Goal: Task Accomplishment & Management: Use online tool/utility

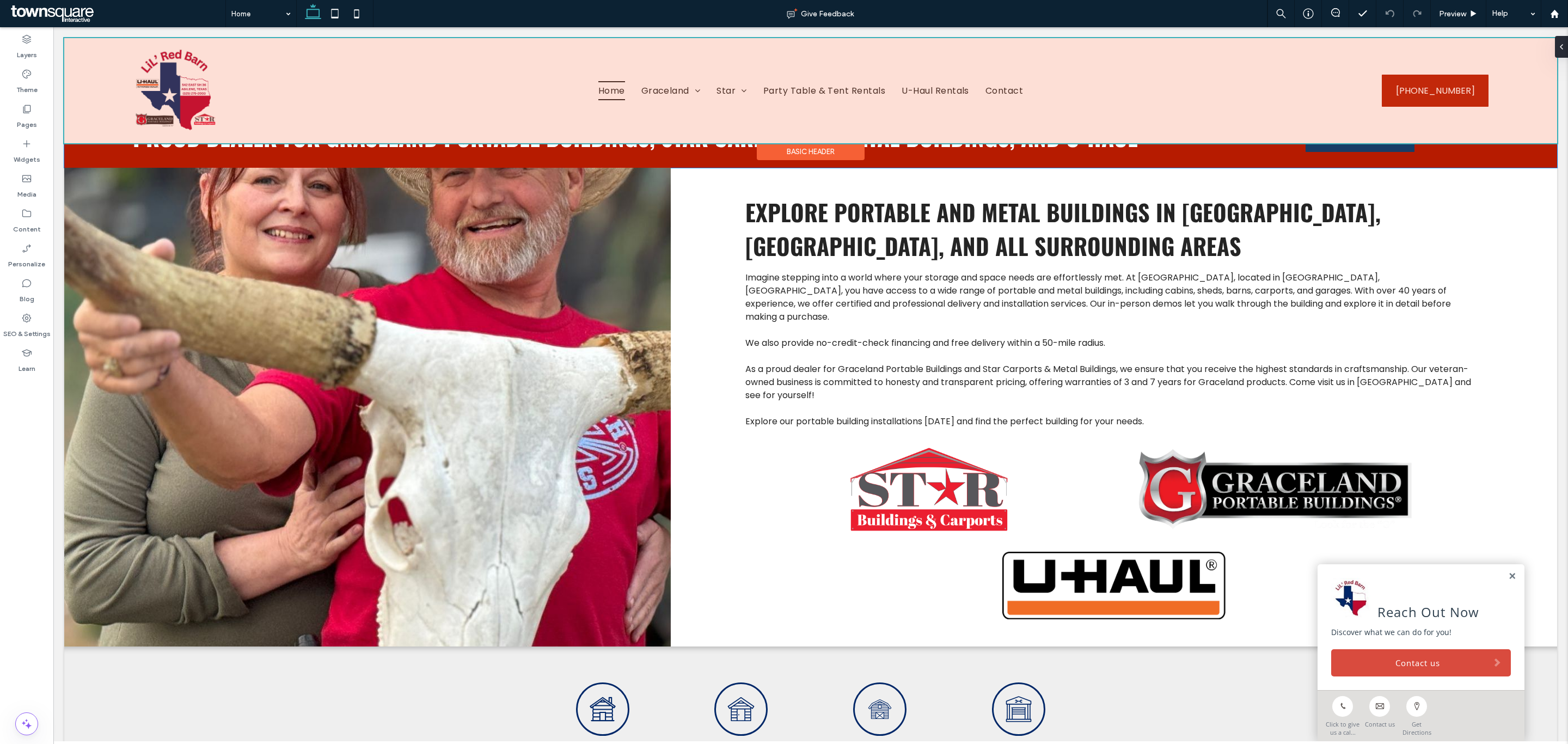
scroll to position [490, 0]
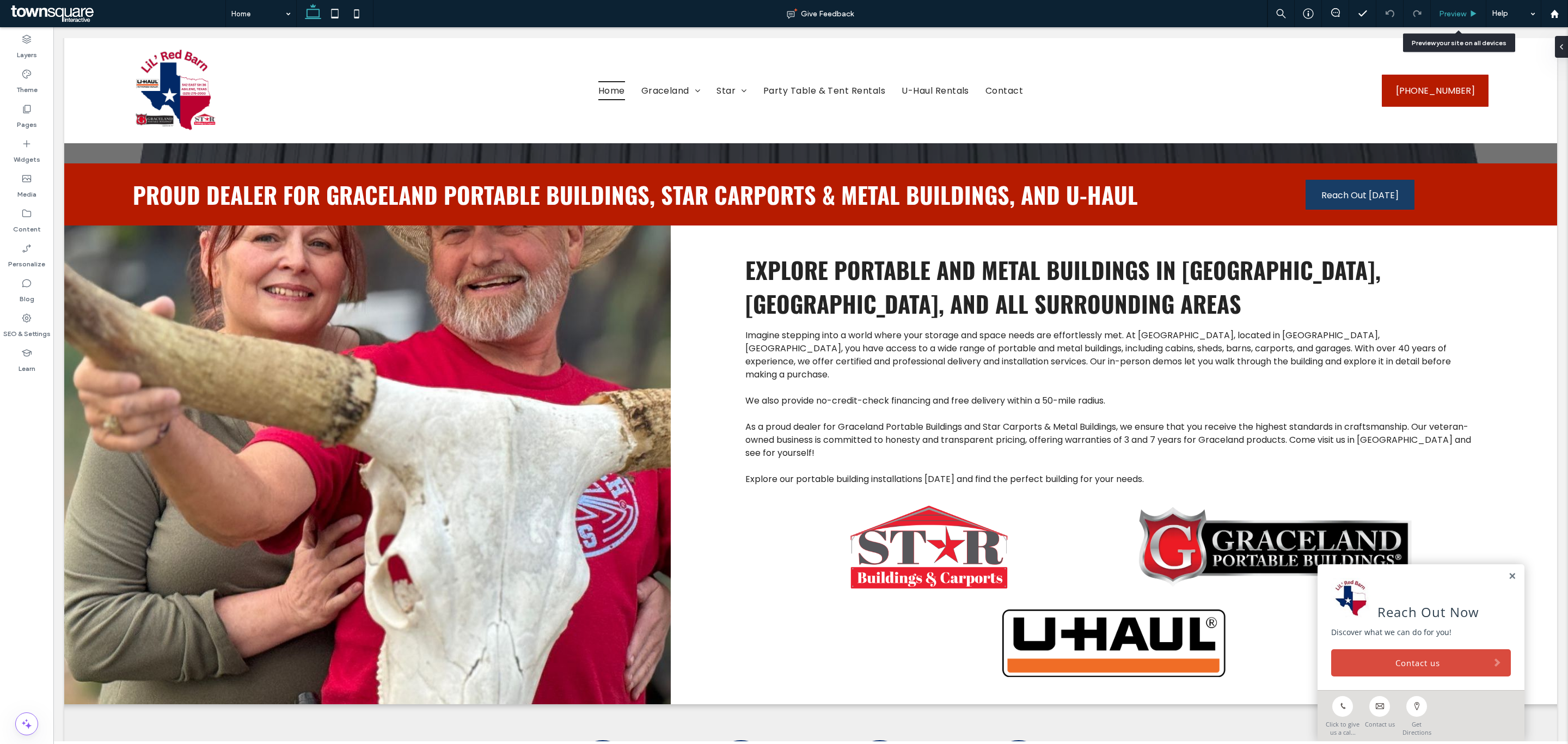
click at [1454, 3] on div "Preview" at bounding box center [1458, 13] width 55 height 27
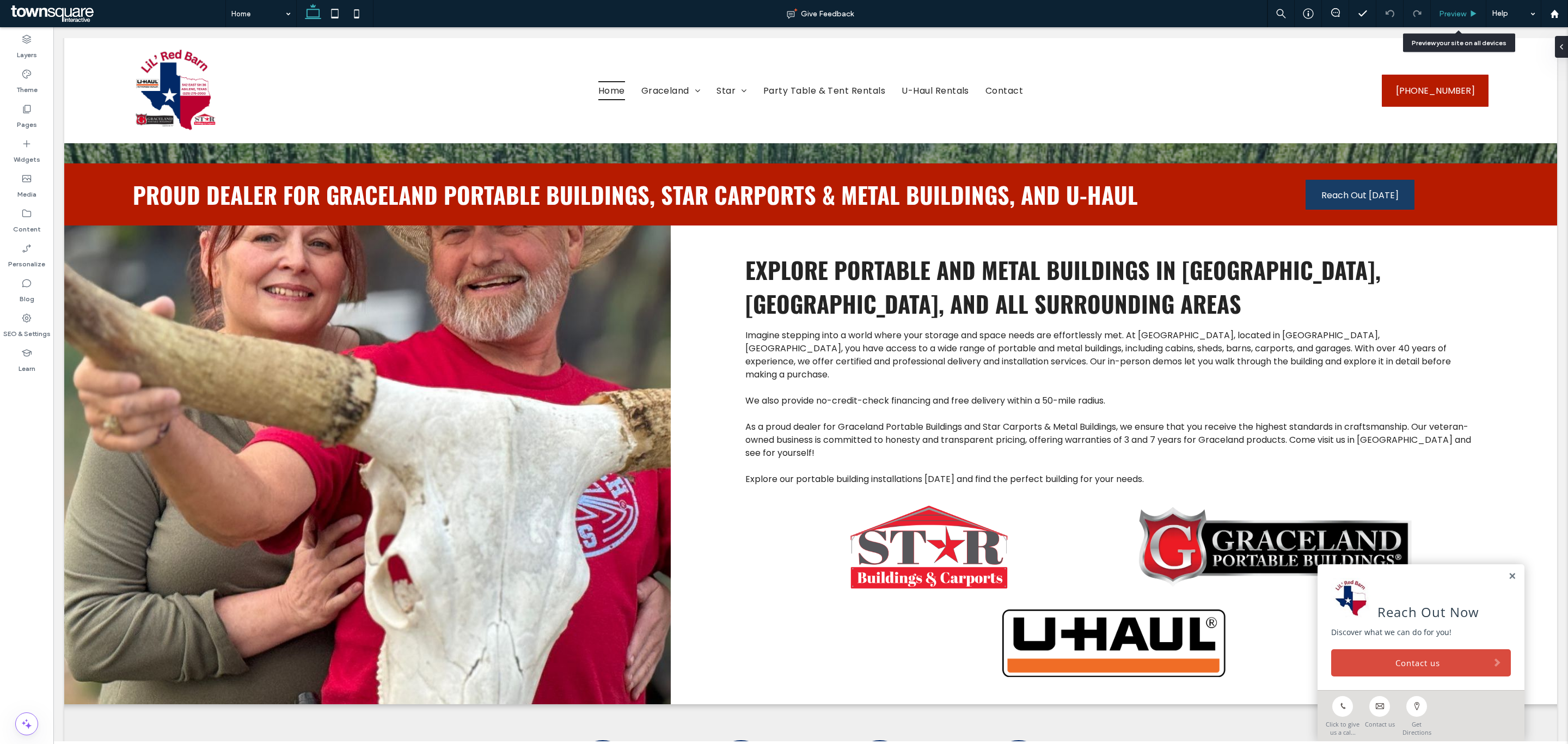
click at [1447, 15] on span "Preview" at bounding box center [1452, 13] width 27 height 9
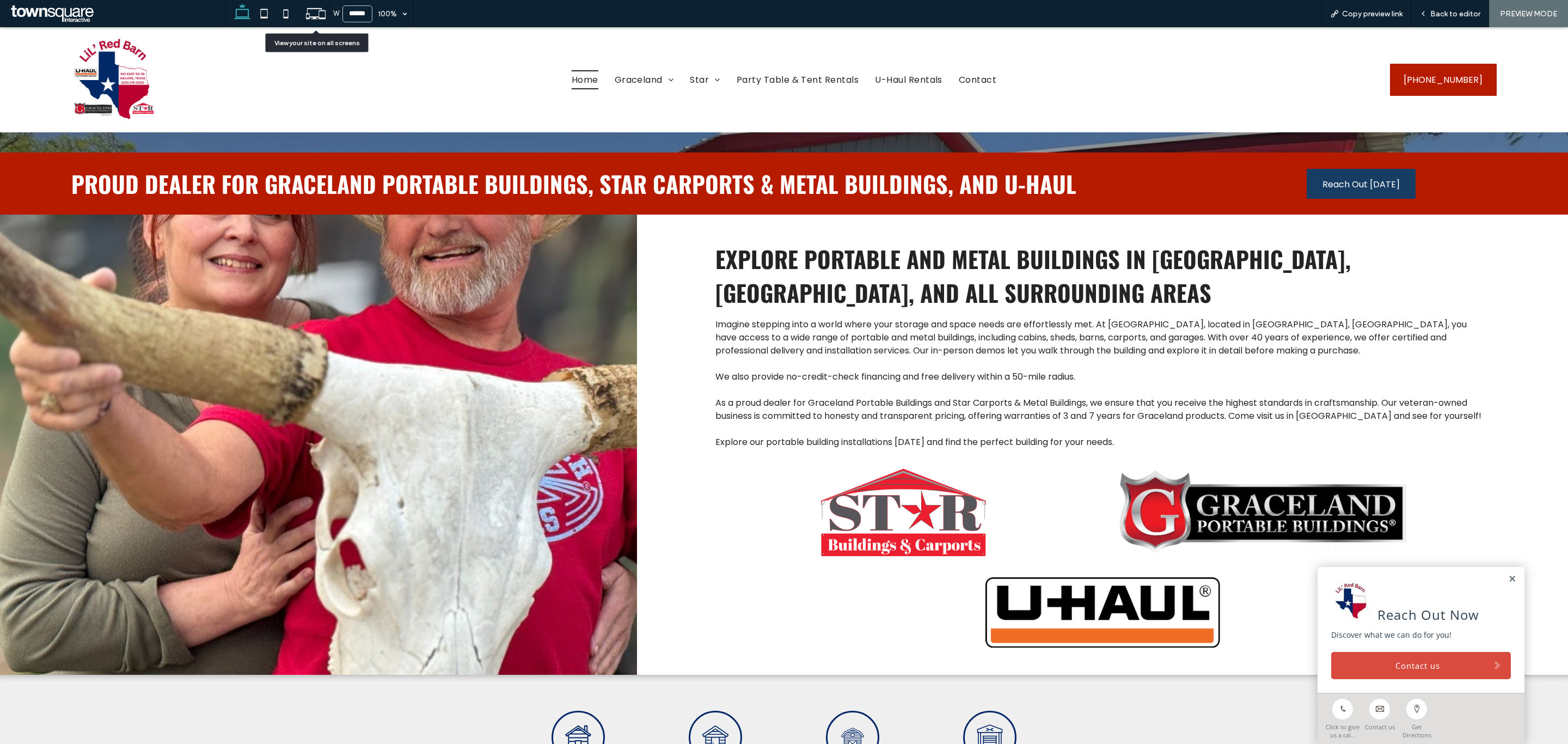
click at [315, 10] on icon at bounding box center [316, 13] width 21 height 21
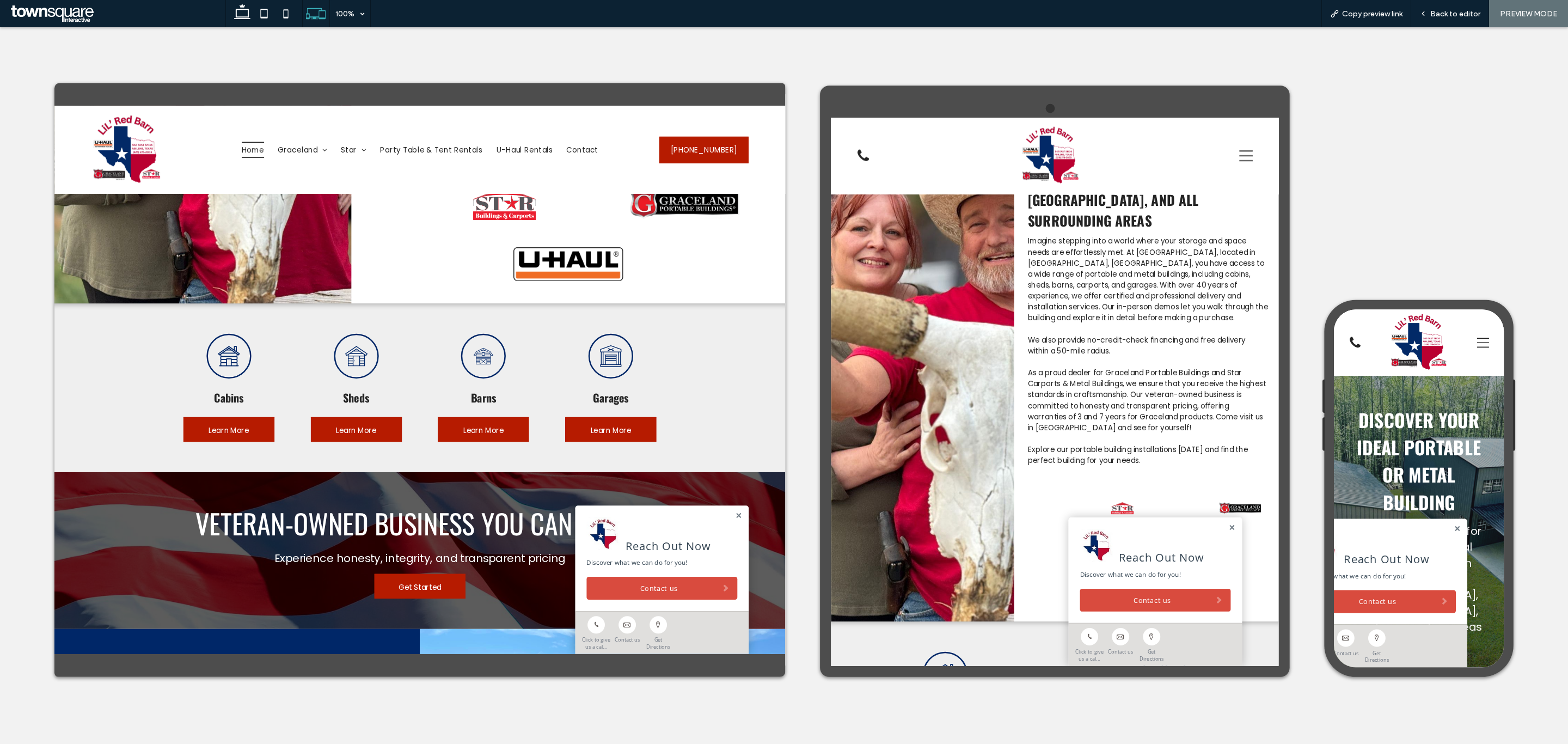
scroll to position [490, 0]
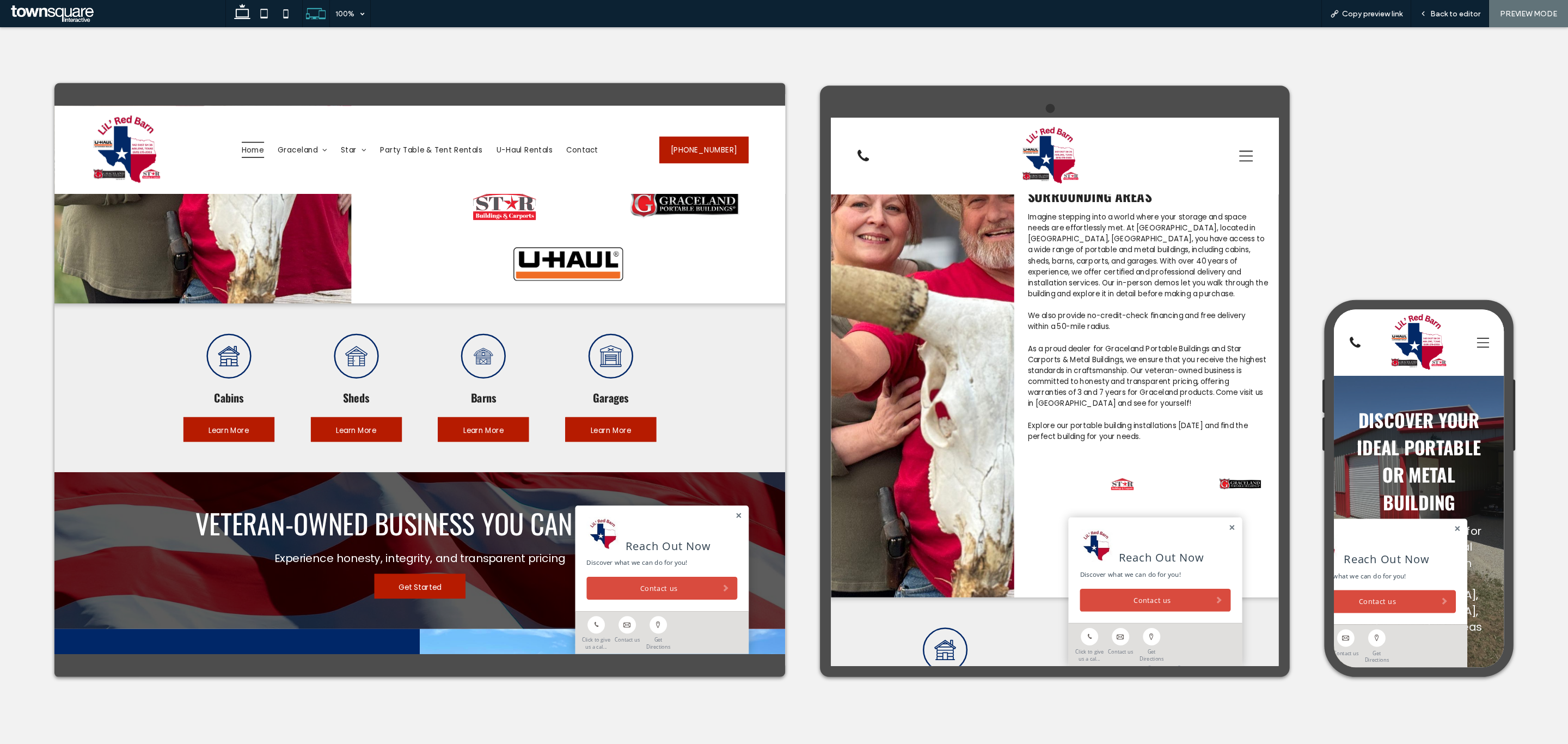
drag, startPoint x: 1468, startPoint y: 563, endPoint x: 1448, endPoint y: 558, distance: 20.6
click at [1477, 566] on link at bounding box center [1480, 570] width 8 height 9
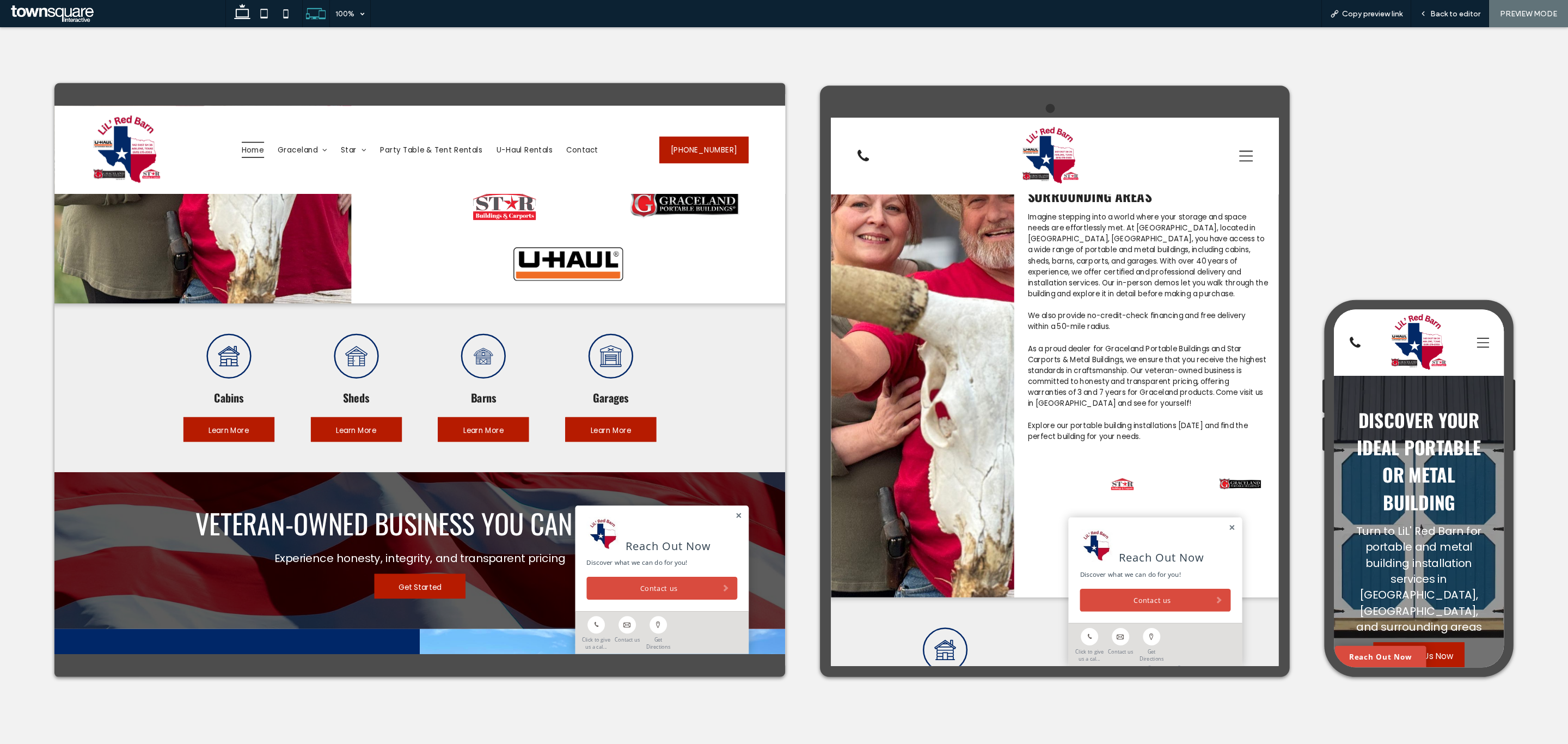
click at [1290, 603] on div "Reach Out Now Discover what we can do for you! Contact us" at bounding box center [1217, 656] width 207 height 126
click at [1304, 609] on link at bounding box center [1308, 605] width 8 height 9
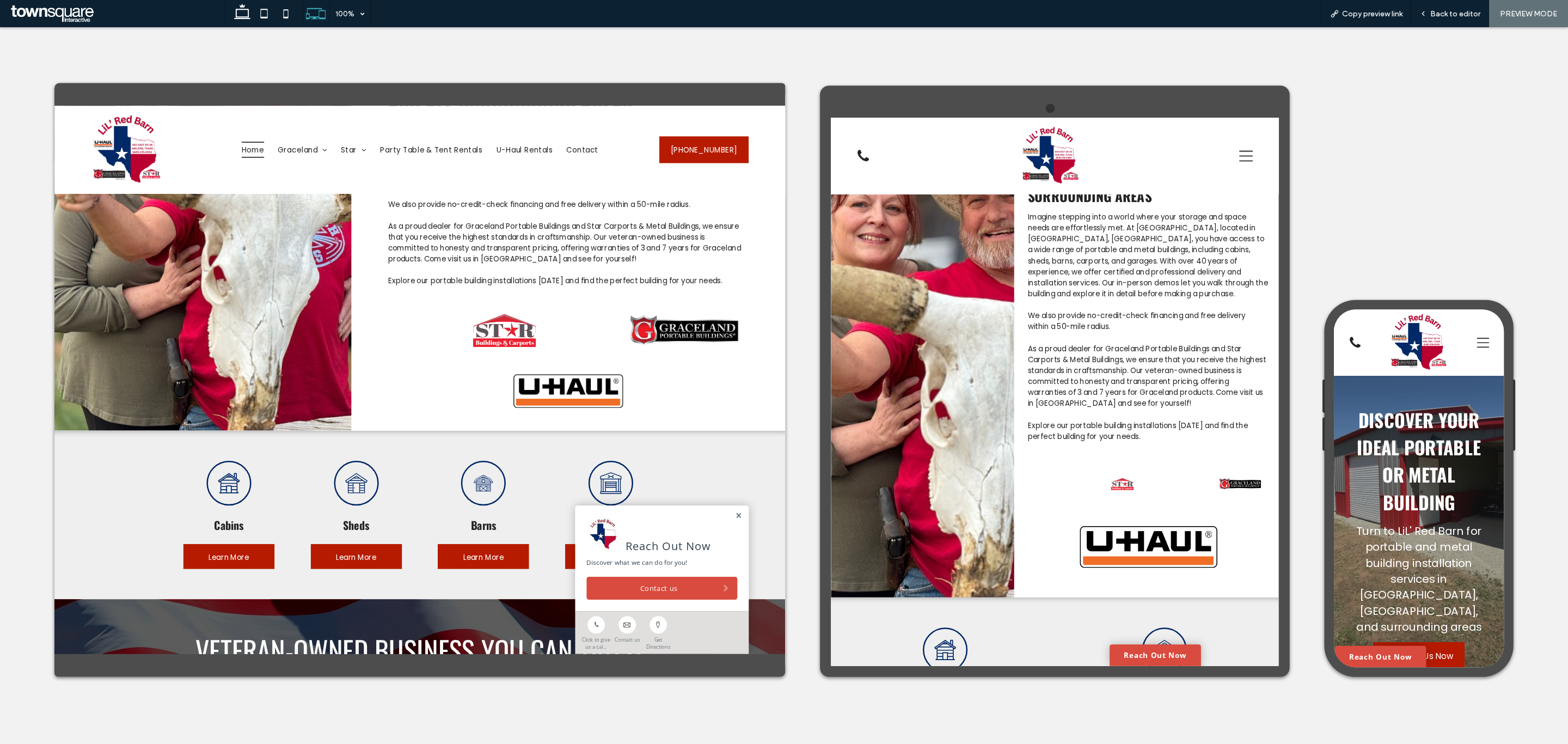
scroll to position [817, 0]
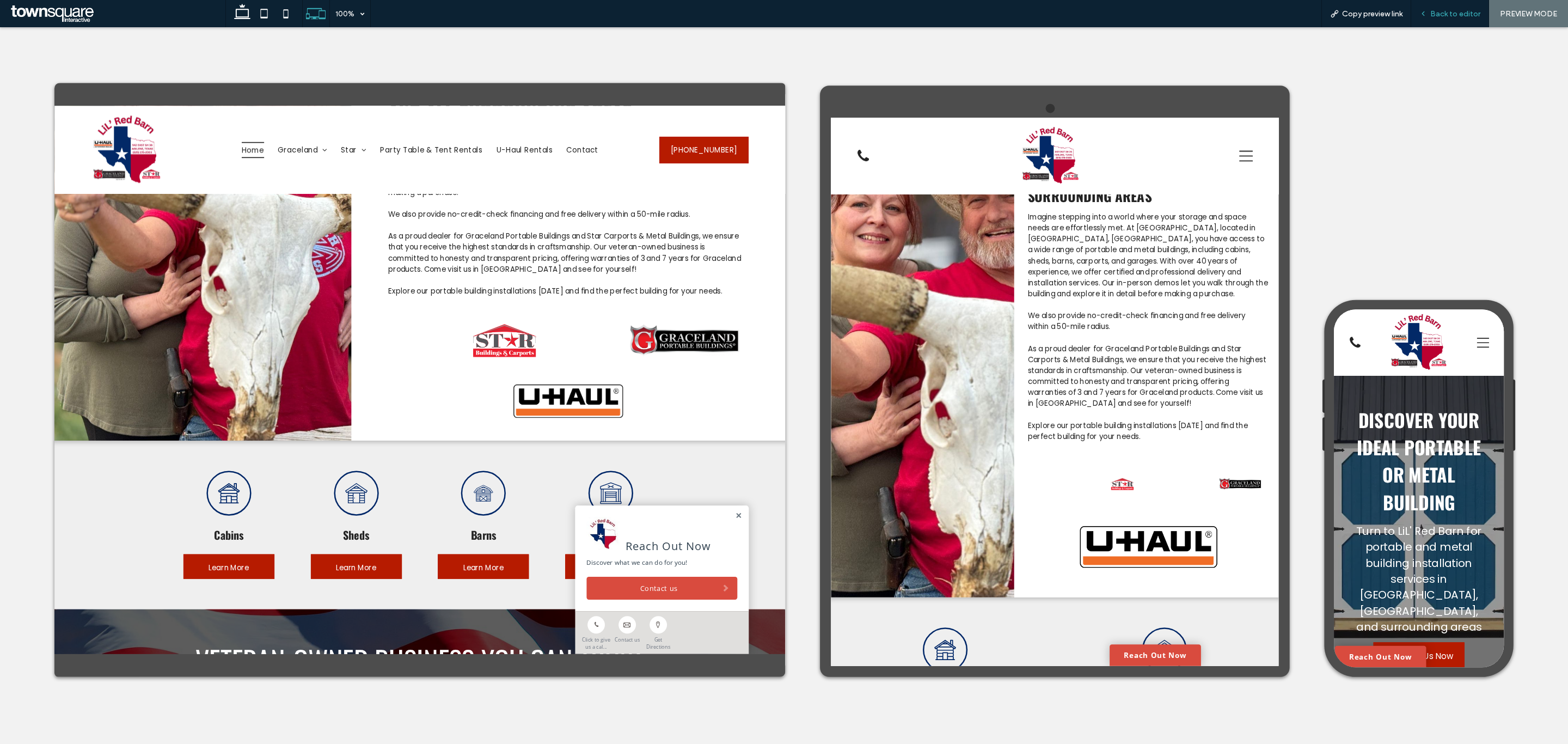
click at [1440, 10] on span "Back to editor" at bounding box center [1455, 13] width 50 height 9
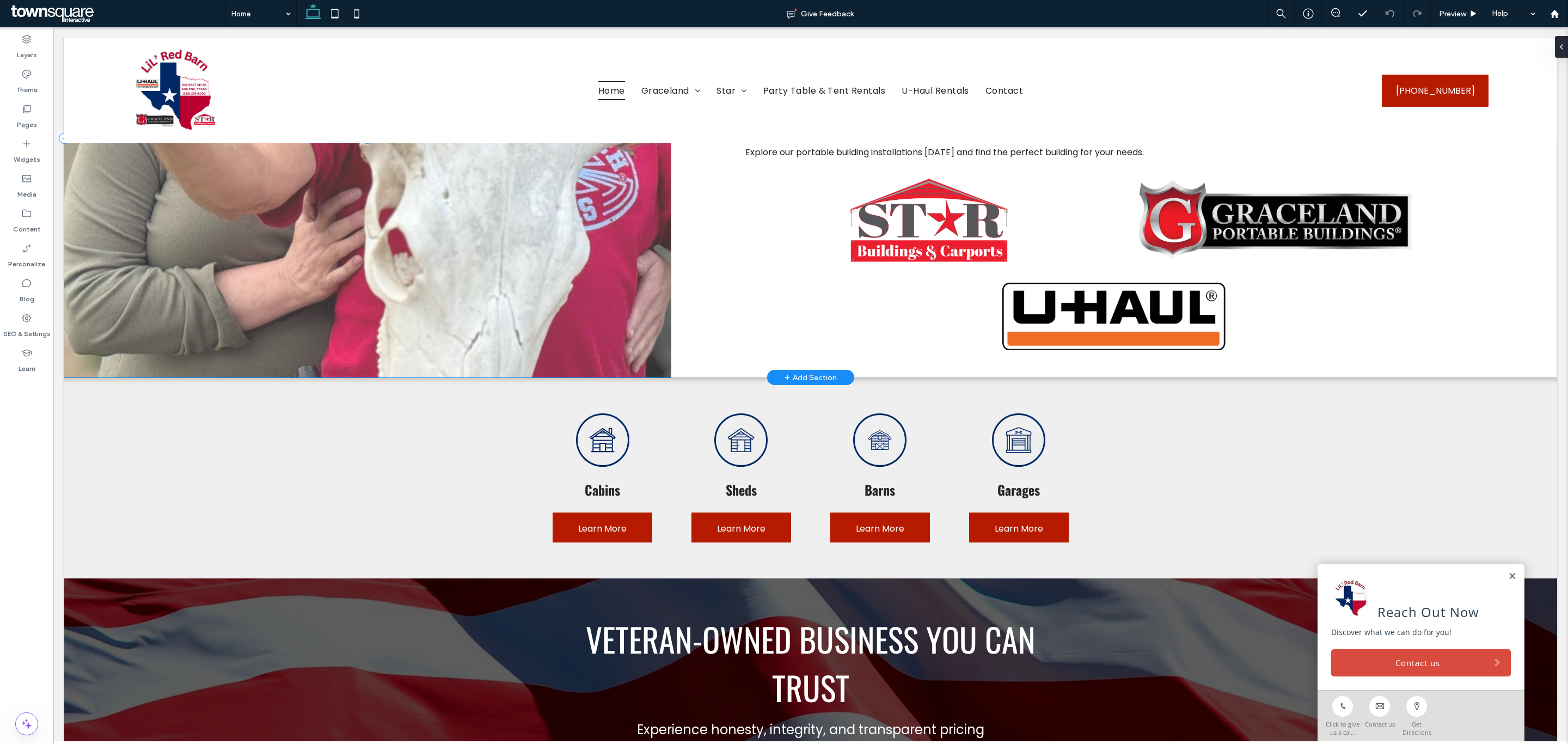
scroll to position [821, 0]
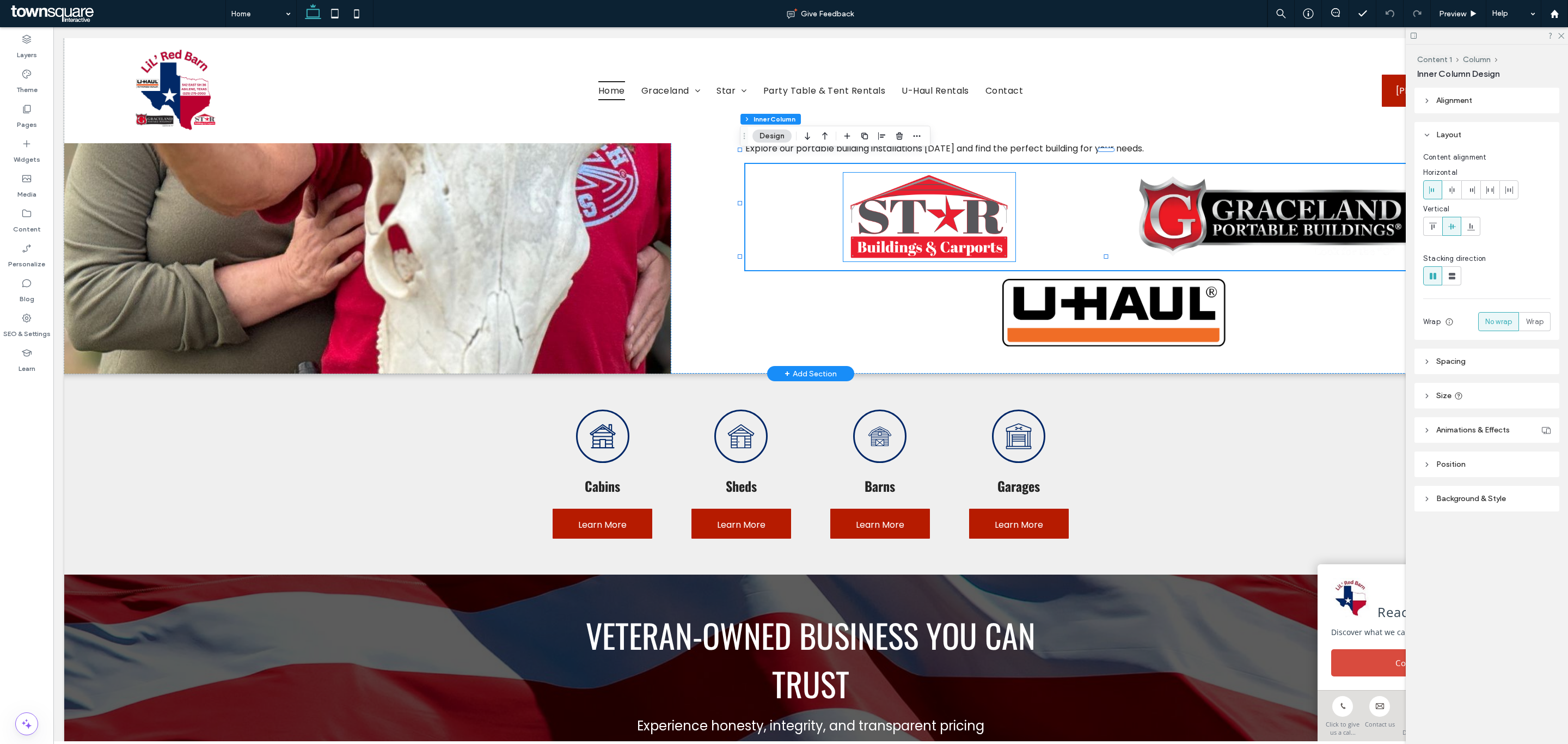
click at [864, 225] on img at bounding box center [929, 217] width 172 height 89
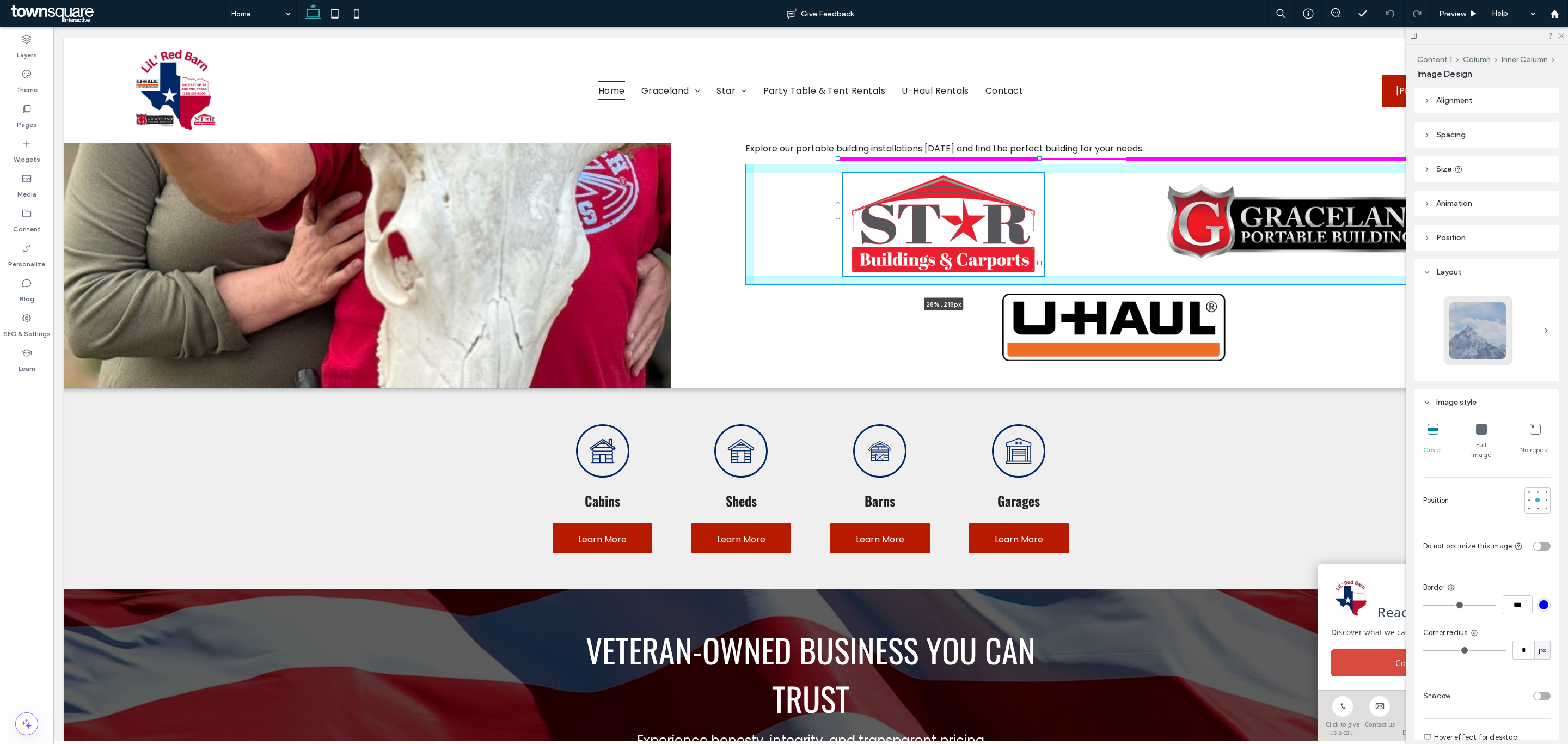
drag, startPoint x: 838, startPoint y: 250, endPoint x: 800, endPoint y: 261, distance: 39.6
click at [800, 261] on div "Imagine stepping into a world where your storage and space needs are effortless…" at bounding box center [811, 141] width 1493 height 493
type input "**"
type input "****"
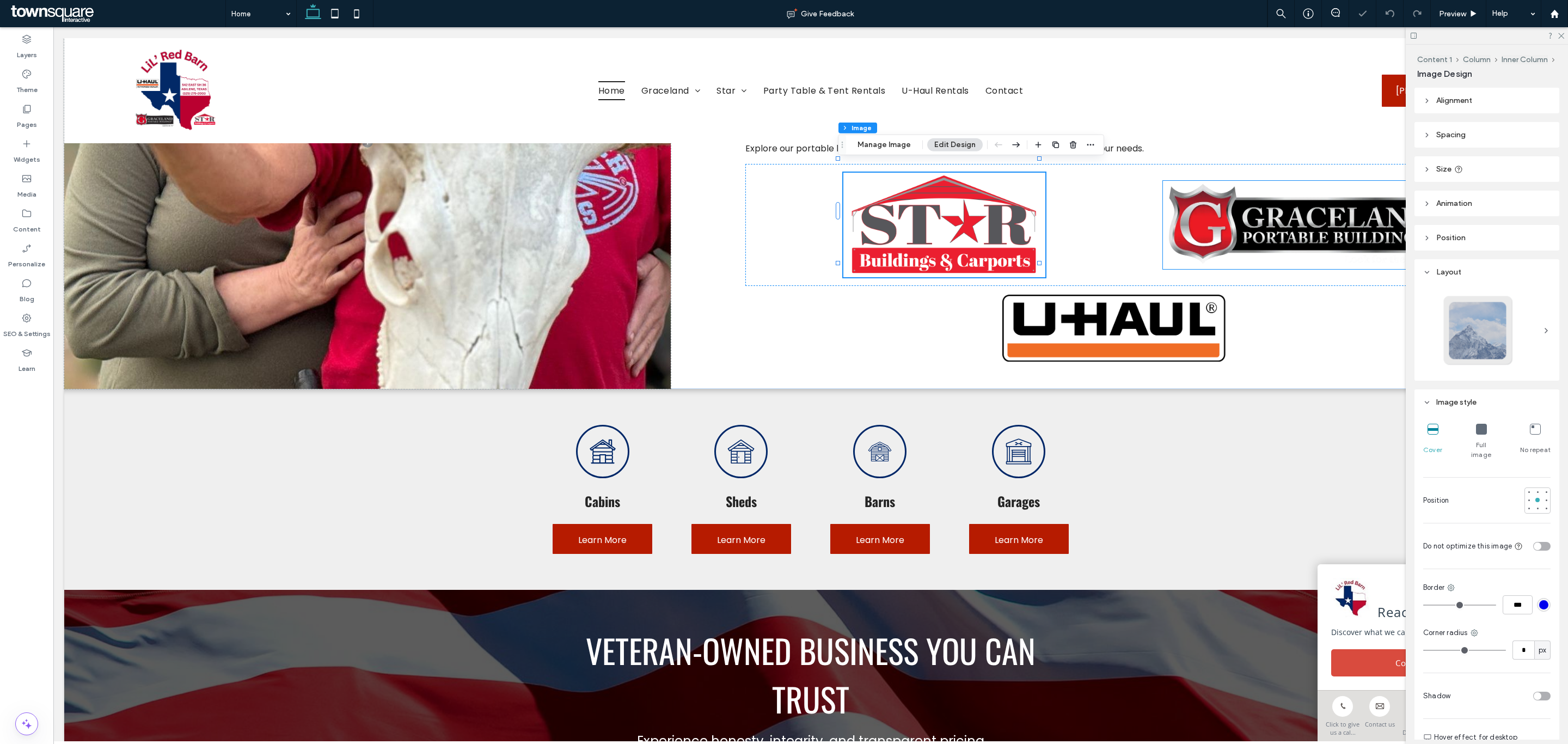
click at [1220, 209] on img at bounding box center [1305, 225] width 284 height 88
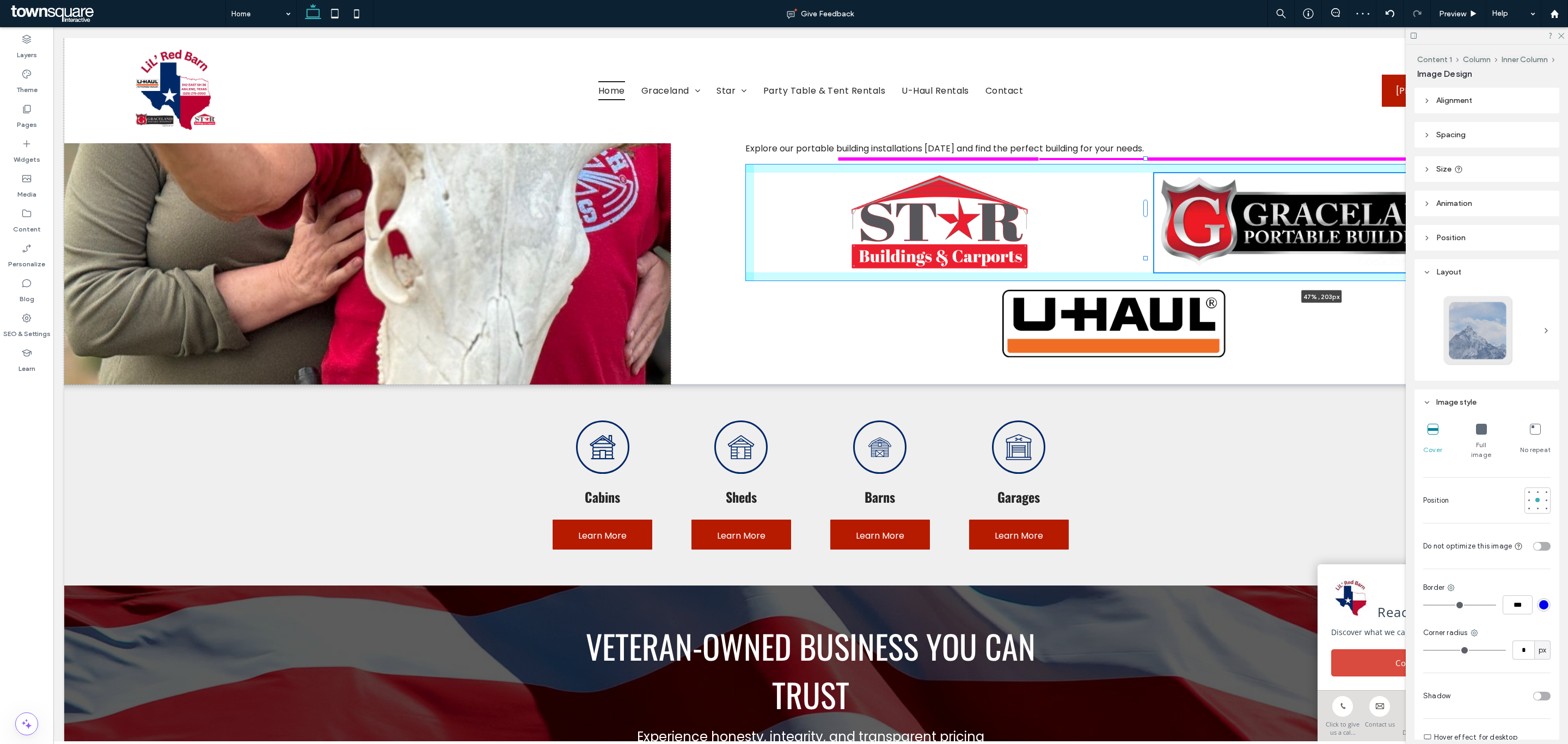
drag, startPoint x: 1157, startPoint y: 258, endPoint x: 1117, endPoint y: 297, distance: 55.9
click at [1117, 297] on div "Imagine stepping into a world where your storage and space needs are effortless…" at bounding box center [811, 139] width 1493 height 489
type input "**"
type input "****"
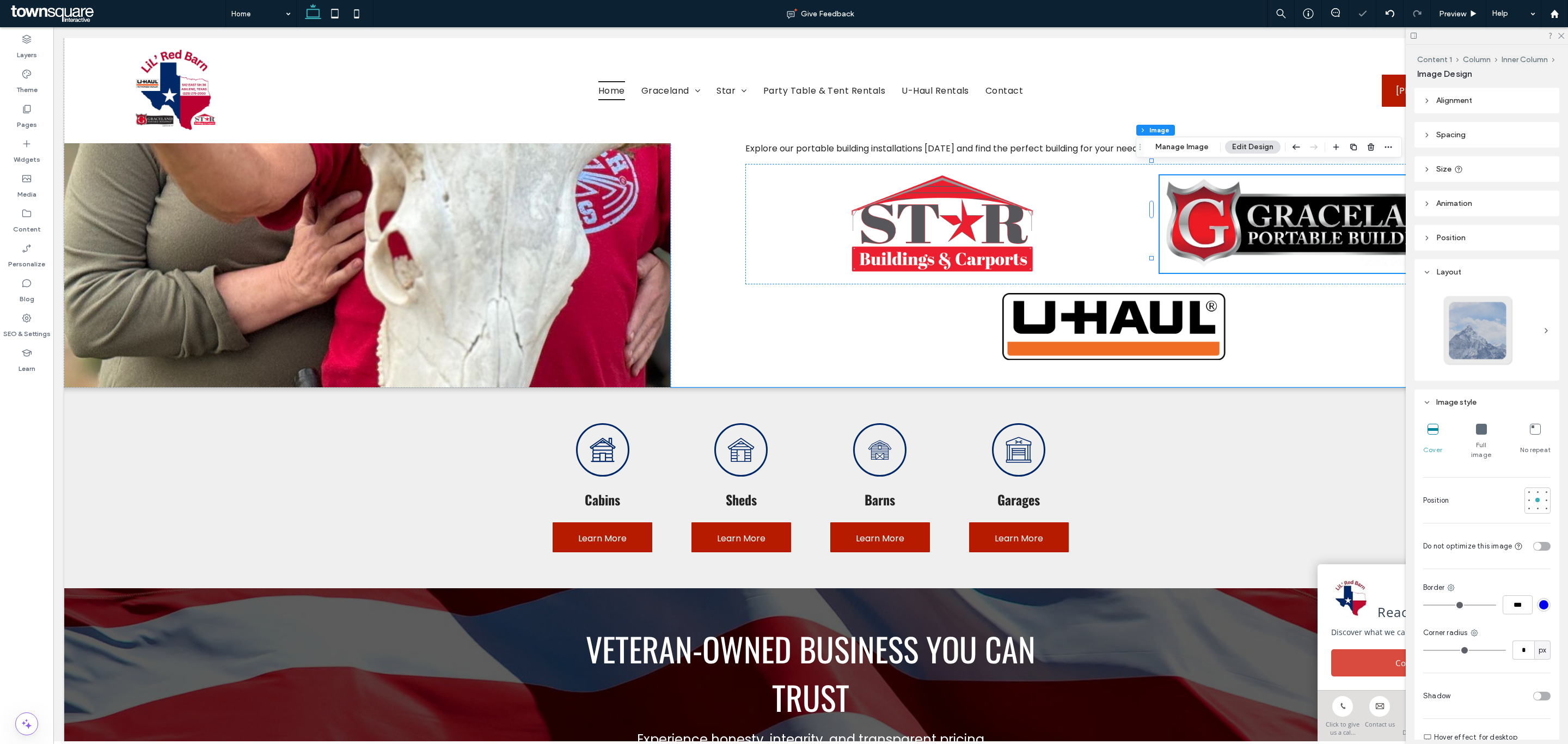
click at [879, 307] on div "Imagine stepping into a world where your storage and space needs are effortless…" at bounding box center [1114, 141] width 886 height 493
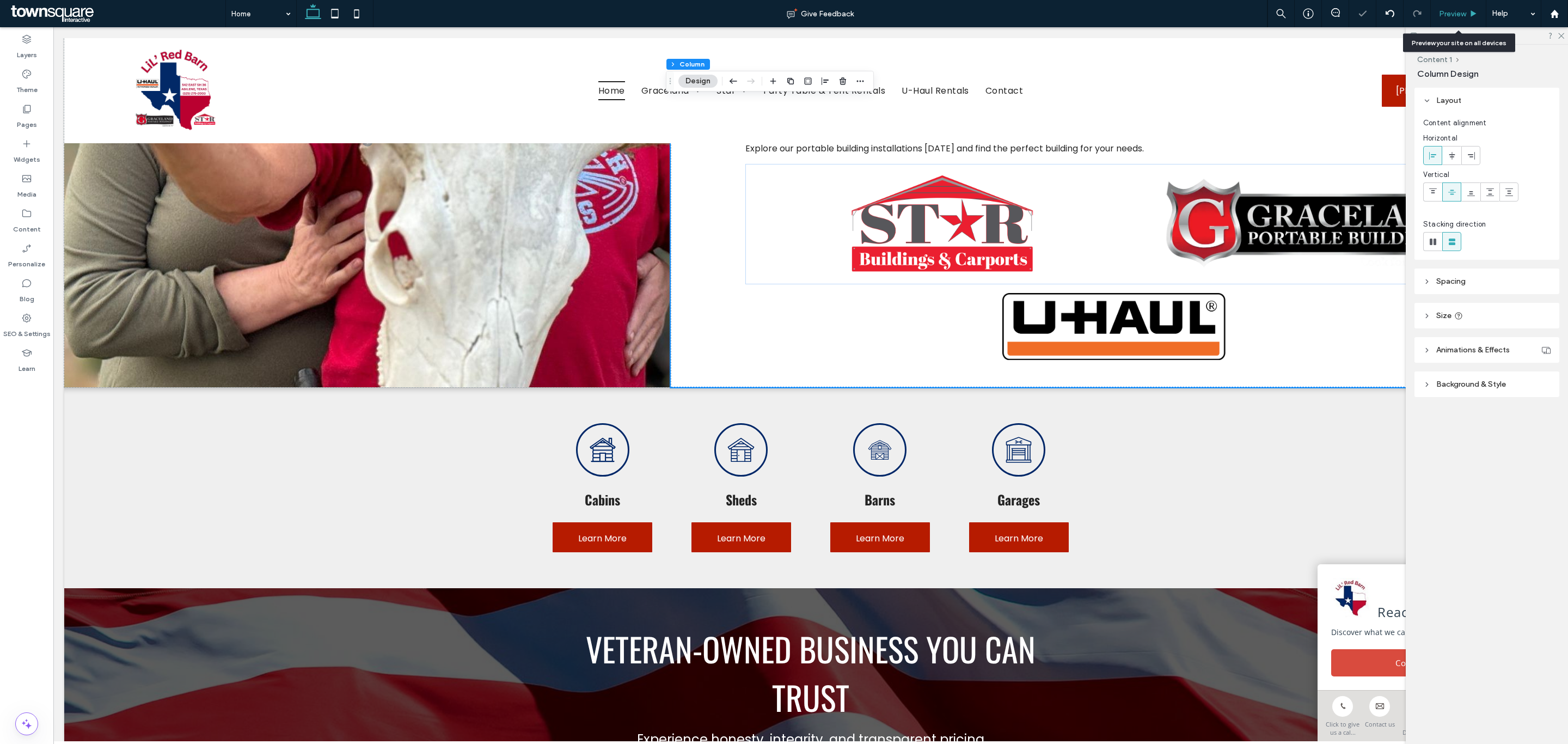
click at [1466, 15] on div "Preview" at bounding box center [1458, 13] width 55 height 9
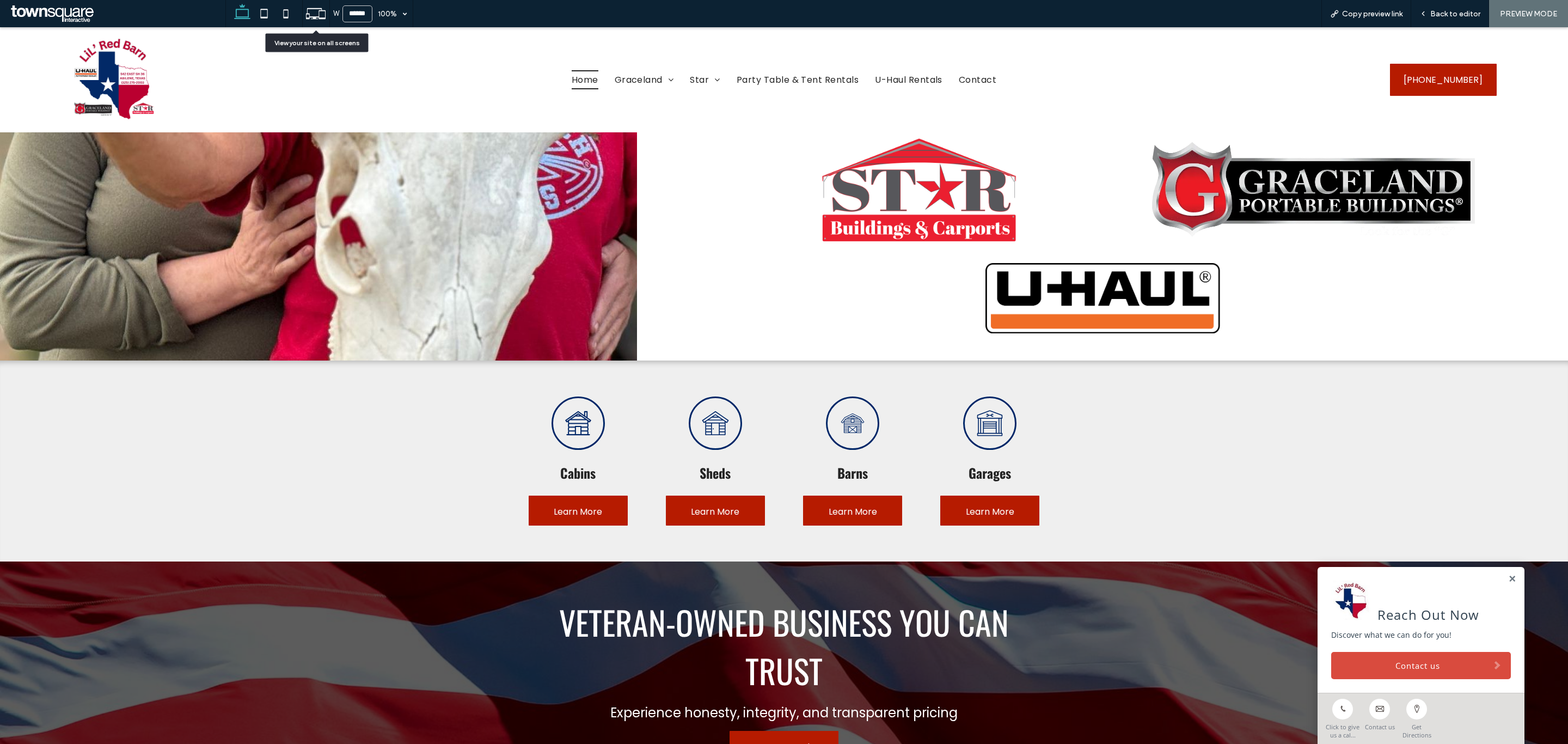
click at [306, 16] on icon at bounding box center [316, 13] width 21 height 21
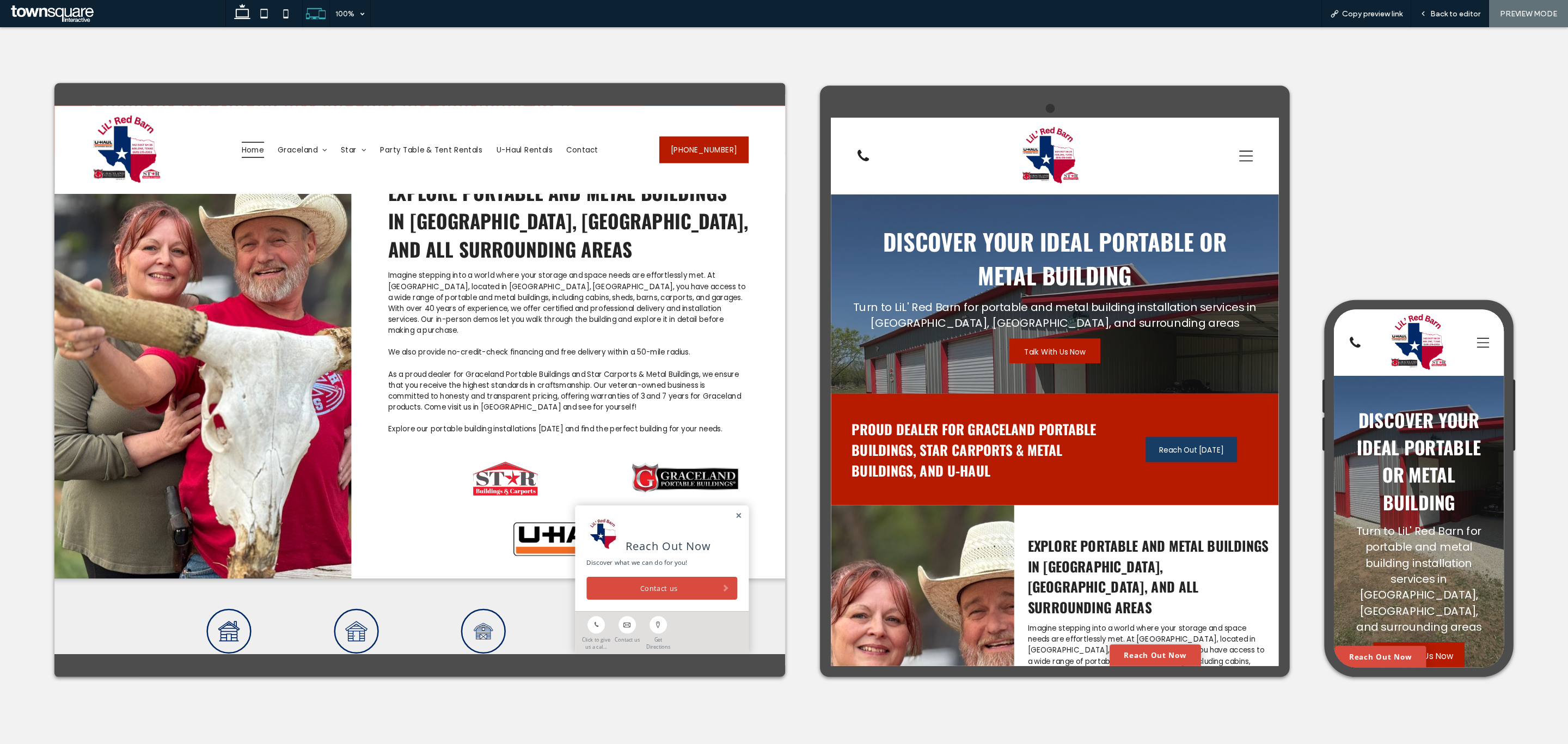
scroll to position [821, 0]
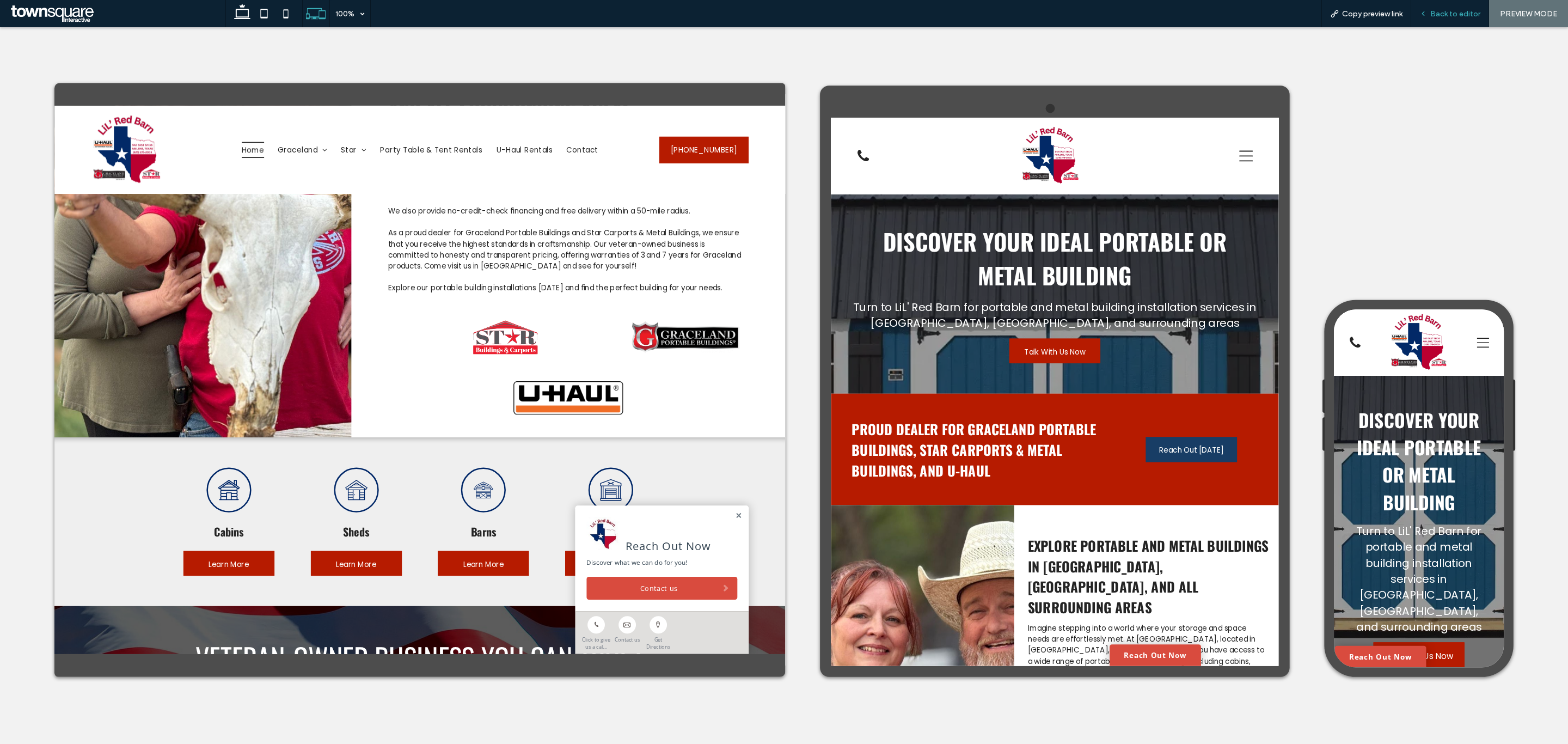
click at [1451, 21] on div "Back to editor" at bounding box center [1450, 13] width 78 height 27
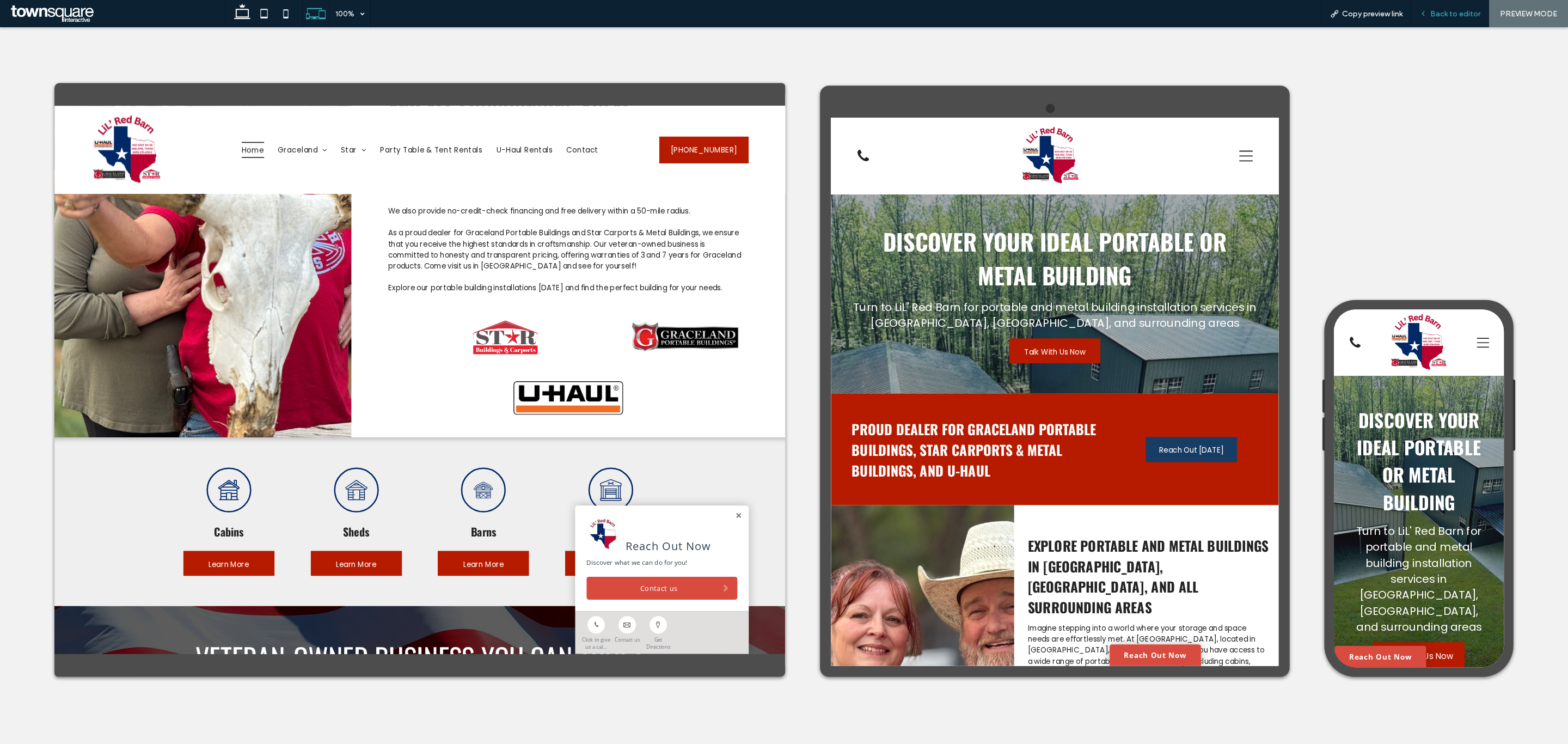
click at [1444, 12] on span "Back to editor" at bounding box center [1455, 13] width 50 height 9
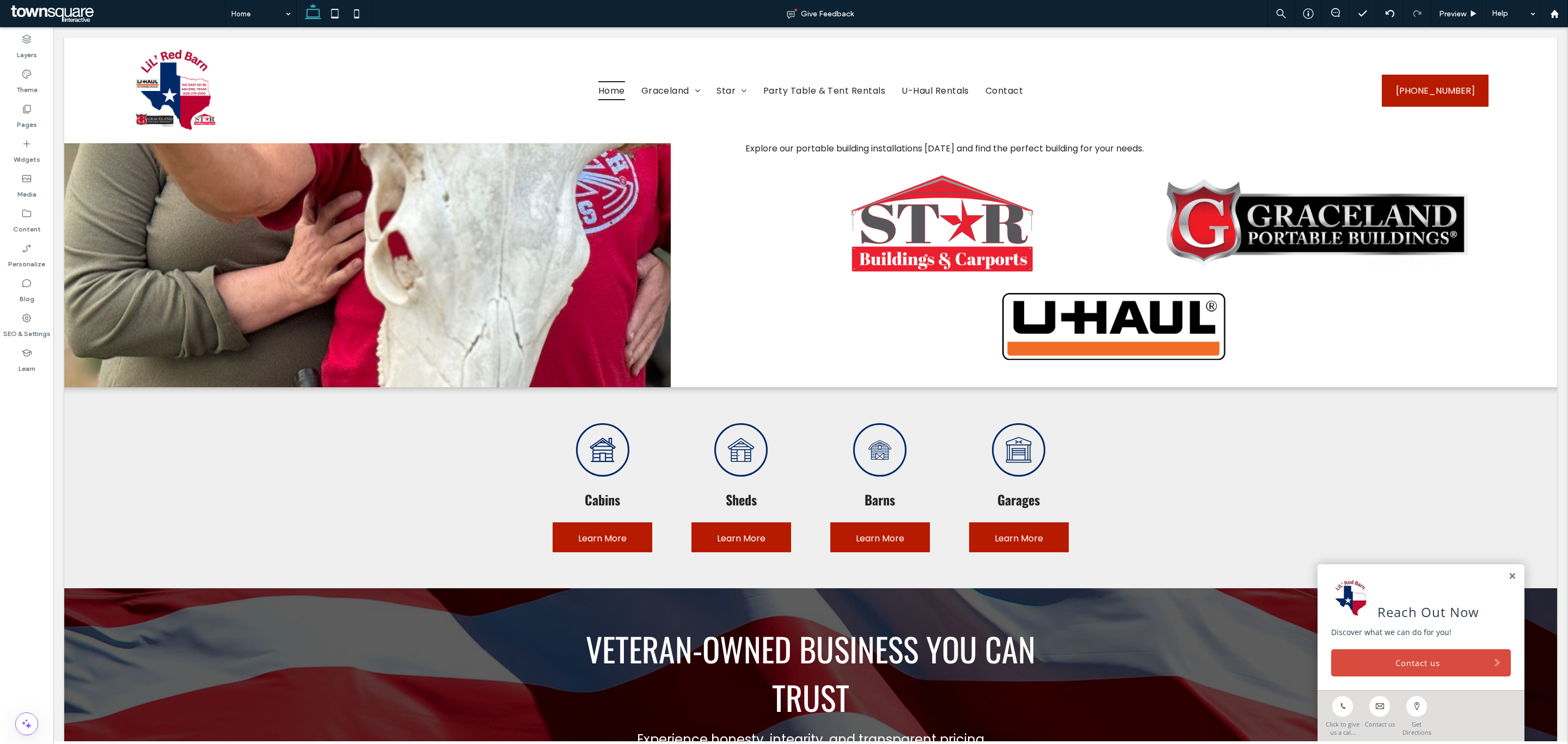
scroll to position [823, 0]
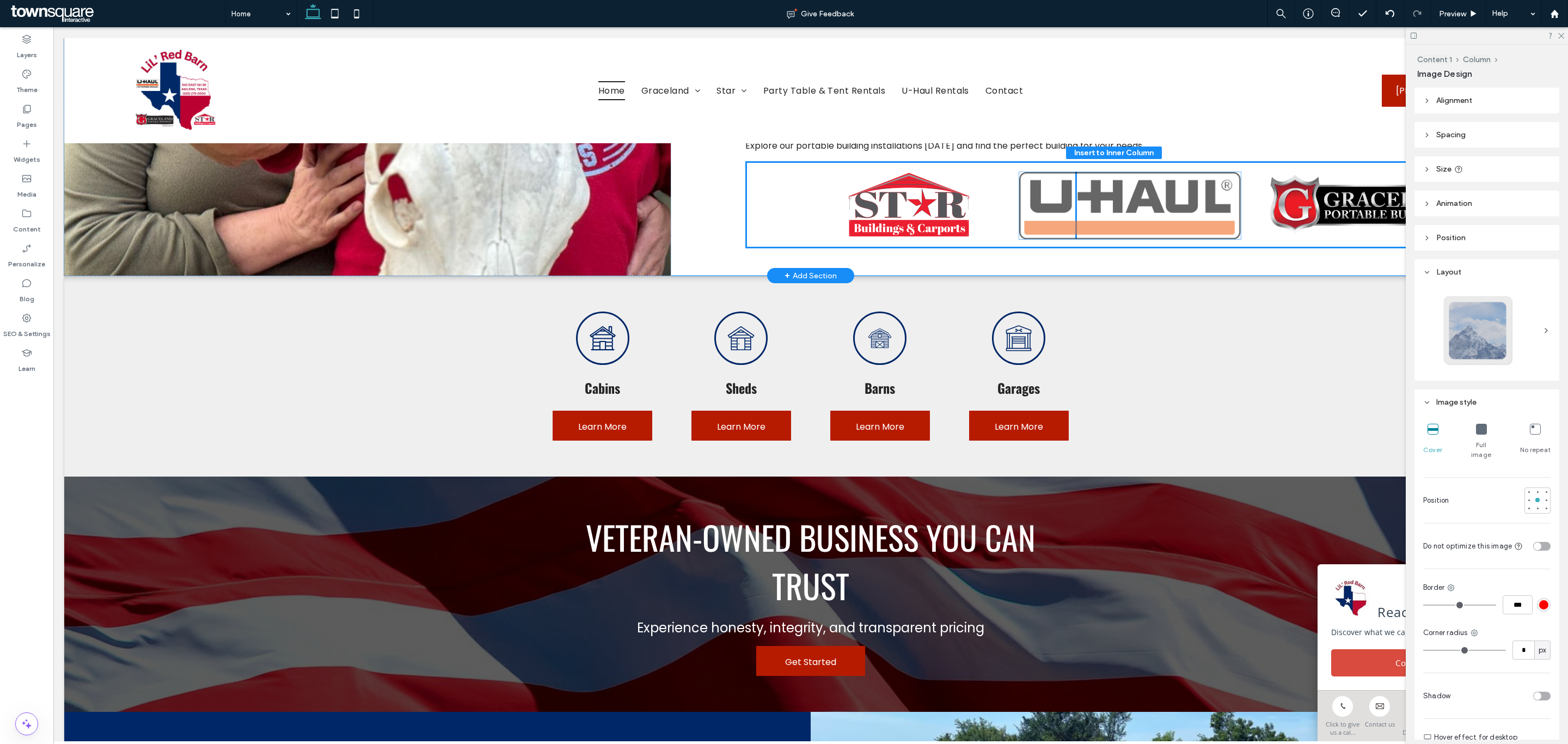
drag, startPoint x: 1076, startPoint y: 312, endPoint x: 1101, endPoint y: 206, distance: 108.9
type input "**"
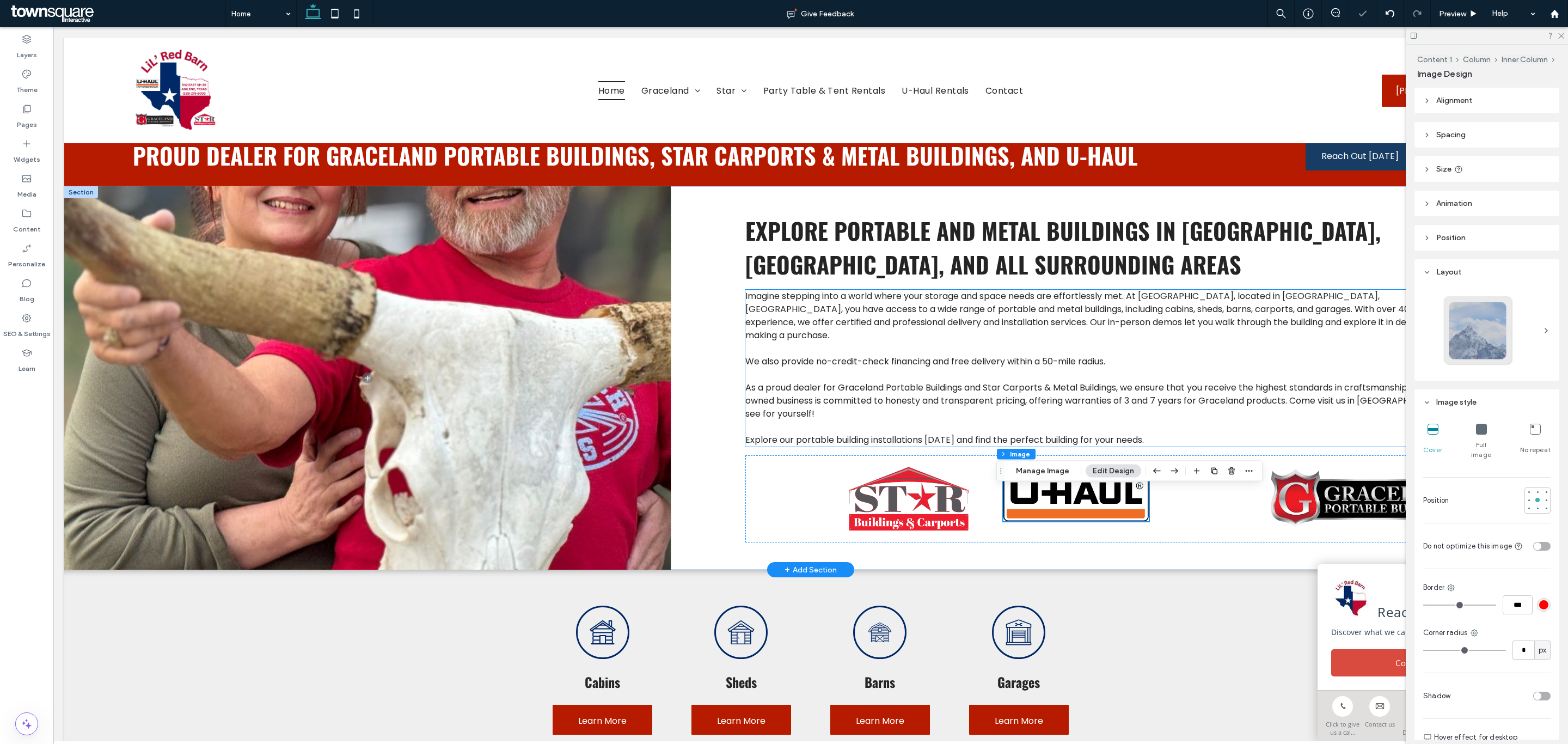
scroll to position [578, 0]
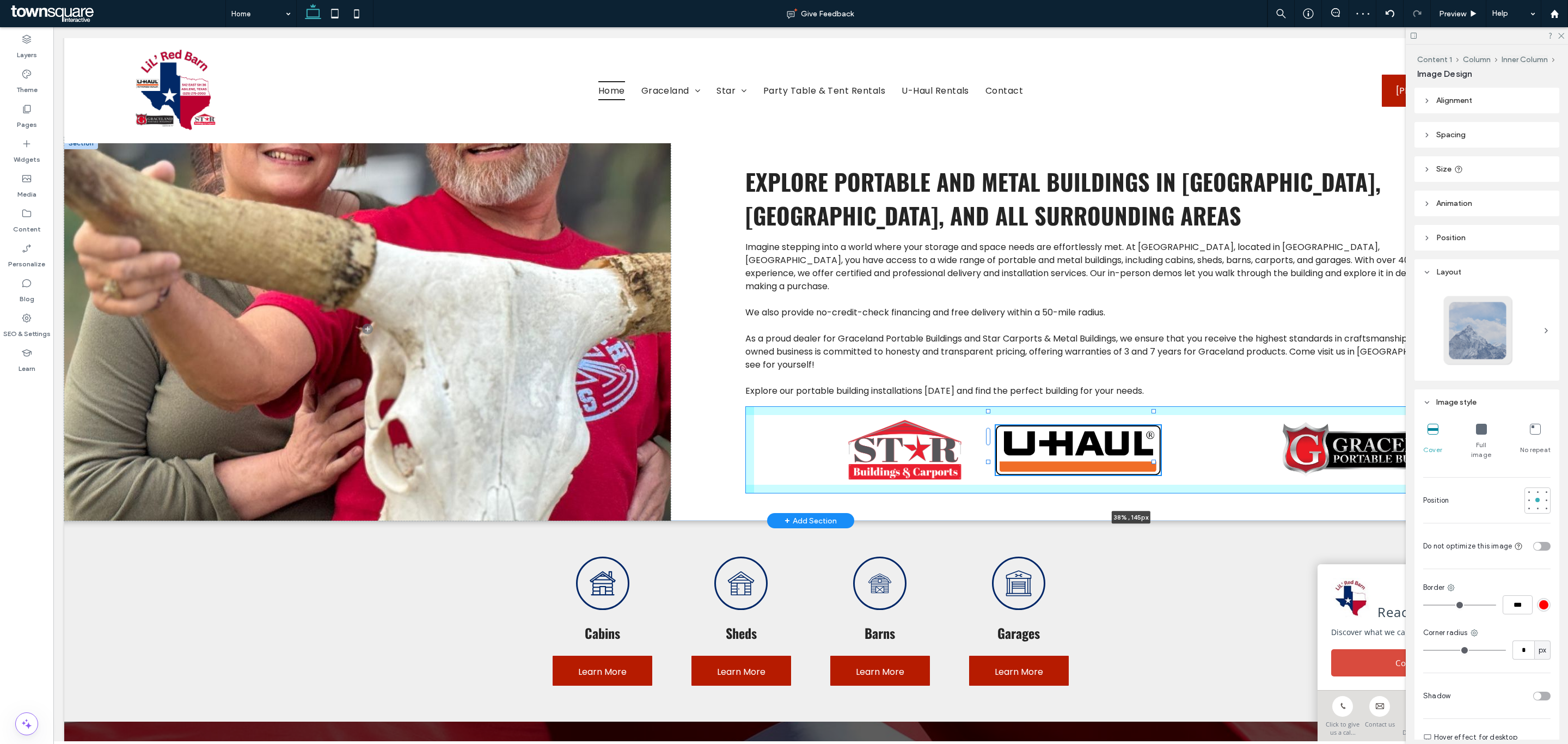
drag, startPoint x: 1142, startPoint y: 461, endPoint x: 1351, endPoint y: 482, distance: 210.1
click at [1351, 482] on div "Imagine stepping into a world where your storage and space needs are effortless…" at bounding box center [811, 329] width 1493 height 384
type input "**"
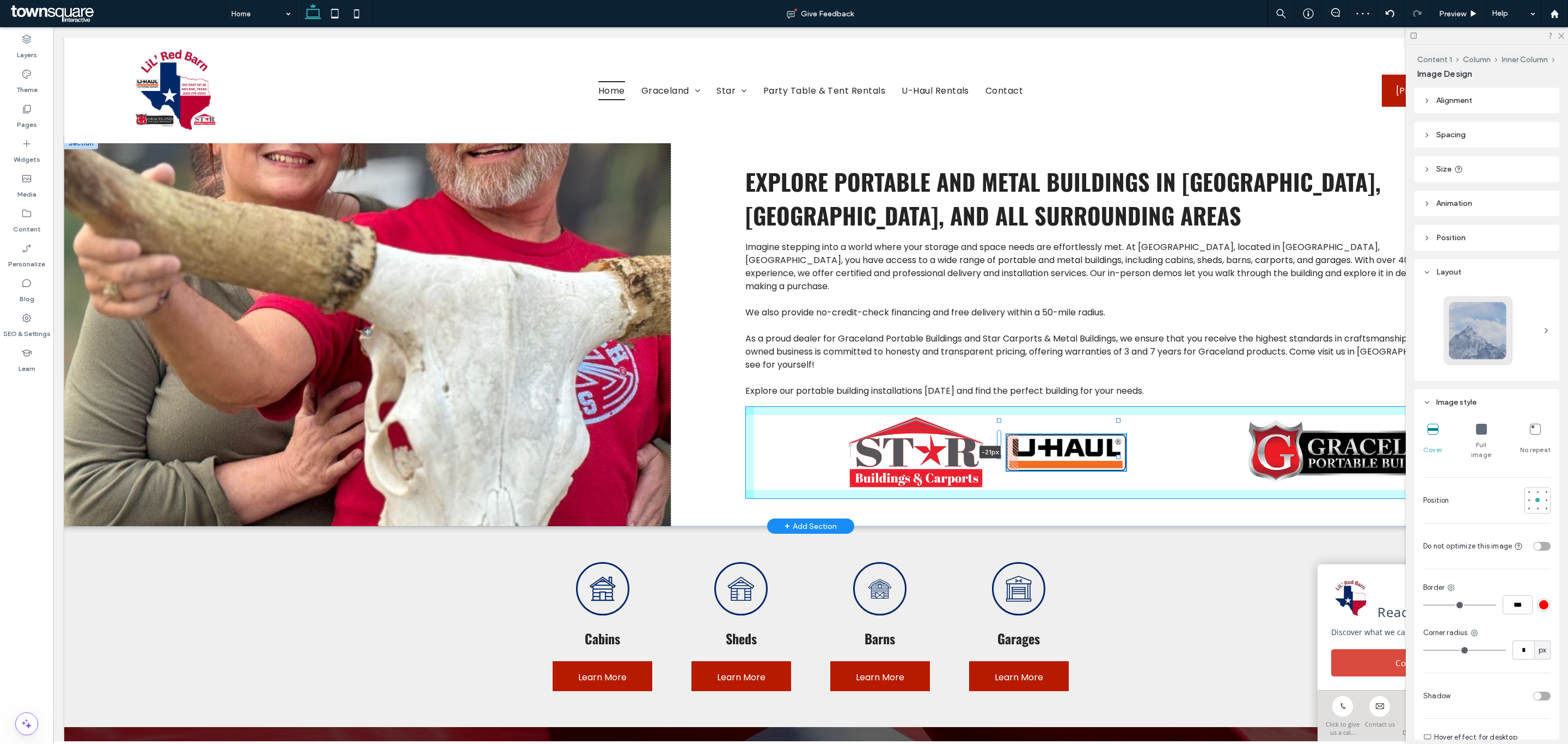
drag, startPoint x: 1006, startPoint y: 440, endPoint x: 992, endPoint y: 452, distance: 18.4
click at [992, 452] on div "Imagine stepping into a world where your storage and space needs are effortless…" at bounding box center [811, 331] width 1493 height 389
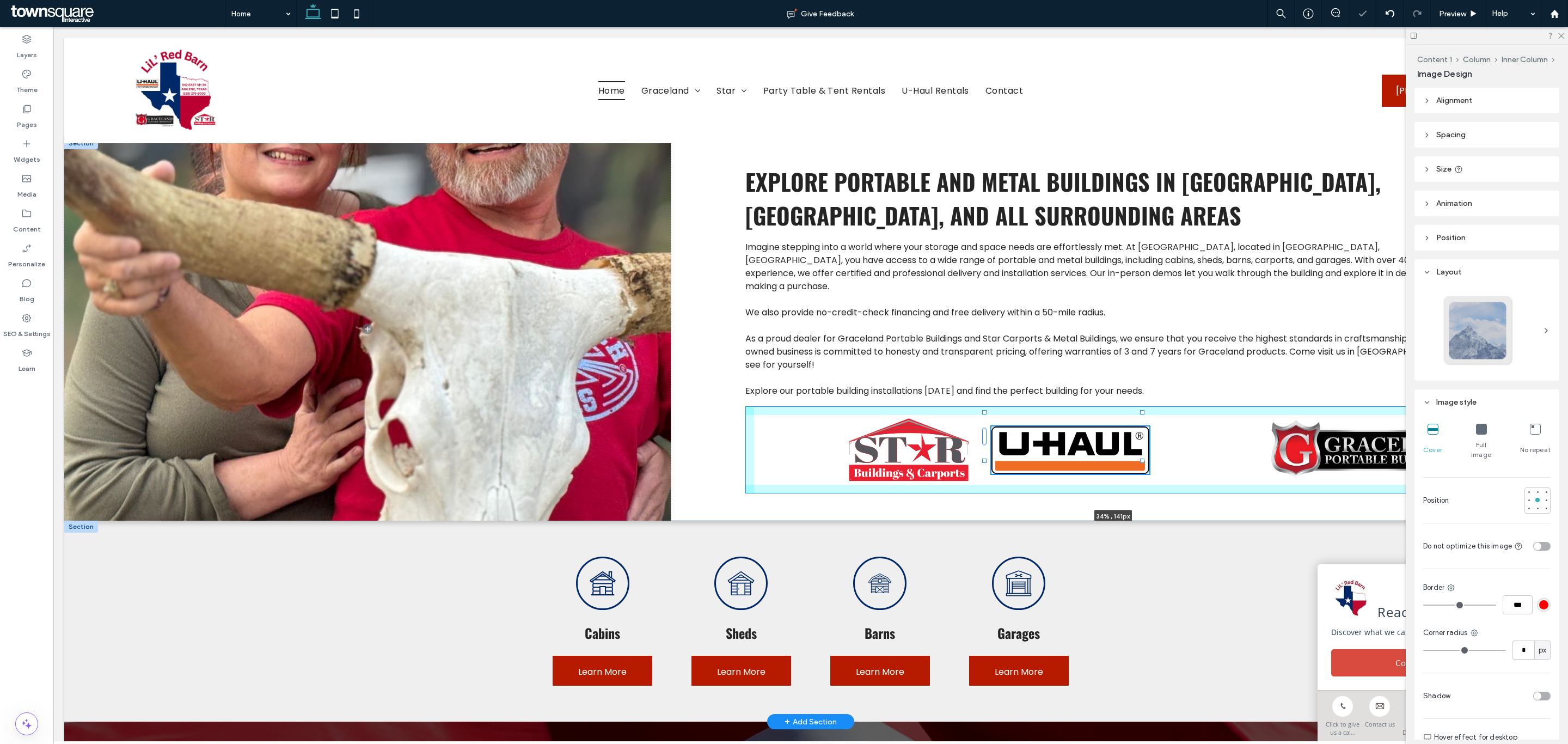
drag, startPoint x: 1116, startPoint y: 461, endPoint x: 1276, endPoint y: 528, distance: 173.5
type input "**"
type input "****"
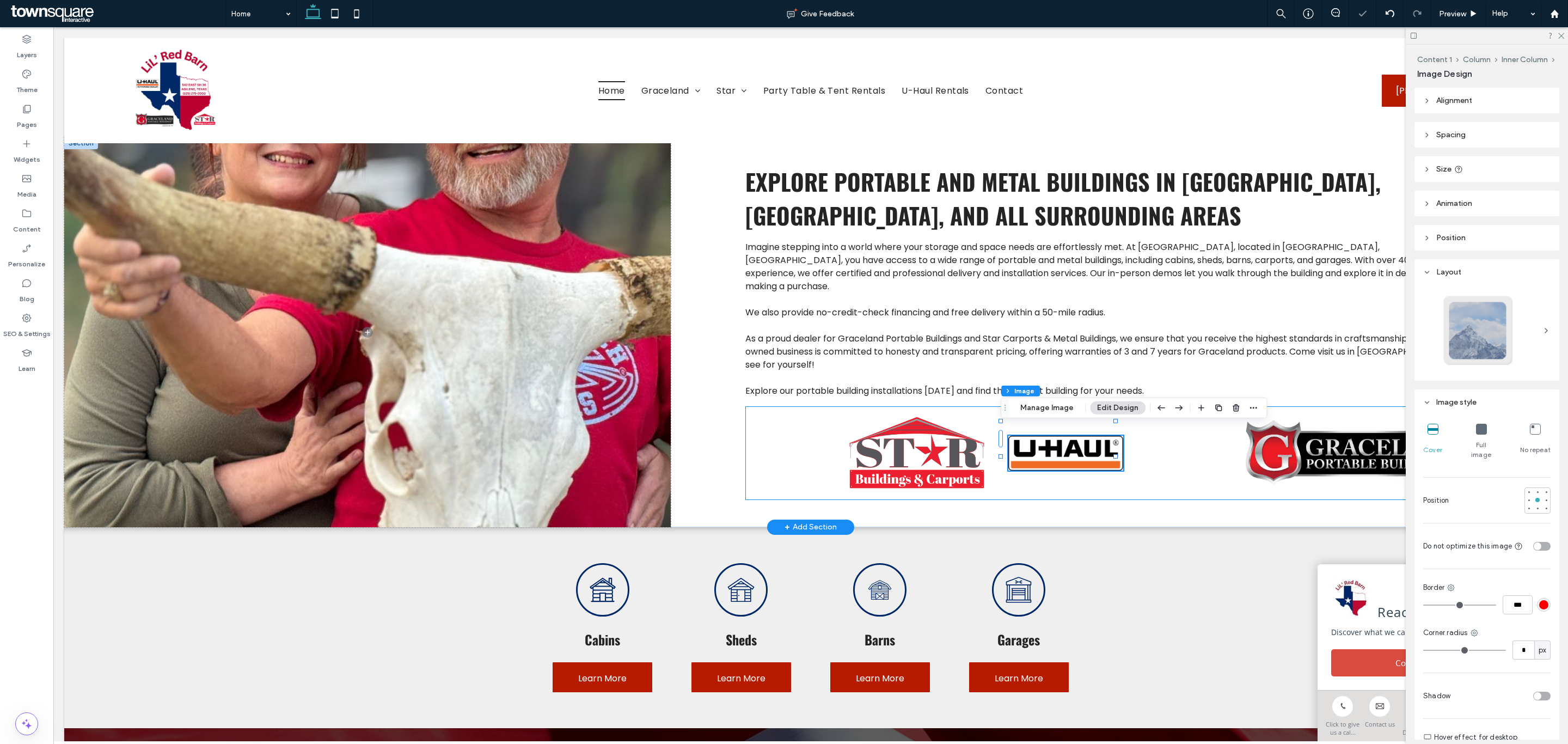
click at [1122, 464] on div "34% , 141px" at bounding box center [1113, 452] width 737 height 93
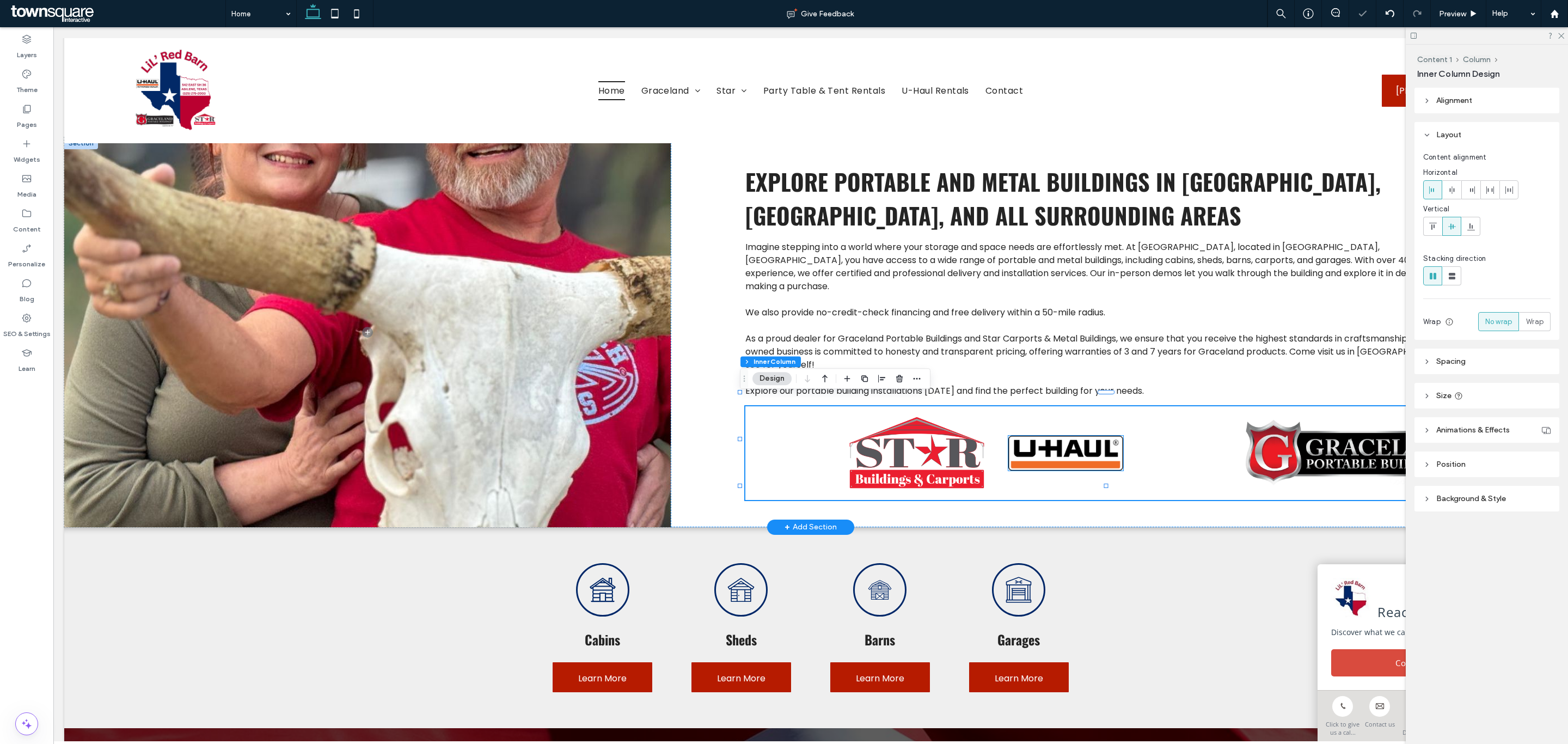
click at [1098, 455] on img at bounding box center [1066, 453] width 115 height 35
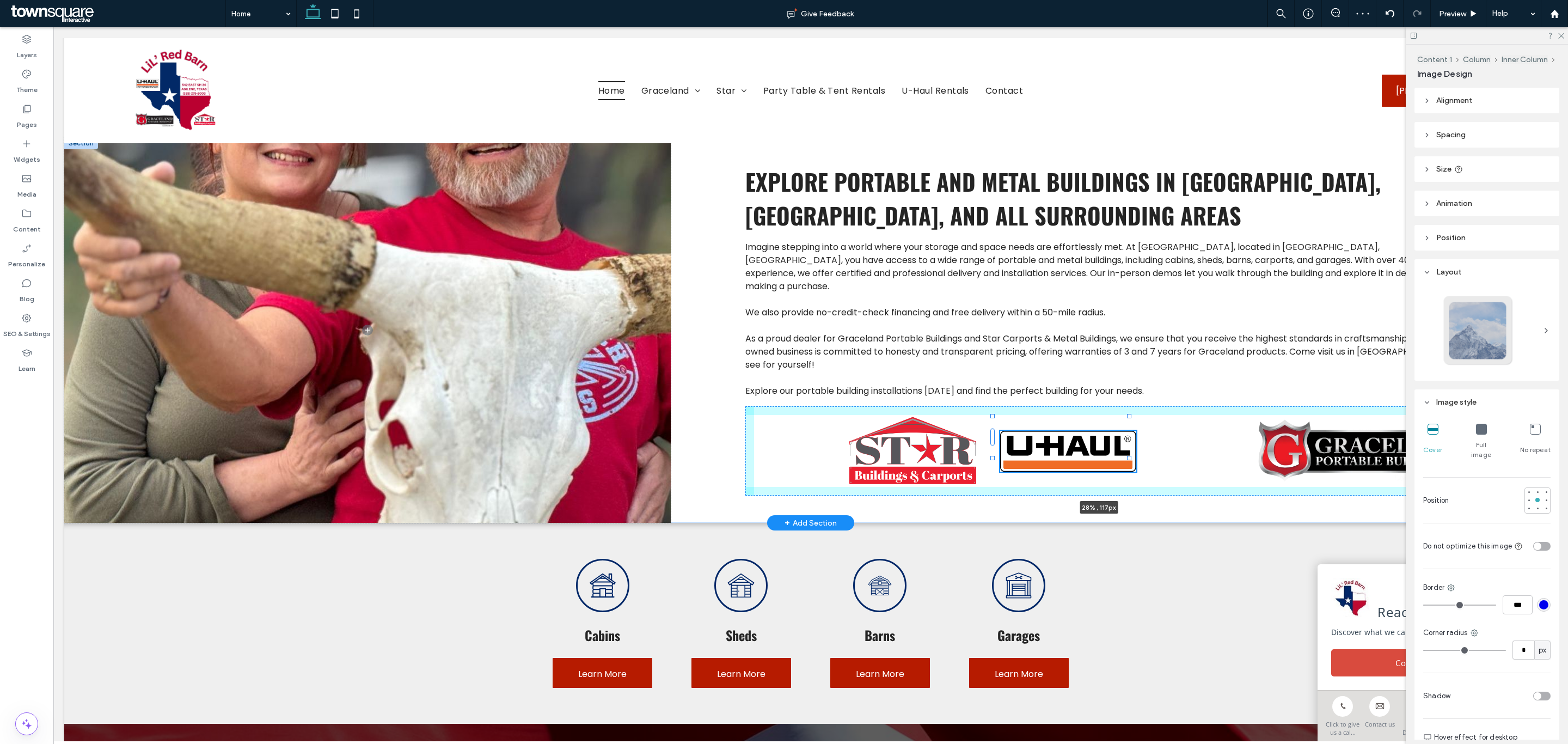
drag, startPoint x: 1115, startPoint y: 458, endPoint x: 1212, endPoint y: 493, distance: 103.1
click at [1212, 493] on div "Imagine stepping into a world where your storage and space needs are effortless…" at bounding box center [811, 329] width 1493 height 385
type input "**"
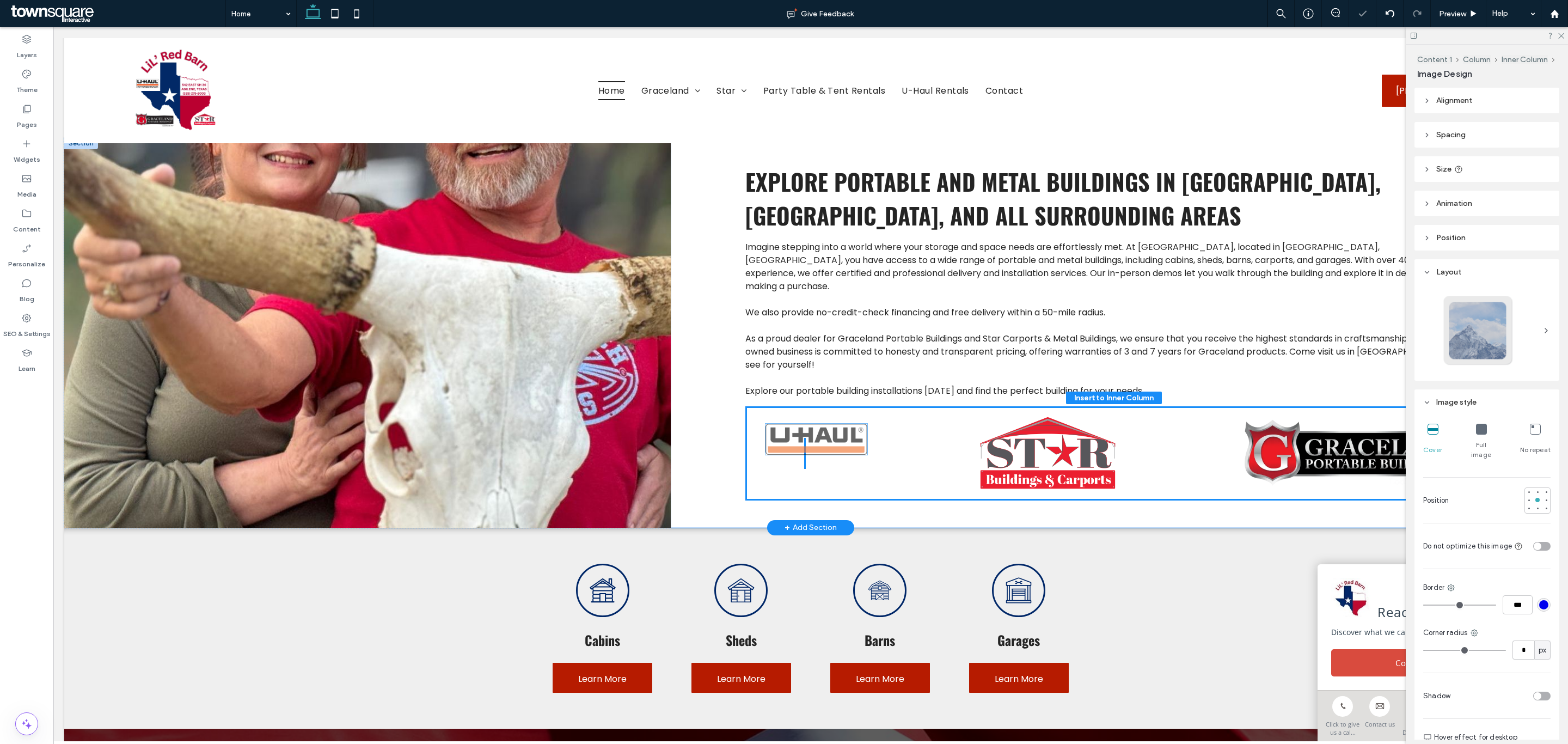
drag, startPoint x: 1055, startPoint y: 451, endPoint x: 816, endPoint y: 446, distance: 239.1
type input "**"
type input "****"
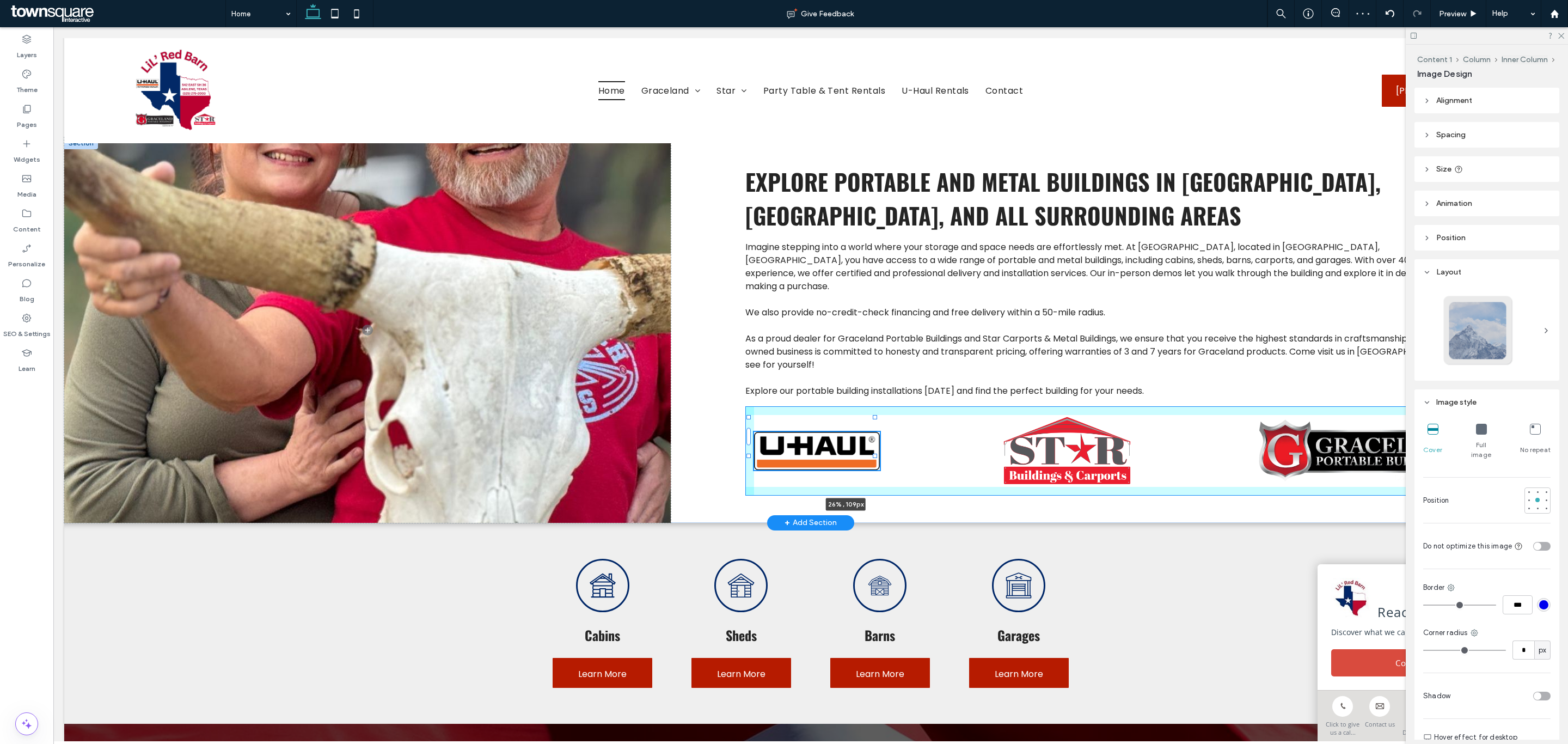
drag, startPoint x: 828, startPoint y: 456, endPoint x: 1003, endPoint y: 493, distance: 178.9
click at [1003, 493] on div "Imagine stepping into a world where your storage and space needs are effortless…" at bounding box center [811, 329] width 1493 height 385
type input "**"
type input "****"
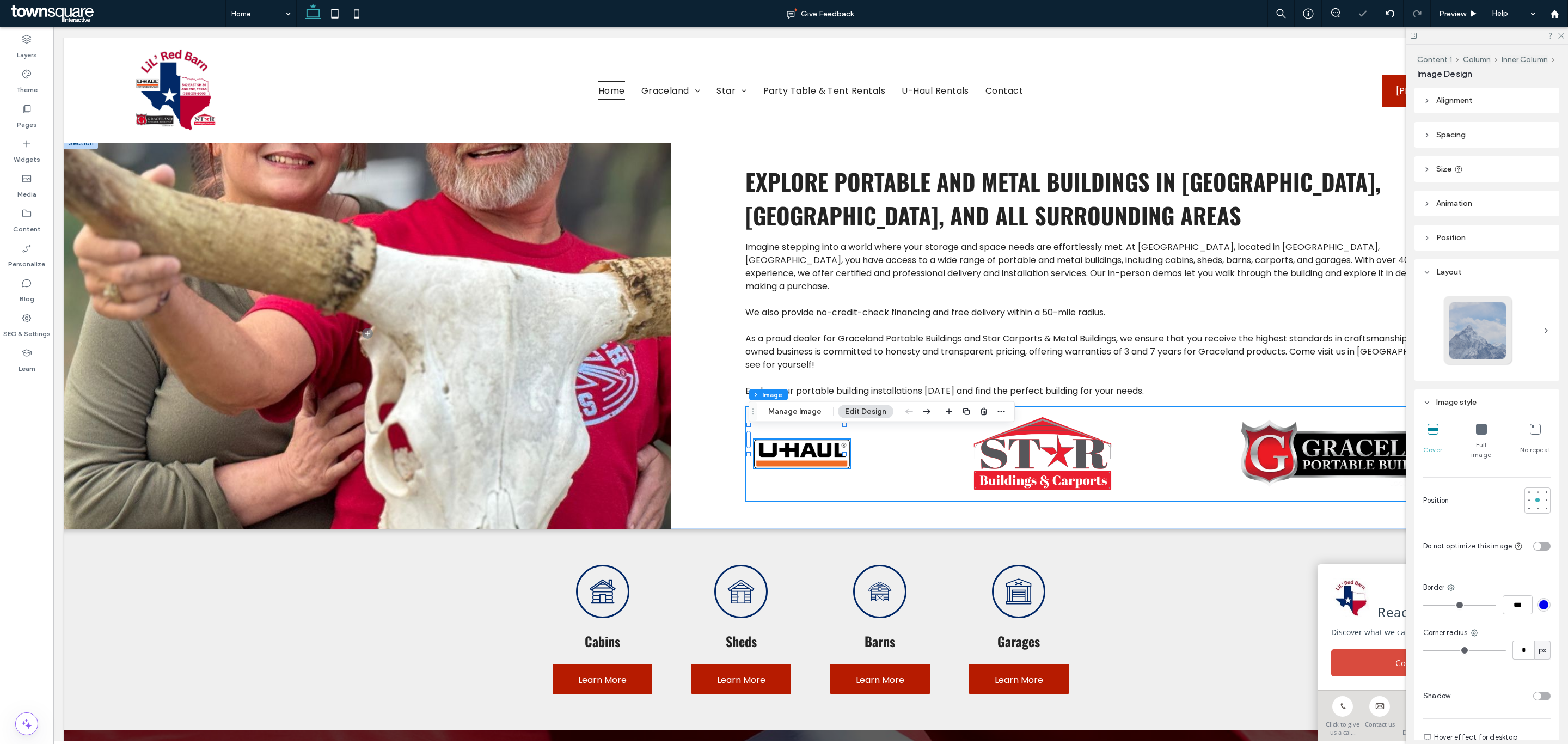
click at [847, 457] on div "26% , 115px" at bounding box center [1113, 454] width 737 height 95
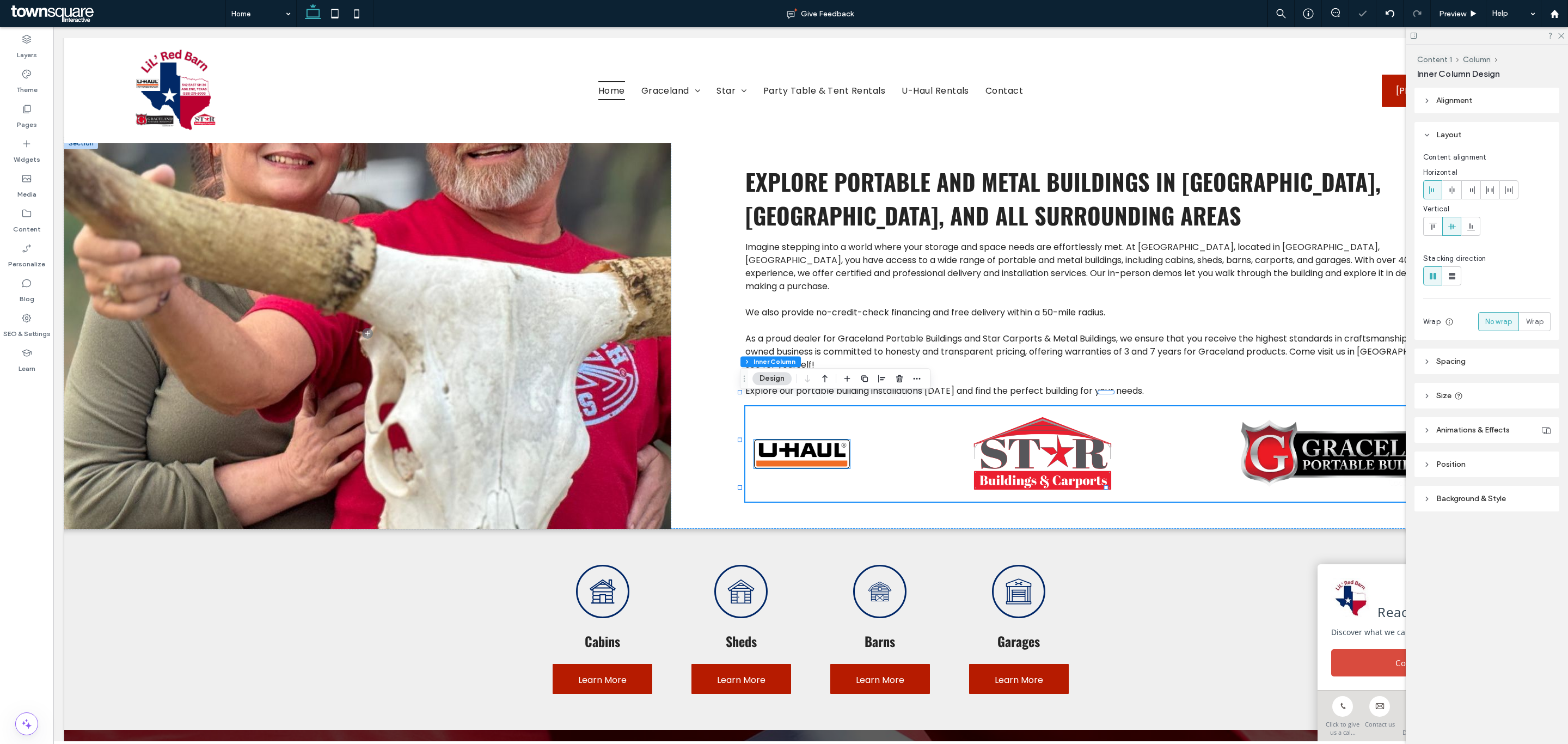
click at [817, 452] on img at bounding box center [802, 454] width 96 height 29
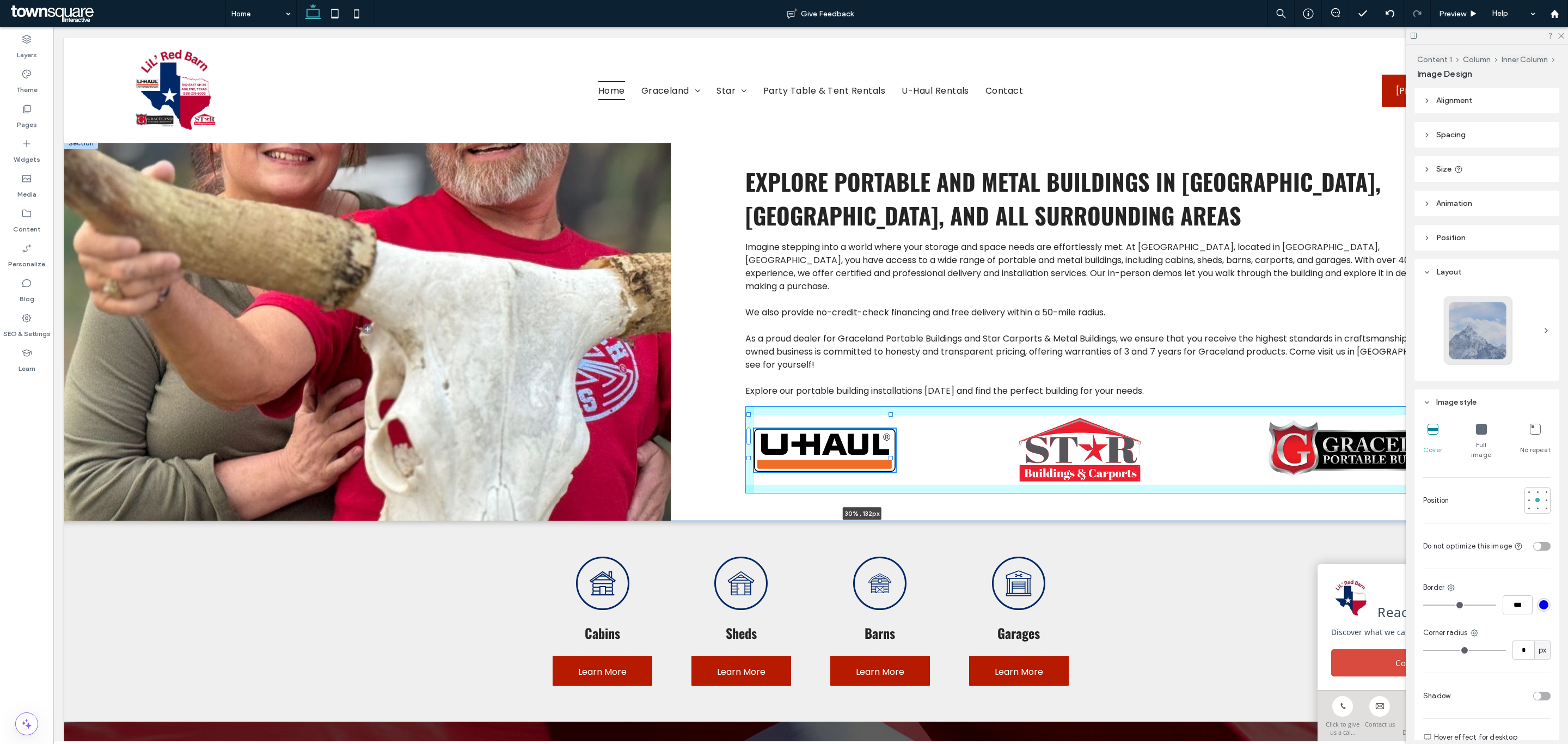
drag, startPoint x: 843, startPoint y: 455, endPoint x: 1027, endPoint y: 502, distance: 189.9
click at [1027, 502] on div "Imagine stepping into a world where your storage and space needs are effortless…" at bounding box center [811, 329] width 1493 height 384
type input "**"
type input "****"
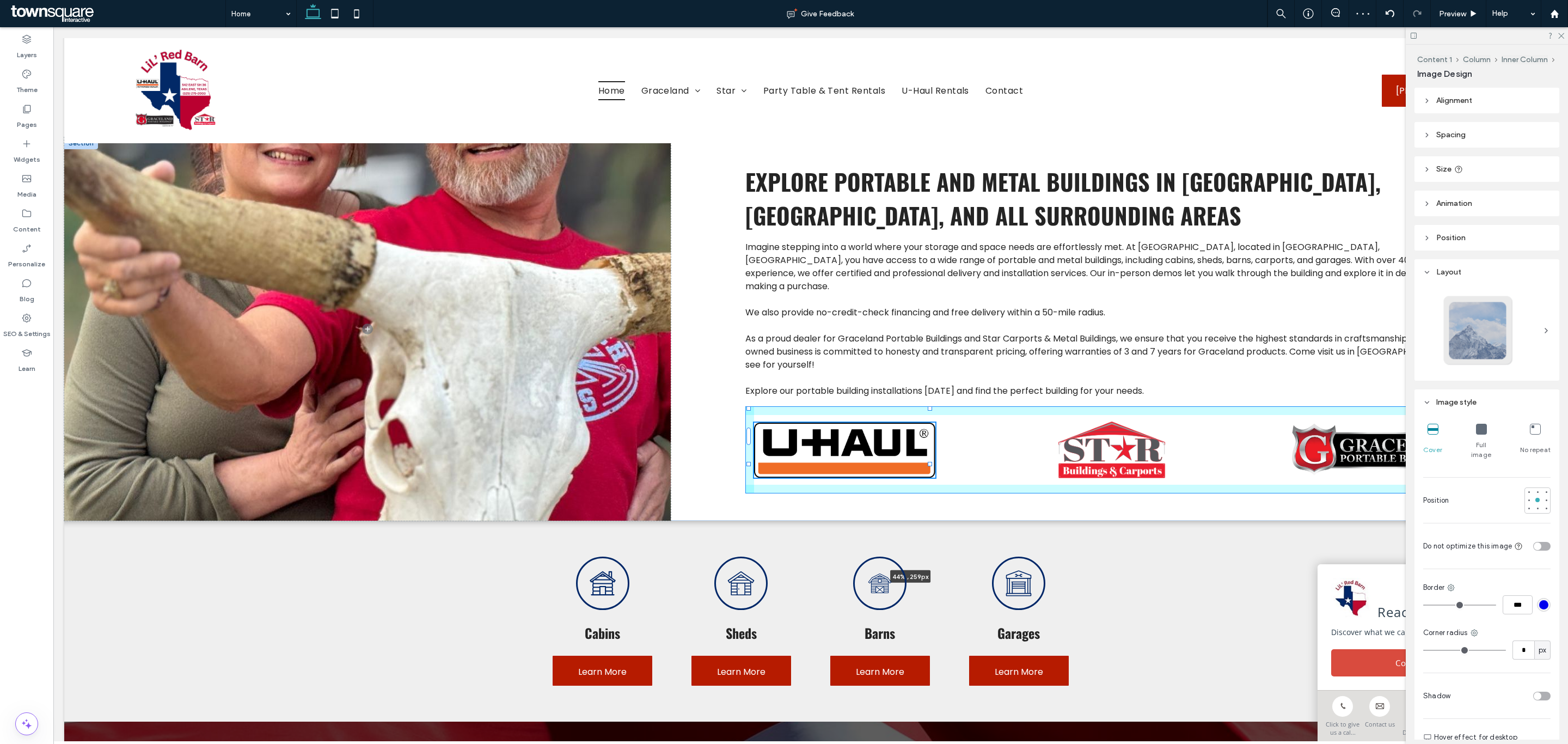
drag, startPoint x: 853, startPoint y: 459, endPoint x: 1161, endPoint y: 491, distance: 309.7
click at [1161, 491] on div "Imagine stepping into a world where your storage and space needs are effortless…" at bounding box center [811, 329] width 1493 height 384
type input "**"
type input "****"
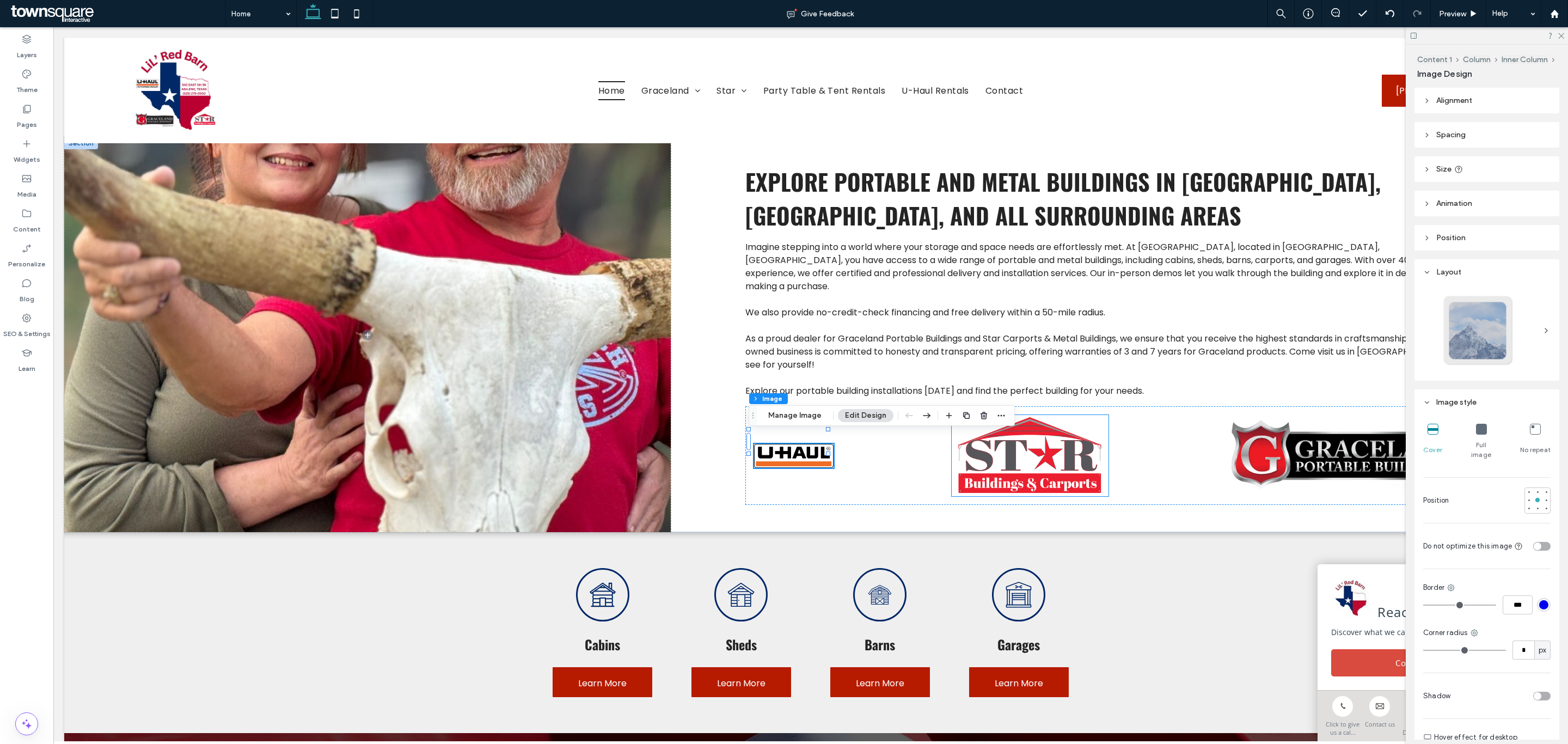
click at [1033, 444] on img at bounding box center [1030, 455] width 157 height 80
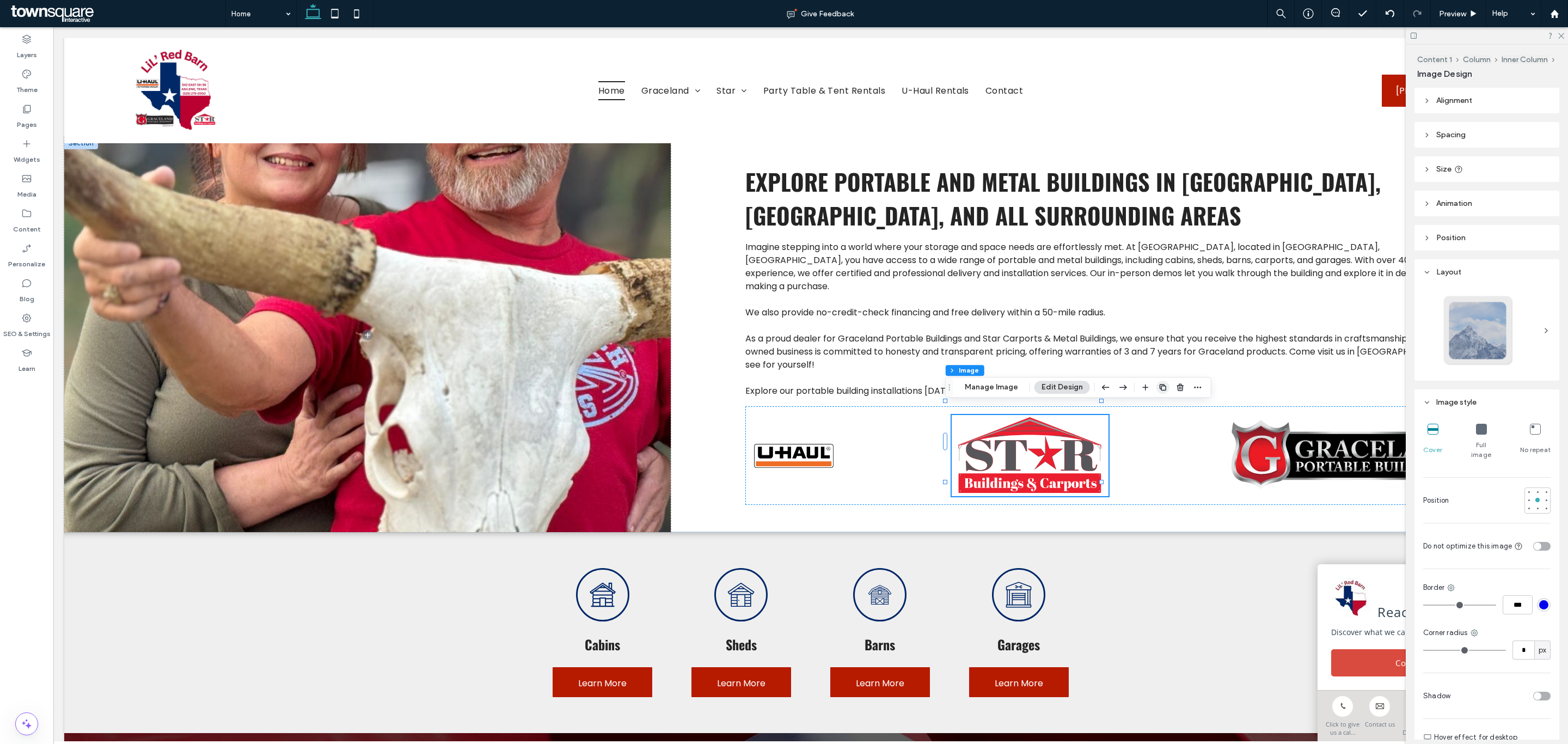
click at [1162, 387] on icon "button" at bounding box center [1163, 387] width 9 height 9
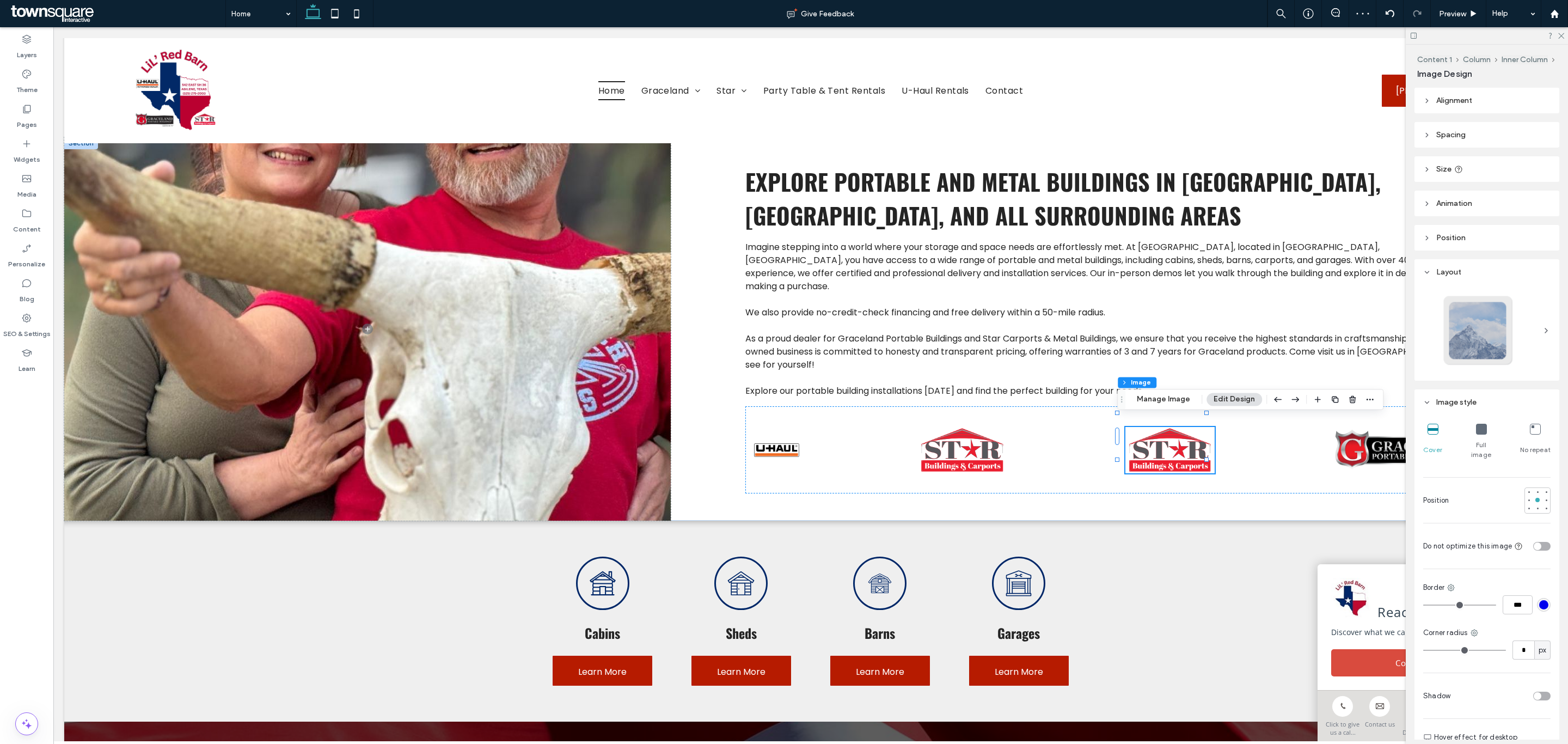
drag, startPoint x: 1118, startPoint y: 384, endPoint x: 1166, endPoint y: 409, distance: 54.1
click at [1177, 397] on button "Manage Image" at bounding box center [1163, 399] width 68 height 13
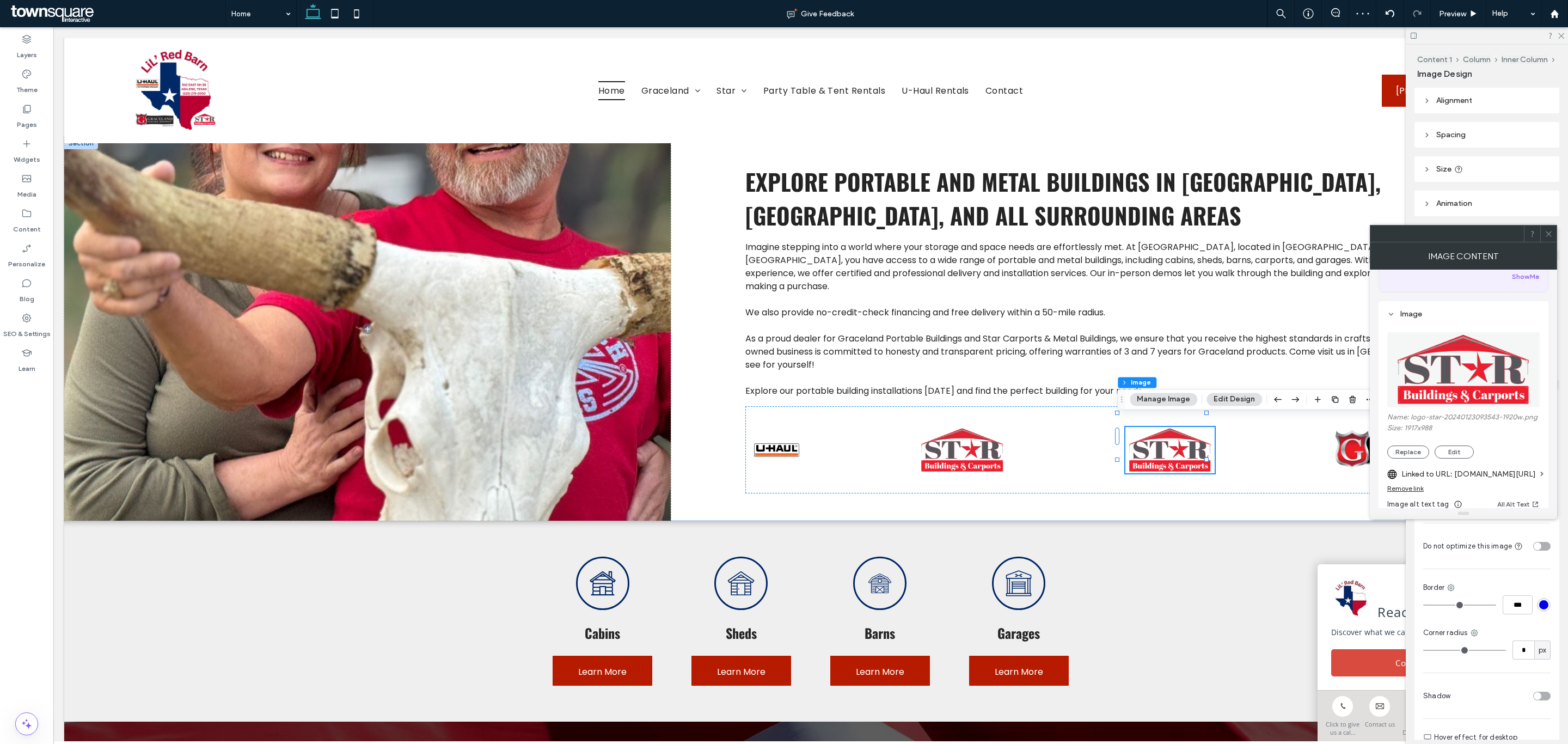
scroll to position [163, 0]
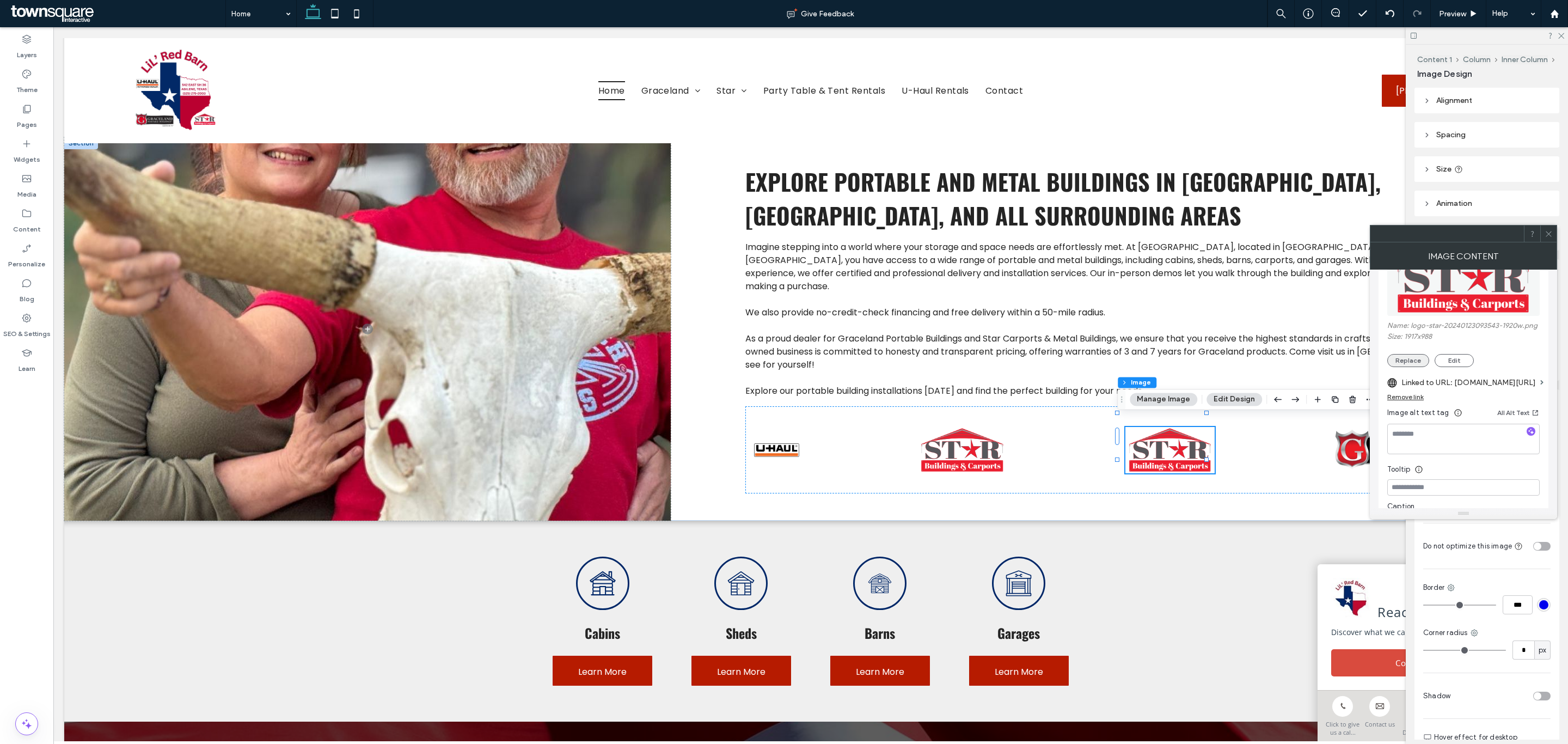
click at [1412, 359] on button "Replace" at bounding box center [1408, 360] width 42 height 13
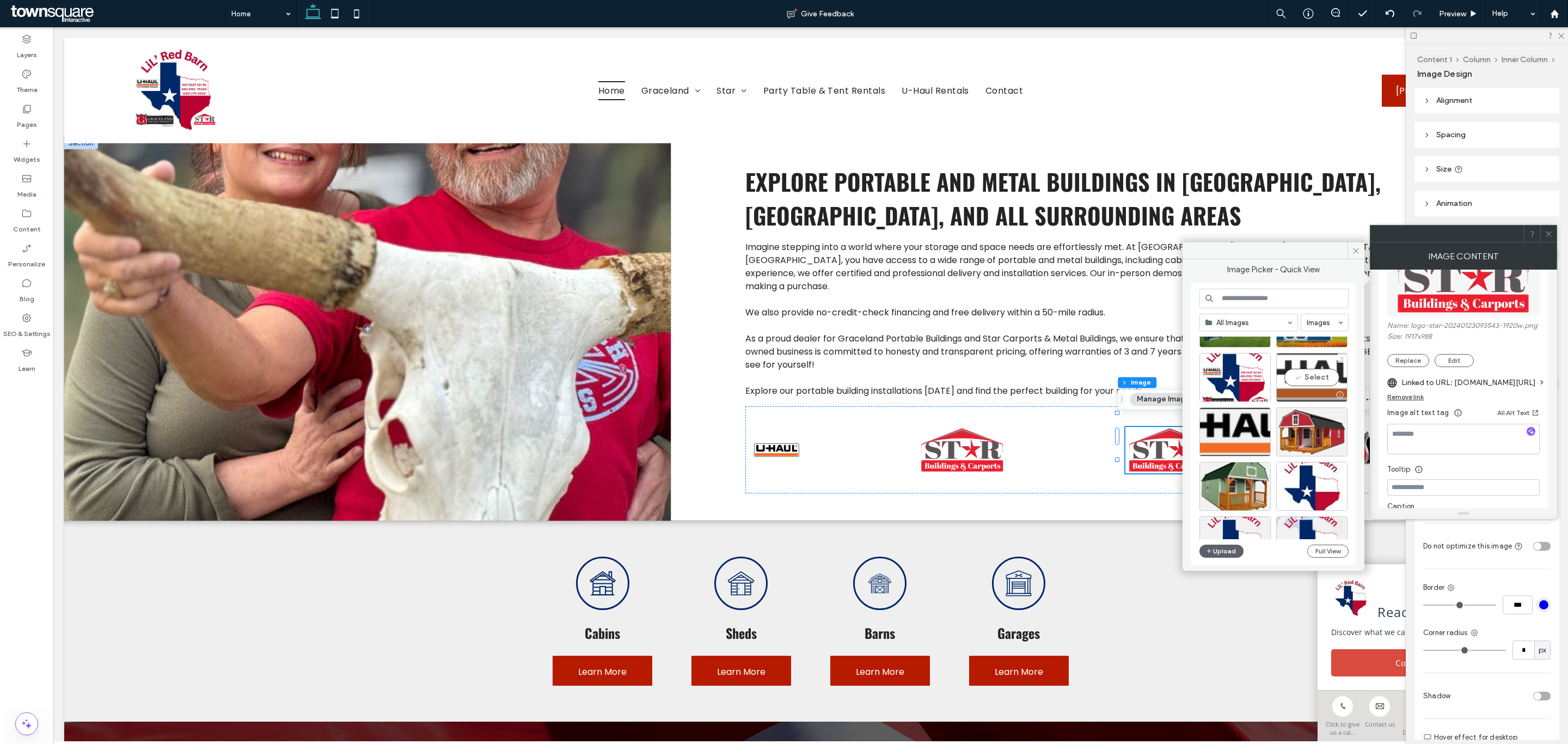
click at [1304, 382] on div "Select" at bounding box center [1312, 377] width 71 height 49
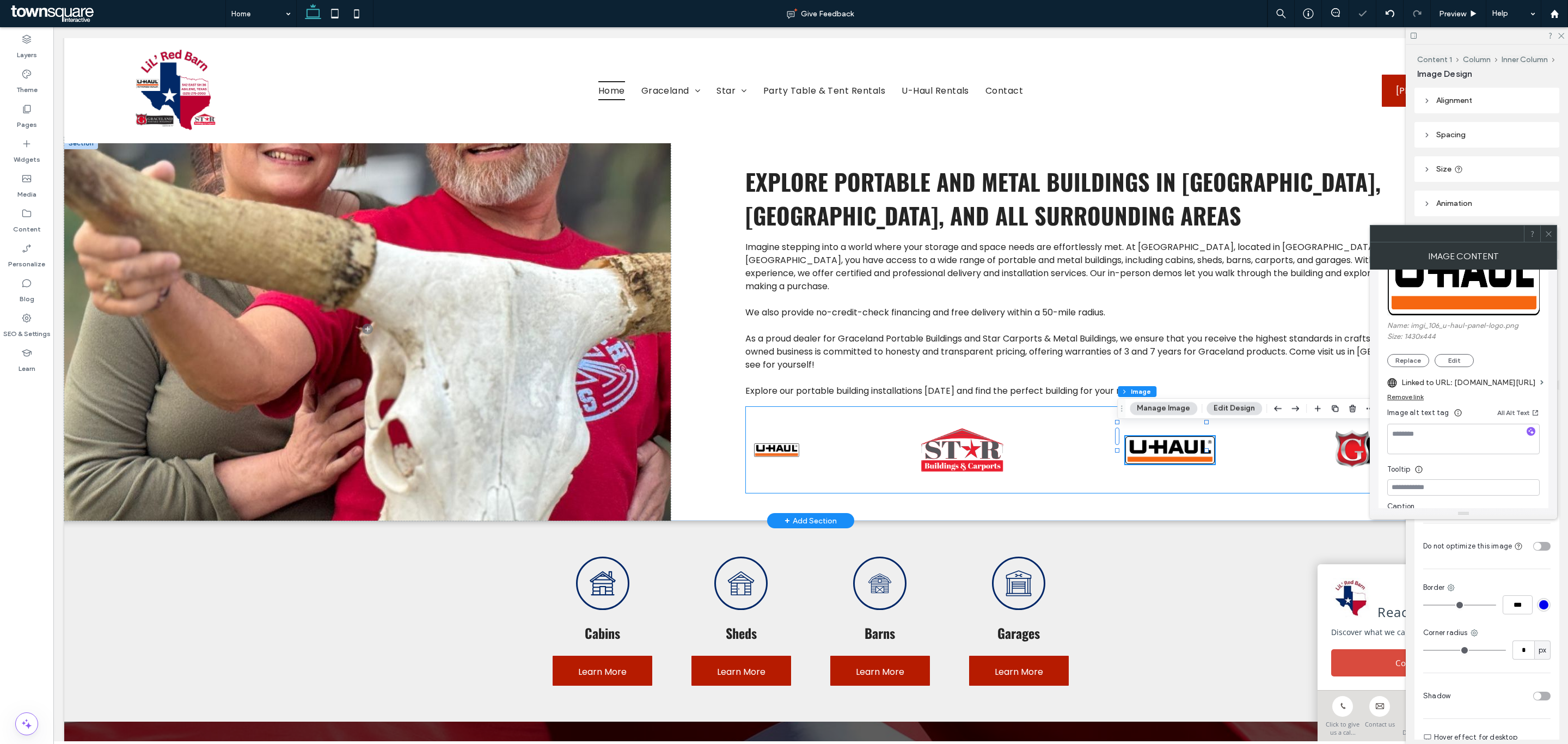
click at [782, 450] on div at bounding box center [1113, 449] width 737 height 87
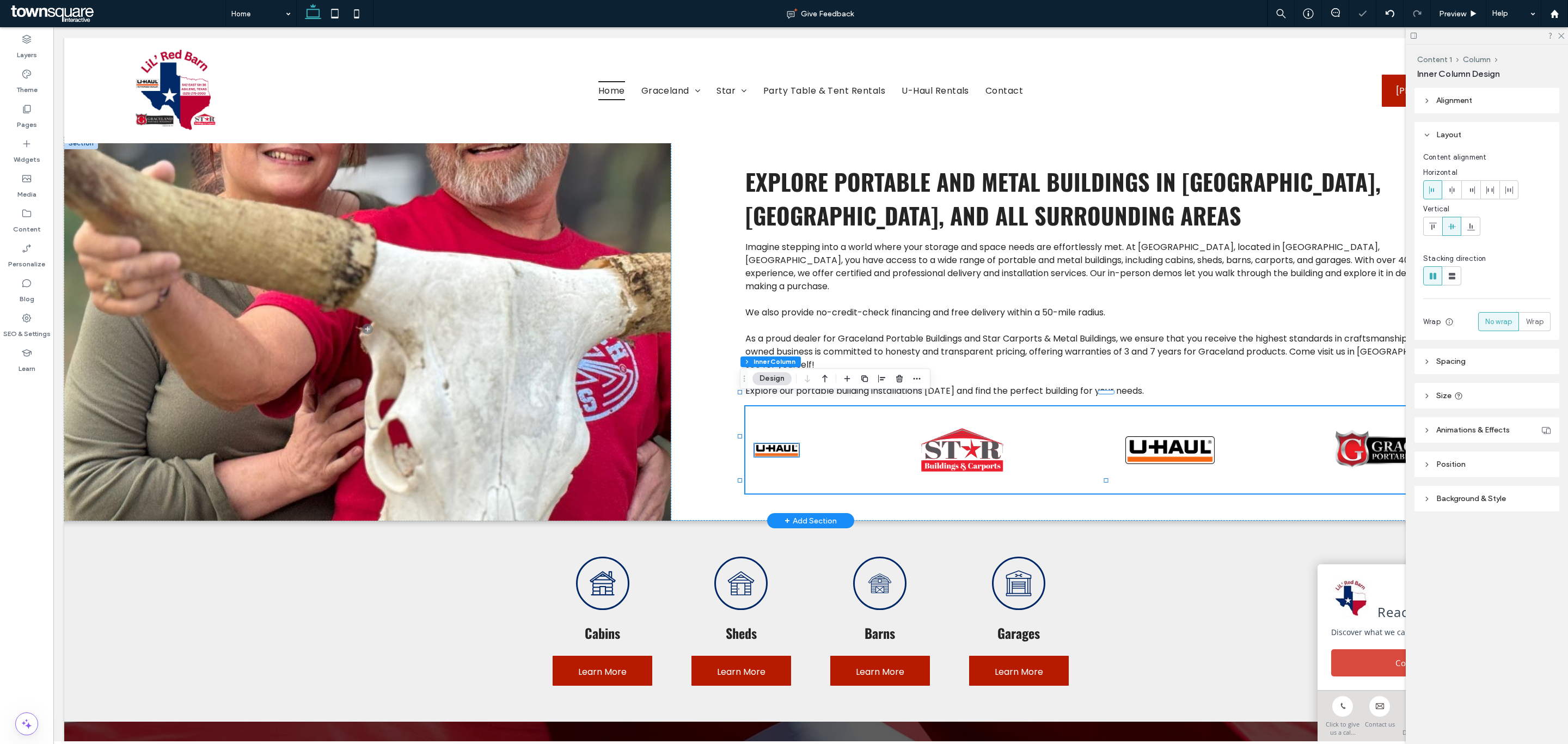
click at [788, 443] on img at bounding box center [777, 450] width 45 height 13
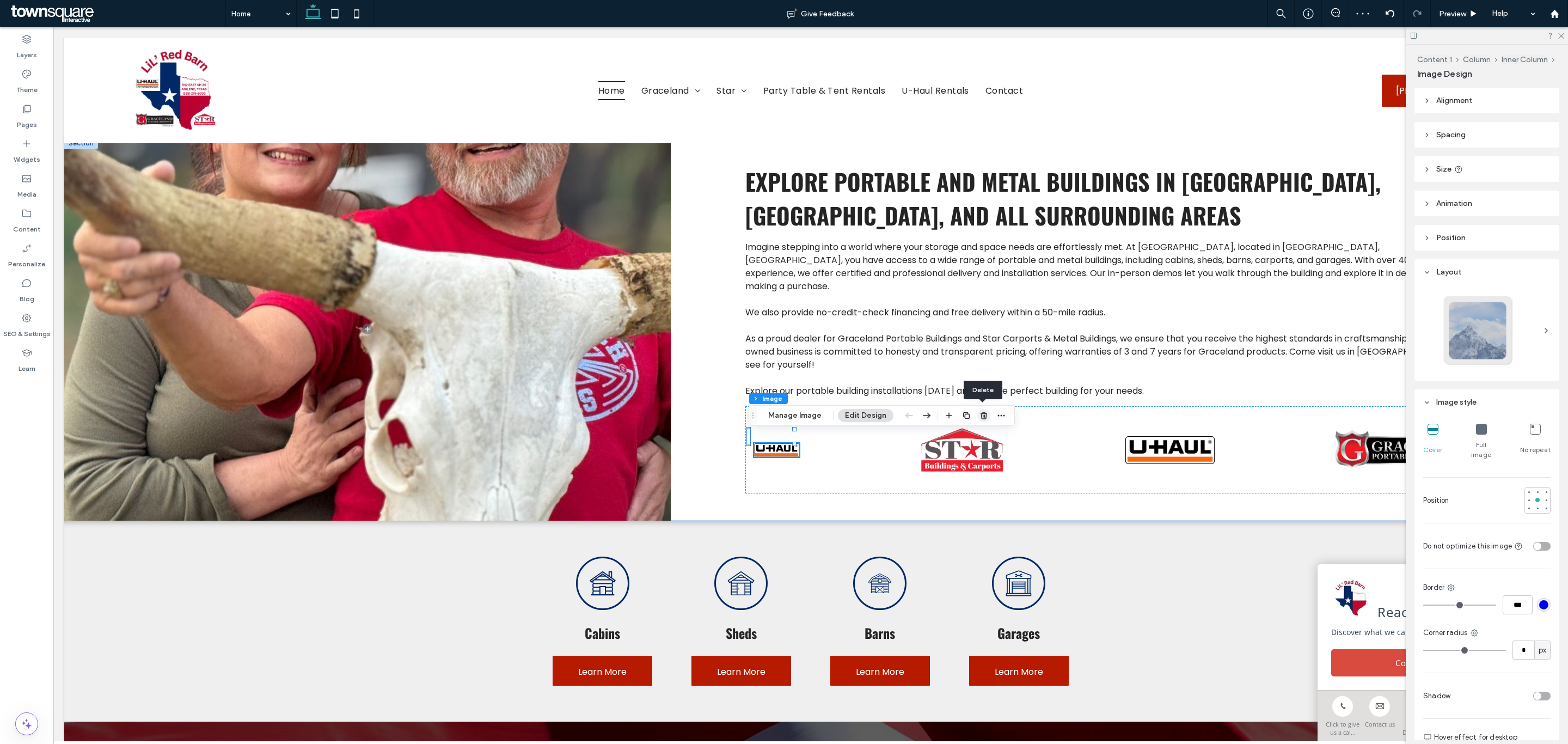
click at [981, 413] on use "button" at bounding box center [984, 415] width 7 height 7
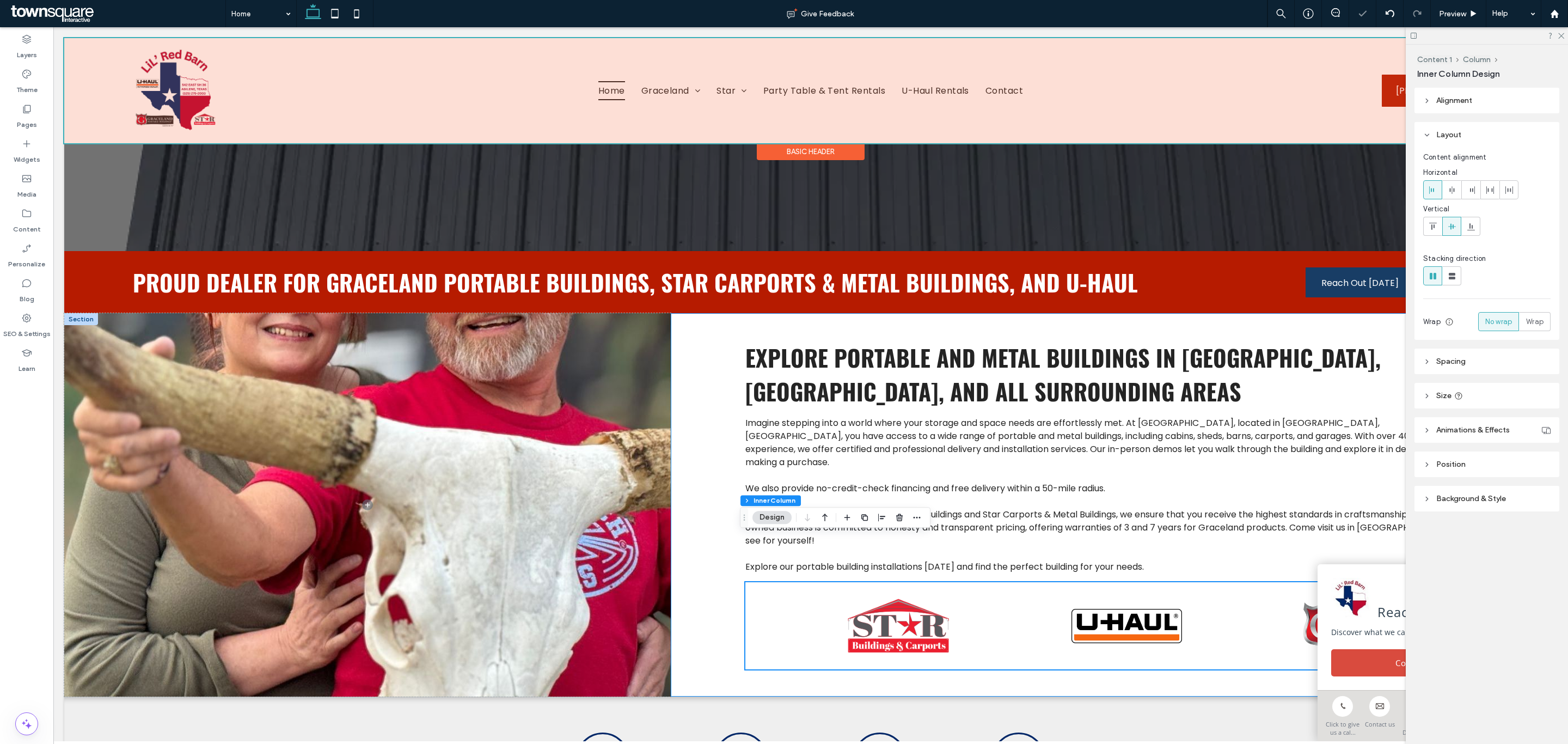
scroll to position [333, 0]
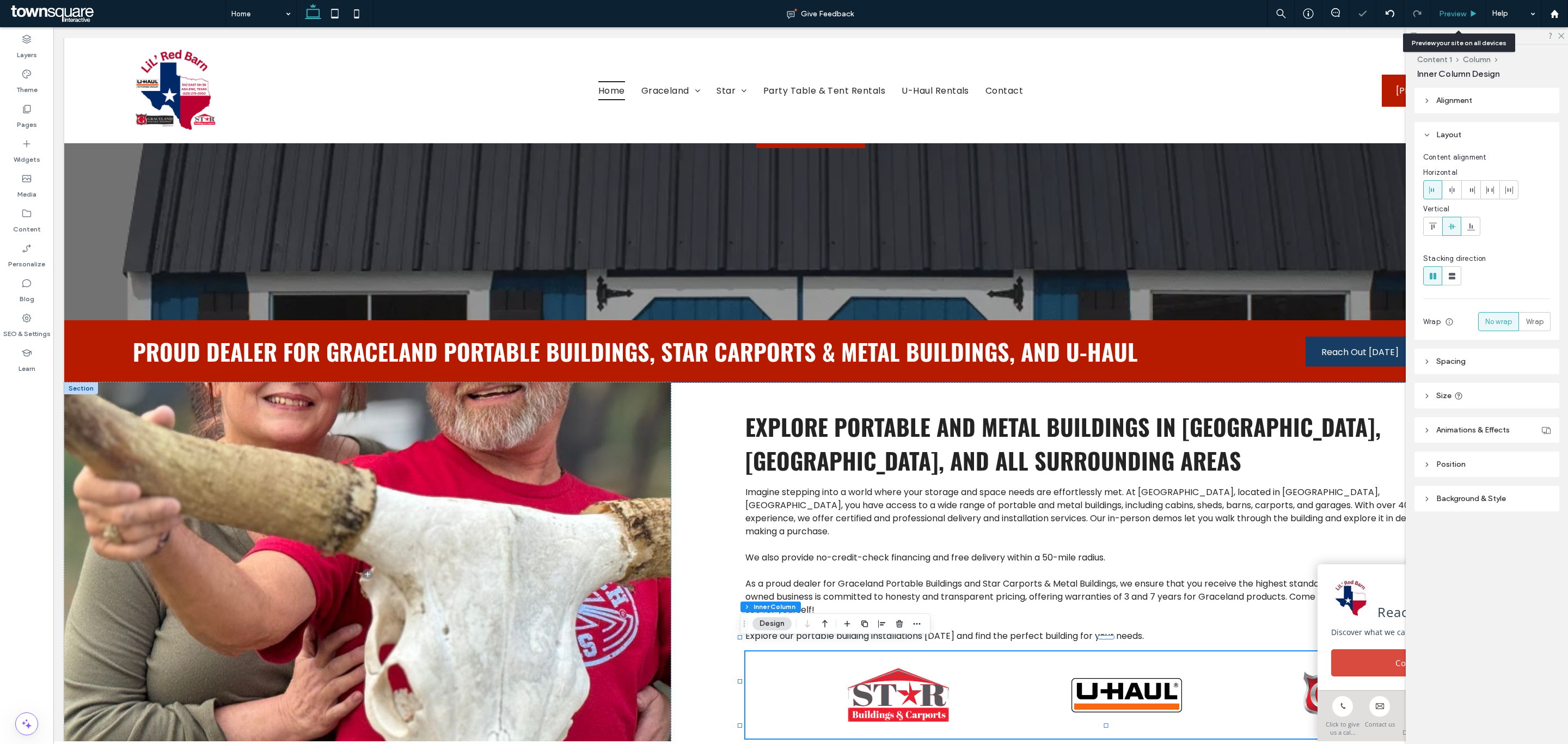
click at [1472, 5] on div "Preview" at bounding box center [1458, 13] width 55 height 27
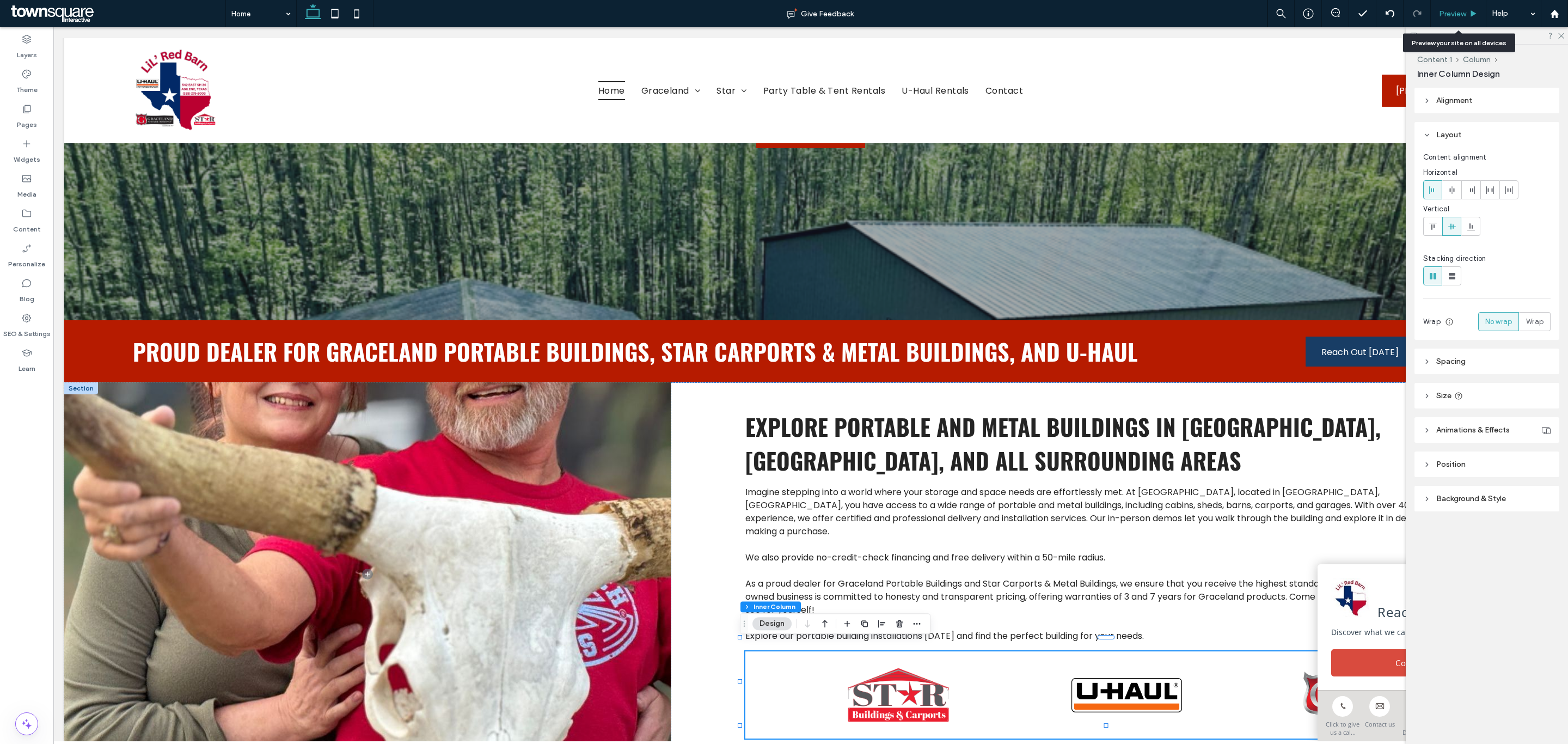
click at [1464, 13] on span "Preview" at bounding box center [1452, 13] width 27 height 9
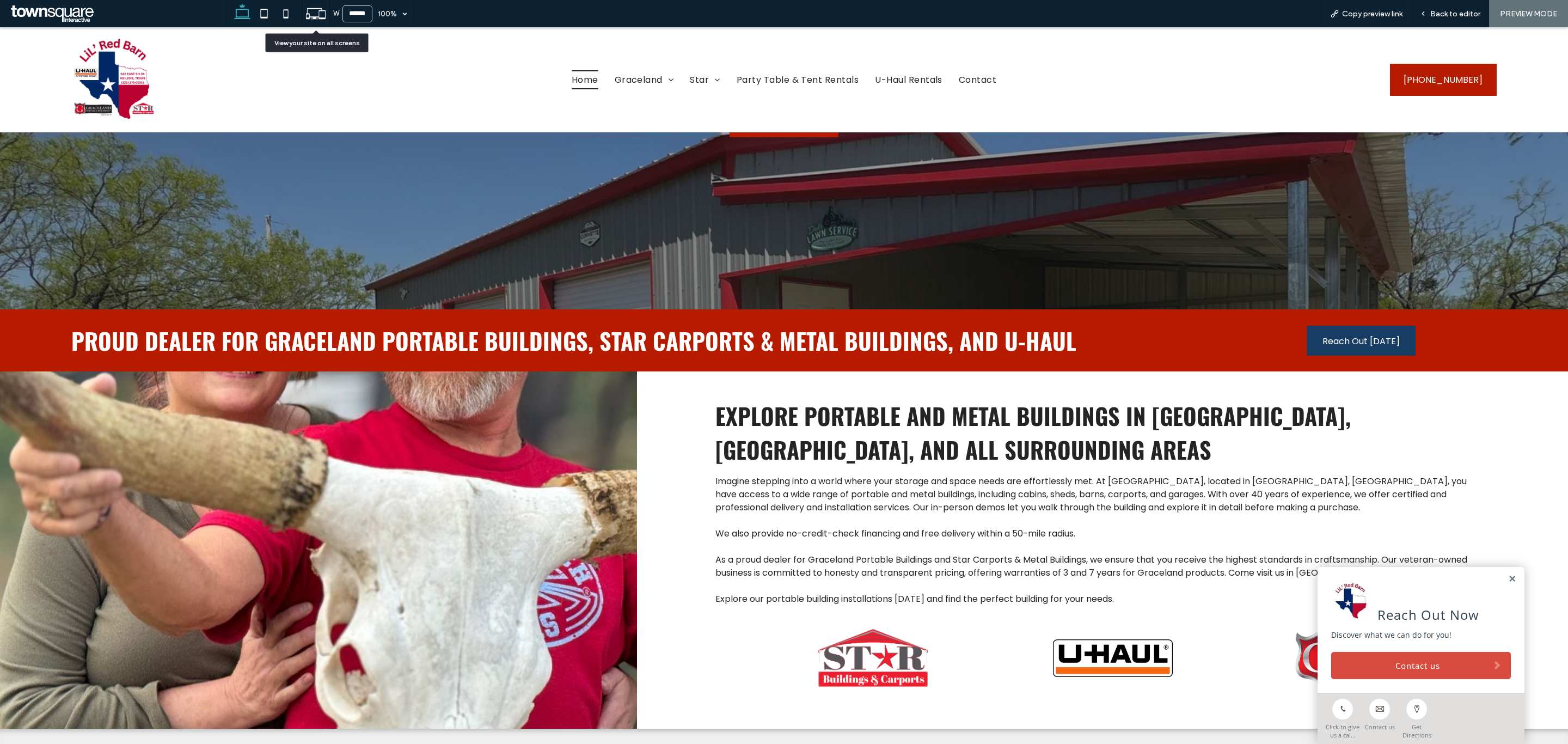
click at [310, 18] on icon at bounding box center [316, 13] width 21 height 21
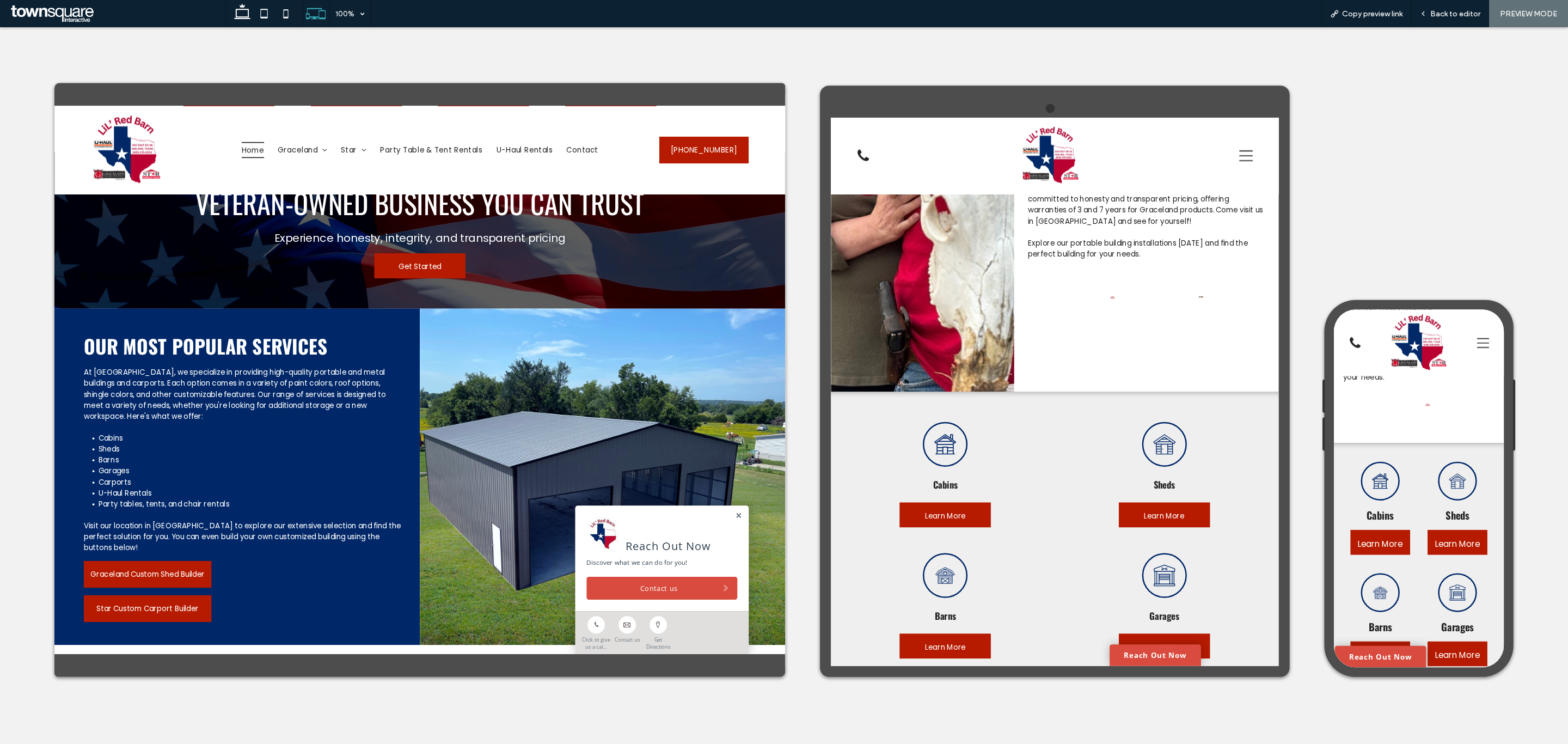
scroll to position [1143, 0]
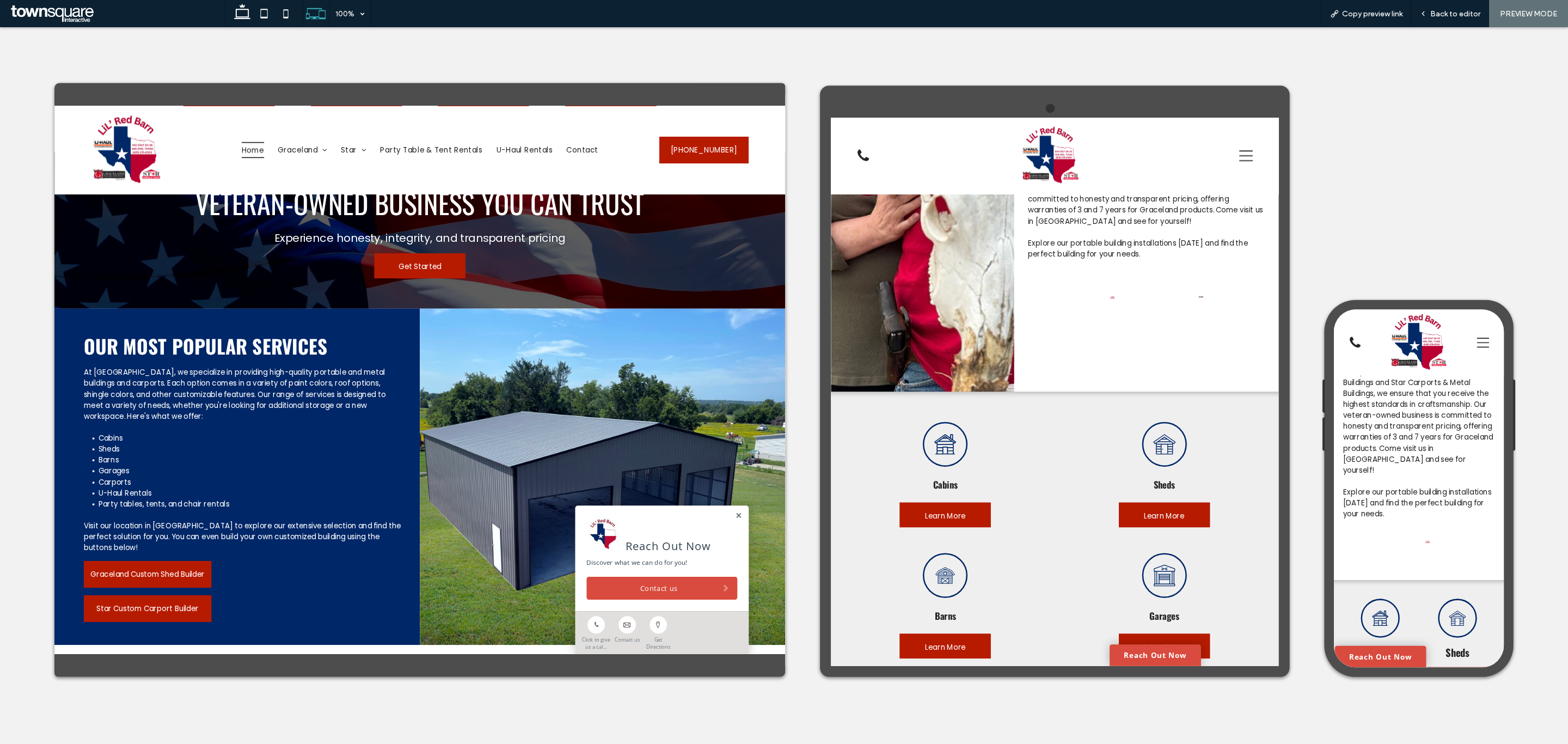
click at [1445, 585] on img at bounding box center [1445, 586] width 5 height 2
click at [1458, 17] on span "Back to editor" at bounding box center [1455, 13] width 50 height 9
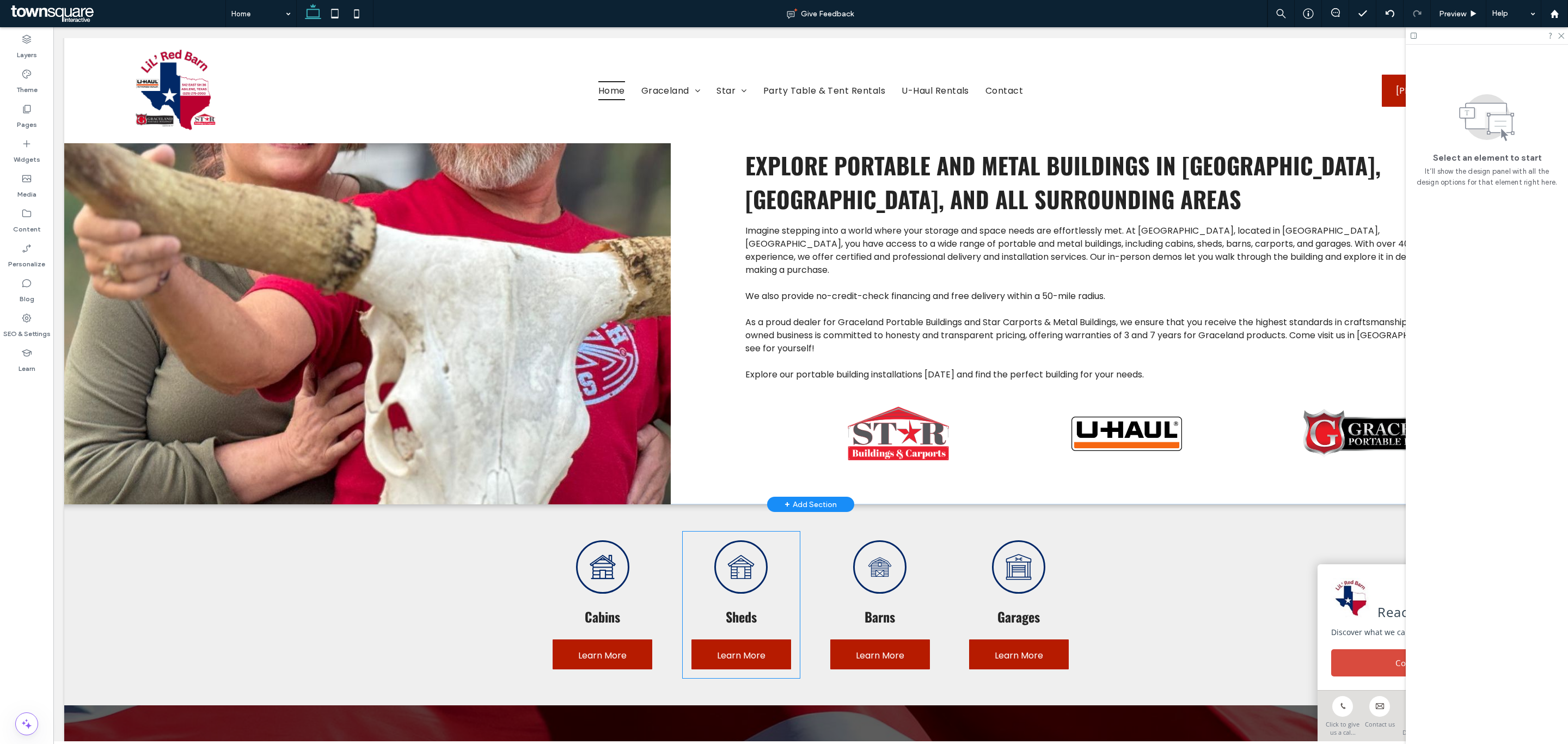
scroll to position [428, 0]
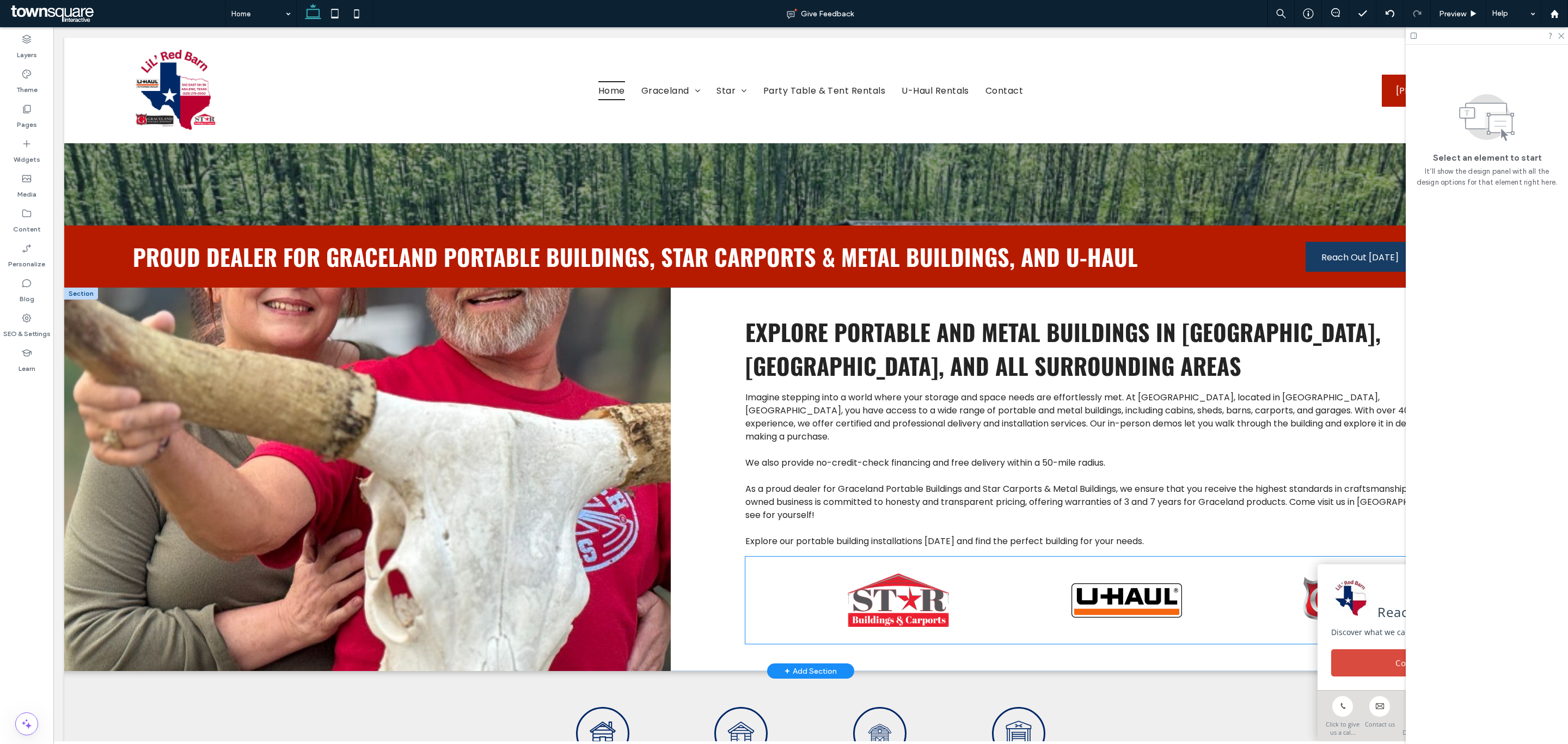
click at [916, 594] on img at bounding box center [898, 600] width 110 height 57
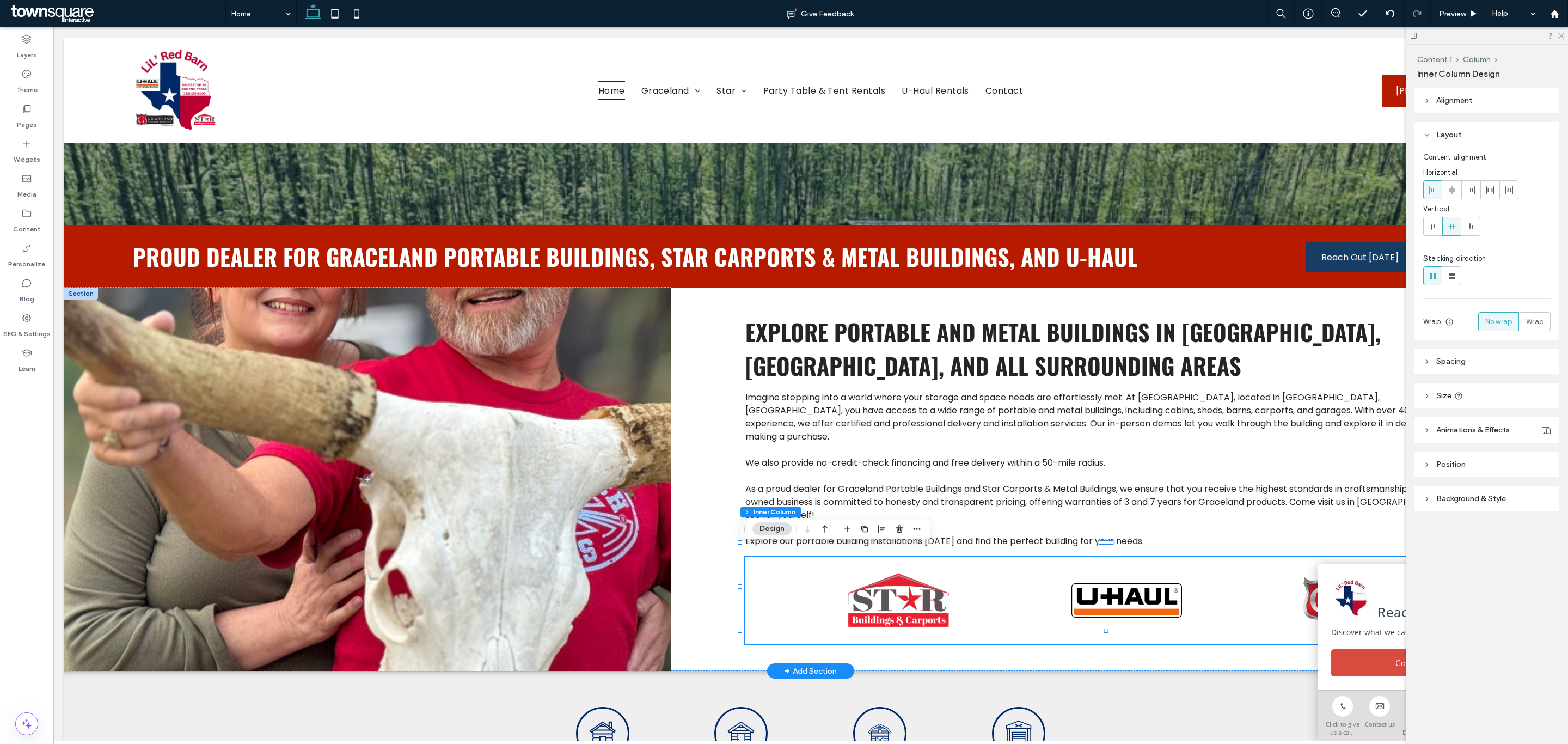
click at [895, 595] on img at bounding box center [898, 600] width 110 height 57
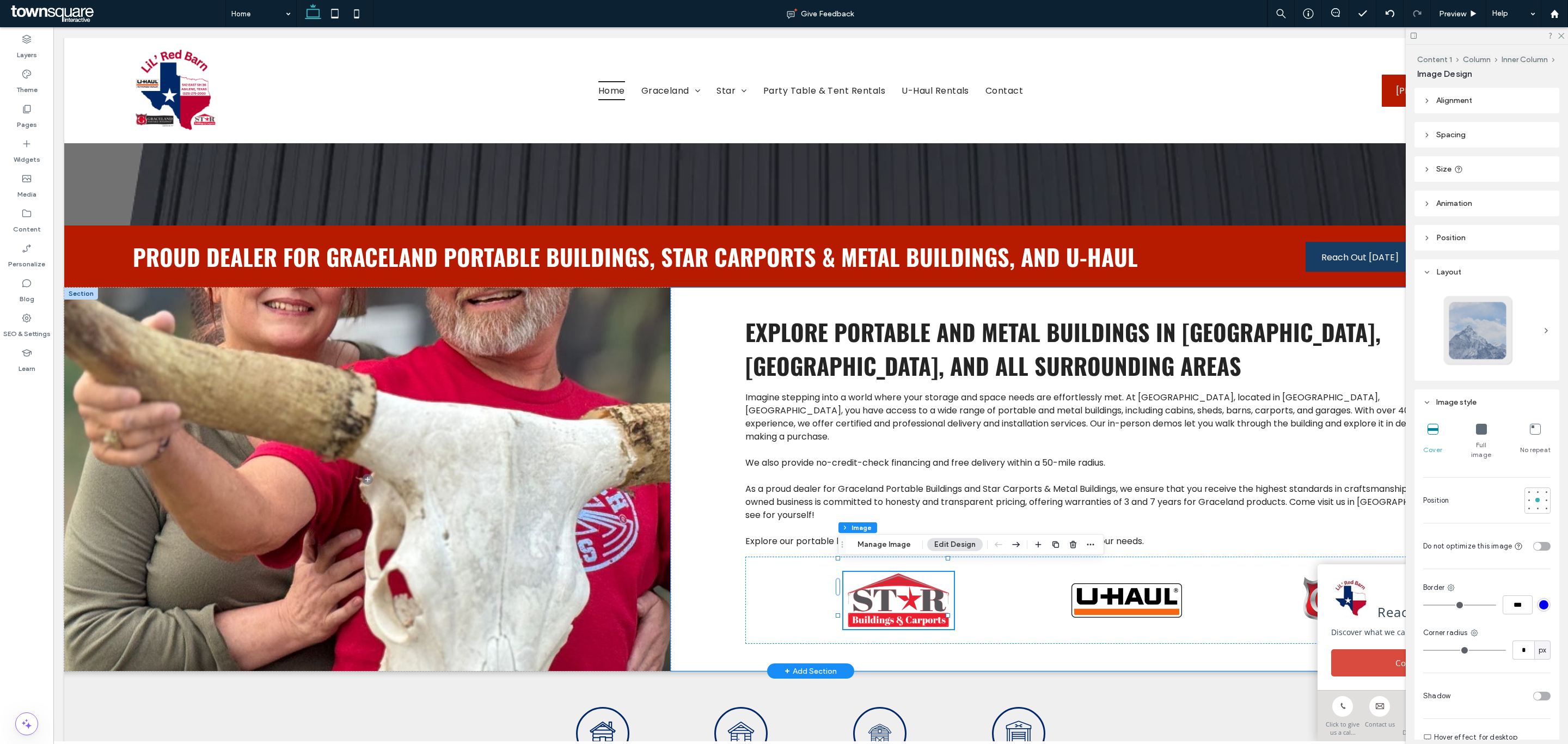
click at [739, 585] on div "Imagine stepping into a world where your storage and space needs are effortless…" at bounding box center [1114, 479] width 886 height 384
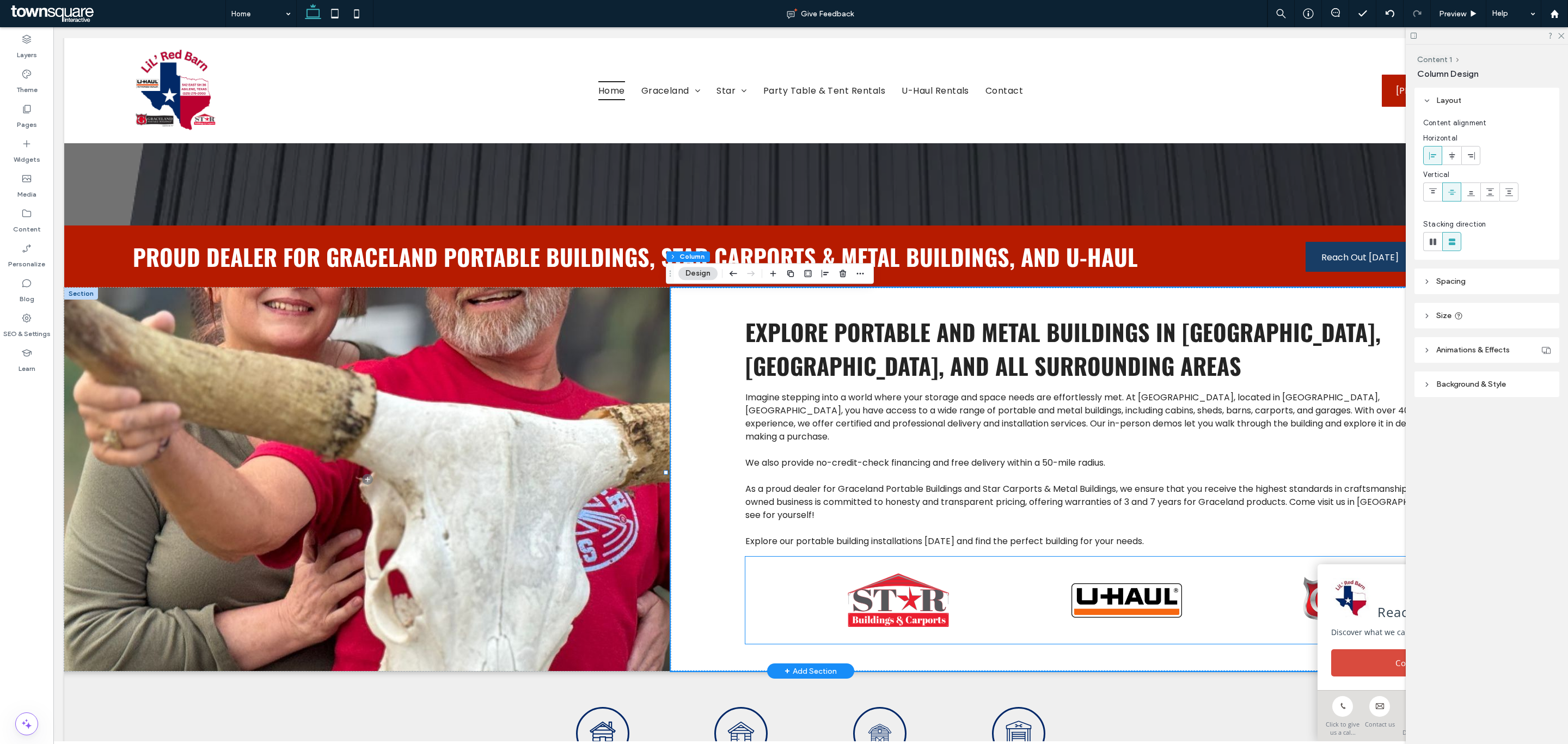
click at [770, 590] on div at bounding box center [1113, 600] width 737 height 87
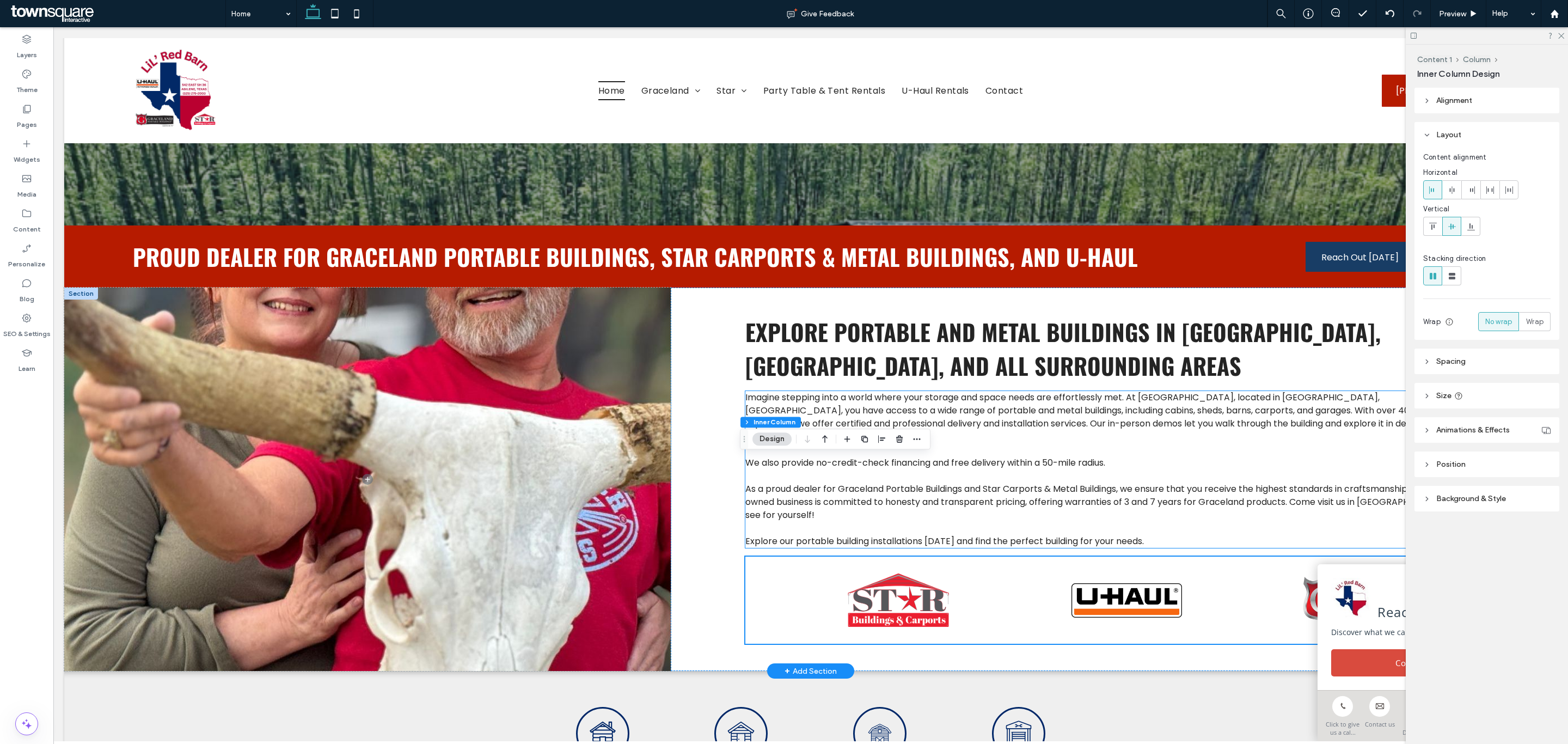
scroll to position [673, 0]
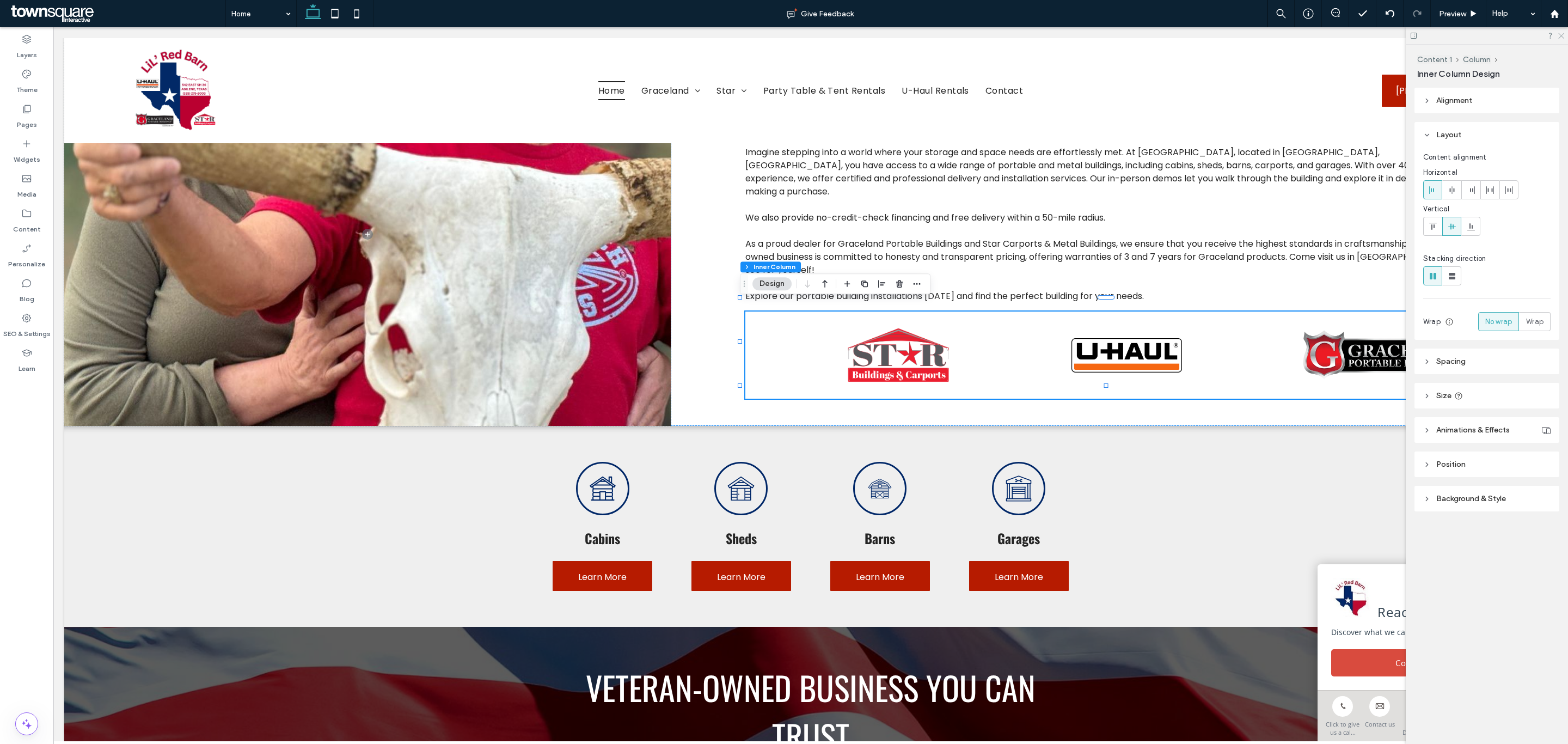
click at [1562, 36] on icon at bounding box center [1561, 35] width 7 height 7
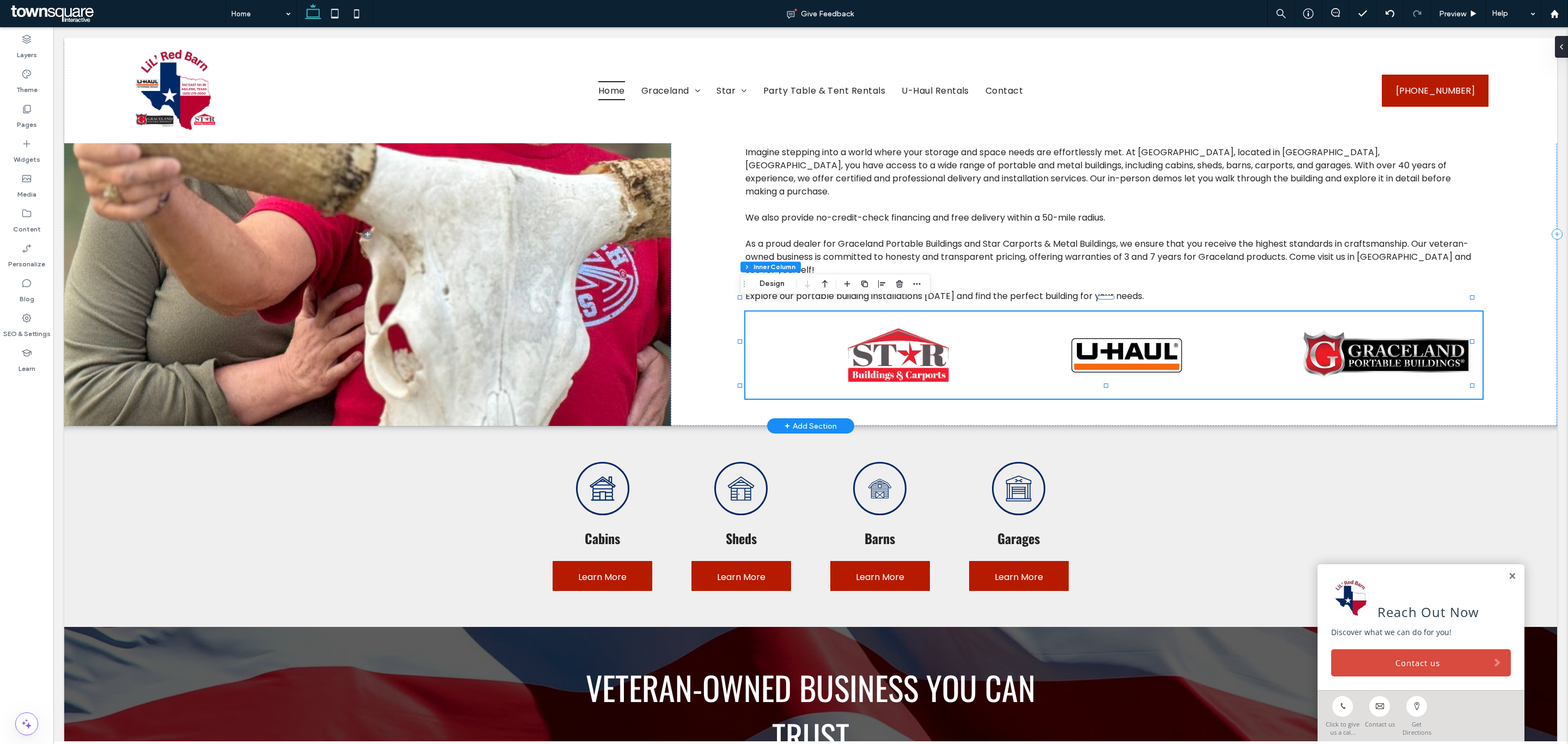
click at [1312, 312] on div at bounding box center [1113, 355] width 737 height 87
drag, startPoint x: 895, startPoint y: 283, endPoint x: 586, endPoint y: 248, distance: 311.0
click at [895, 283] on icon "button" at bounding box center [899, 284] width 9 height 9
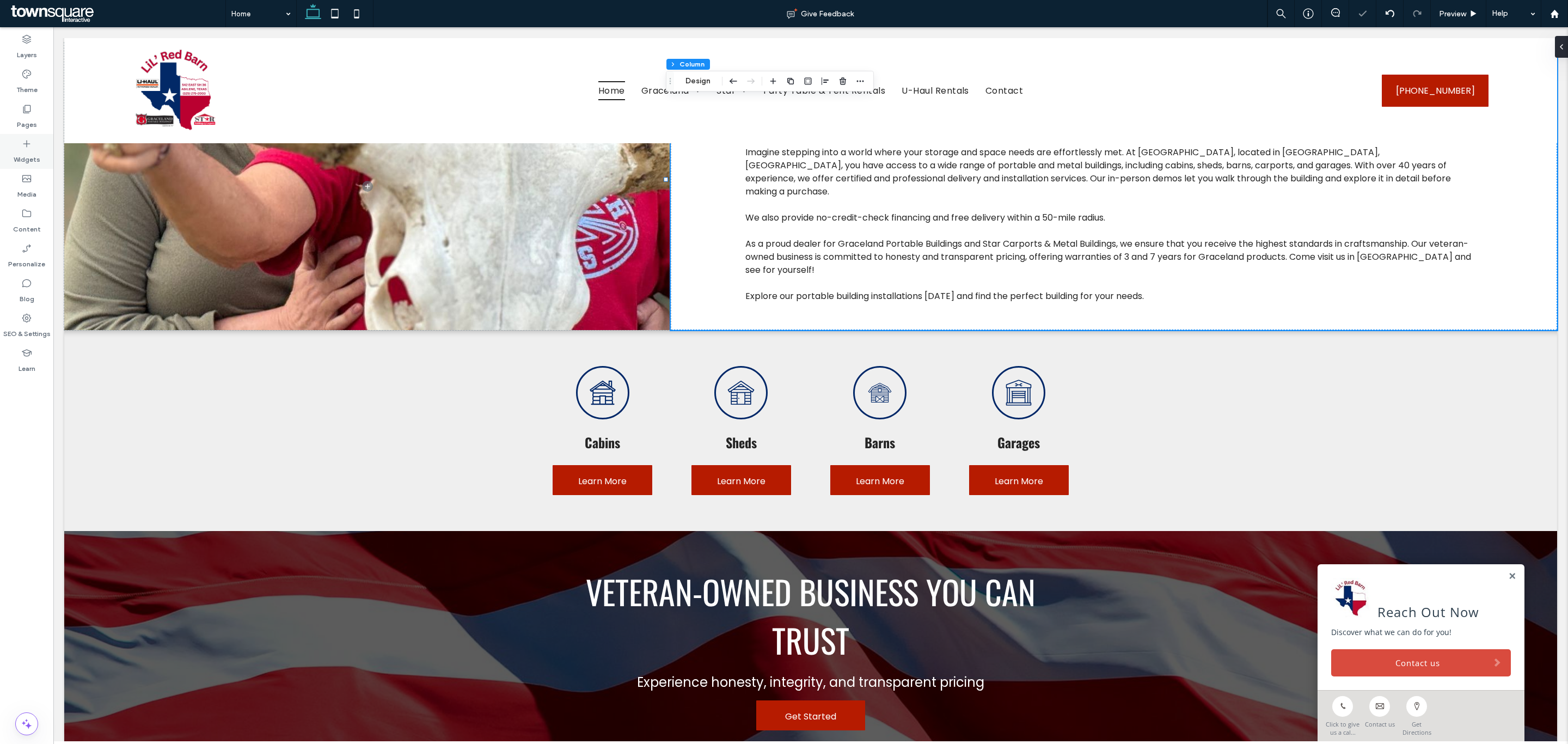
click at [27, 141] on use at bounding box center [27, 144] width 7 height 7
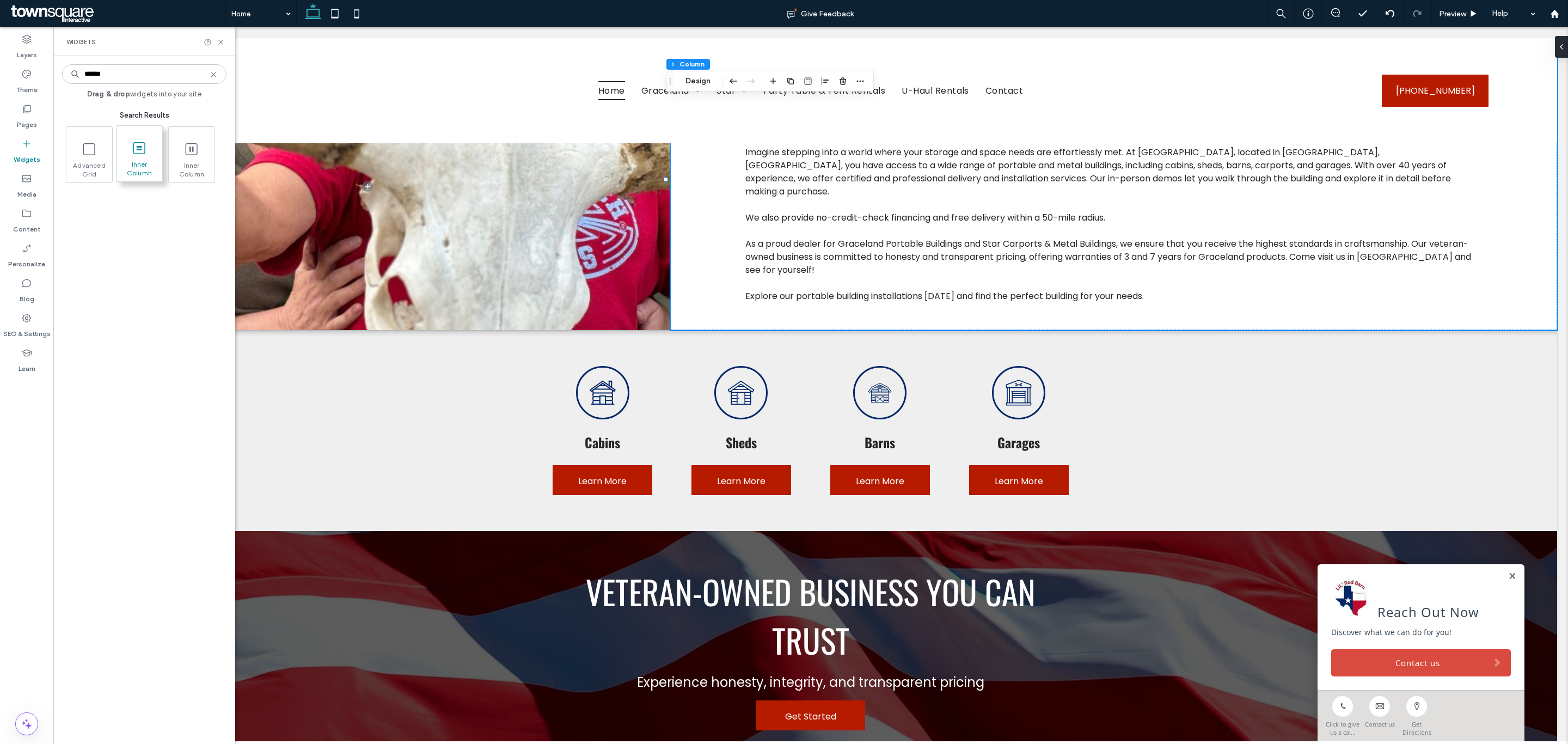
type input "******"
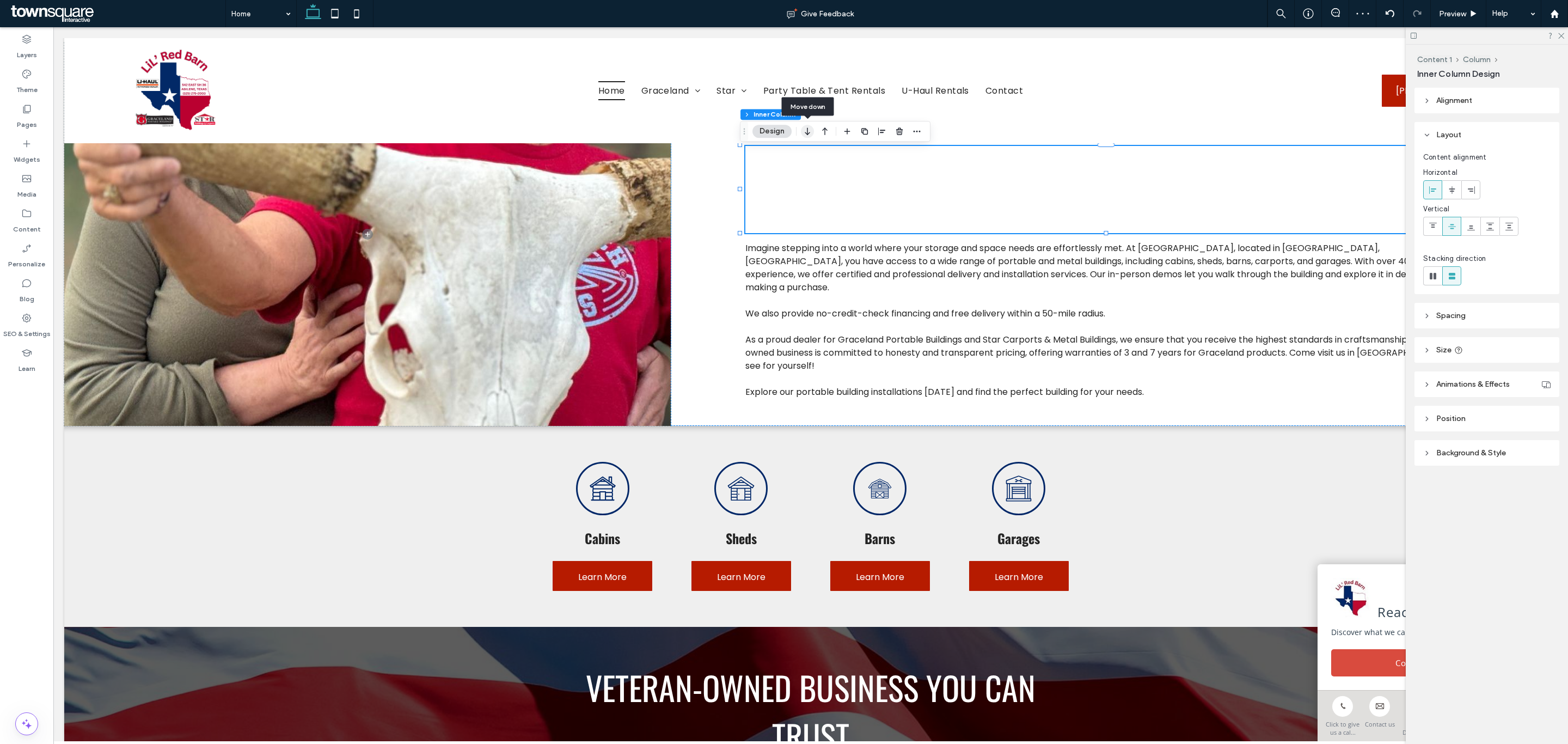
drag, startPoint x: 806, startPoint y: 134, endPoint x: 786, endPoint y: 152, distance: 26.9
click at [806, 134] on icon "button" at bounding box center [807, 131] width 13 height 19
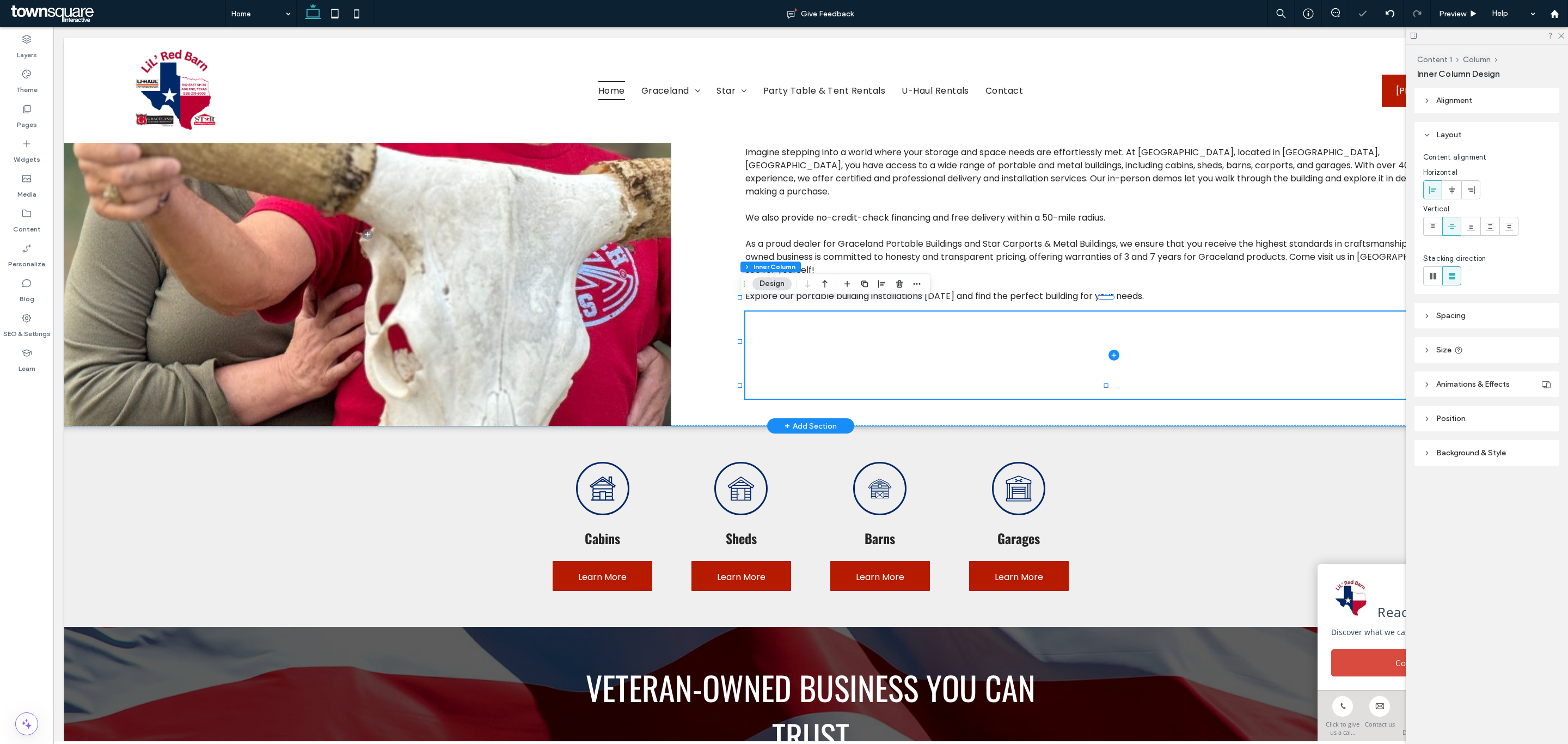
click at [802, 323] on span at bounding box center [1113, 355] width 737 height 87
click at [864, 281] on use "button" at bounding box center [864, 284] width 7 height 7
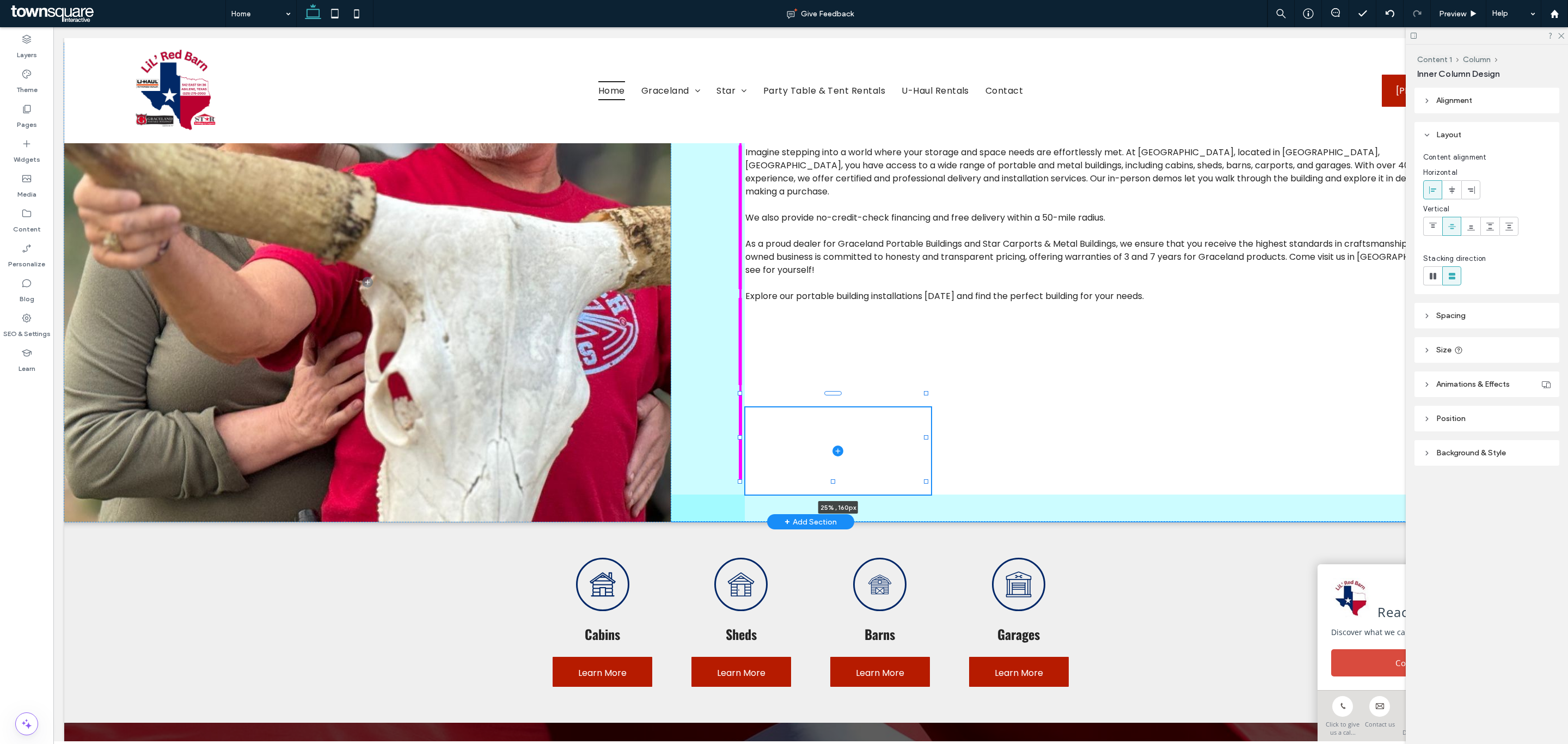
drag, startPoint x: 738, startPoint y: 440, endPoint x: 1267, endPoint y: 385, distance: 531.9
click at [1267, 385] on div "Imagine stepping into a world where your storage and space needs are effortless…" at bounding box center [811, 282] width 1493 height 479
type input "**"
type input "****"
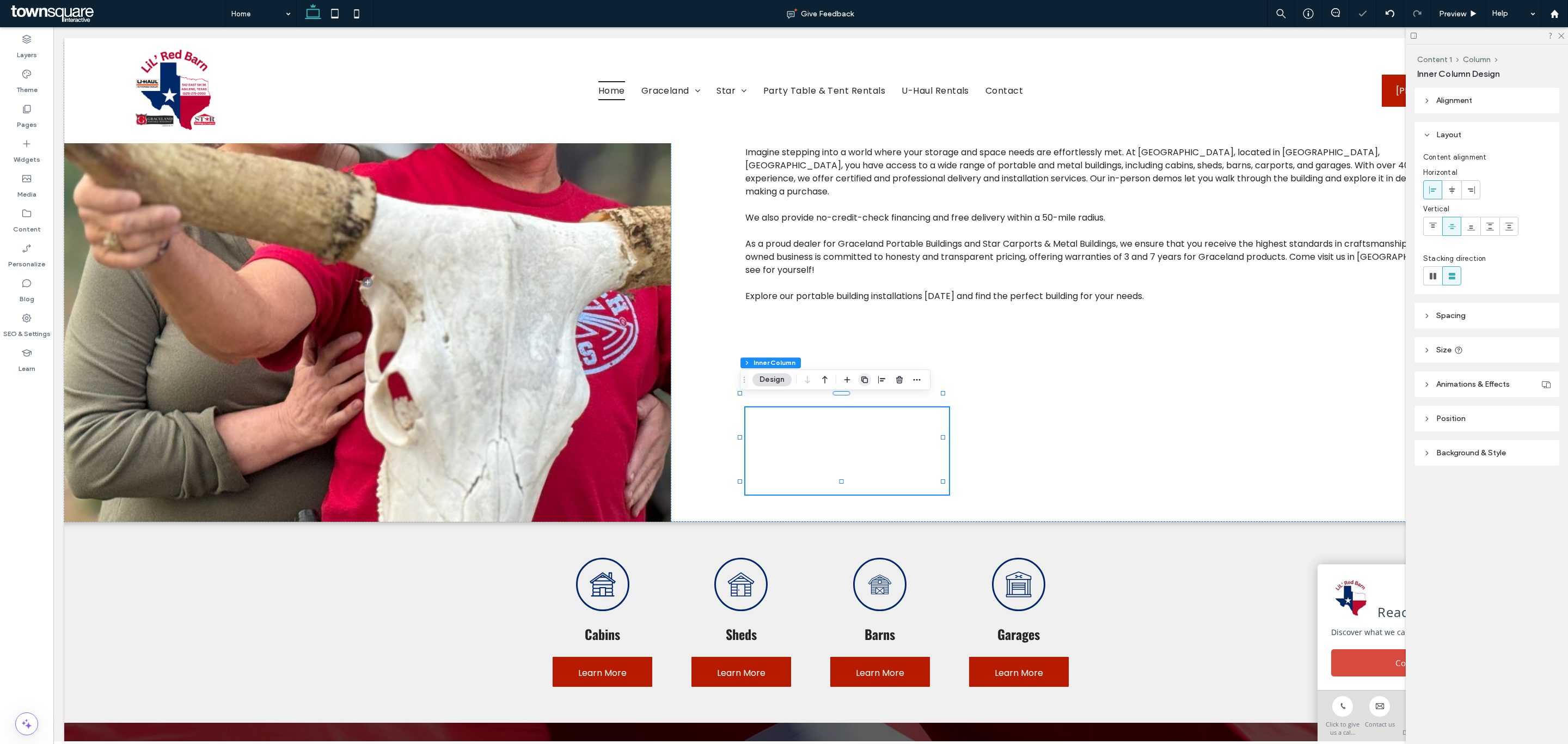
click at [864, 383] on icon "button" at bounding box center [864, 379] width 9 height 9
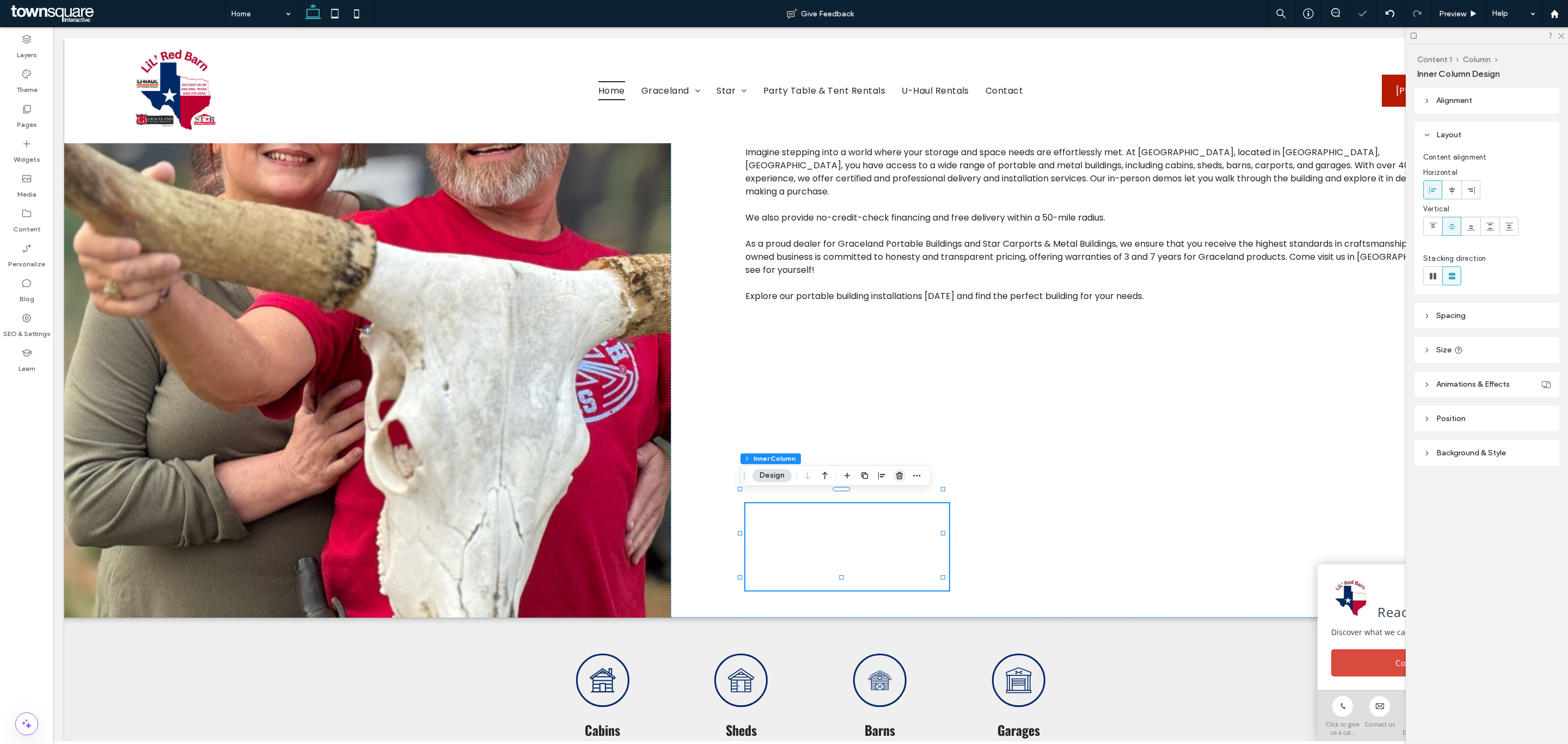
click at [894, 476] on span "button" at bounding box center [899, 475] width 13 height 13
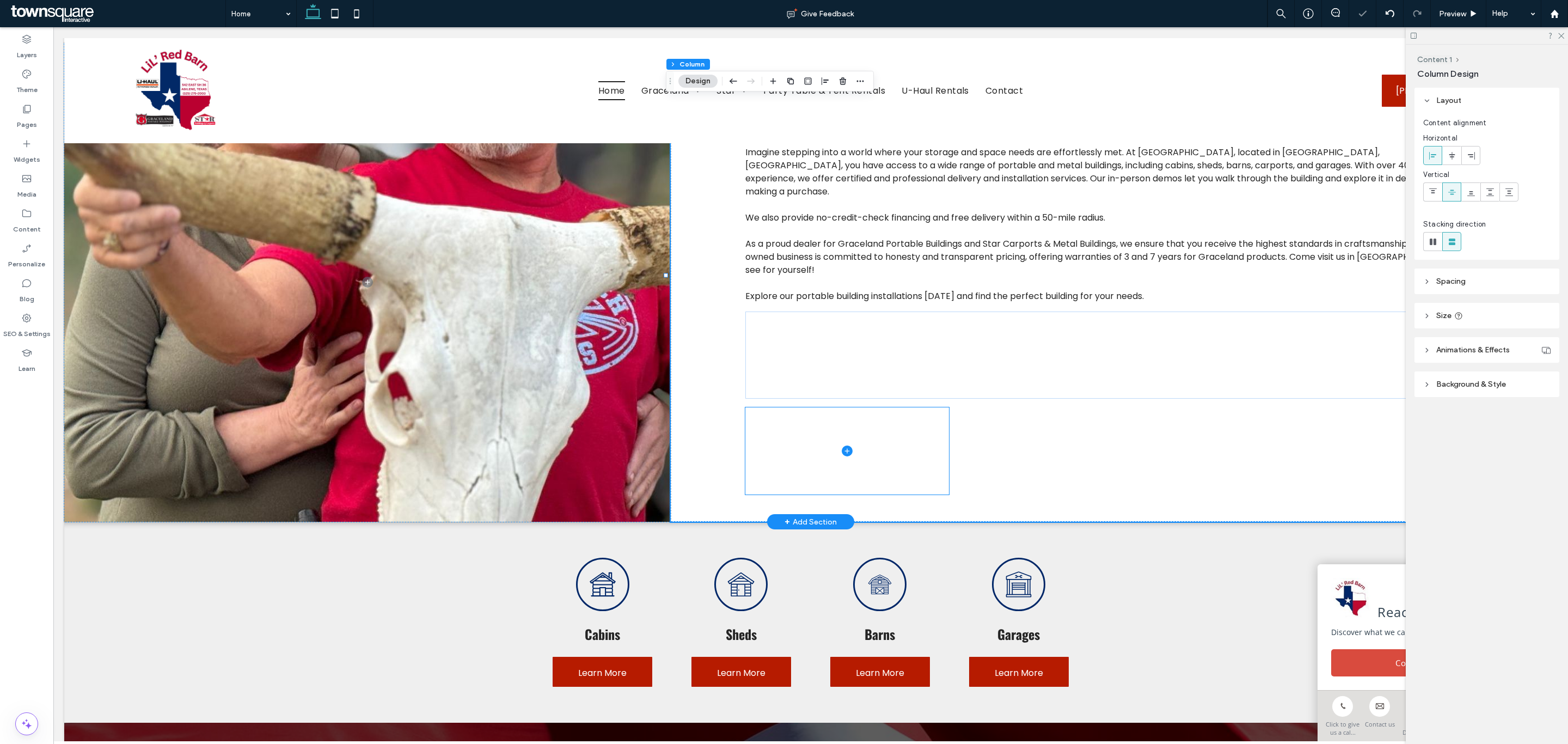
click at [872, 441] on span at bounding box center [847, 451] width 204 height 87
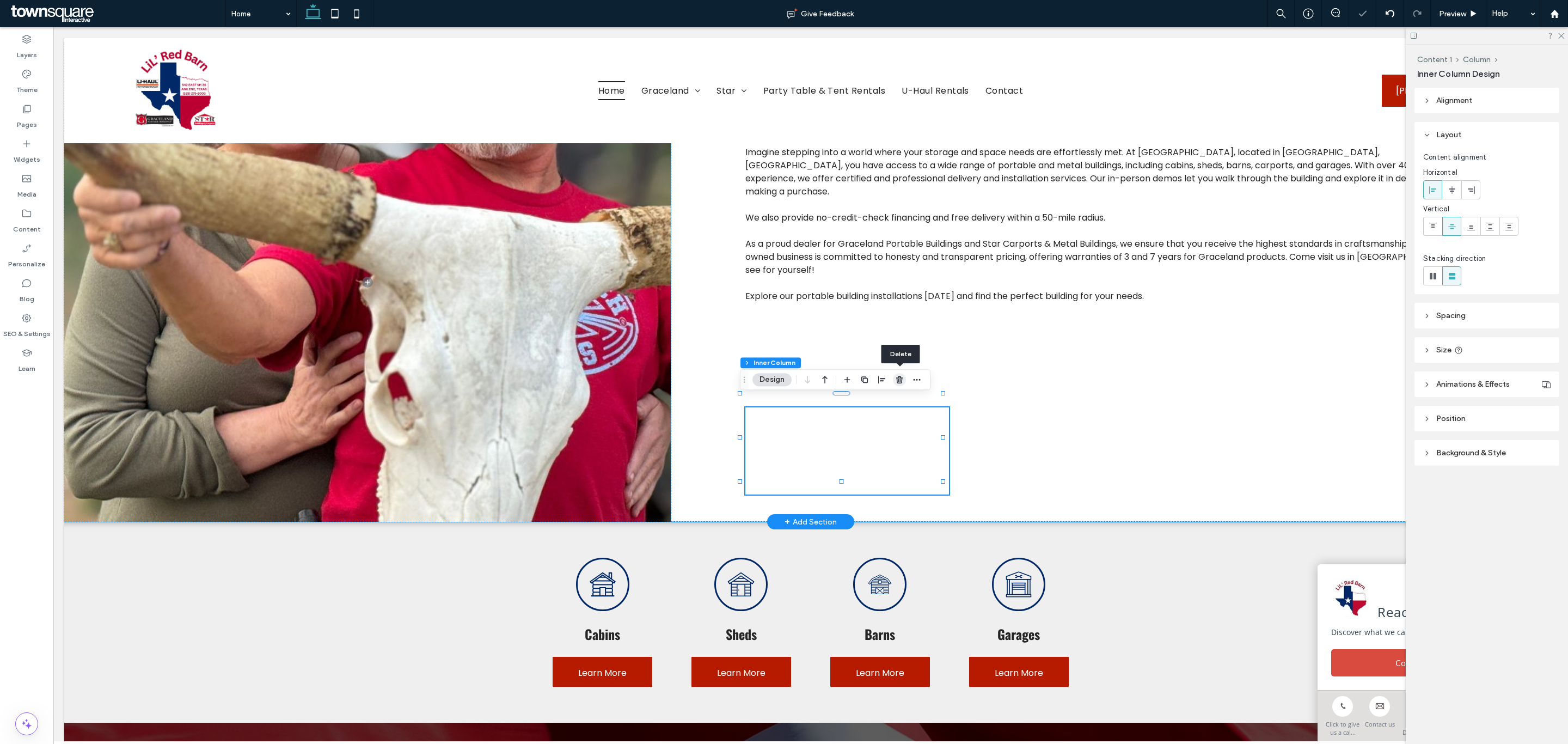
click at [898, 382] on use "button" at bounding box center [899, 379] width 7 height 7
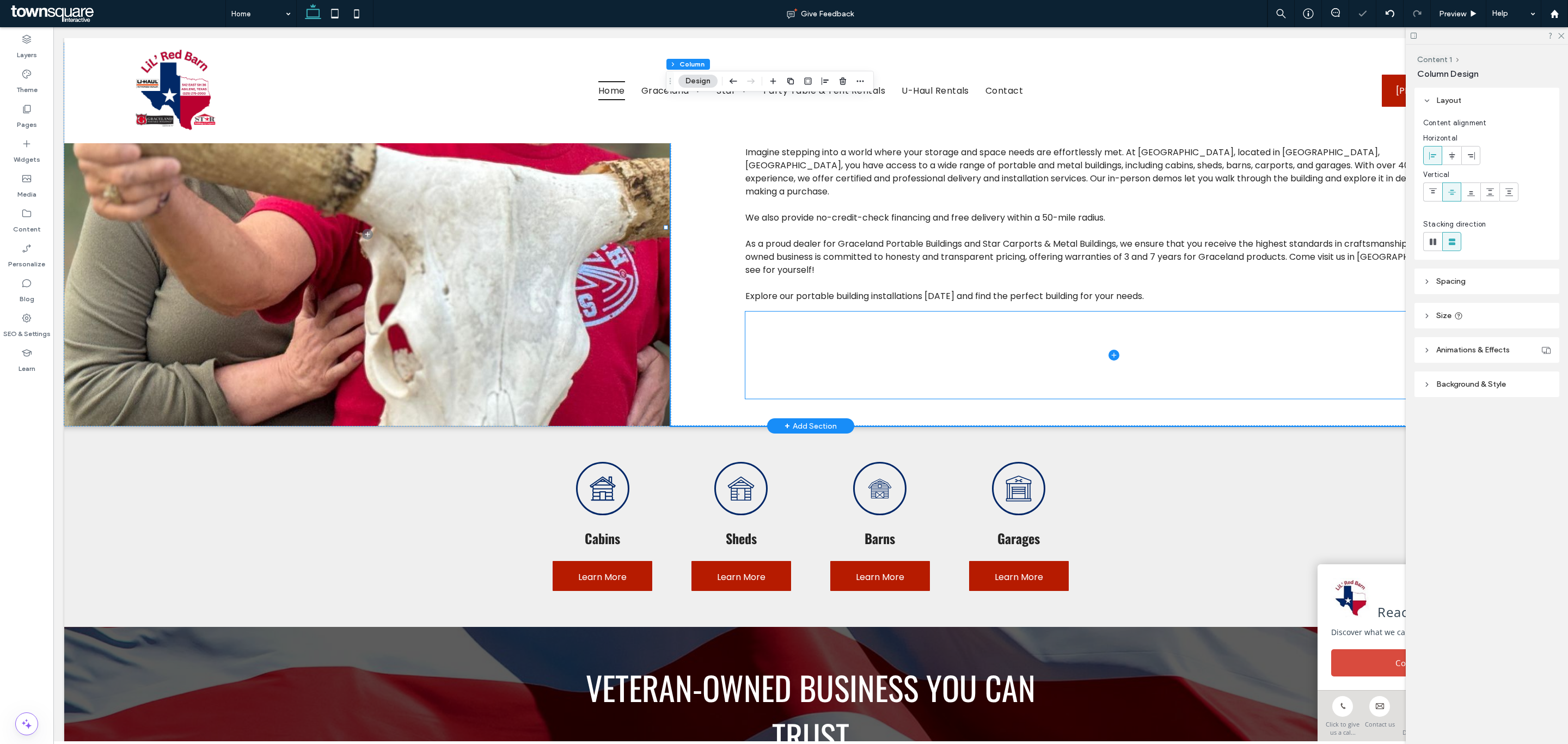
click at [877, 340] on span at bounding box center [1113, 355] width 737 height 87
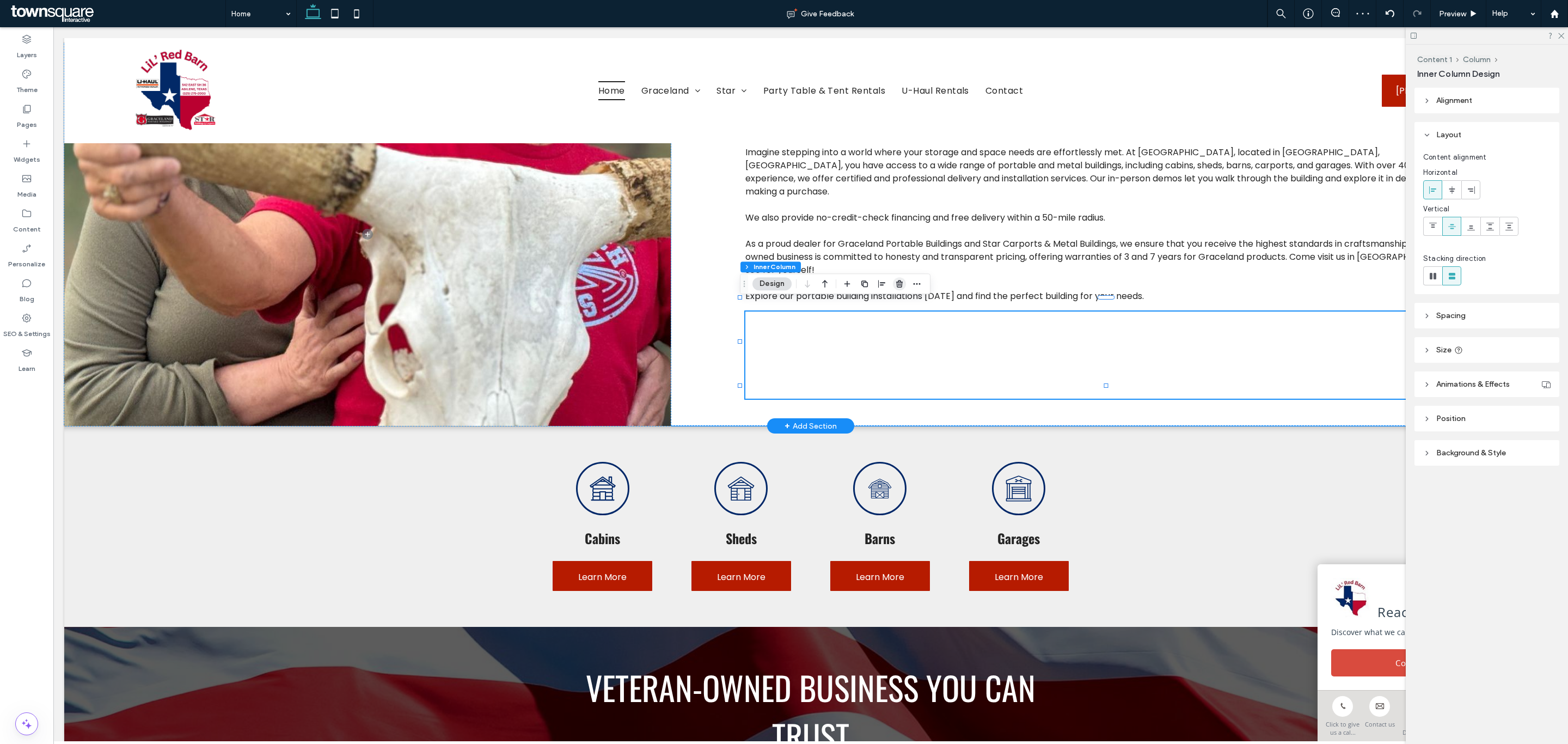
click at [900, 278] on span "button" at bounding box center [899, 283] width 13 height 13
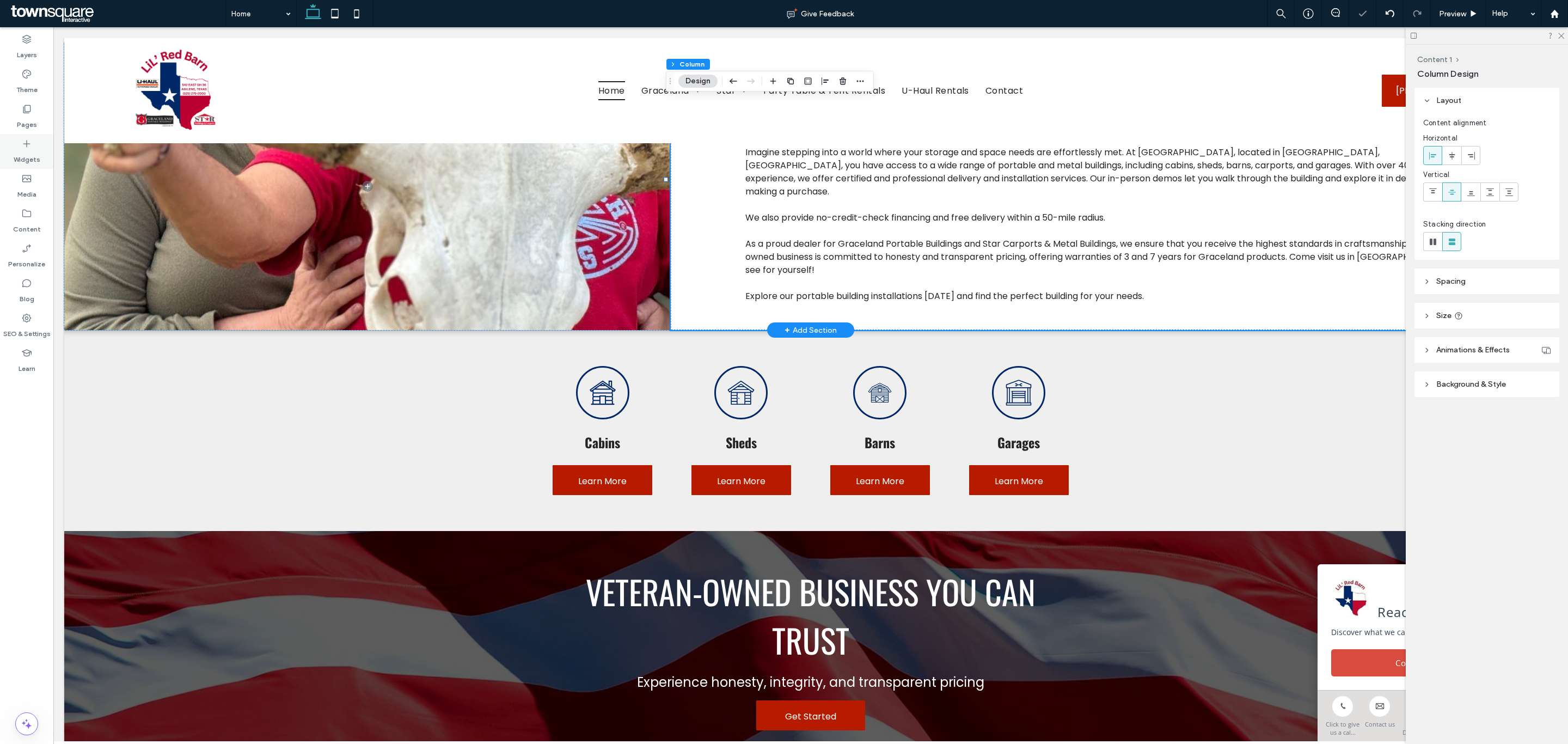
click at [20, 146] on div "Widgets" at bounding box center [27, 151] width 54 height 35
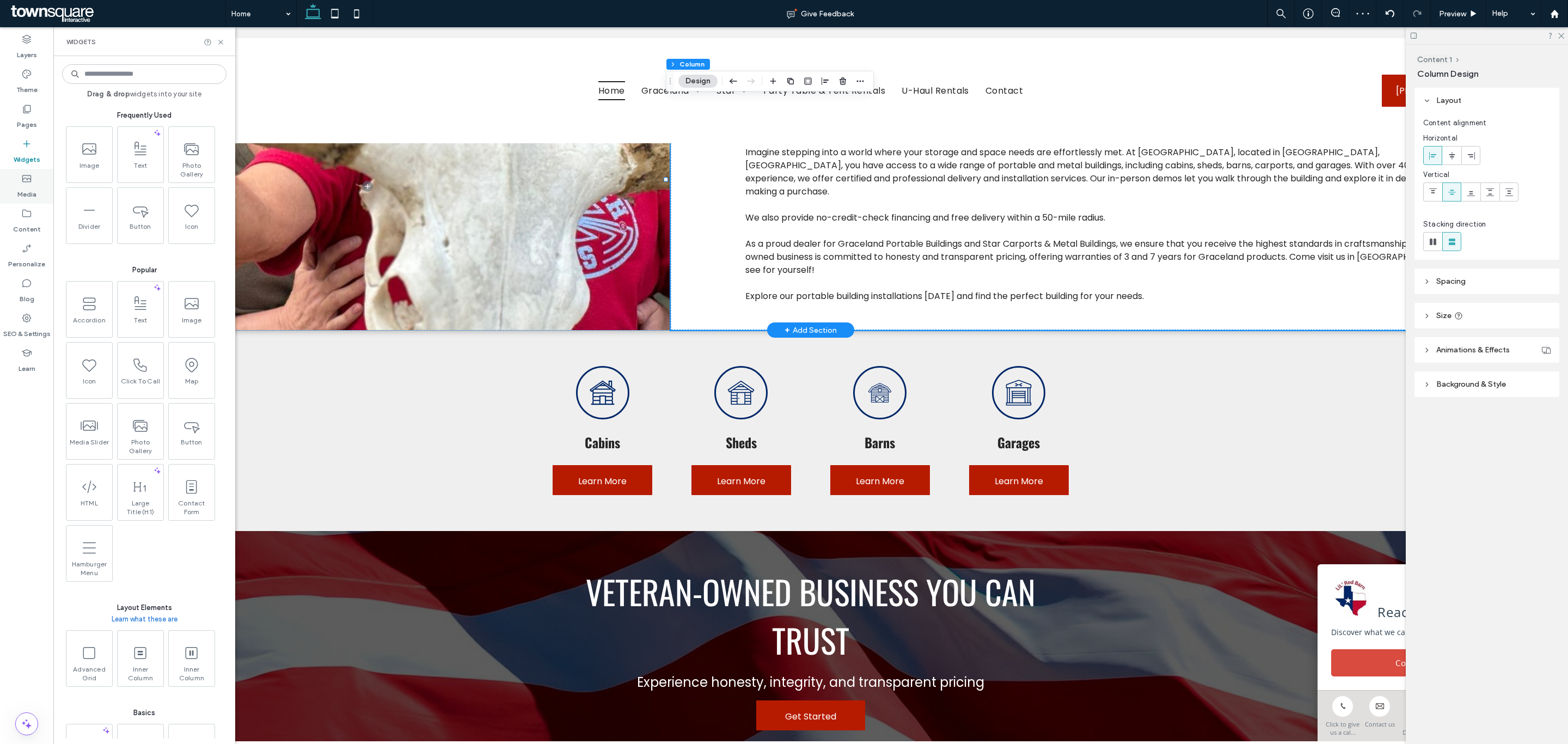
type input "*"
type input "*******"
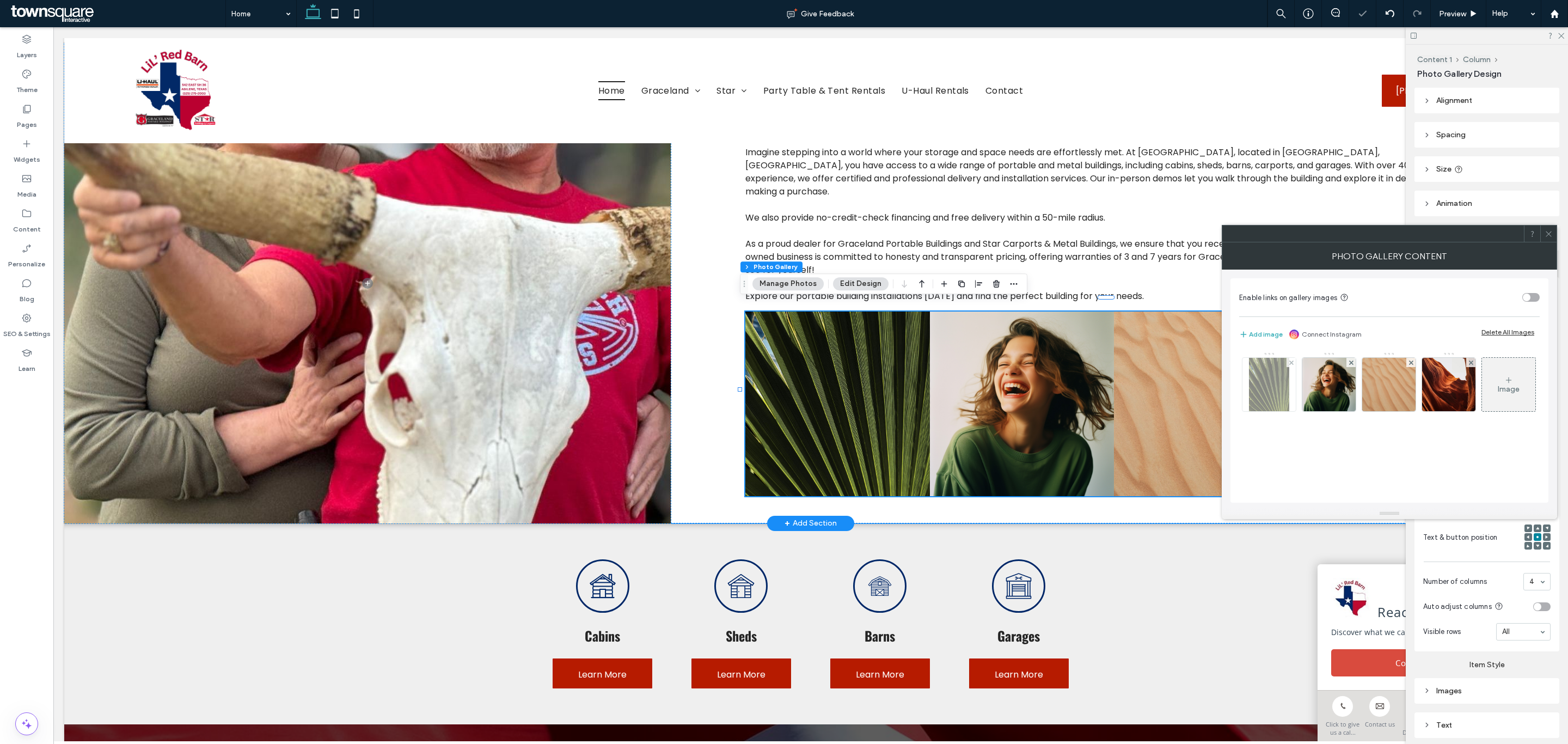
click at [1266, 388] on img at bounding box center [1269, 385] width 41 height 54
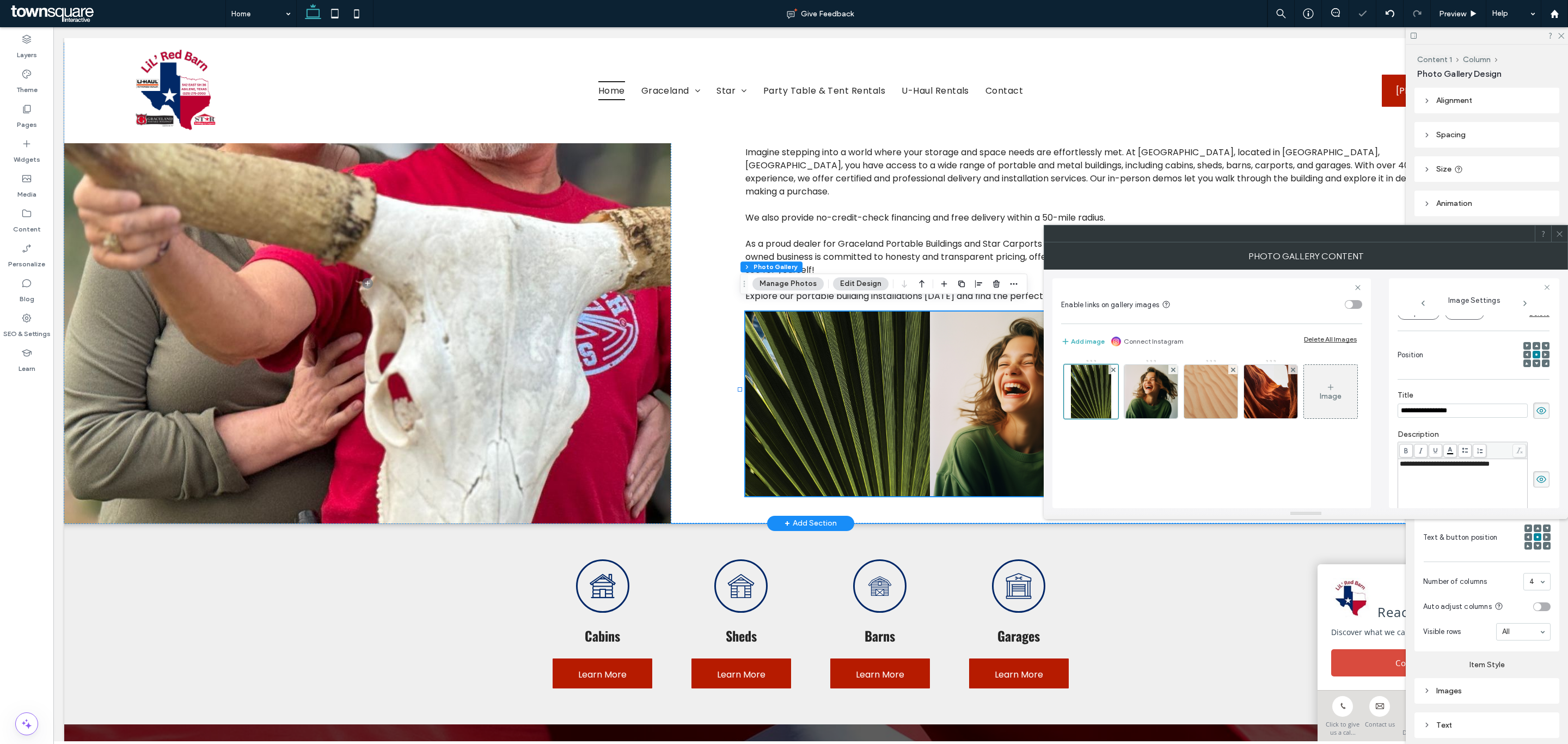
scroll to position [0, 0]
click at [1294, 368] on icon at bounding box center [1293, 370] width 4 height 4
click at [1101, 391] on div at bounding box center [1091, 391] width 54 height 54
click at [1539, 414] on icon at bounding box center [1541, 411] width 11 height 12
drag, startPoint x: 1536, startPoint y: 474, endPoint x: 1229, endPoint y: 409, distance: 313.8
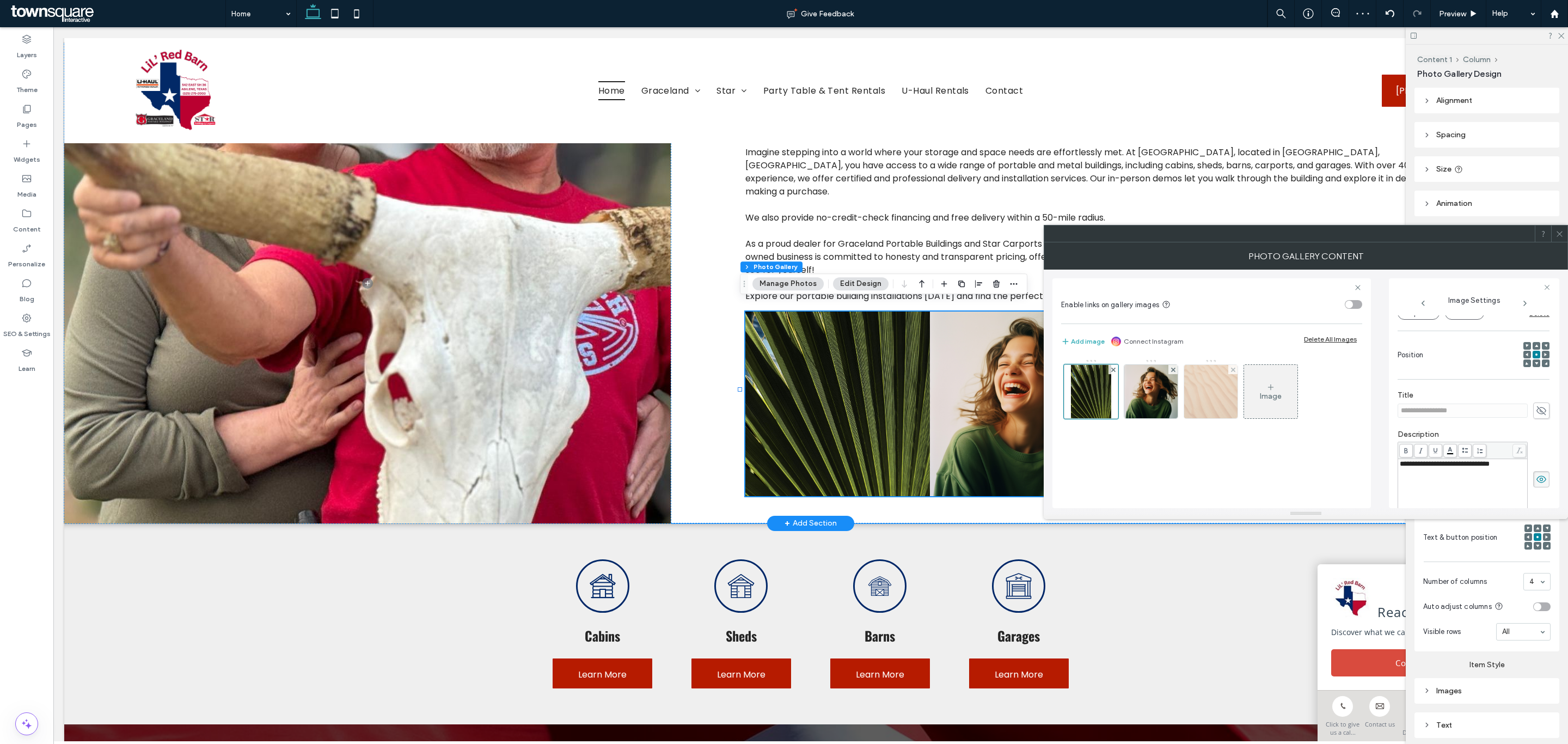
click at [1535, 472] on span at bounding box center [1541, 479] width 16 height 16
click at [1132, 391] on img at bounding box center [1151, 391] width 54 height 54
click at [1536, 409] on icon at bounding box center [1541, 411] width 11 height 12
click at [1538, 479] on icon at bounding box center [1541, 479] width 11 height 12
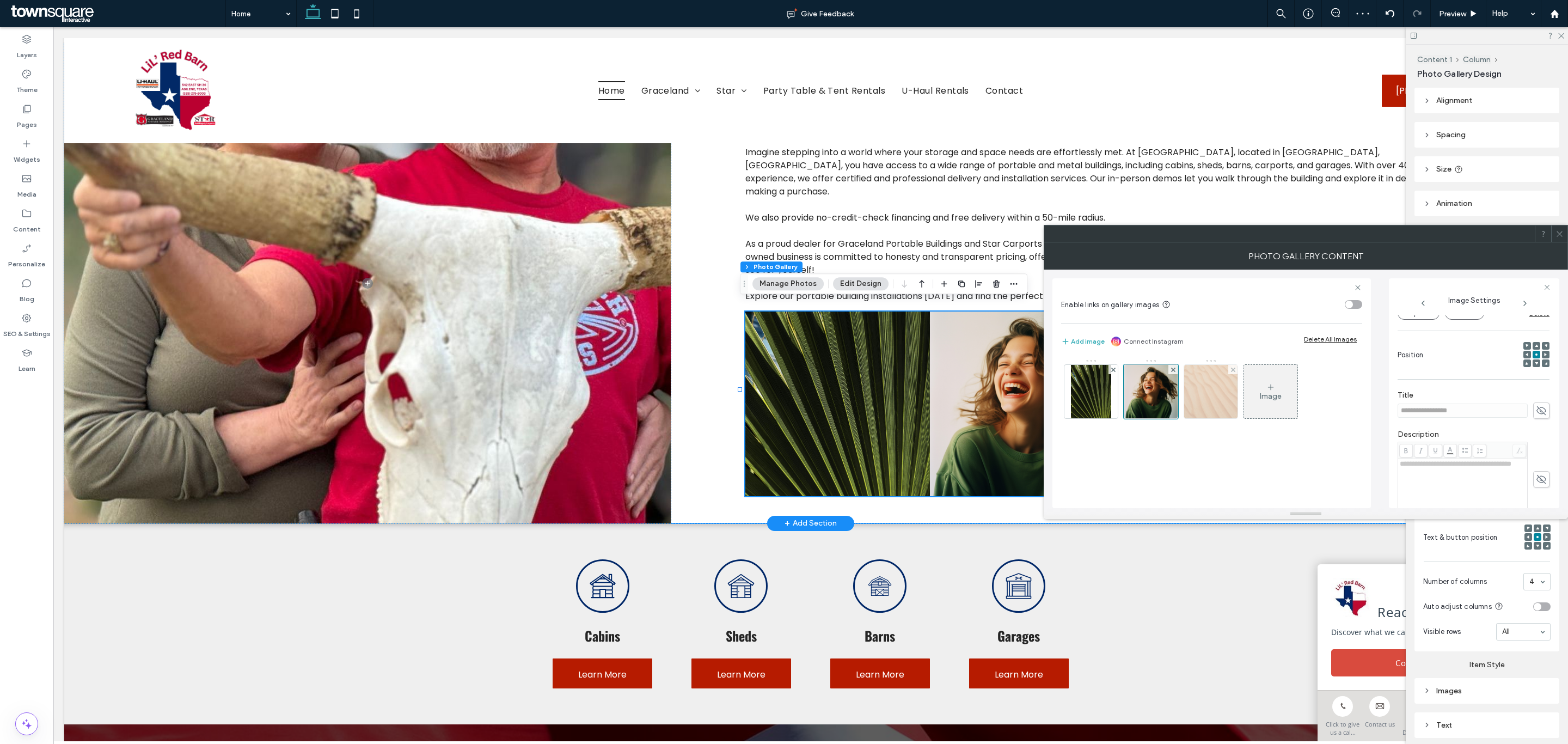
click at [1191, 387] on img at bounding box center [1211, 391] width 54 height 54
click at [1536, 410] on icon at bounding box center [1541, 411] width 11 height 12
click at [1542, 480] on span at bounding box center [1541, 479] width 16 height 16
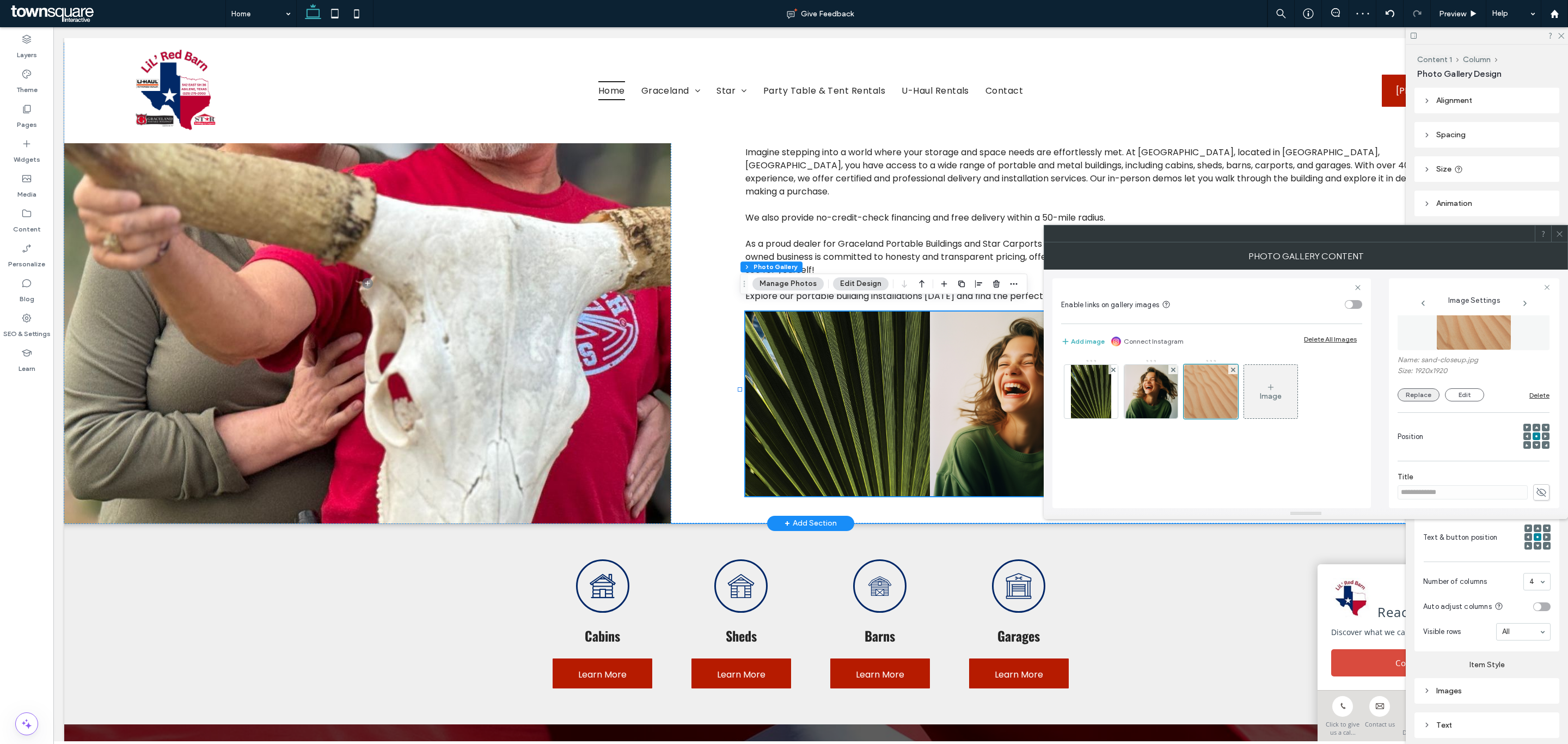
click at [1437, 395] on button "Replace" at bounding box center [1418, 395] width 42 height 13
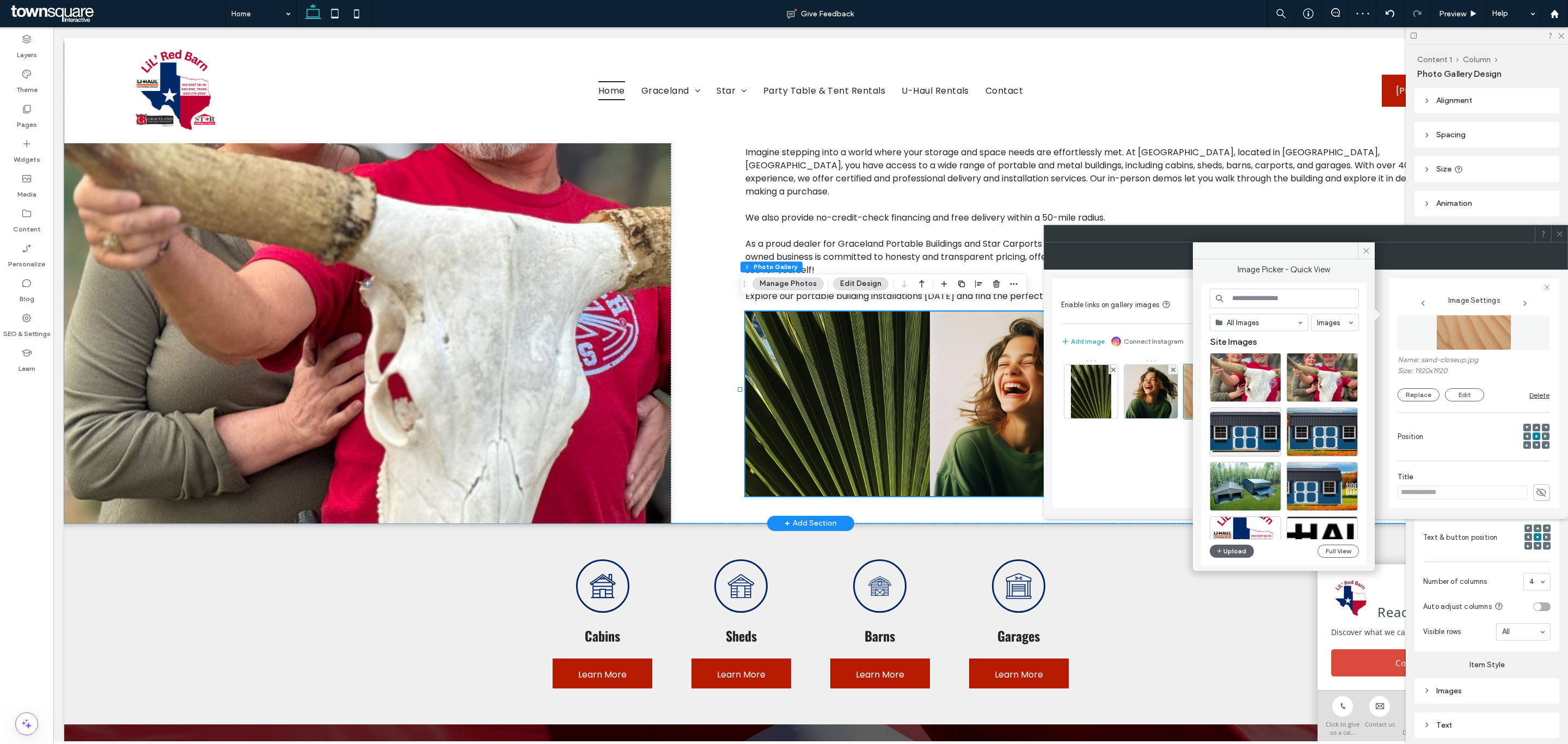
scroll to position [82, 0]
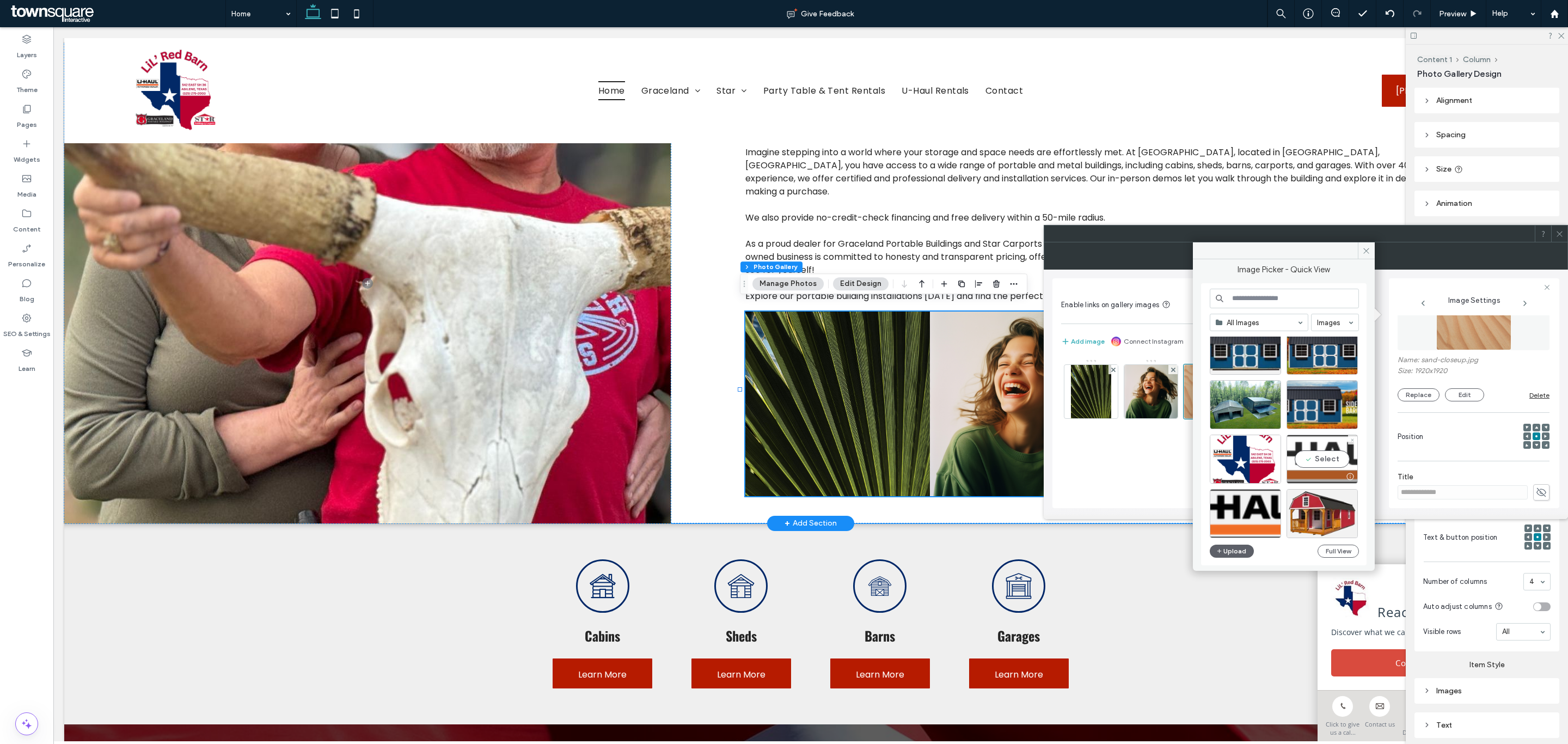
click at [1331, 457] on div "Select" at bounding box center [1322, 459] width 71 height 49
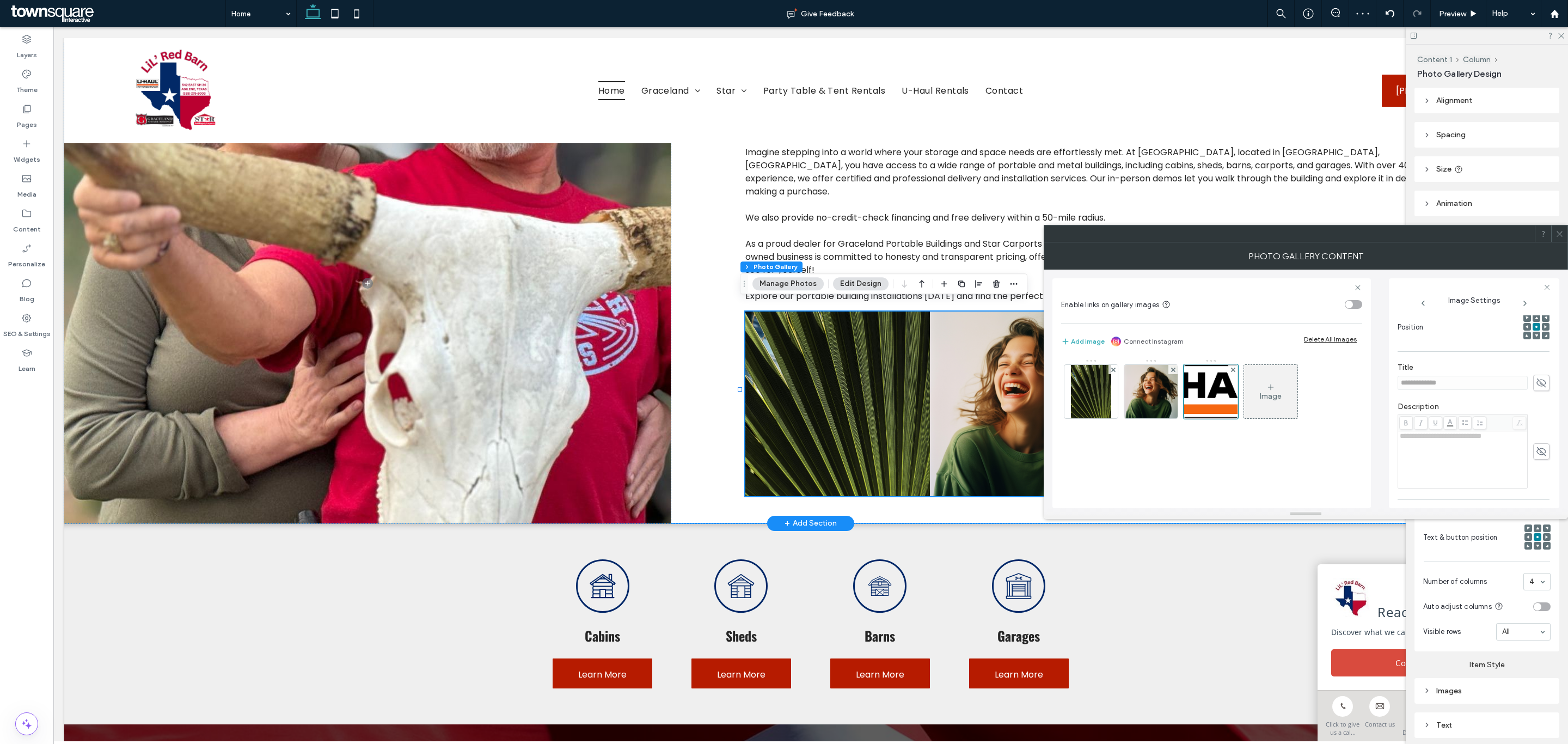
scroll to position [276, 0]
click at [1147, 399] on img at bounding box center [1151, 391] width 54 height 54
click at [1420, 332] on button "Replace" at bounding box center [1418, 328] width 42 height 13
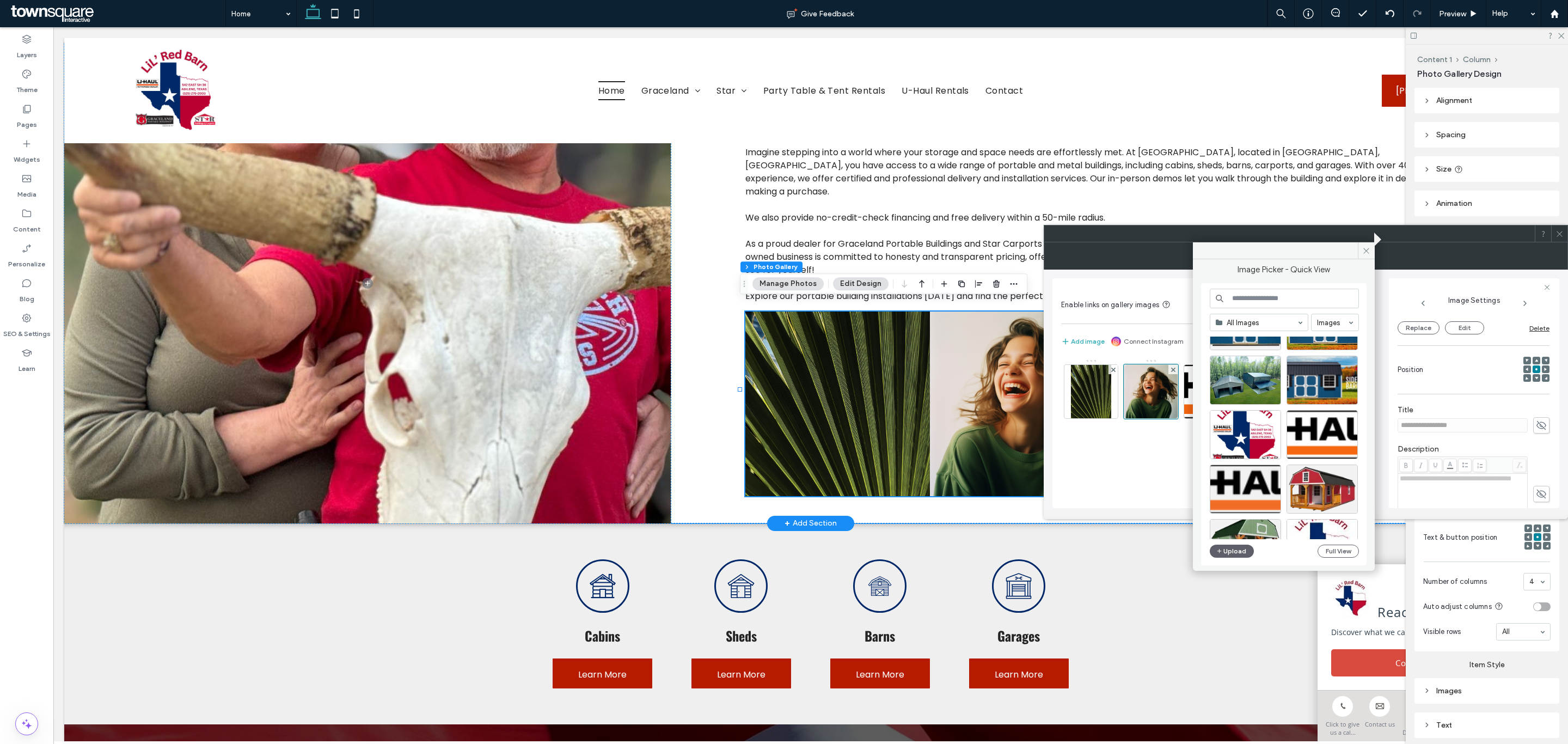
scroll to position [327, 0]
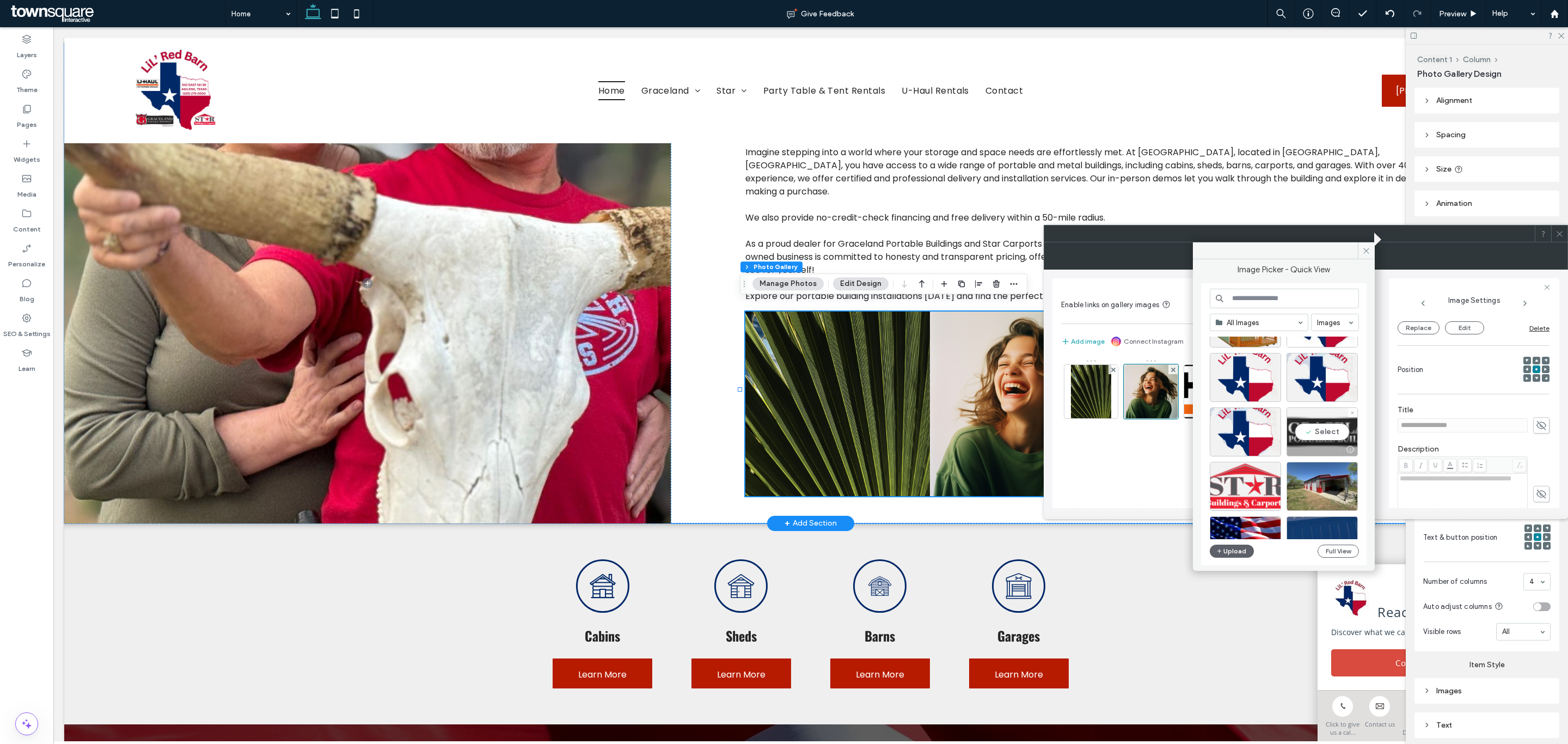
click at [1318, 430] on div "Select" at bounding box center [1322, 432] width 71 height 49
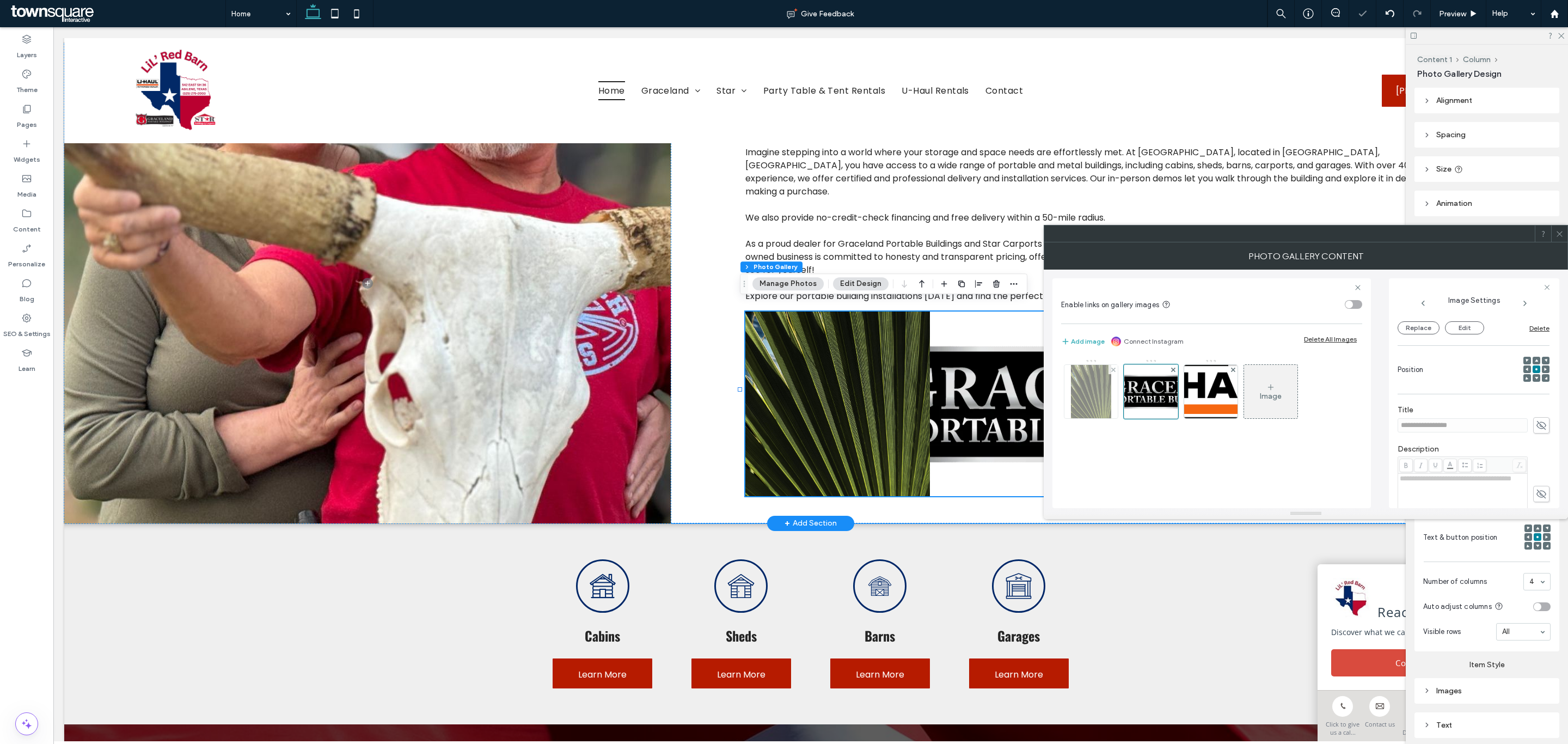
click at [1103, 398] on img at bounding box center [1091, 391] width 41 height 54
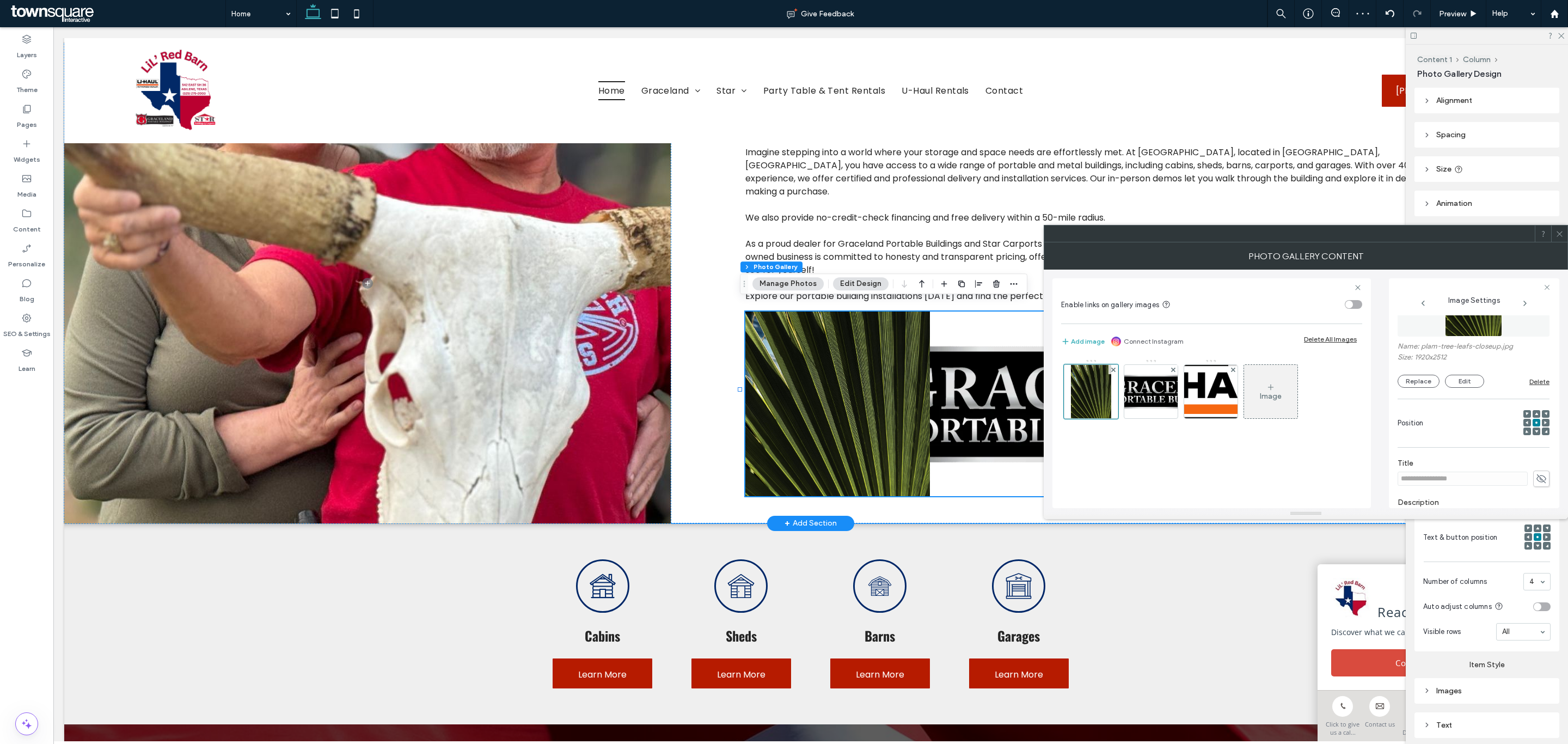
scroll to position [31, 0]
click at [1413, 405] on button "Replace" at bounding box center [1418, 409] width 42 height 13
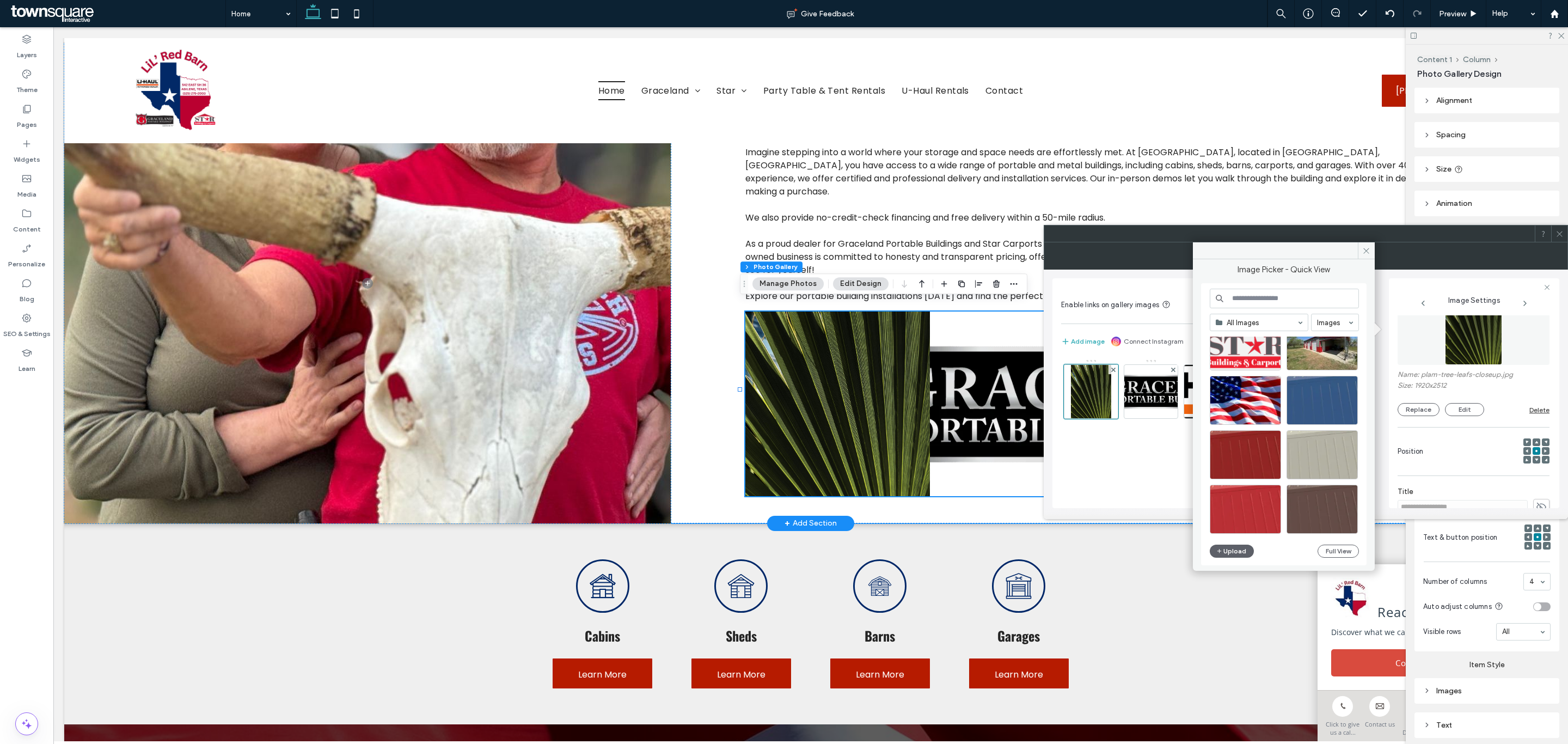
scroll to position [385, 0]
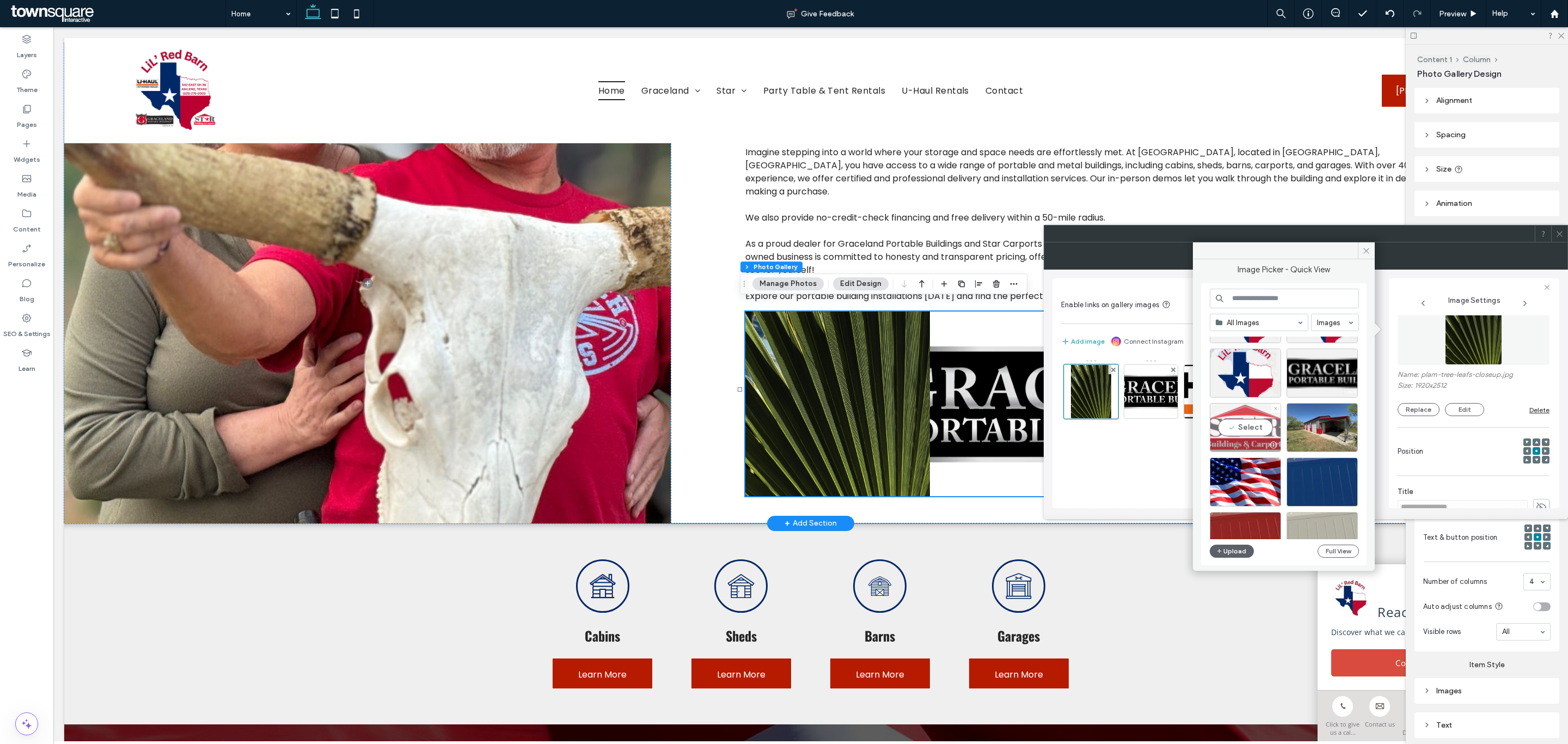
click at [1241, 433] on div "Select" at bounding box center [1245, 427] width 71 height 49
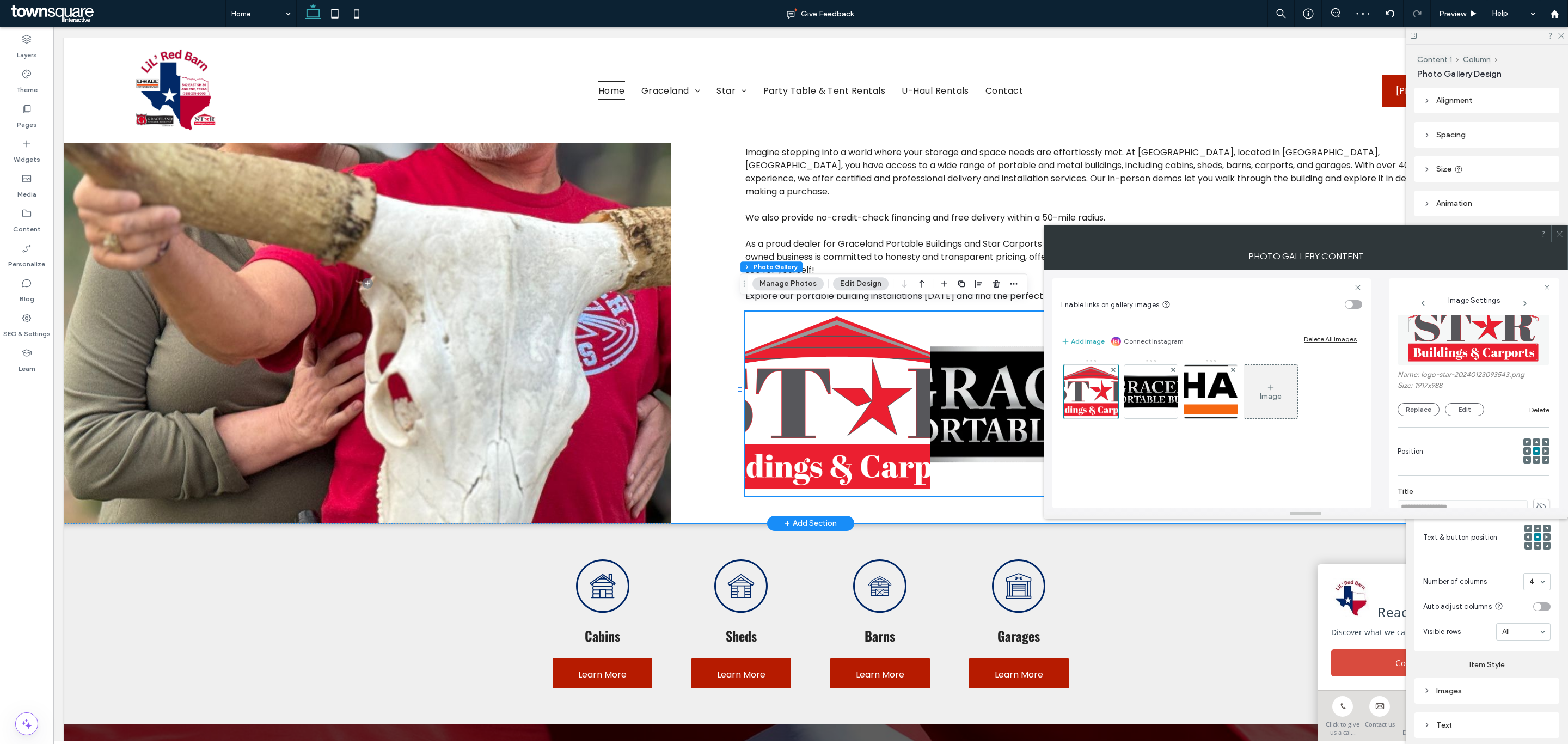
click at [1558, 234] on icon at bounding box center [1559, 233] width 8 height 8
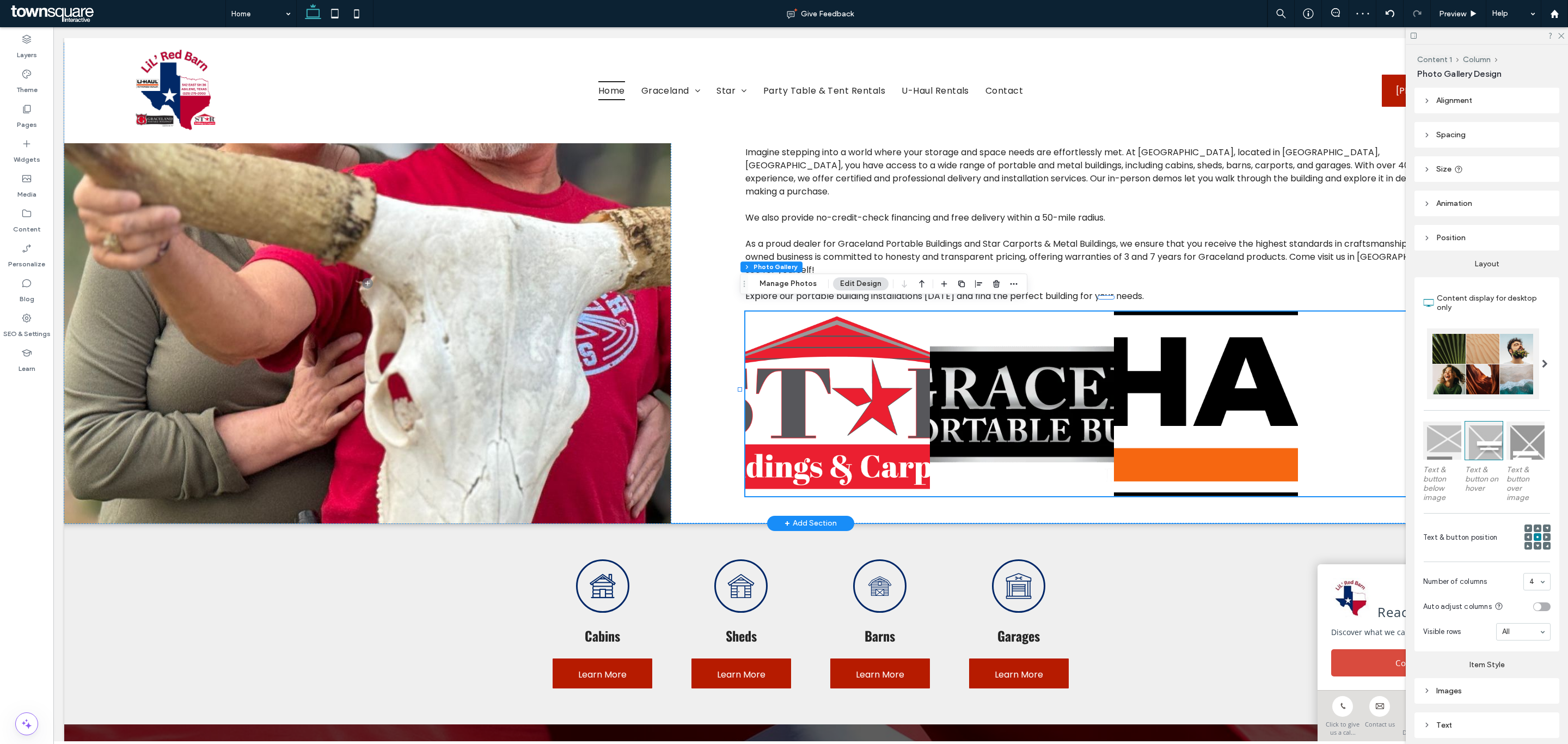
scroll to position [105, 0]
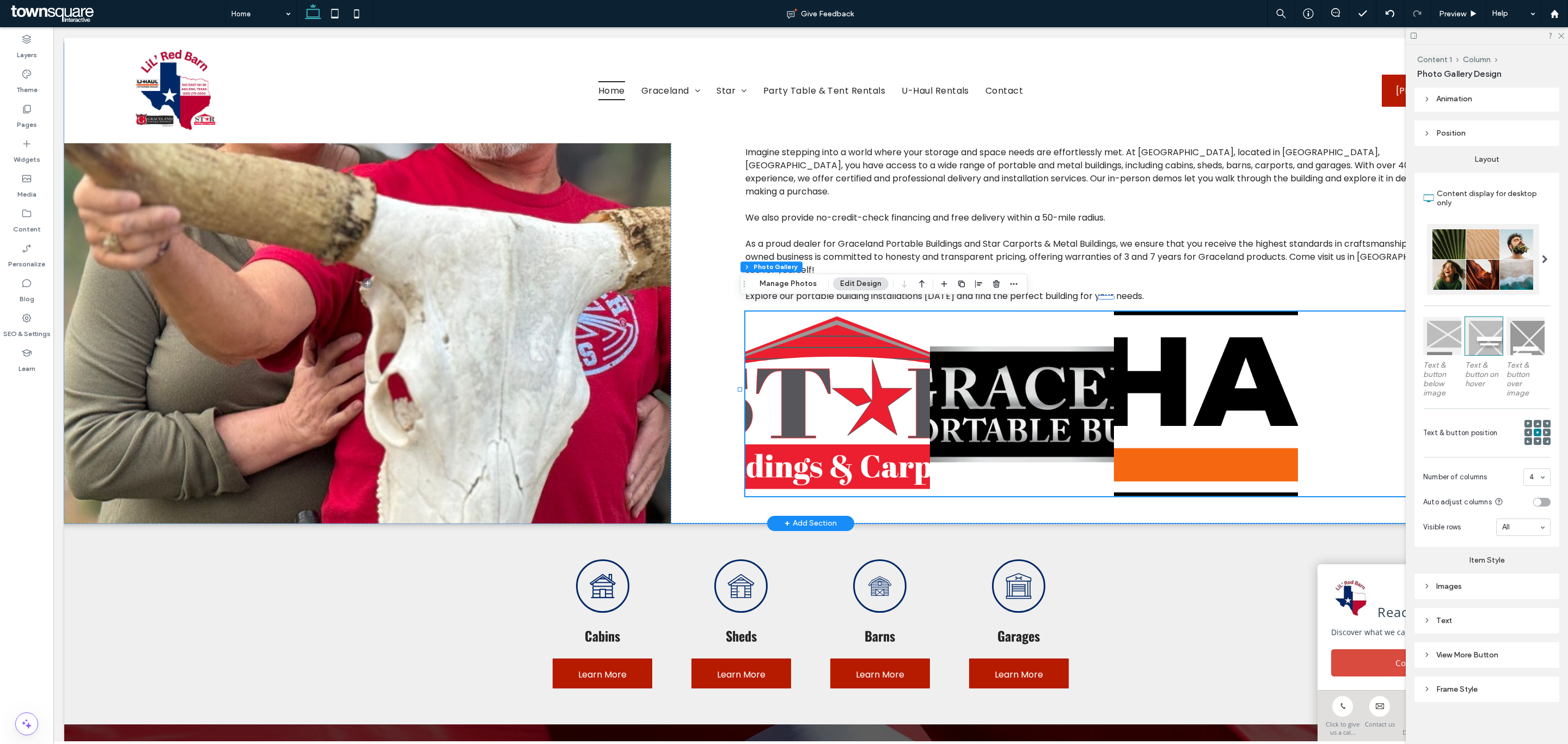
click at [1478, 585] on div "Images" at bounding box center [1486, 586] width 127 height 9
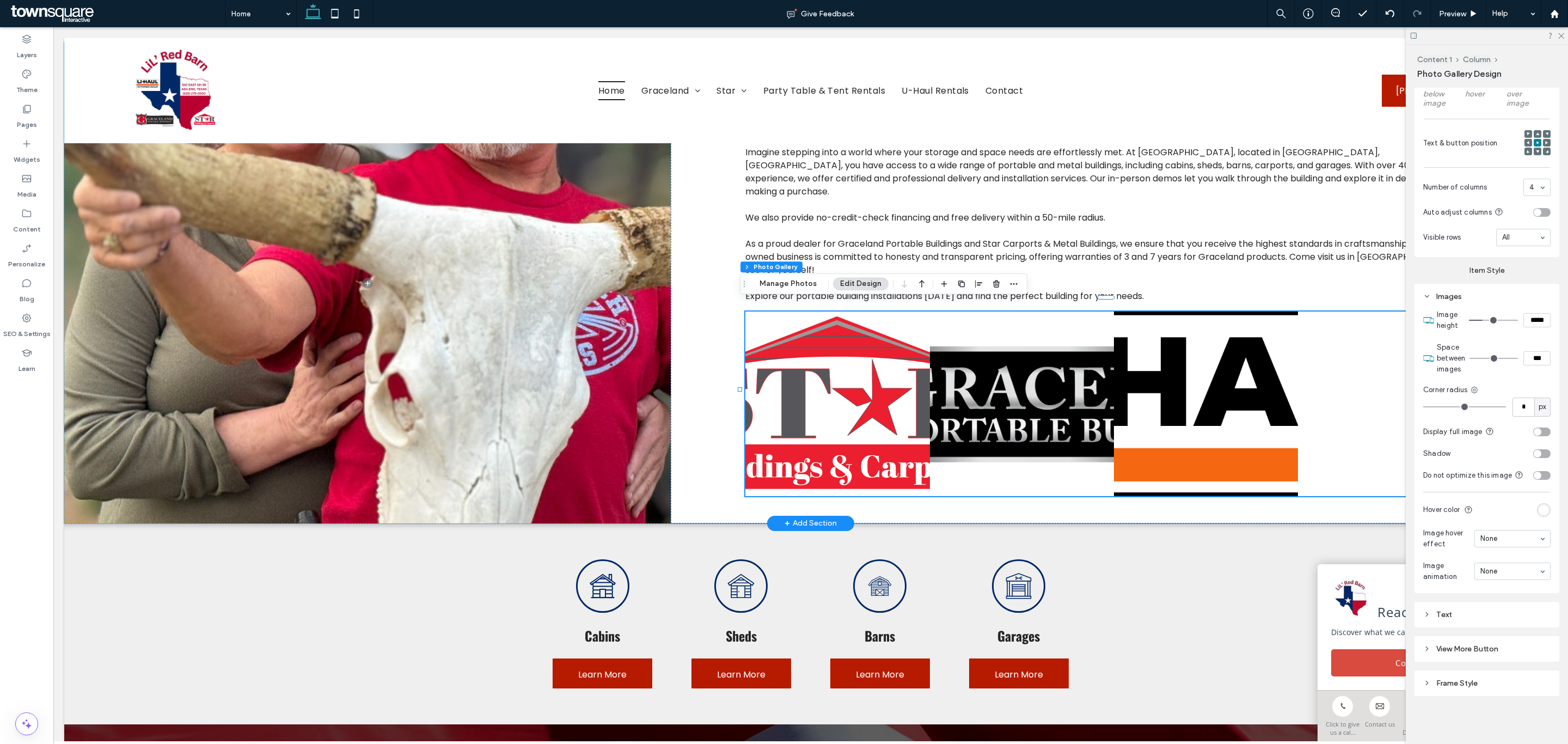
scroll to position [410, 0]
click at [1539, 427] on div "toggle" at bounding box center [1542, 432] width 18 height 9
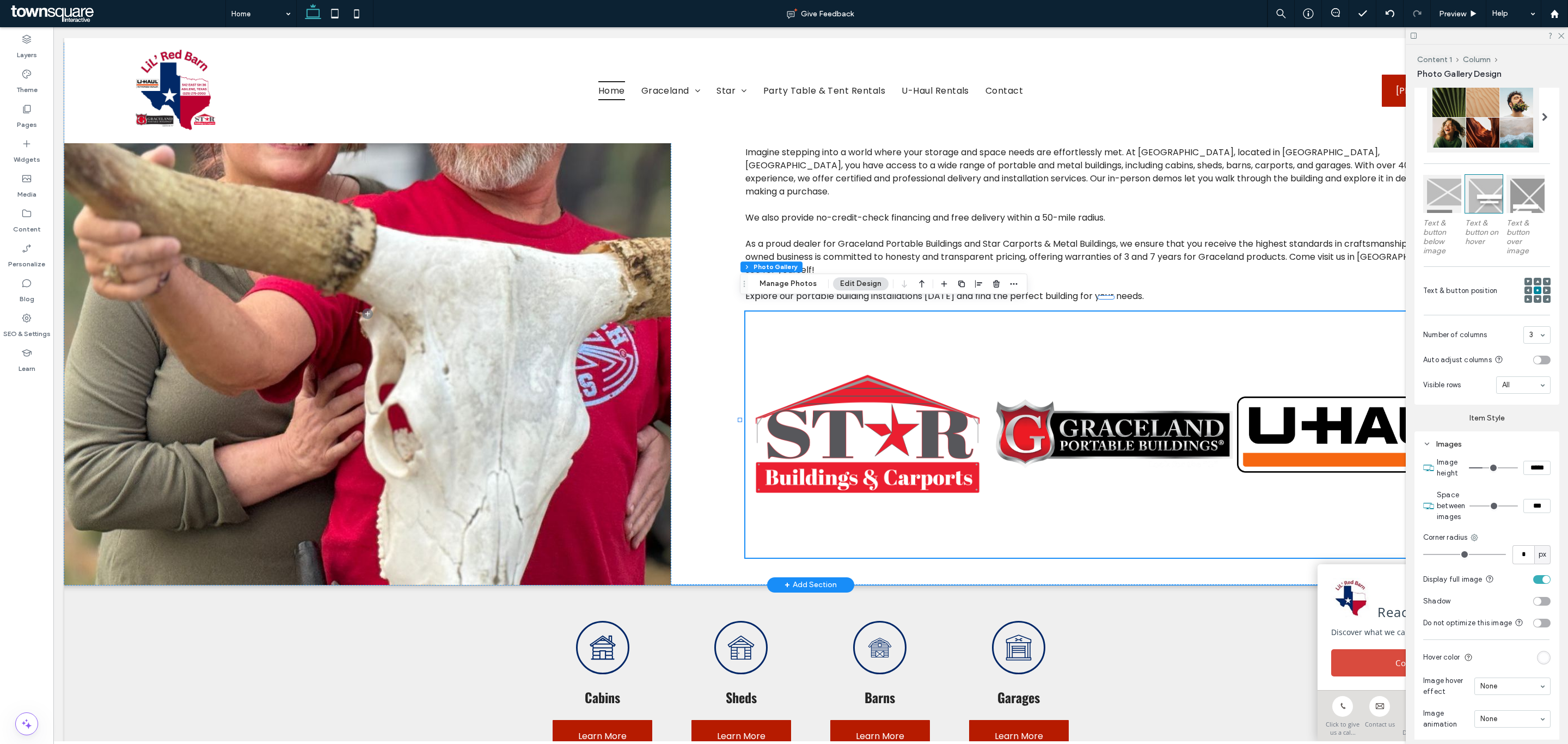
scroll to position [328, 0]
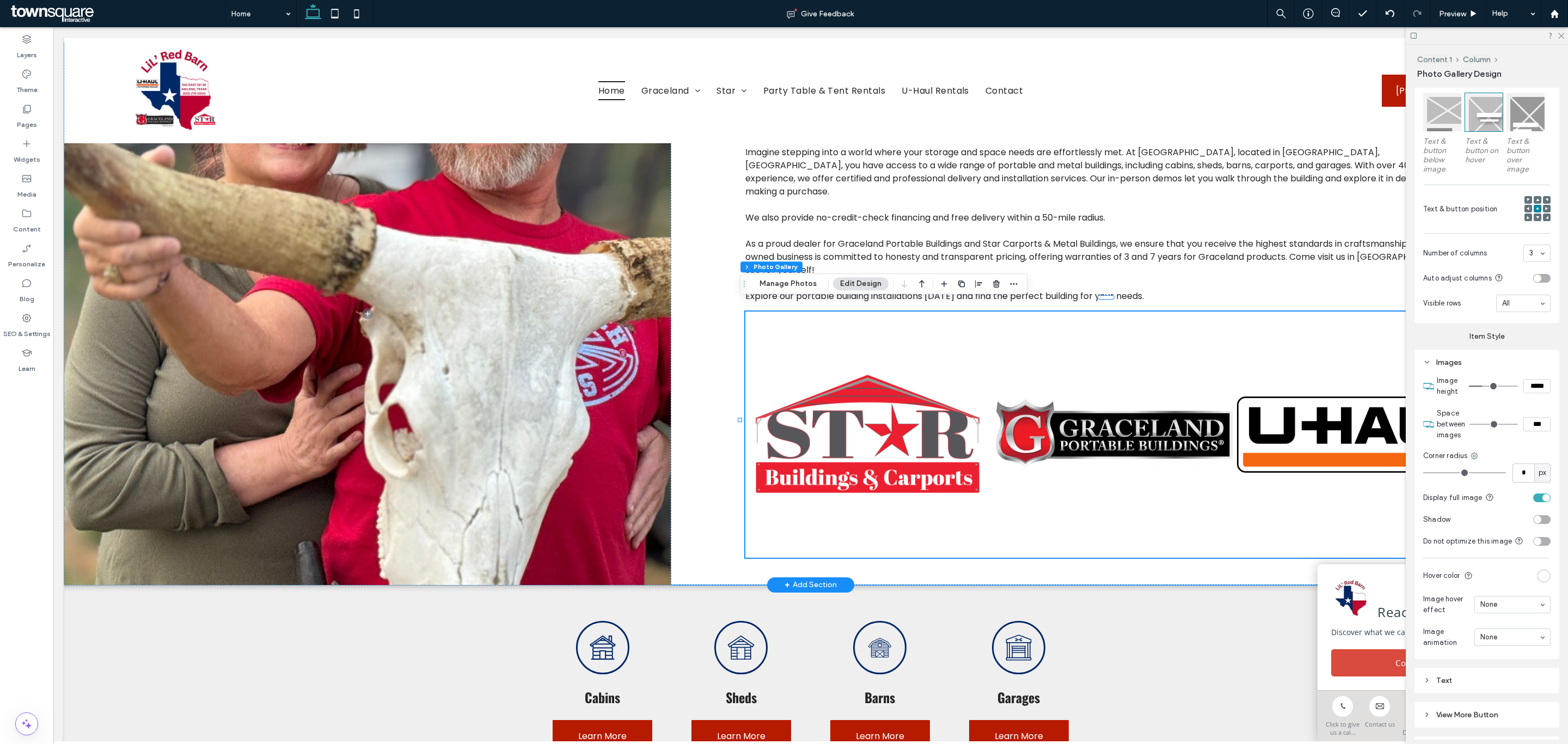
type input "*"
type input "***"
type input "*"
type input "***"
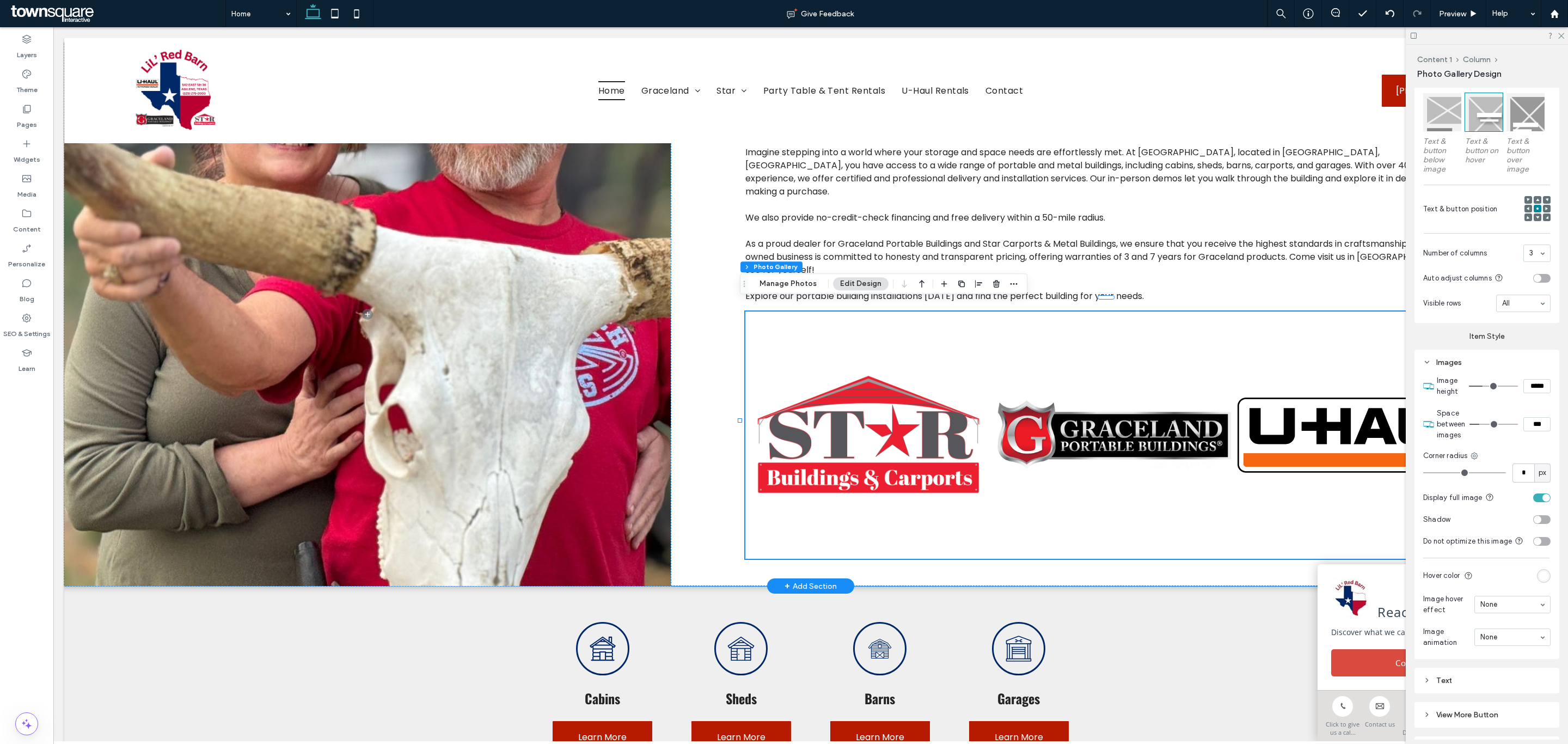
click at [1482, 424] on input "range" at bounding box center [1494, 424] width 49 height 1
type input "*"
type input "***"
type input "*"
type input "***"
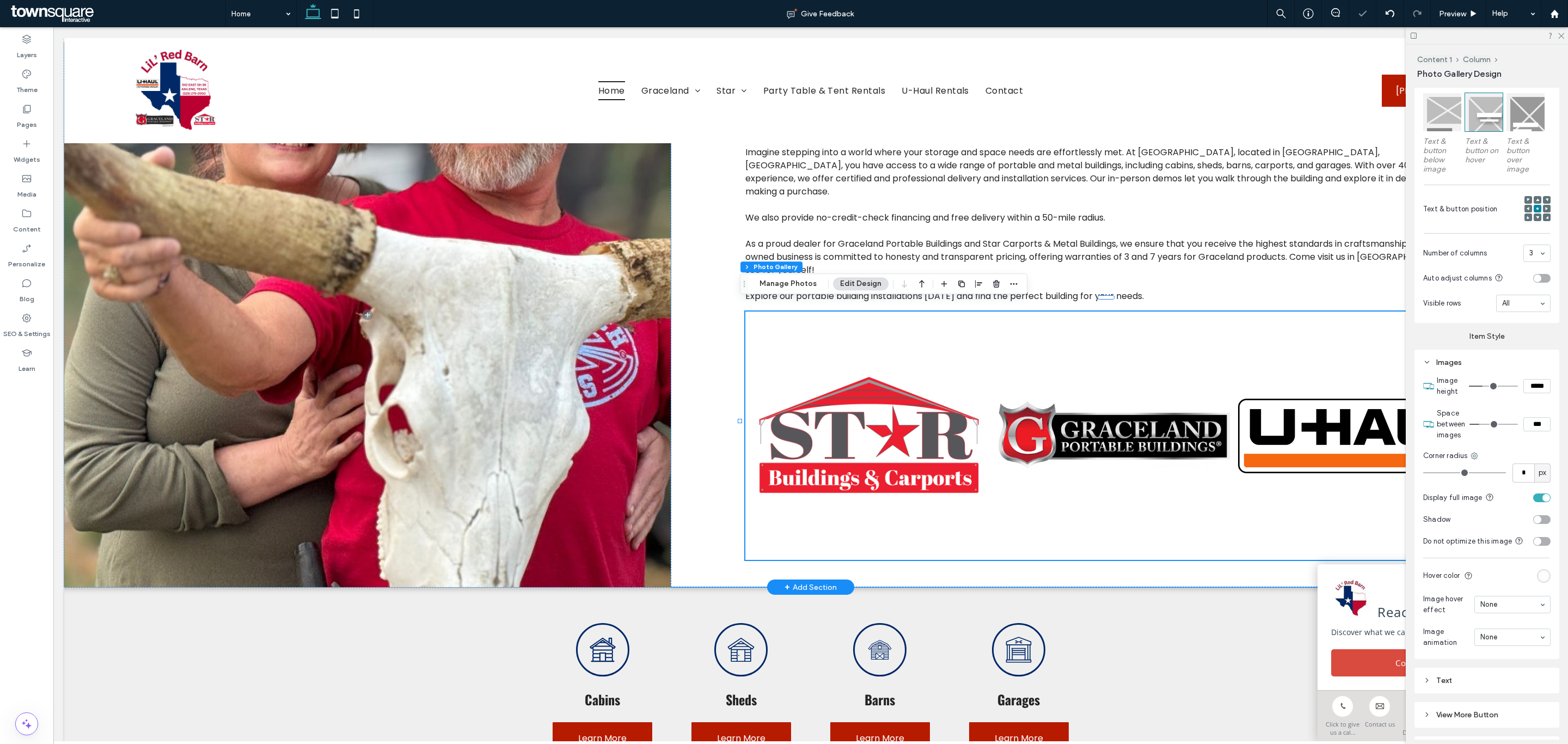
type input "*"
type input "***"
type input "**"
type input "****"
type input "**"
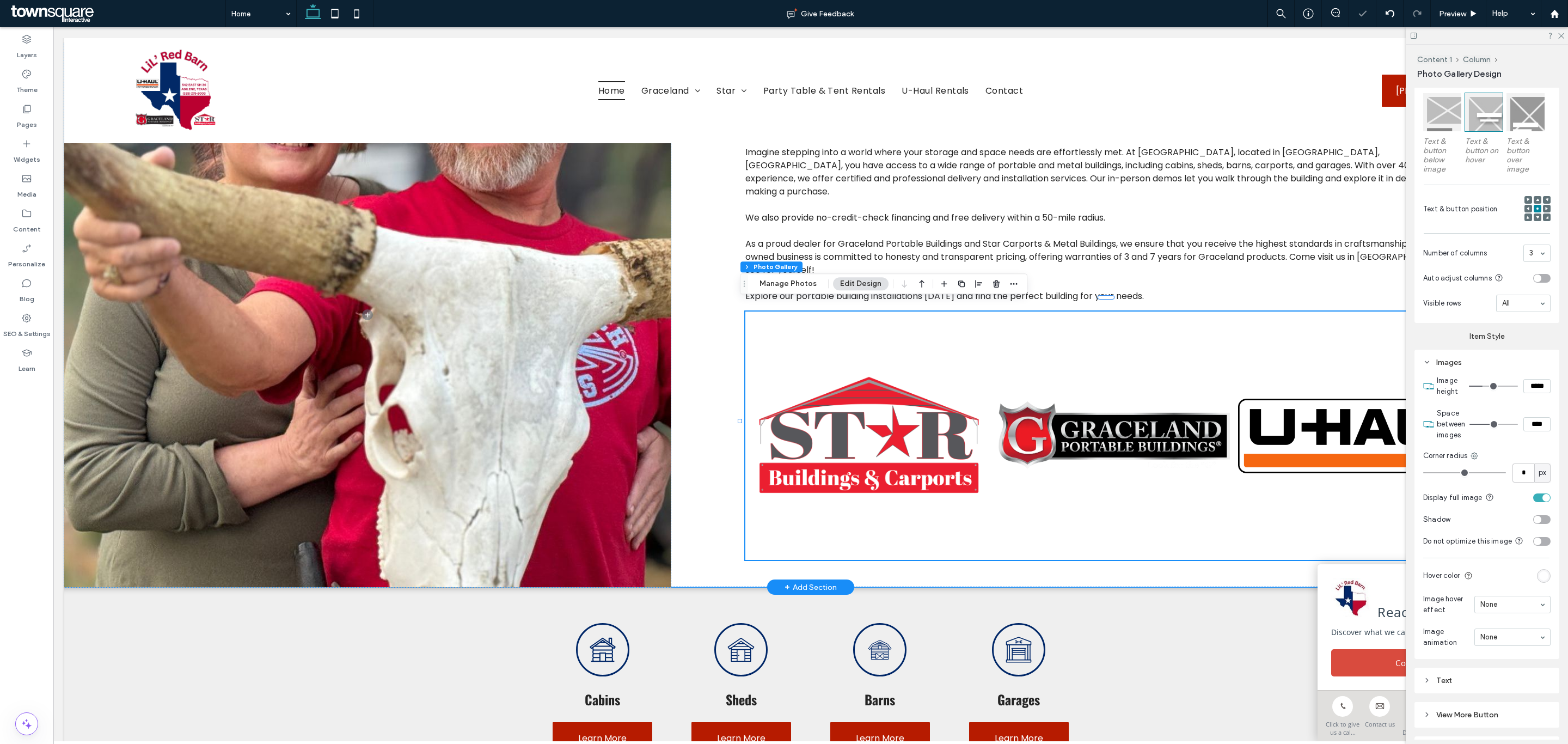
type input "****"
type input "**"
type input "****"
type input "**"
type input "****"
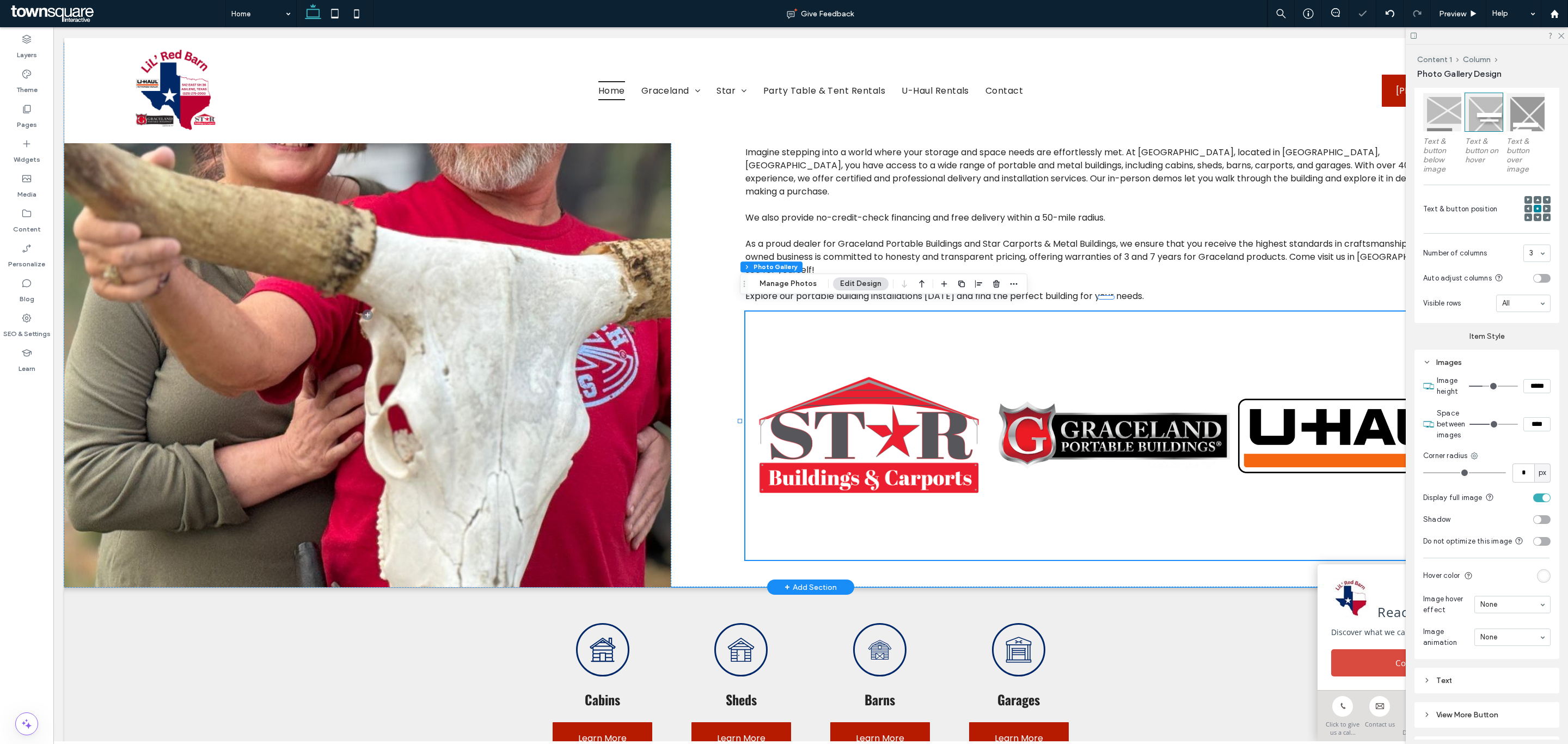
type input "**"
type input "****"
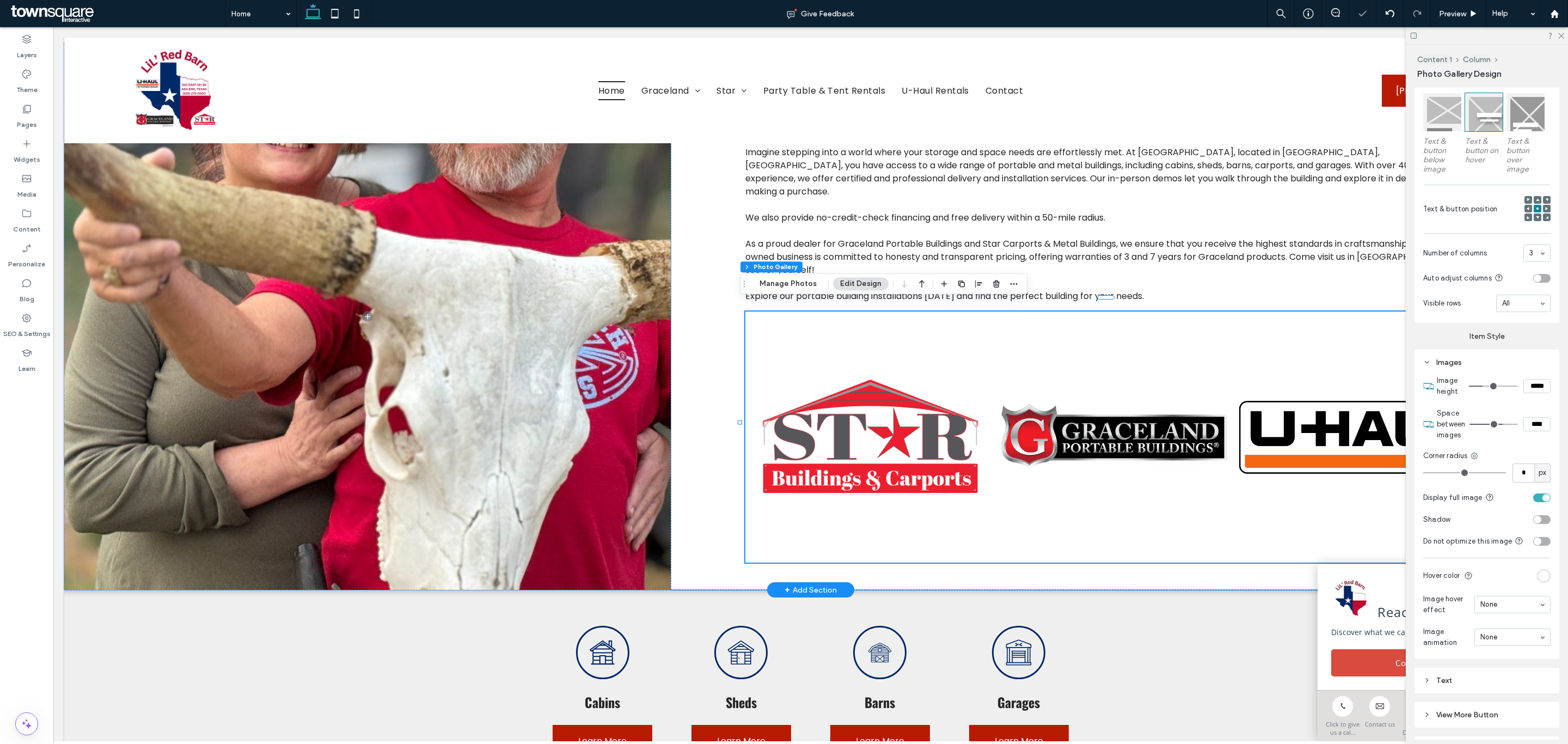
type input "**"
type input "****"
type input "**"
type input "****"
type input "**"
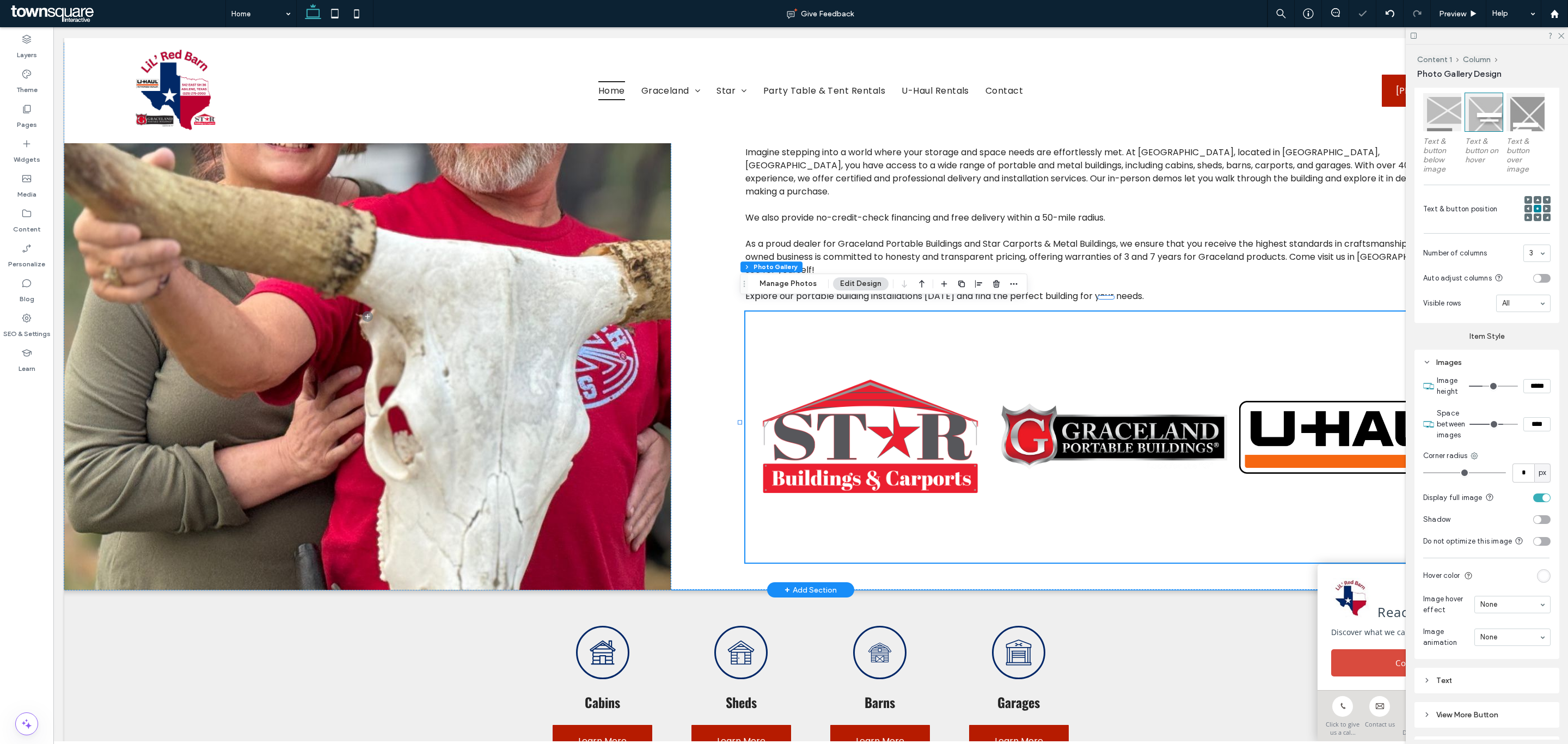
type input "****"
type input "**"
type input "****"
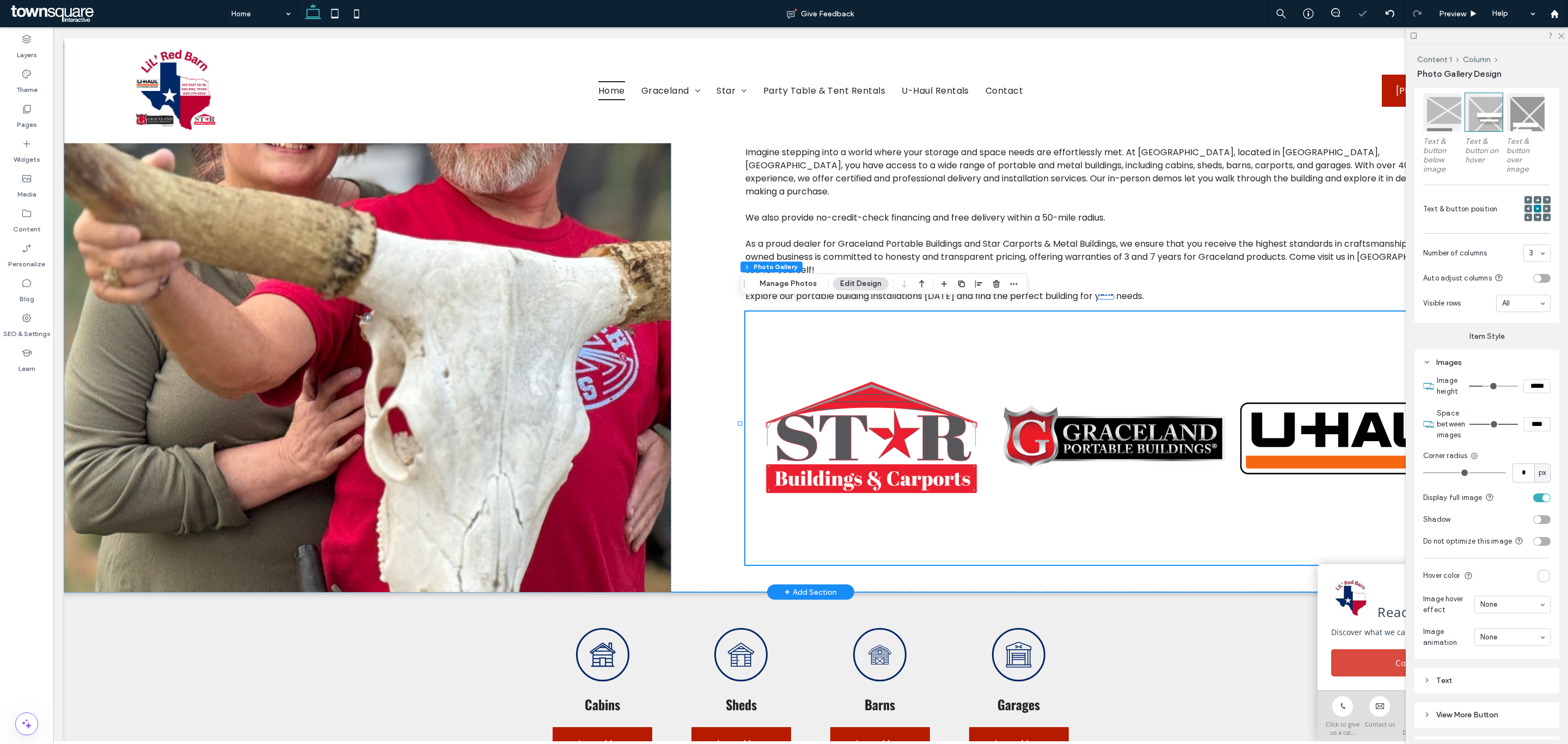
drag, startPoint x: 1482, startPoint y: 421, endPoint x: 1426, endPoint y: 397, distance: 60.9
type input "**"
click at [1517, 424] on input "range" at bounding box center [1494, 424] width 49 height 1
click at [733, 461] on div "Imagine stepping into a world where your storage and space needs are effortless…" at bounding box center [1114, 317] width 886 height 549
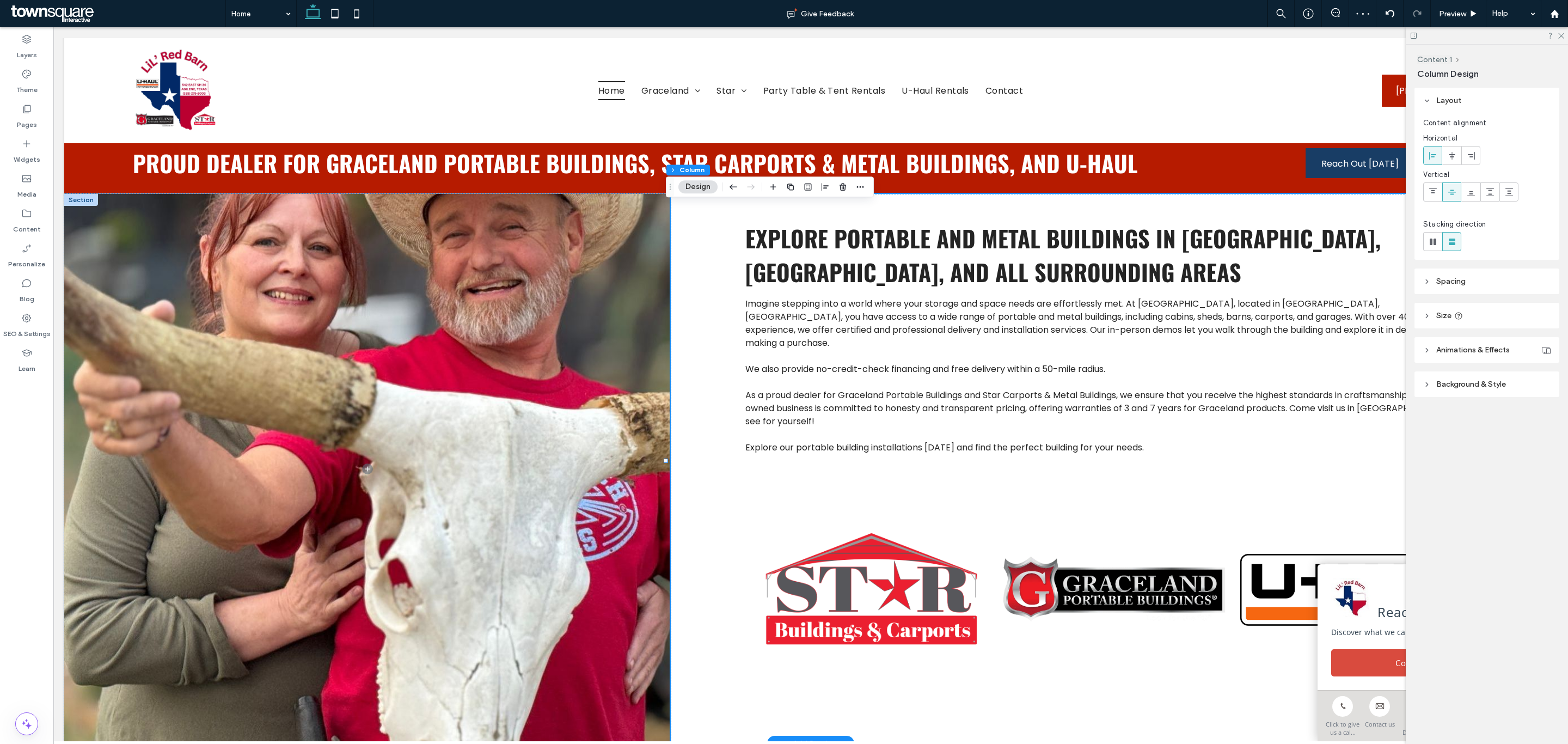
scroll to position [755, 0]
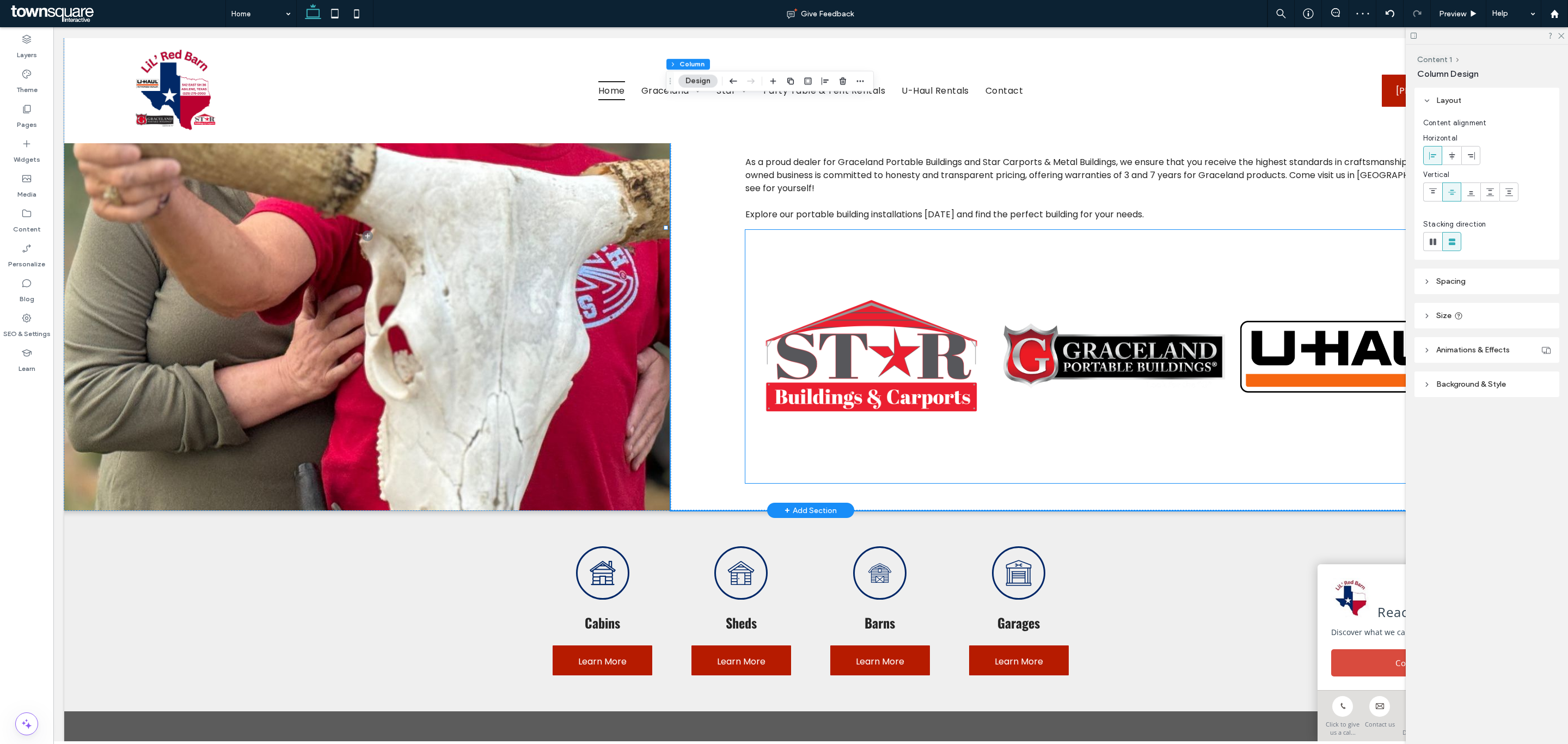
click at [1014, 402] on link at bounding box center [1114, 356] width 231 height 231
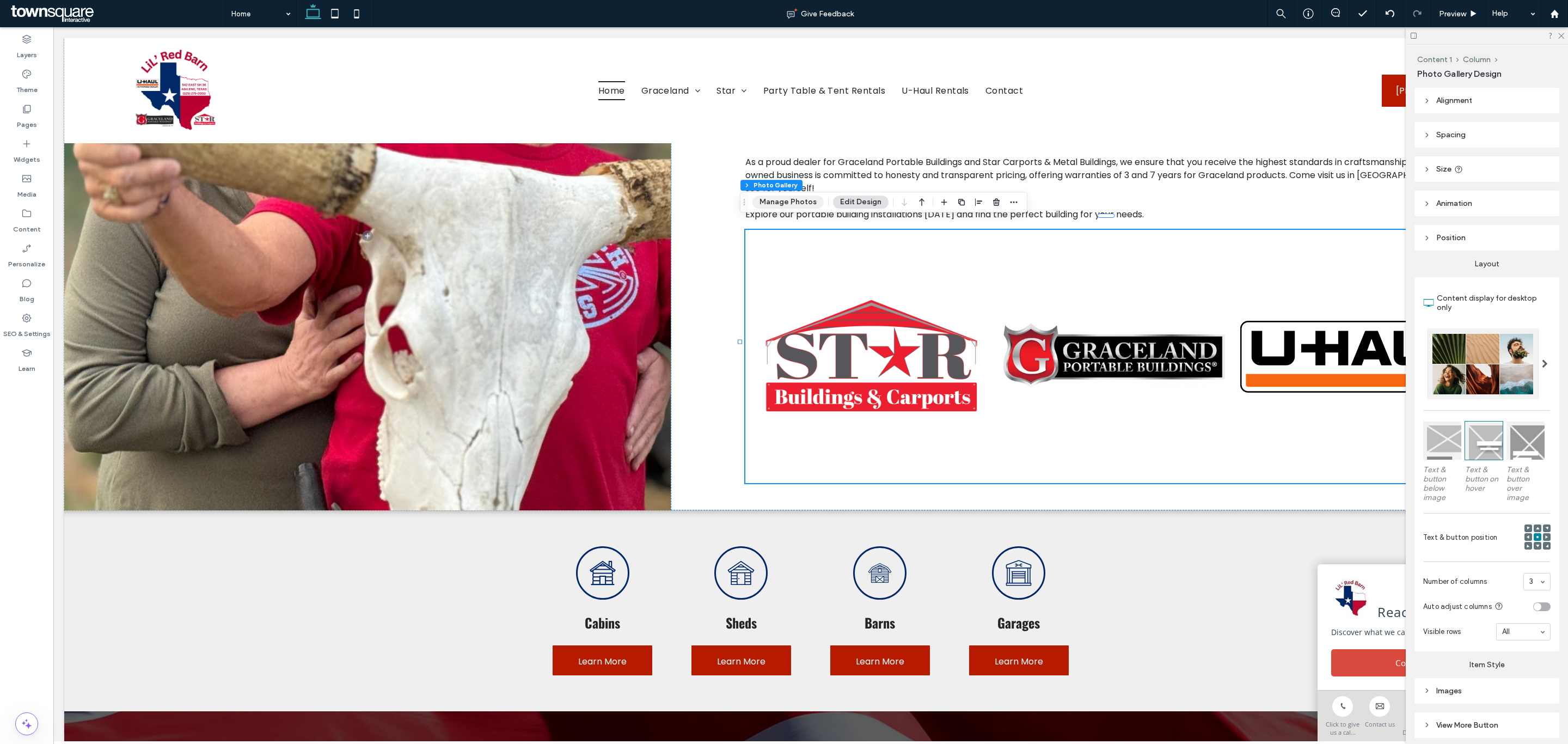
click at [791, 200] on button "Manage Photos" at bounding box center [788, 202] width 71 height 13
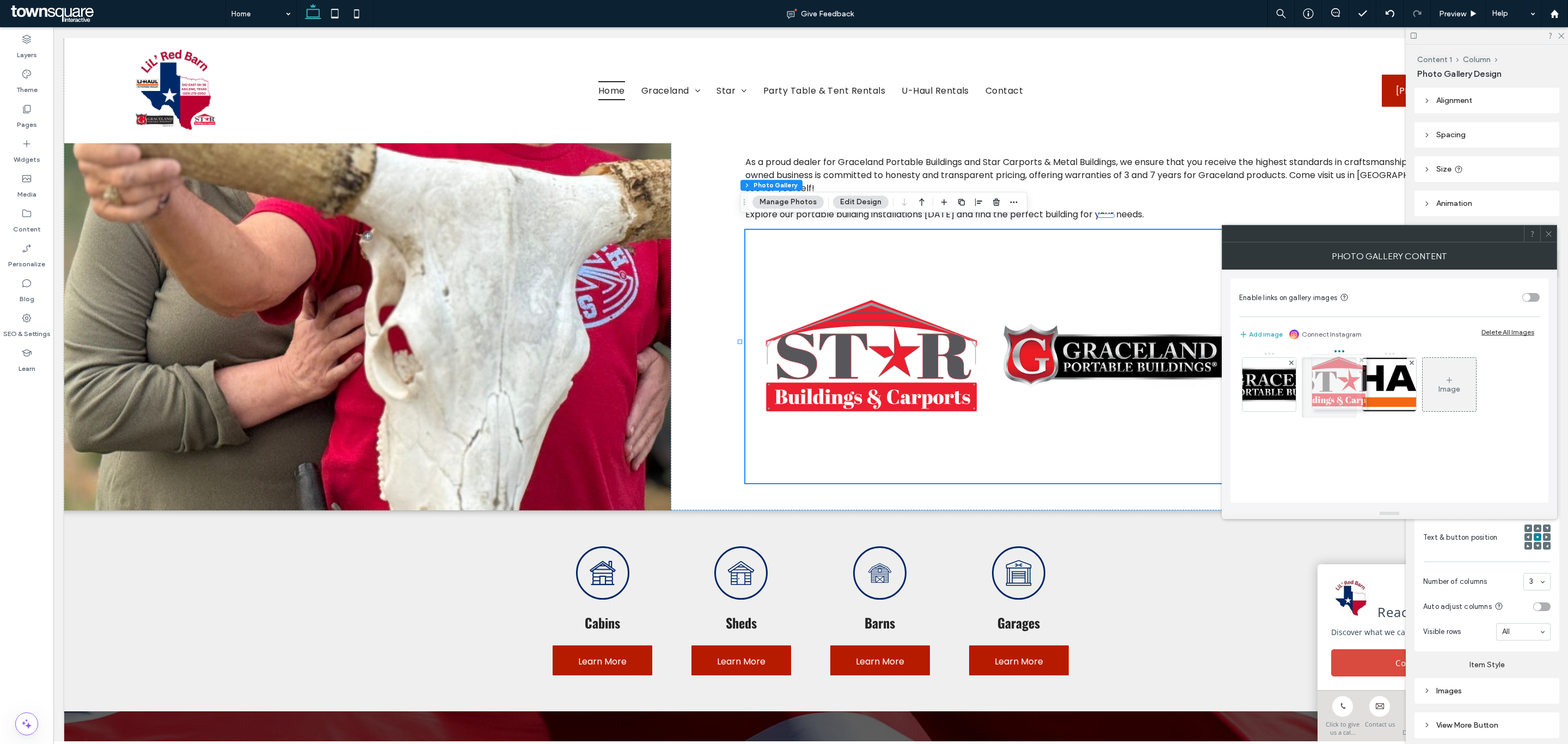
drag, startPoint x: 1265, startPoint y: 385, endPoint x: 1332, endPoint y: 383, distance: 67.0
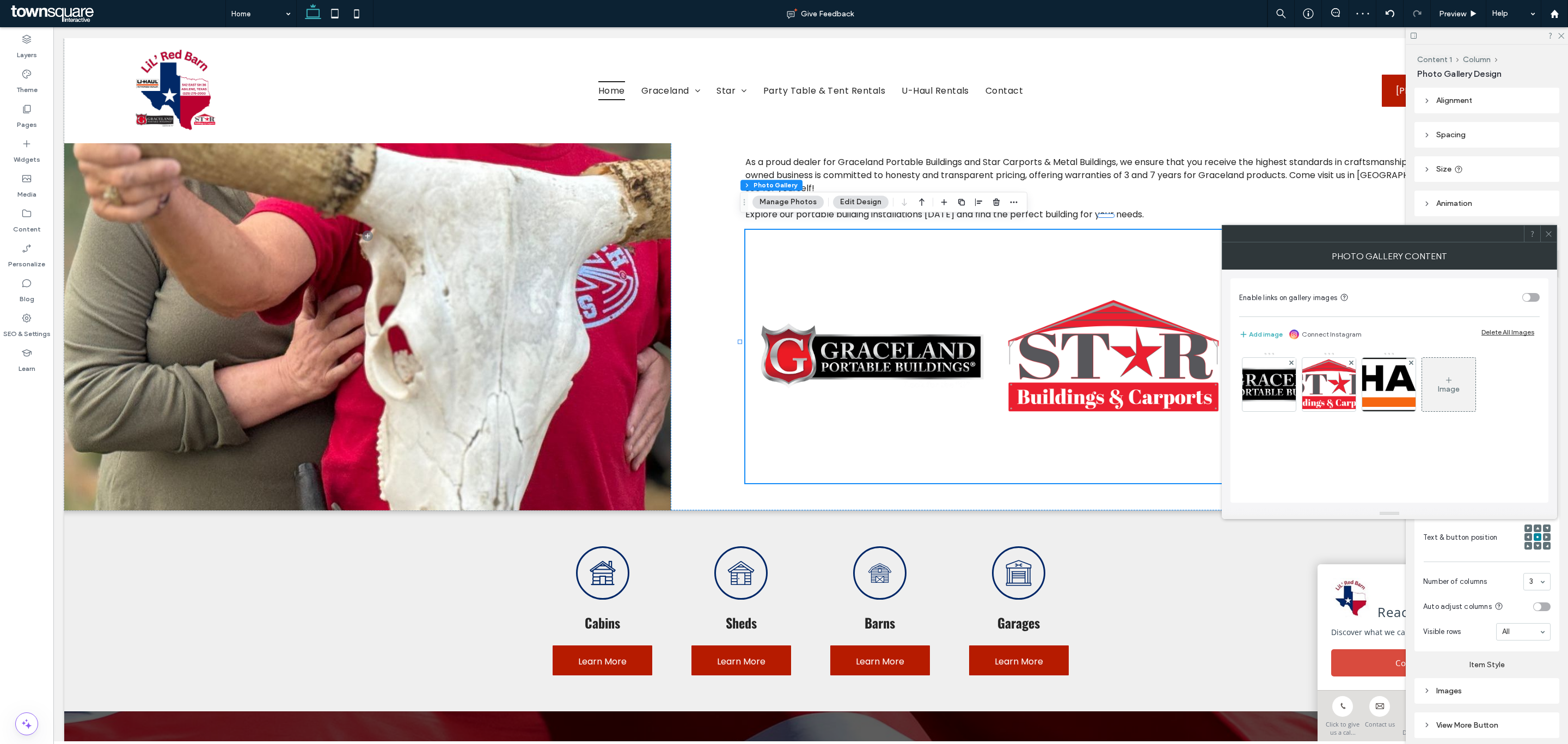
click at [1549, 245] on div "Photo Gallery Content" at bounding box center [1389, 256] width 335 height 27
click at [1549, 234] on use at bounding box center [1548, 233] width 5 height 5
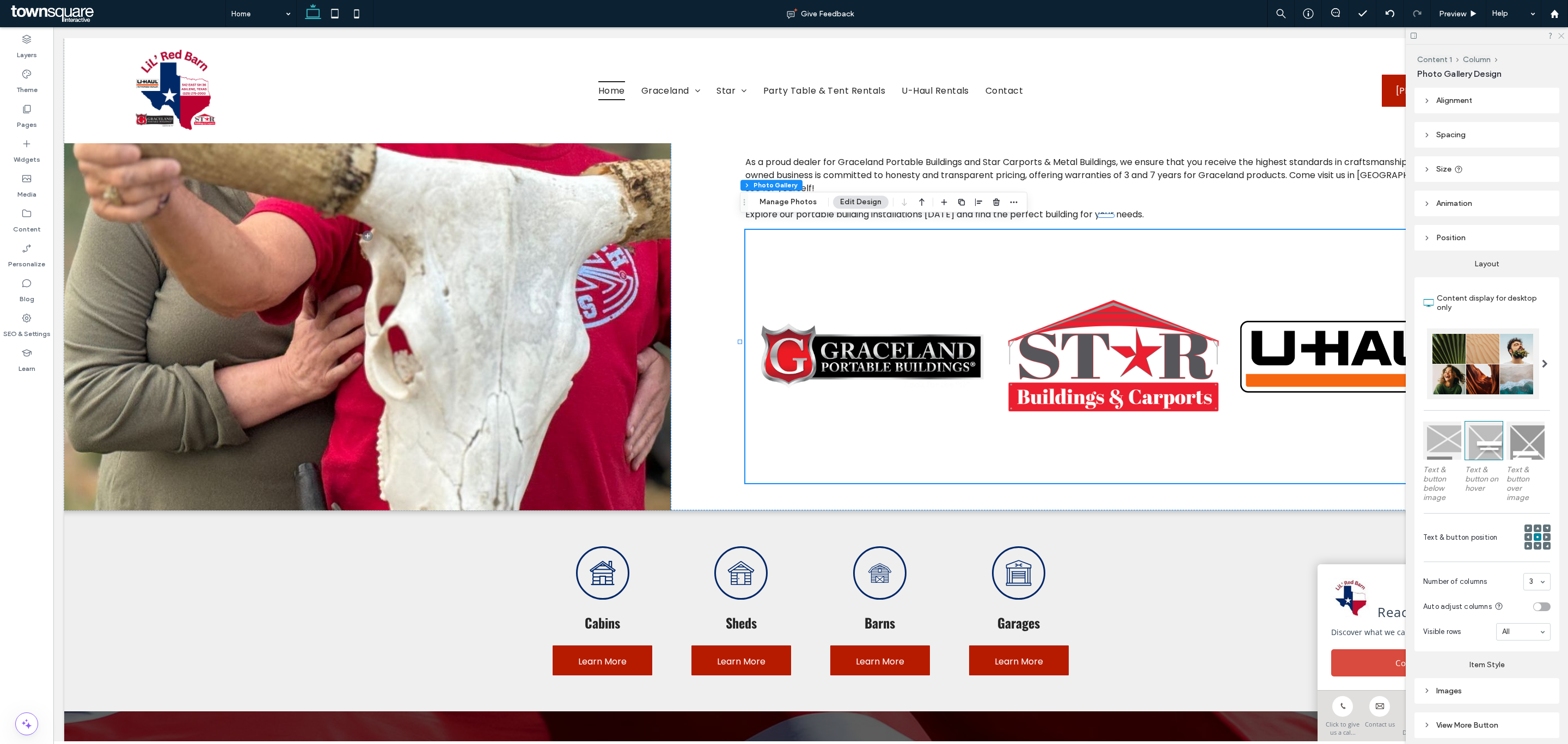
click at [1562, 37] on use at bounding box center [1561, 37] width 6 height 6
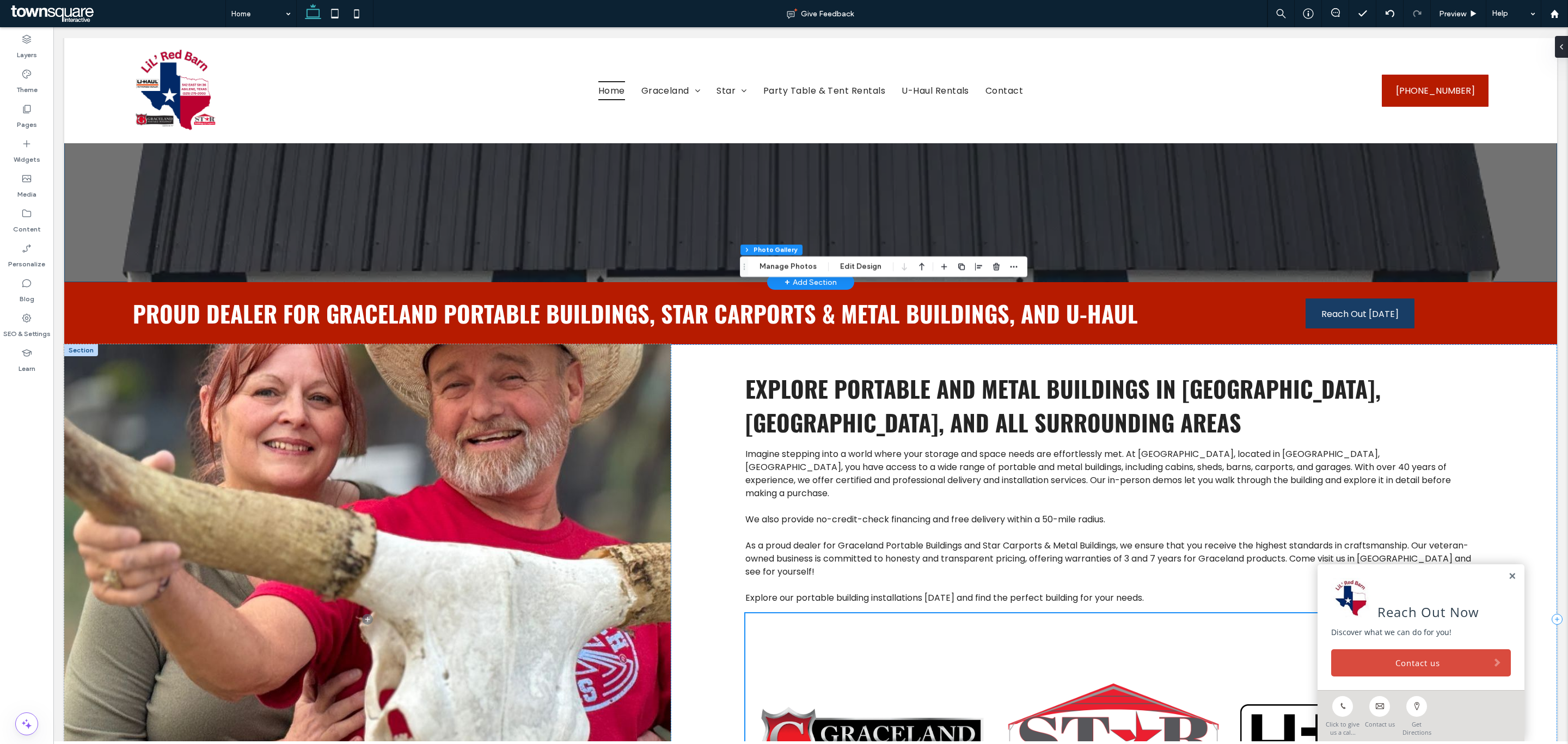
scroll to position [346, 0]
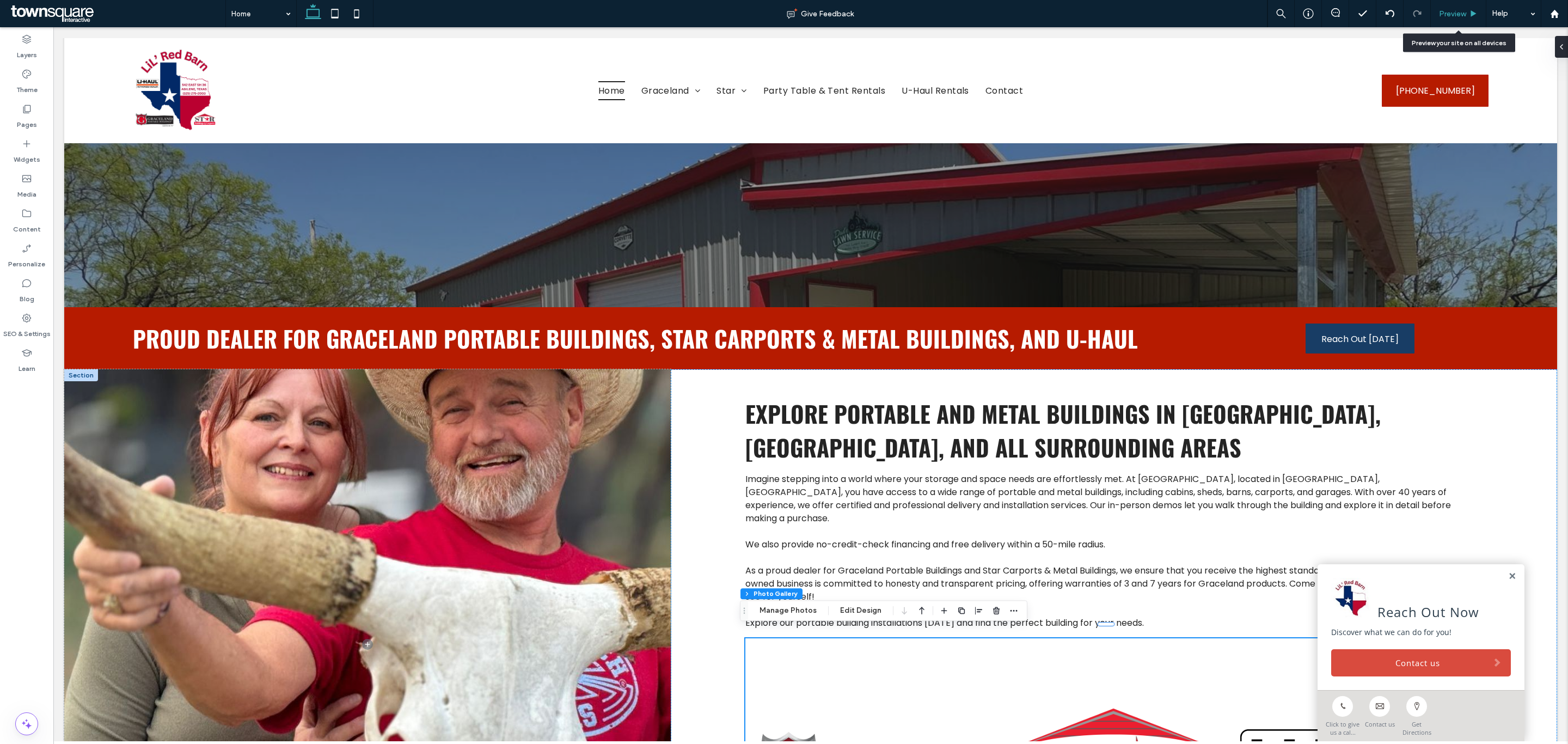
click at [1457, 17] on span "Preview" at bounding box center [1452, 13] width 27 height 9
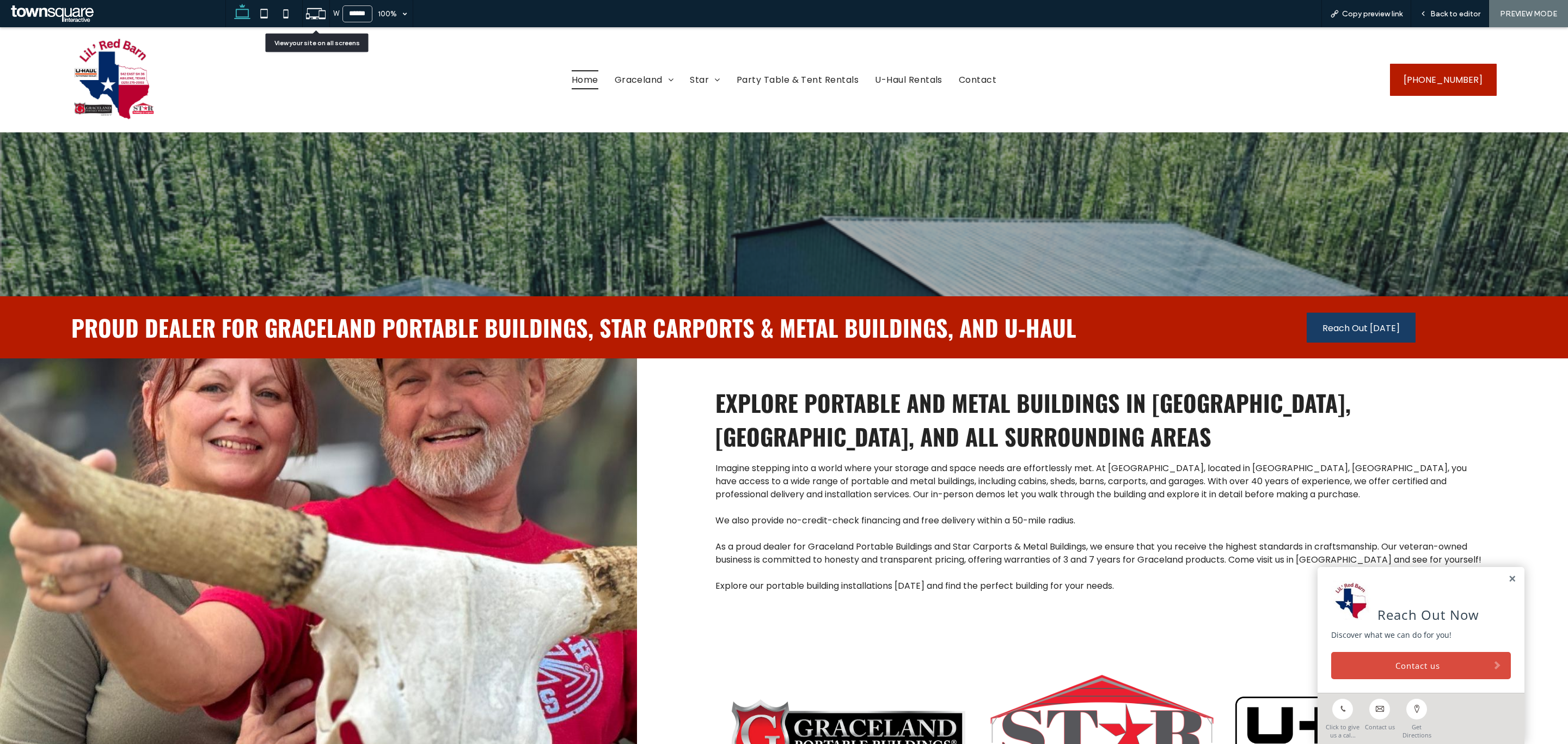
click at [324, 15] on icon at bounding box center [316, 13] width 21 height 21
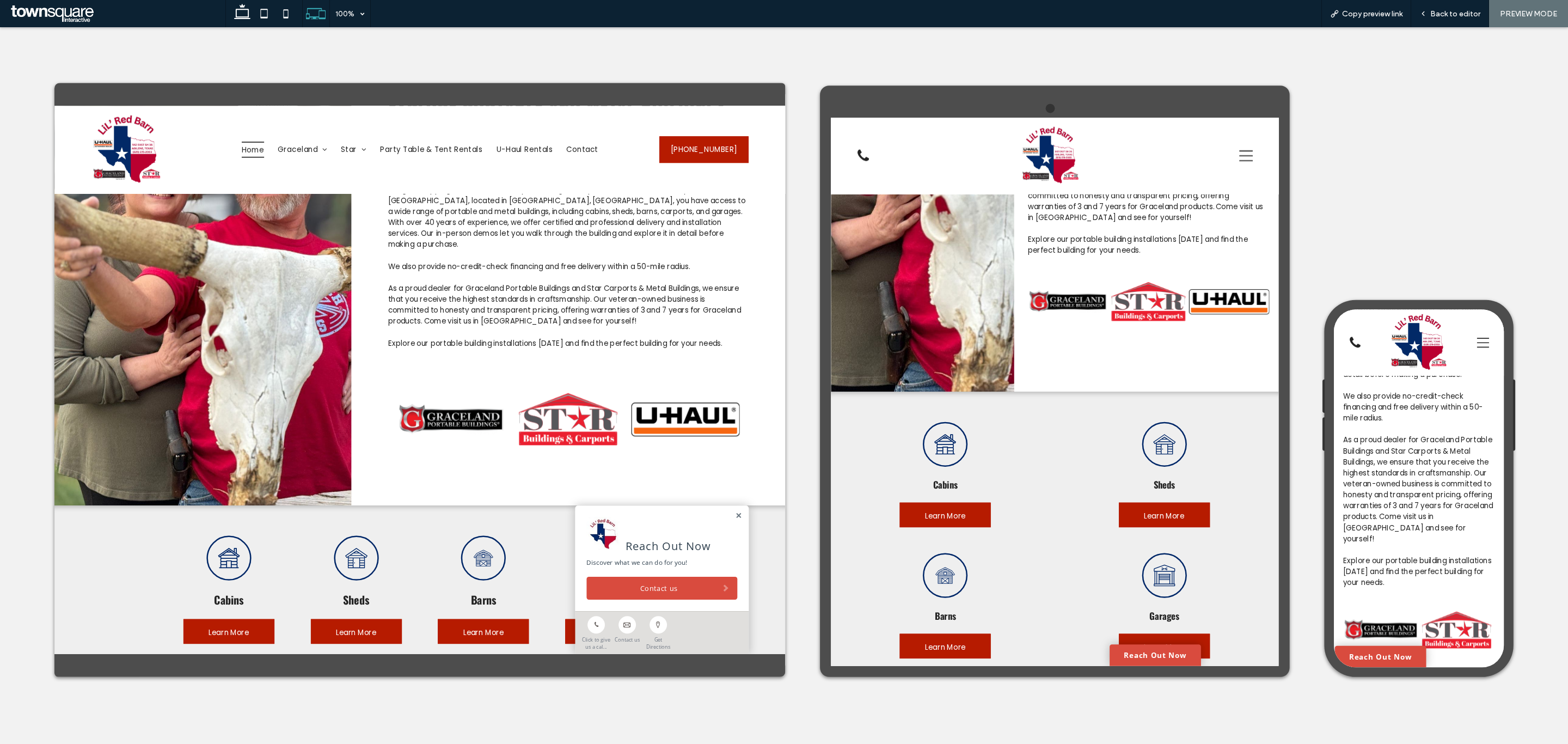
scroll to position [1143, 0]
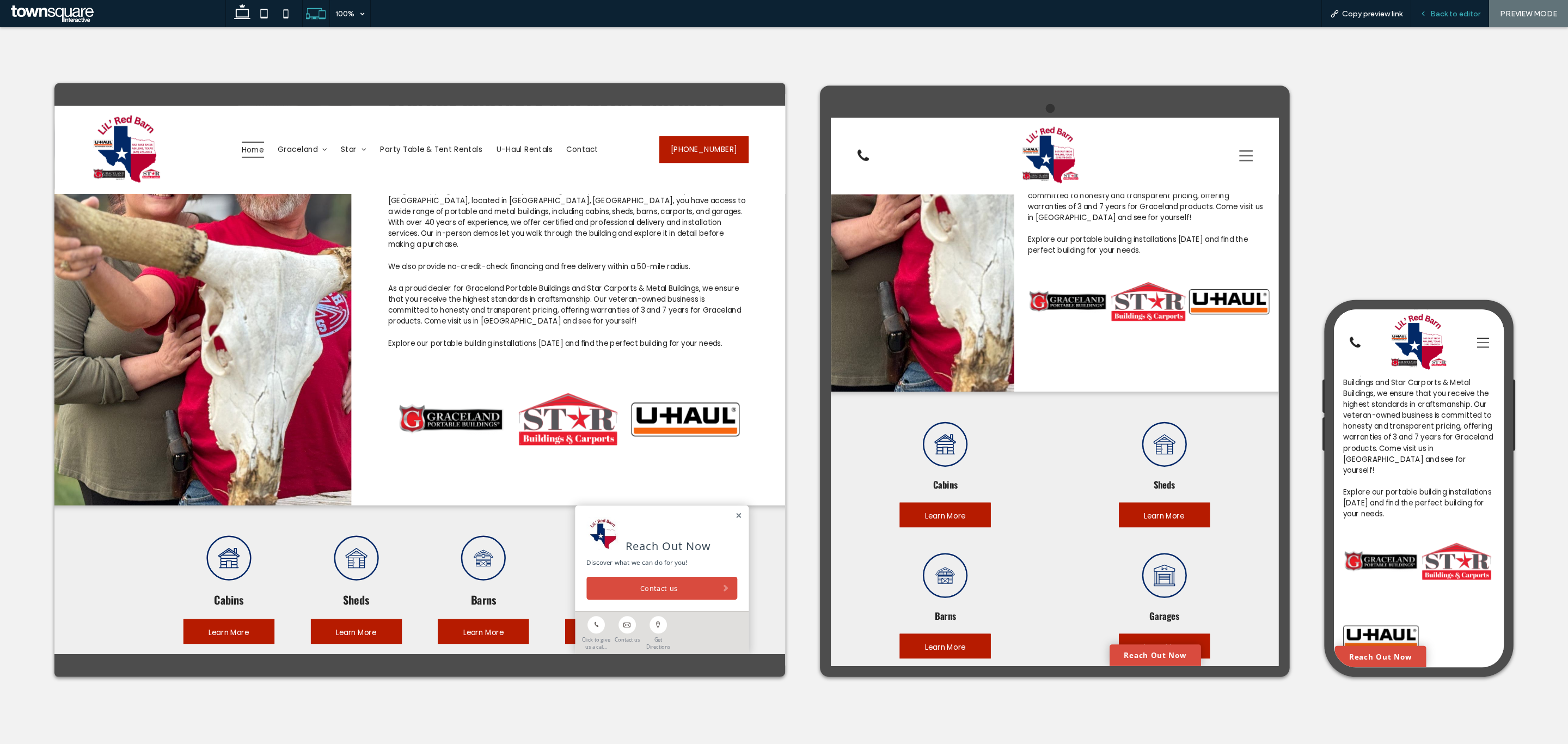
click at [1465, 2] on div "Back to editor" at bounding box center [1450, 13] width 78 height 27
click at [1444, 7] on div "Back to editor" at bounding box center [1450, 13] width 78 height 27
click at [1462, 10] on span "Back to editor" at bounding box center [1455, 13] width 50 height 9
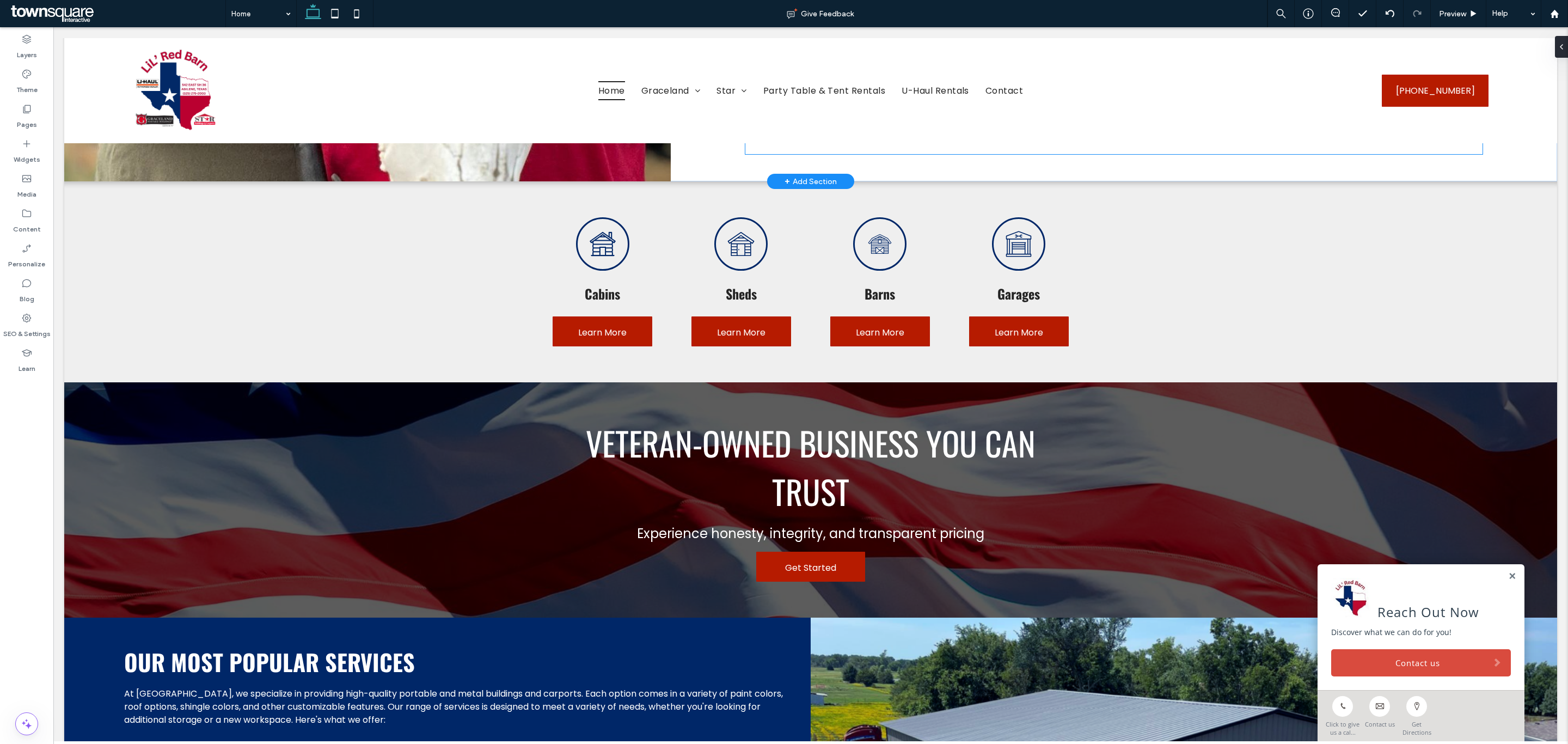
scroll to position [1492, 0]
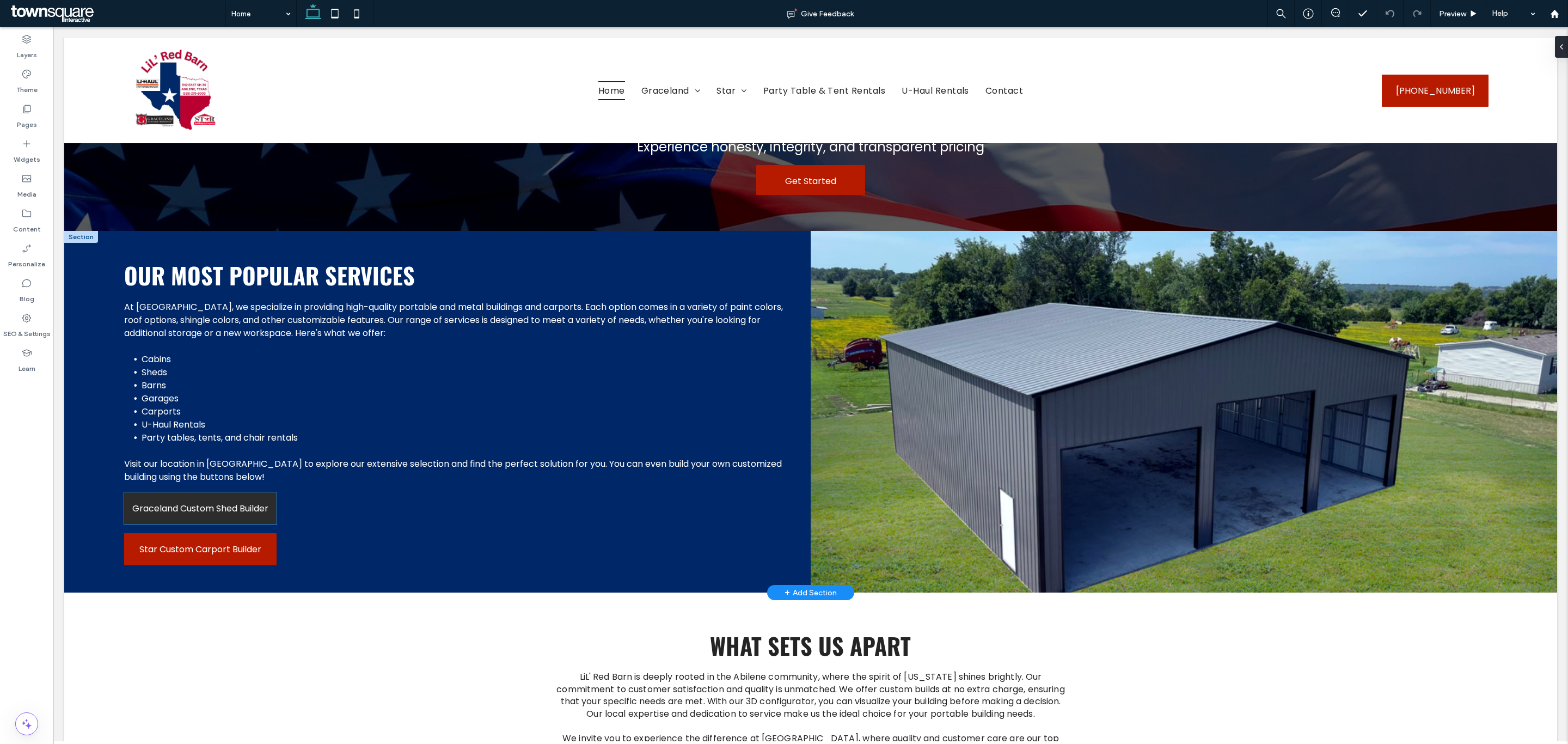
click at [234, 513] on link "Graceland Custom Shed Builder" at bounding box center [200, 508] width 152 height 32
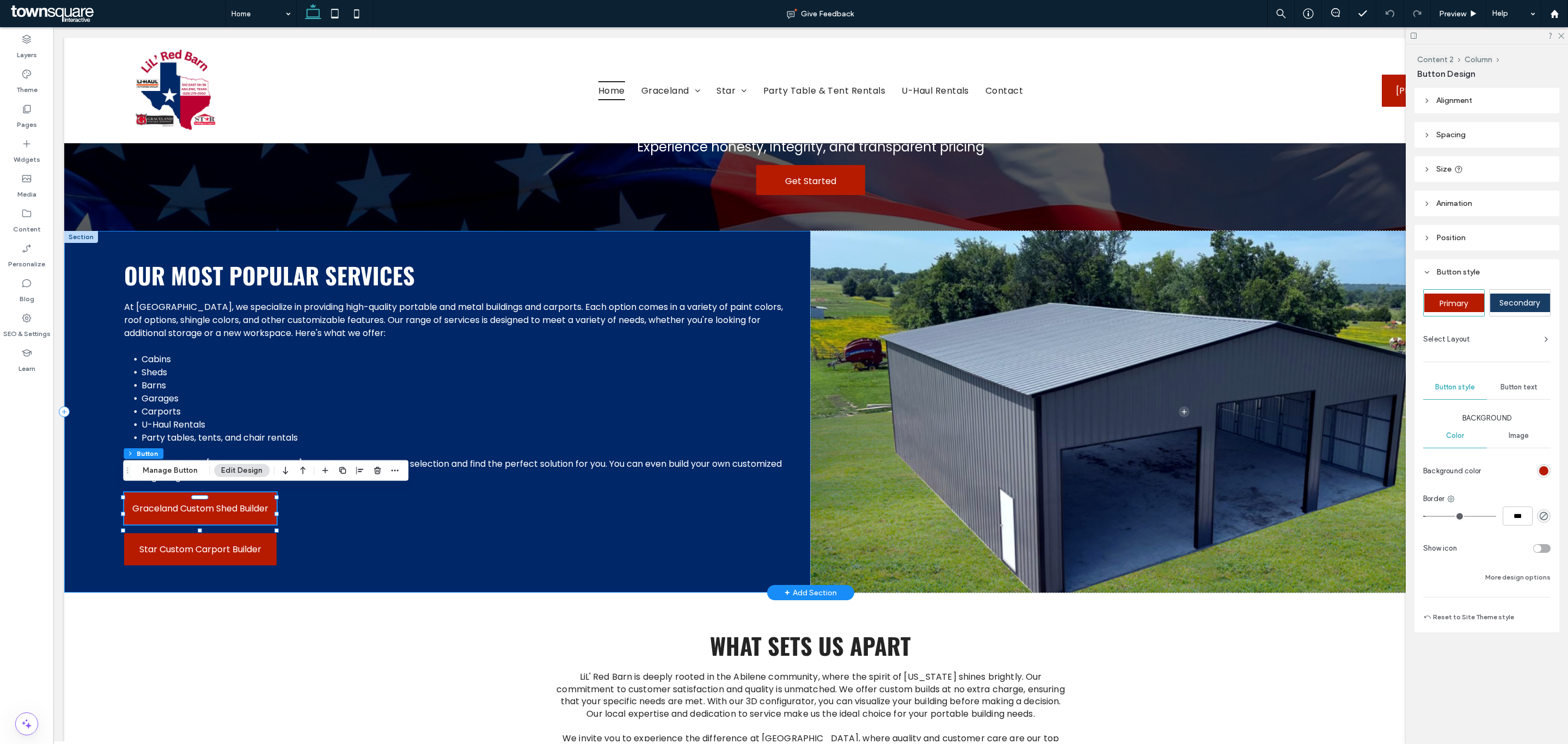
click at [402, 544] on div "Our Most Popular Services At LiL' Red Barn, we specialize in providing high-qua…" at bounding box center [438, 412] width 746 height 362
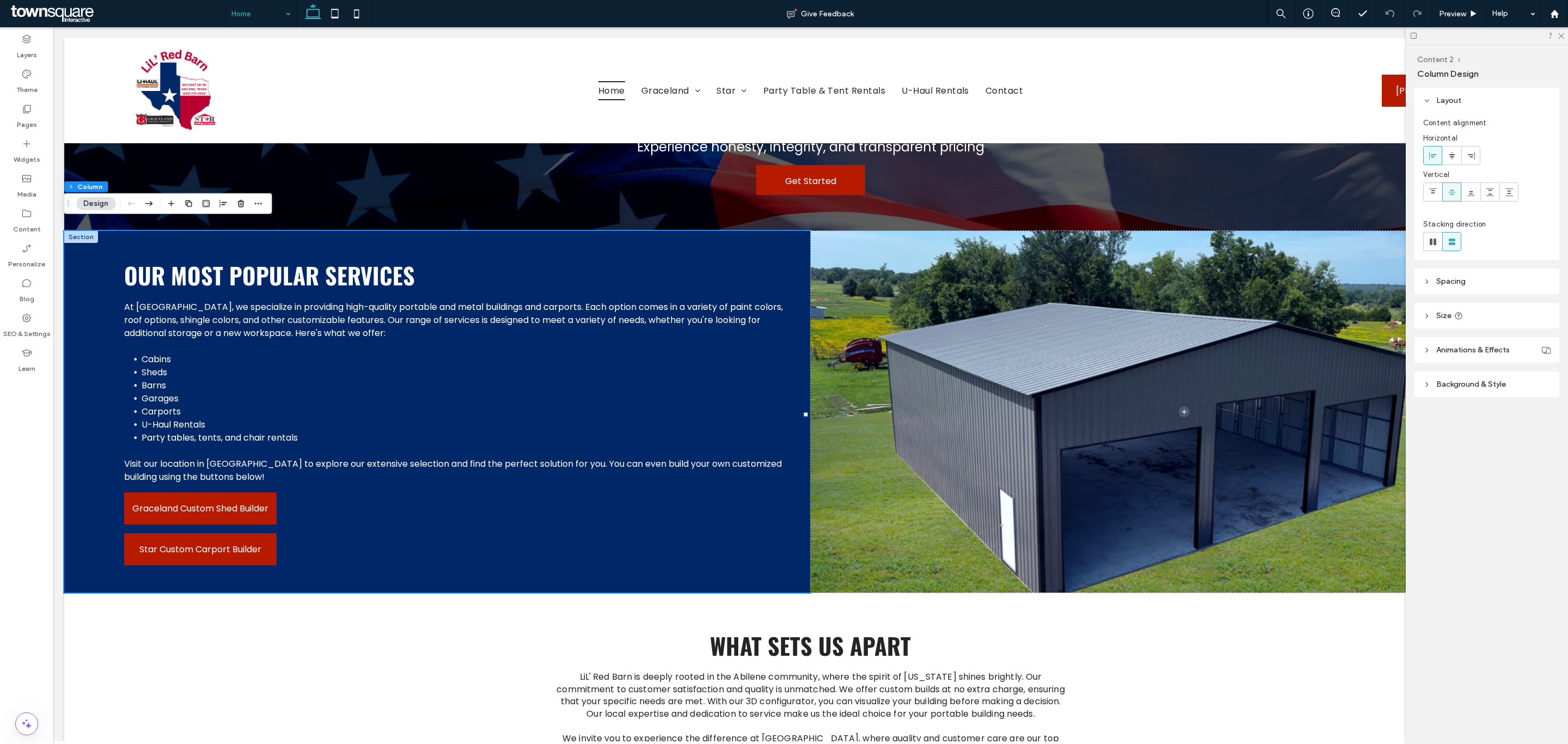
drag, startPoint x: 261, startPoint y: 2, endPoint x: 267, endPoint y: 5, distance: 6.7
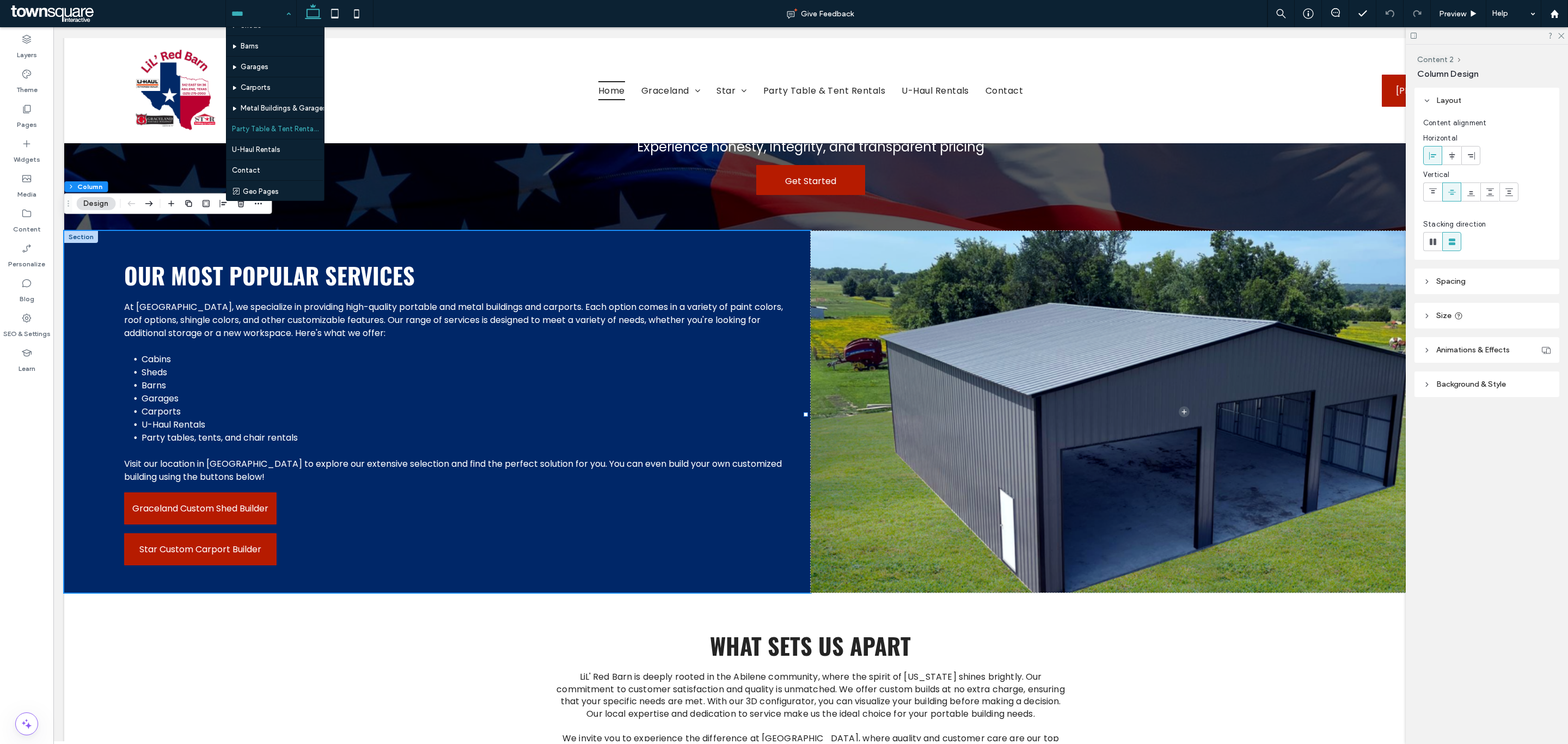
scroll to position [56, 0]
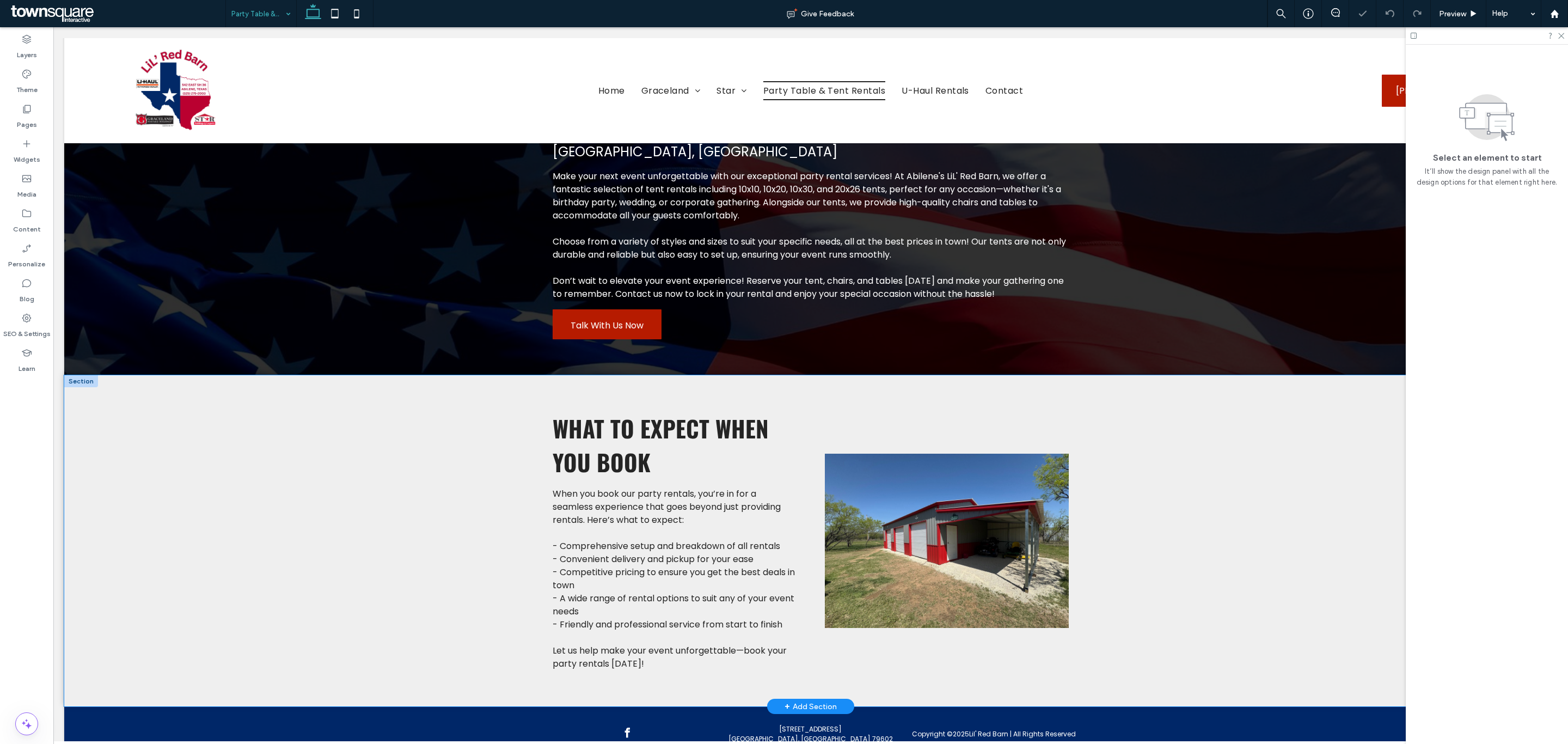
scroll to position [142, 0]
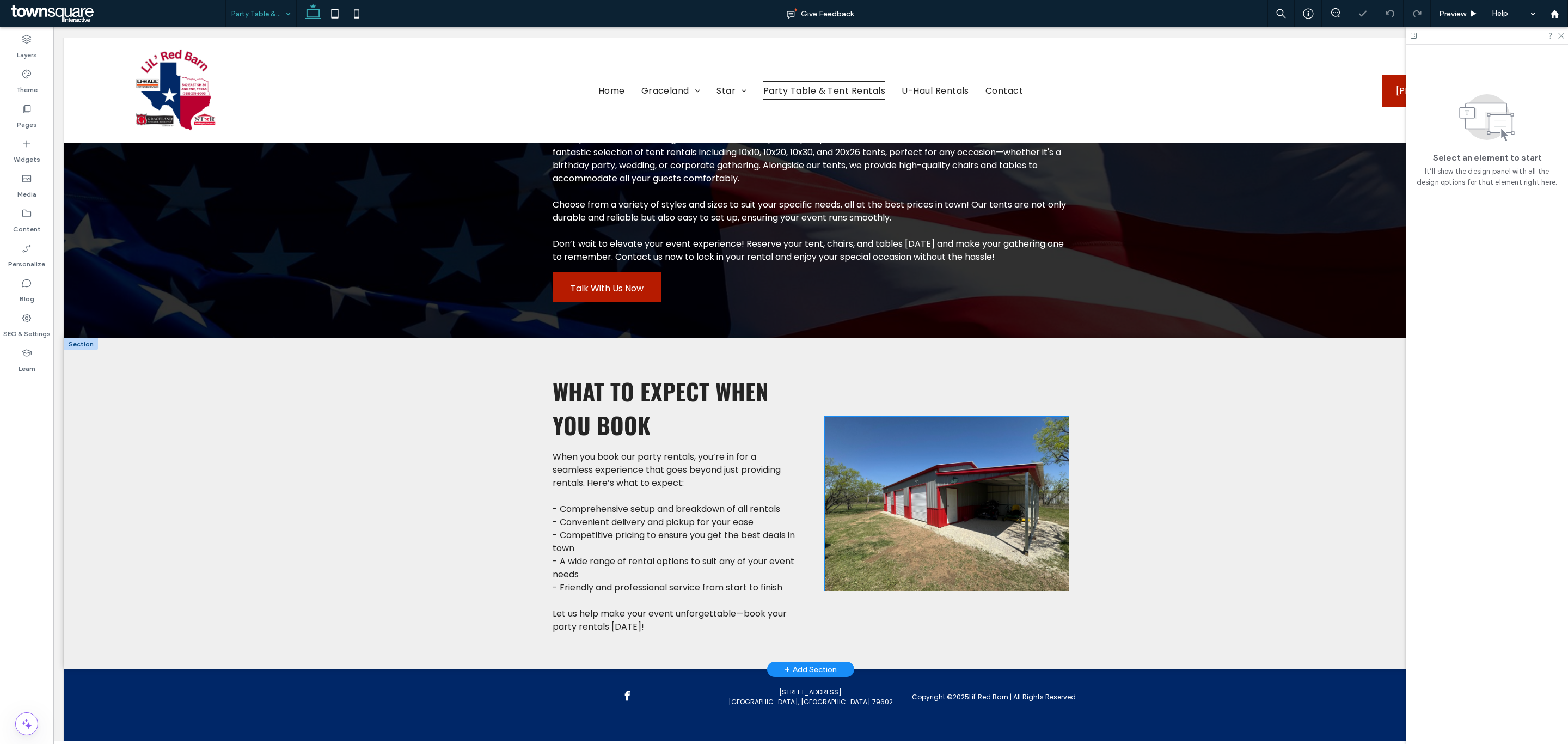
click at [948, 469] on img at bounding box center [947, 504] width 245 height 174
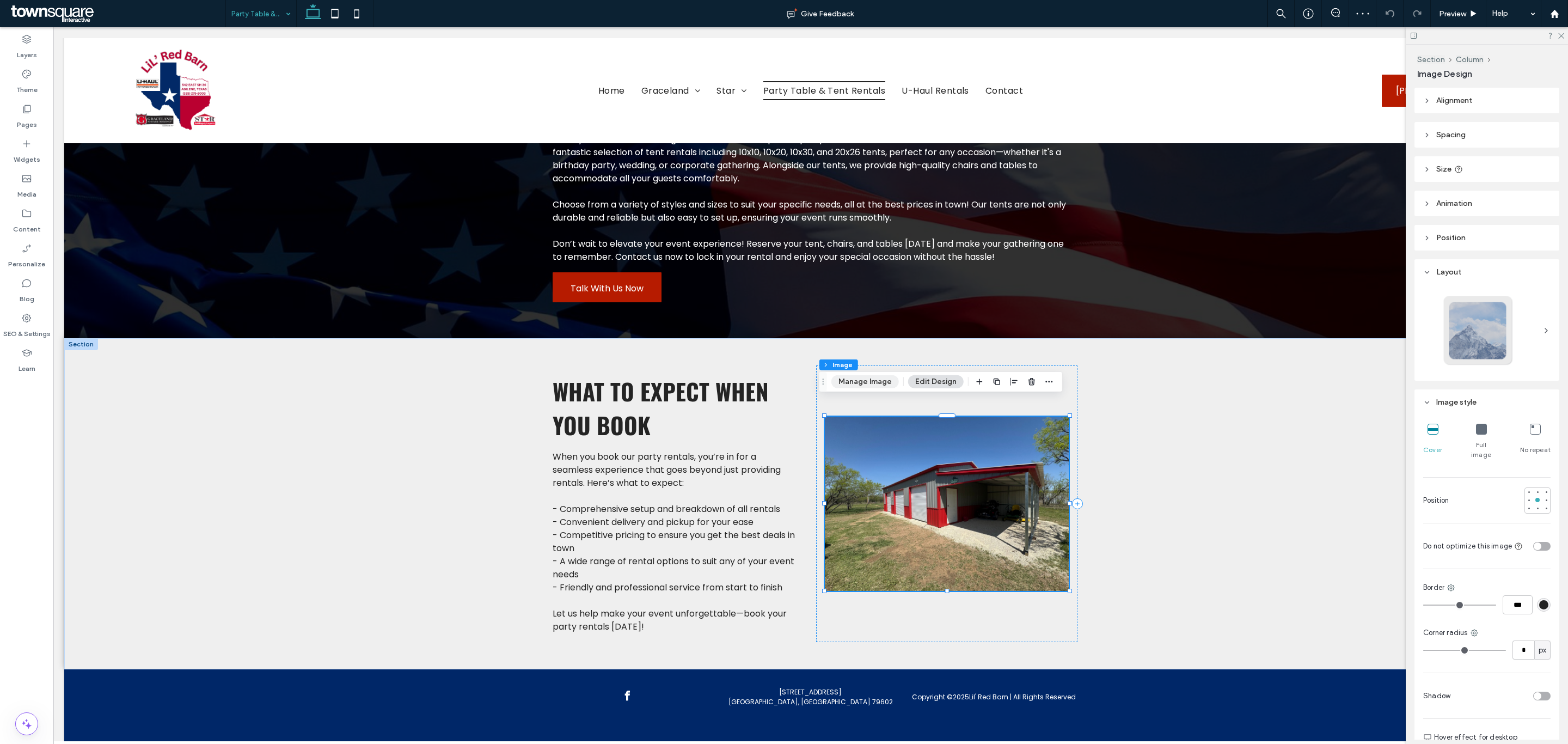
click at [863, 385] on button "Manage Image" at bounding box center [865, 381] width 68 height 13
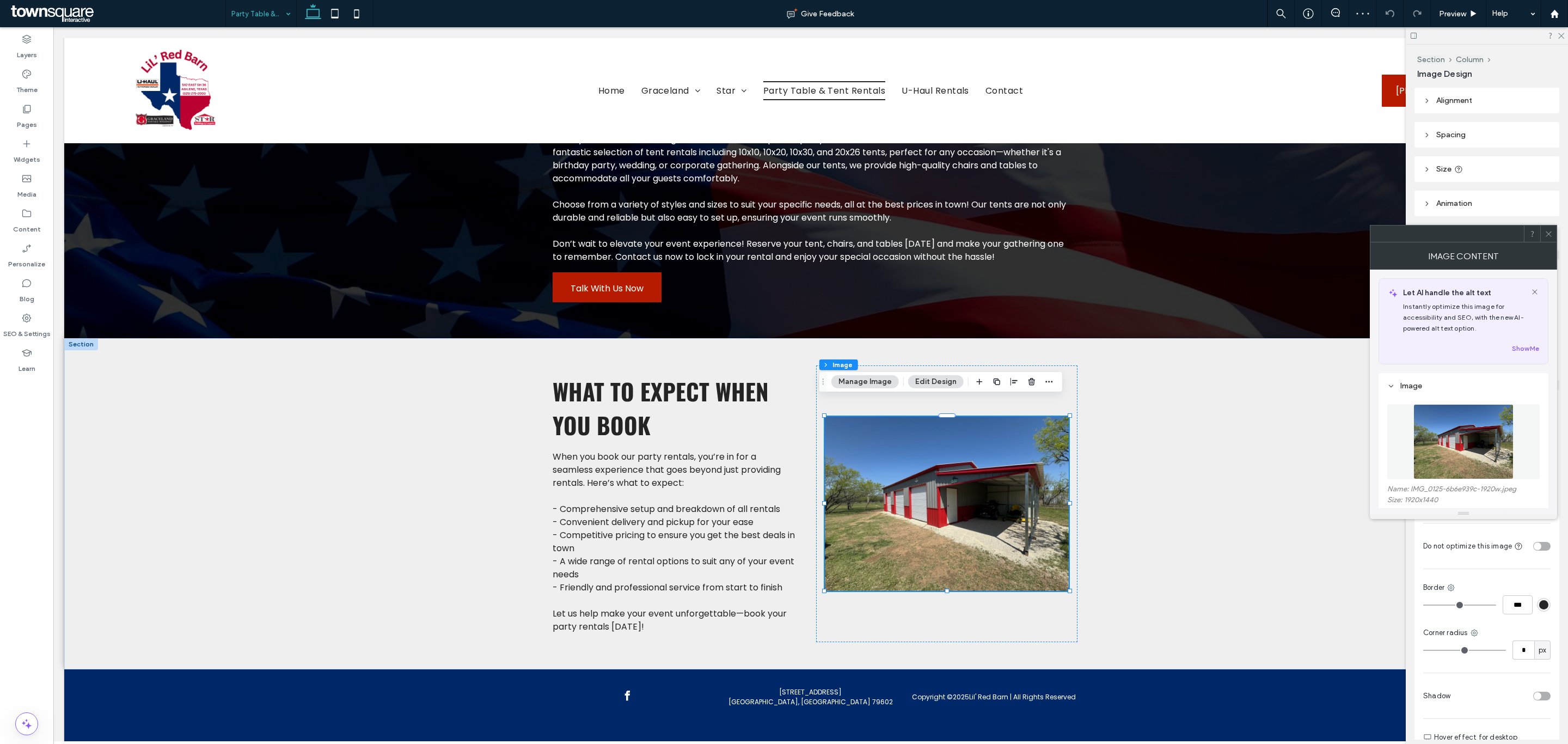
scroll to position [82, 0]
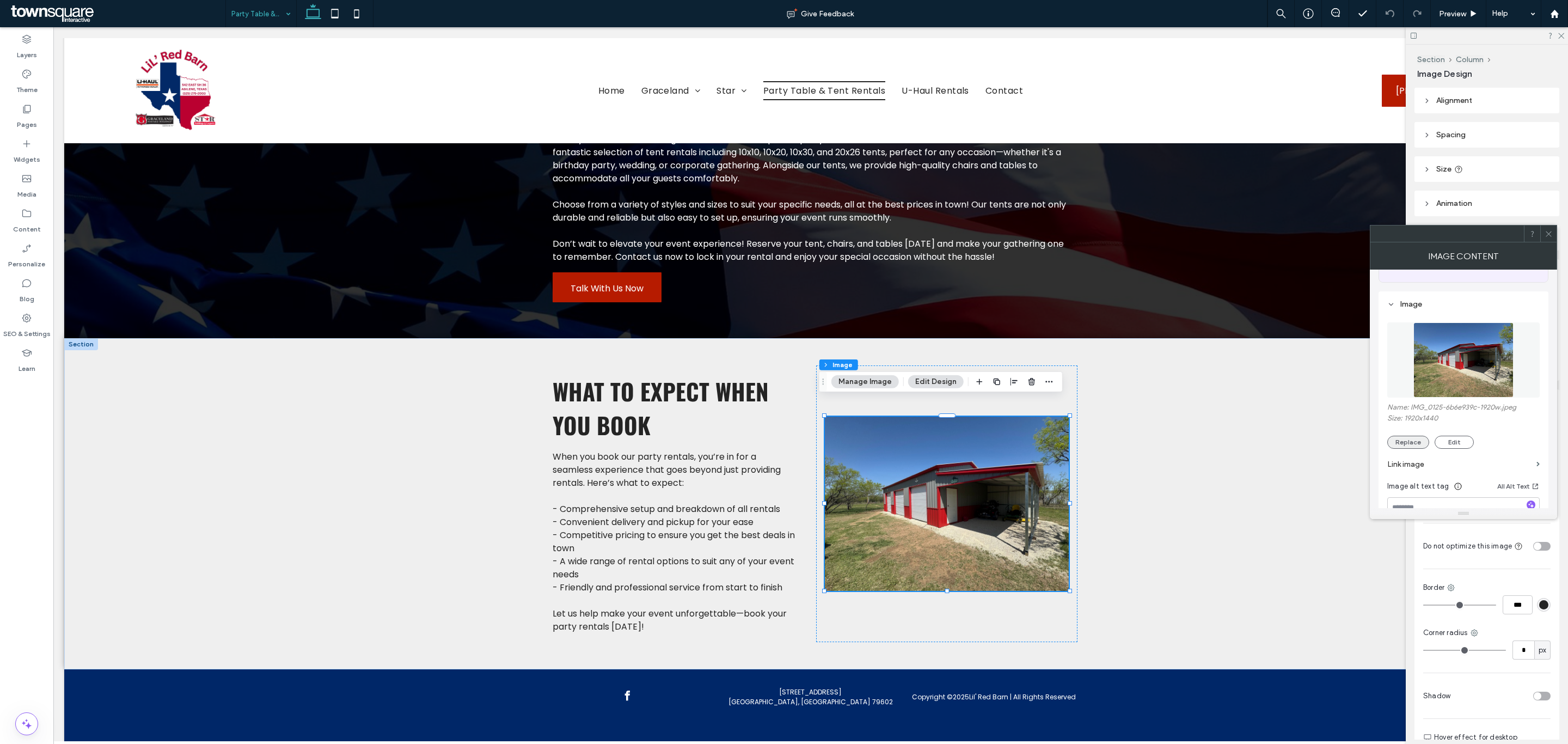
click at [1410, 438] on button "Replace" at bounding box center [1408, 442] width 42 height 13
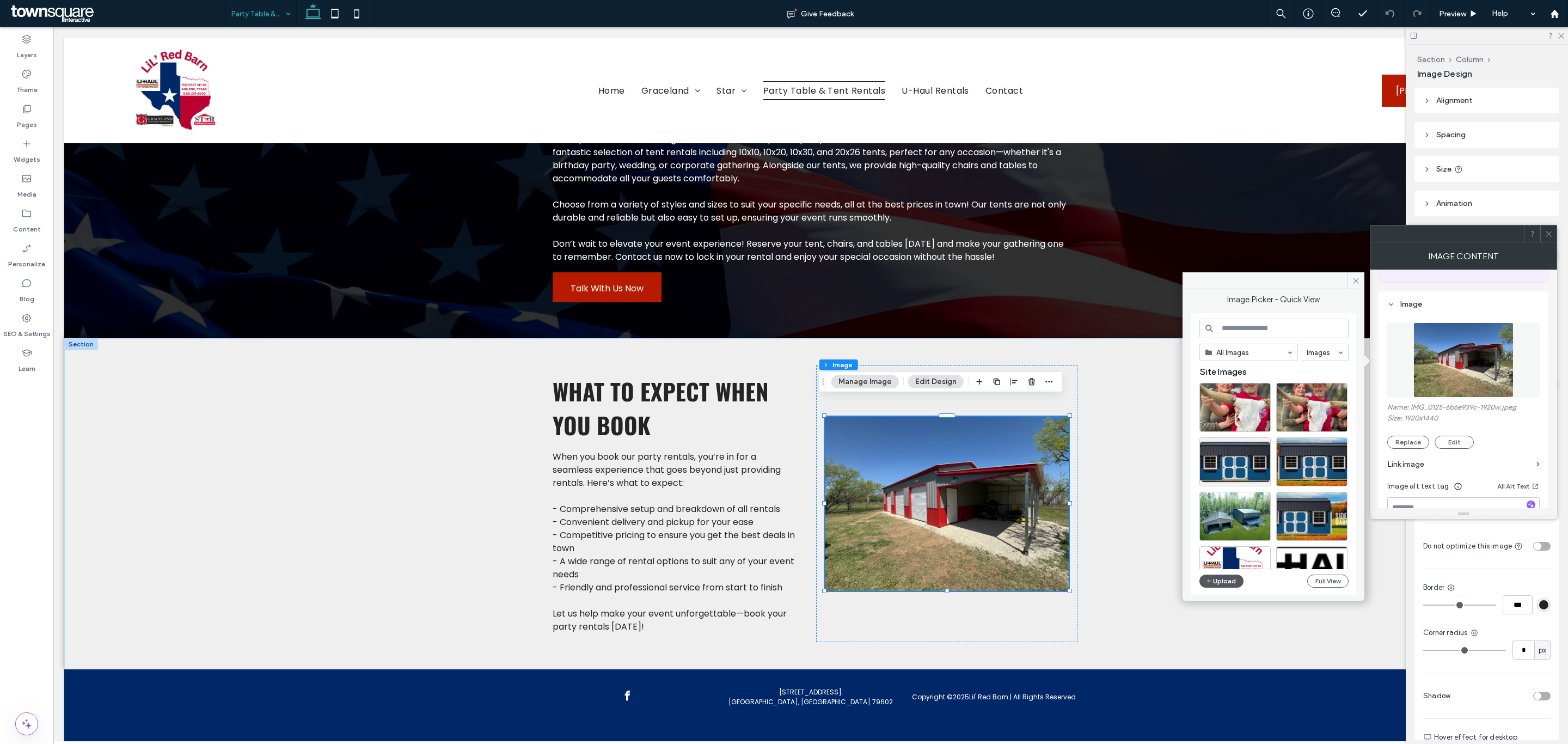
click at [1219, 582] on button "Upload" at bounding box center [1221, 581] width 44 height 13
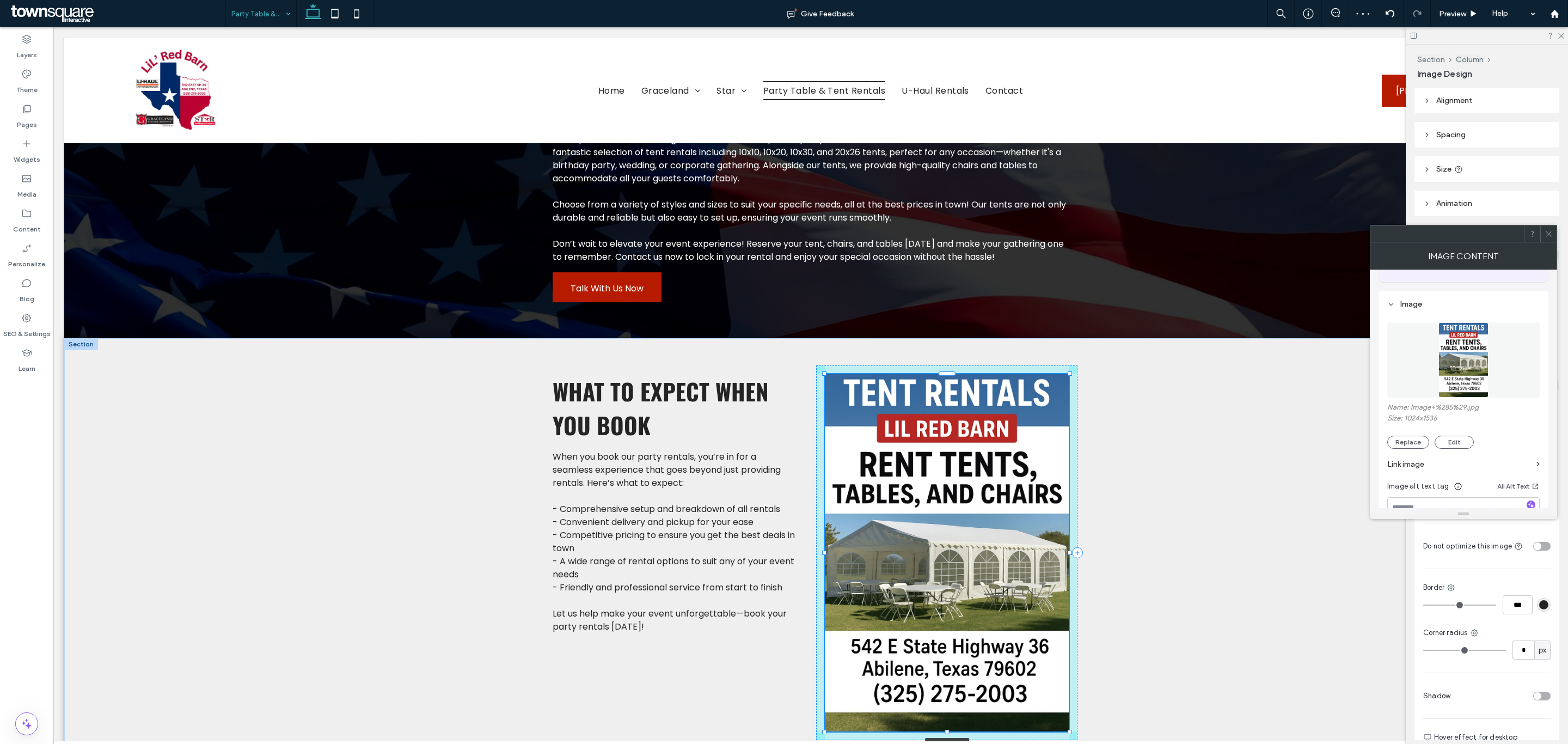
drag, startPoint x: 941, startPoint y: 572, endPoint x: 941, endPoint y: 663, distance: 91.0
click at [941, 663] on div "What to Expect When You Book When you book our party rentals, you’re in for a s…" at bounding box center [810, 552] width 653 height 429
type input "***"
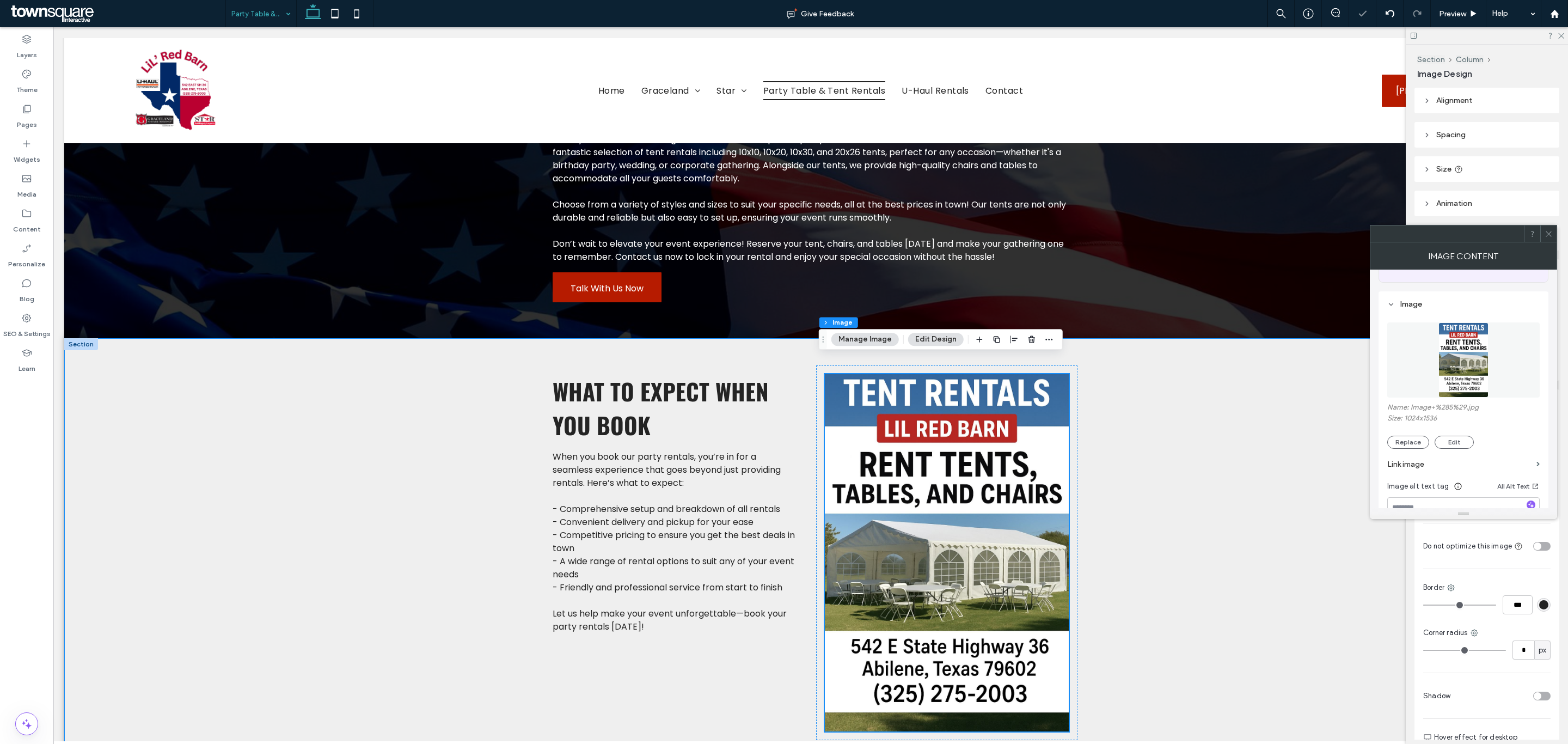
scroll to position [224, 0]
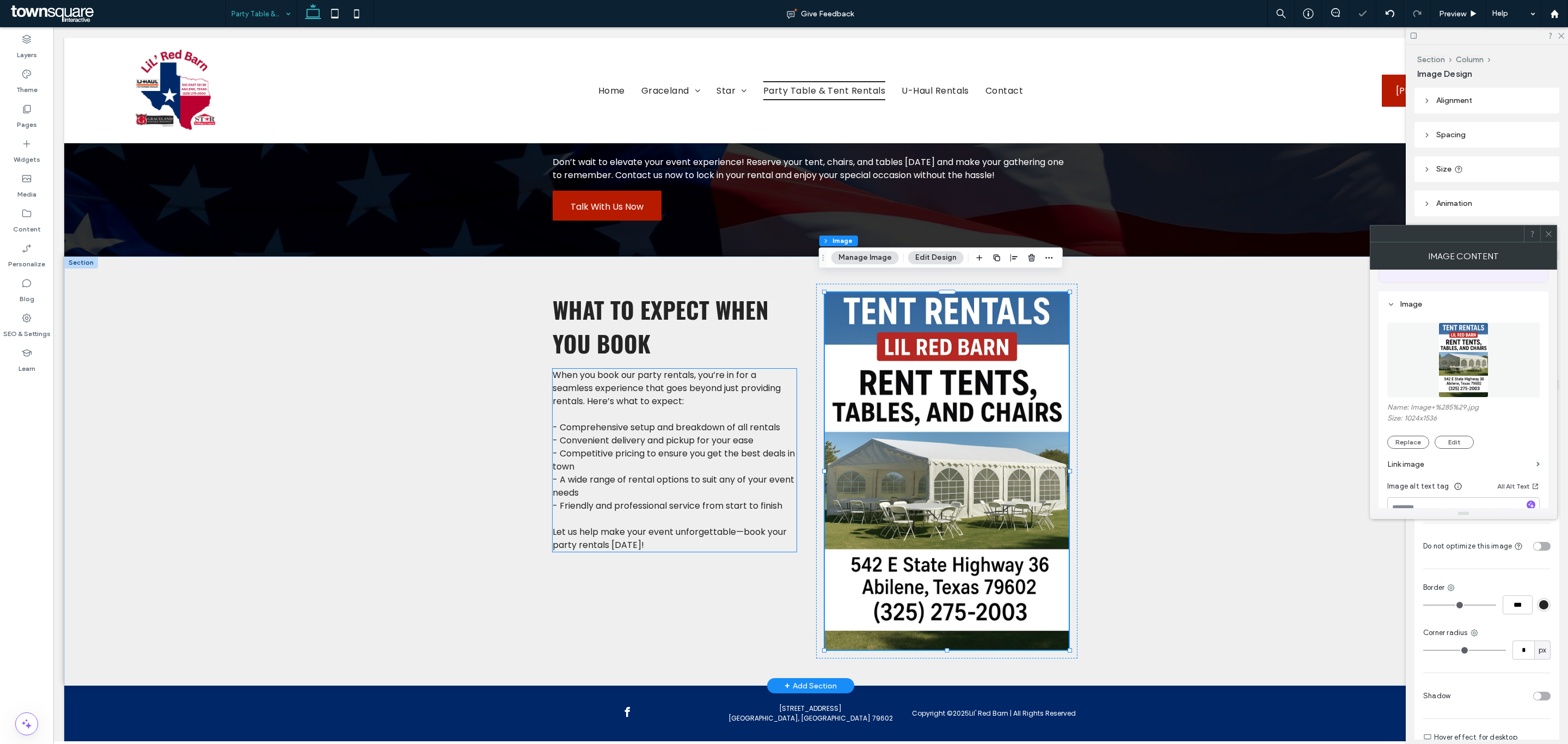
click at [647, 499] on span "- Friendly and professional service from start to finish" at bounding box center [667, 505] width 229 height 13
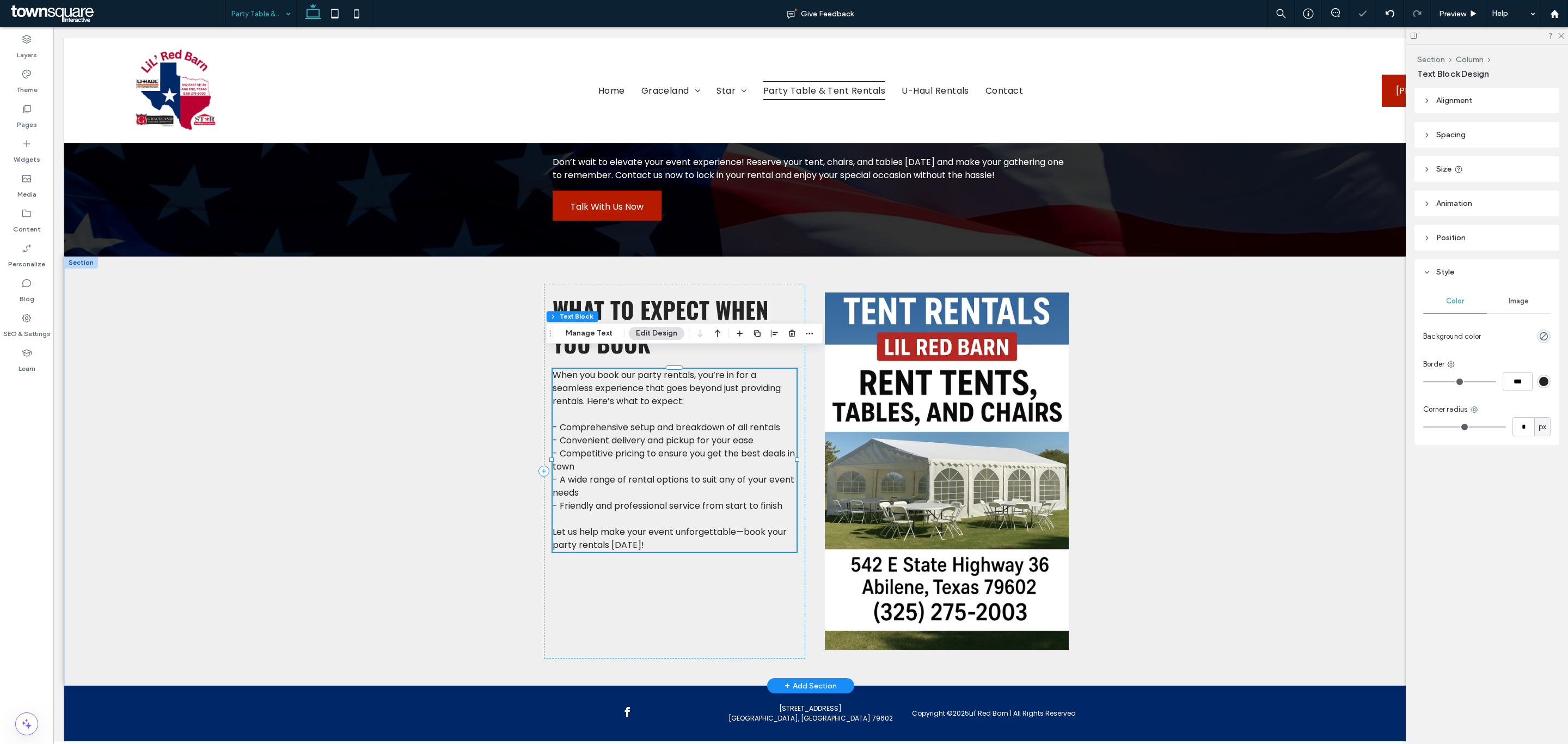
click at [647, 499] on span "- Friendly and professional service from start to finish" at bounding box center [667, 505] width 229 height 13
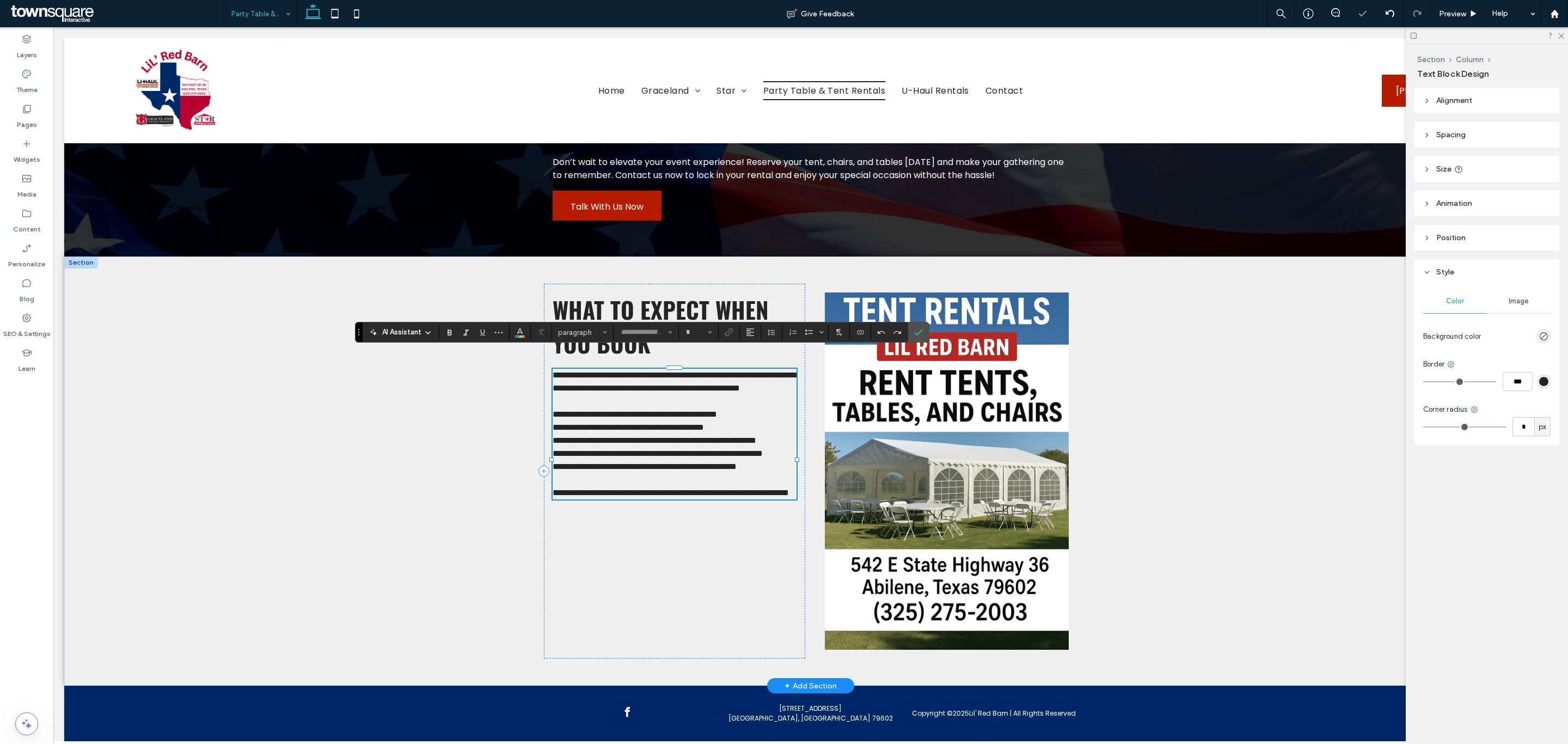
type input "*******"
type input "**"
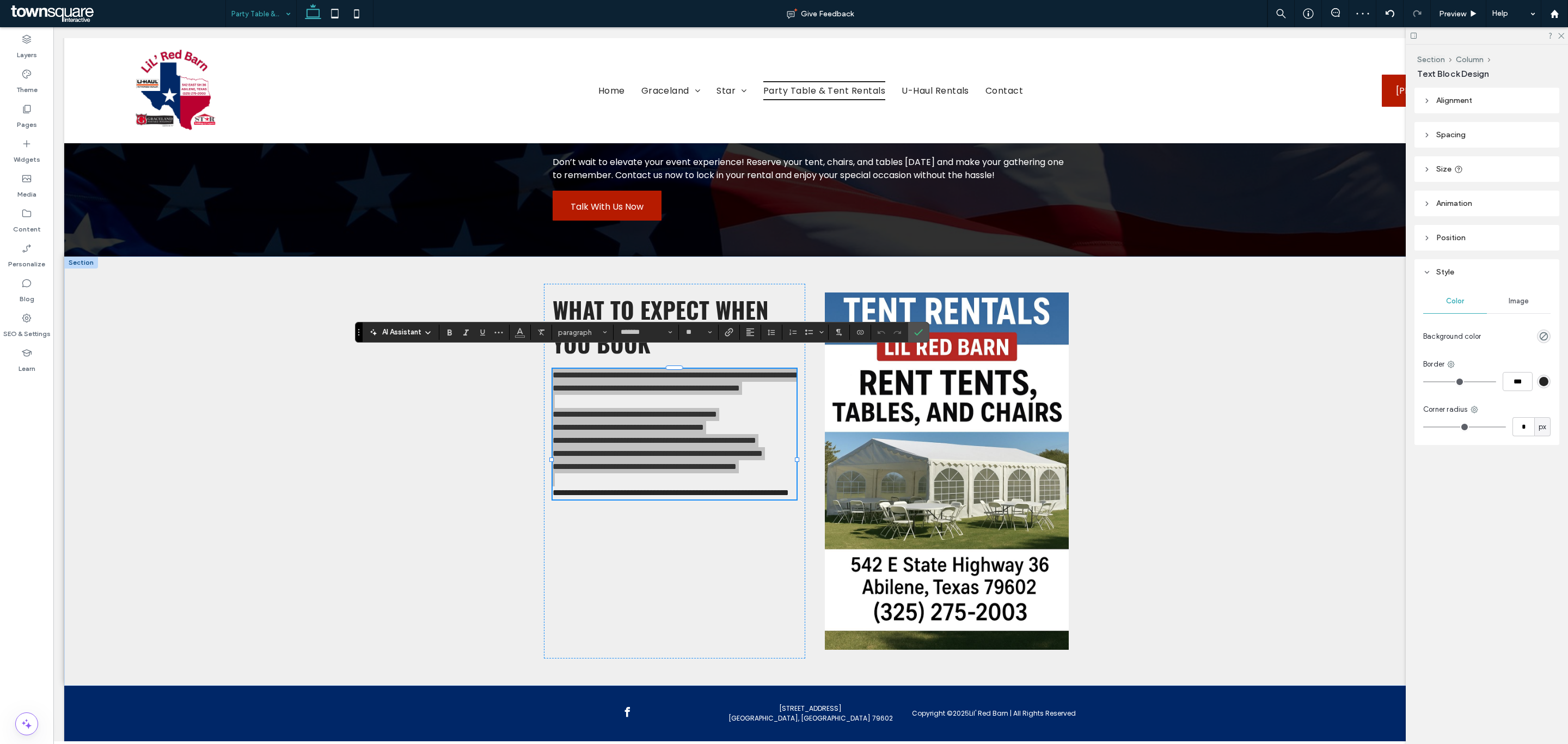
click at [402, 331] on span "AI Assistant" at bounding box center [402, 332] width 39 height 11
drag, startPoint x: 449, startPoint y: 512, endPoint x: 396, endPoint y: 484, distance: 59.9
click at [449, 512] on span "Make Longer" at bounding box center [438, 512] width 91 height 11
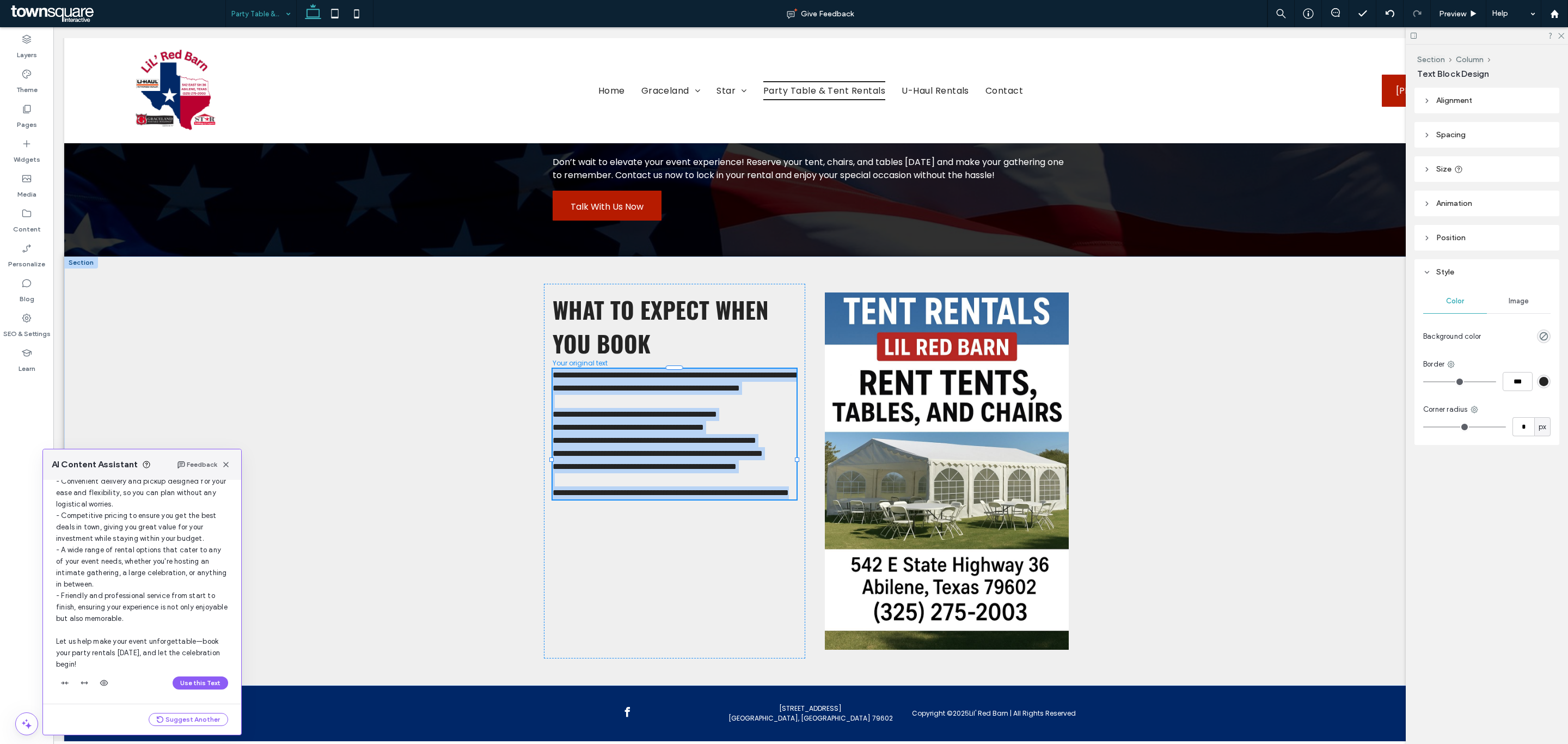
scroll to position [168, 0]
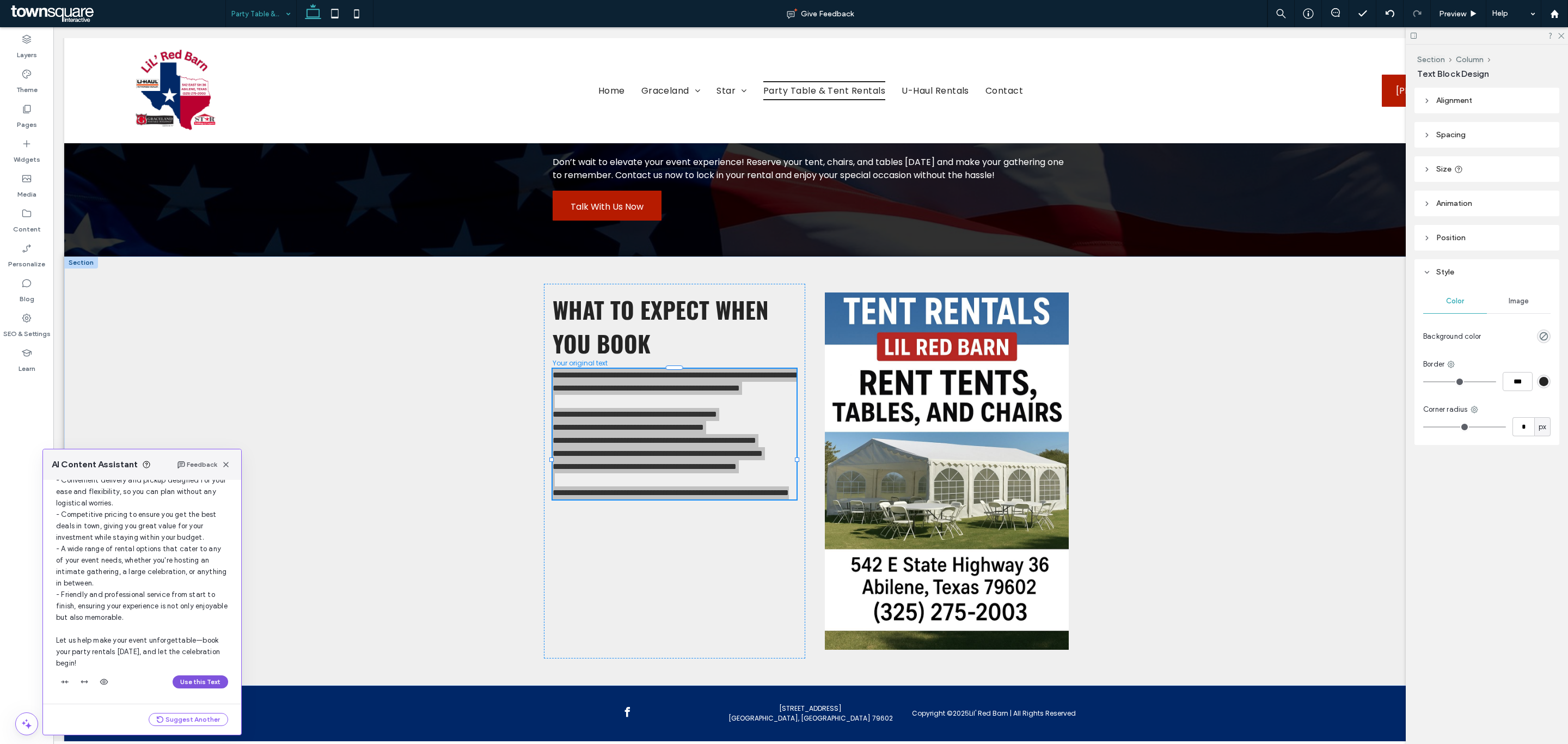
click at [192, 684] on button "Use this Text" at bounding box center [200, 681] width 55 height 13
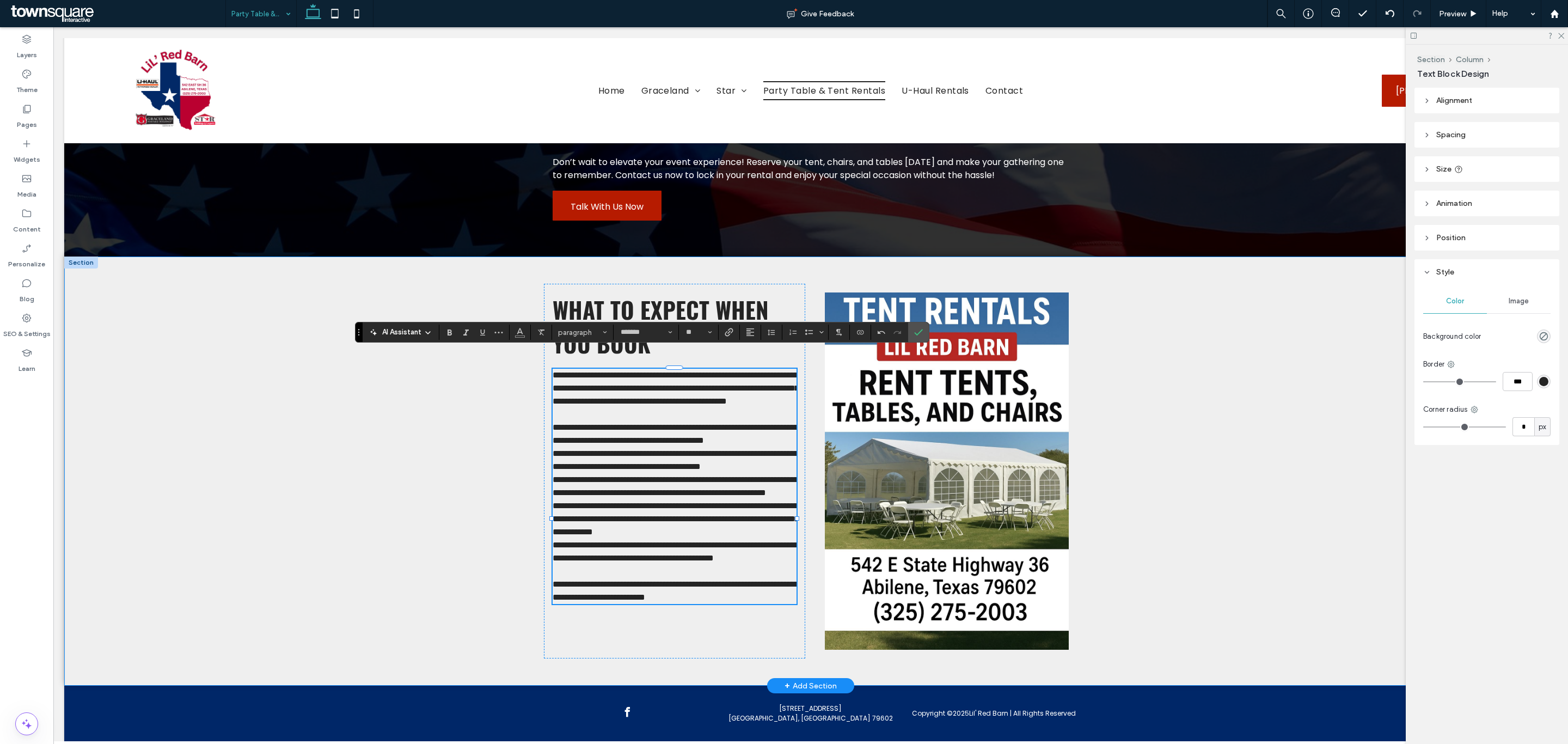
click at [331, 613] on div "**********" at bounding box center [811, 471] width 1493 height 429
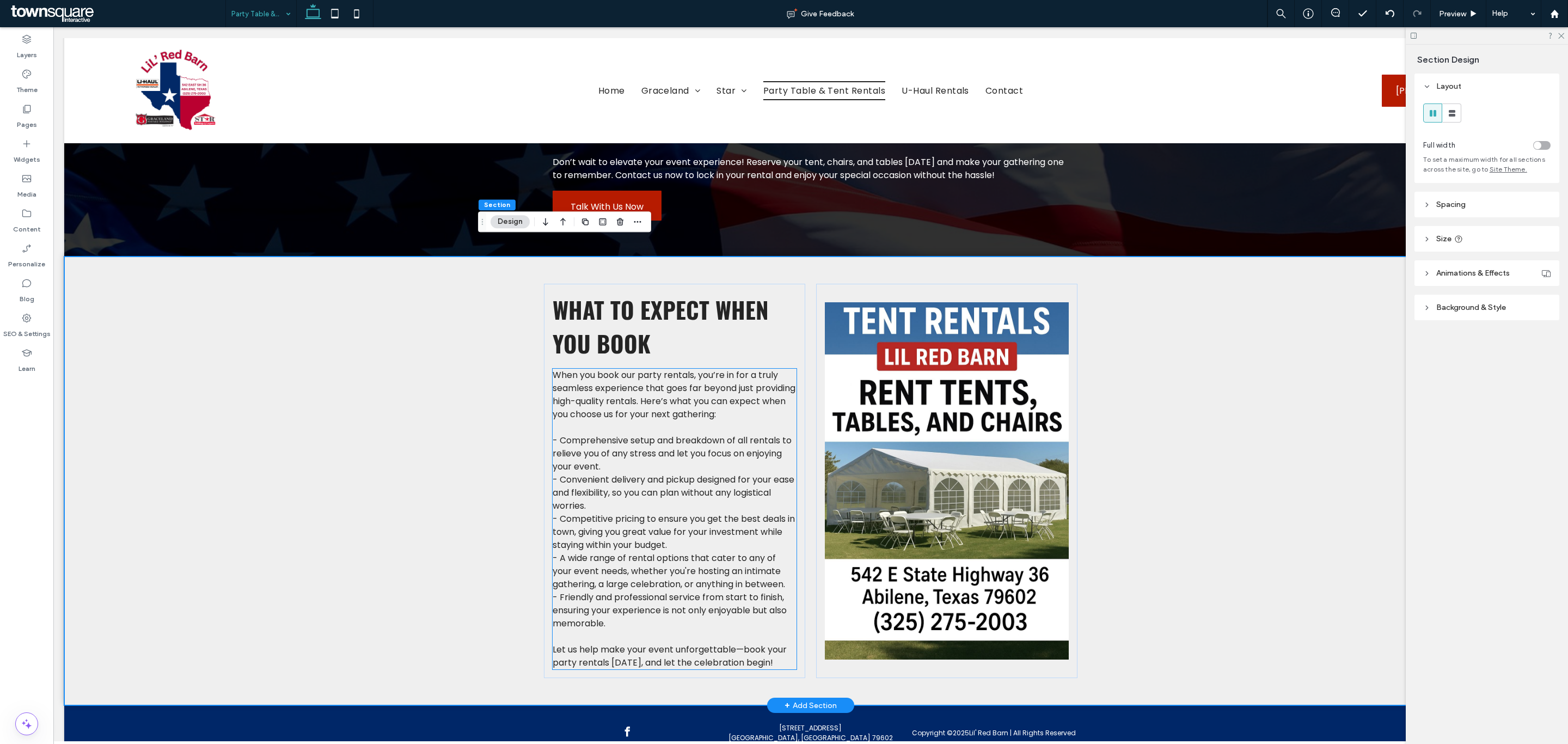
click at [634, 369] on span "When you book our party rentals, you’re in for a truly seamless experience that…" at bounding box center [674, 395] width 243 height 52
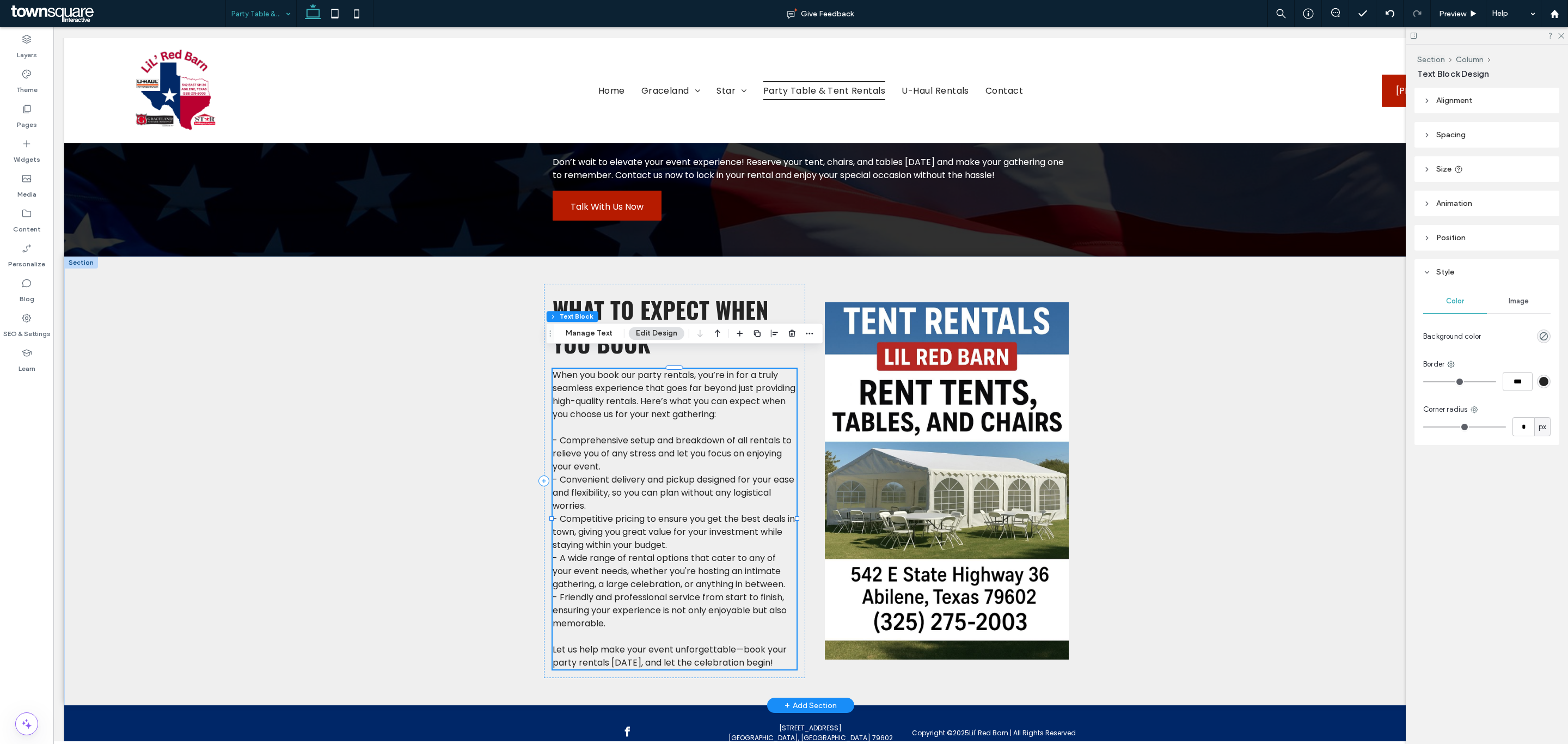
click at [644, 369] on span "When you book our party rentals, you’re in for a truly seamless experience that…" at bounding box center [674, 395] width 243 height 52
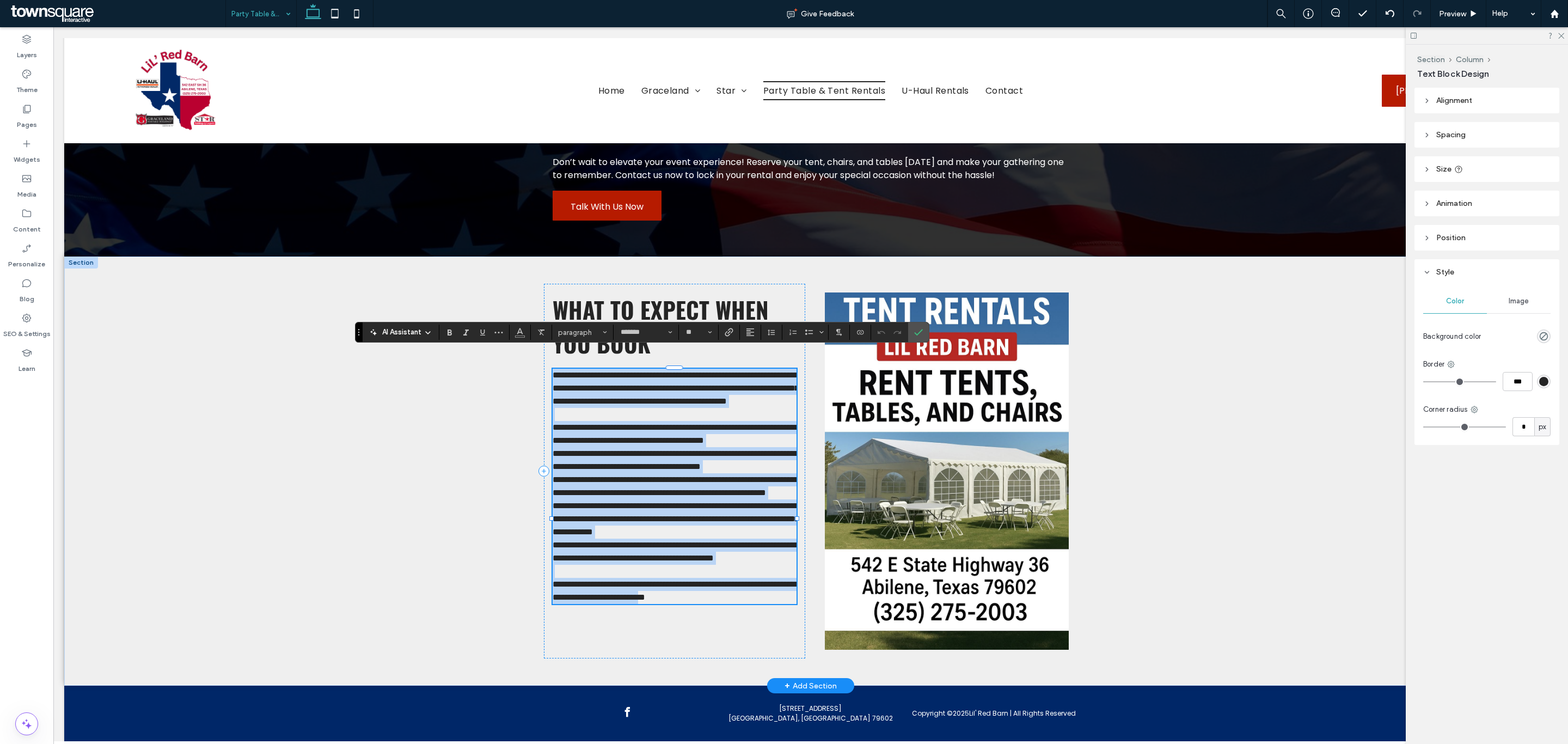
click at [655, 371] on span "**********" at bounding box center [676, 388] width 246 height 34
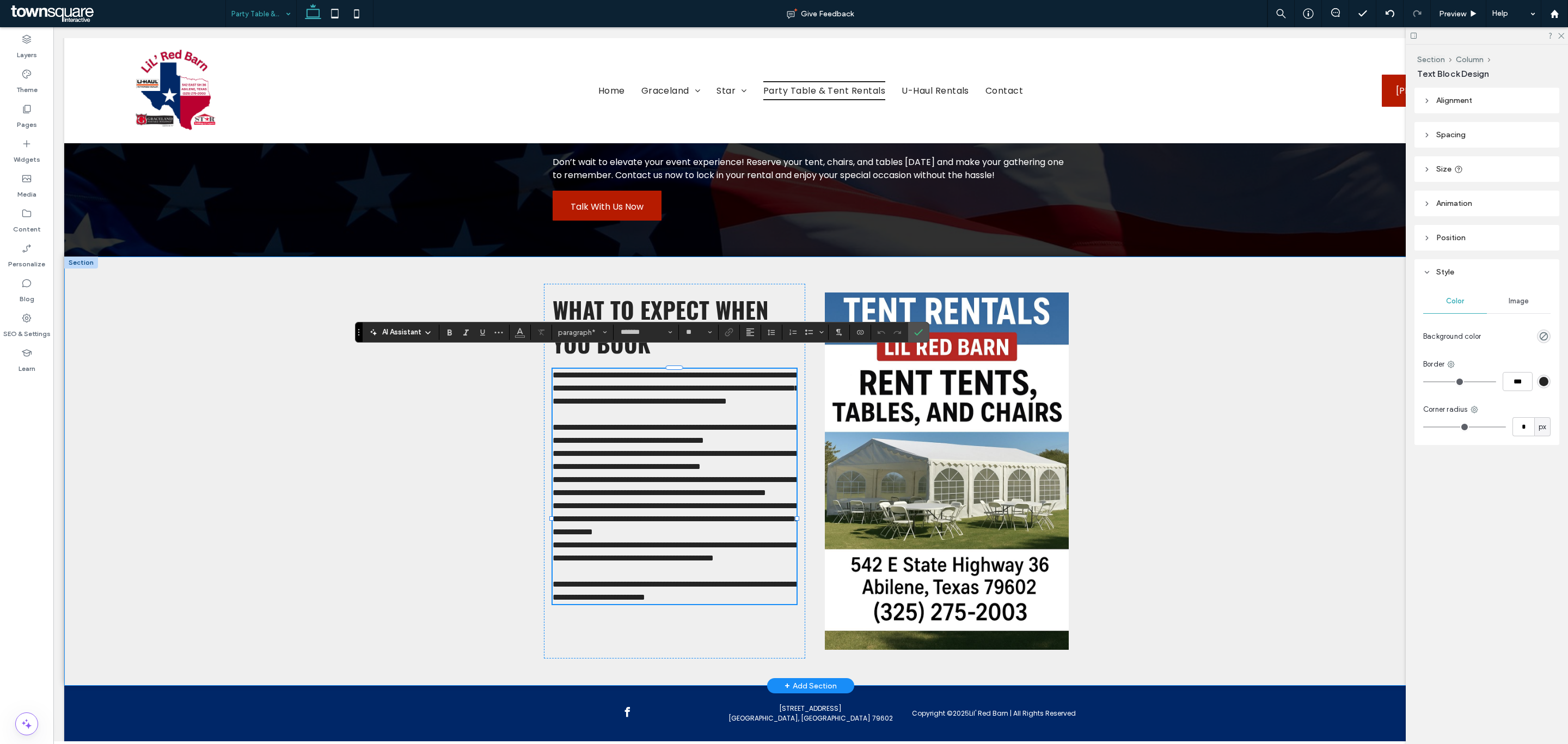
click at [461, 524] on div "**********" at bounding box center [811, 471] width 1493 height 429
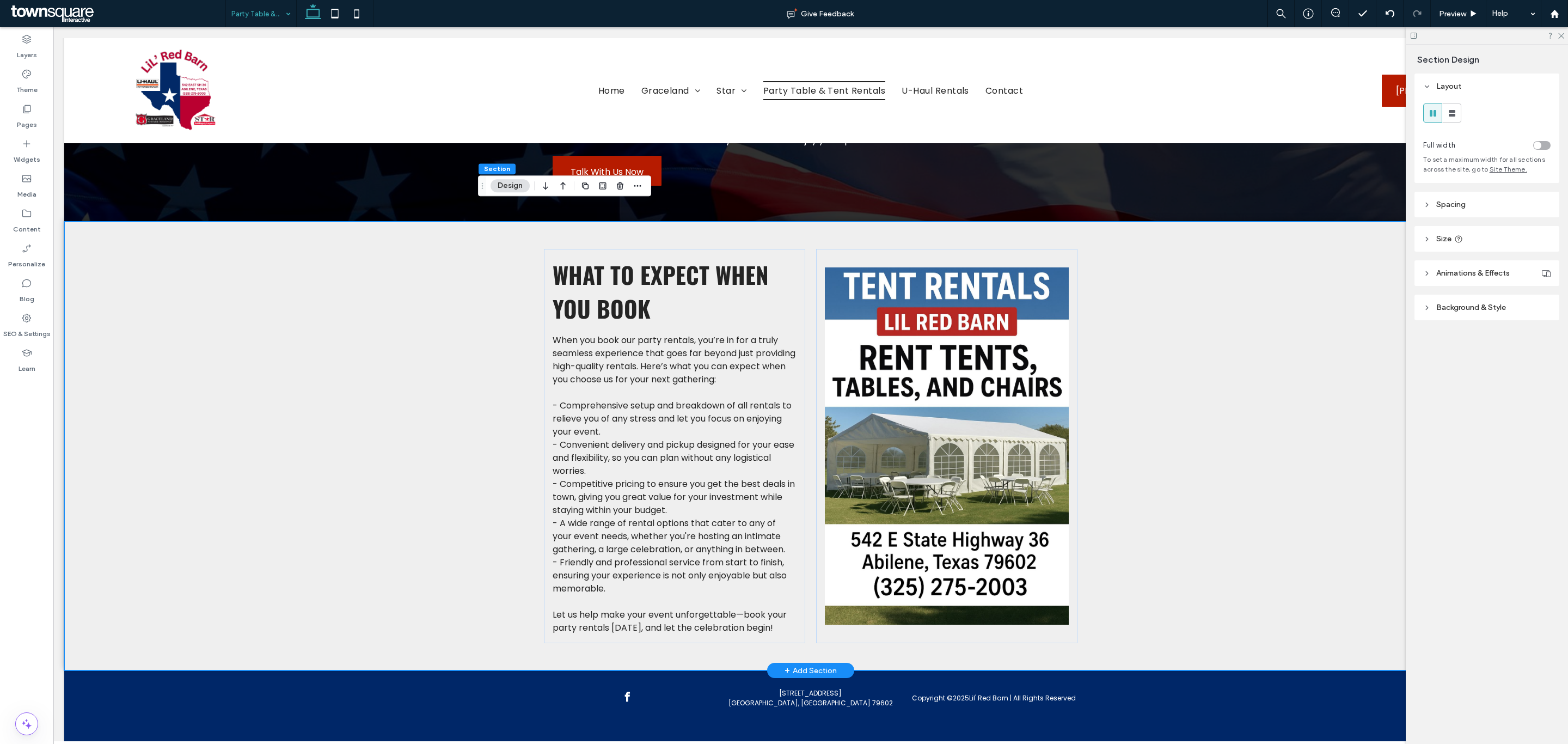
scroll to position [260, 0]
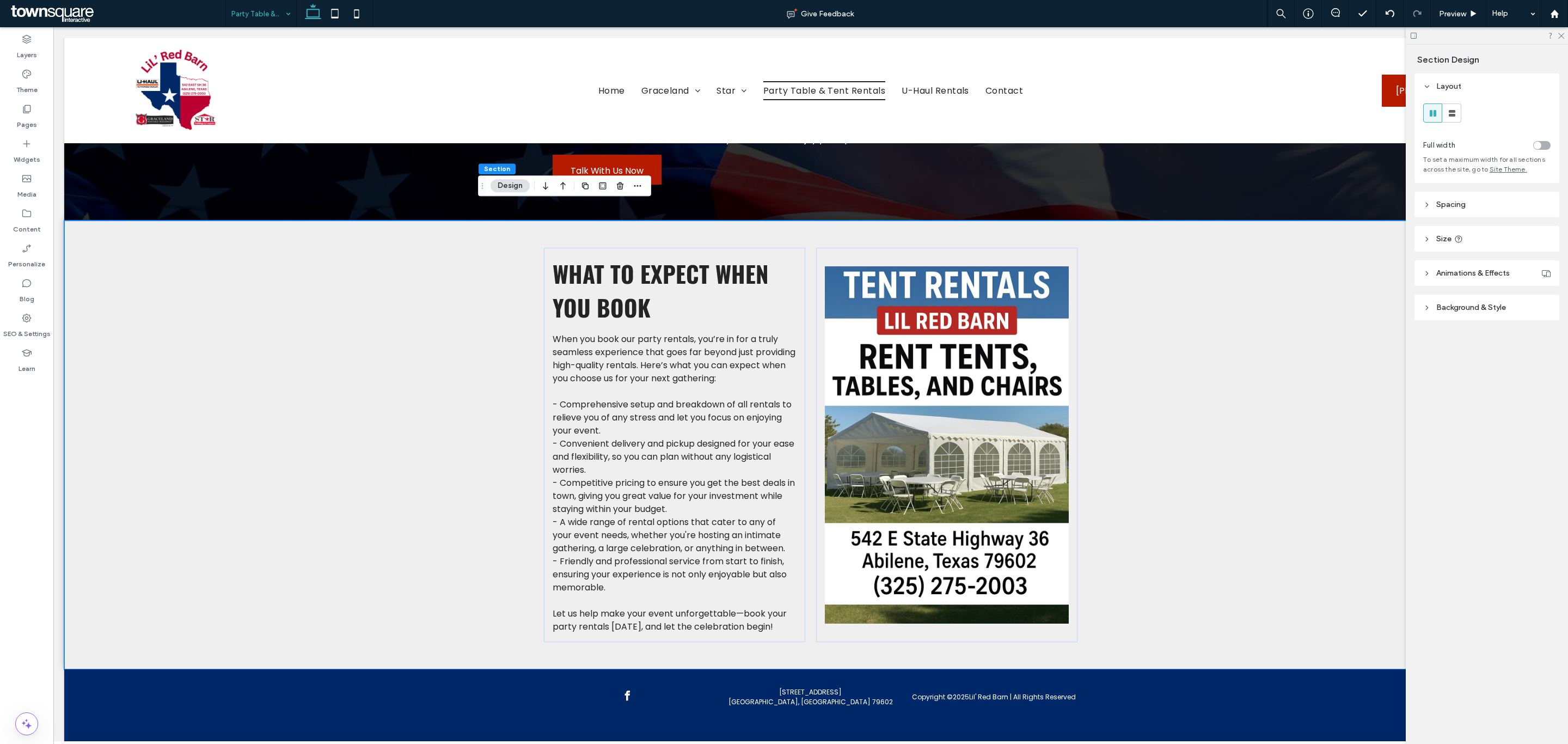
drag, startPoint x: 267, startPoint y: 7, endPoint x: 268, endPoint y: 24, distance: 17.0
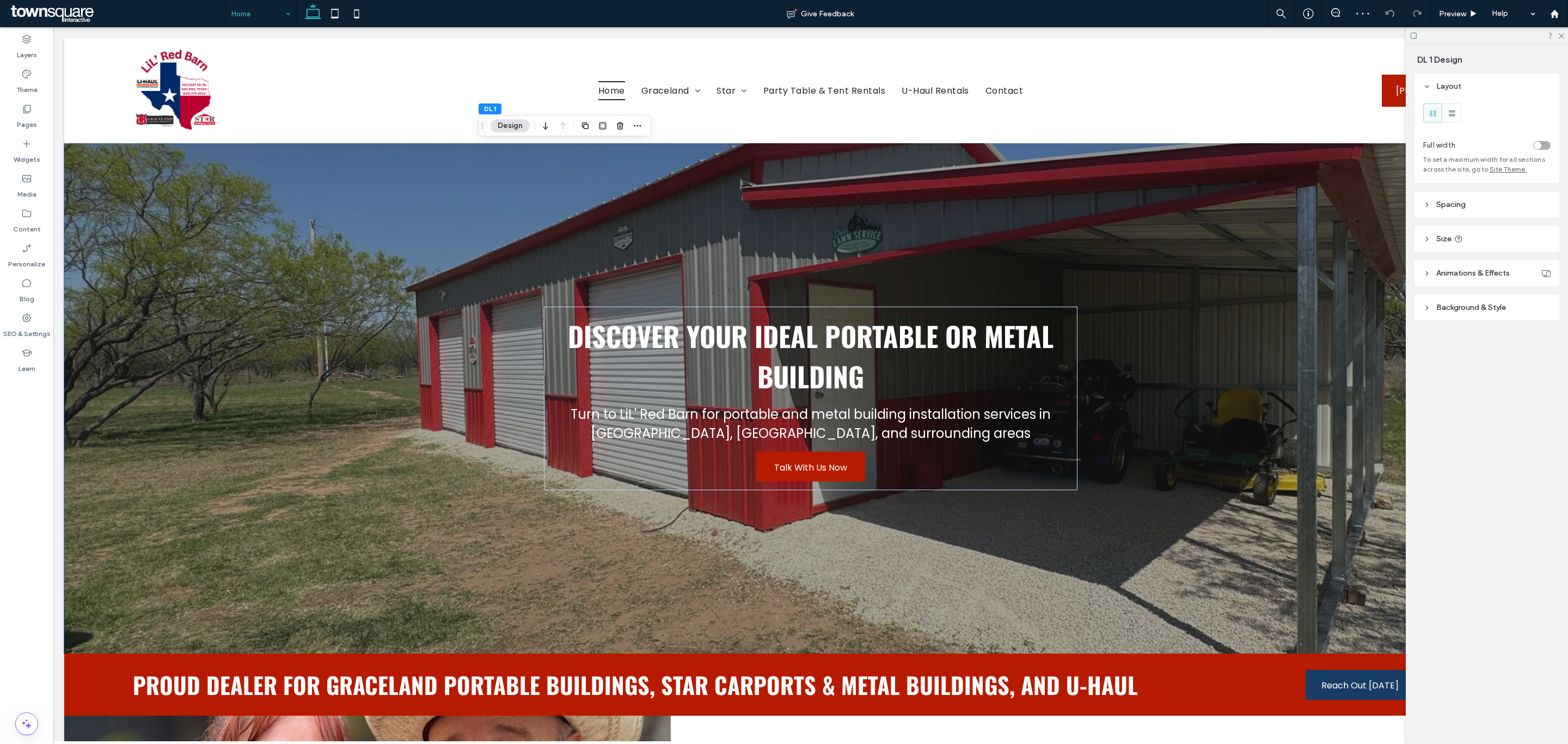
click at [1508, 307] on header "Background & Style" at bounding box center [1487, 307] width 145 height 26
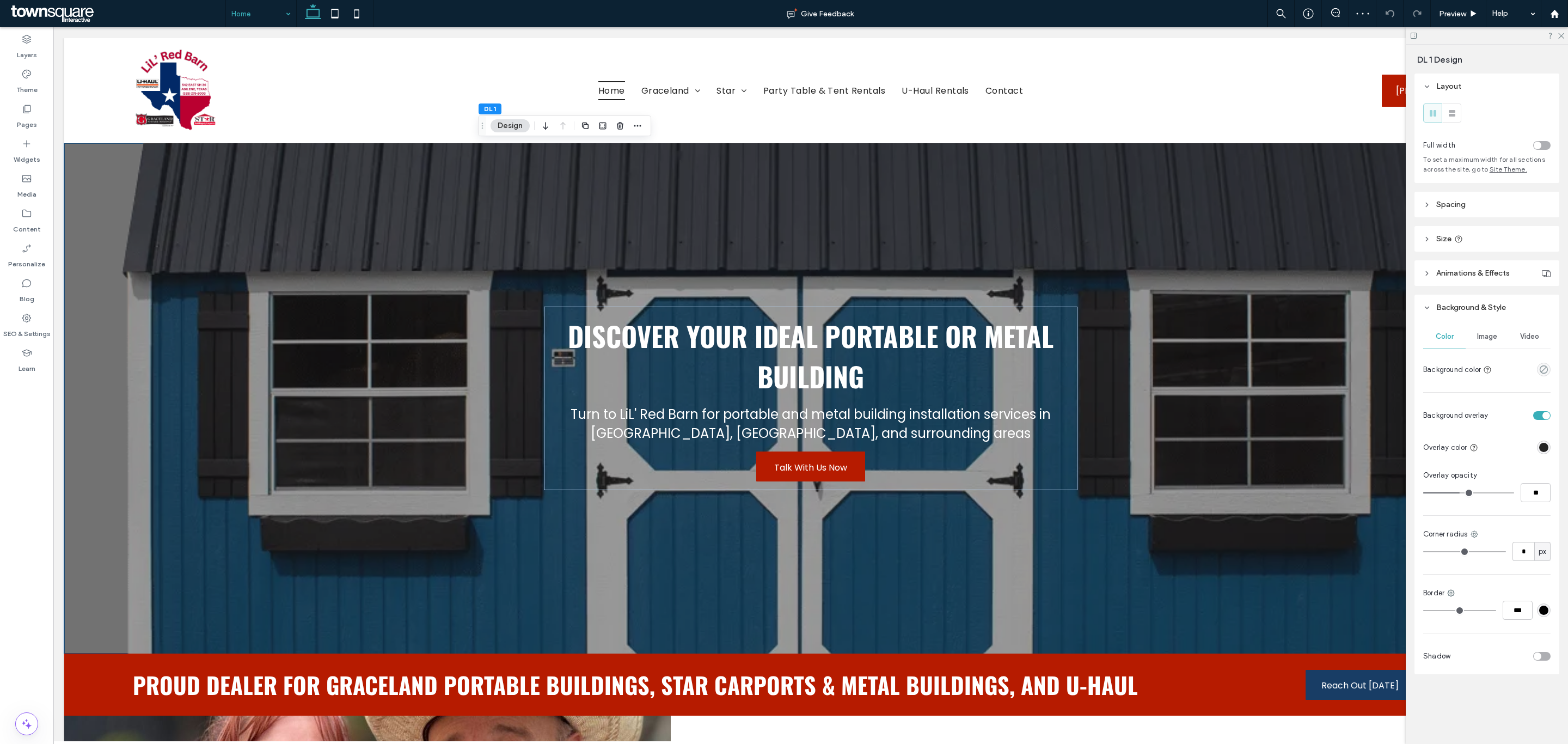
click at [1486, 343] on div "Image" at bounding box center [1487, 336] width 43 height 24
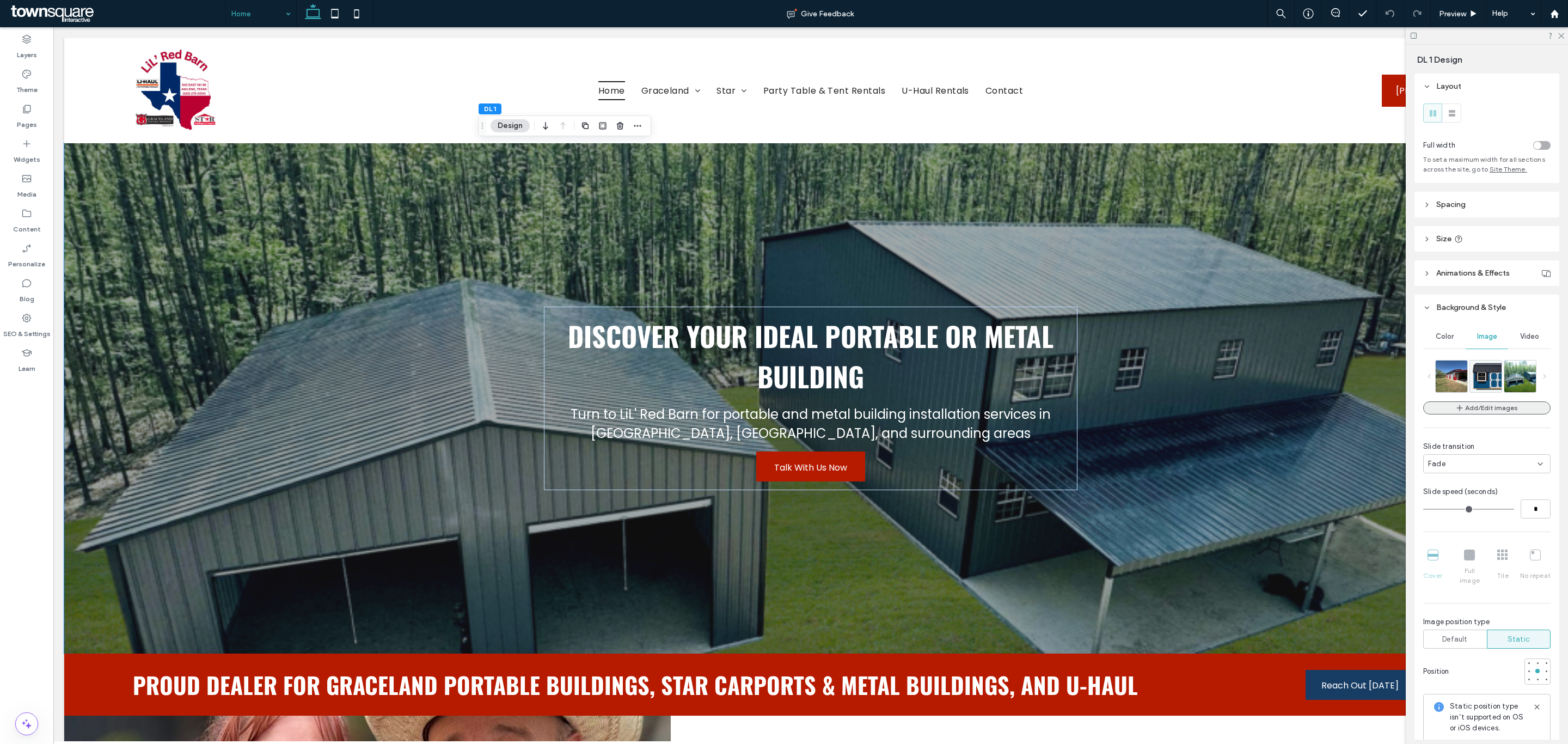
click at [1513, 405] on button "Add/Edit images" at bounding box center [1486, 407] width 127 height 13
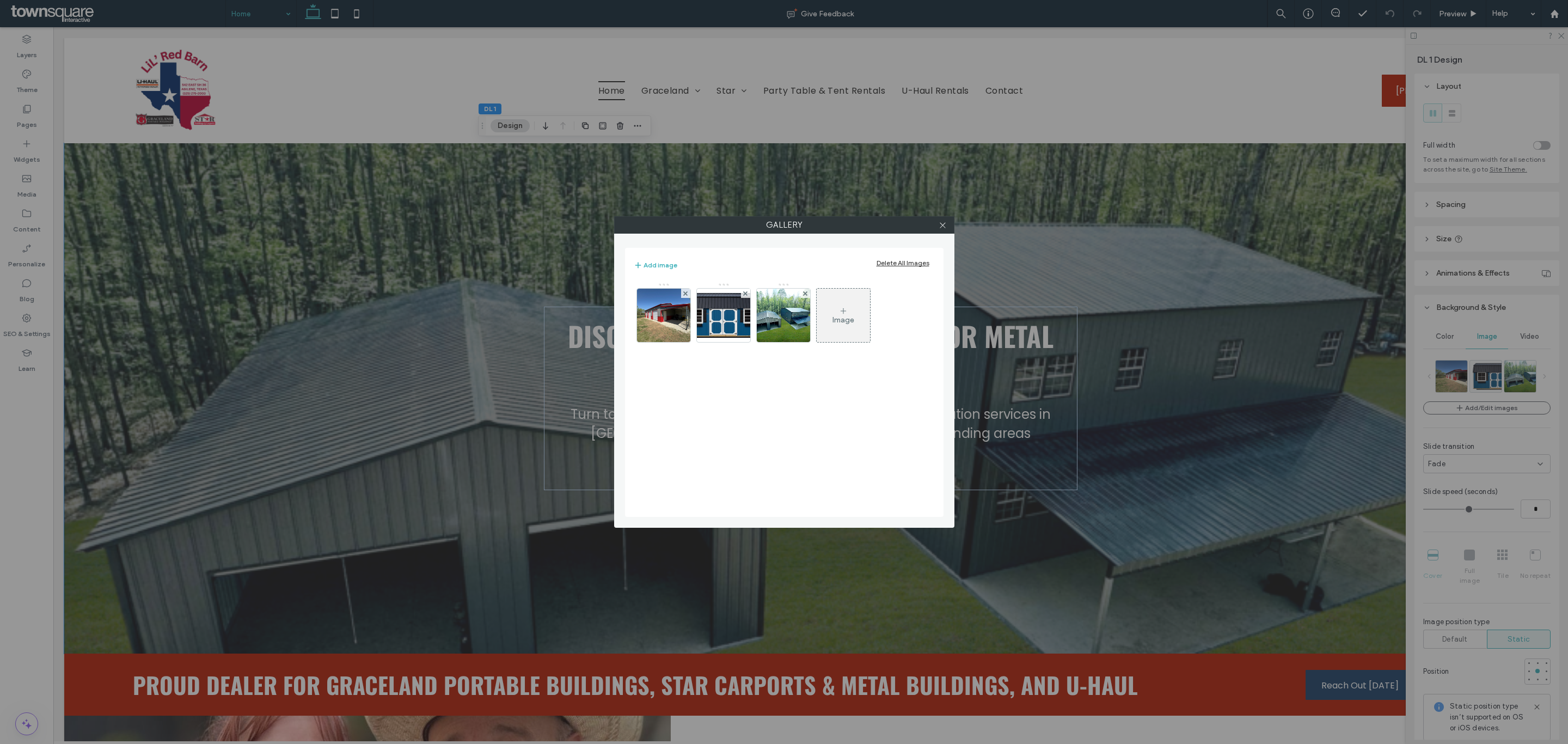
click at [849, 306] on div "Image" at bounding box center [844, 315] width 54 height 51
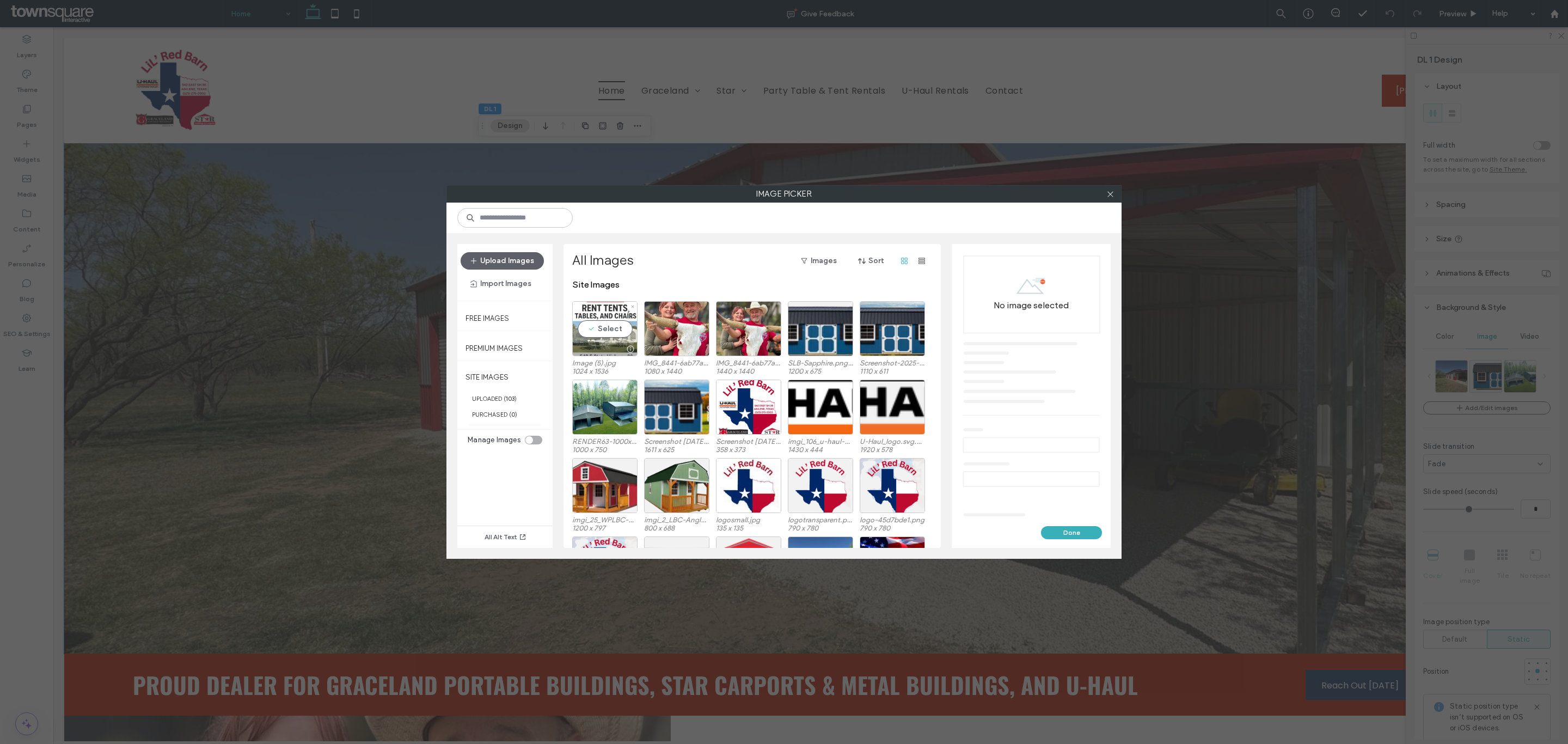
click at [601, 332] on div "Select" at bounding box center [604, 329] width 65 height 55
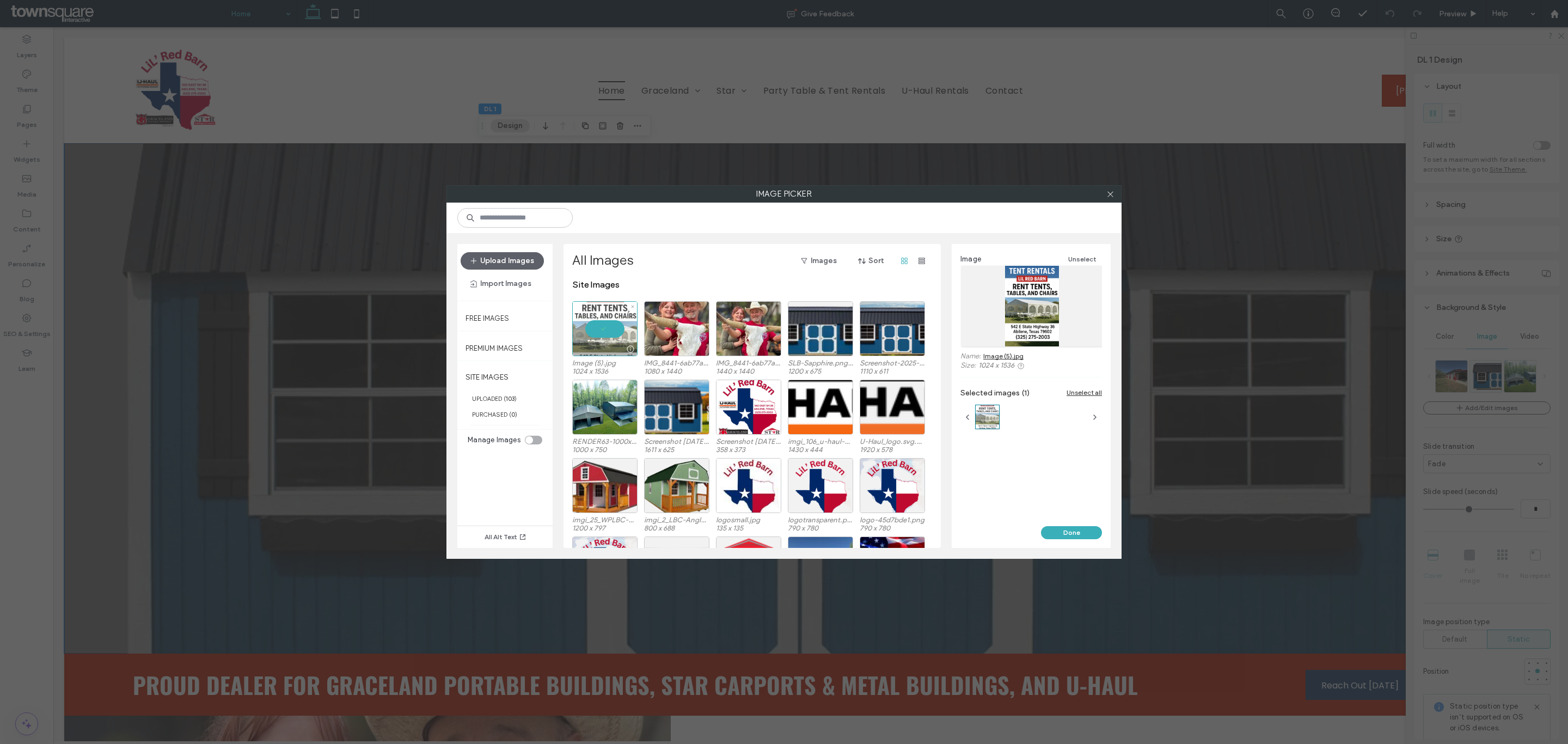
click at [604, 326] on div at bounding box center [604, 329] width 65 height 55
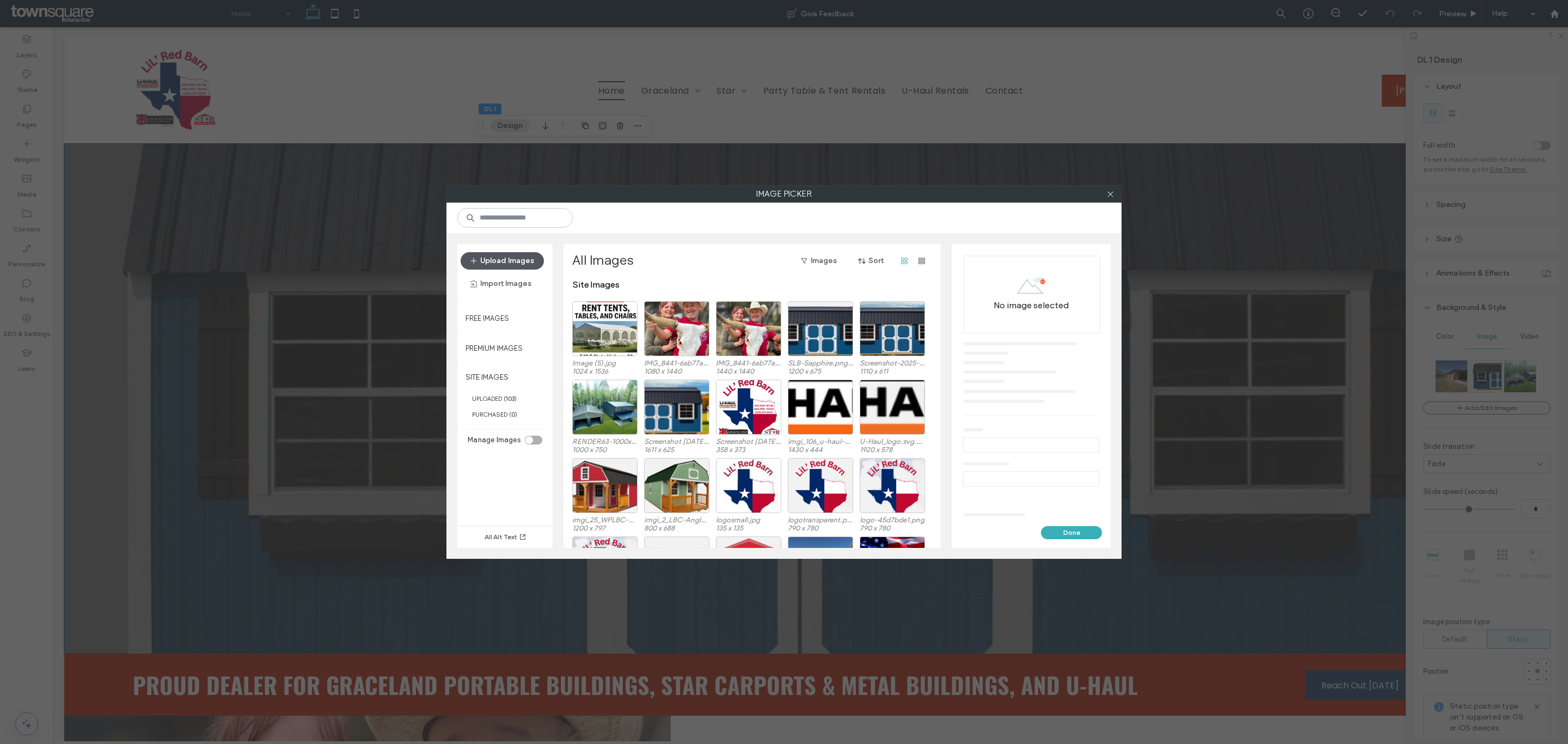
click at [513, 259] on button "Upload Images" at bounding box center [502, 261] width 83 height 18
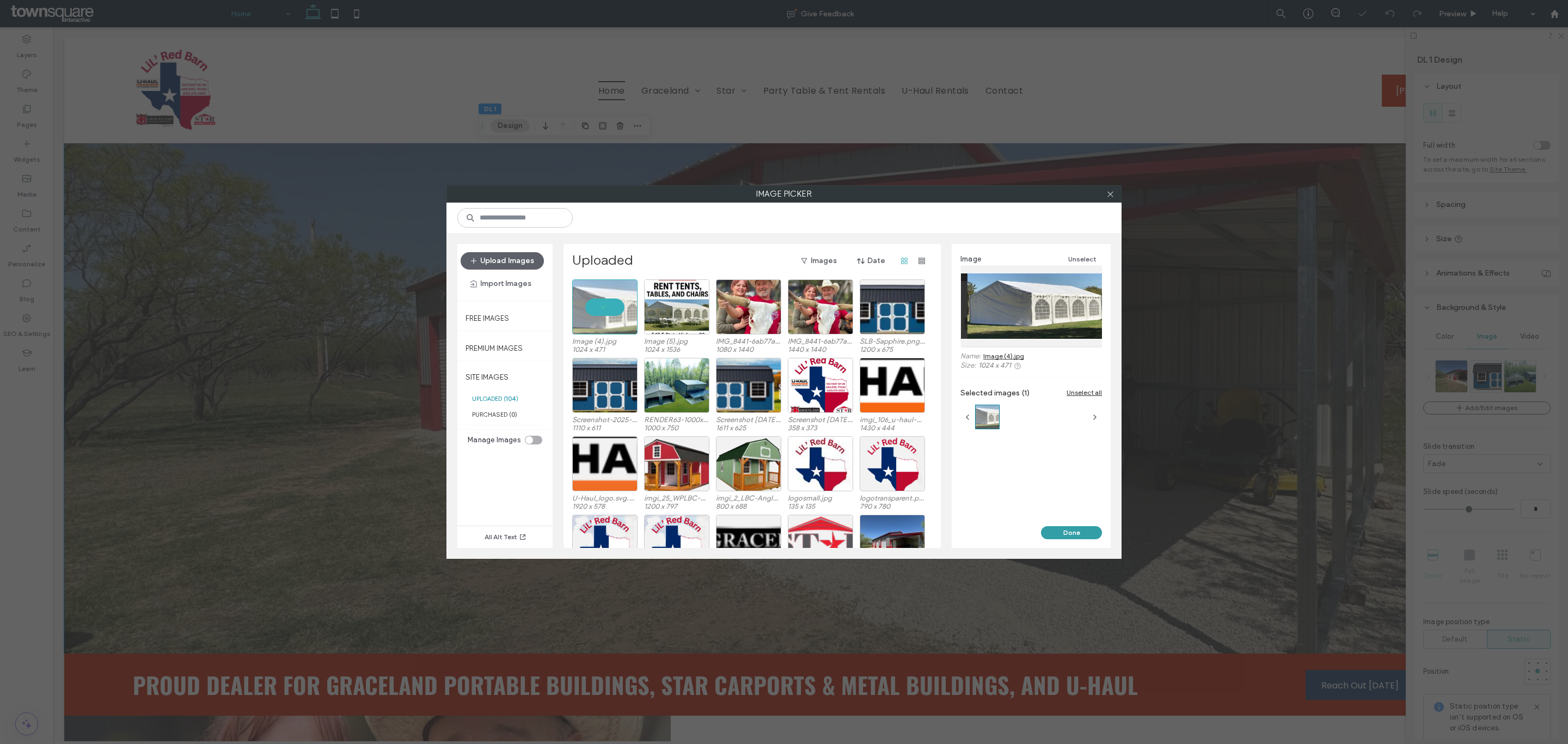
click at [1069, 529] on button "Done" at bounding box center [1071, 532] width 61 height 13
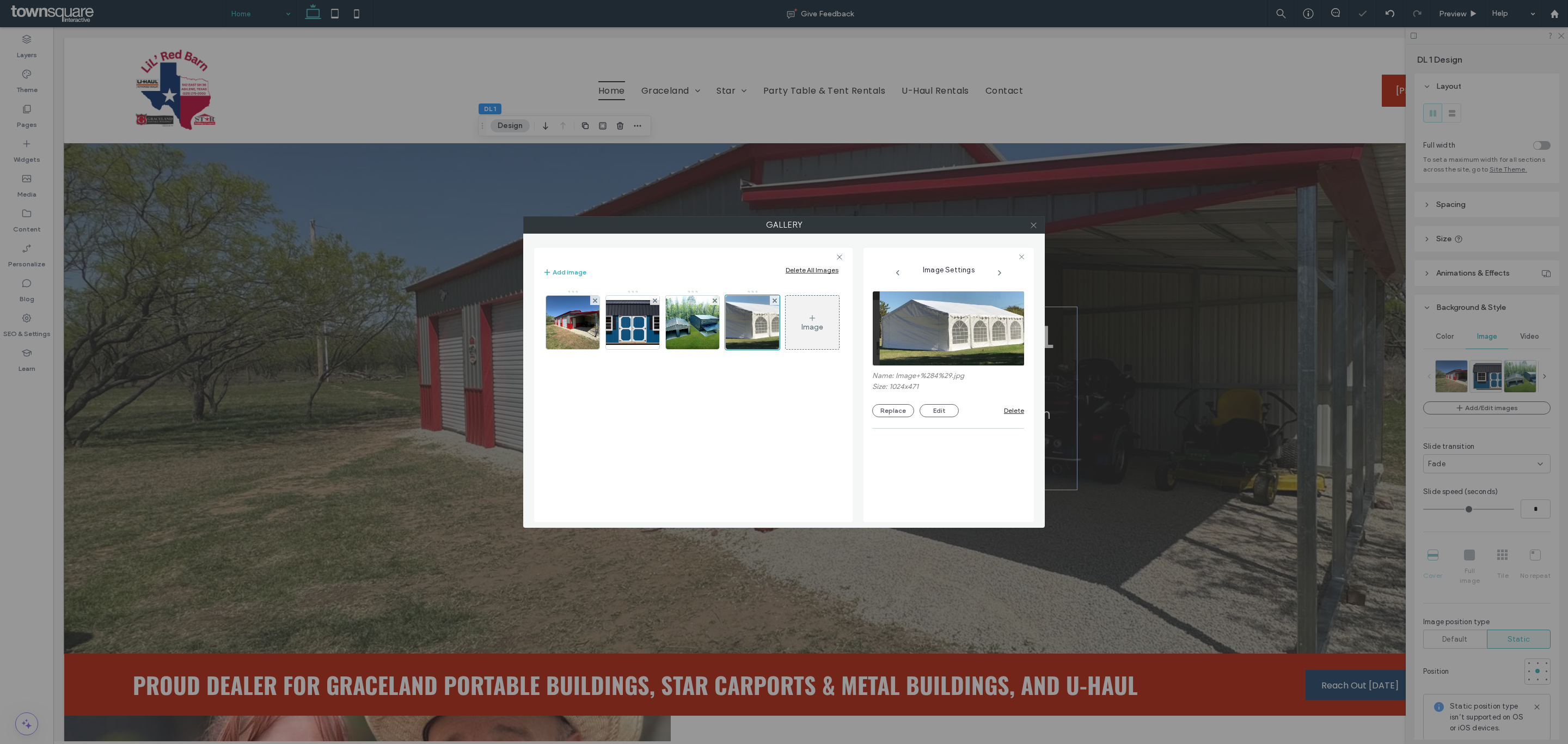
click at [1035, 219] on span at bounding box center [1033, 225] width 8 height 16
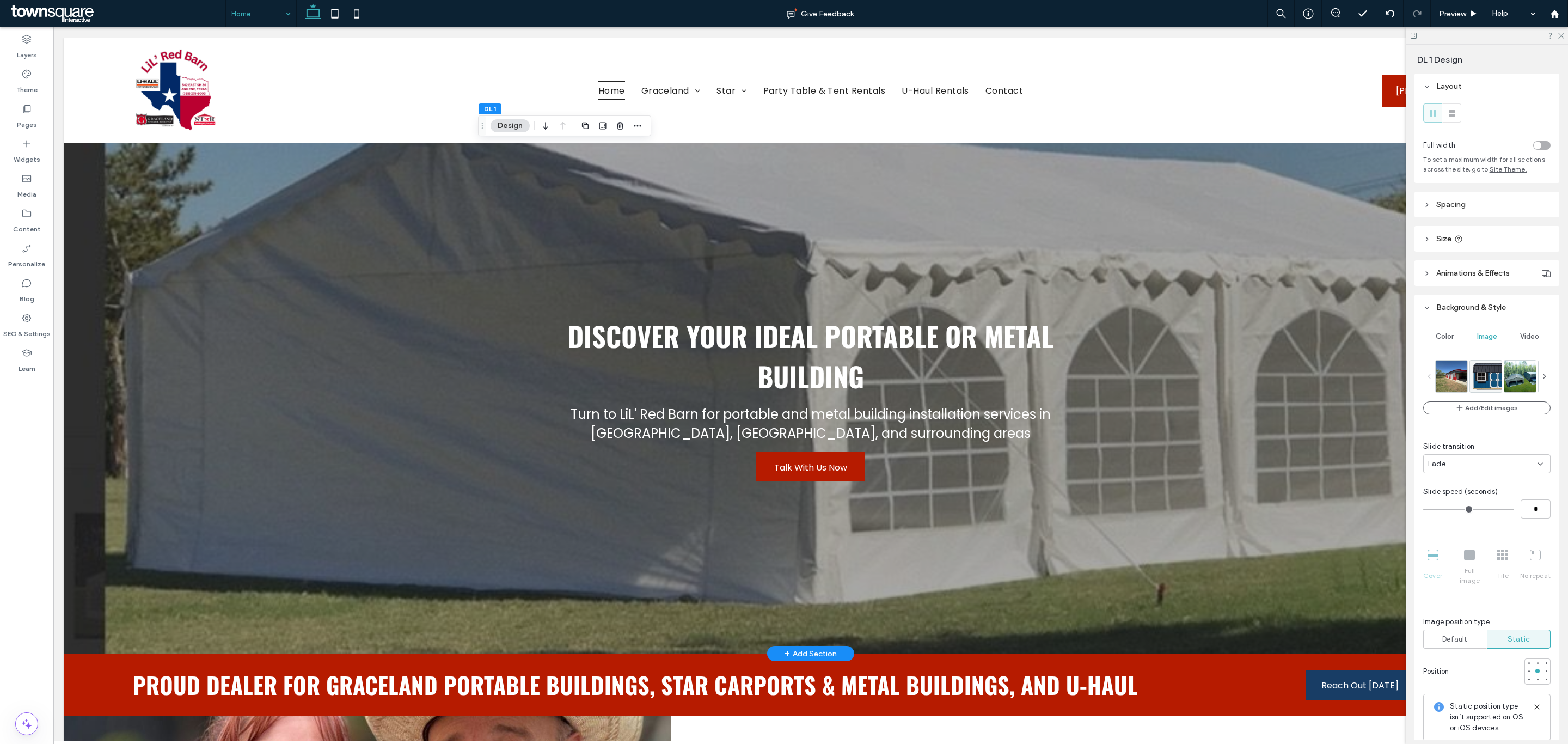
click at [337, 342] on div at bounding box center [811, 398] width 1493 height 510
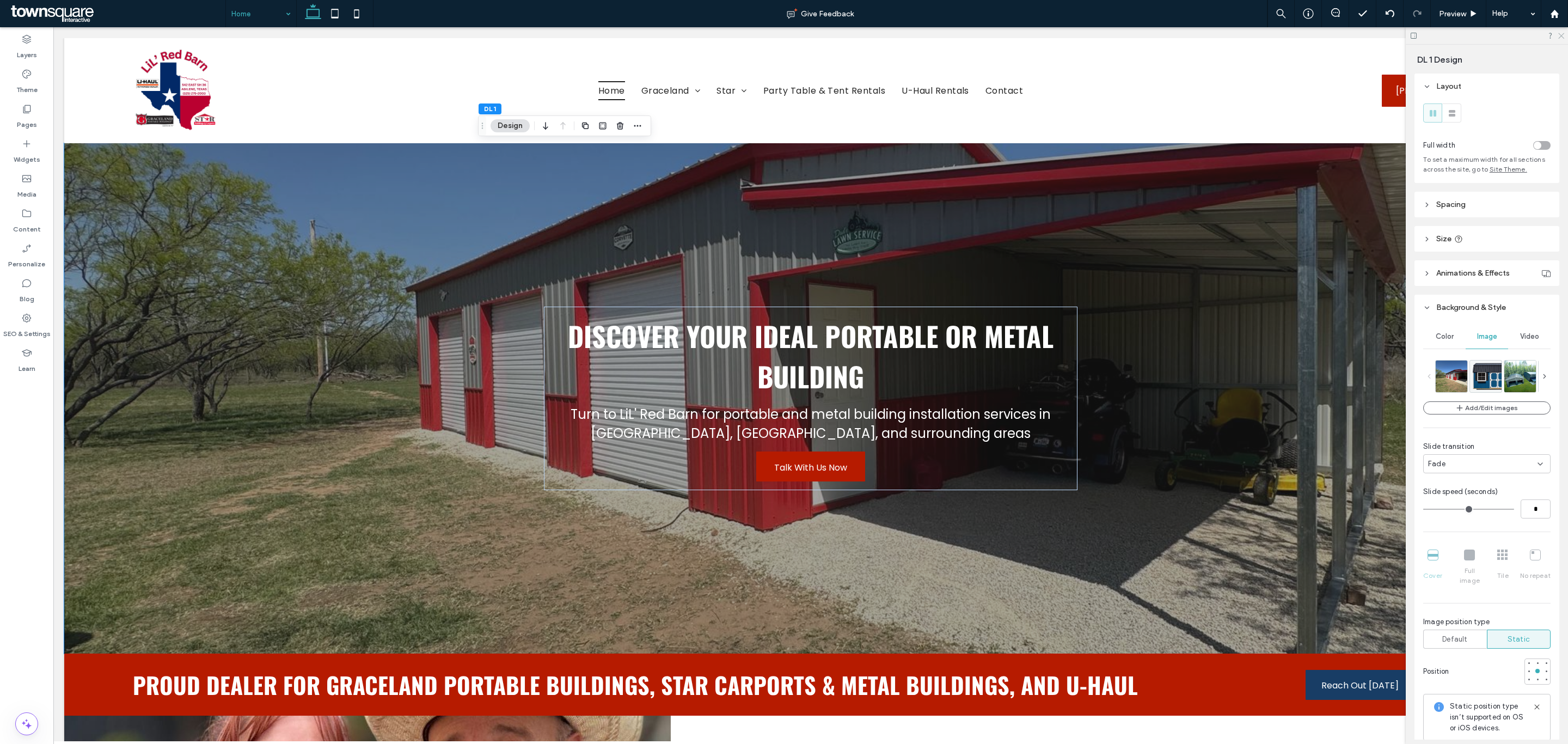
click at [1558, 38] on icon at bounding box center [1561, 35] width 7 height 7
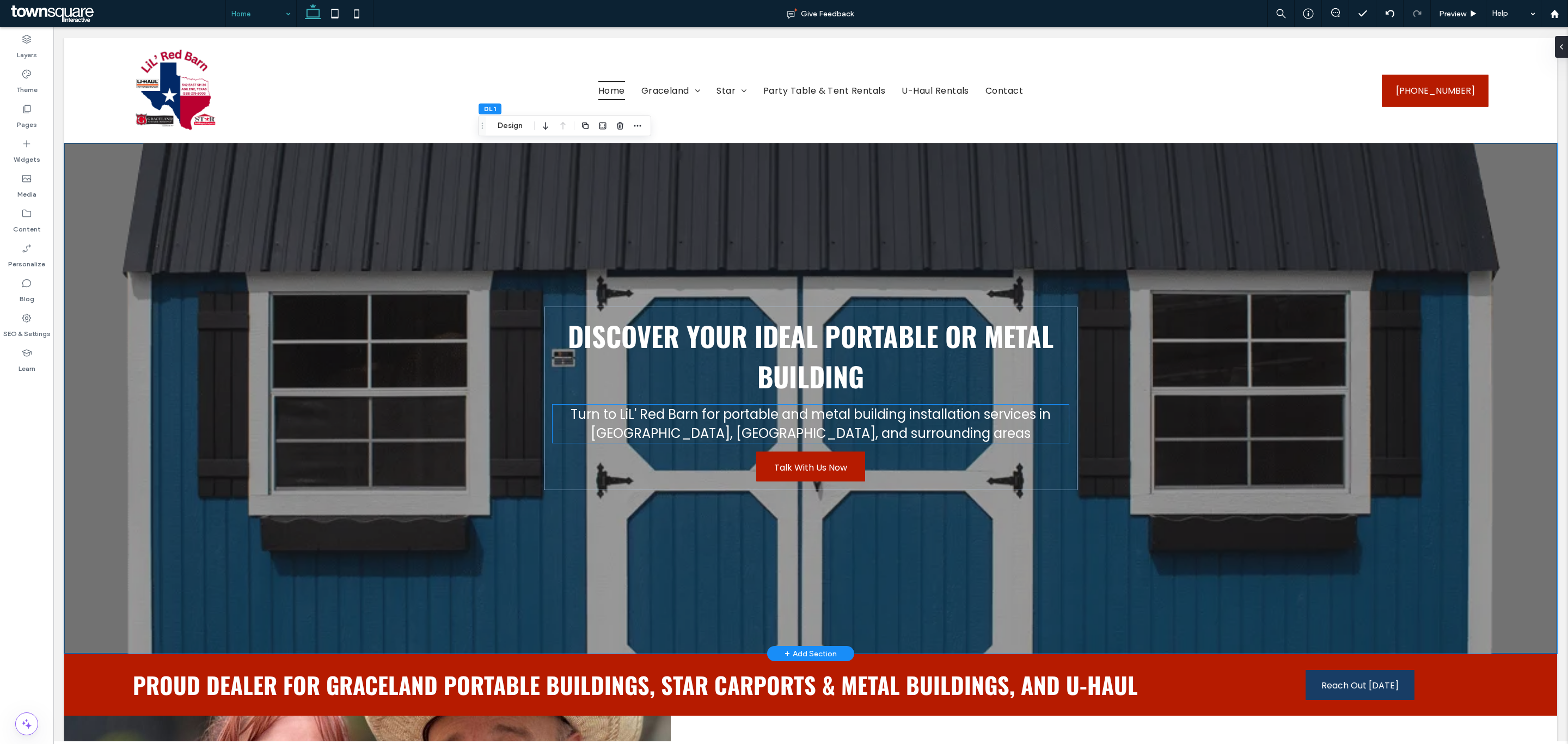
click at [836, 435] on span "Turn to LiL' Red Barn for portable and metal building installation services in …" at bounding box center [810, 423] width 480 height 37
click at [929, 433] on h2 "Turn to LiL' Red Barn for portable and metal building installation services in …" at bounding box center [811, 424] width 517 height 38
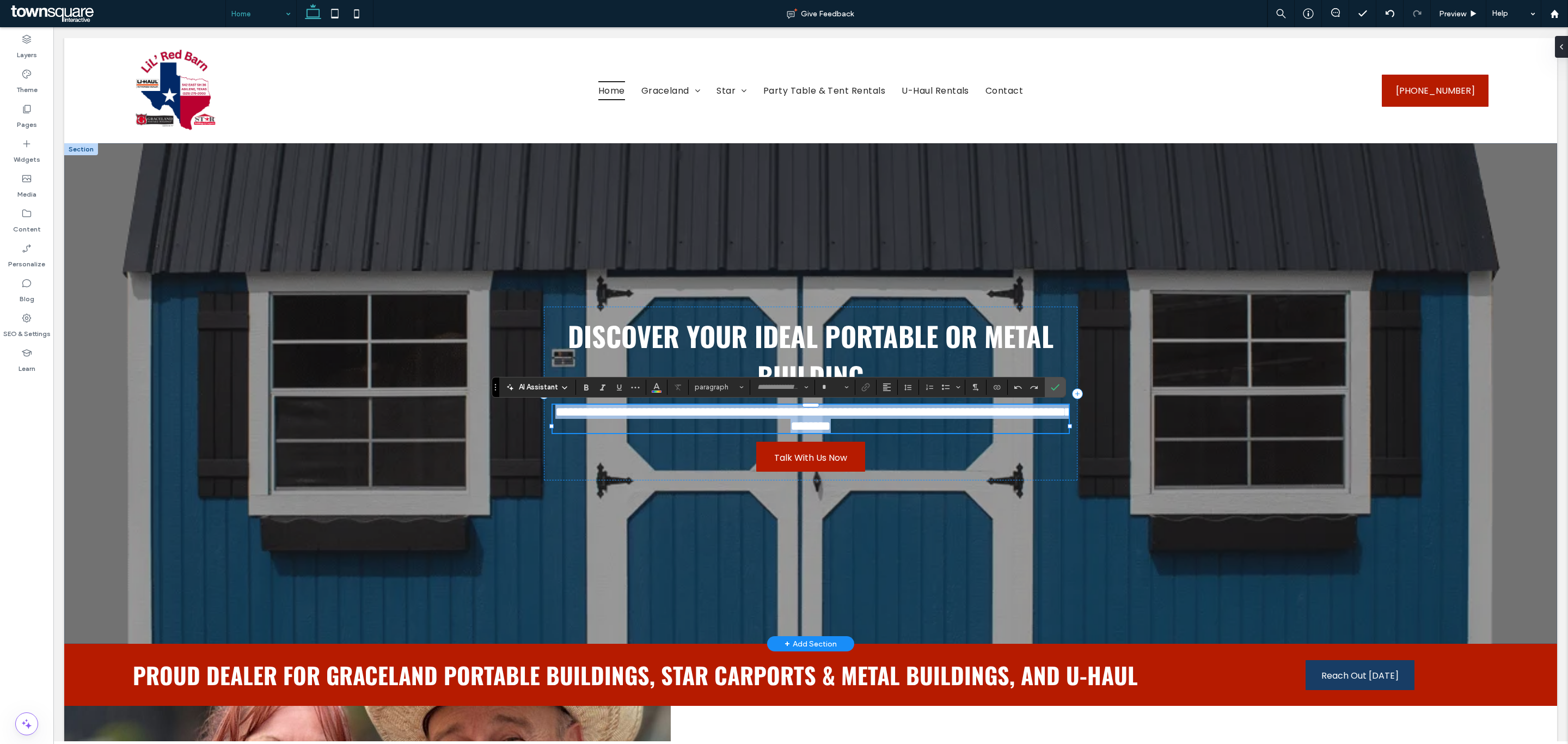
type input "*******"
type input "**"
click at [976, 433] on h2 "**********" at bounding box center [811, 419] width 517 height 29
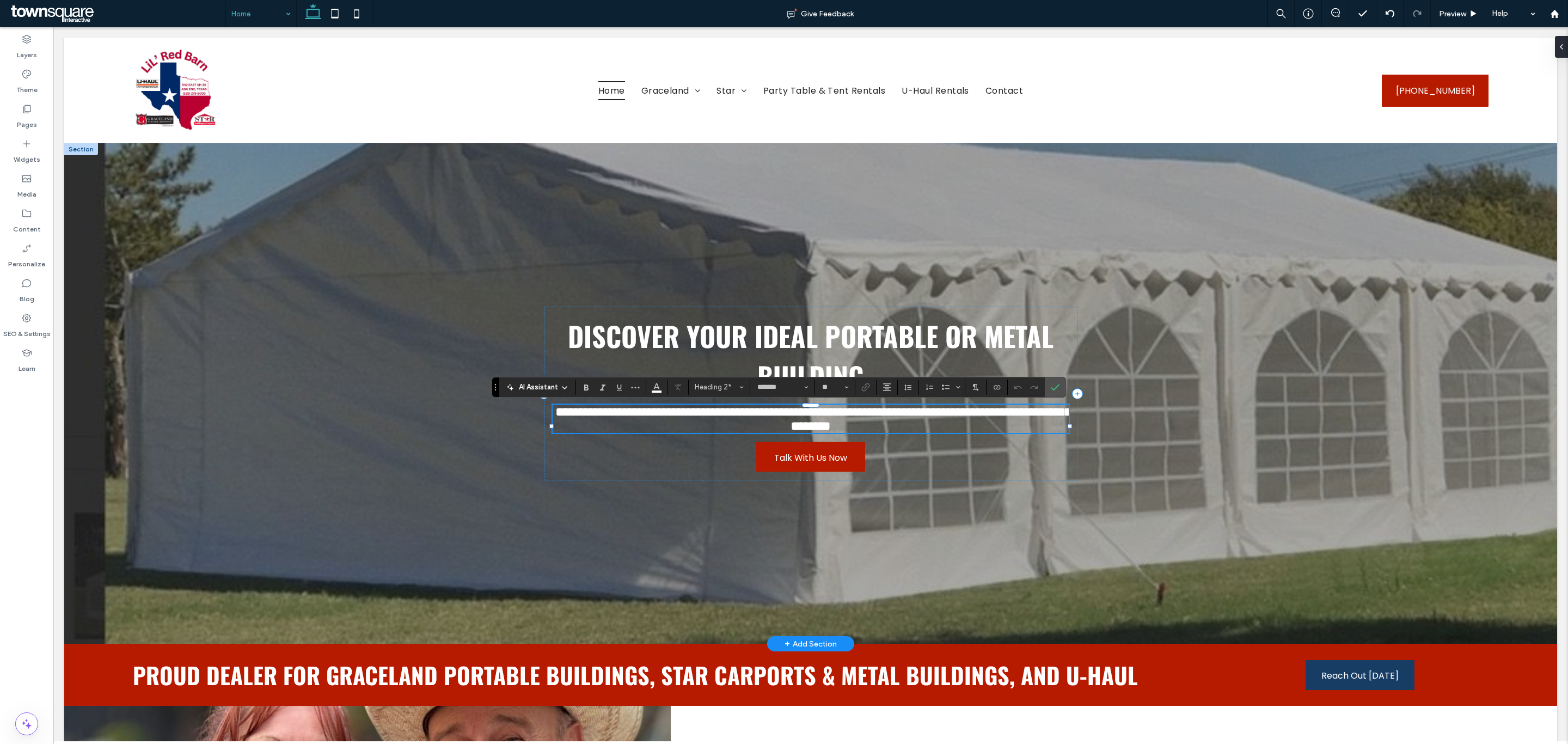
click at [1035, 418] on span "**********" at bounding box center [813, 418] width 516 height 27
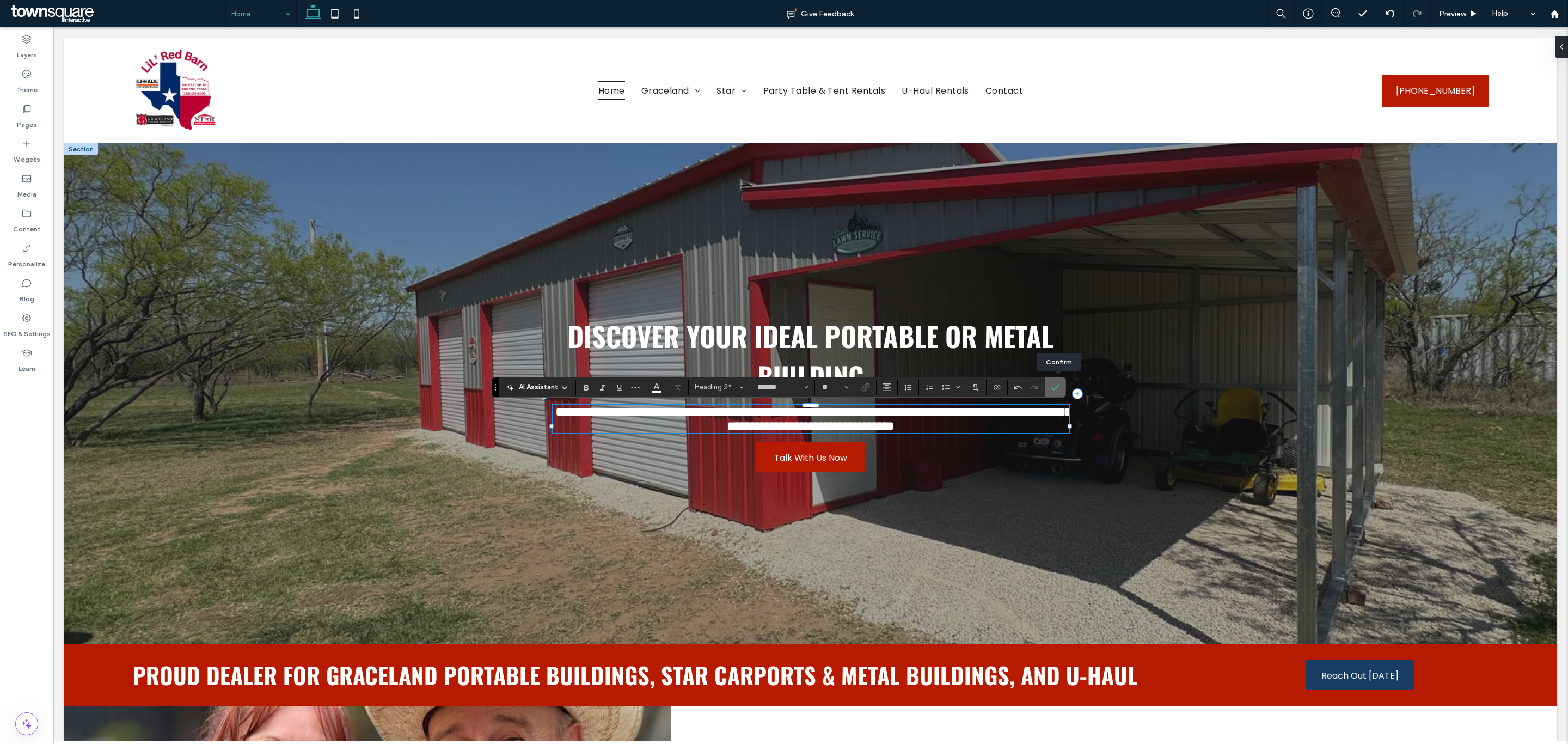
drag, startPoint x: 1060, startPoint y: 385, endPoint x: 1001, endPoint y: 357, distance: 65.3
click at [1060, 385] on icon "Confirm" at bounding box center [1055, 387] width 9 height 9
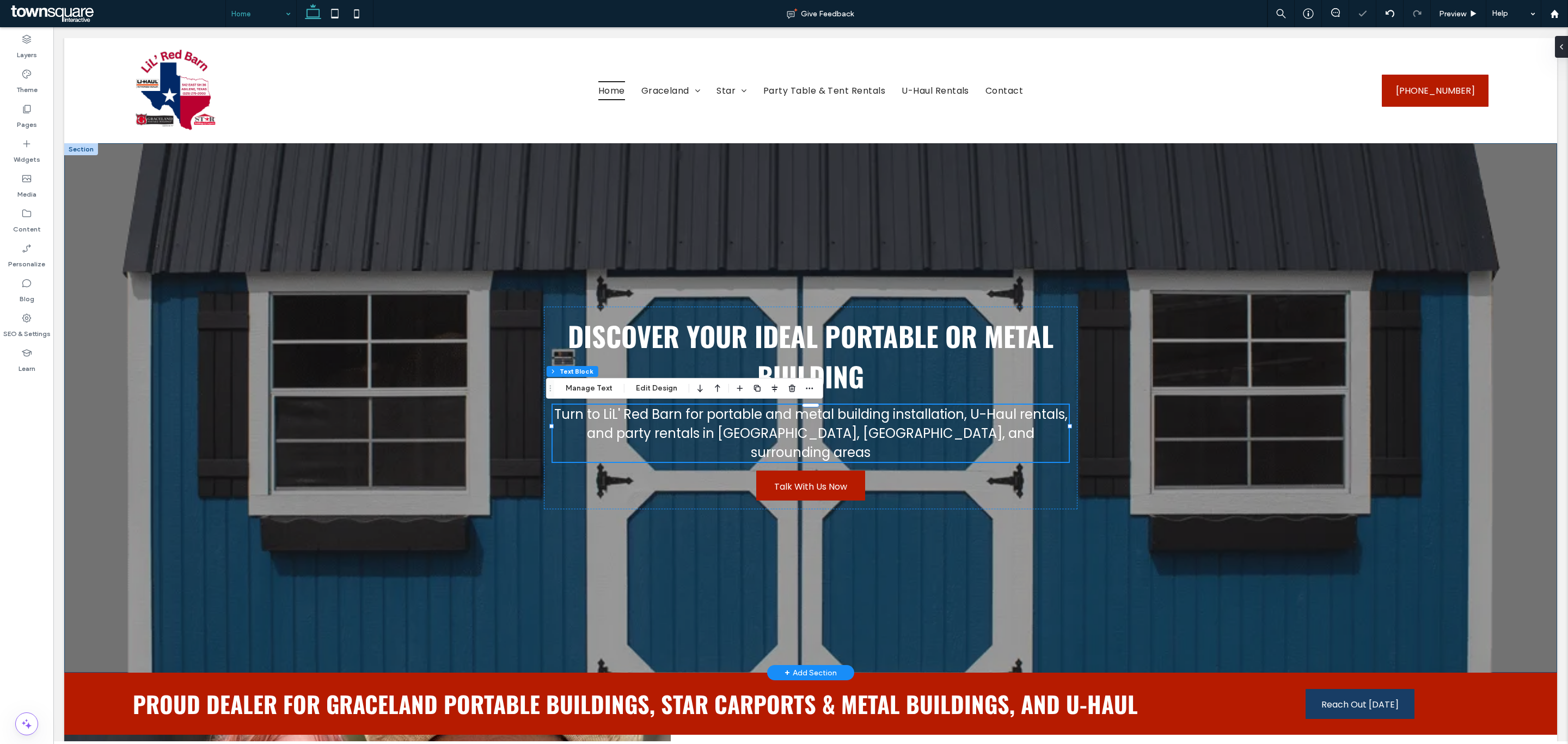
click at [340, 496] on div at bounding box center [811, 407] width 1493 height 529
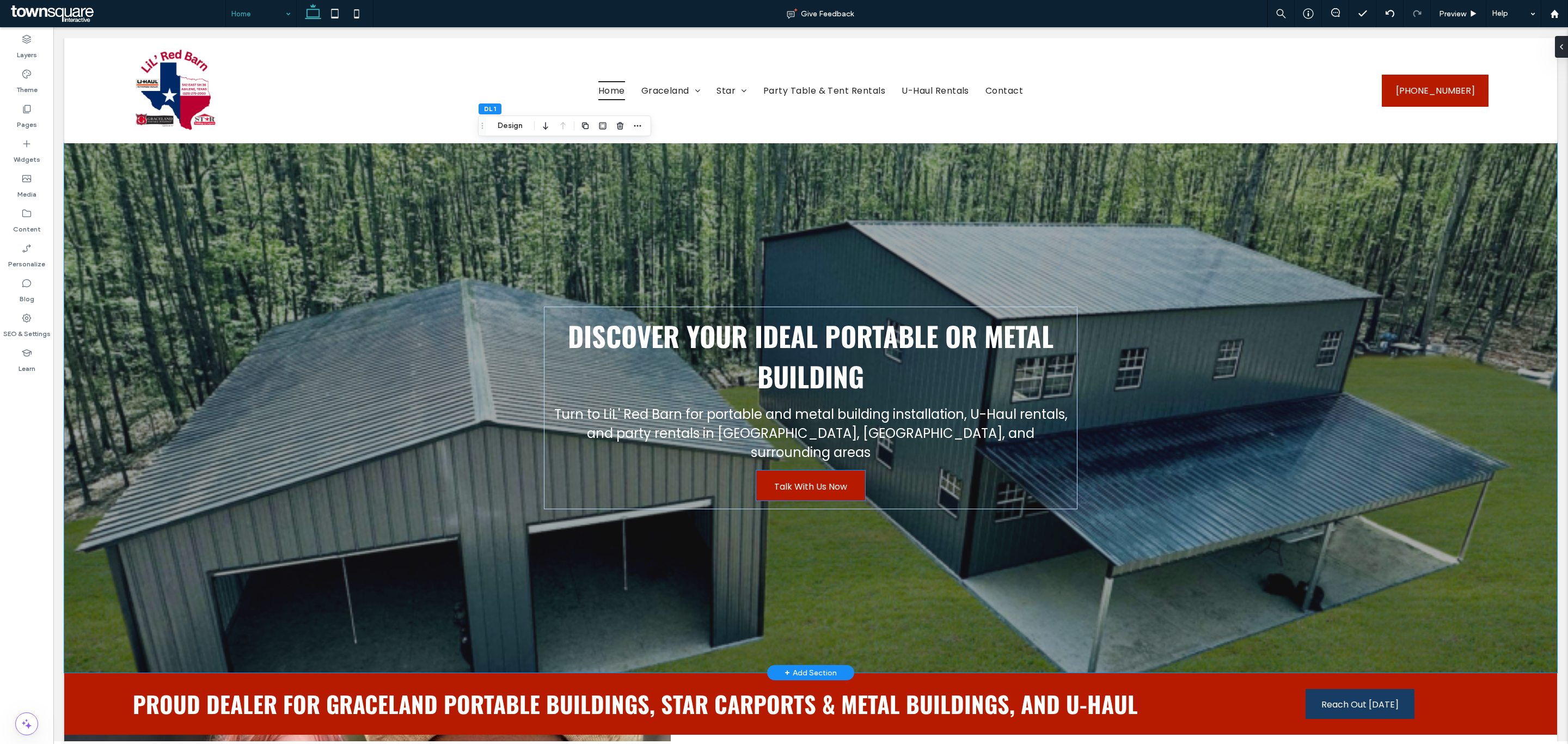
click at [825, 471] on span "Talk With Us Now" at bounding box center [811, 486] width 73 height 31
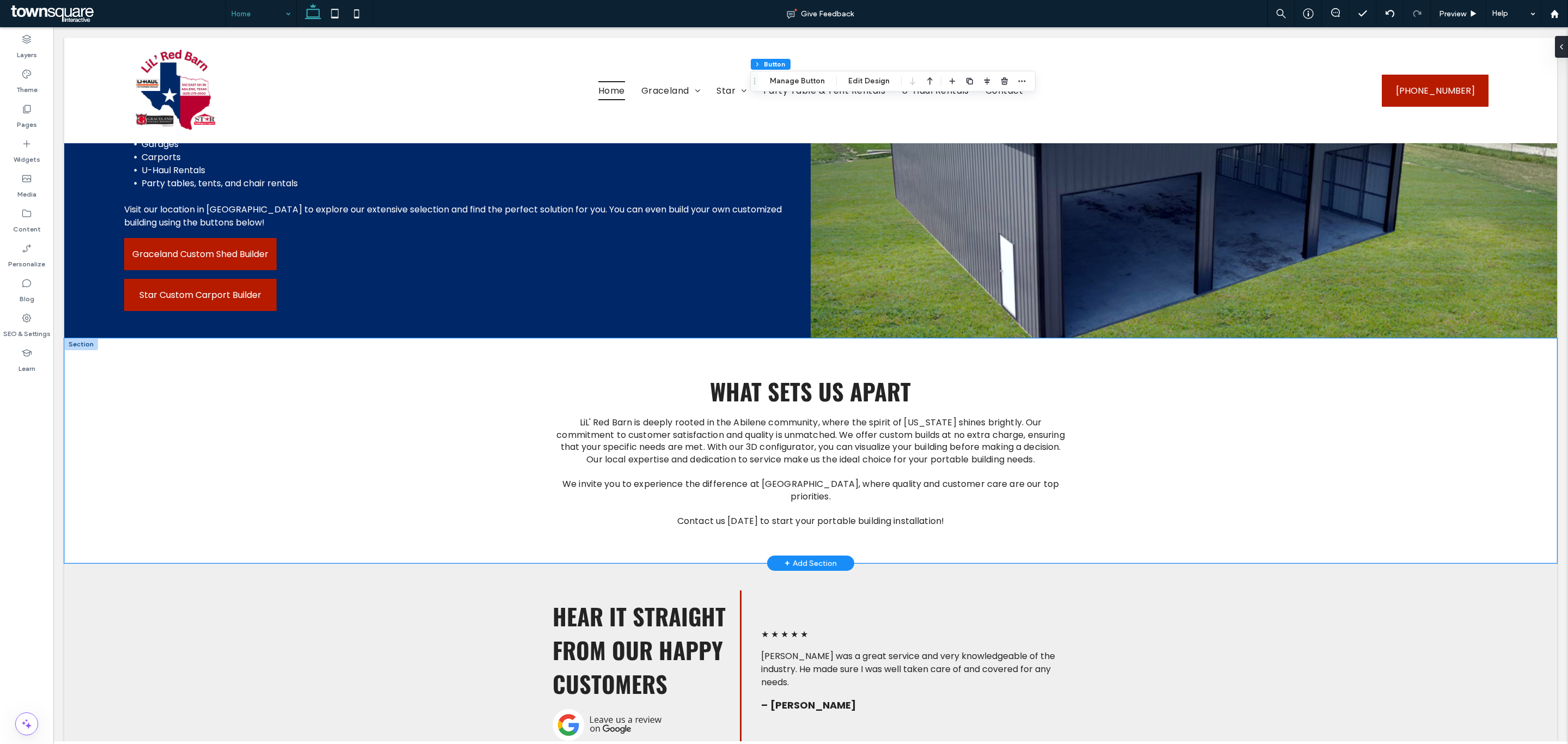
scroll to position [1716, 0]
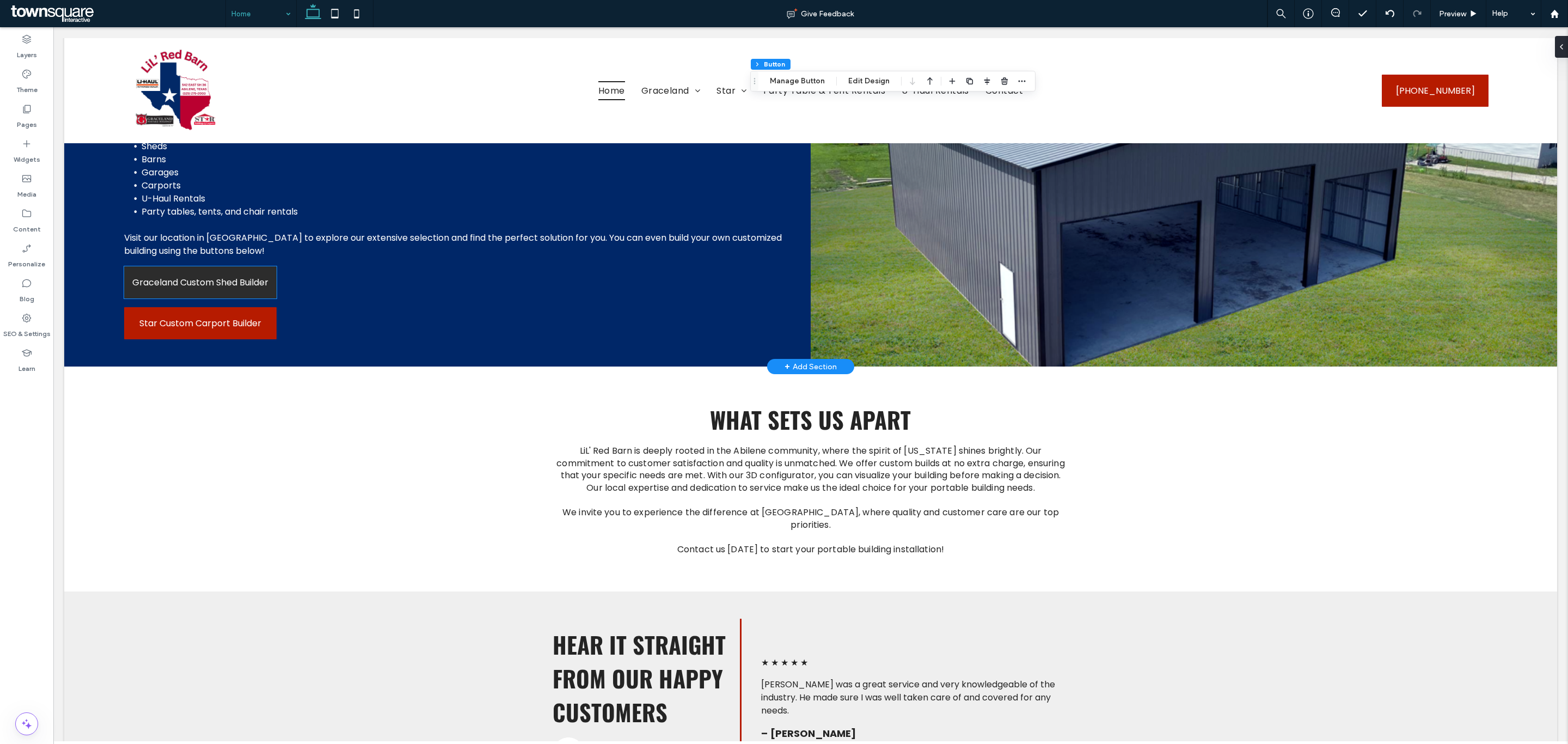
click at [212, 276] on span "Graceland Custom Shed Builder" at bounding box center [200, 283] width 136 height 13
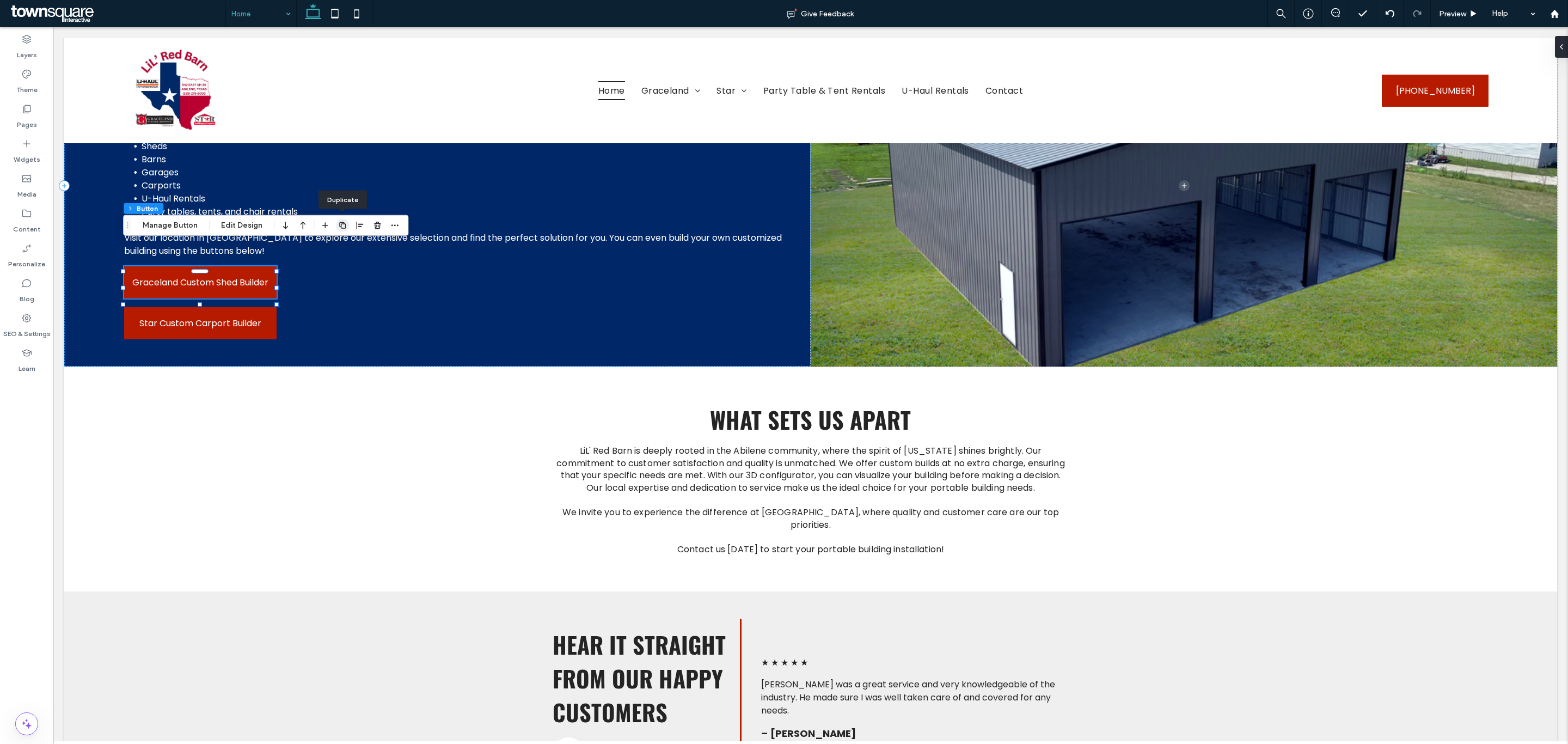
click at [343, 227] on icon "button" at bounding box center [342, 225] width 9 height 9
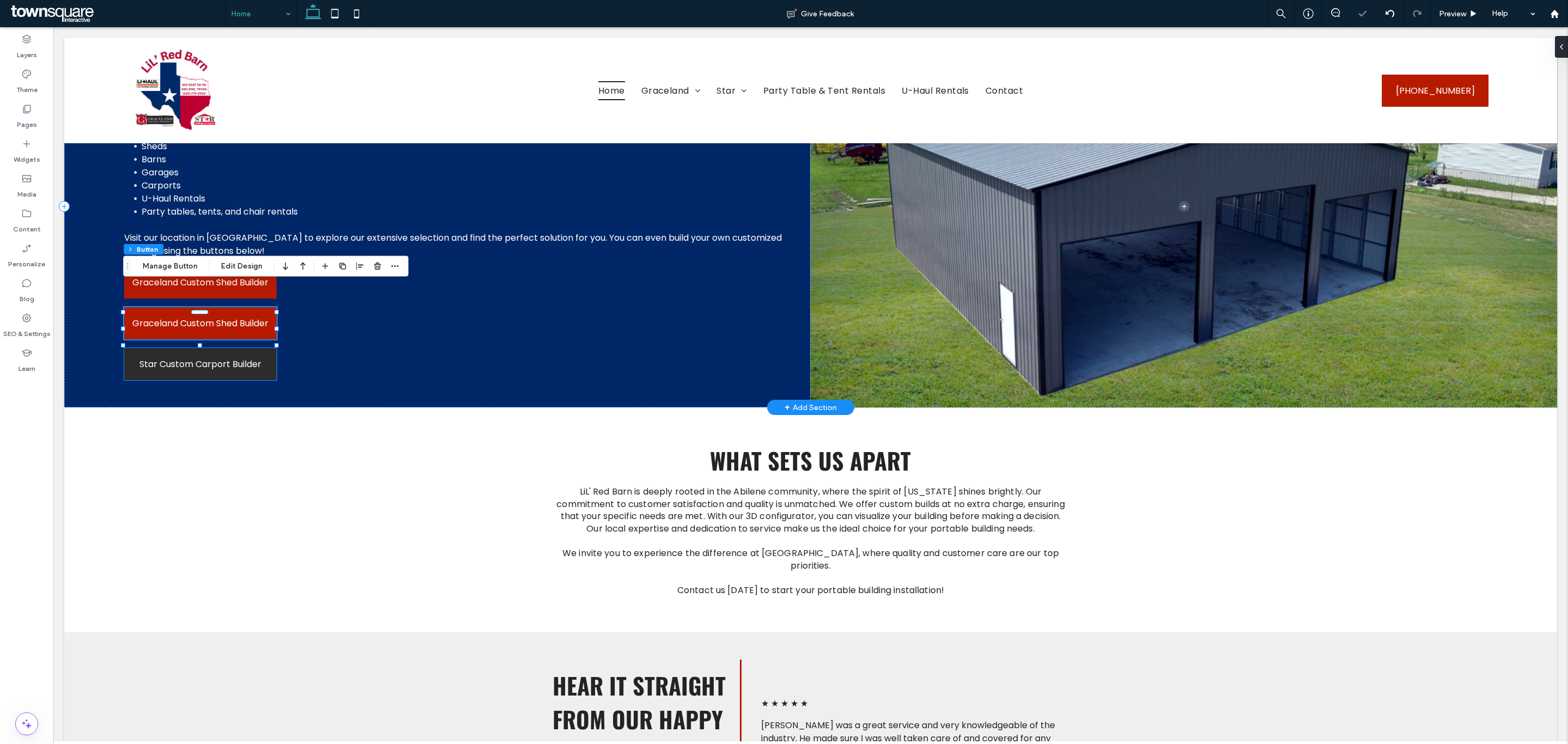
click at [224, 357] on span "Star Custom Carport Builder" at bounding box center [200, 364] width 122 height 13
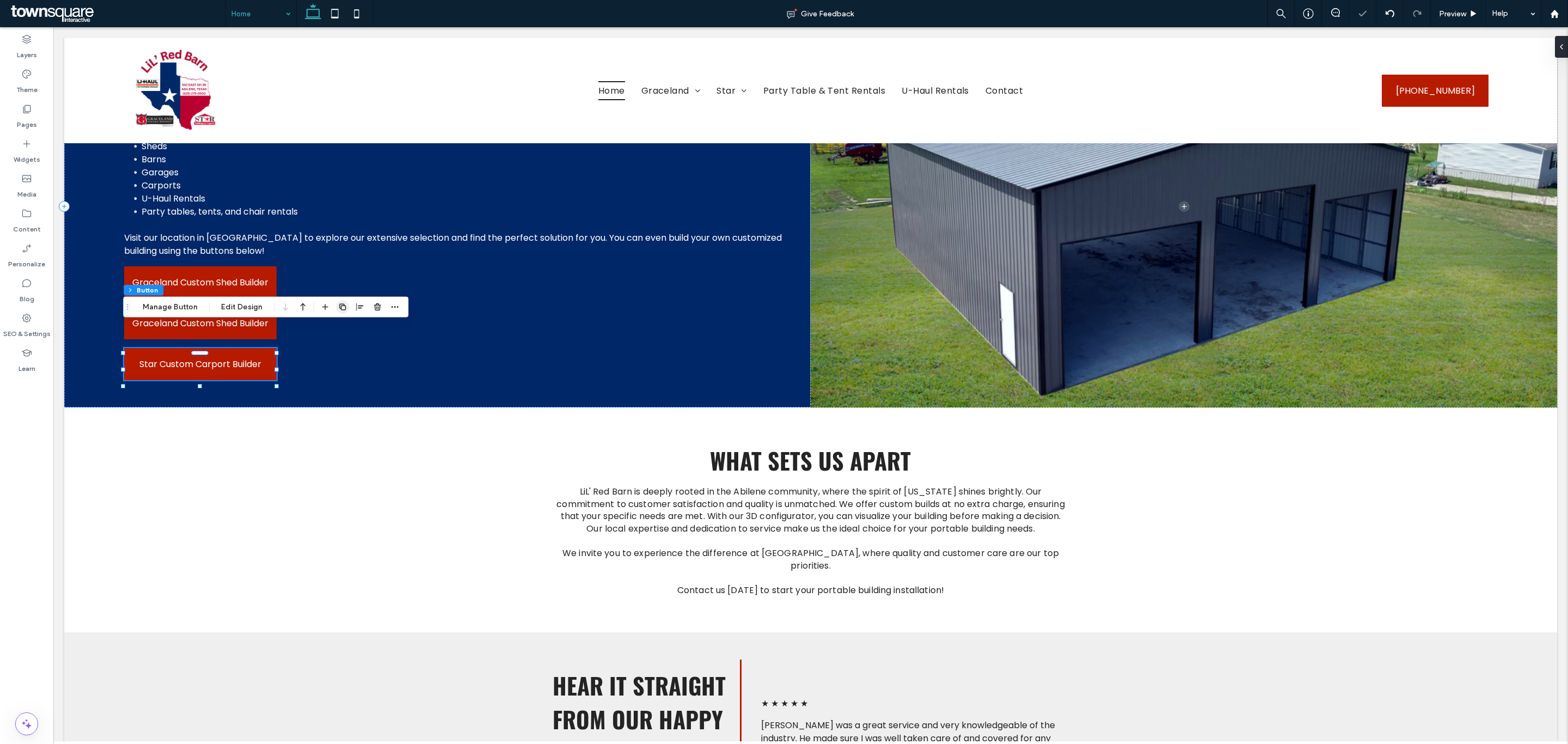
click at [343, 304] on icon "button" at bounding box center [342, 307] width 9 height 9
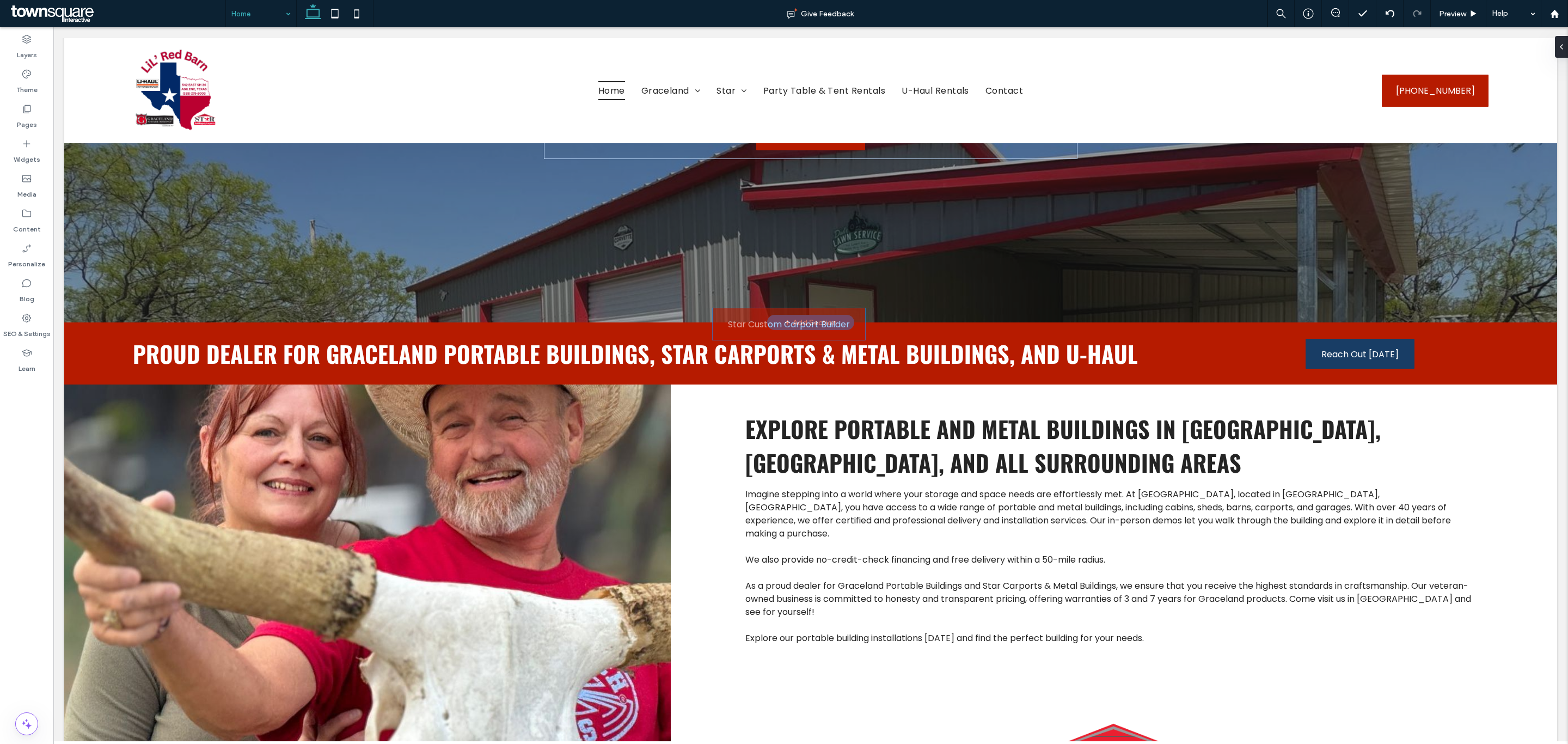
scroll to position [245, 0]
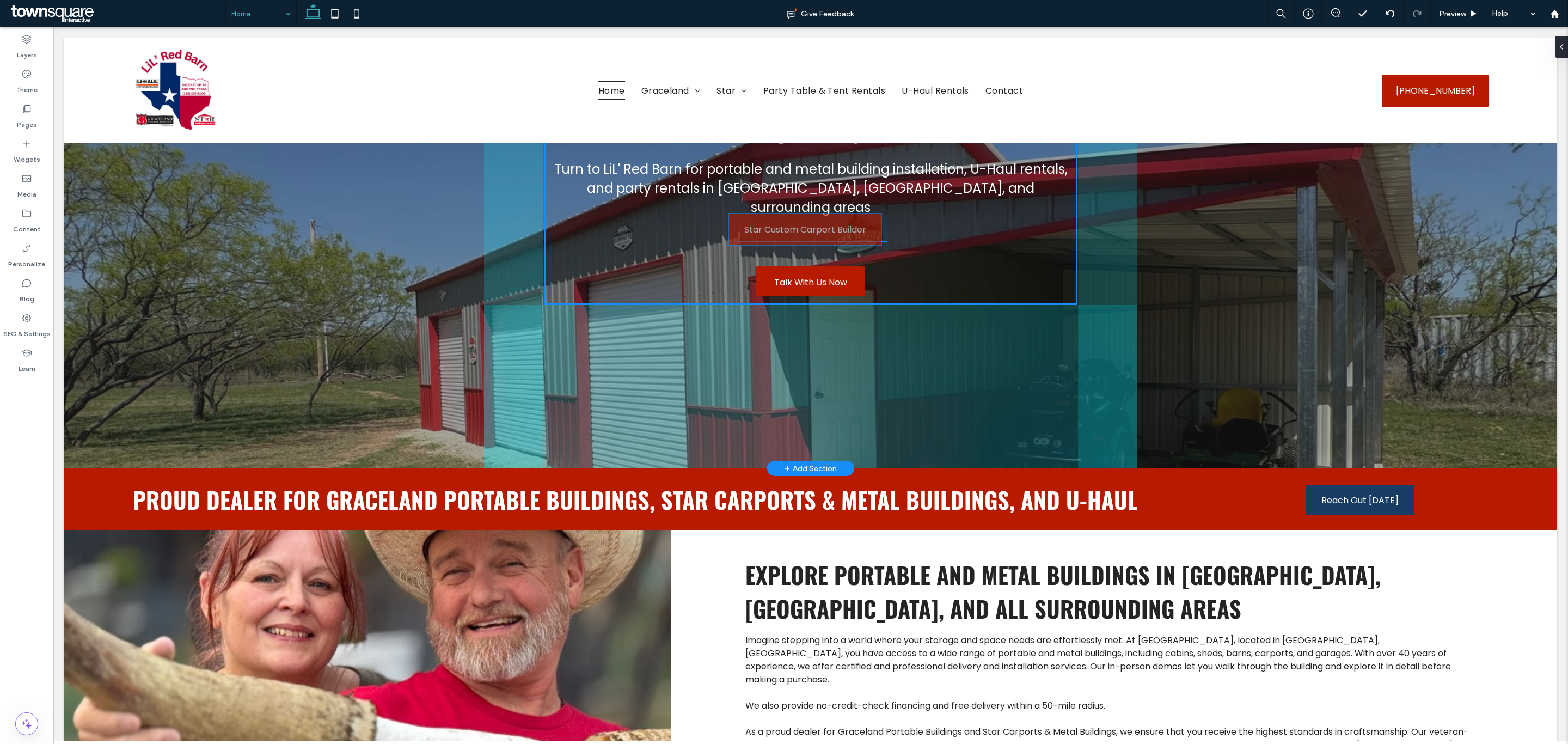
drag, startPoint x: 208, startPoint y: 390, endPoint x: 867, endPoint y: 265, distance: 670.8
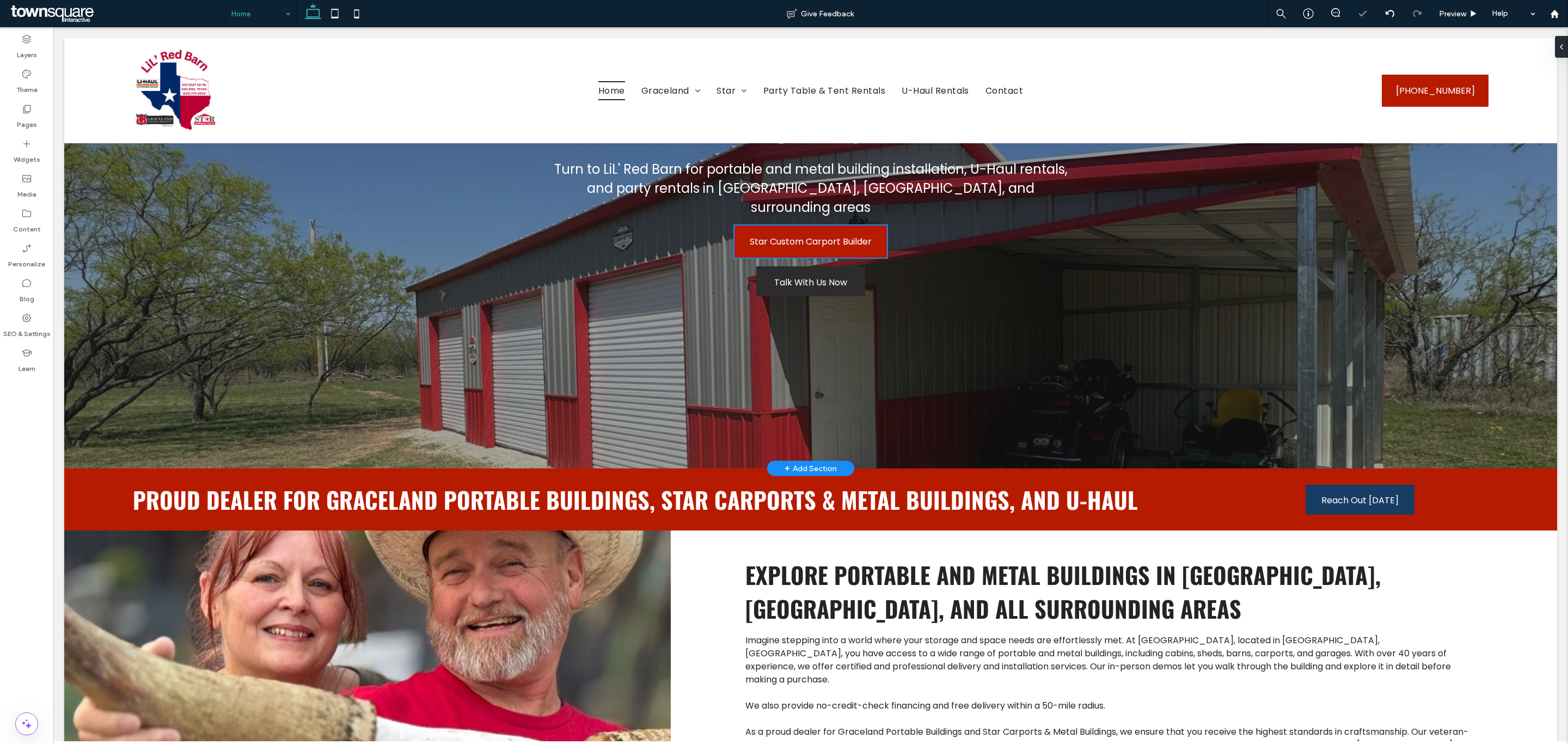
type input "*"
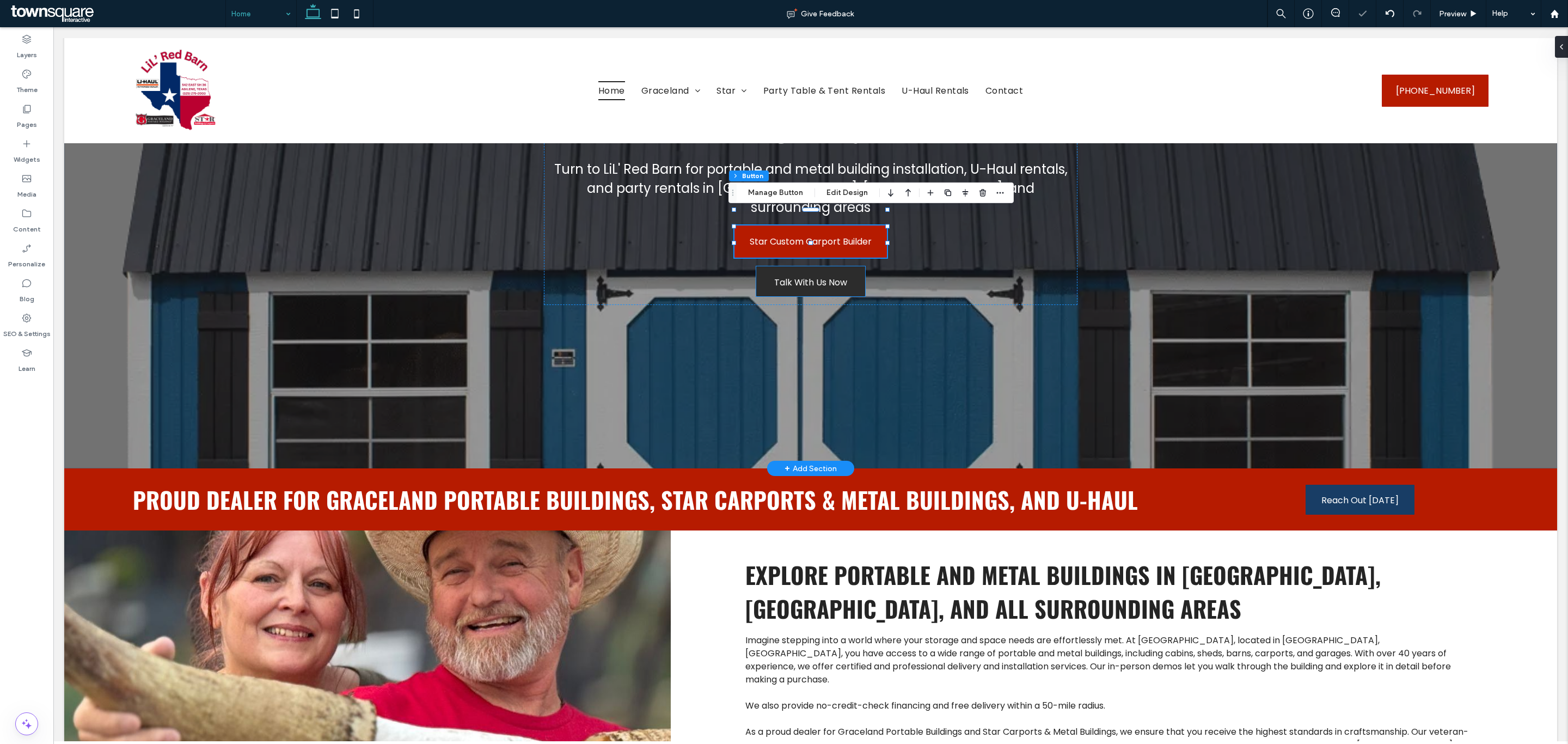
click at [813, 273] on span "Talk With Us Now" at bounding box center [811, 282] width 73 height 31
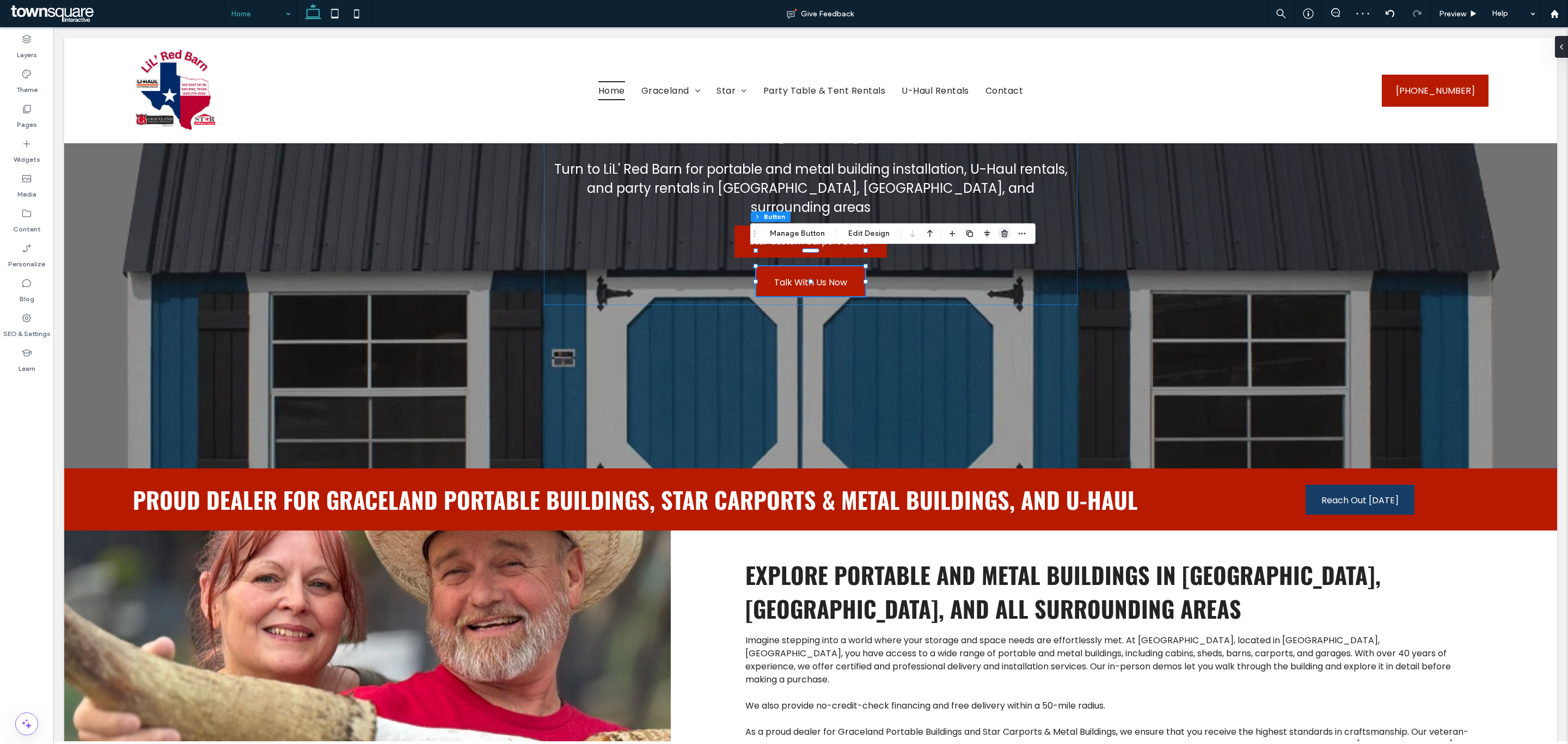
click at [1001, 232] on use "button" at bounding box center [1004, 233] width 7 height 7
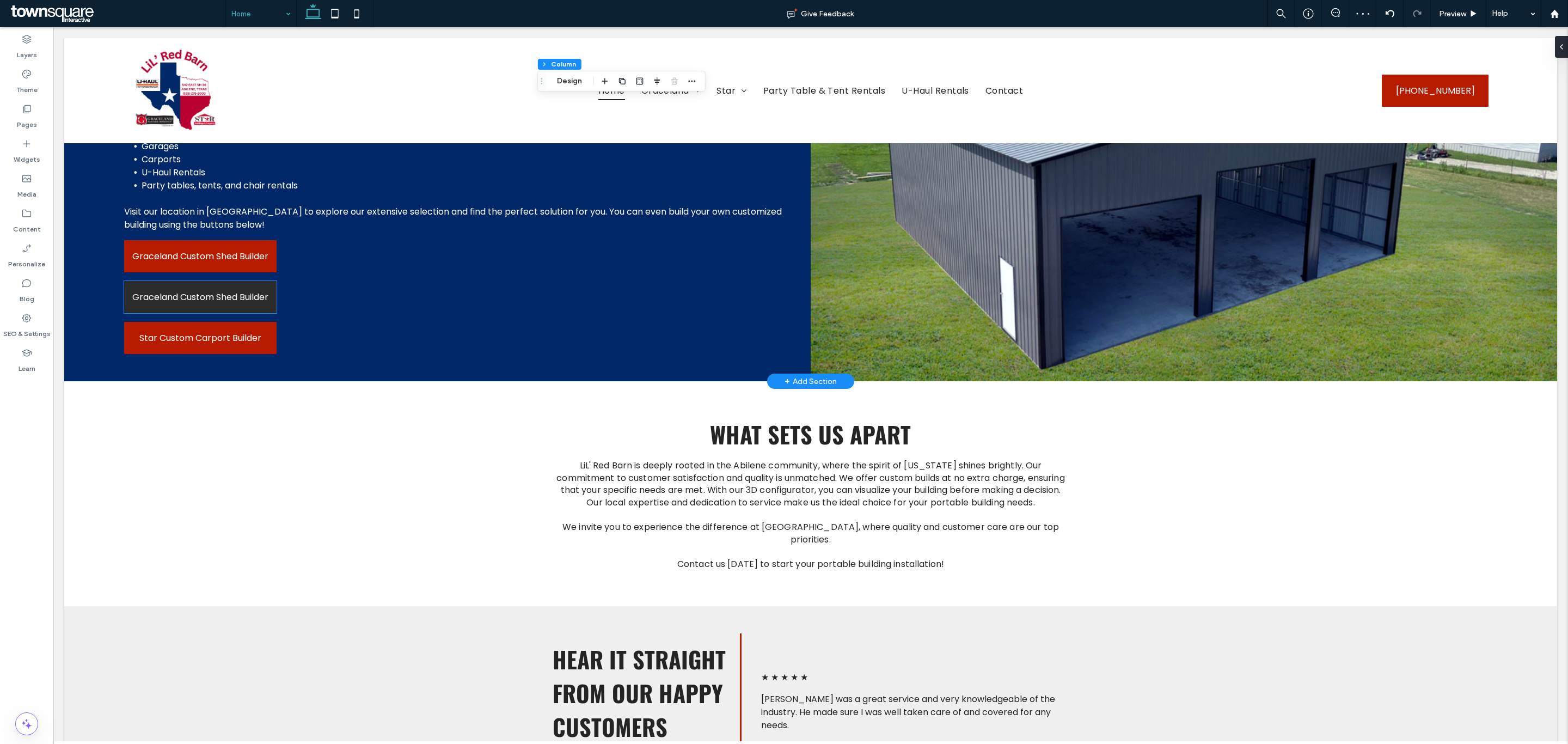
scroll to position [1716, 0]
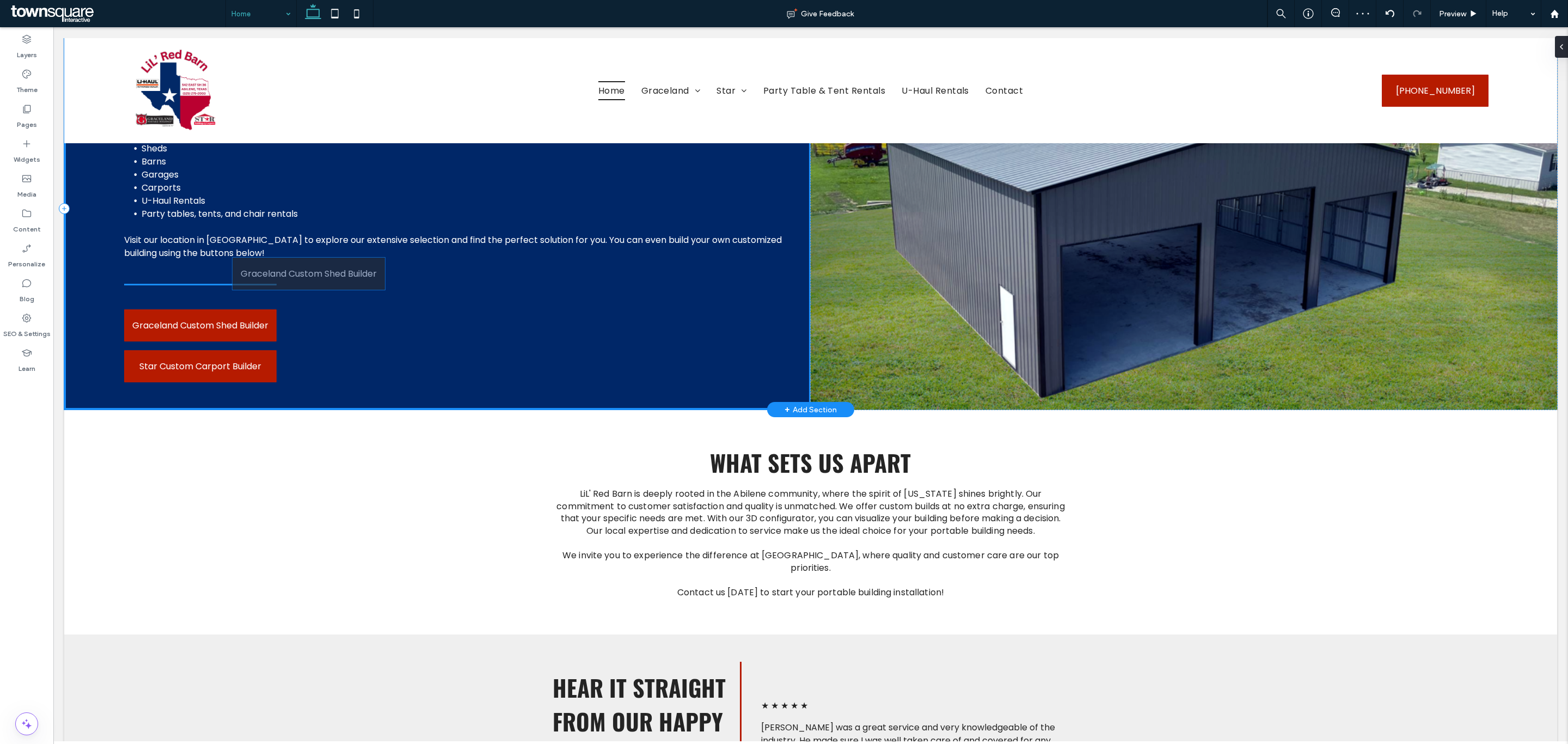
type input "**"
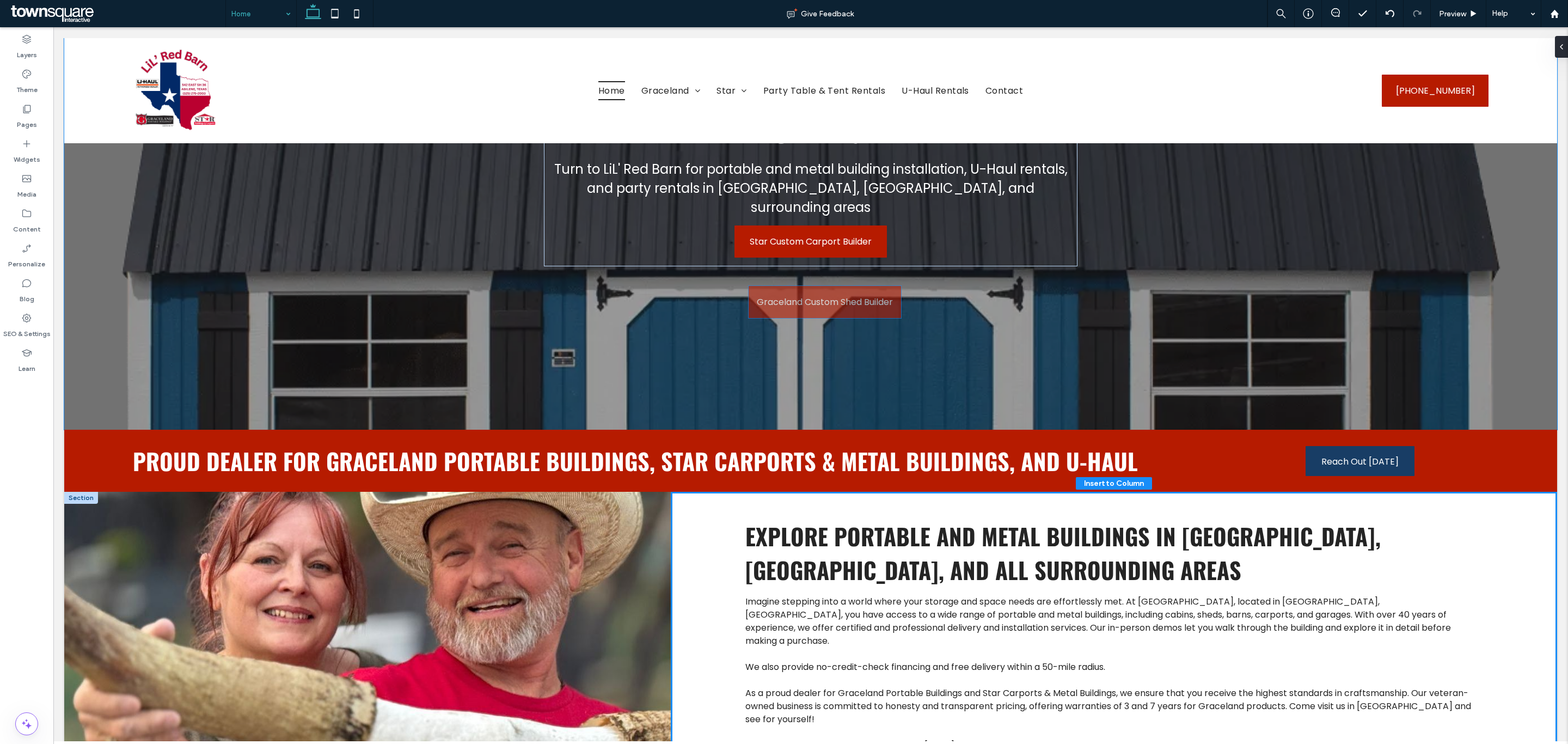
scroll to position [163, 0]
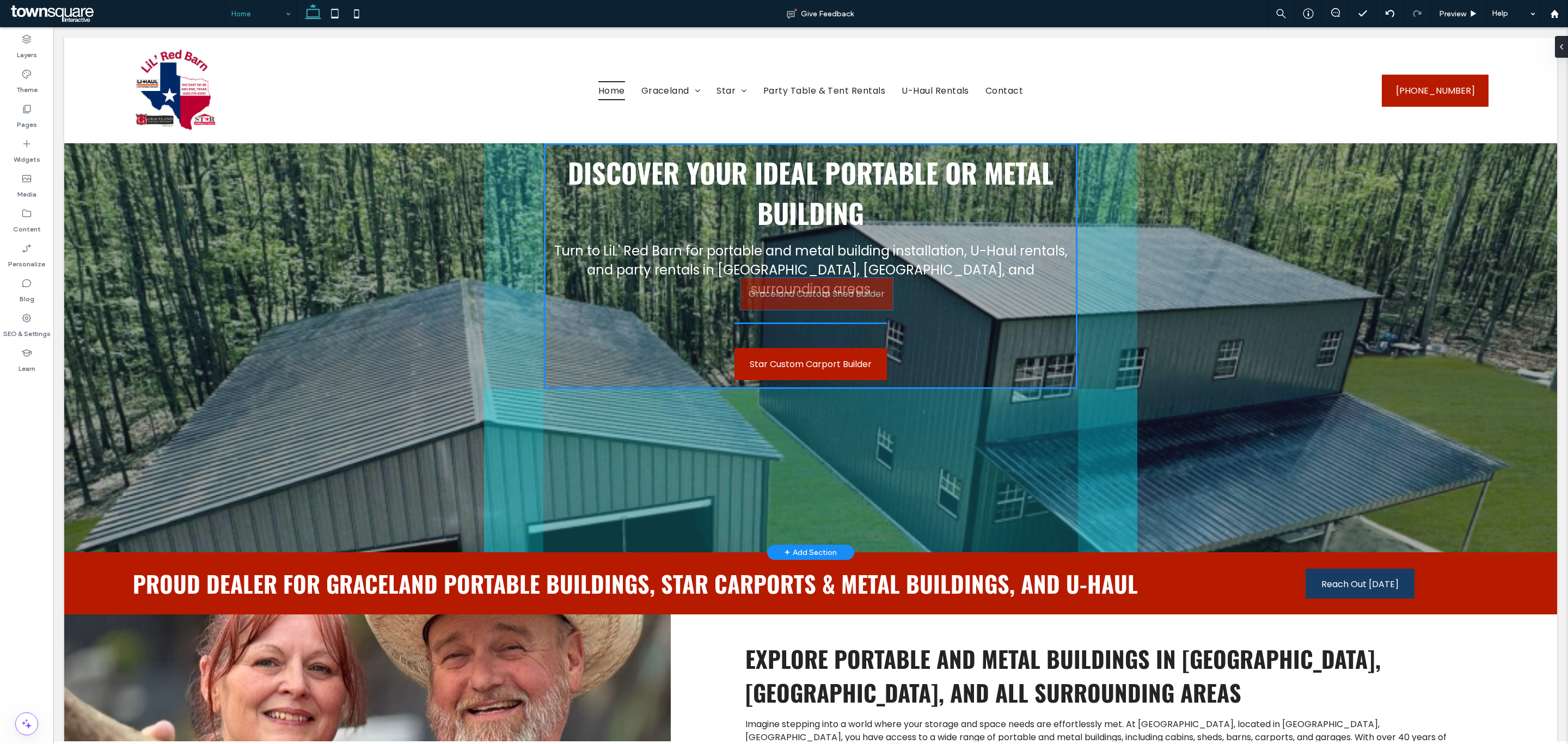
drag, startPoint x: 211, startPoint y: 273, endPoint x: 828, endPoint y: 306, distance: 617.9
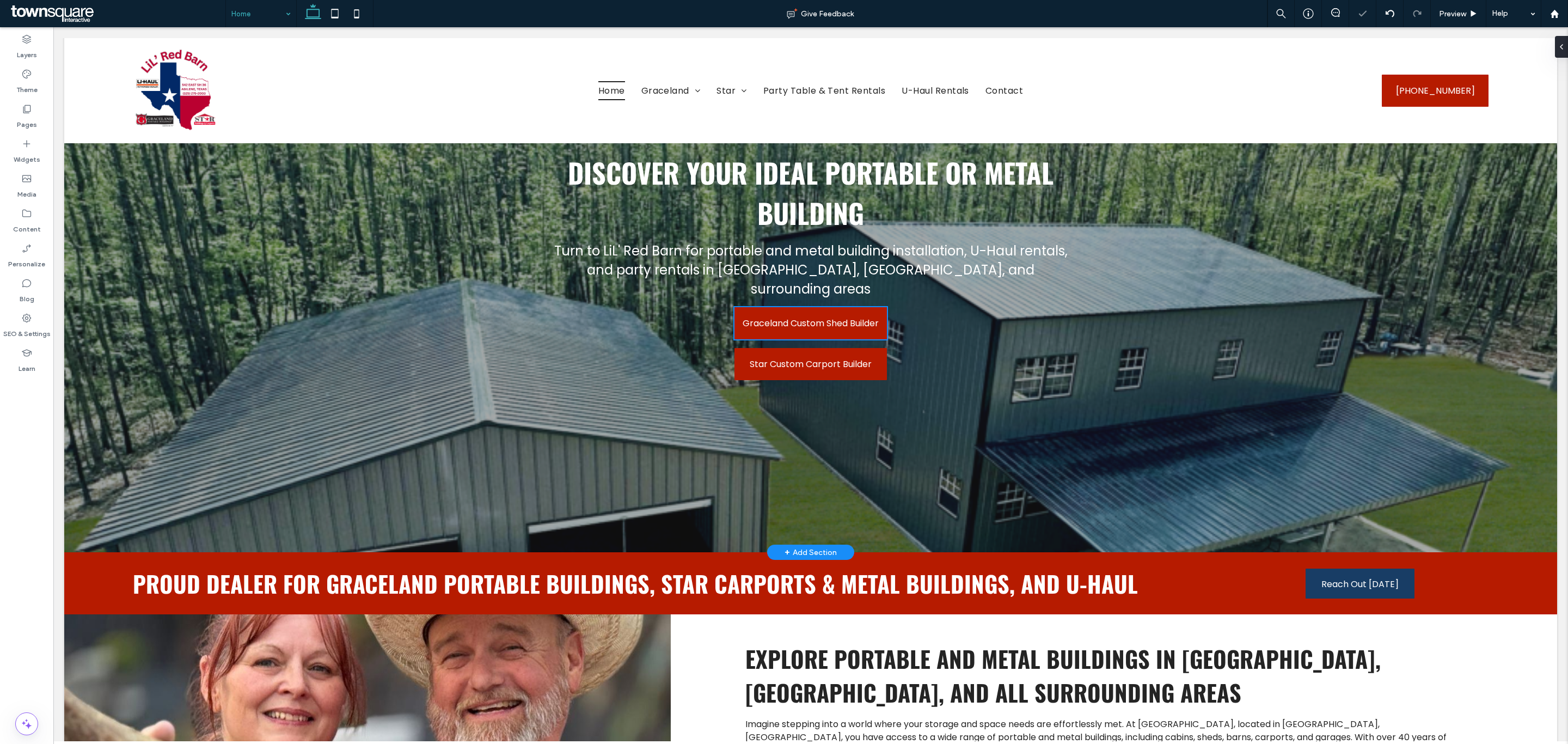
type input "*"
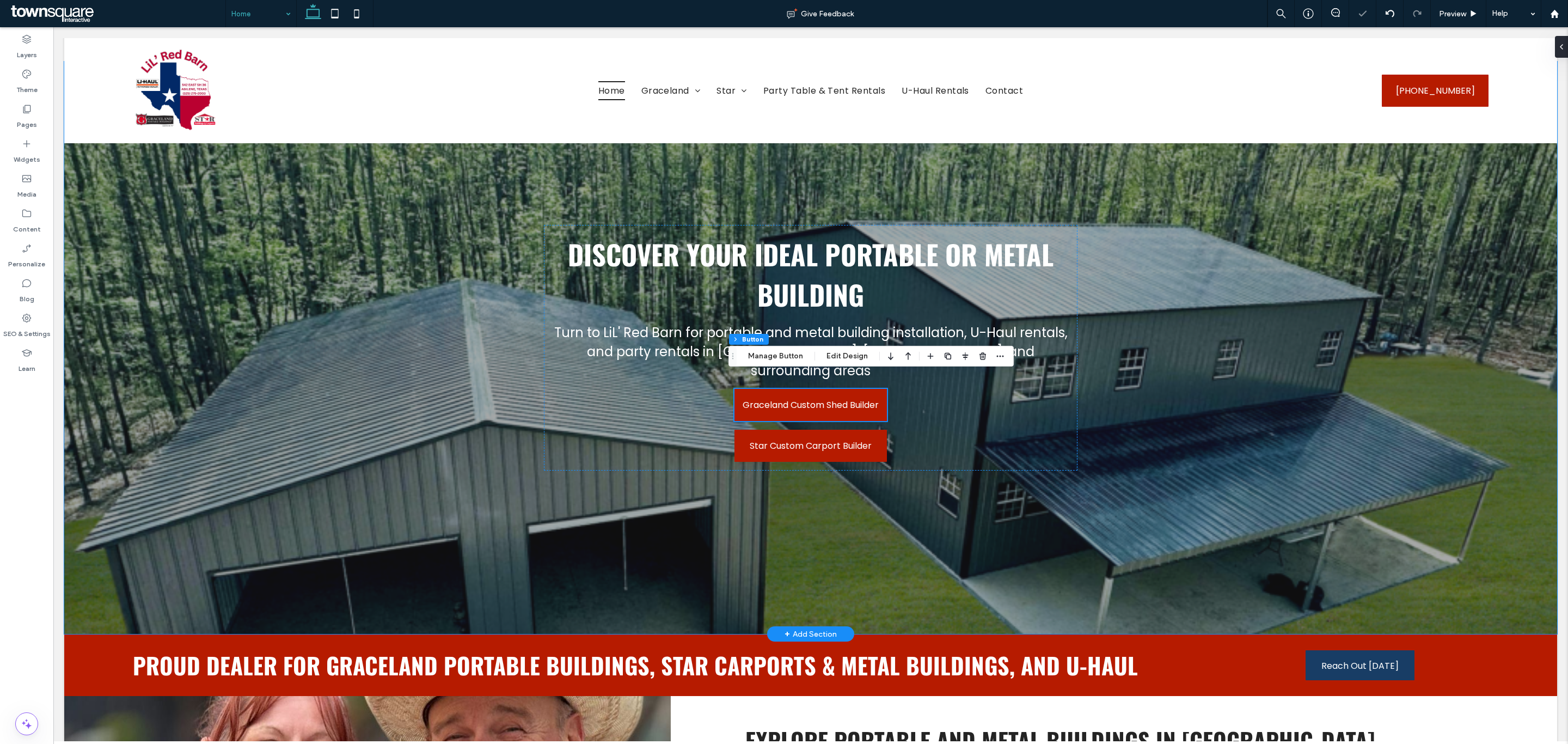
scroll to position [0, 0]
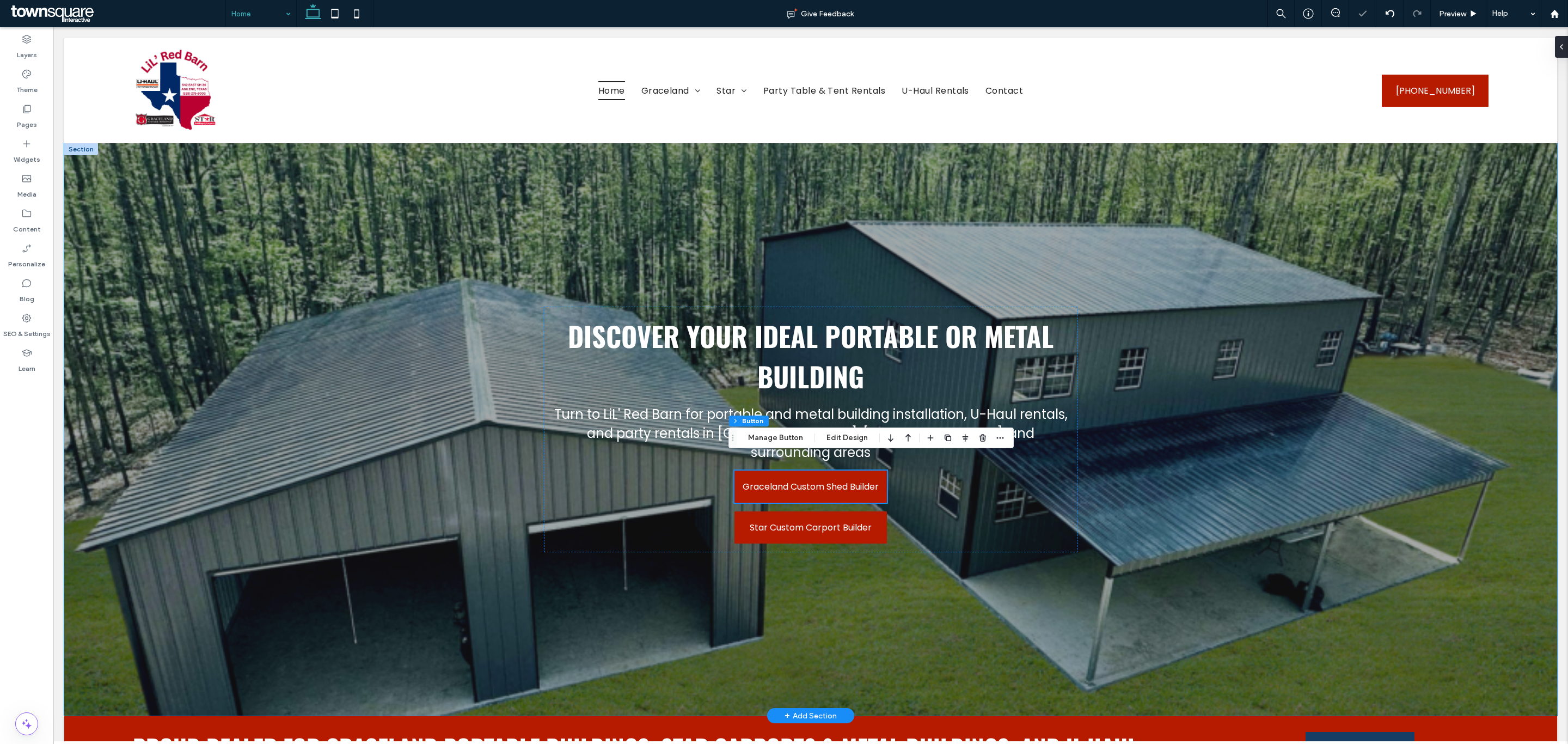
click at [394, 405] on div at bounding box center [811, 429] width 1493 height 572
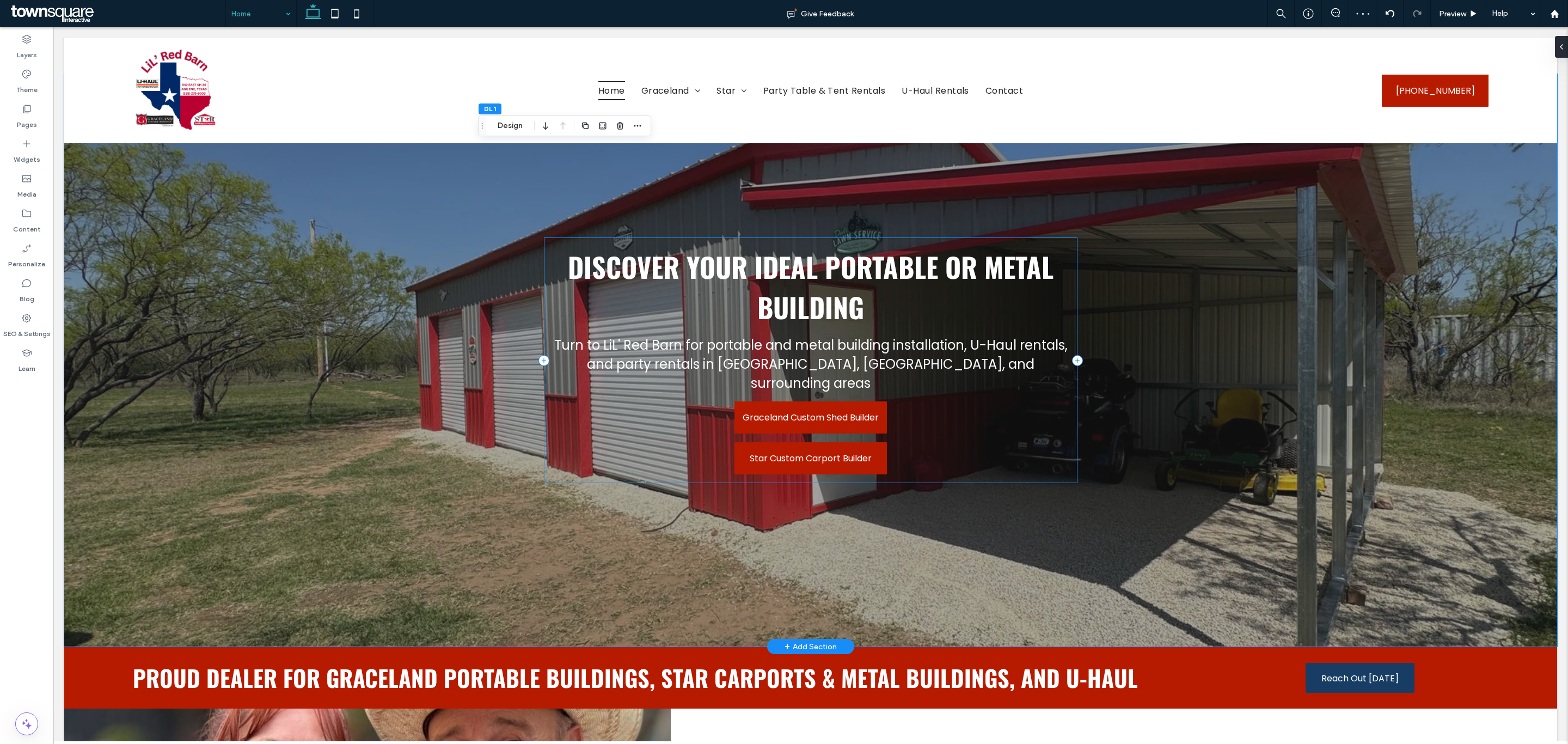
scroll to position [163, 0]
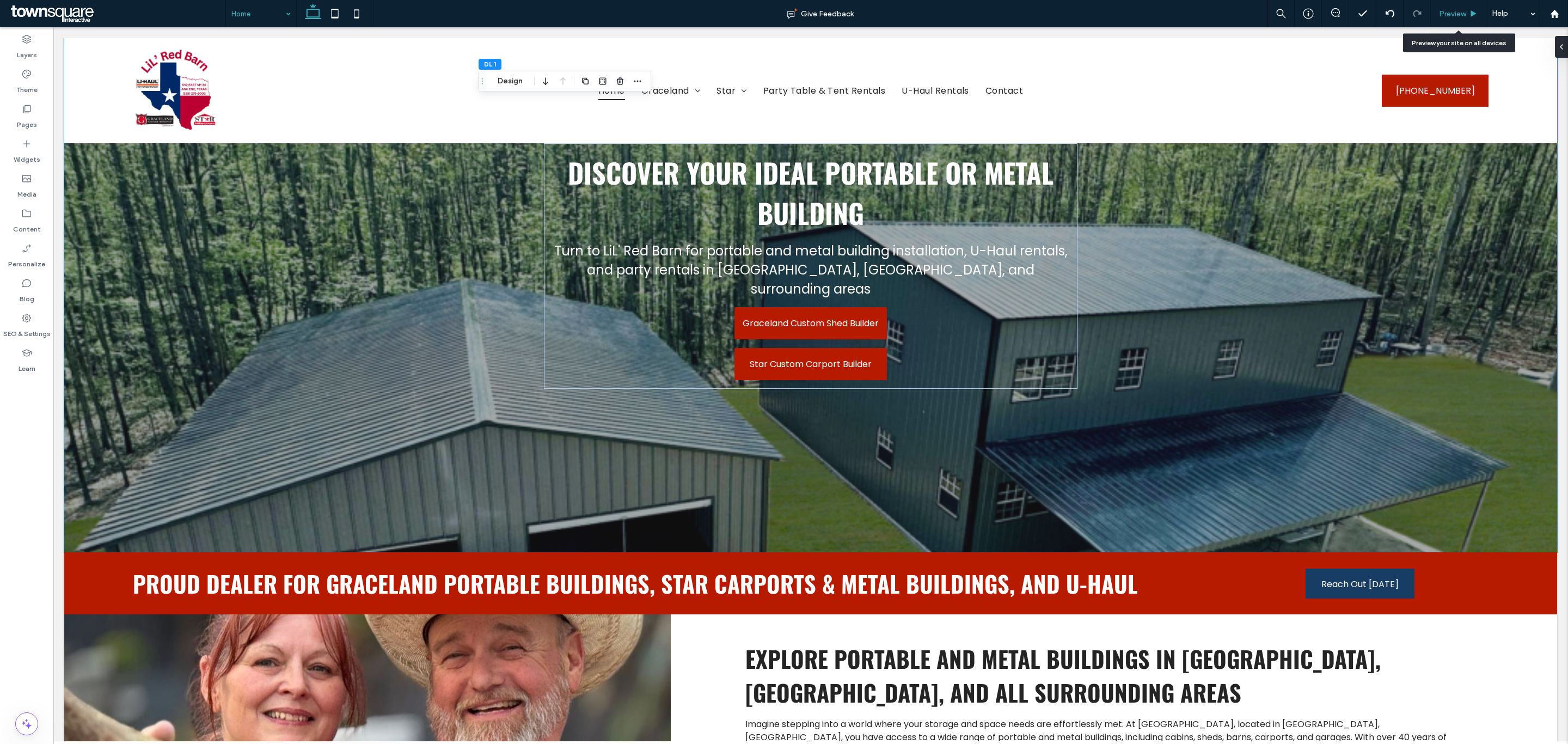
click at [1456, 15] on span "Preview" at bounding box center [1452, 13] width 27 height 9
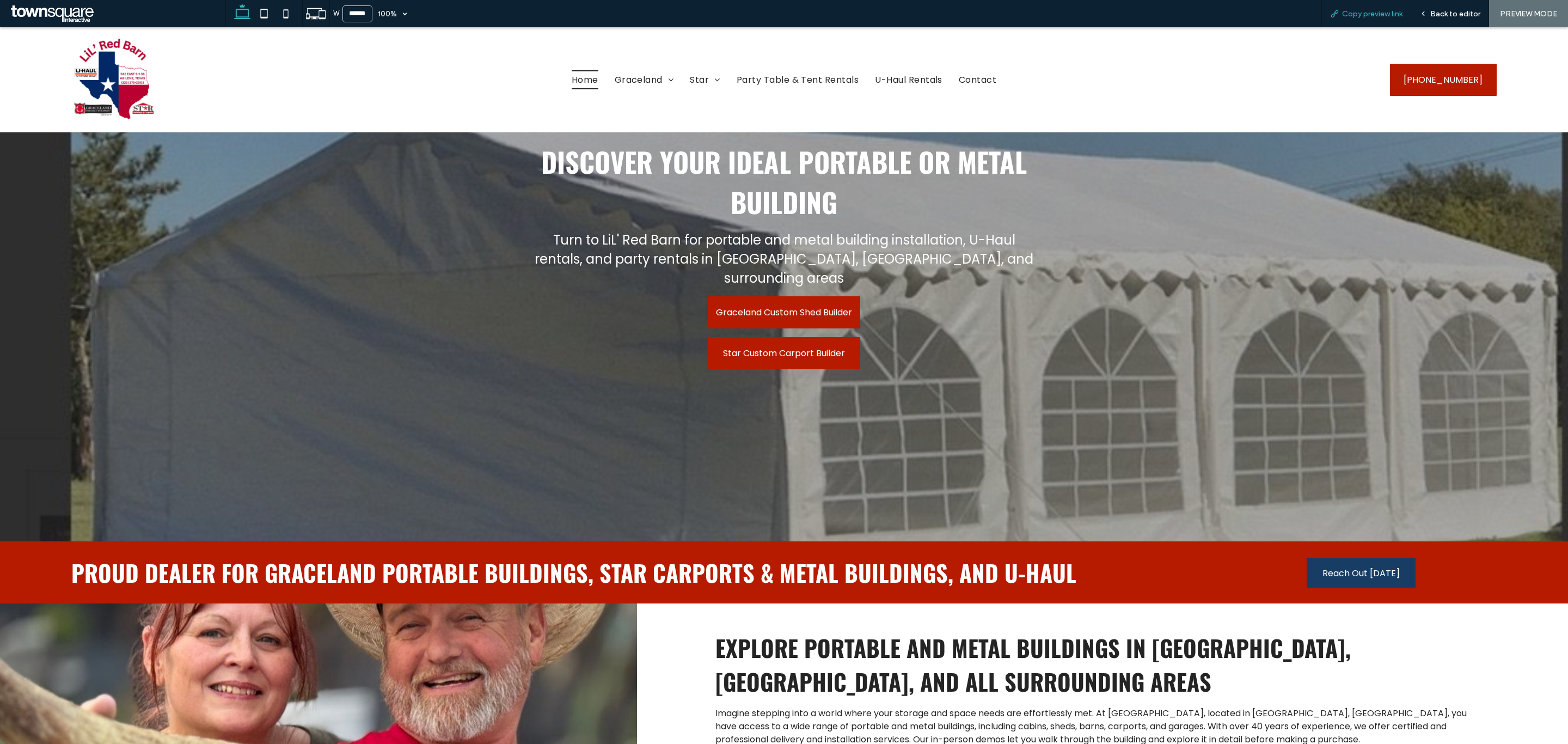
click at [1357, 17] on span "Copy preview link" at bounding box center [1372, 13] width 60 height 9
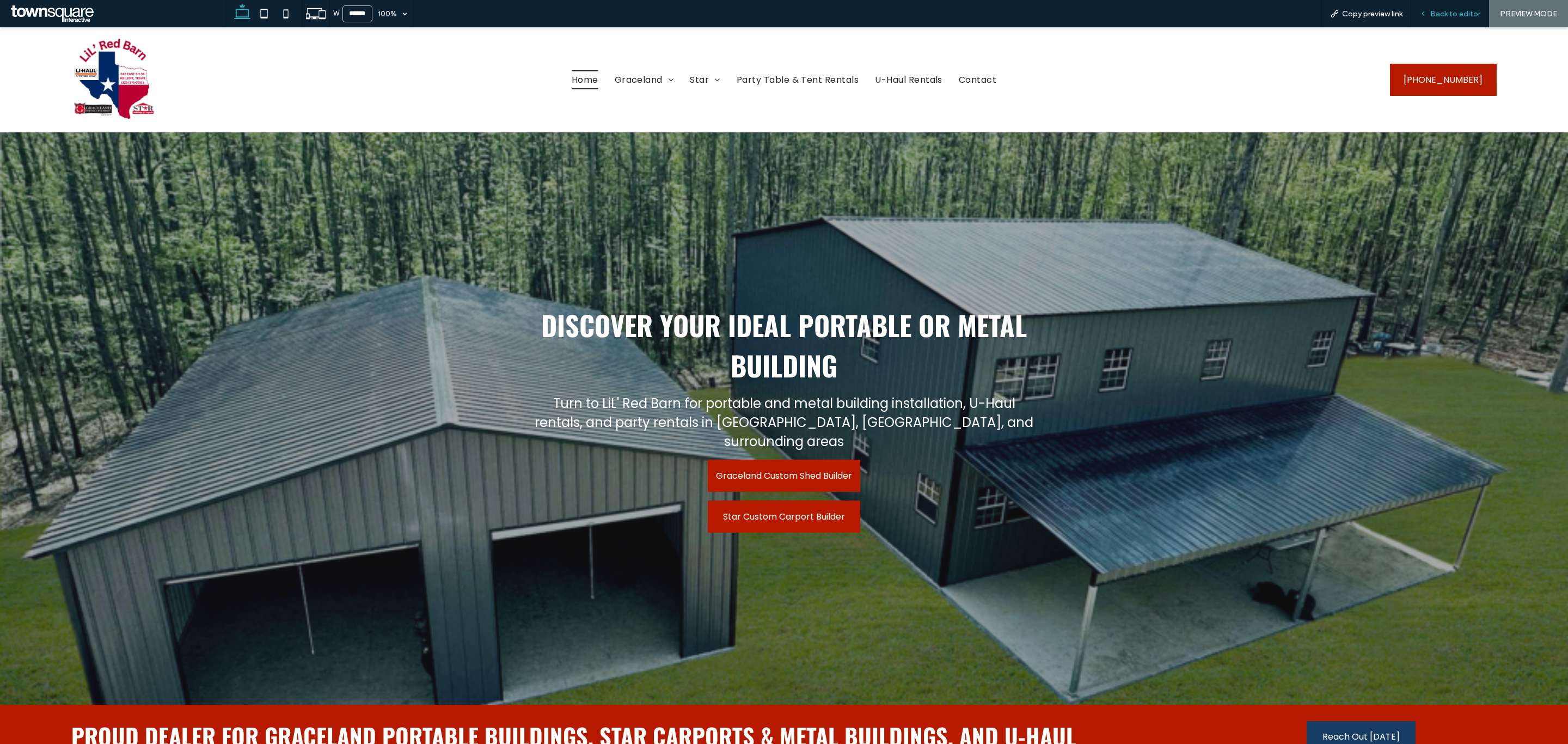
click at [1454, 12] on span "Back to editor" at bounding box center [1455, 13] width 50 height 9
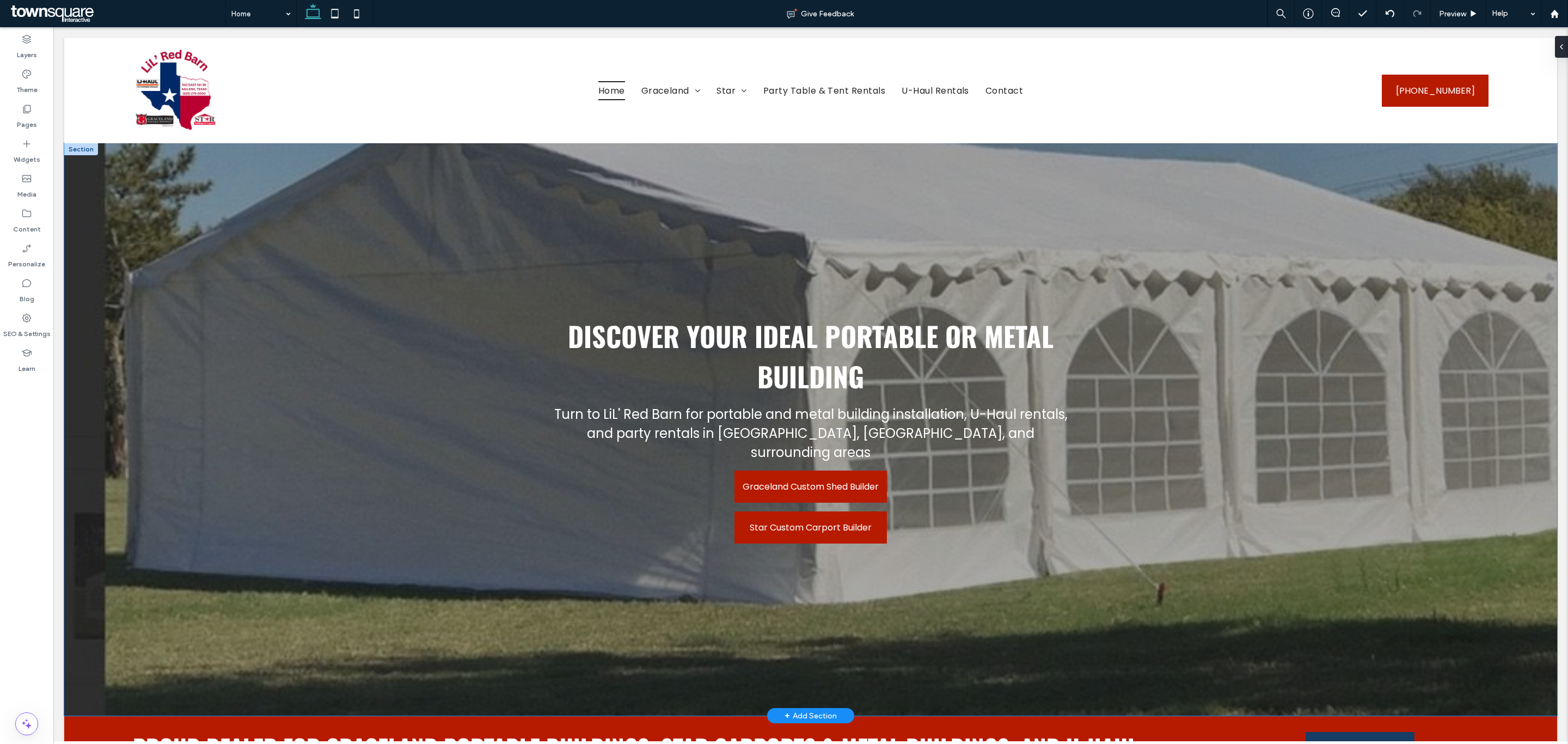
click at [299, 314] on div at bounding box center [811, 429] width 1493 height 572
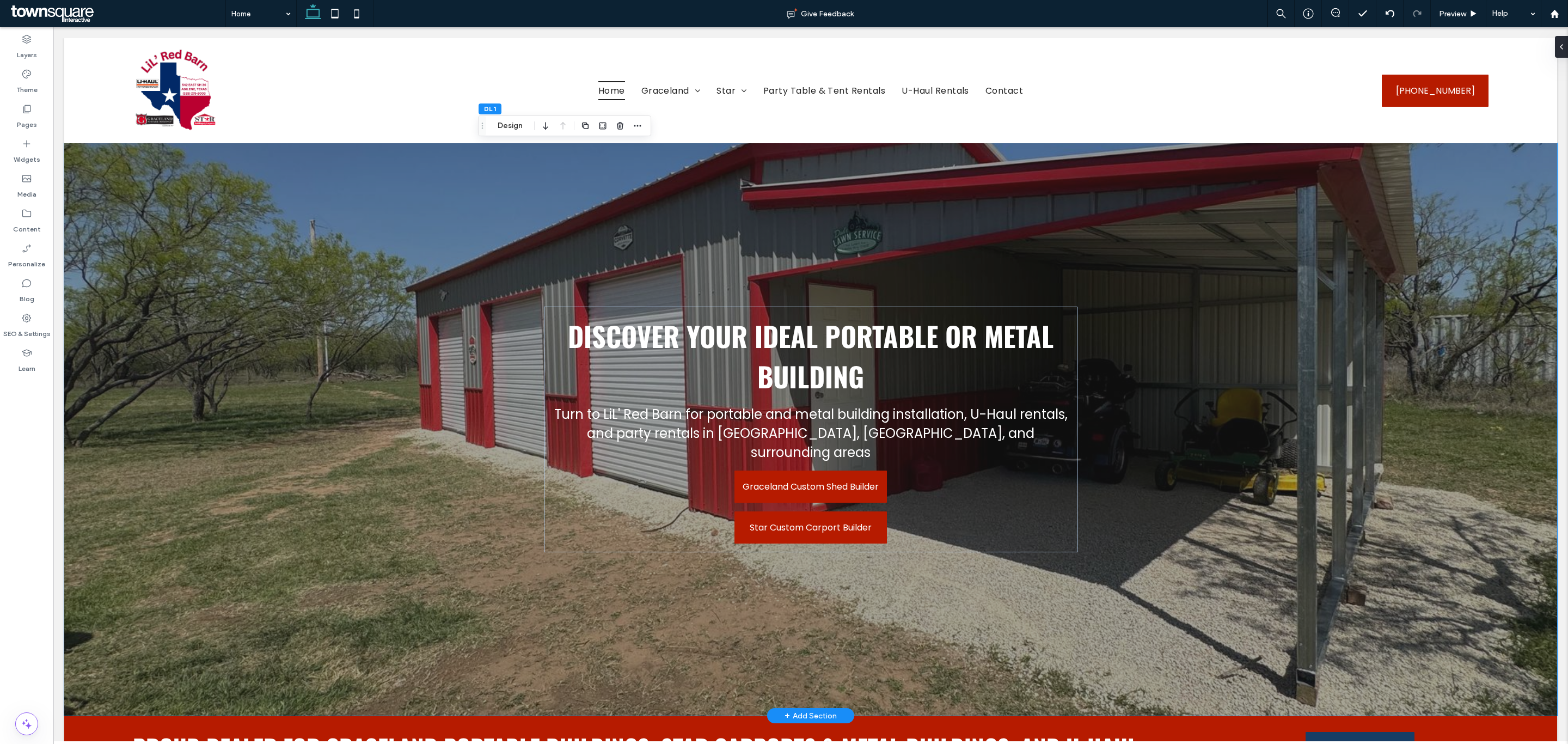
click at [350, 328] on div at bounding box center [811, 429] width 1493 height 572
click at [1281, 316] on div at bounding box center [811, 429] width 1493 height 572
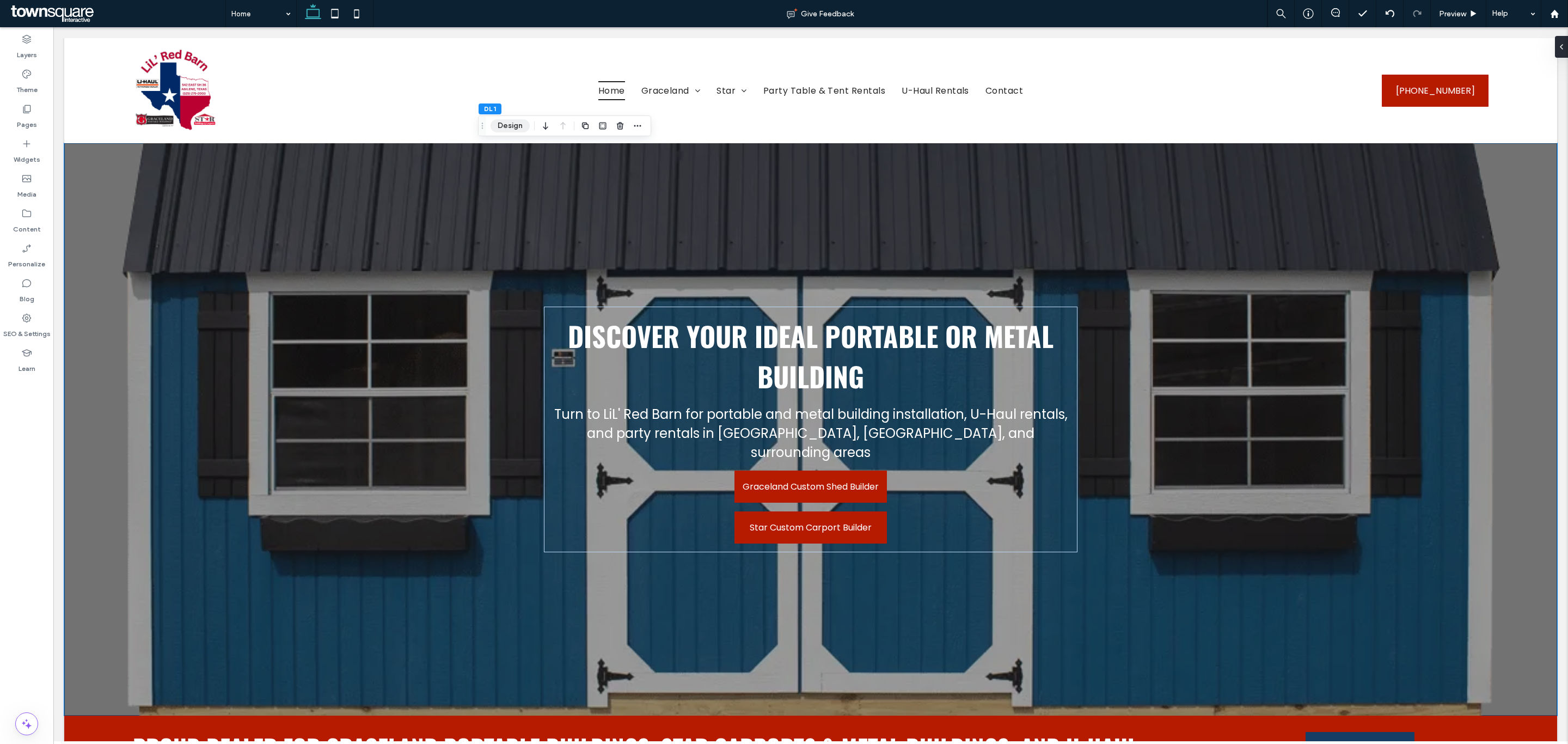
click at [513, 127] on button "Design" at bounding box center [510, 125] width 39 height 13
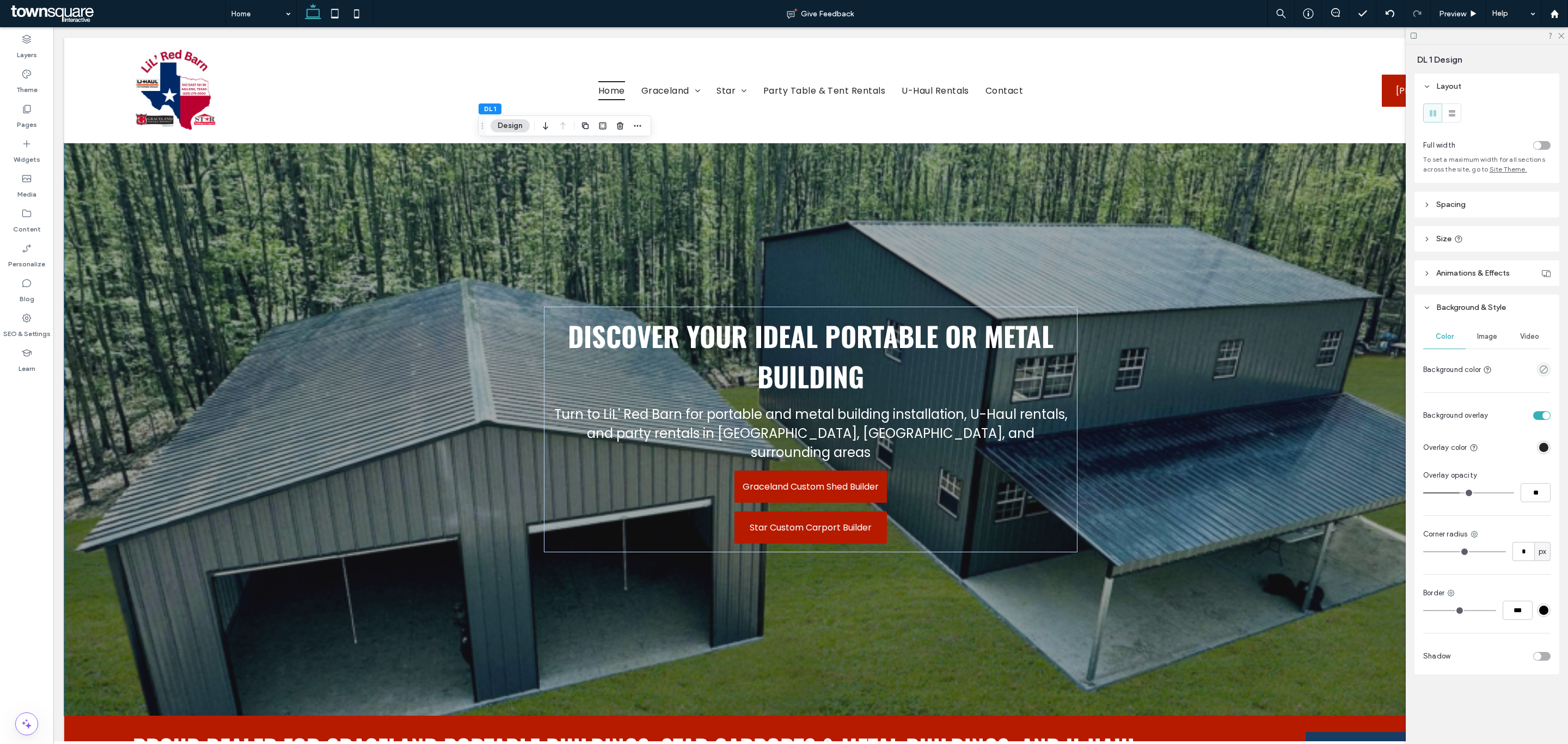
type input "**"
click at [1474, 493] on input "range" at bounding box center [1468, 493] width 91 height 1
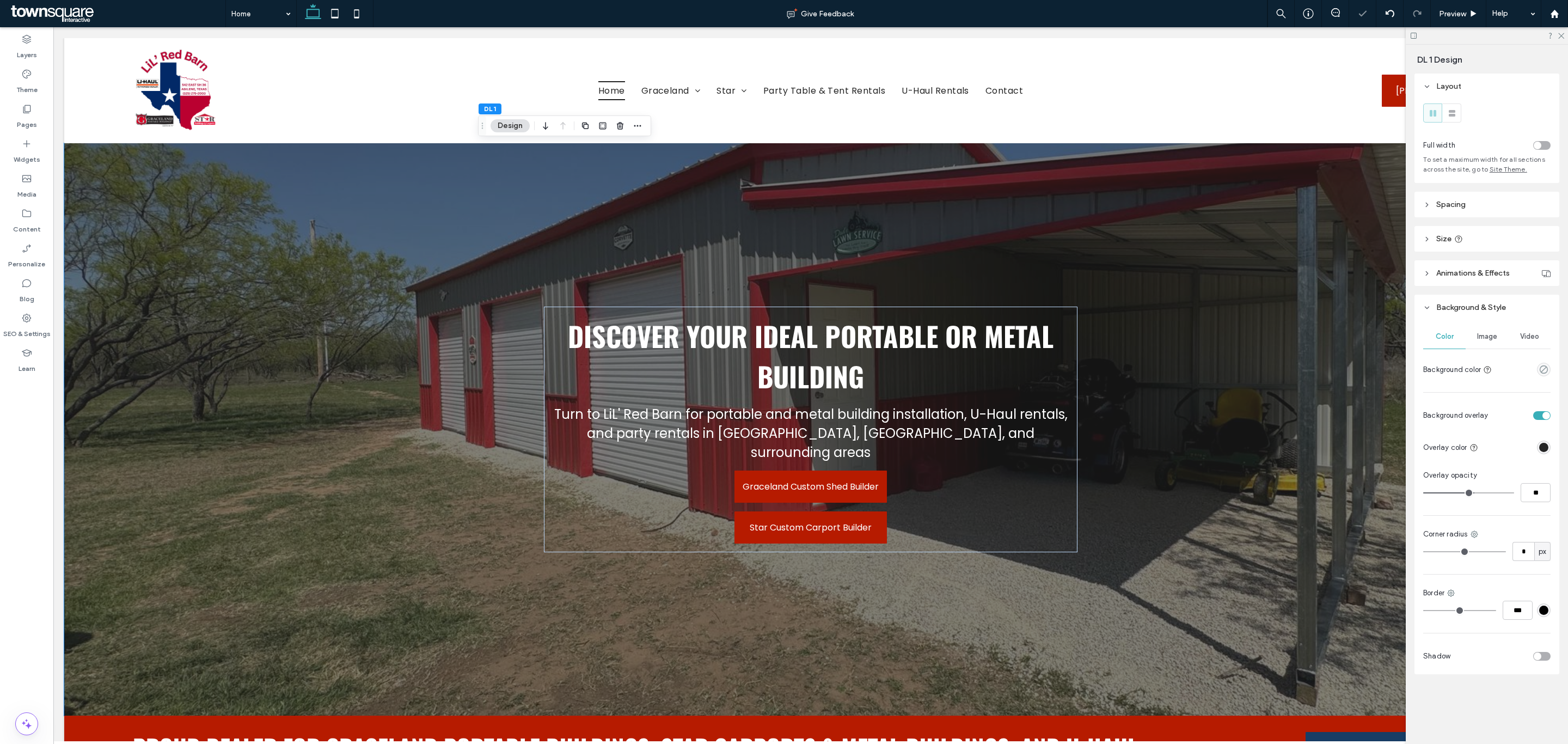
type input "**"
click at [1485, 493] on input "range" at bounding box center [1468, 493] width 91 height 1
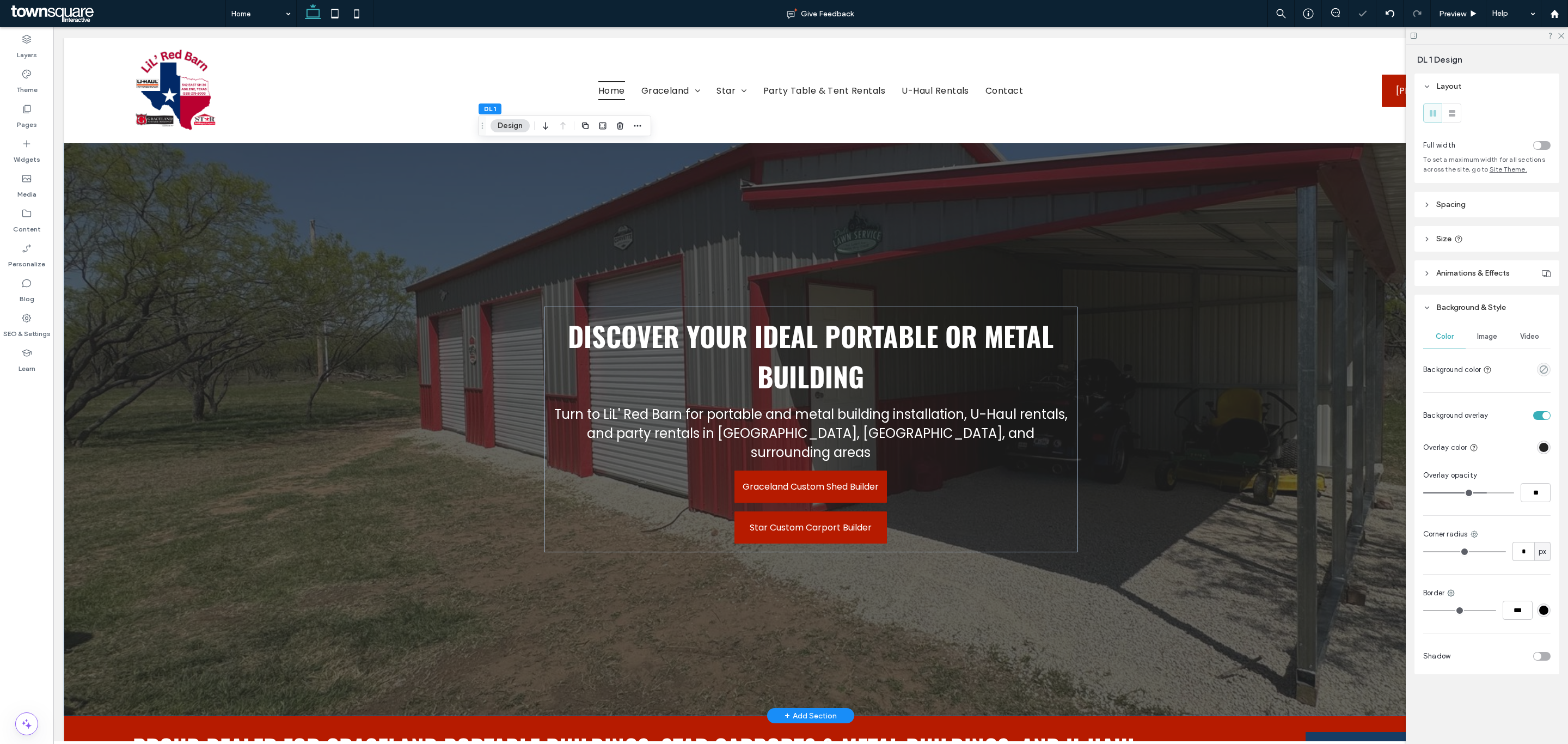
click at [262, 432] on div at bounding box center [811, 429] width 1493 height 572
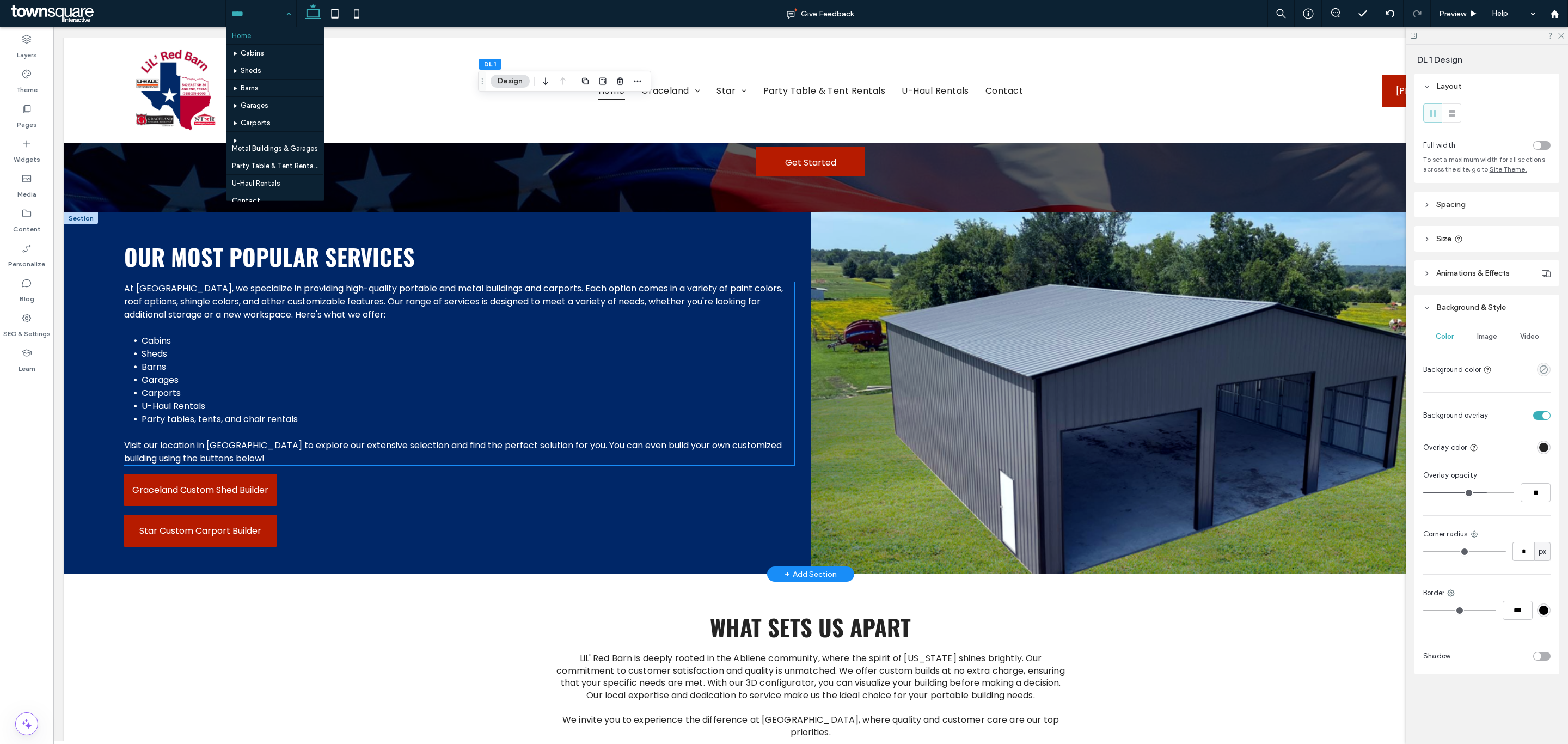
scroll to position [1552, 0]
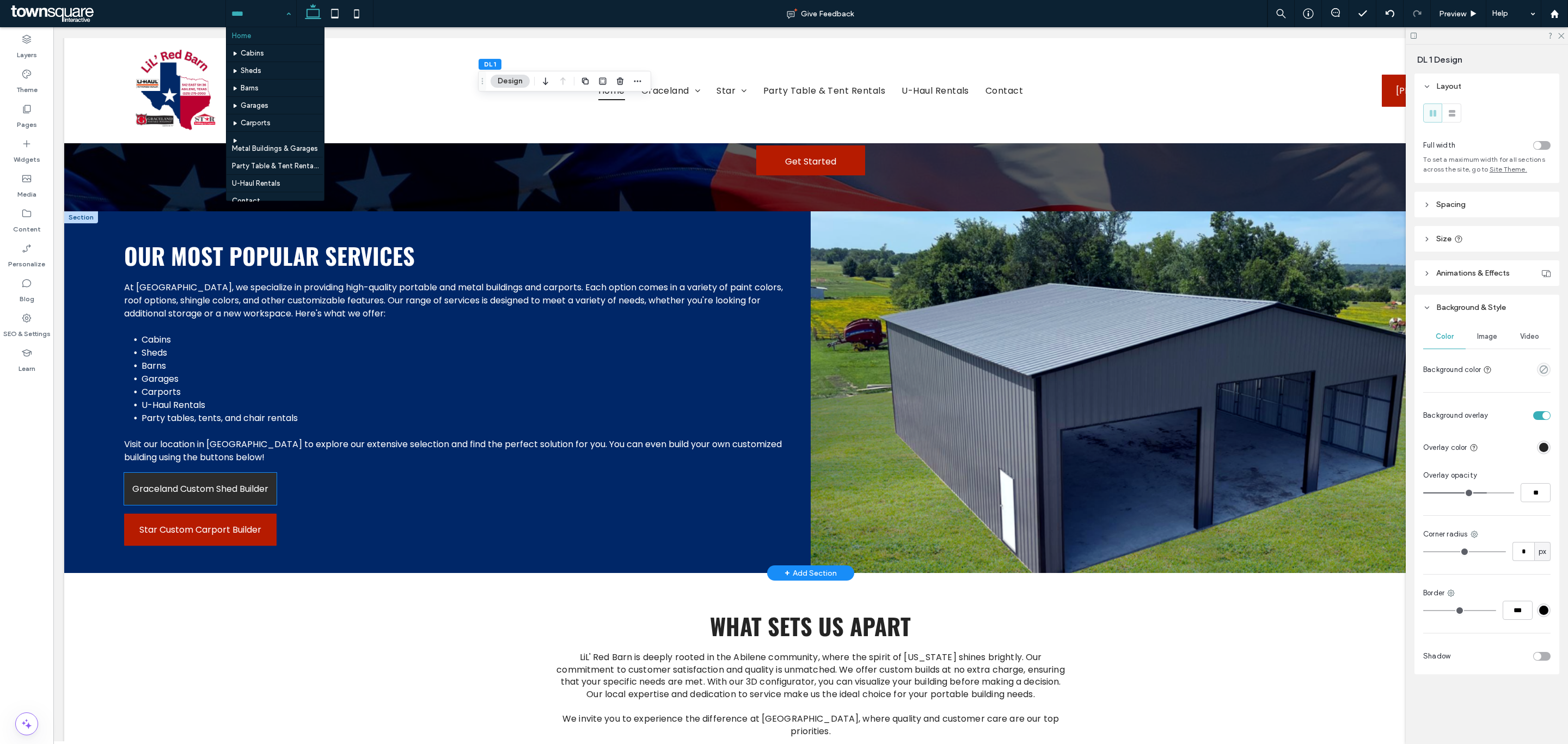
click at [219, 482] on span "Graceland Custom Shed Builder" at bounding box center [200, 489] width 136 height 13
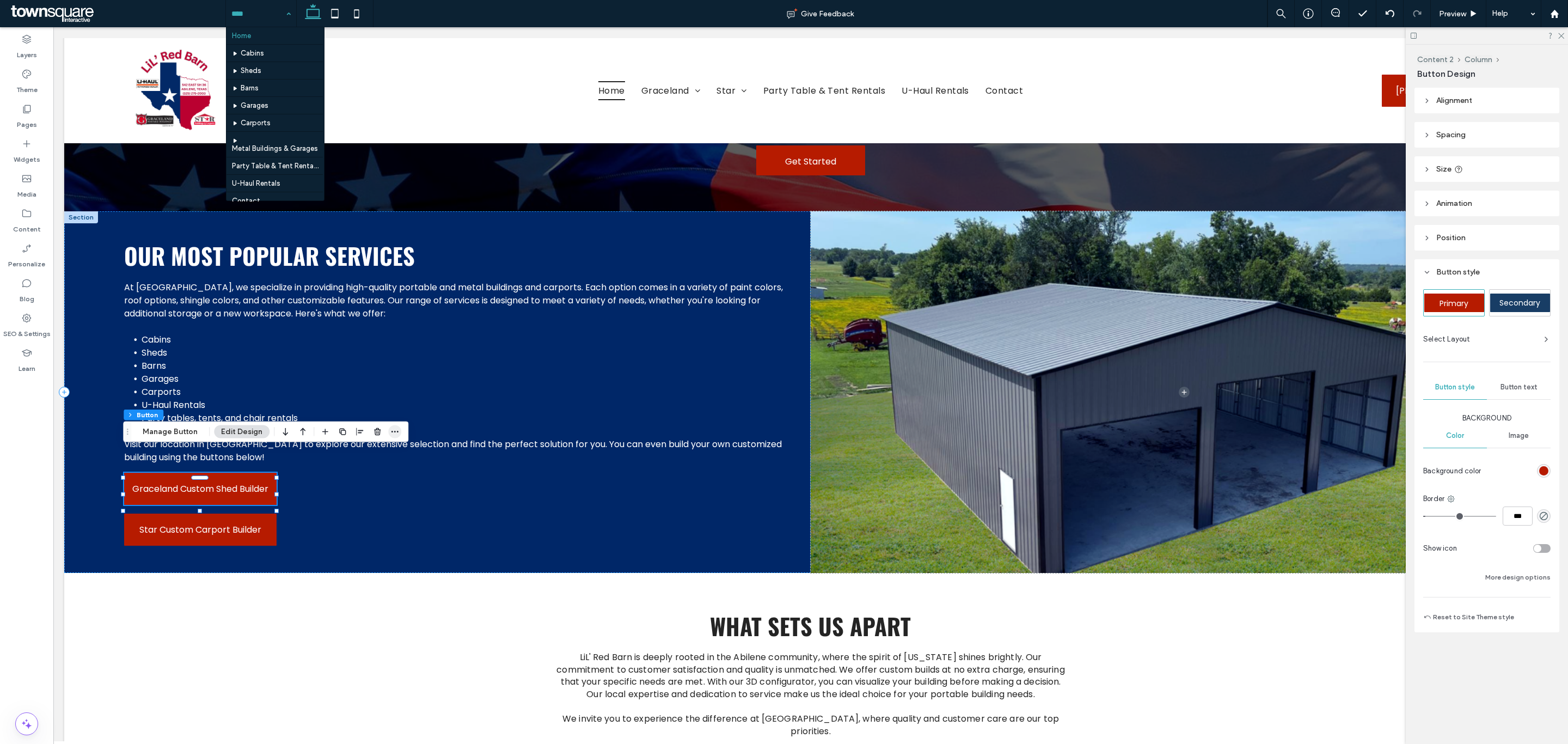
click at [391, 431] on use "button" at bounding box center [395, 432] width 7 height 2
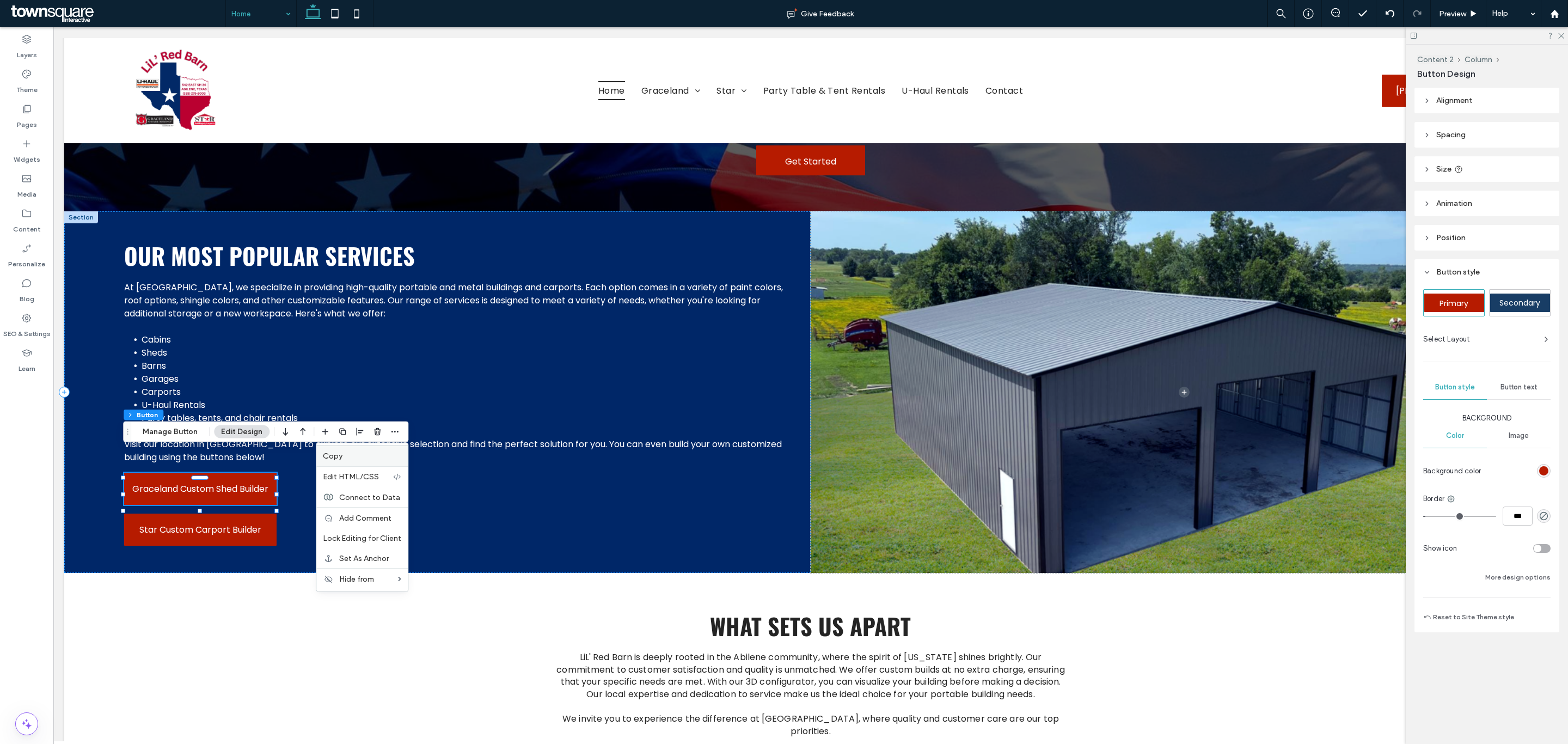
click at [352, 457] on label "Copy" at bounding box center [362, 455] width 79 height 9
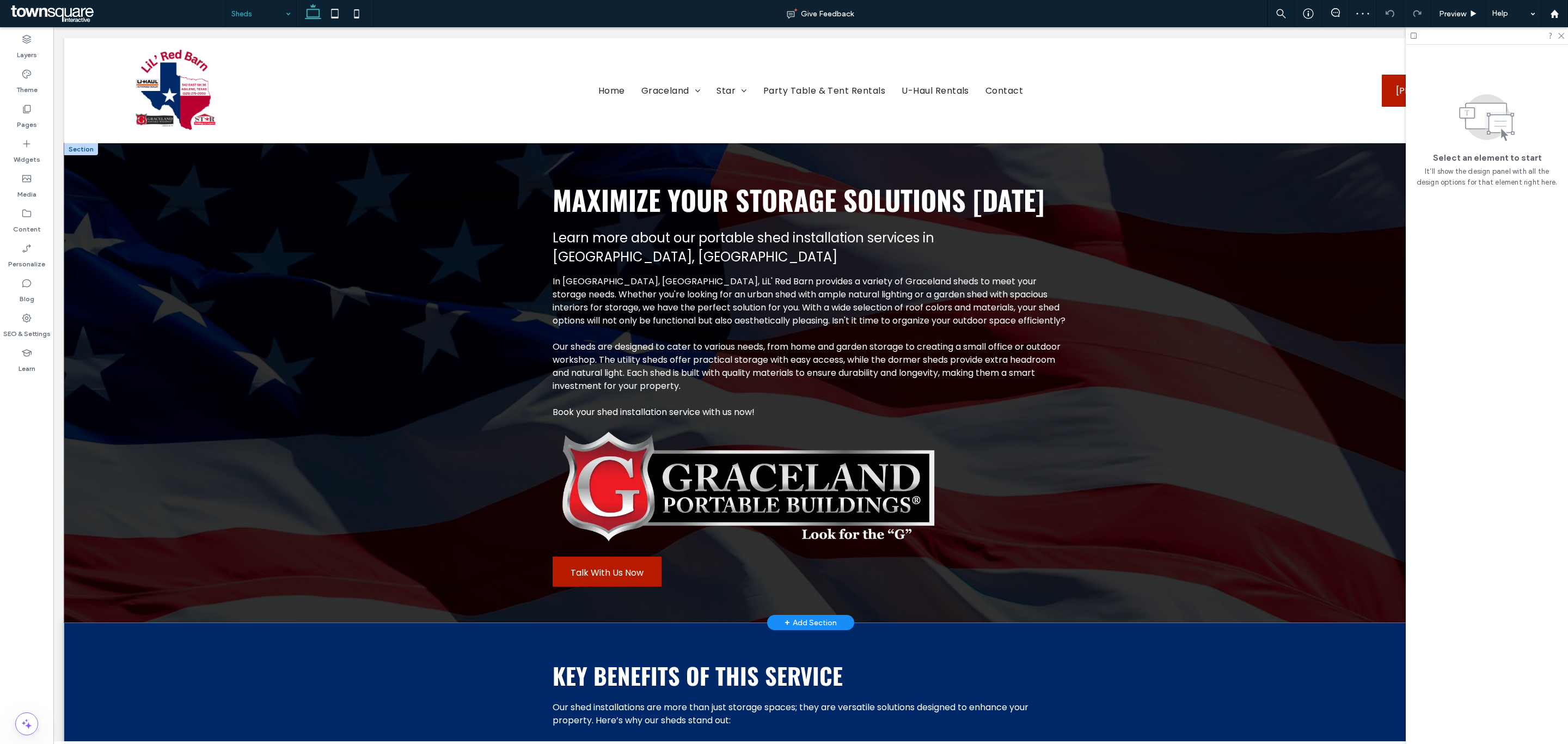
scroll to position [245, 0]
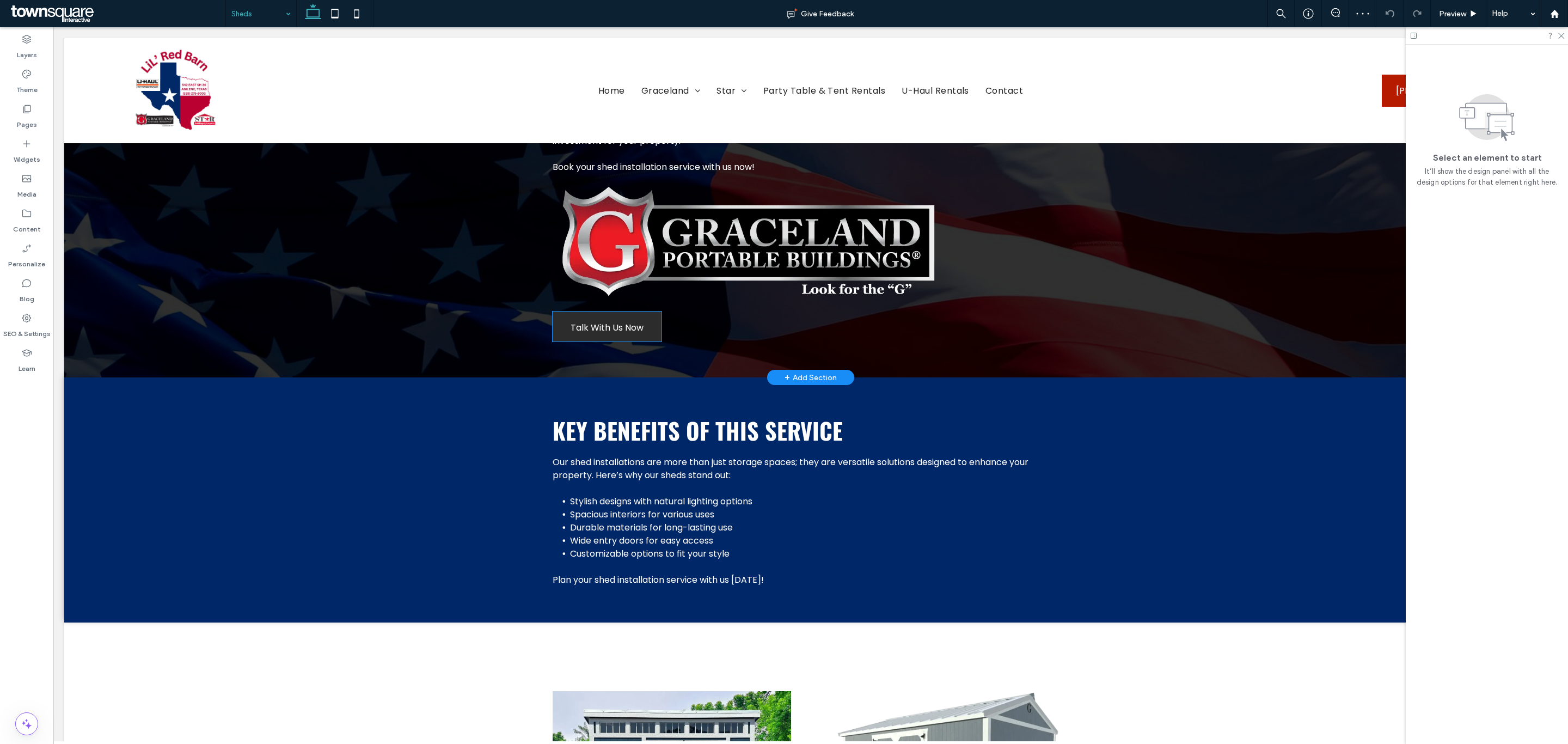
click at [617, 312] on span "Talk With Us Now" at bounding box center [607, 328] width 73 height 31
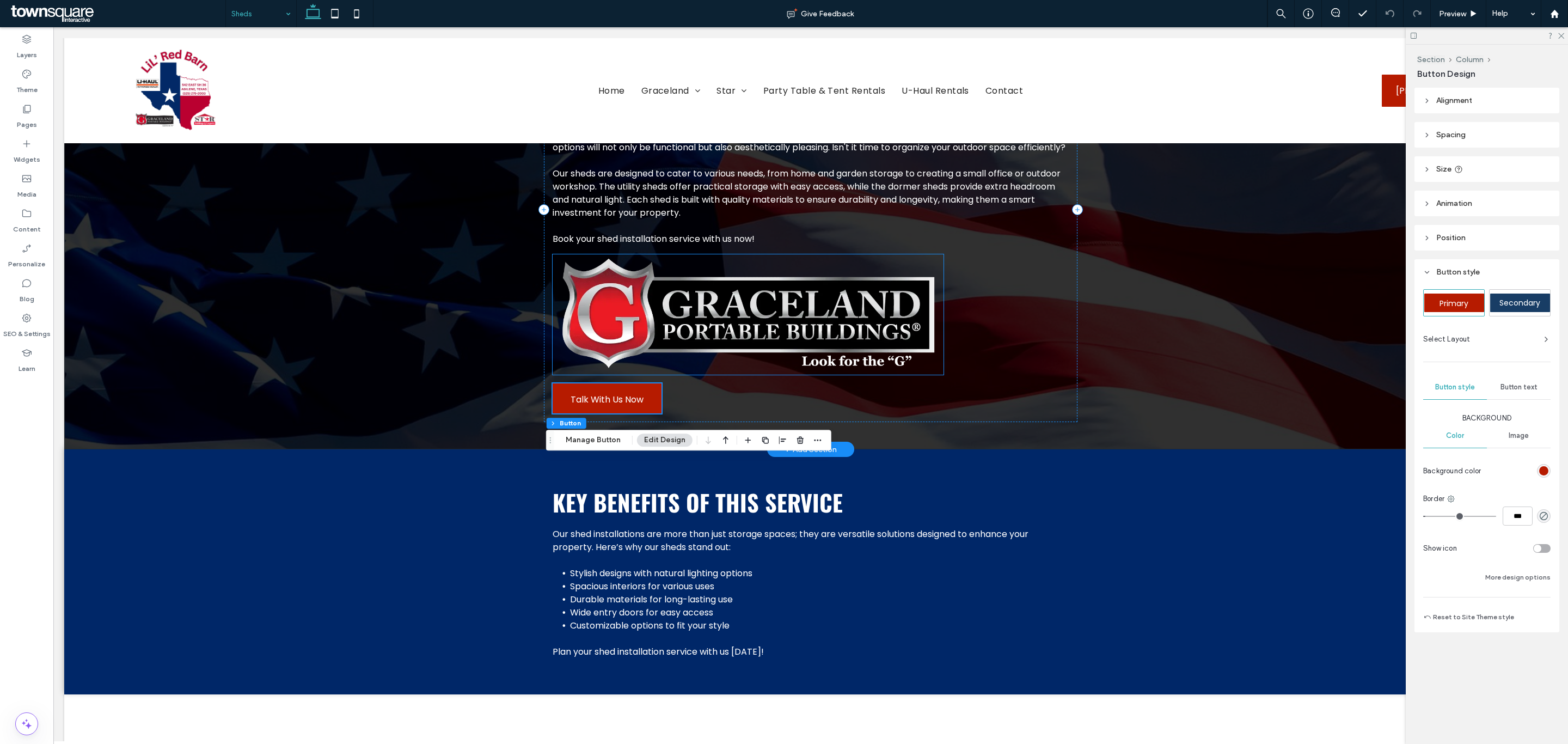
scroll to position [82, 0]
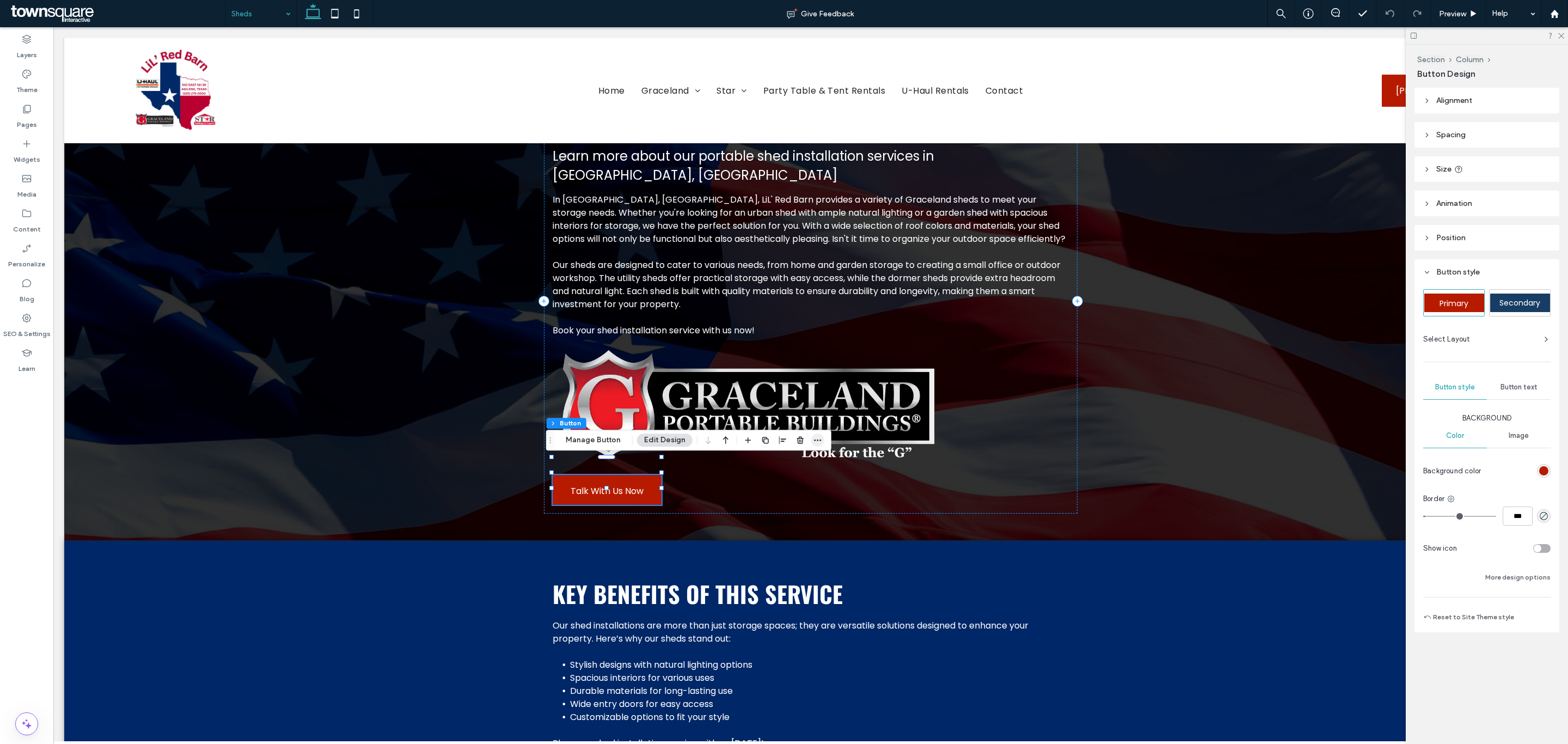
click at [816, 435] on span "button" at bounding box center [817, 440] width 13 height 13
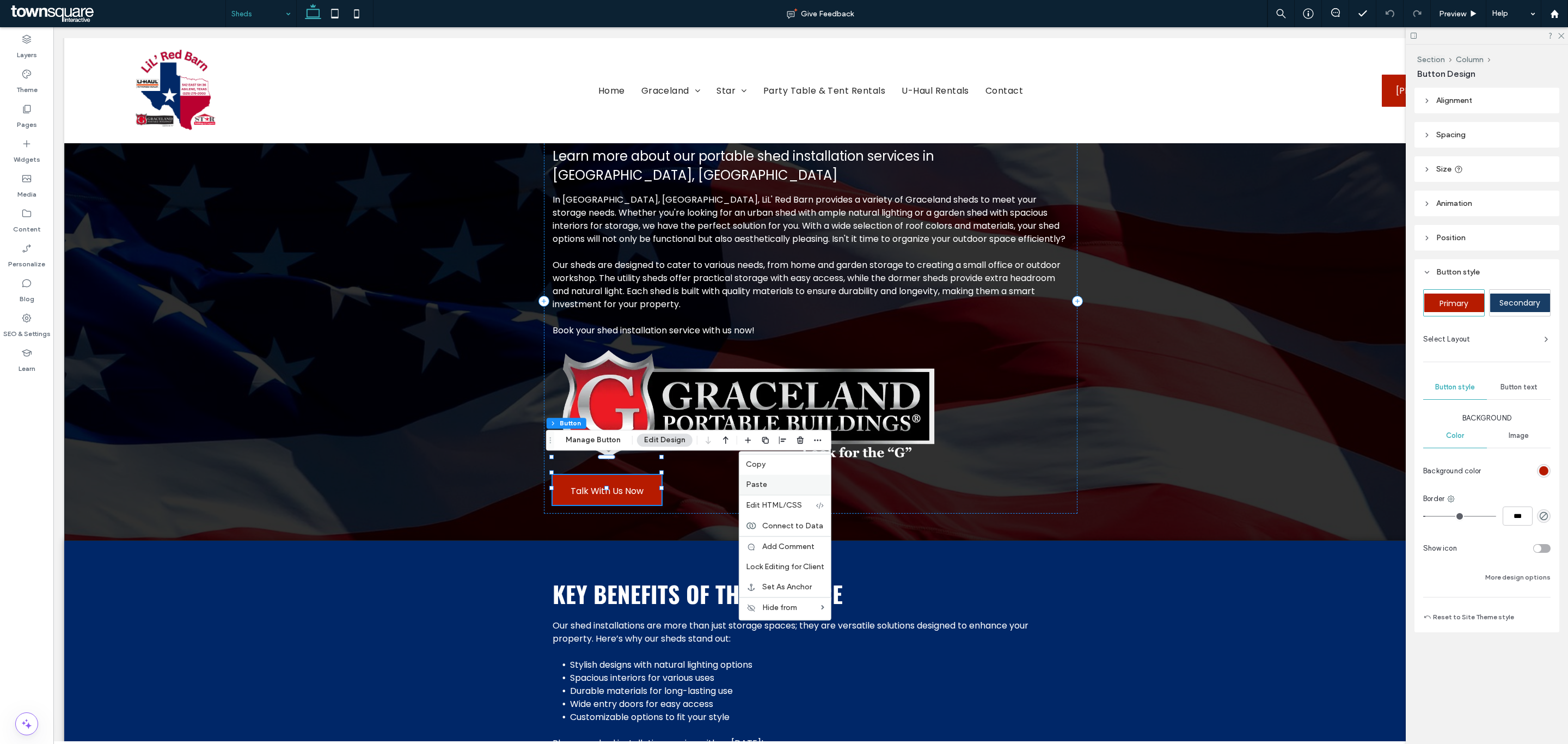
click at [797, 480] on label "Paste" at bounding box center [785, 484] width 79 height 9
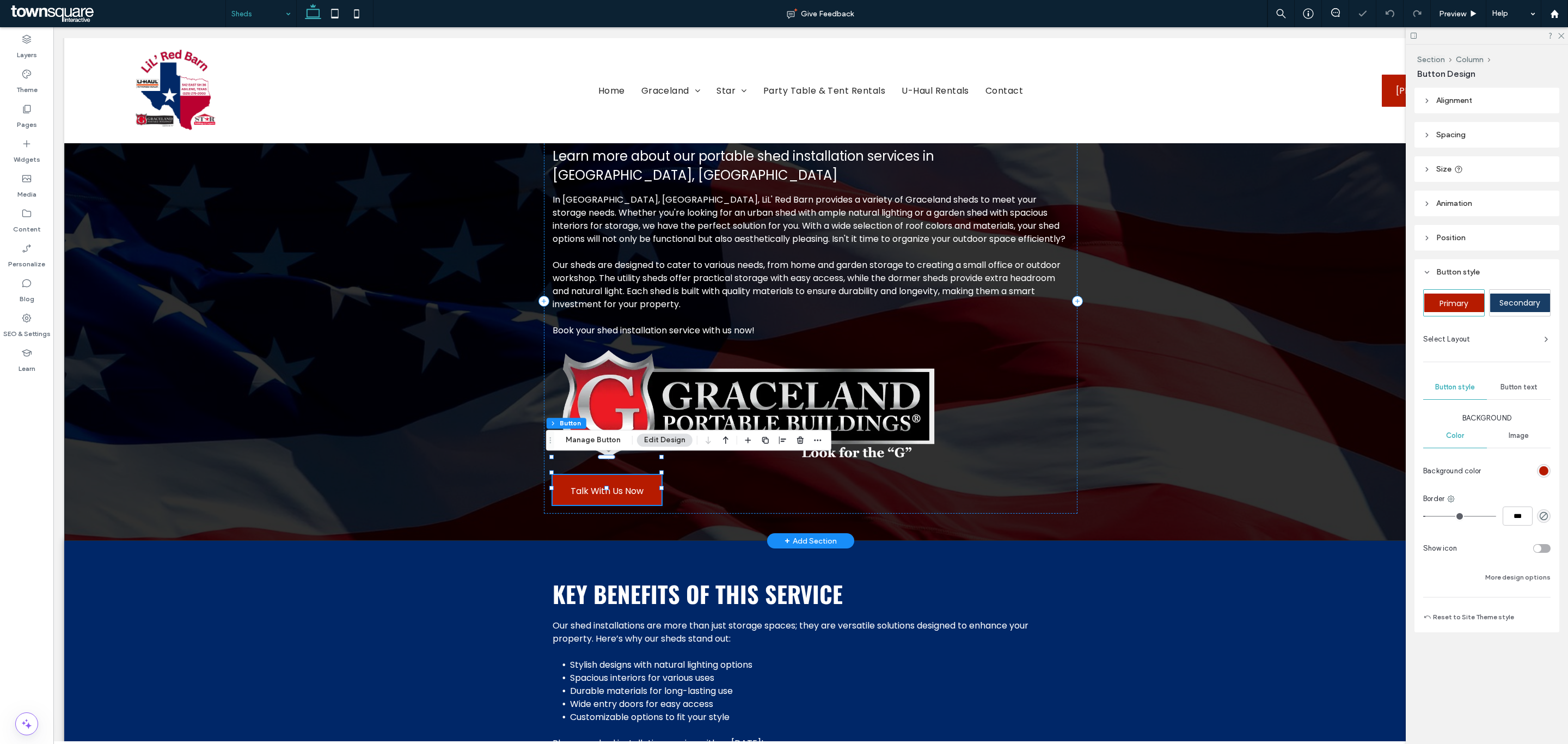
type input "*"
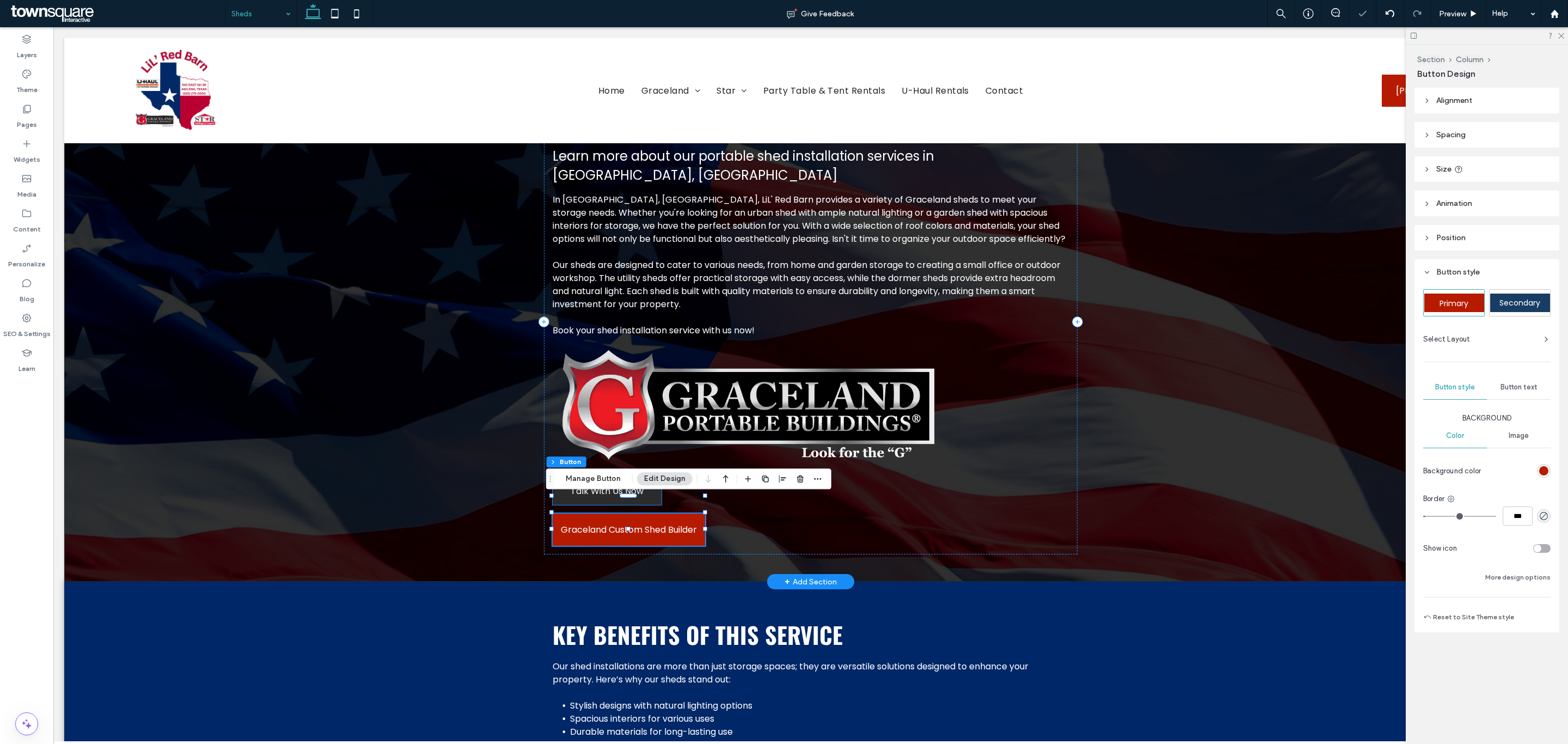
click at [632, 476] on span "Talk With Us Now" at bounding box center [607, 491] width 73 height 31
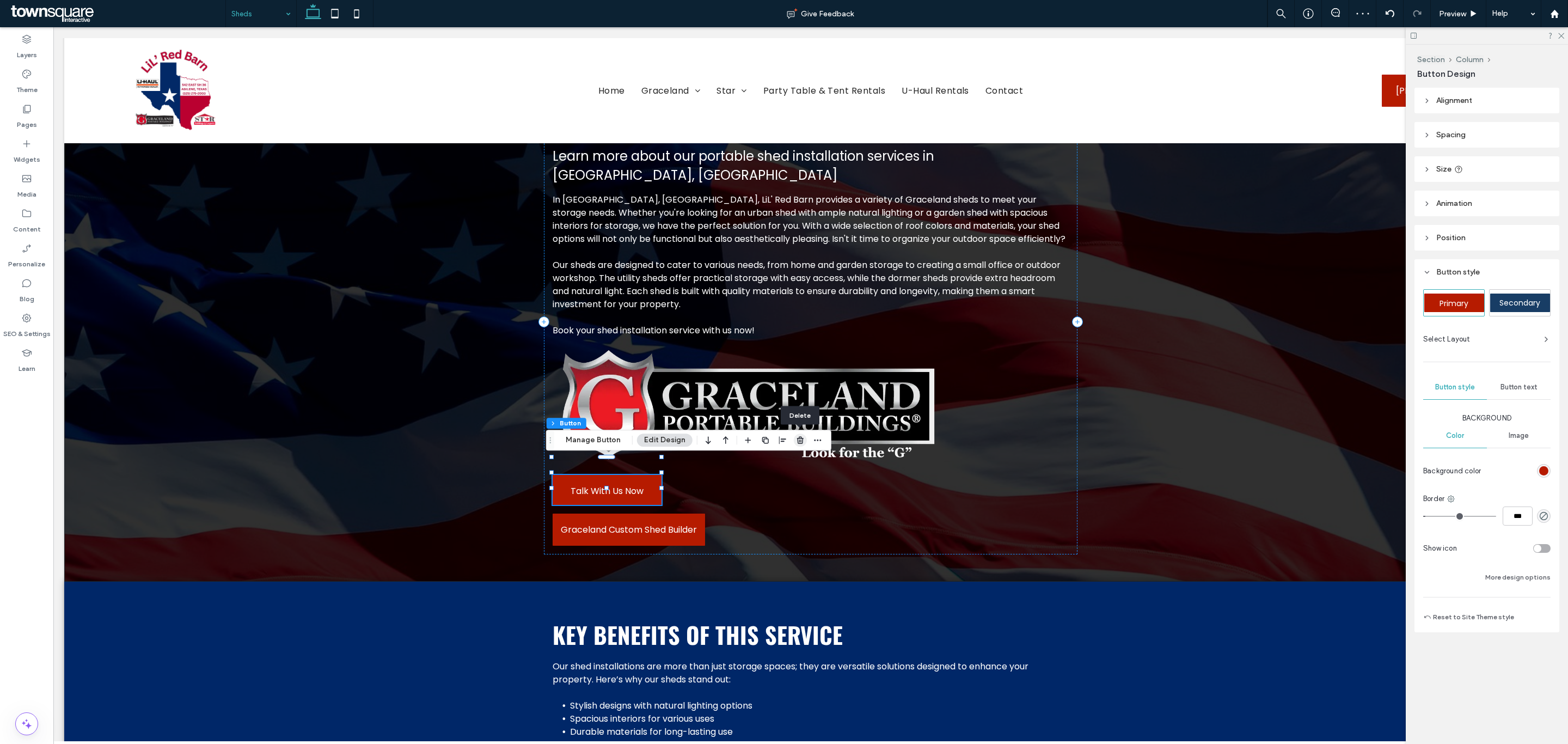
drag, startPoint x: 802, startPoint y: 435, endPoint x: 694, endPoint y: 424, distance: 108.6
click at [802, 436] on icon "button" at bounding box center [800, 440] width 9 height 9
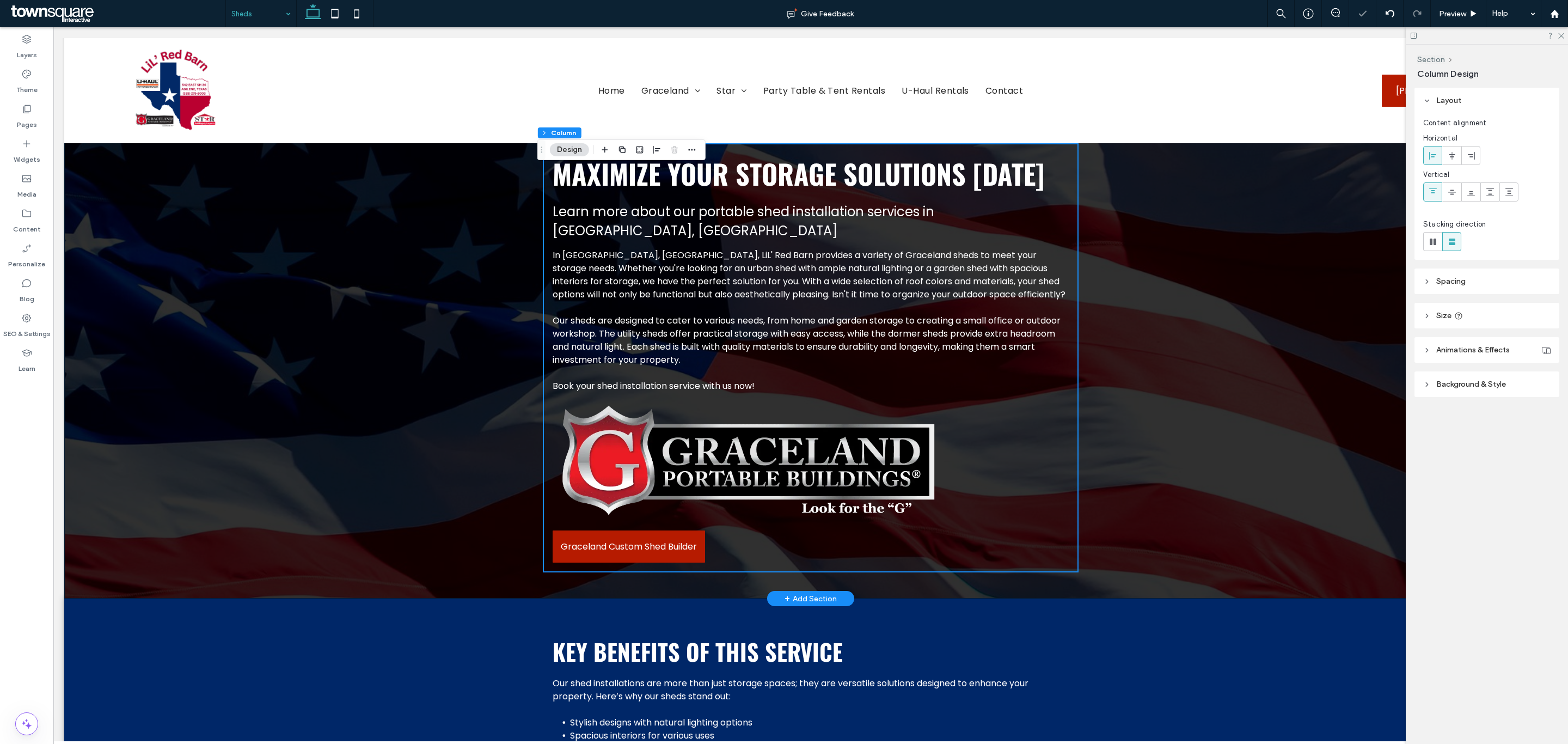
scroll to position [0, 0]
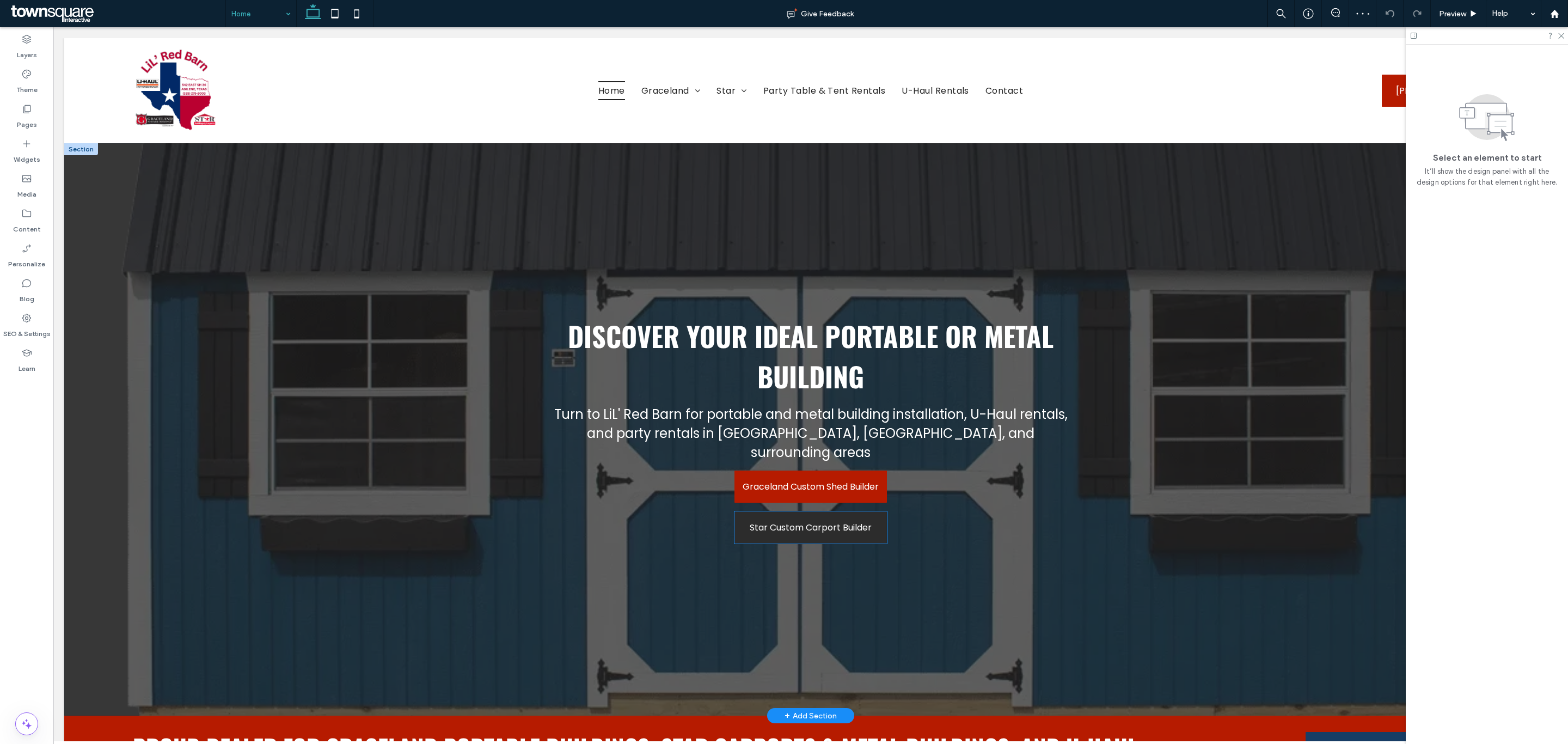
click at [820, 519] on link "Star Custom Carport Builder" at bounding box center [811, 527] width 152 height 32
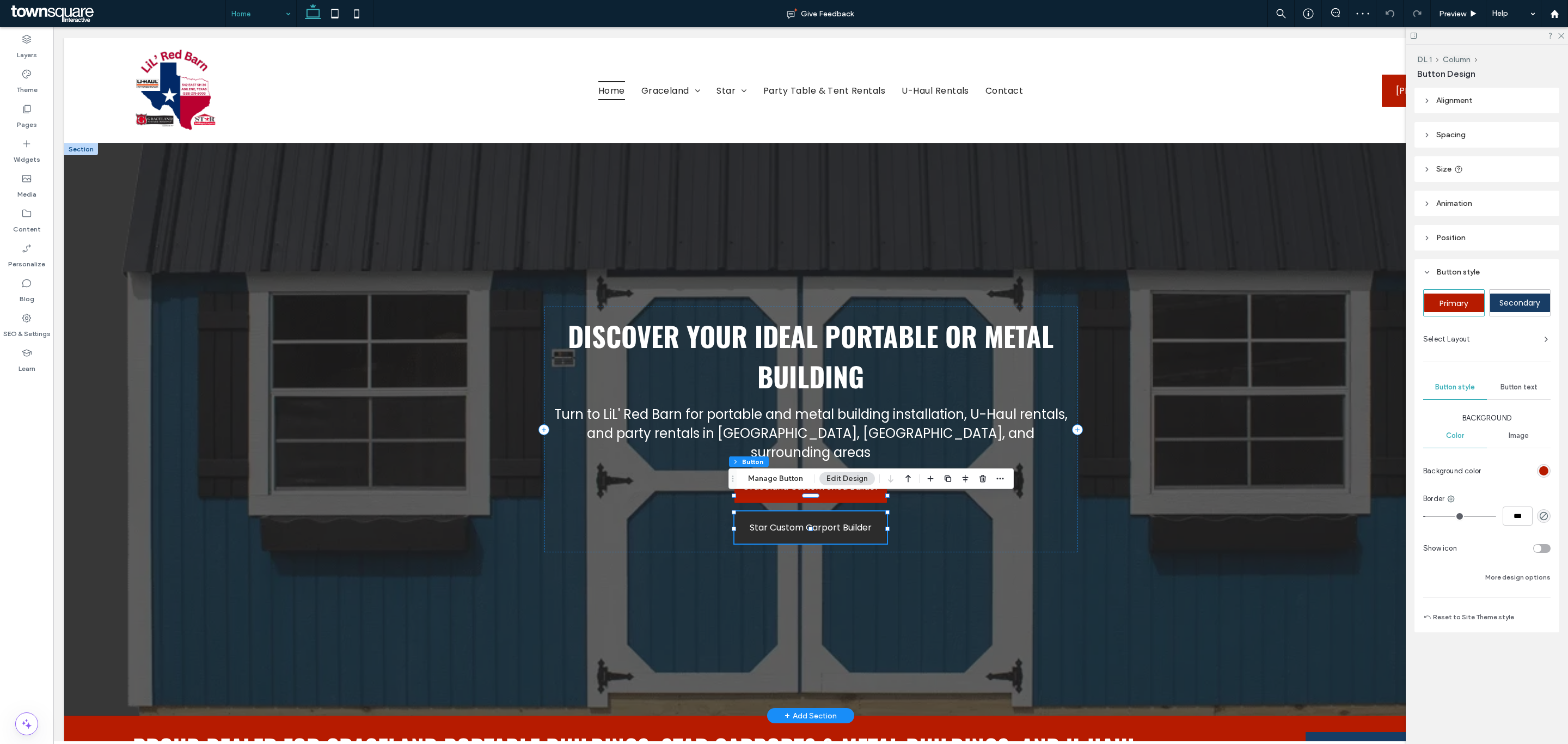
type input "**"
click at [998, 479] on icon "button" at bounding box center [1000, 479] width 9 height 9
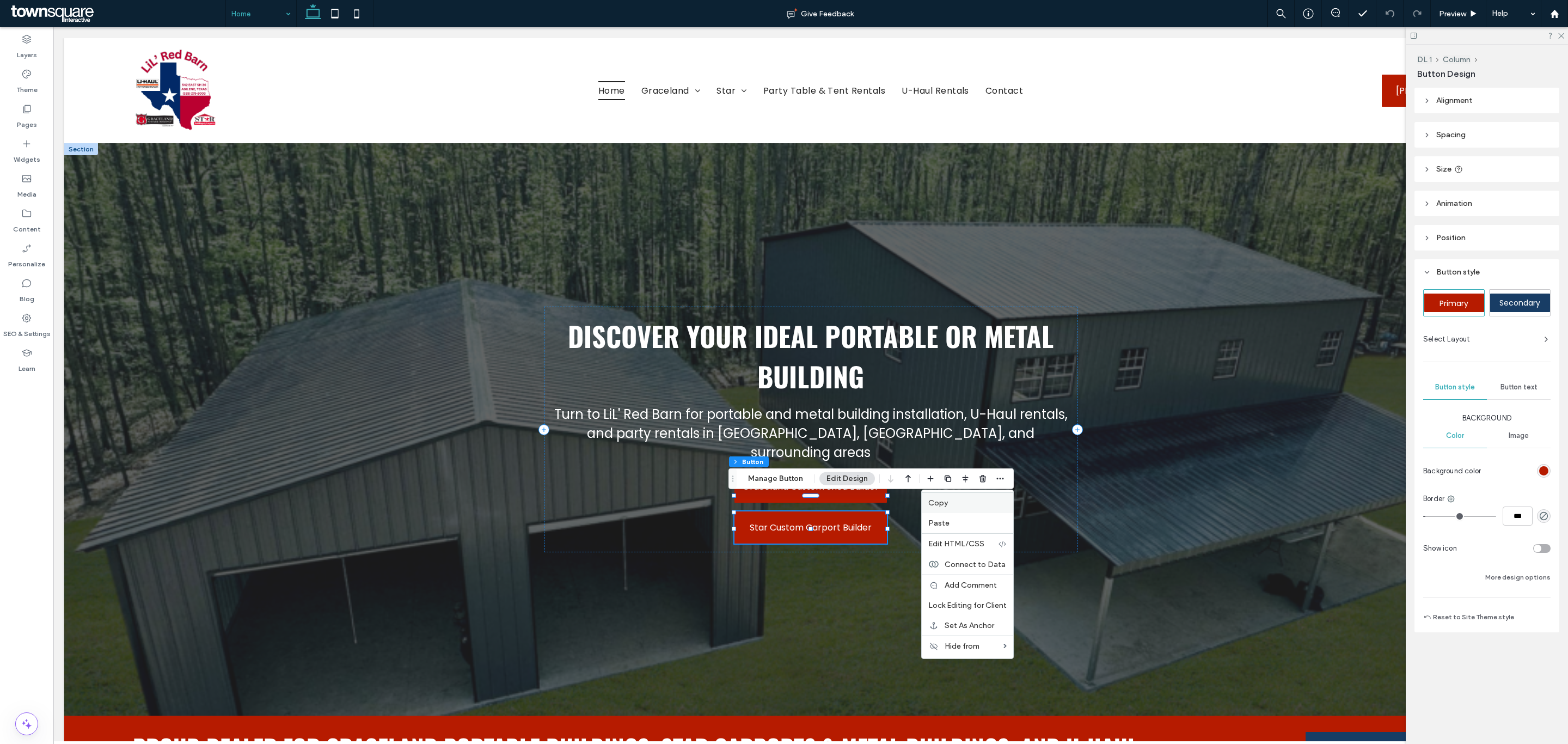
click at [937, 502] on span "Copy" at bounding box center [938, 502] width 19 height 9
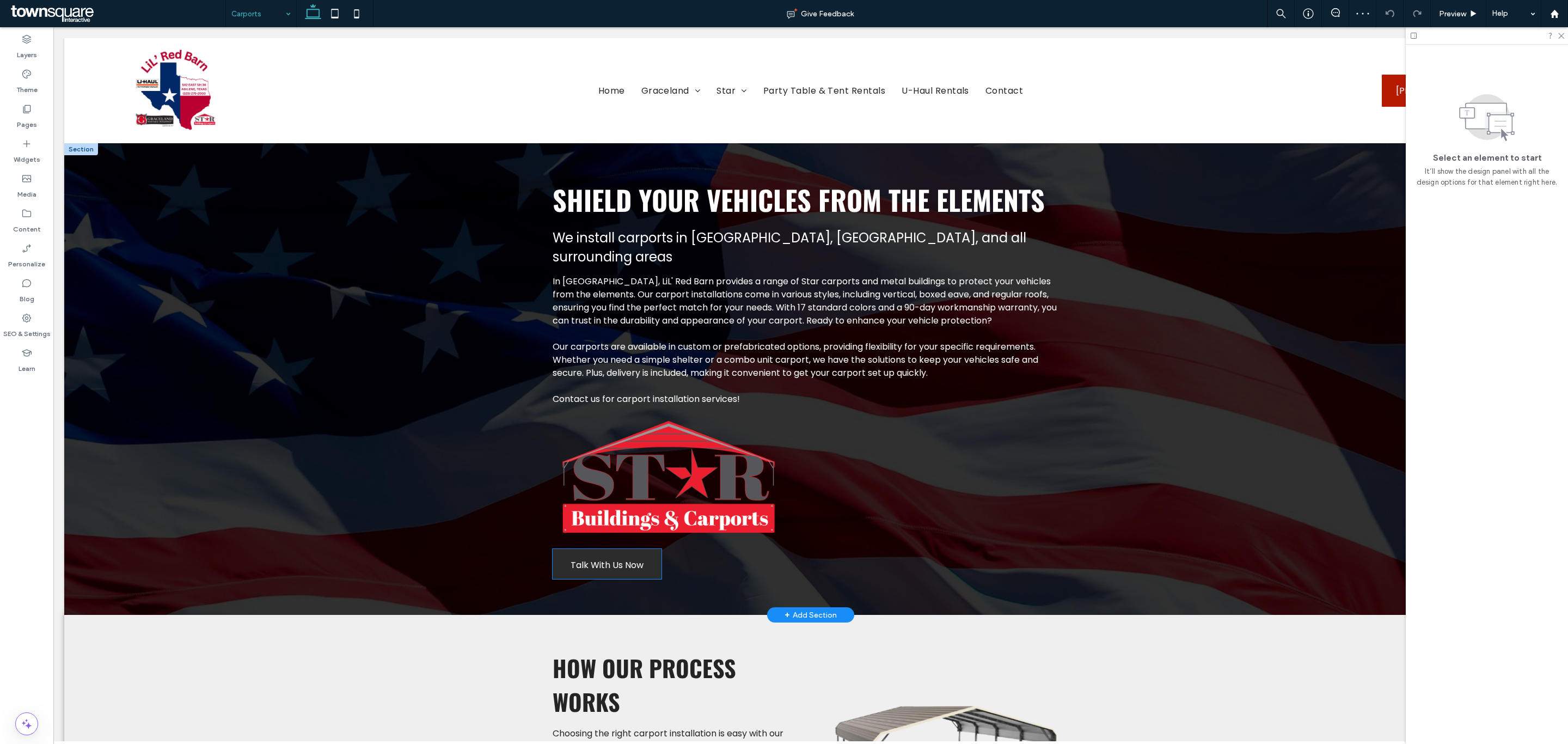
click at [634, 549] on span "Talk With Us Now" at bounding box center [607, 564] width 73 height 31
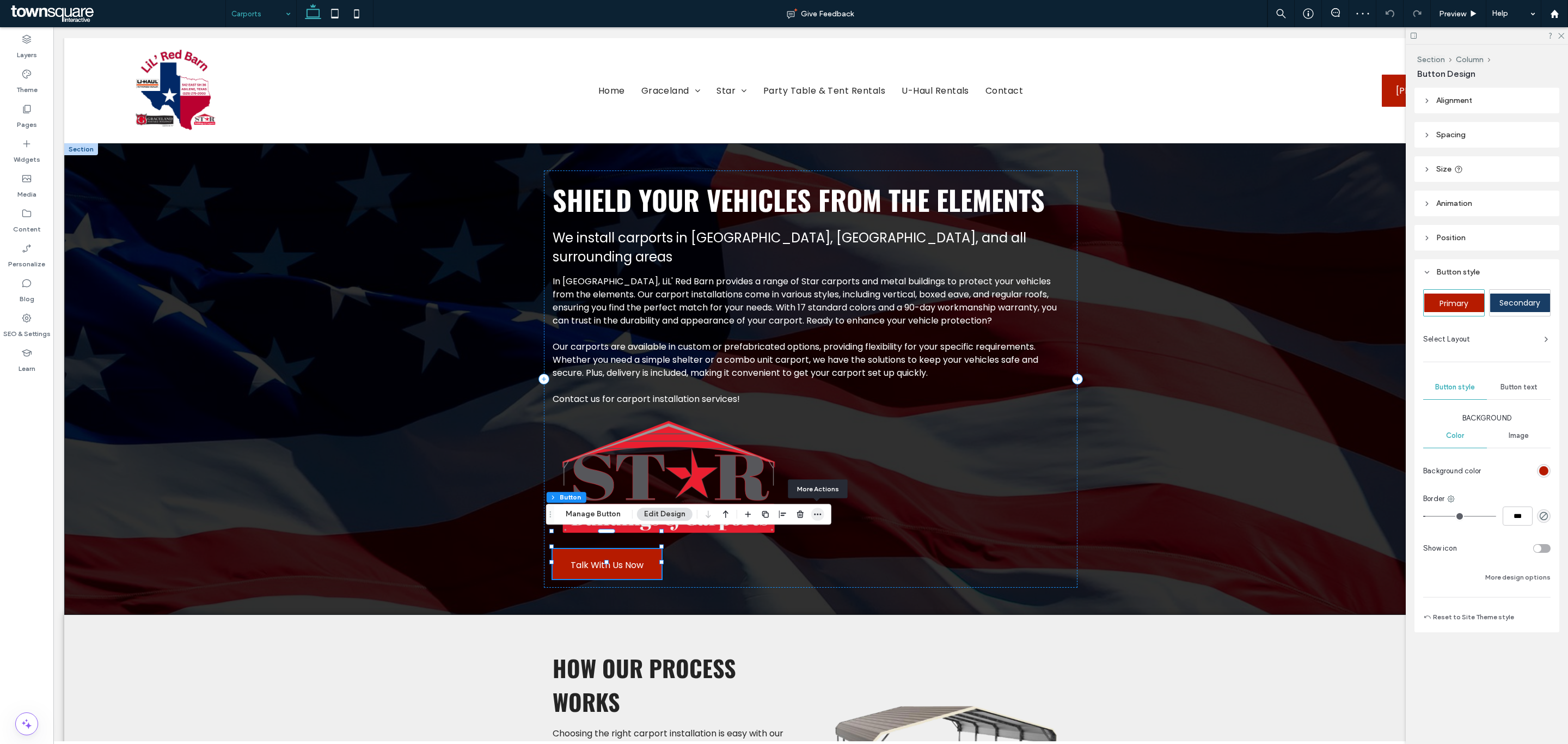
click at [819, 513] on icon "button" at bounding box center [817, 514] width 9 height 9
click at [781, 558] on label "Paste" at bounding box center [785, 558] width 79 height 9
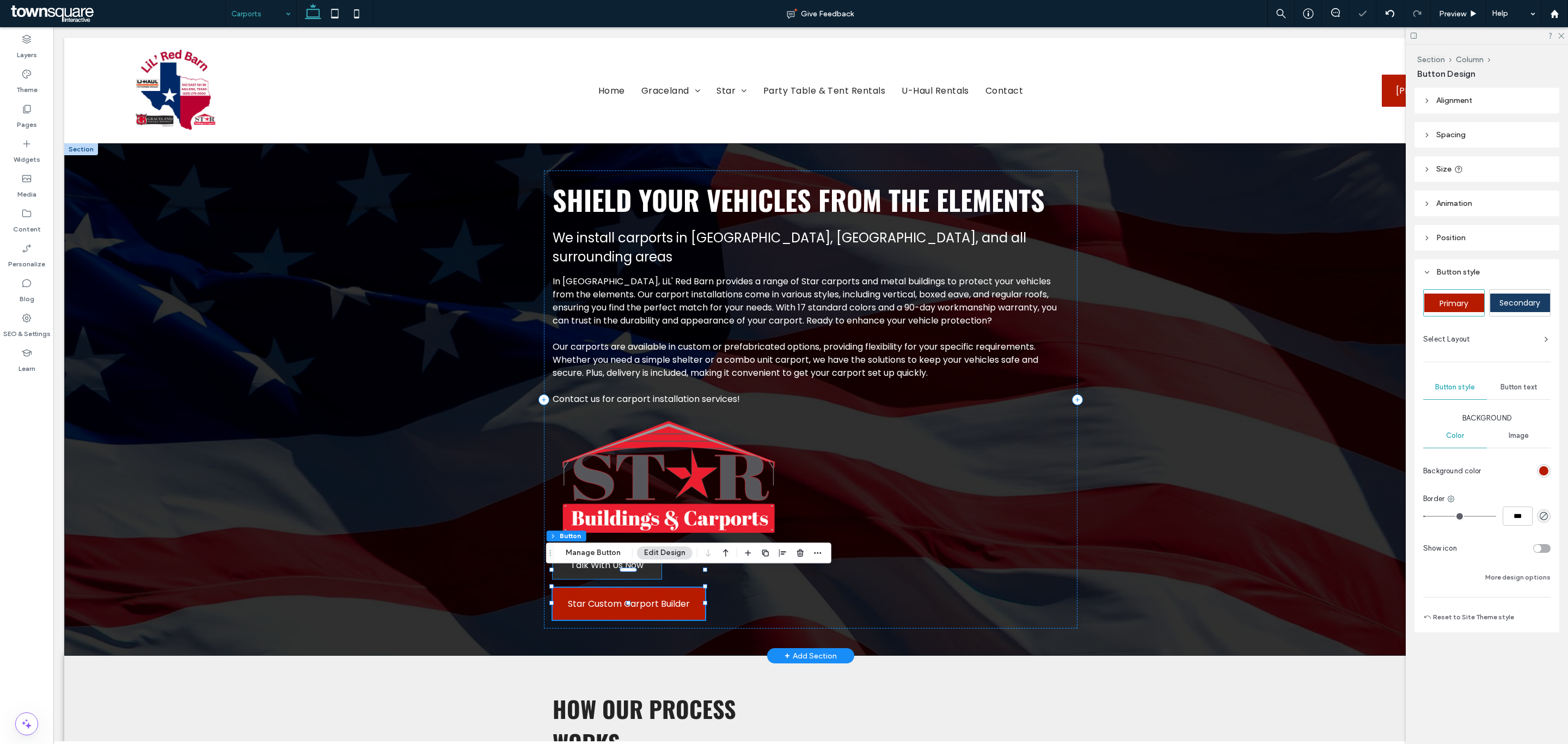
click at [651, 549] on link "Talk With Us Now" at bounding box center [607, 564] width 109 height 30
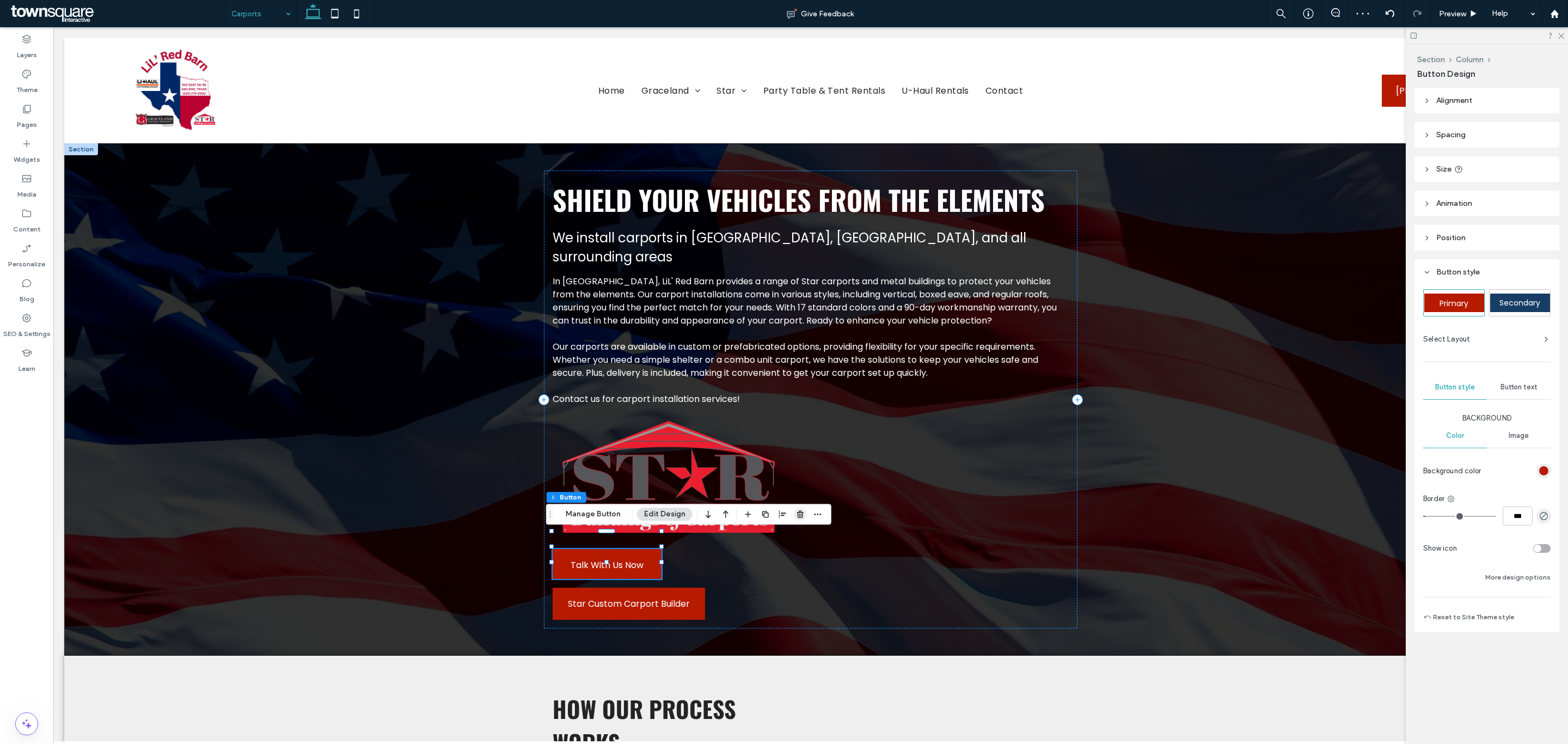
drag, startPoint x: 802, startPoint y: 512, endPoint x: 743, endPoint y: 485, distance: 64.9
click at [802, 512] on use "button" at bounding box center [800, 514] width 7 height 7
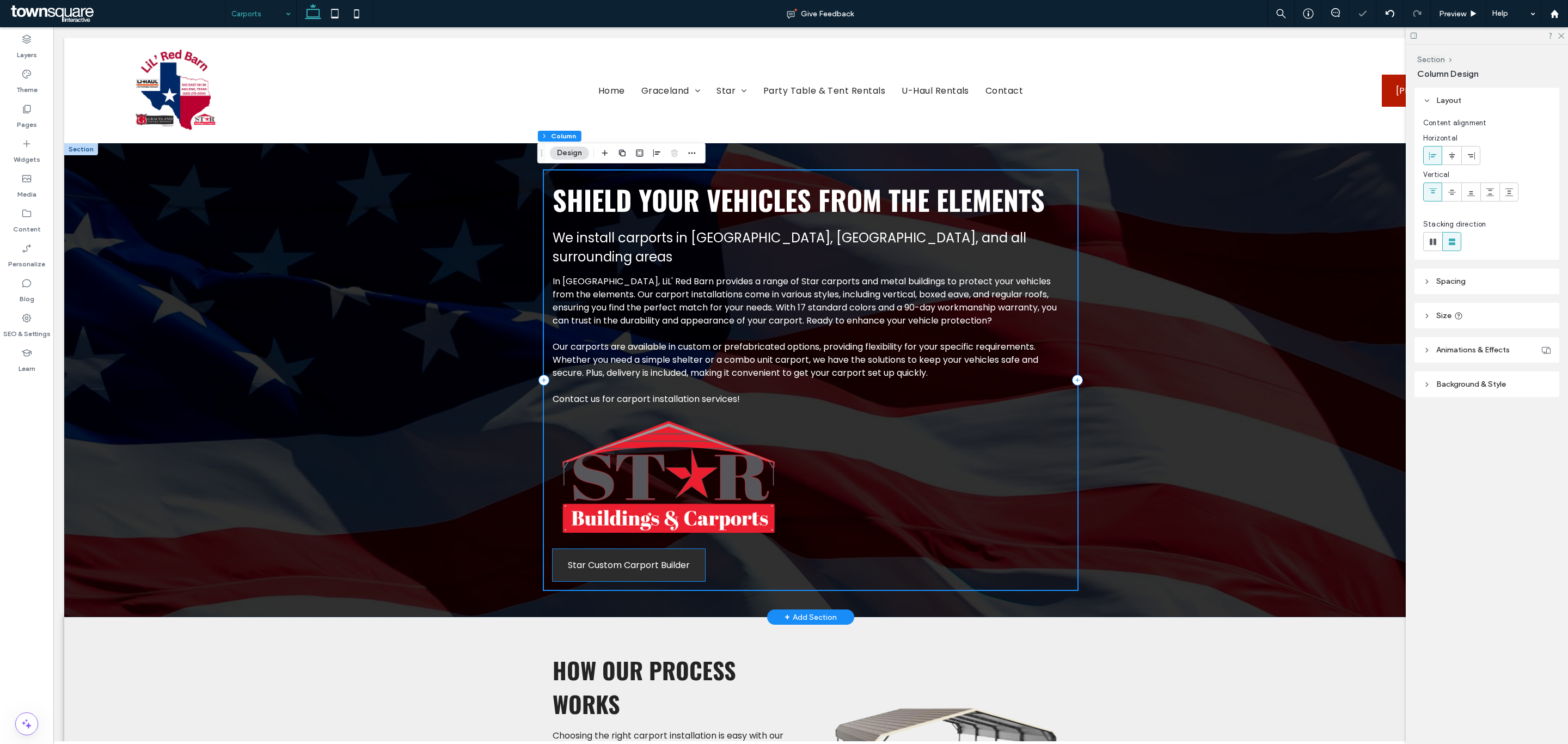
click at [590, 558] on span "Star Custom Carport Builder" at bounding box center [629, 565] width 122 height 13
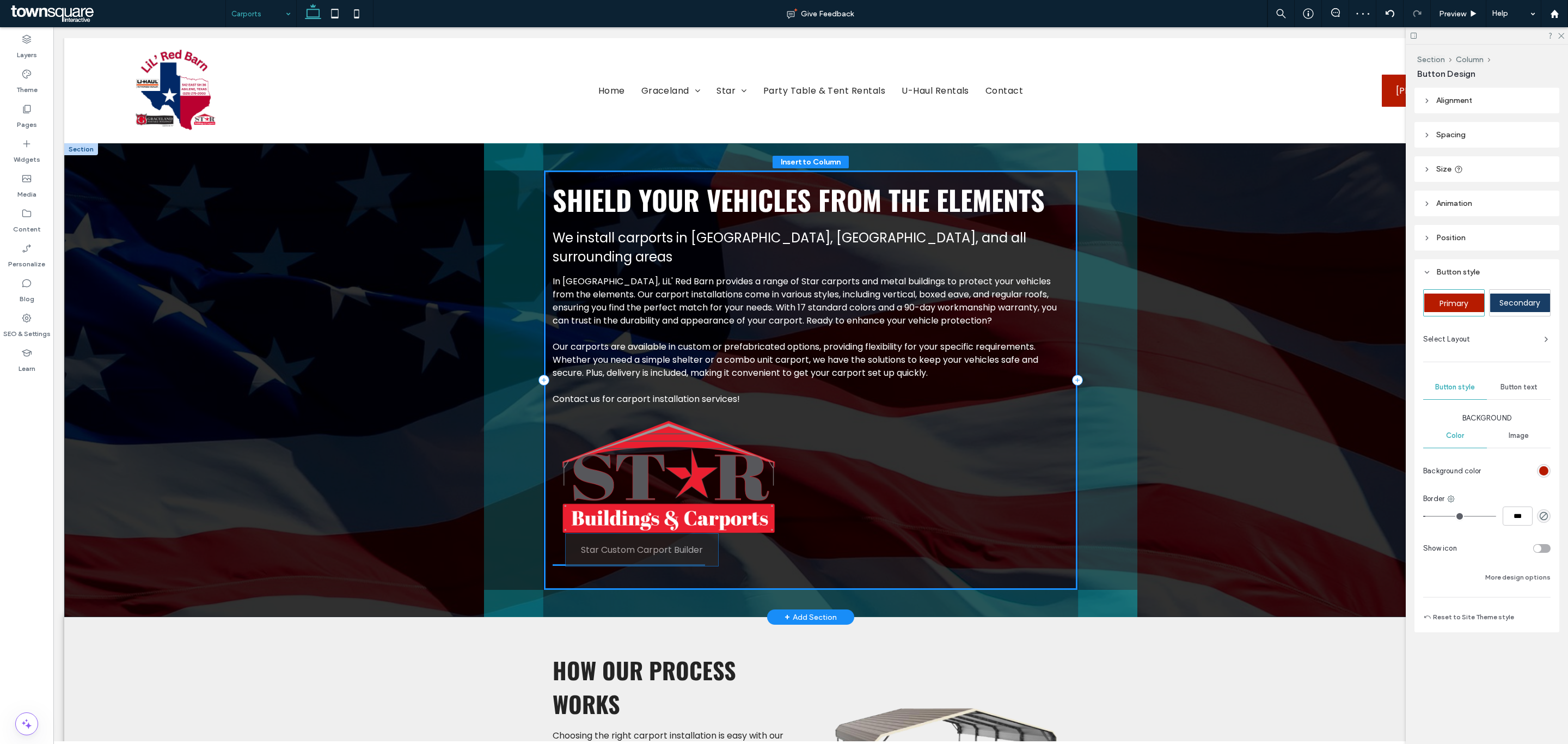
drag, startPoint x: 616, startPoint y: 546, endPoint x: 631, endPoint y: 546, distance: 15.0
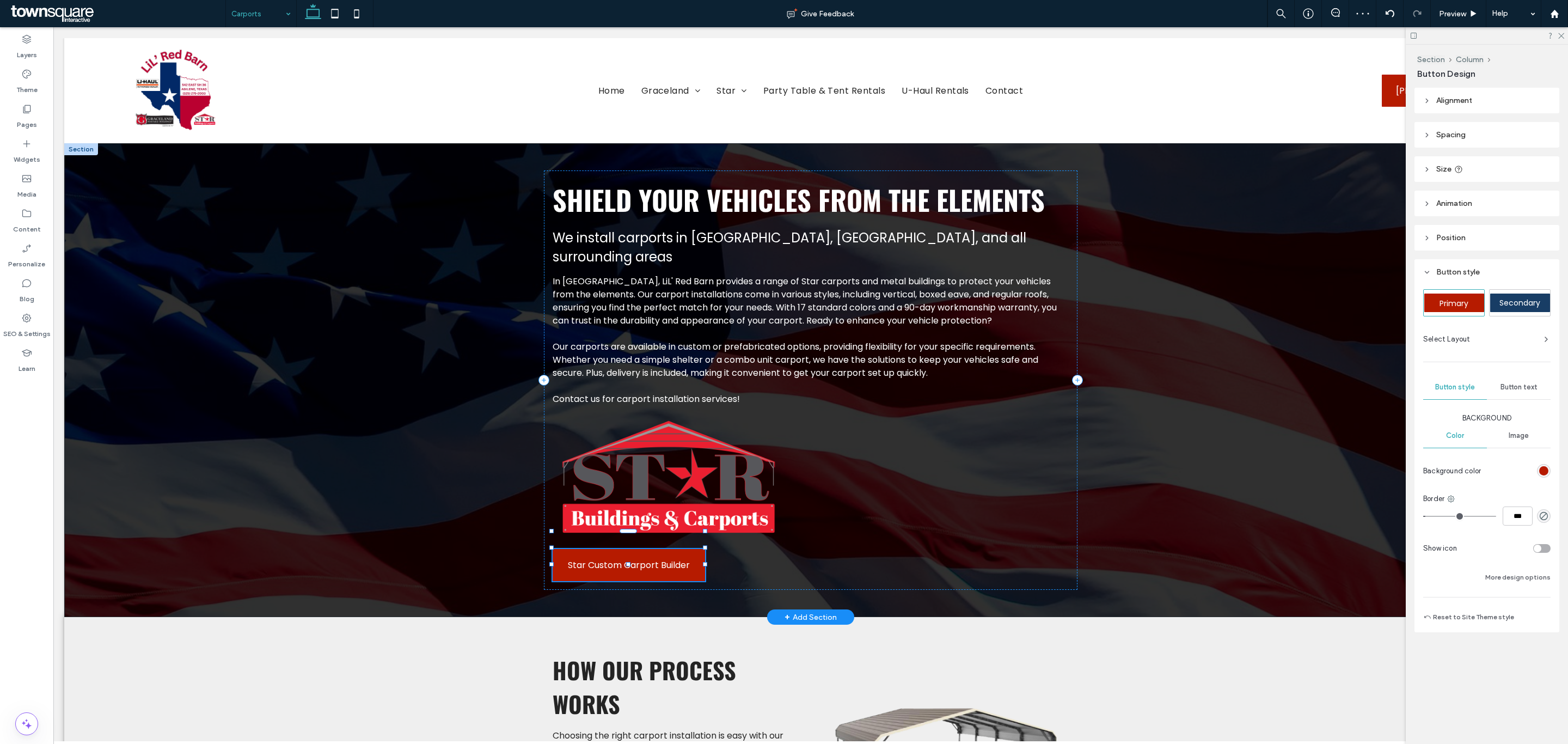
type input "*"
click at [711, 445] on img at bounding box center [670, 477] width 234 height 126
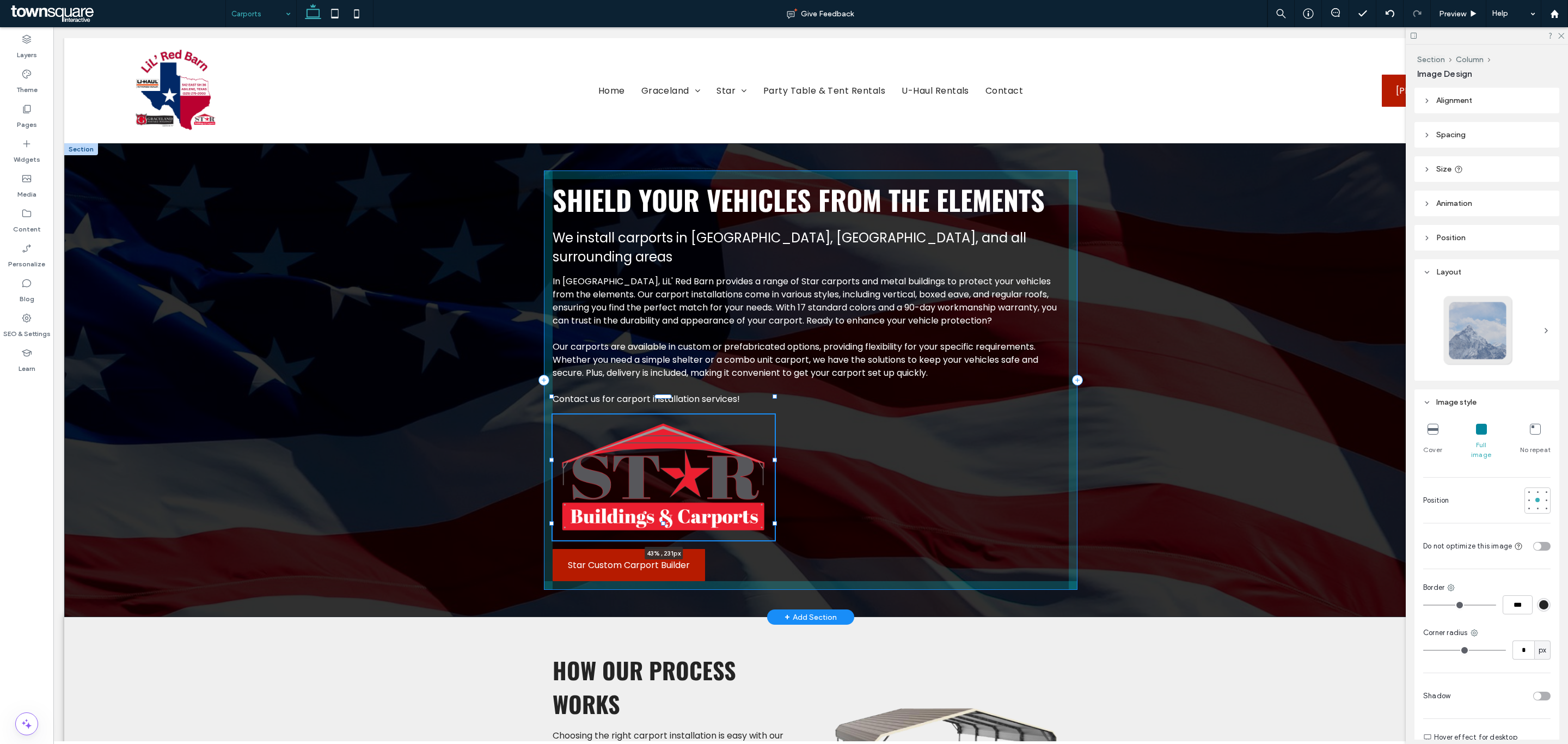
drag, startPoint x: 779, startPoint y: 460, endPoint x: 771, endPoint y: 458, distance: 8.2
click at [772, 458] on div at bounding box center [774, 460] width 4 height 4
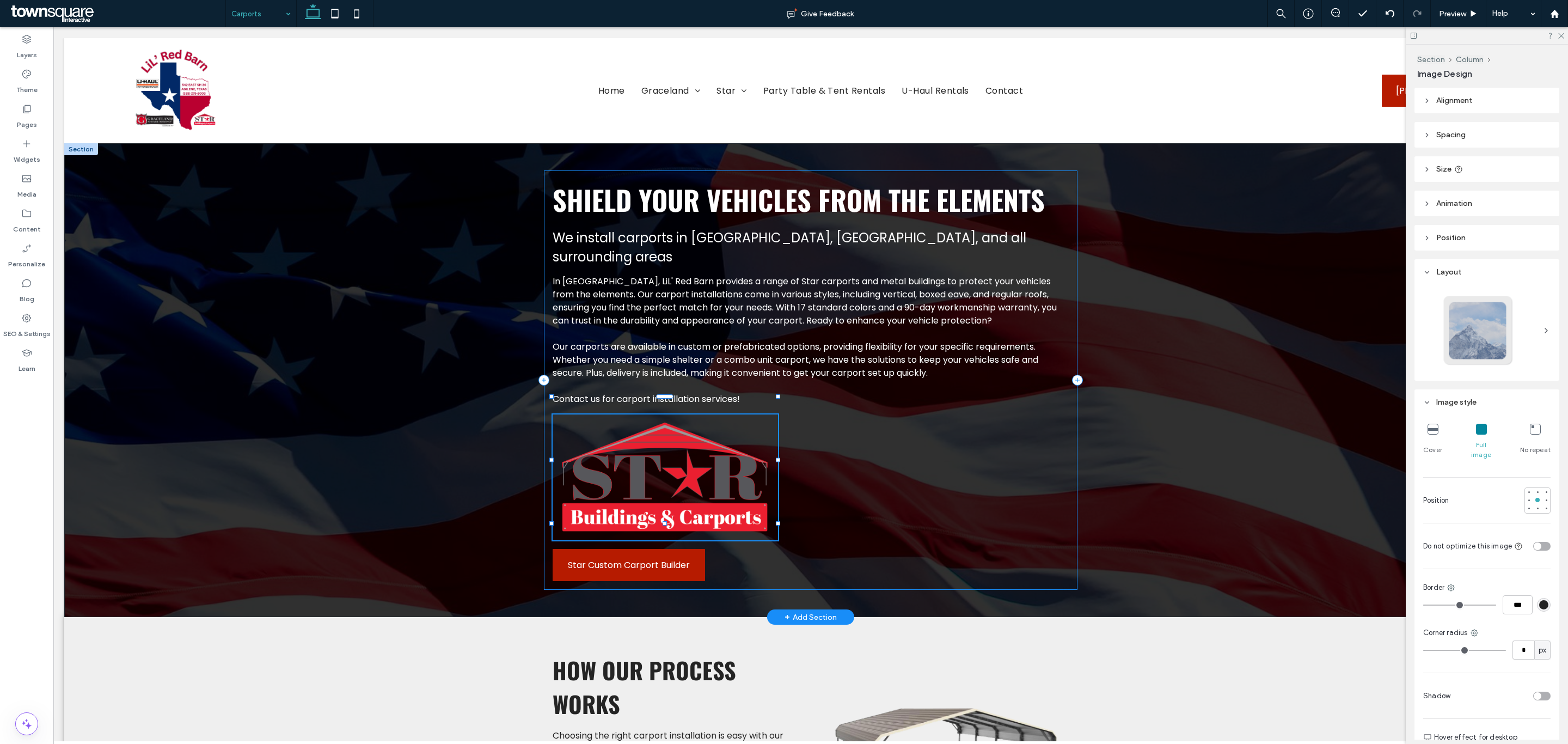
type input "**"
type input "****"
click at [810, 467] on div "Shield Your Vehicles from the Elements We install carports in Abilene, TX, and …" at bounding box center [811, 380] width 534 height 419
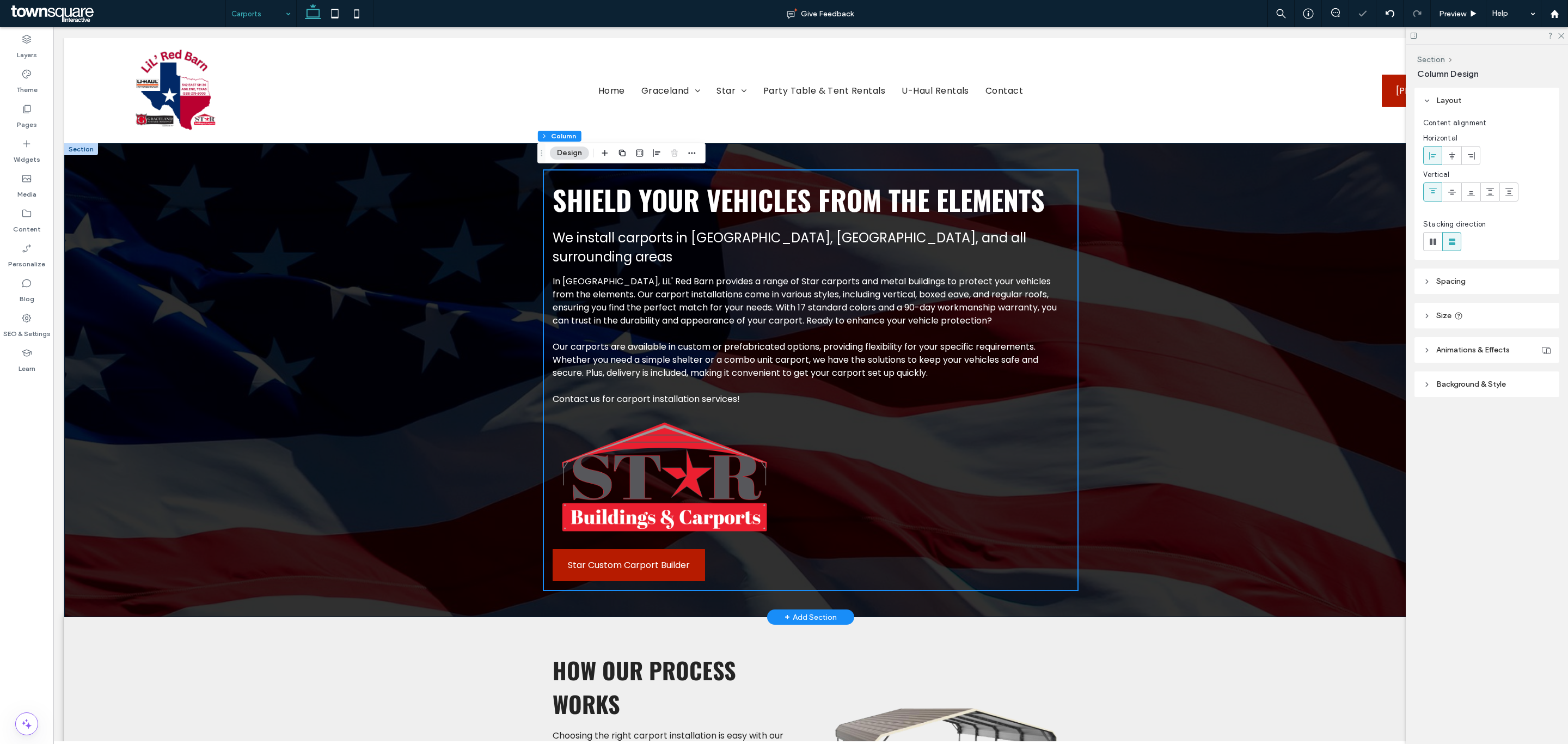
click at [373, 497] on div "Shield Your Vehicles from the Elements We install carports in Abilene, TX, and …" at bounding box center [811, 380] width 1493 height 474
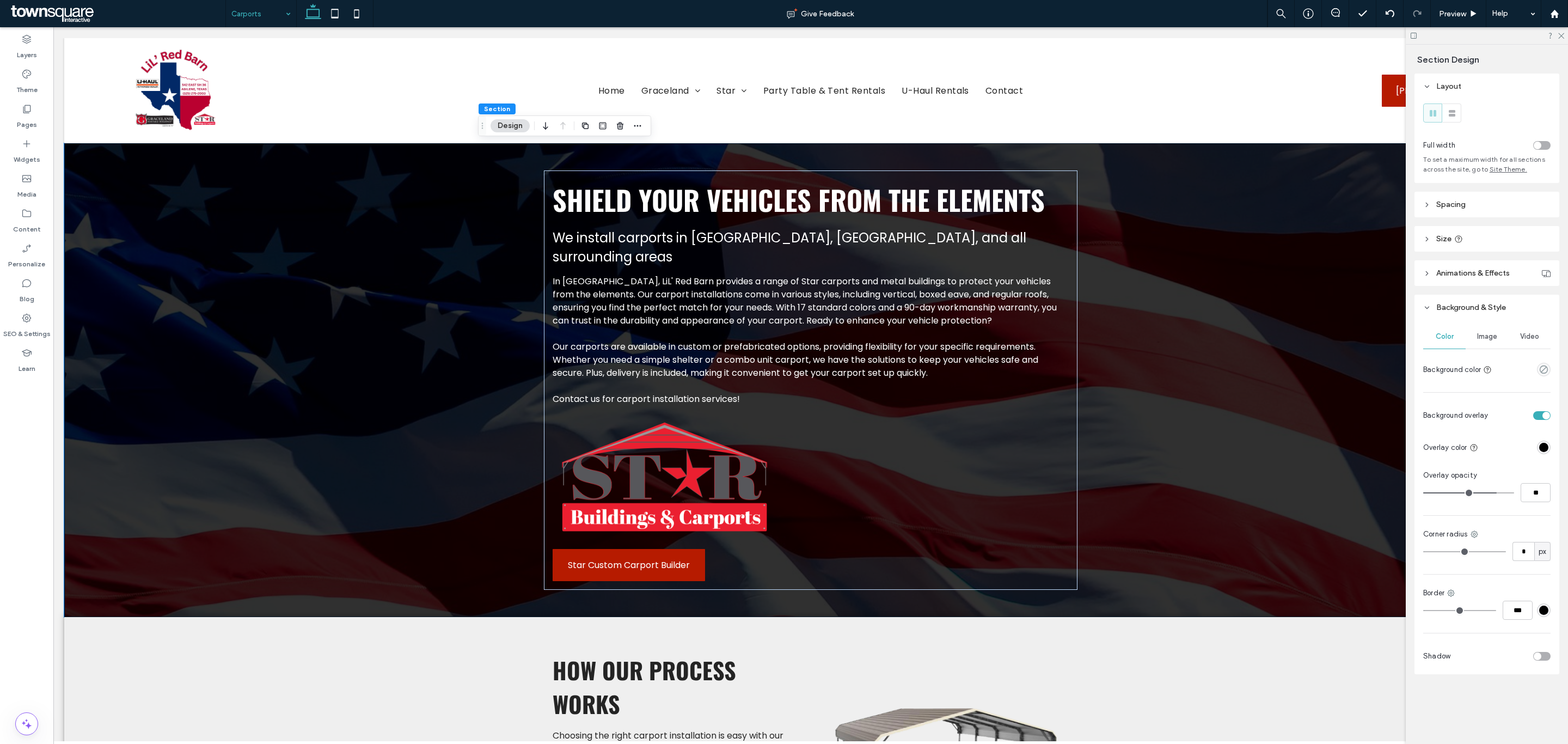
drag, startPoint x: 227, startPoint y: 7, endPoint x: 239, endPoint y: 23, distance: 20.0
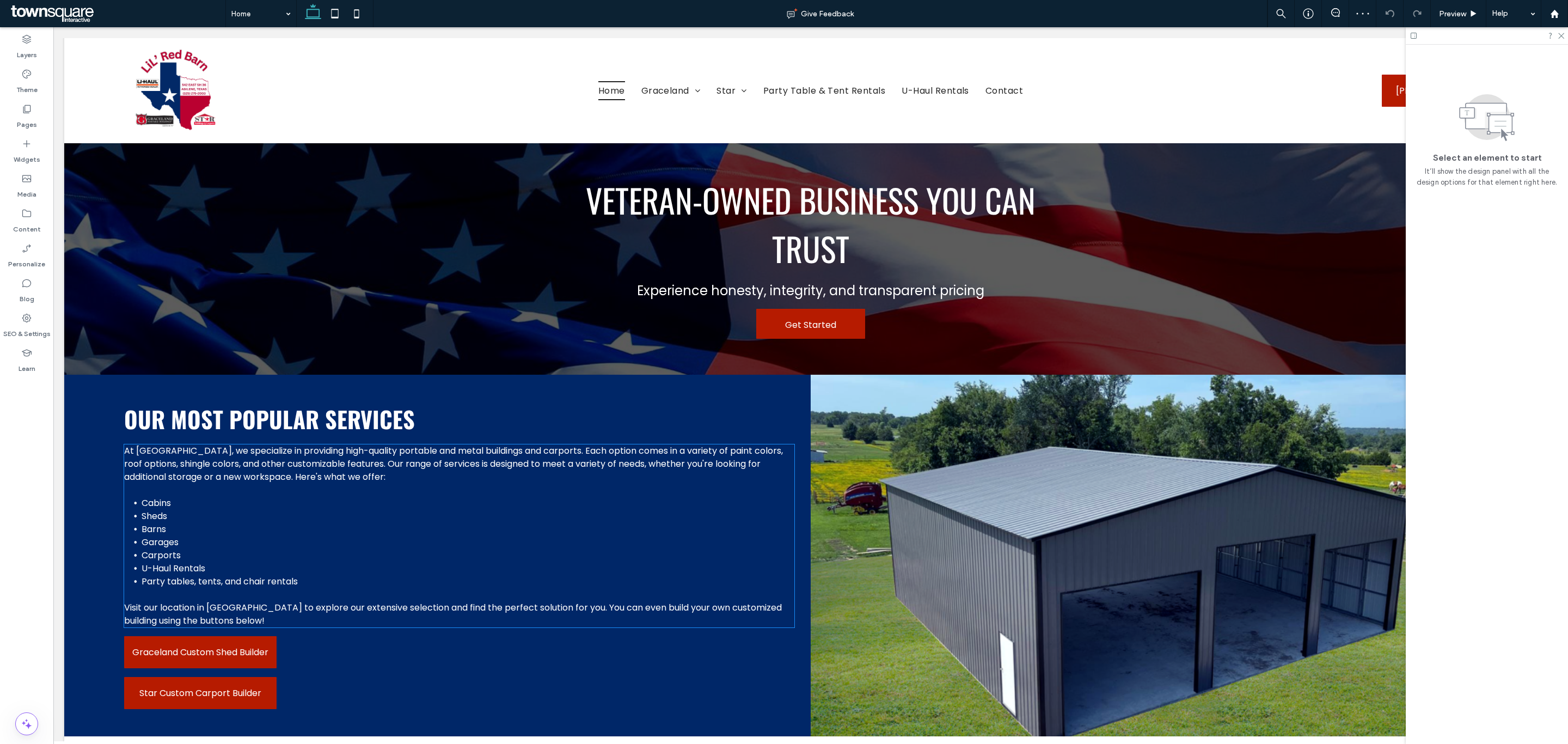
scroll to position [980, 0]
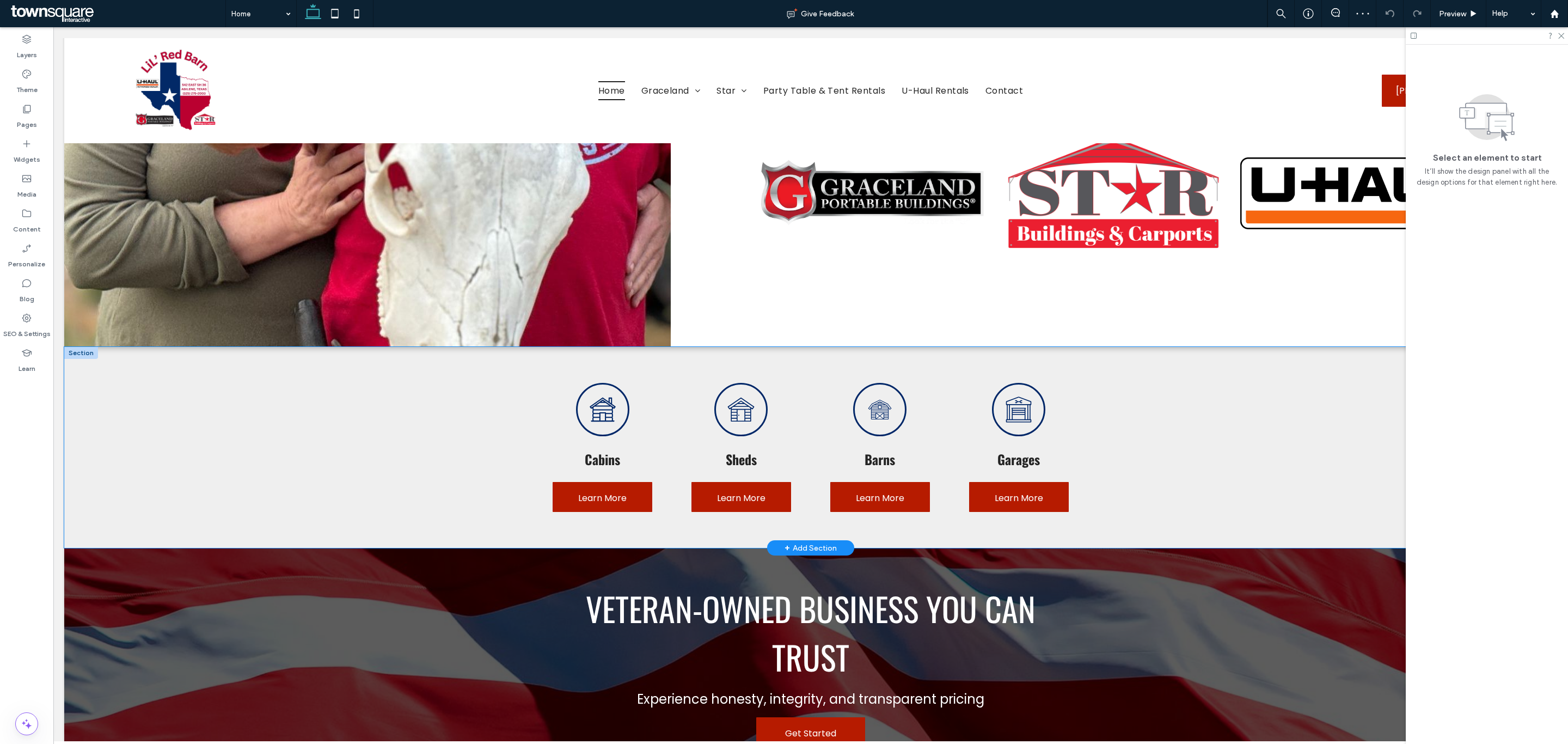
click at [415, 433] on div "Cabins Learn More Sheds Learn More Barns Learn More Garages Learn More" at bounding box center [811, 447] width 1493 height 201
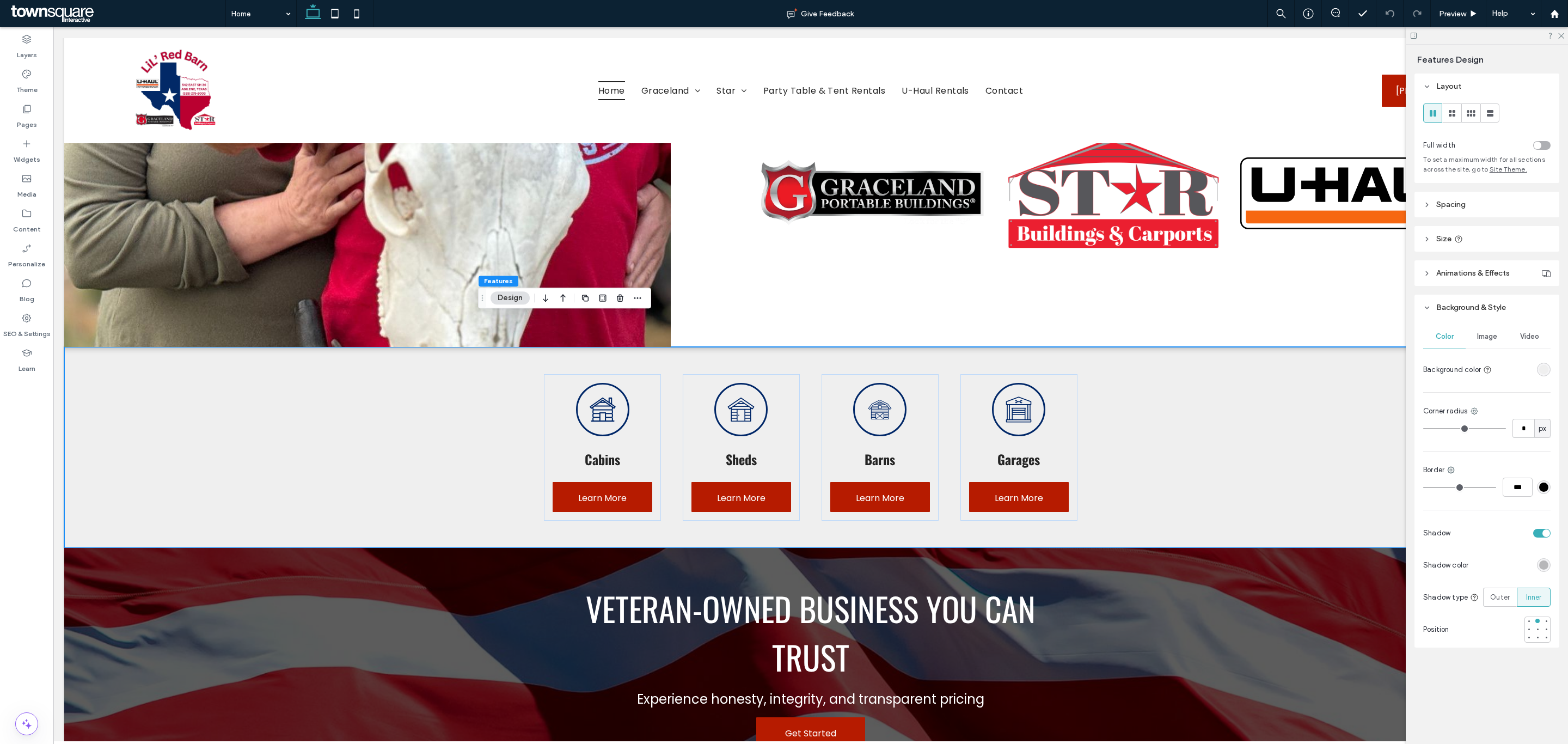
click at [1539, 373] on div "rgba(239, 239, 239, 1)" at bounding box center [1544, 369] width 9 height 9
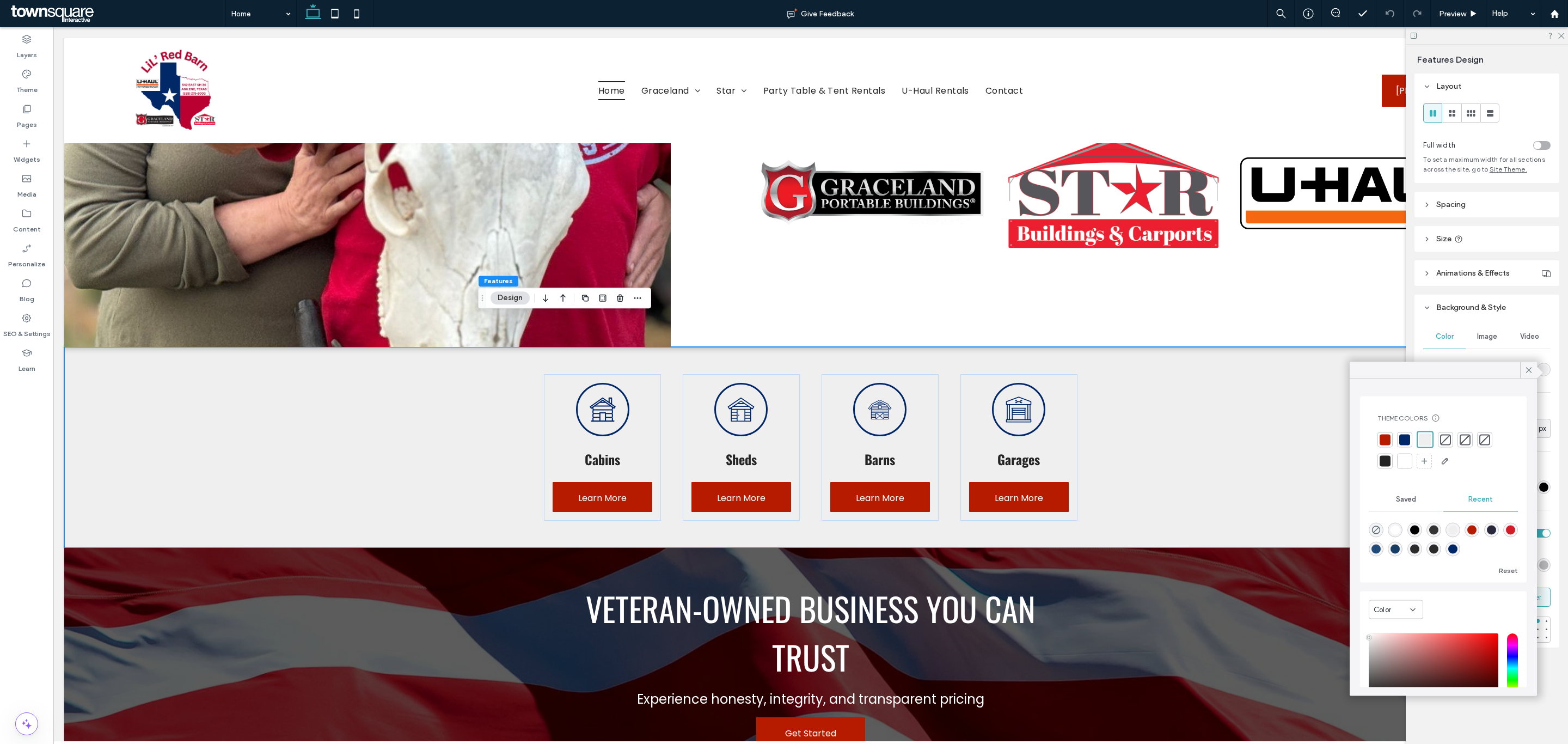
click at [1418, 610] on div "Color" at bounding box center [1396, 609] width 54 height 19
click at [1409, 649] on div "Gradient" at bounding box center [1396, 648] width 53 height 19
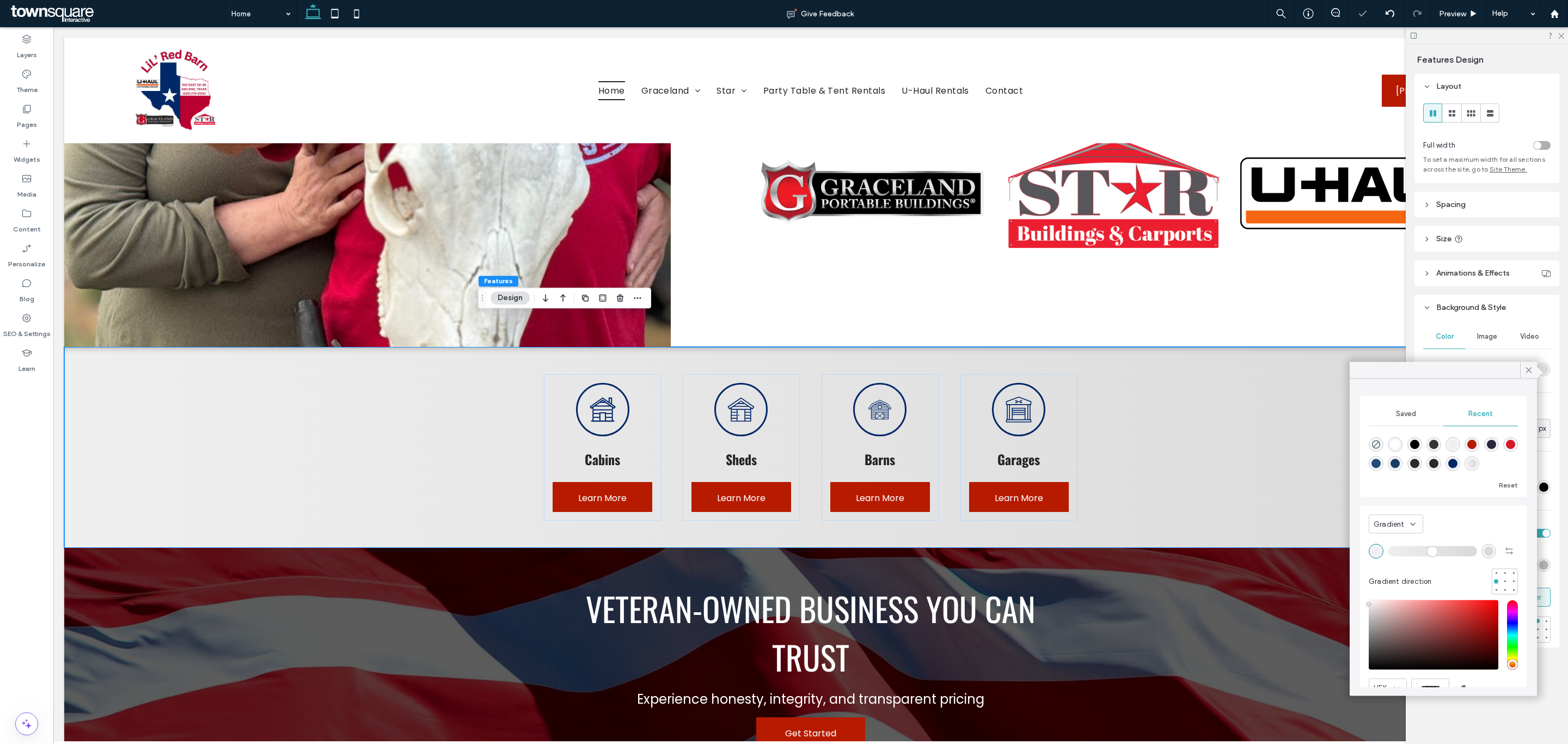
click at [1381, 466] on div "rgba(34, 76, 121, 1)" at bounding box center [1376, 463] width 9 height 9
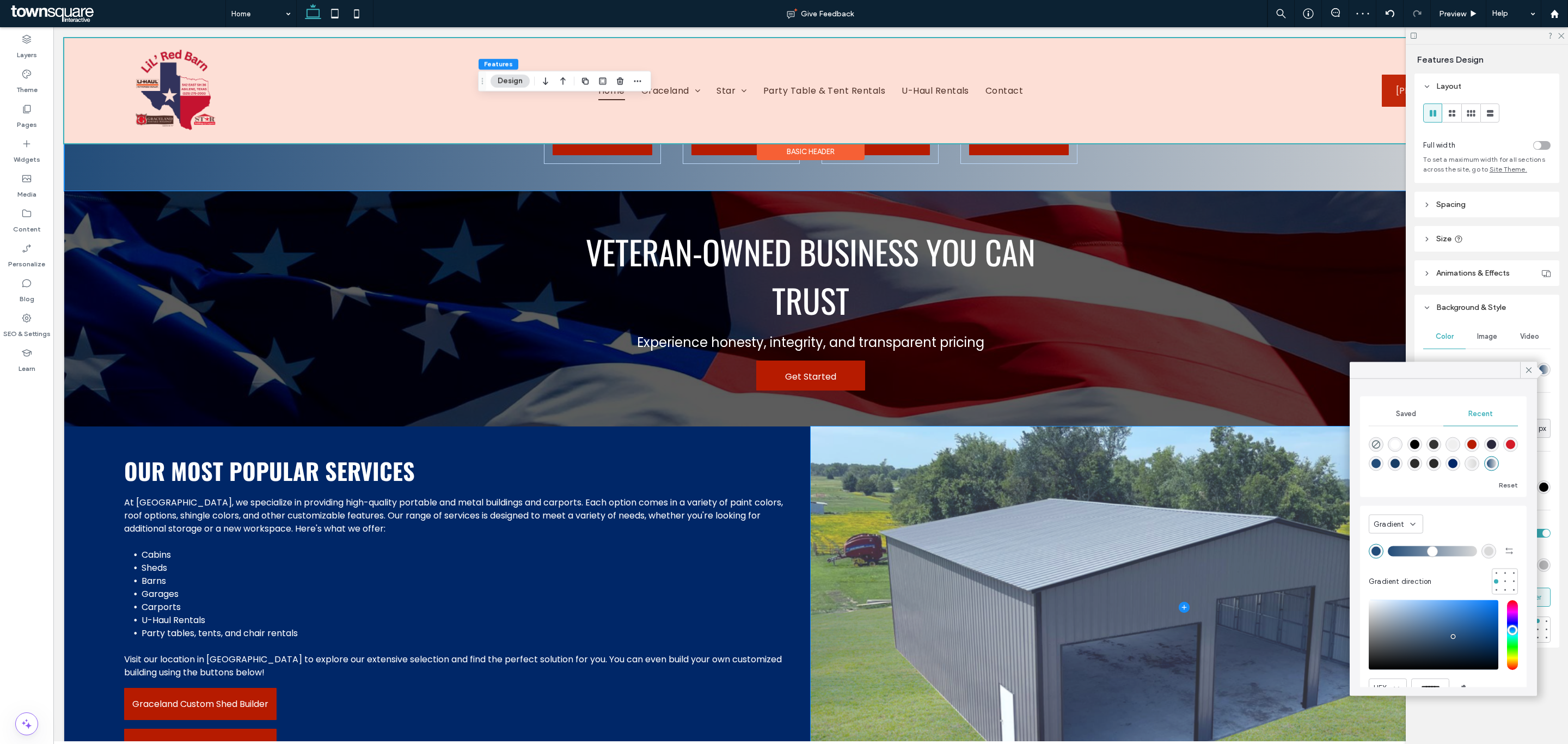
scroll to position [1225, 0]
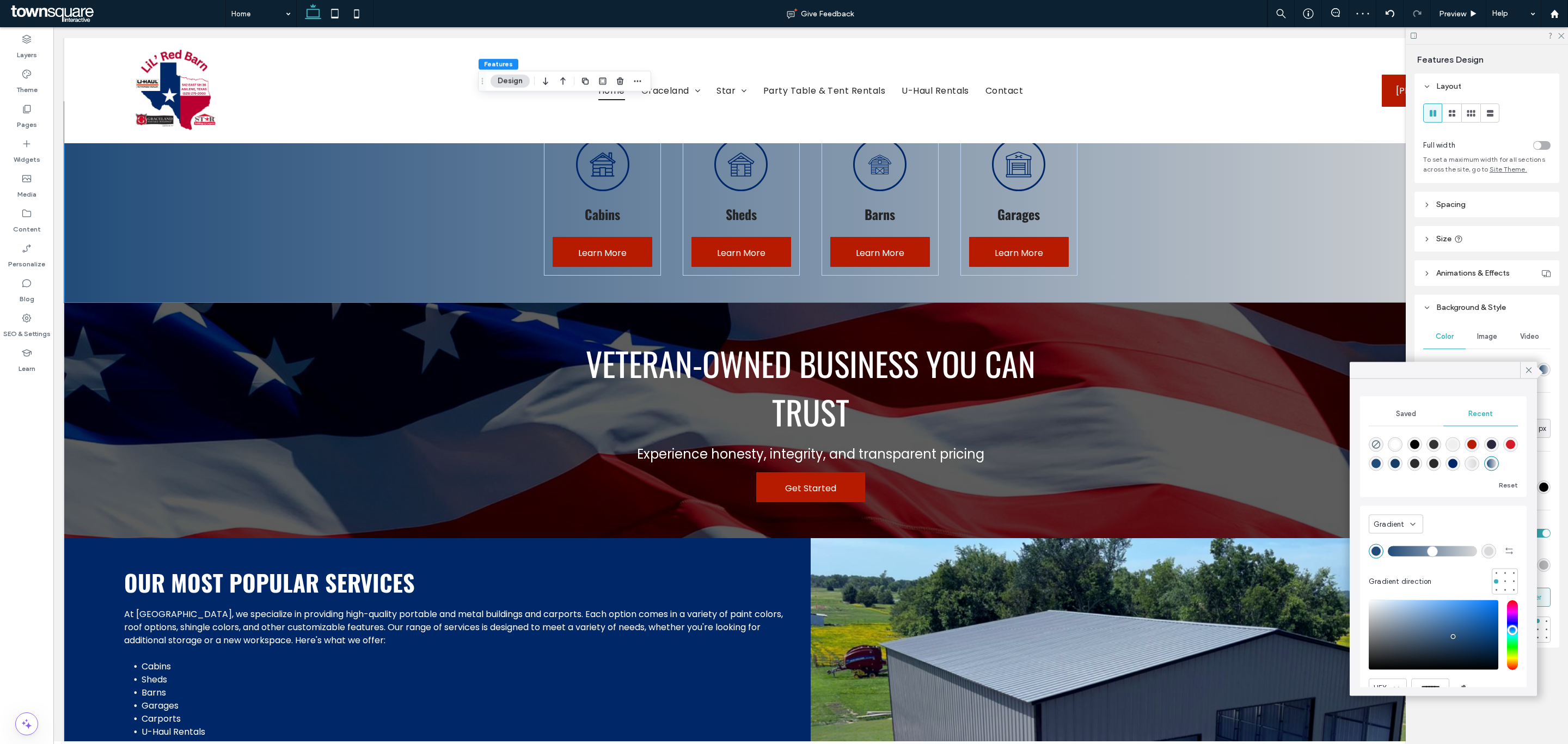
click at [1395, 446] on div "rgba(255, 255, 255, 1)" at bounding box center [1395, 444] width 9 height 9
type input "*******"
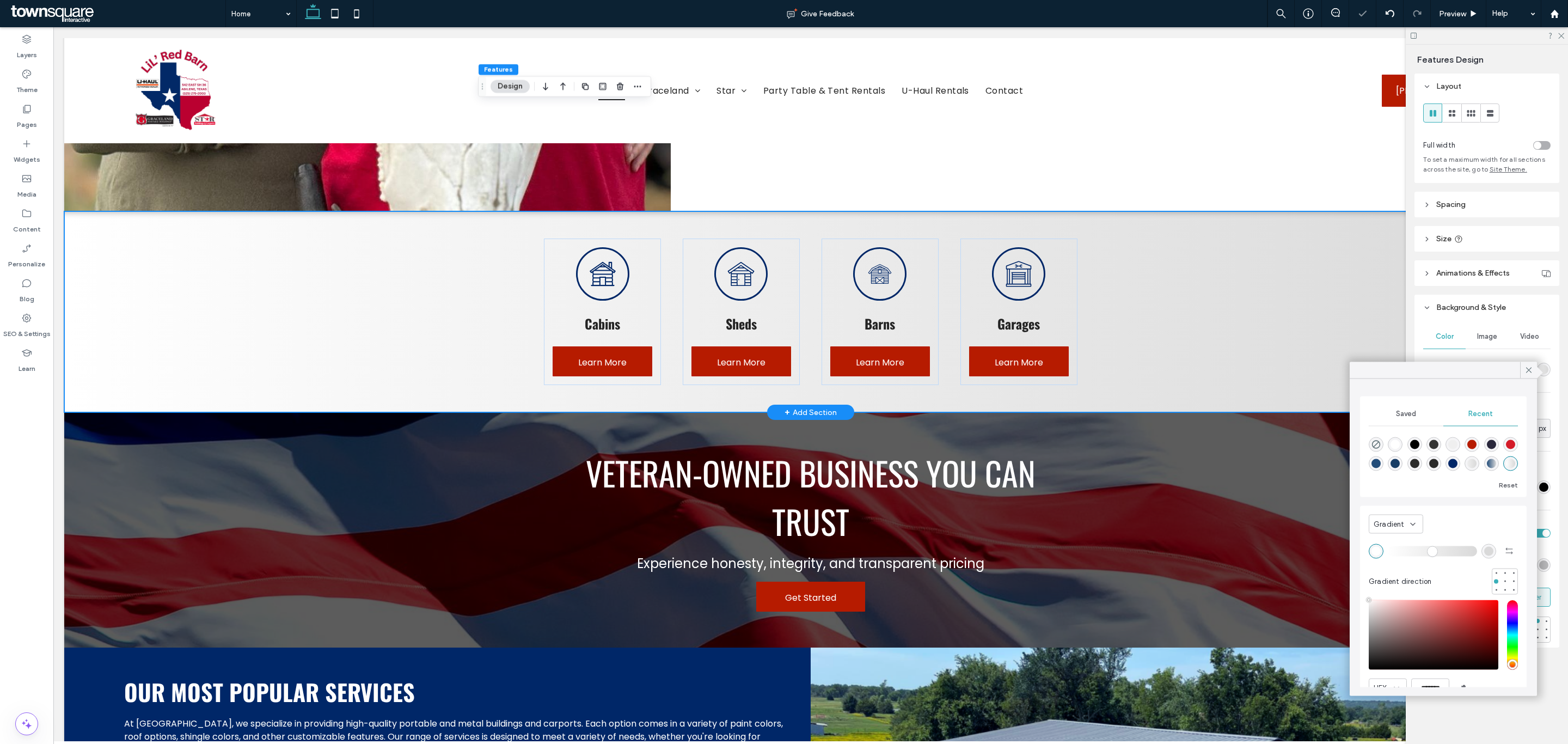
scroll to position [980, 0]
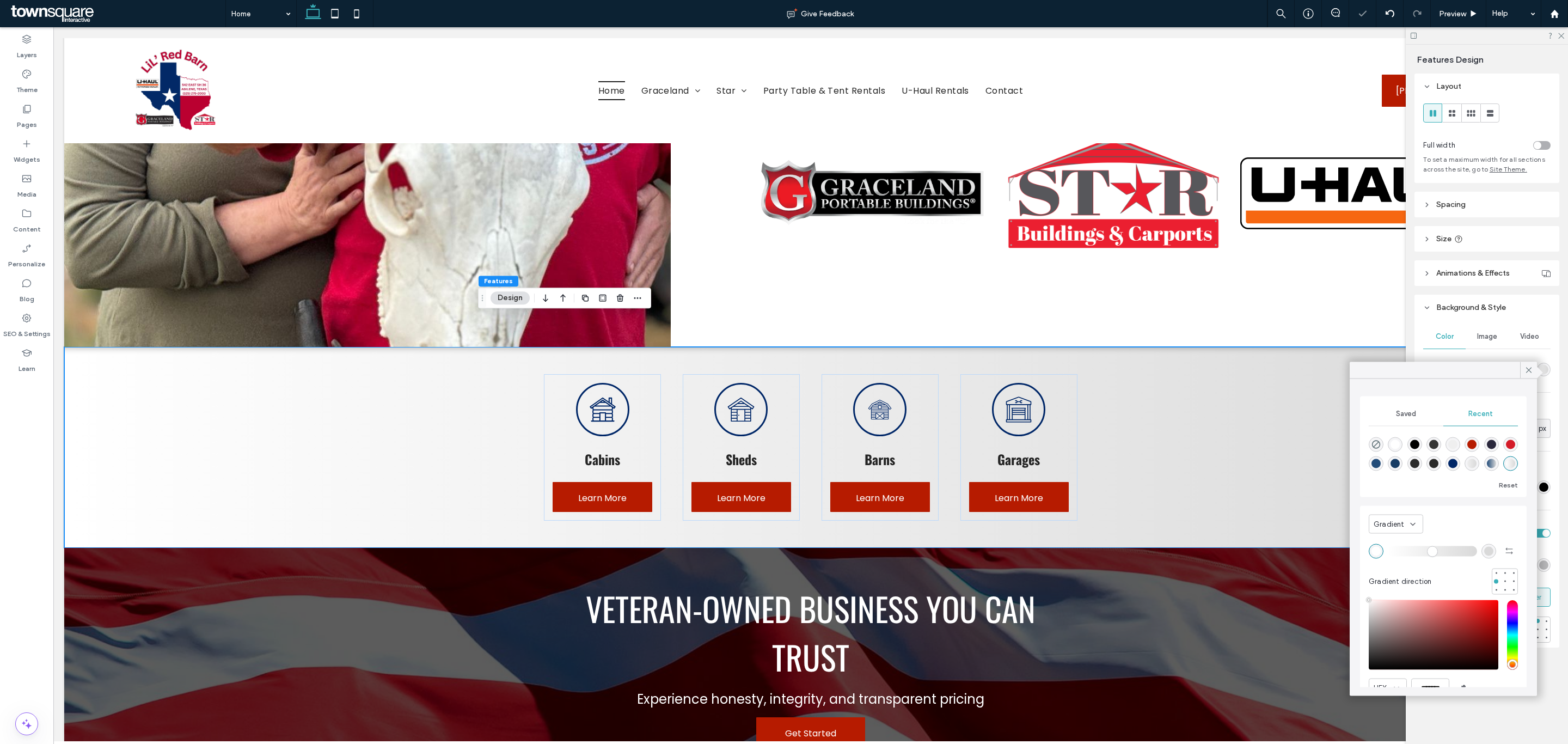
click at [1399, 523] on span "Gradient" at bounding box center [1389, 524] width 31 height 11
click at [1403, 539] on div "Color" at bounding box center [1396, 543] width 53 height 19
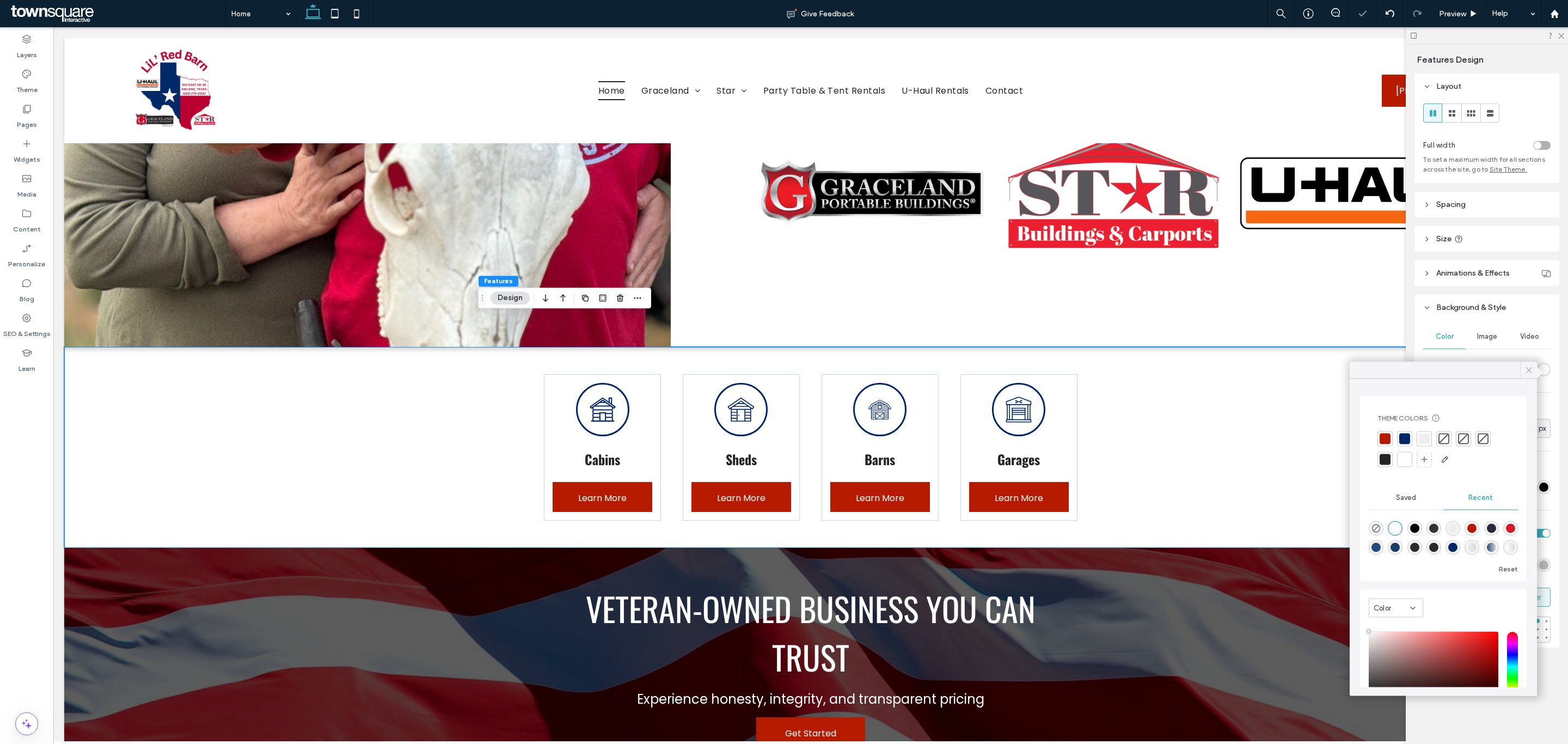
click at [1534, 374] on div at bounding box center [1528, 370] width 17 height 16
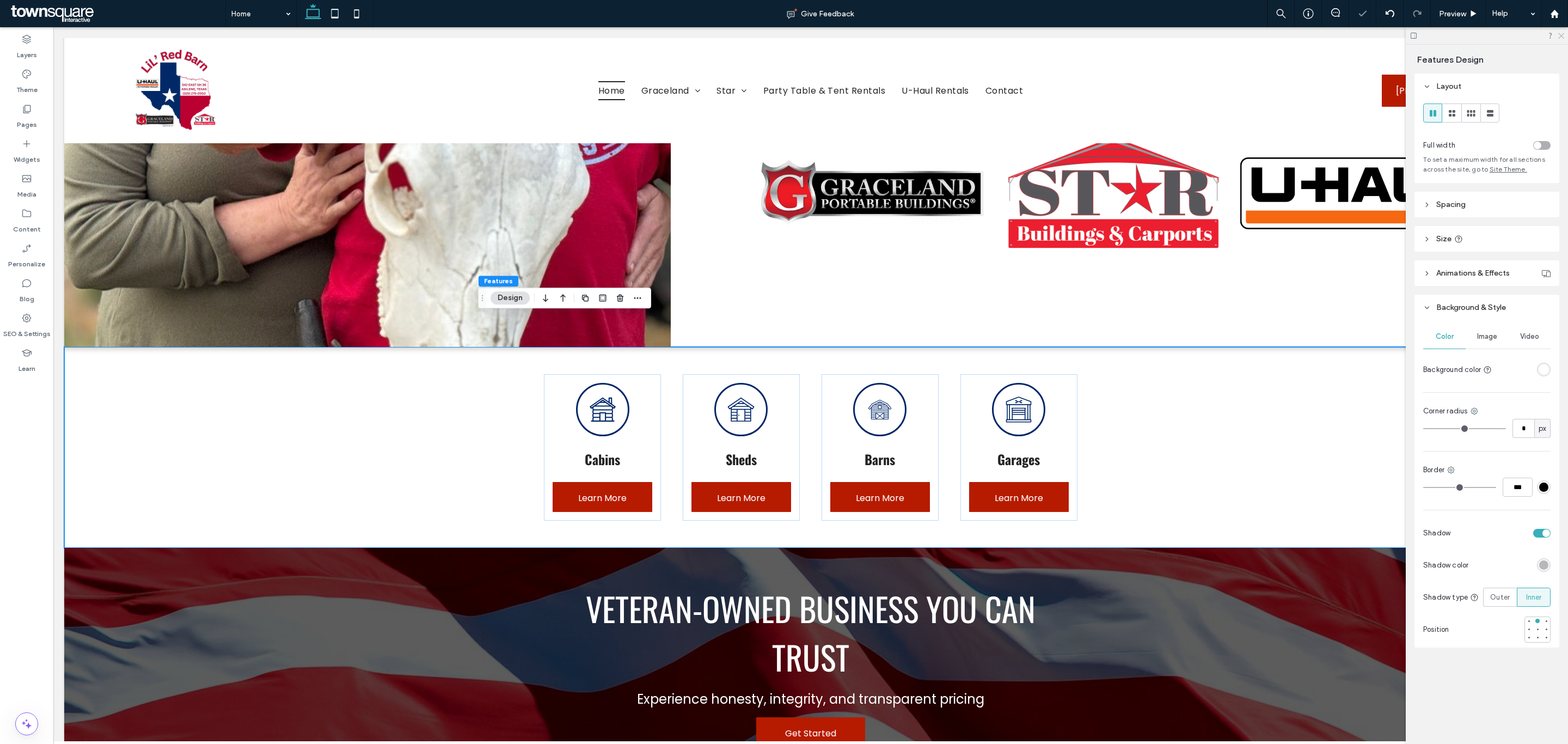
click at [1560, 38] on icon at bounding box center [1561, 35] width 7 height 7
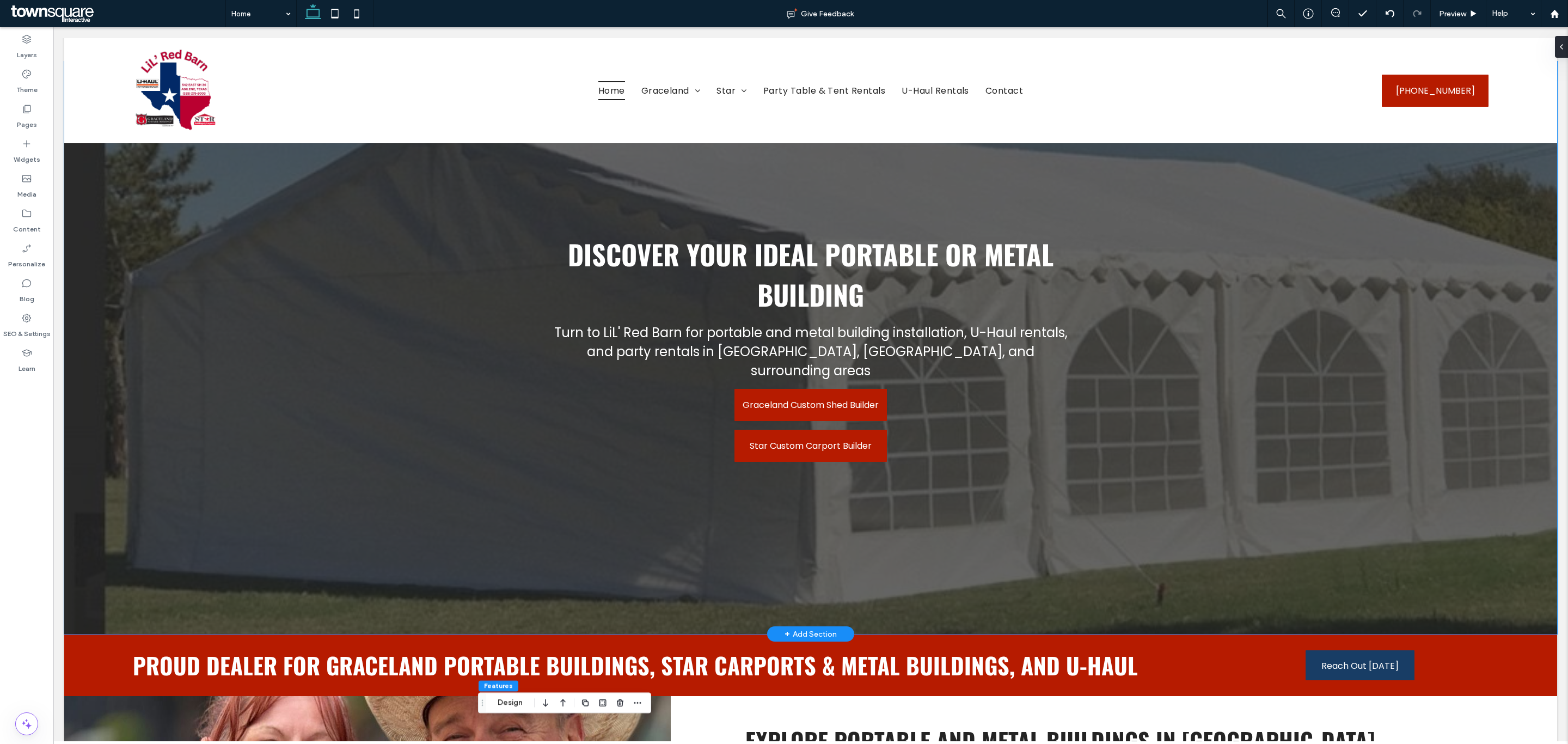
scroll to position [0, 0]
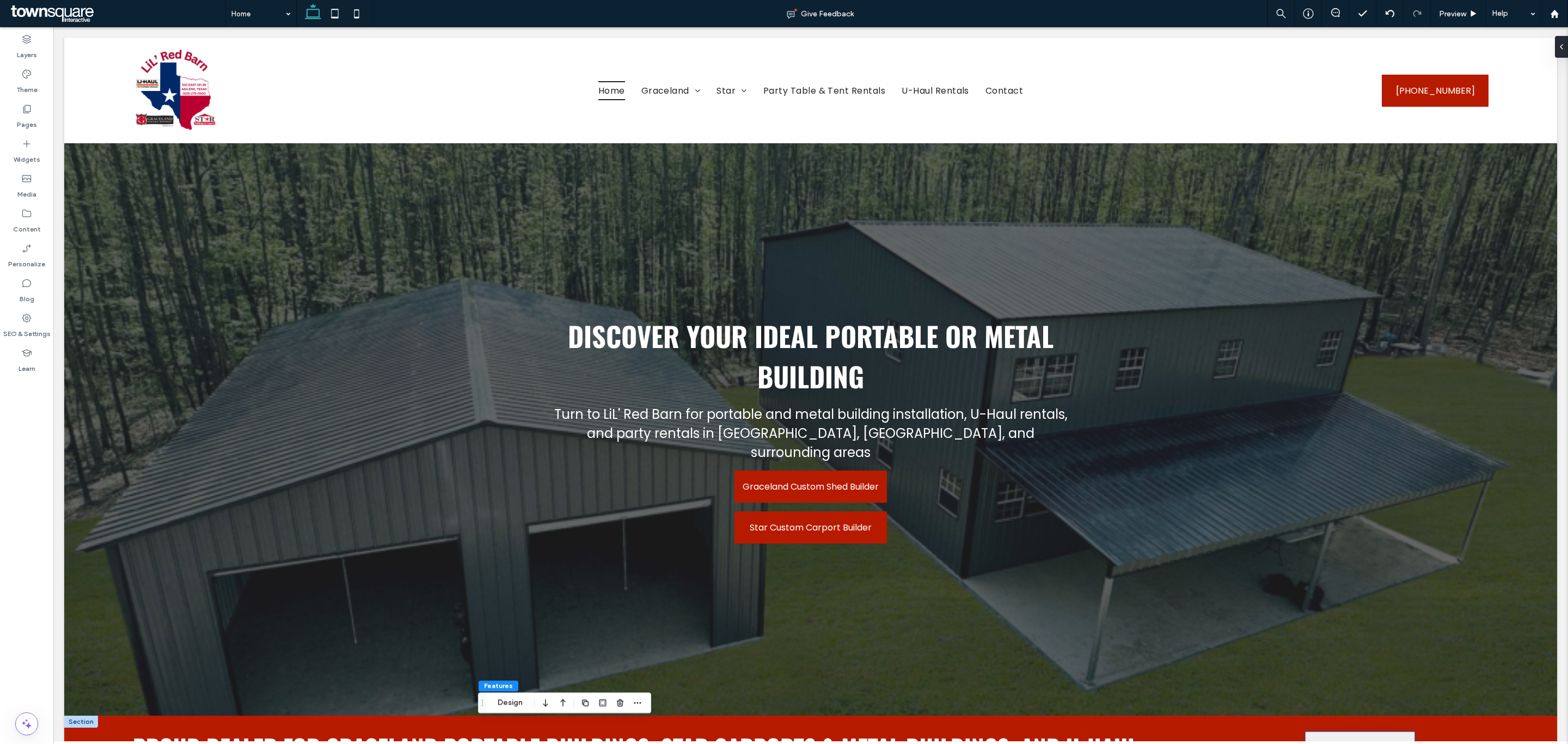
click at [1336, 732] on span "Reach Out [DATE]" at bounding box center [1360, 747] width 77 height 31
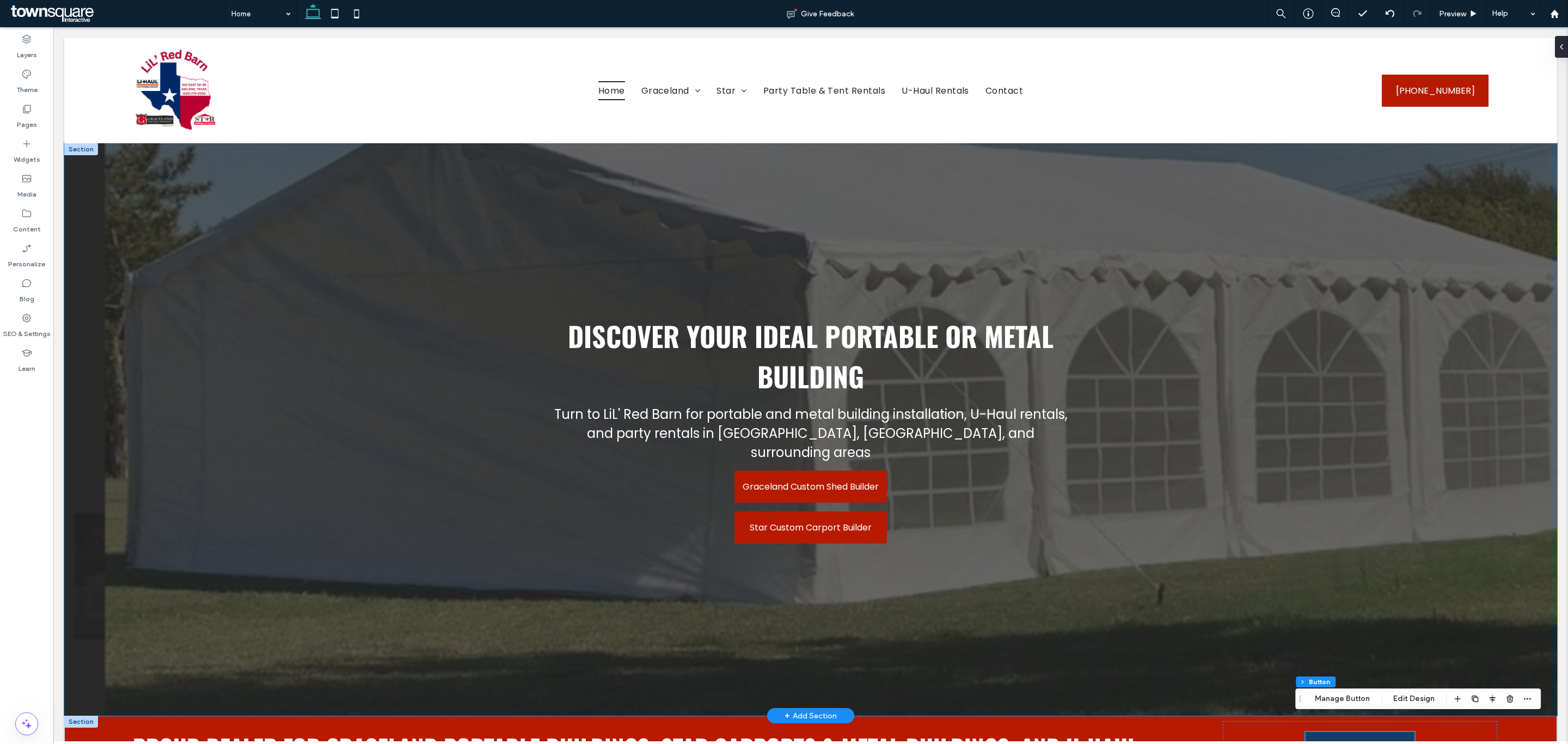
scroll to position [245, 0]
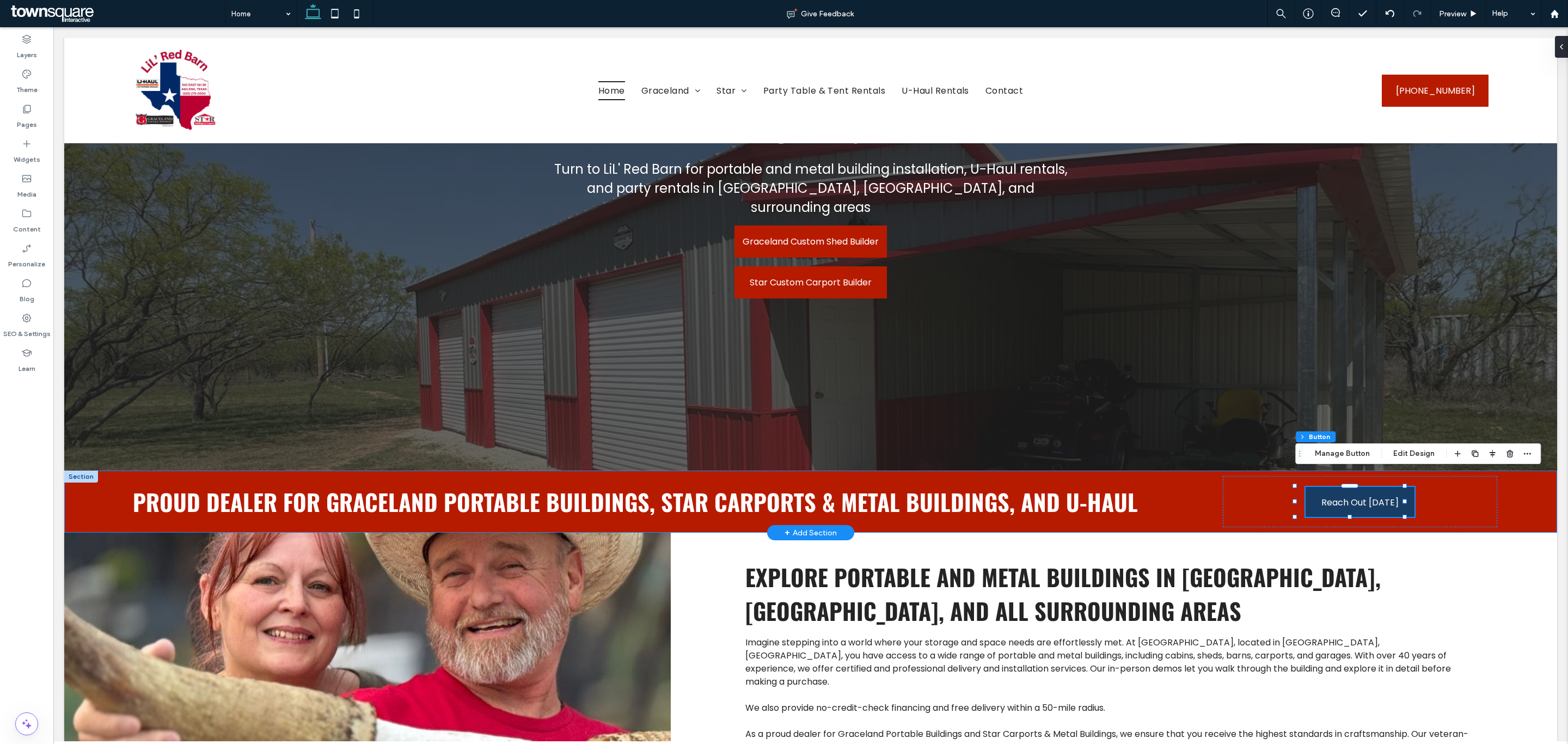
click at [1197, 493] on div "proud dealer for Graceland Portable Buildings, Star Carports & Metal Buildings,…" at bounding box center [811, 502] width 1493 height 62
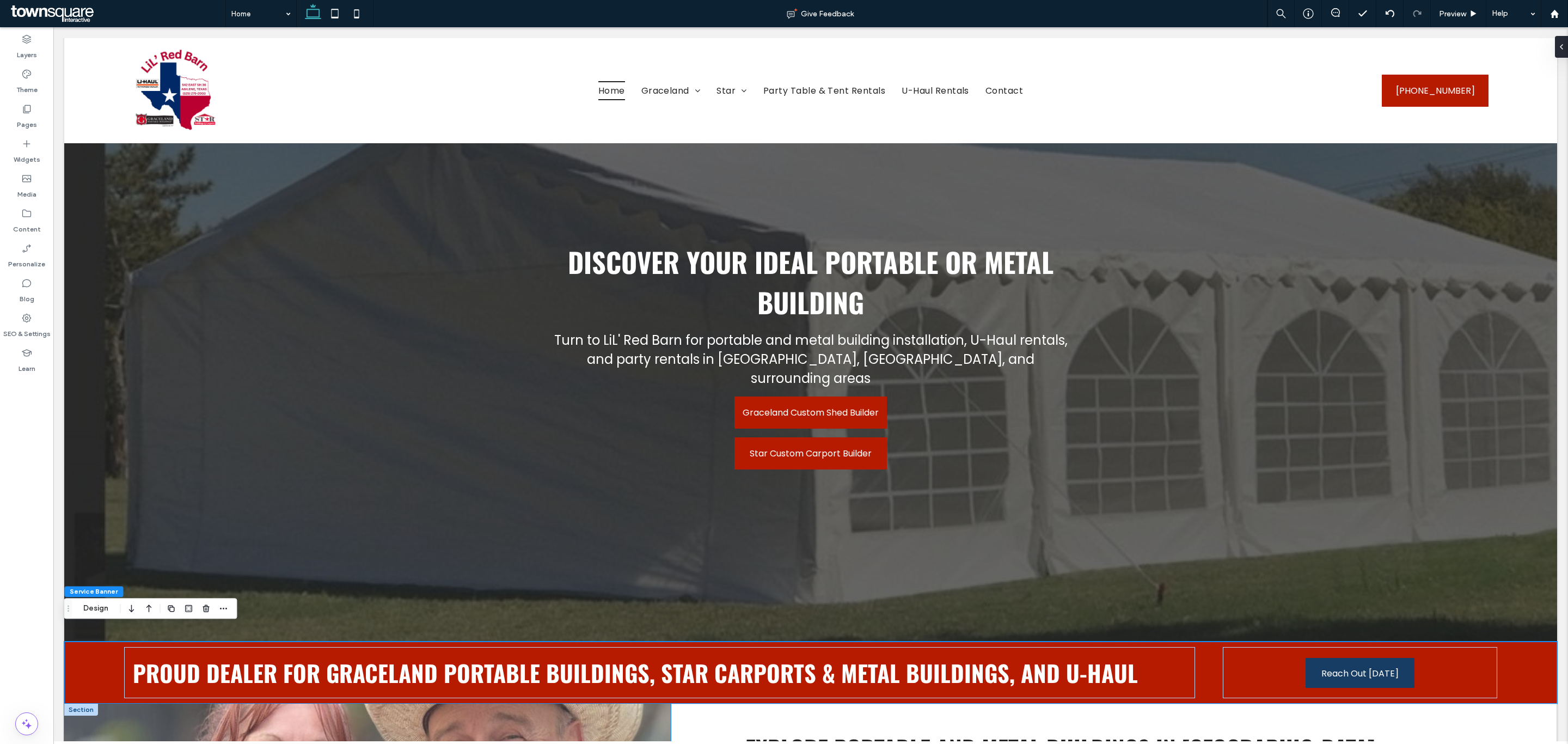
scroll to position [0, 0]
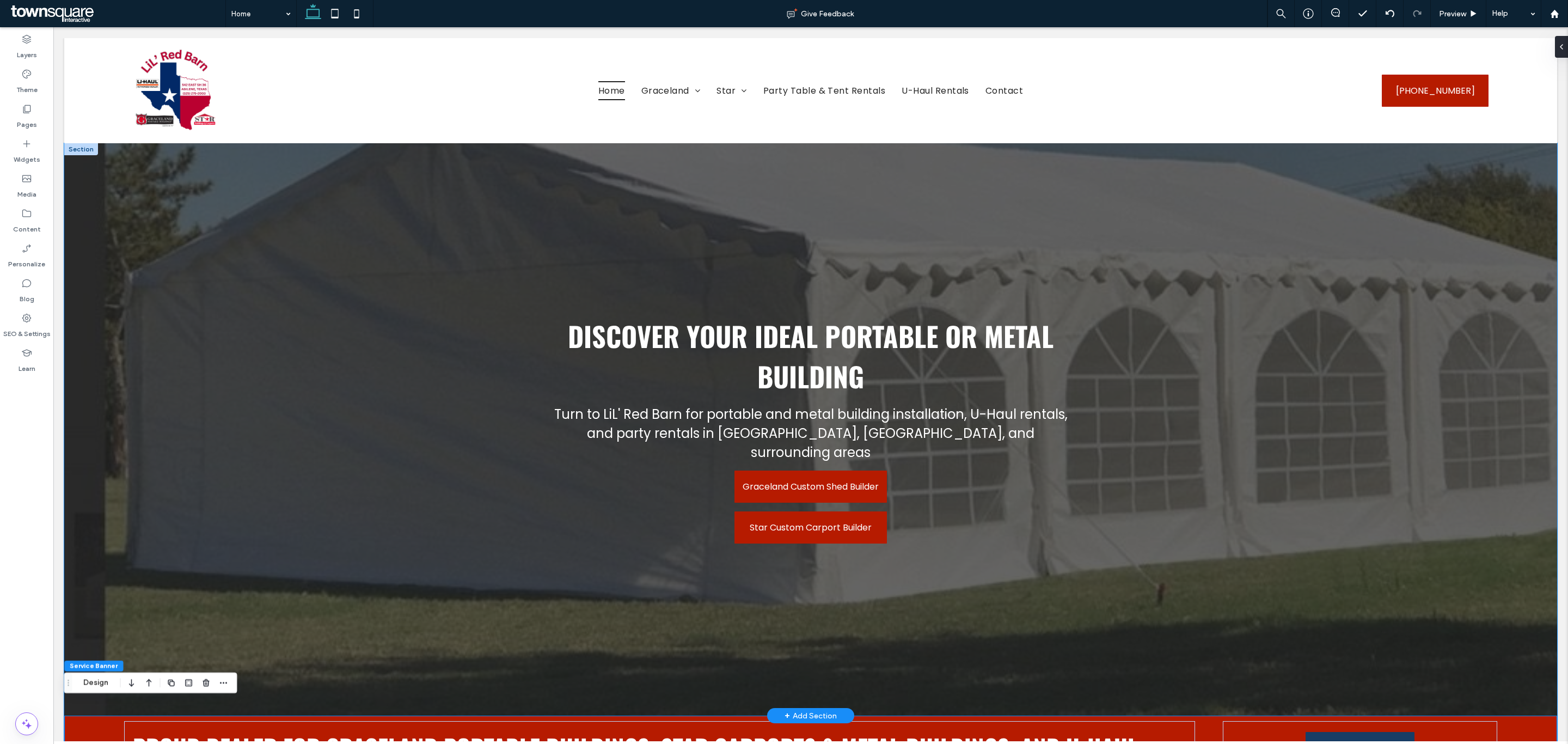
click at [397, 596] on div at bounding box center [811, 429] width 1493 height 572
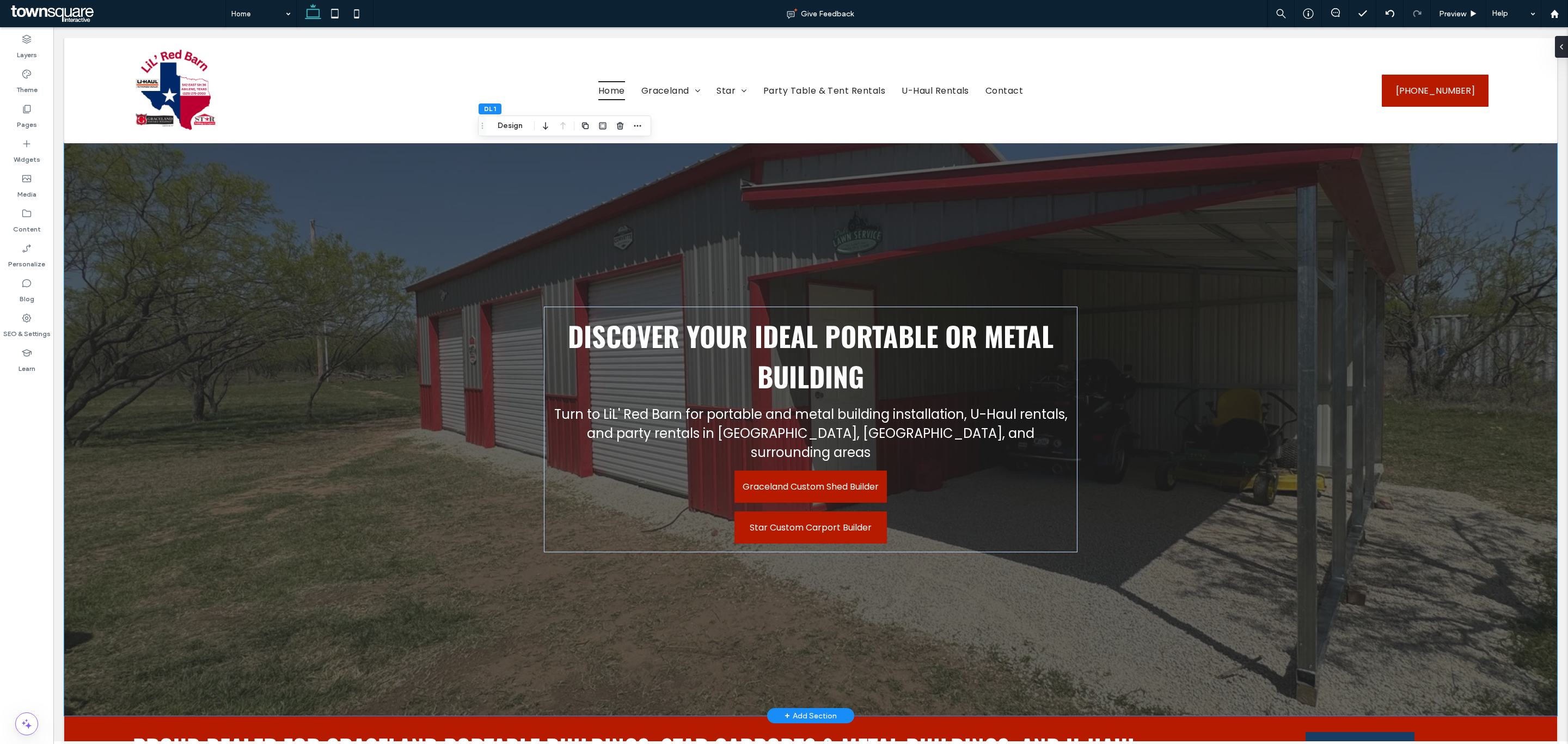
scroll to position [163, 0]
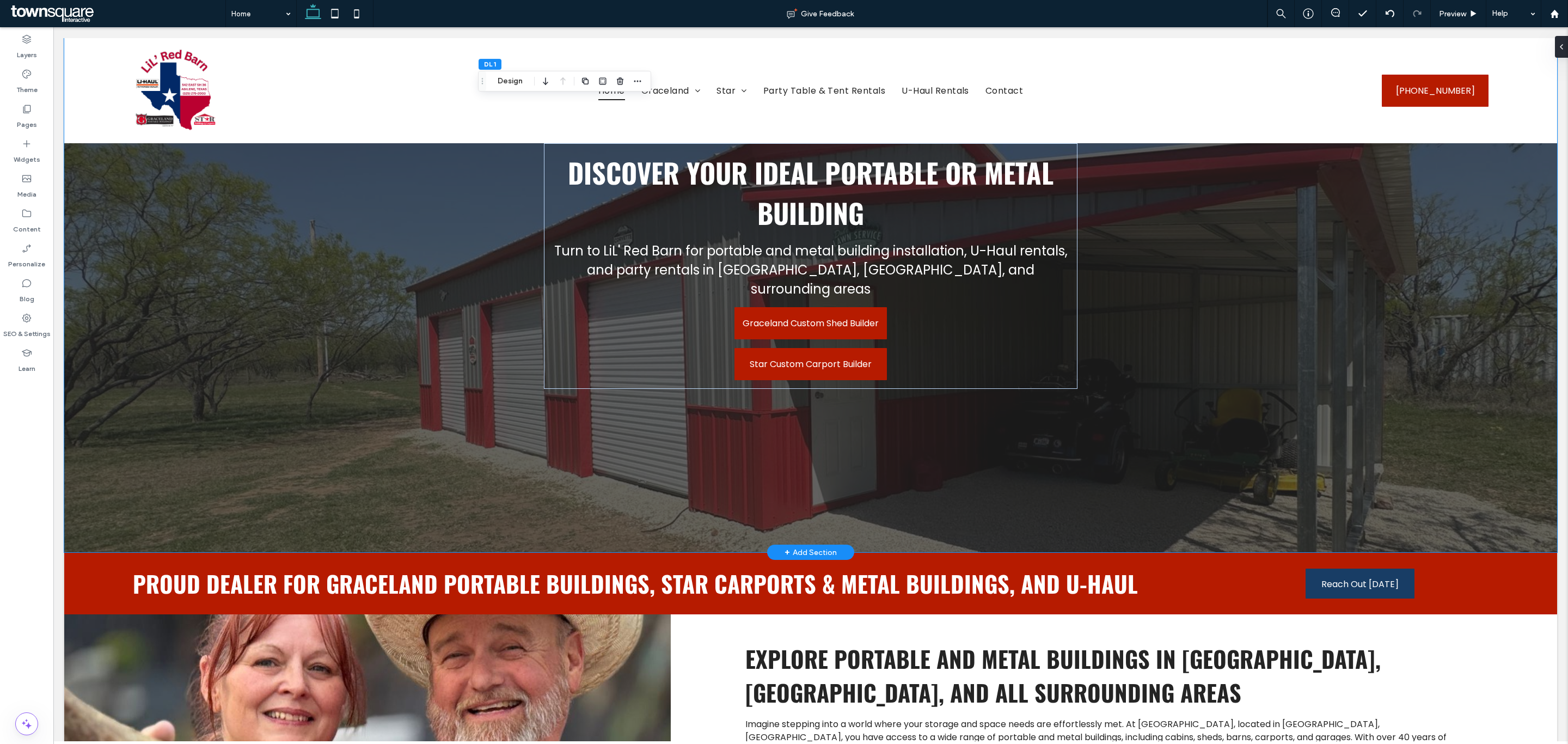
click at [900, 471] on div "Discover Your Ideal Portable or metal Building Turn to LiL' Red Barn for portab…" at bounding box center [810, 266] width 653 height 572
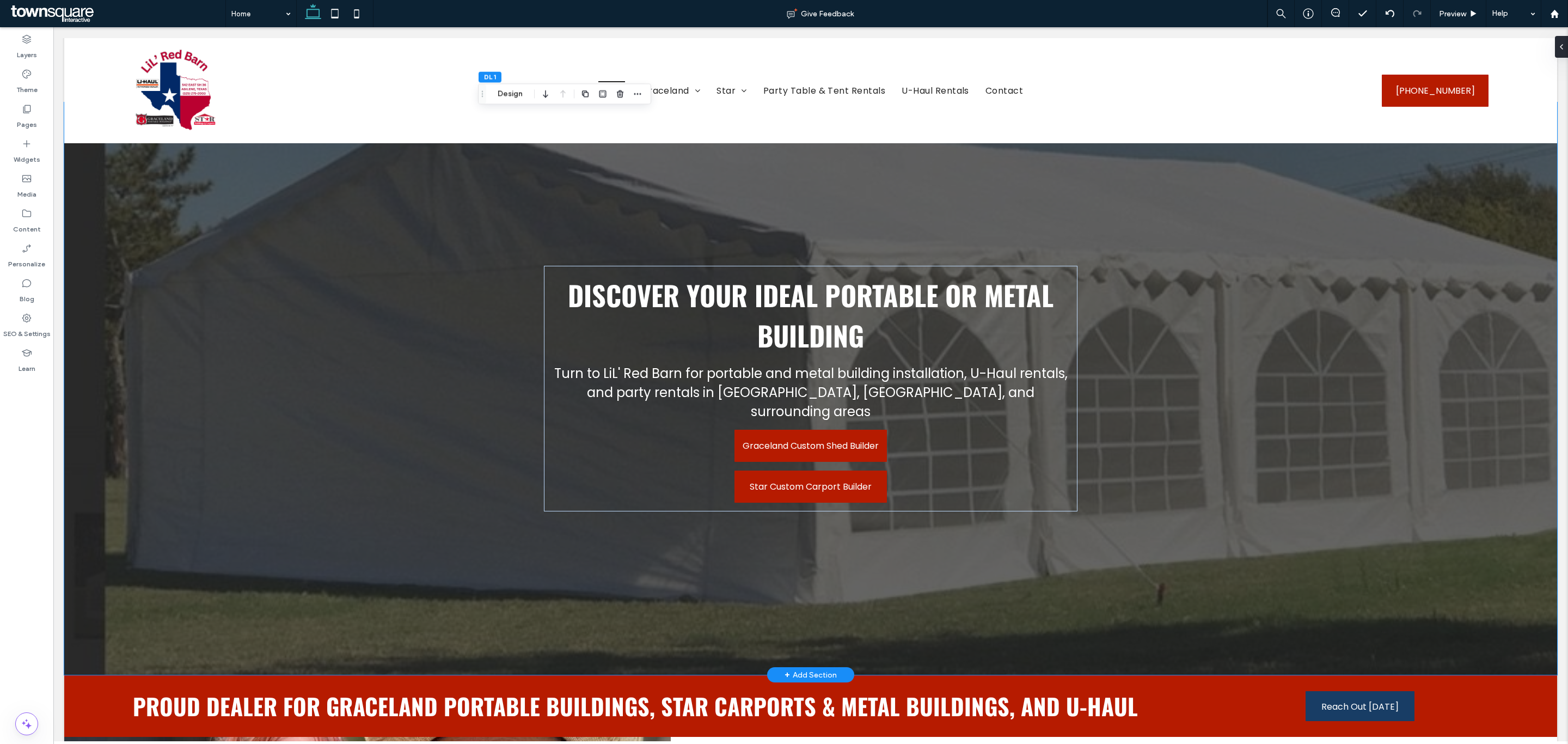
scroll to position [0, 0]
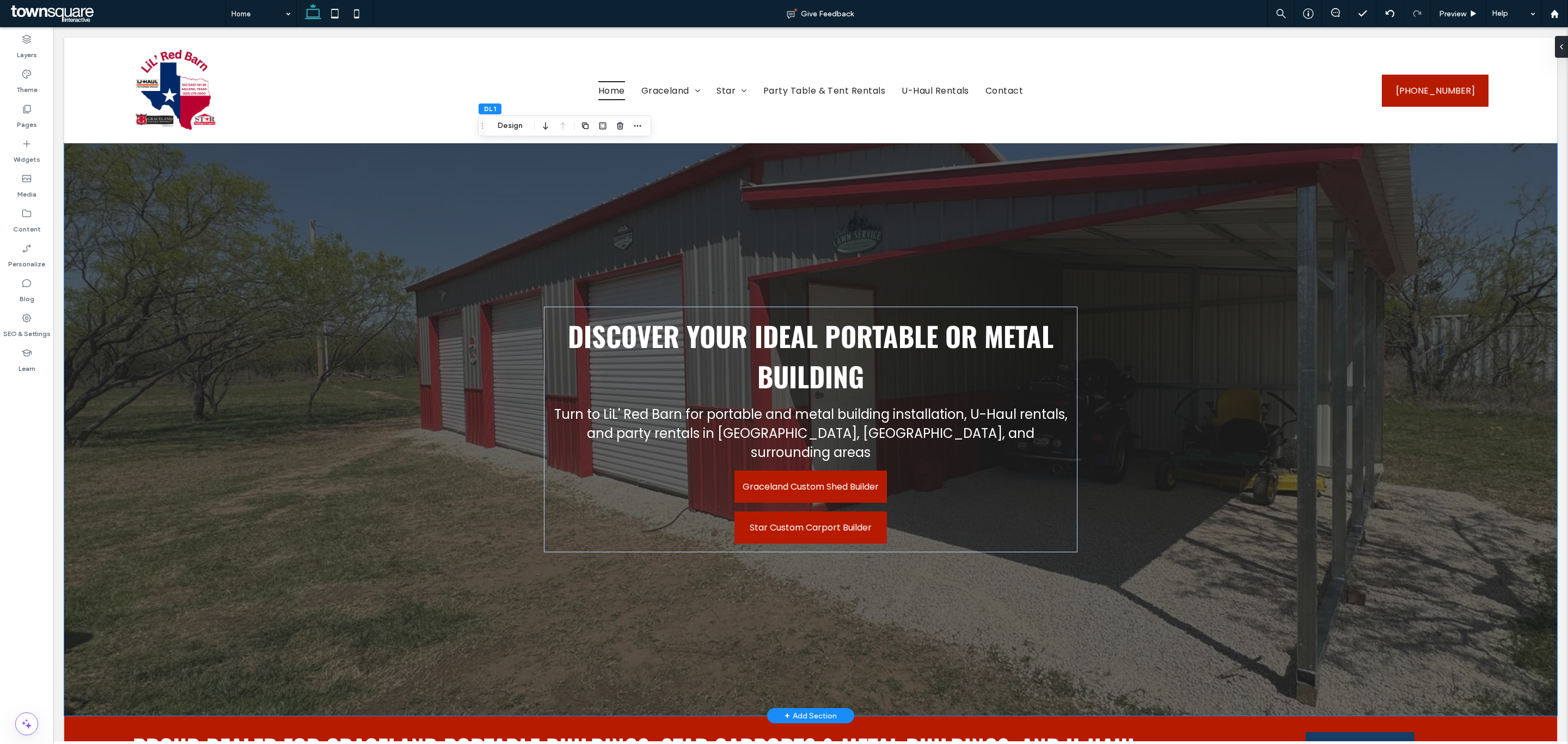
click at [458, 388] on div at bounding box center [811, 429] width 1493 height 572
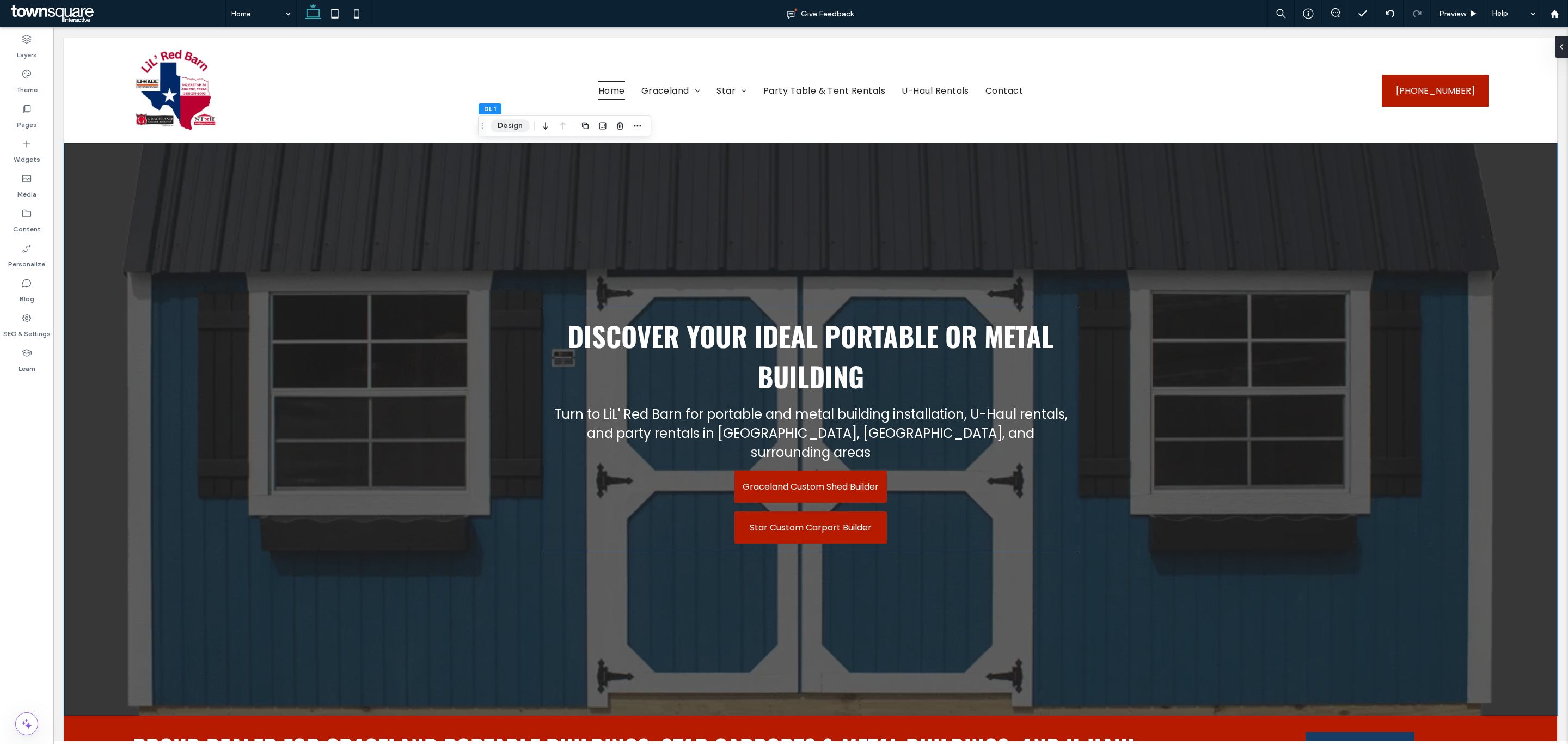
click at [505, 128] on button "Design" at bounding box center [510, 125] width 39 height 13
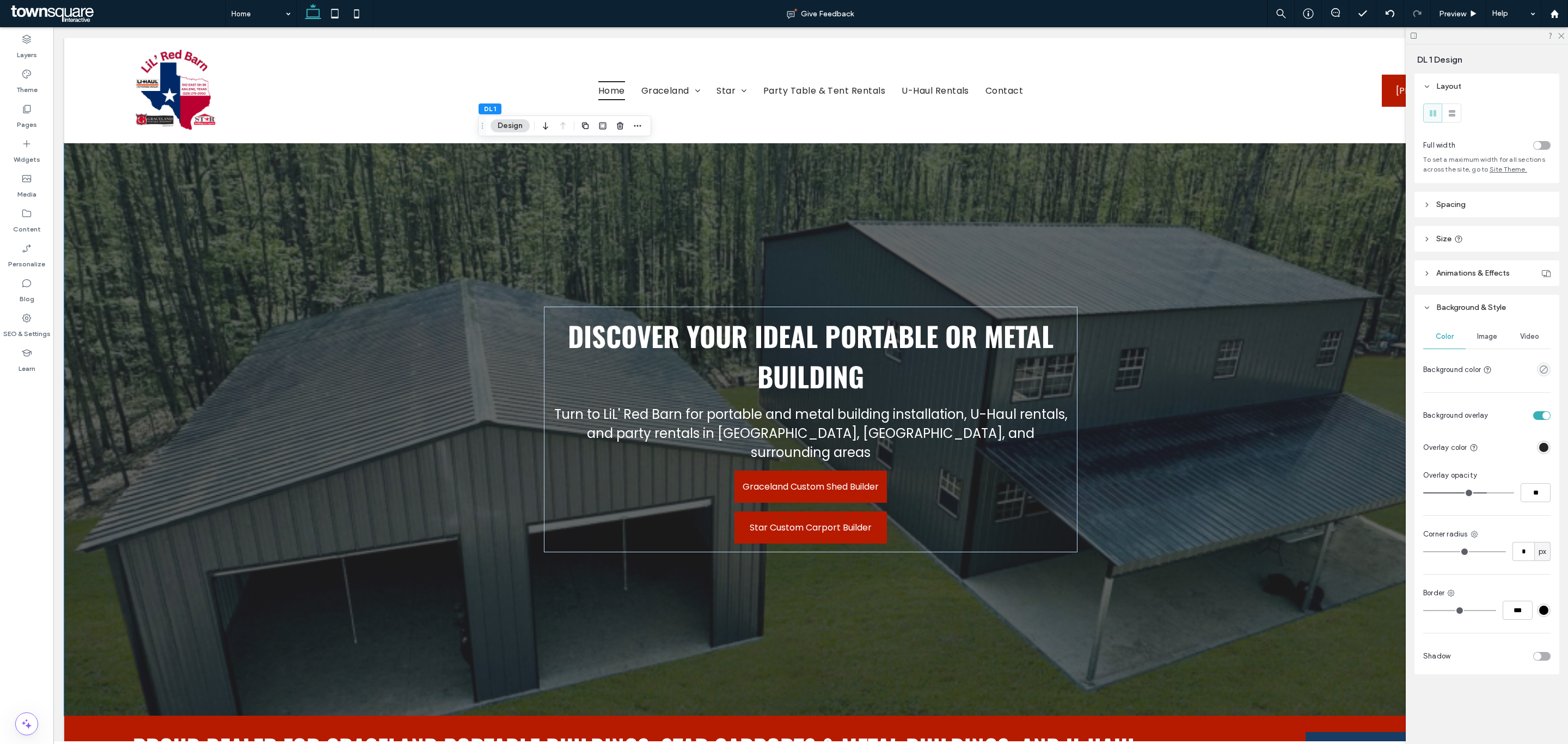
type input "**"
click at [1480, 493] on input "range" at bounding box center [1468, 493] width 91 height 1
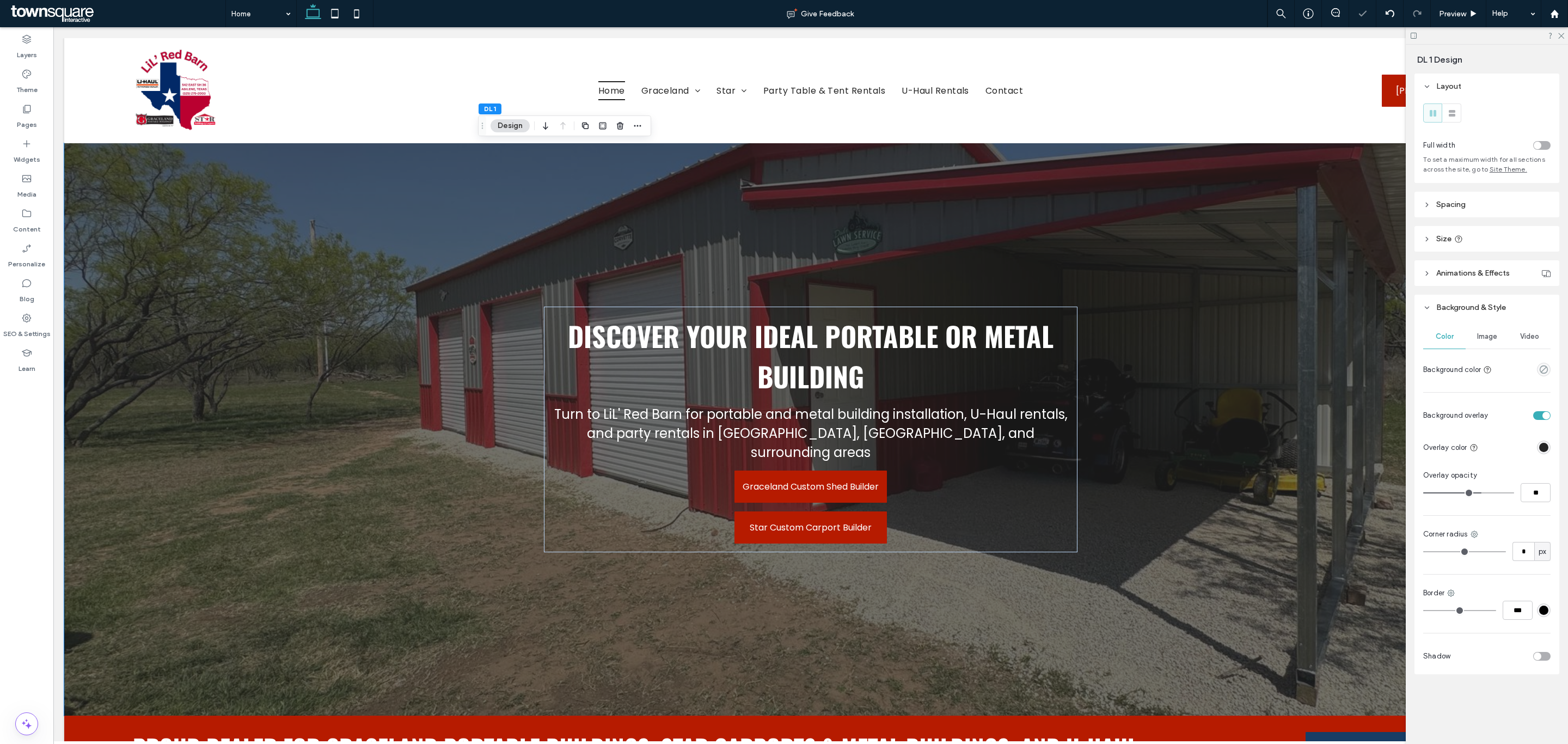
click at [1497, 497] on div "**" at bounding box center [1486, 492] width 127 height 19
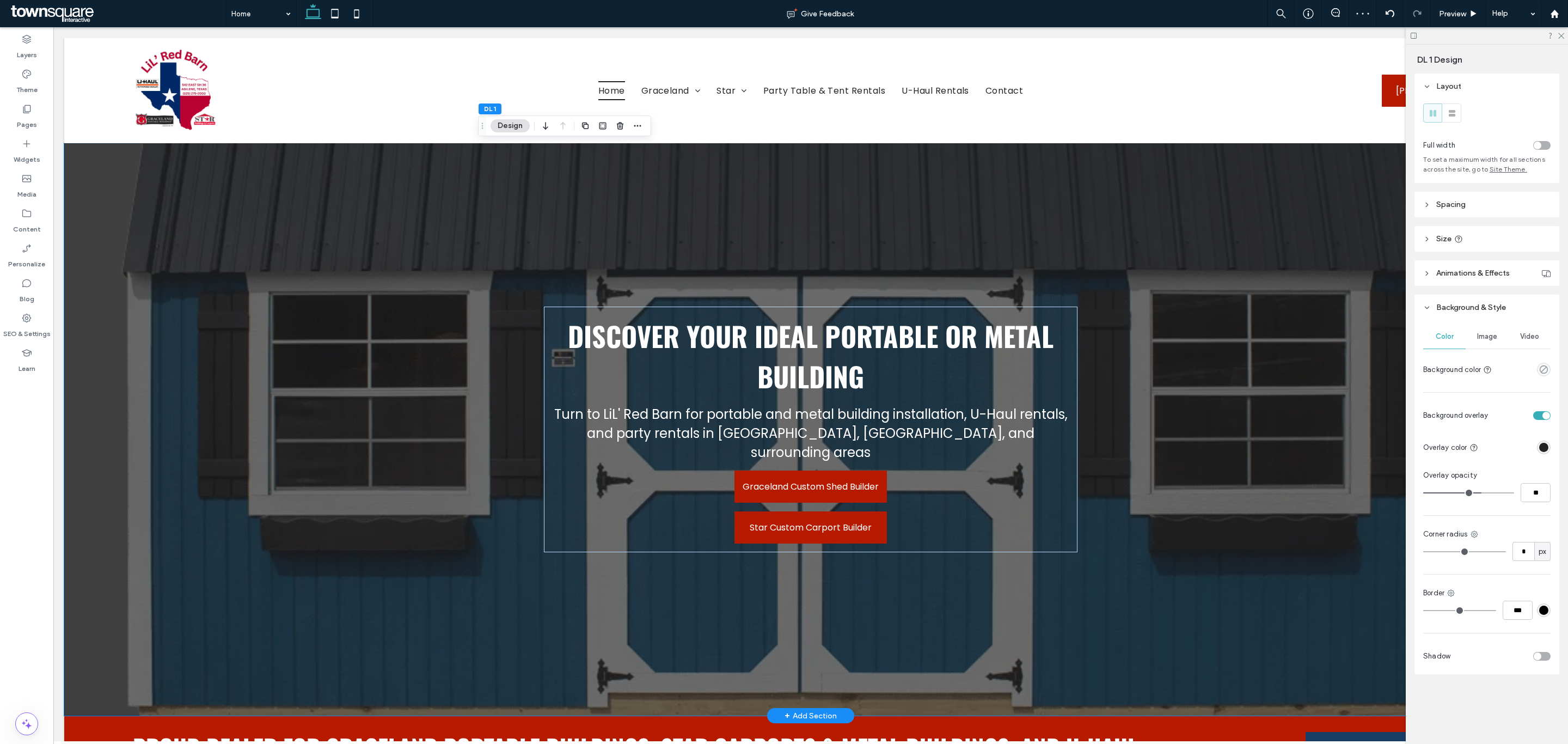
click at [1138, 330] on div at bounding box center [811, 429] width 1493 height 572
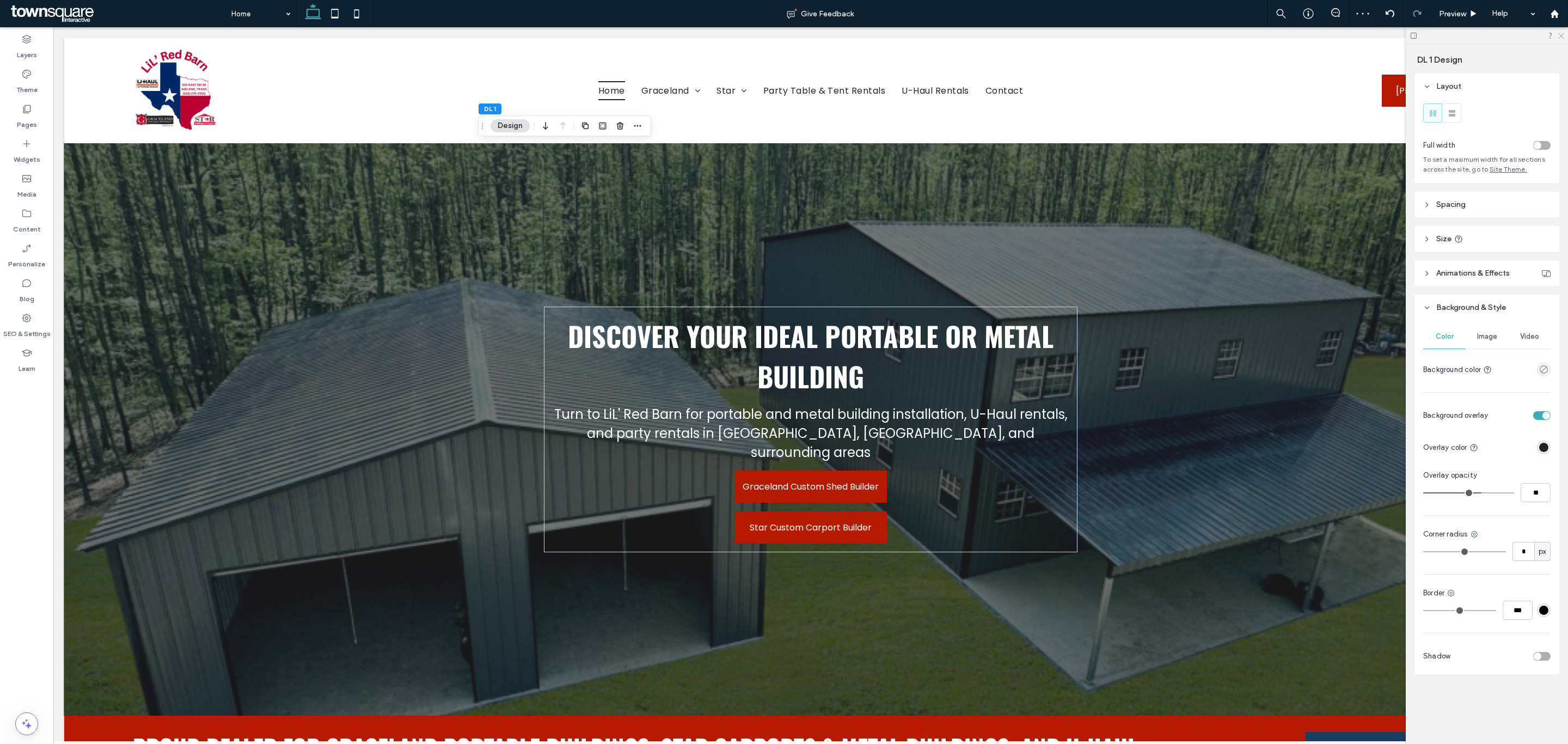
click at [1561, 32] on icon at bounding box center [1561, 35] width 7 height 7
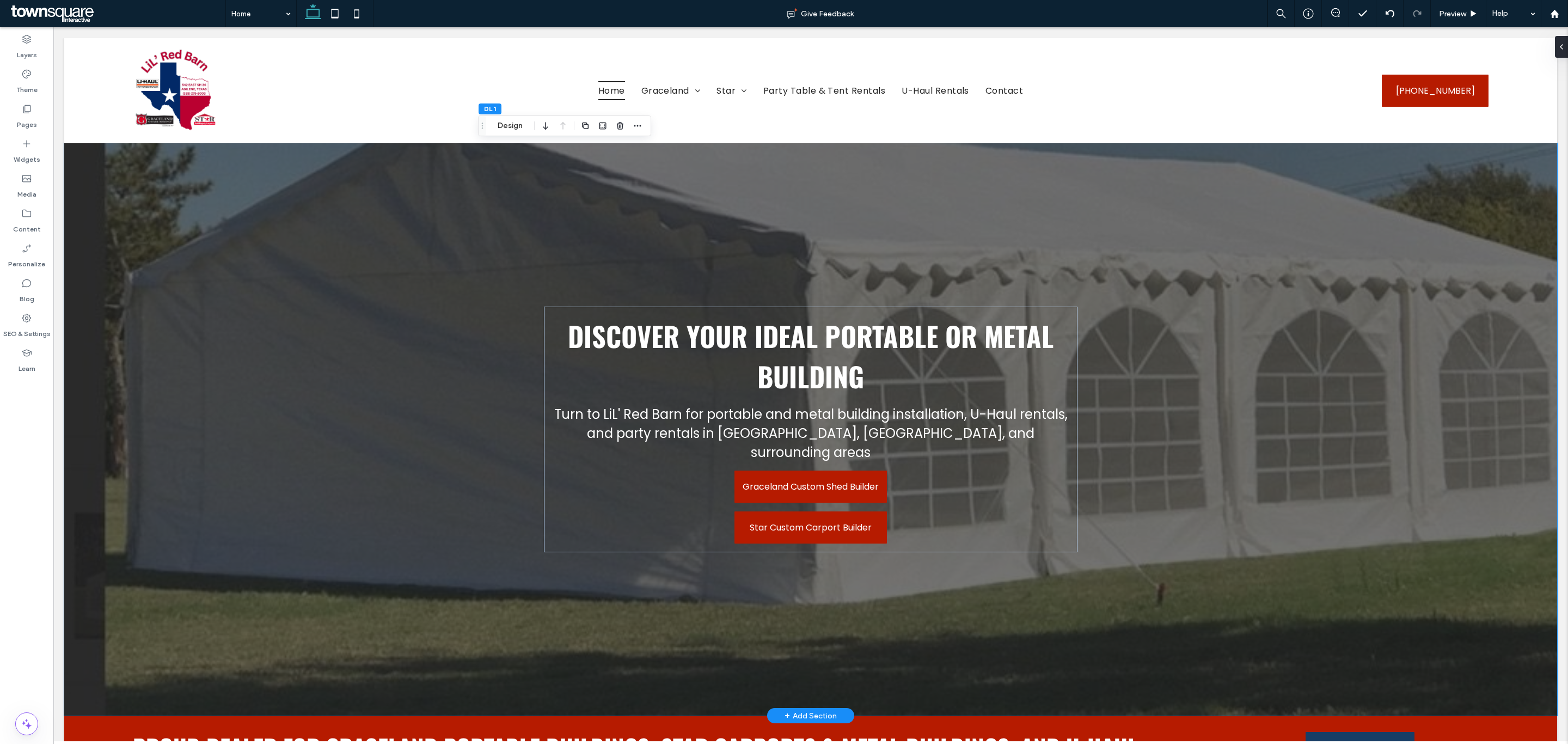
click at [405, 343] on div at bounding box center [811, 429] width 1493 height 572
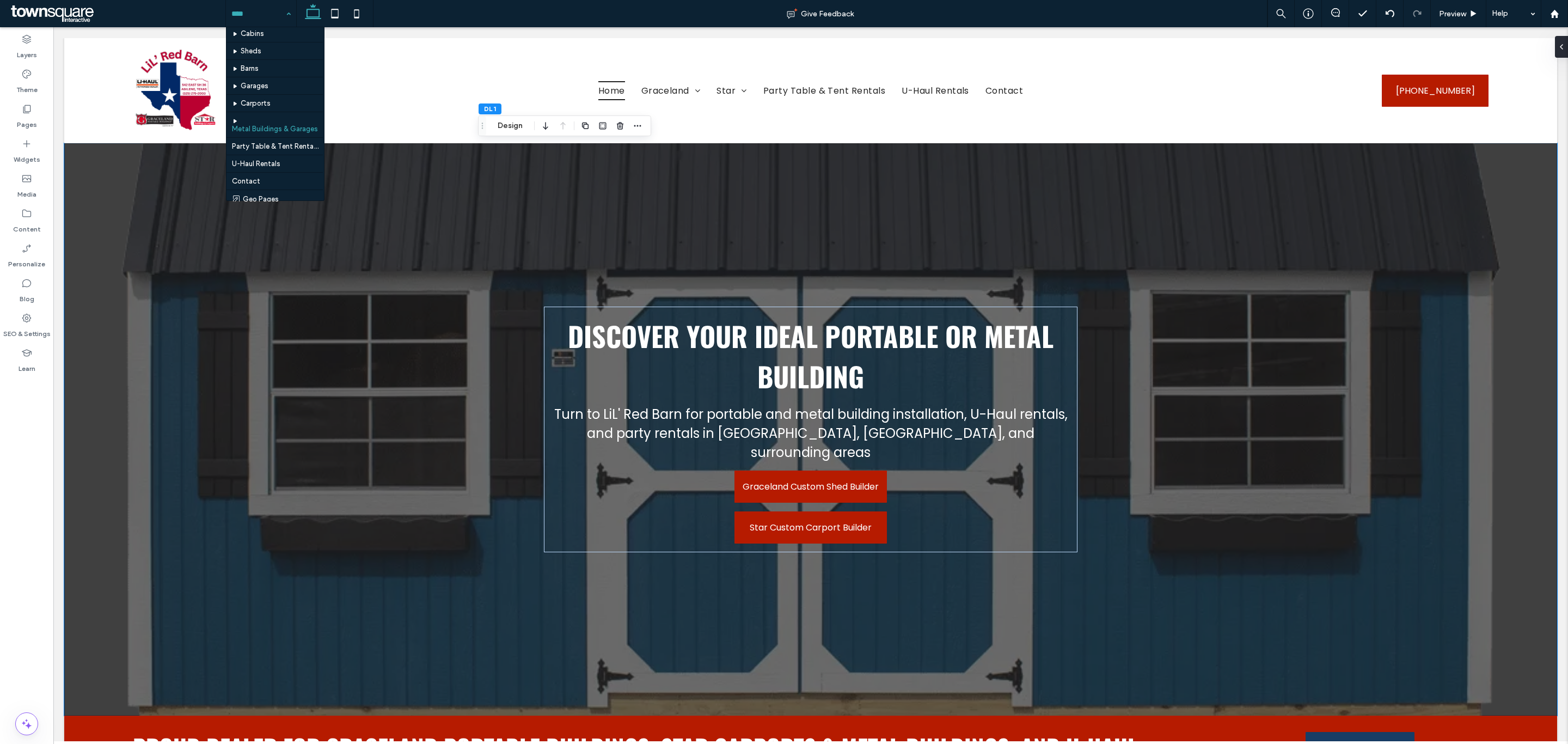
scroll to position [30, 0]
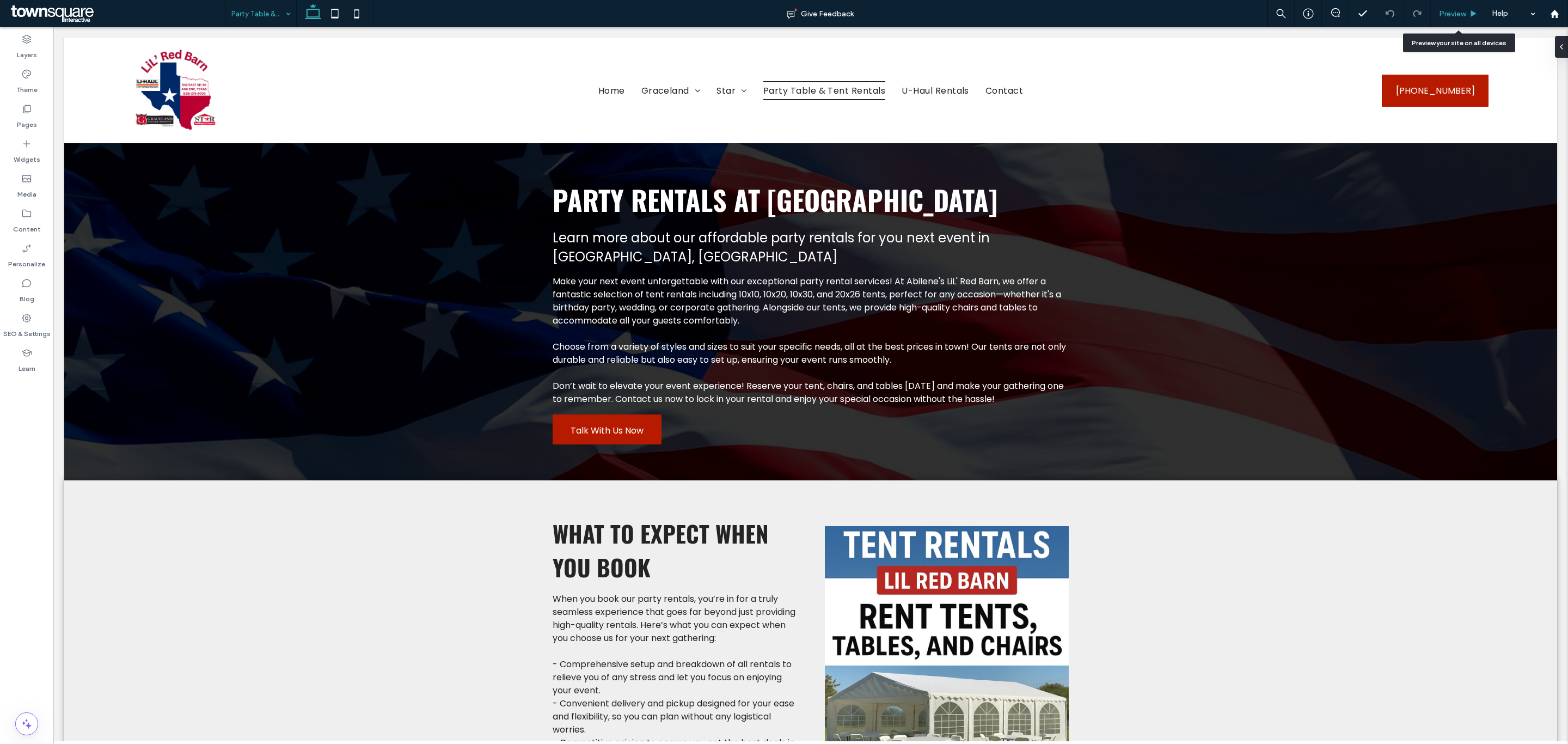
click at [1460, 2] on div "Preview" at bounding box center [1458, 13] width 55 height 27
click at [1462, 12] on span "Preview" at bounding box center [1452, 13] width 27 height 9
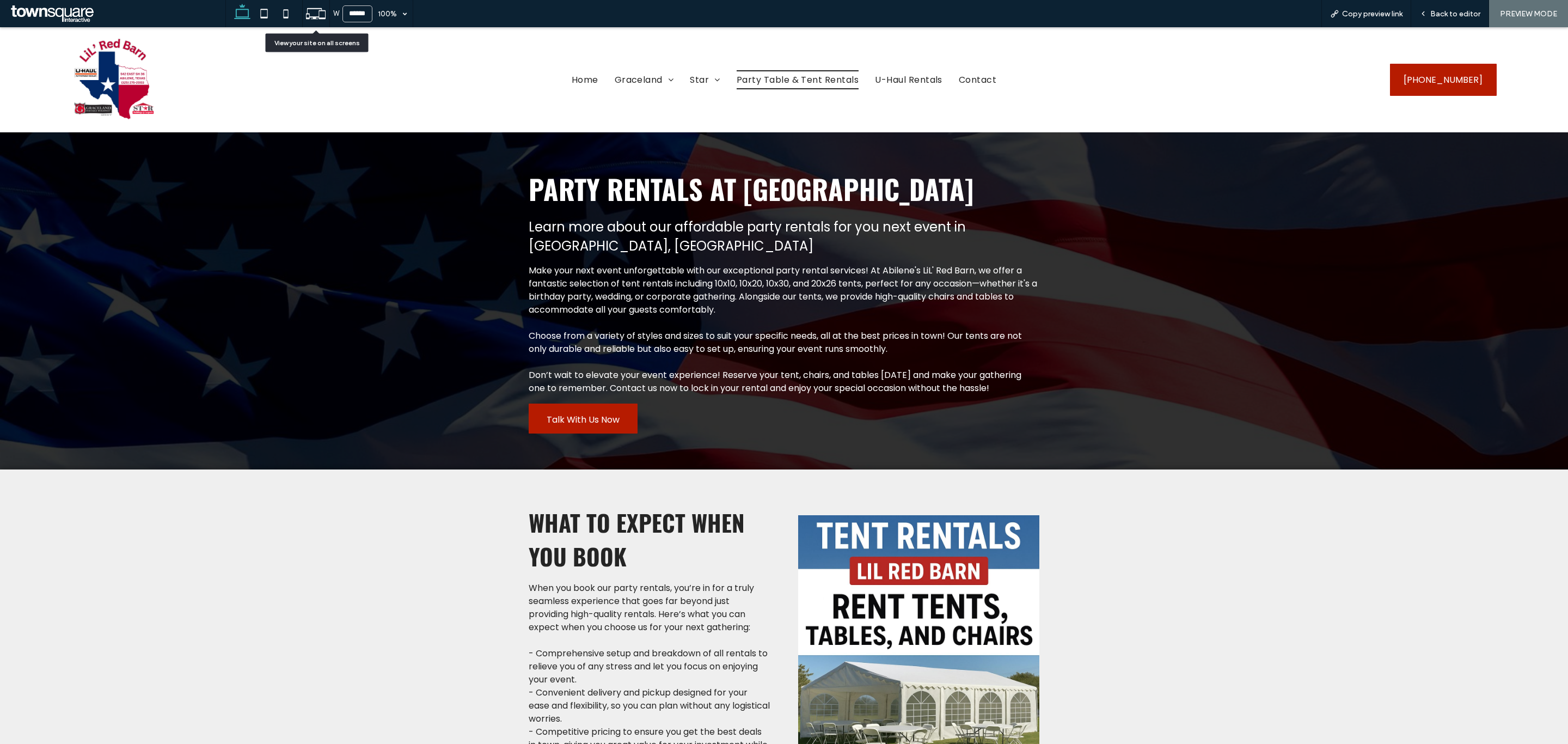
click at [317, 22] on icon at bounding box center [316, 13] width 21 height 21
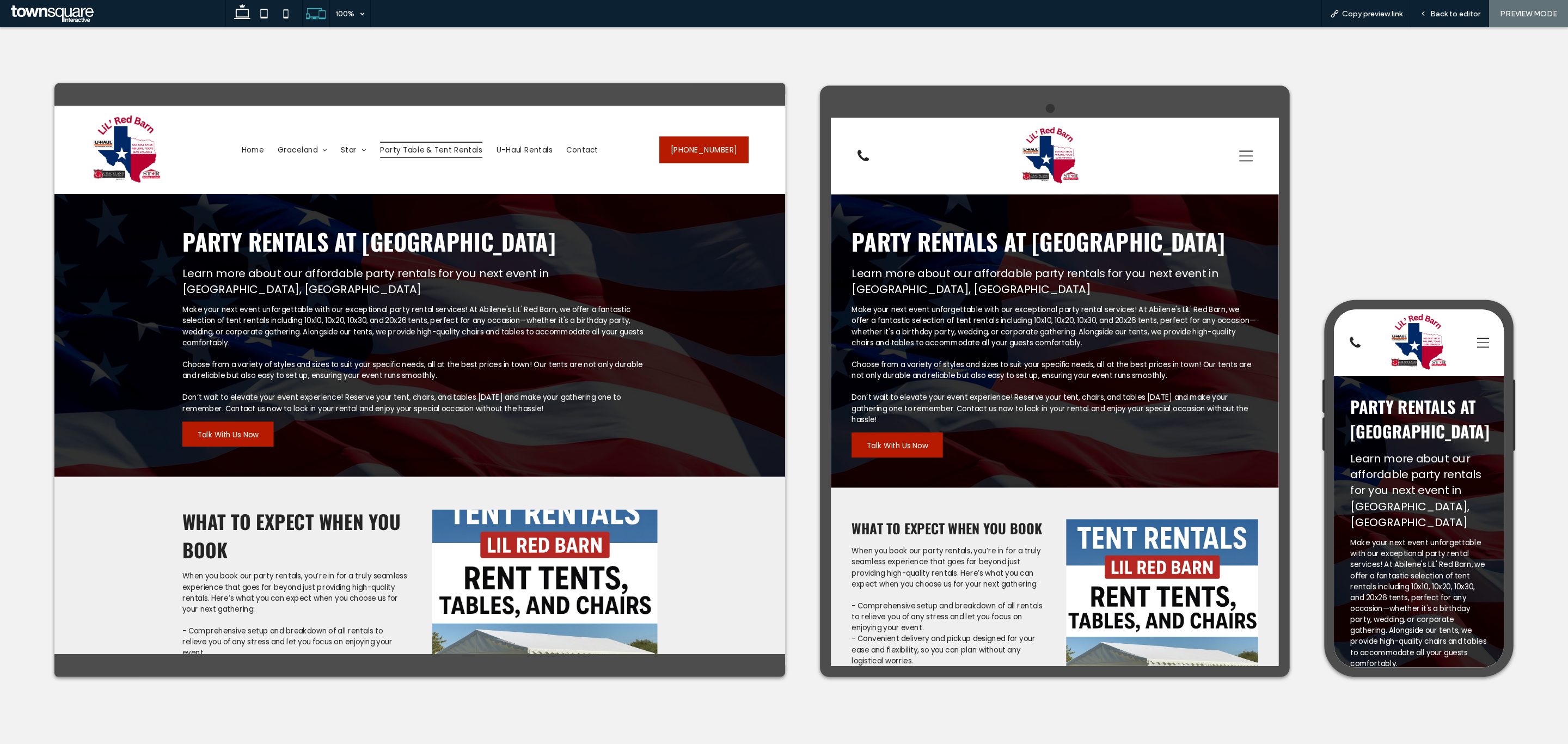
click at [1422, 338] on img at bounding box center [1435, 348] width 69 height 72
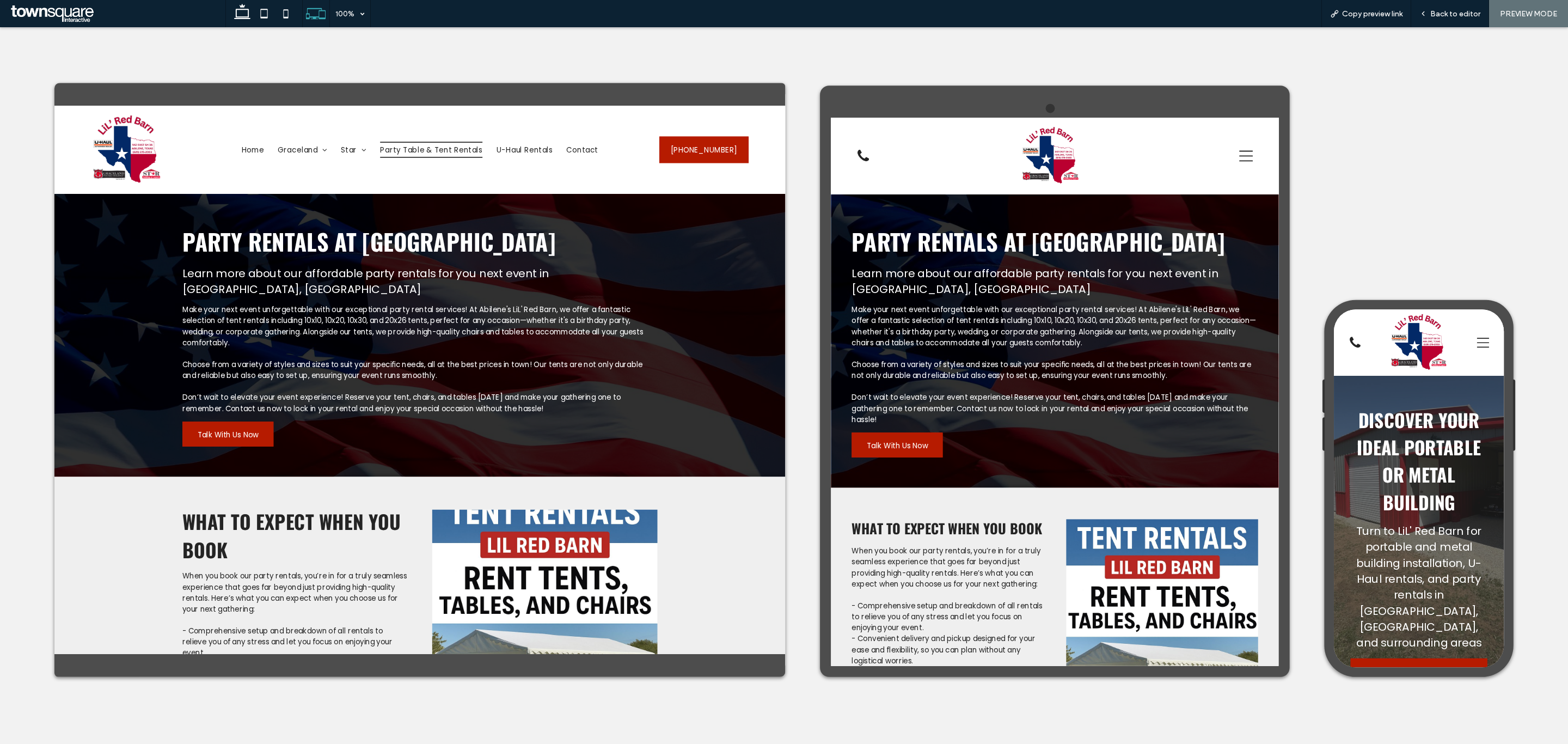
scroll to position [82, 0]
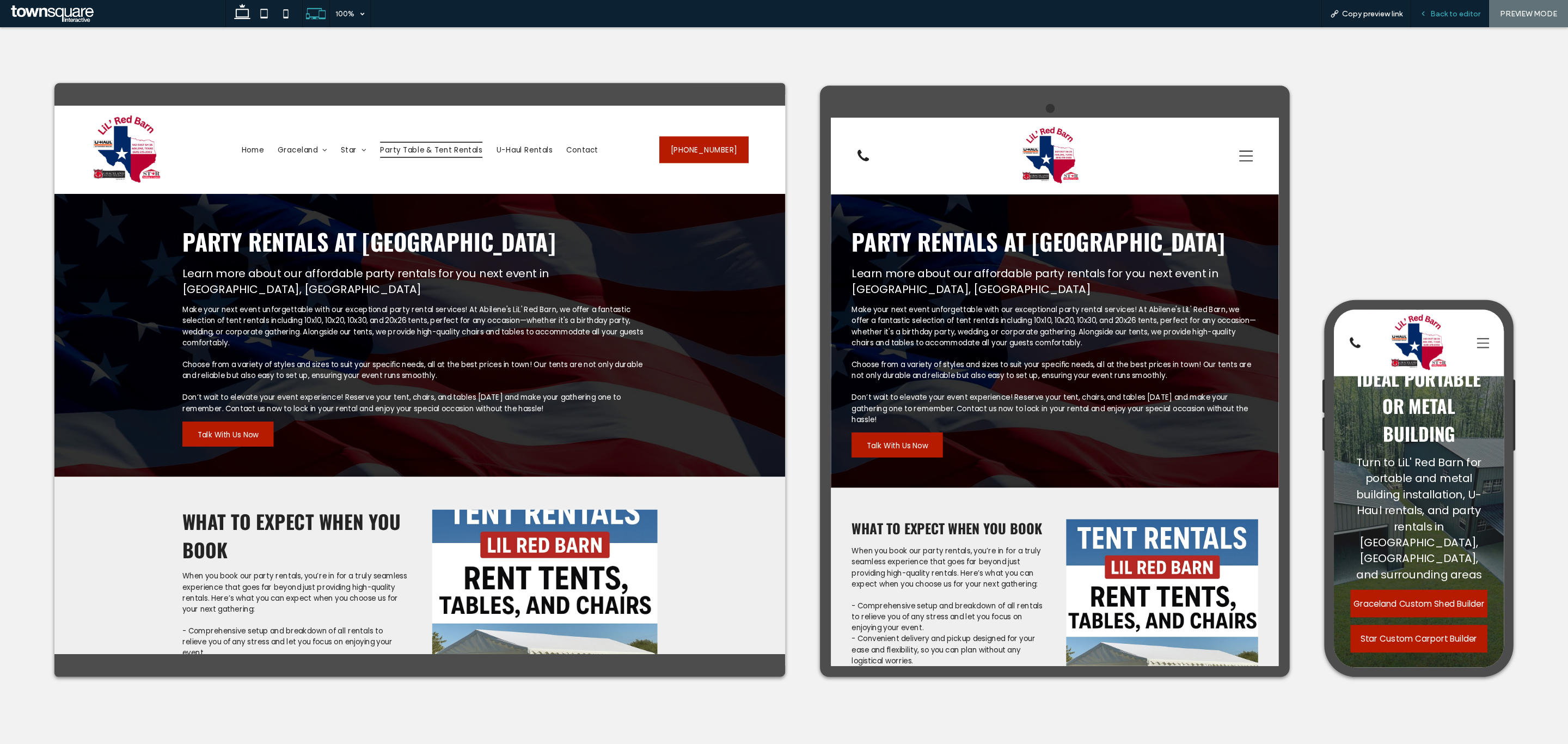
click at [1441, 10] on span "Back to editor" at bounding box center [1455, 13] width 50 height 9
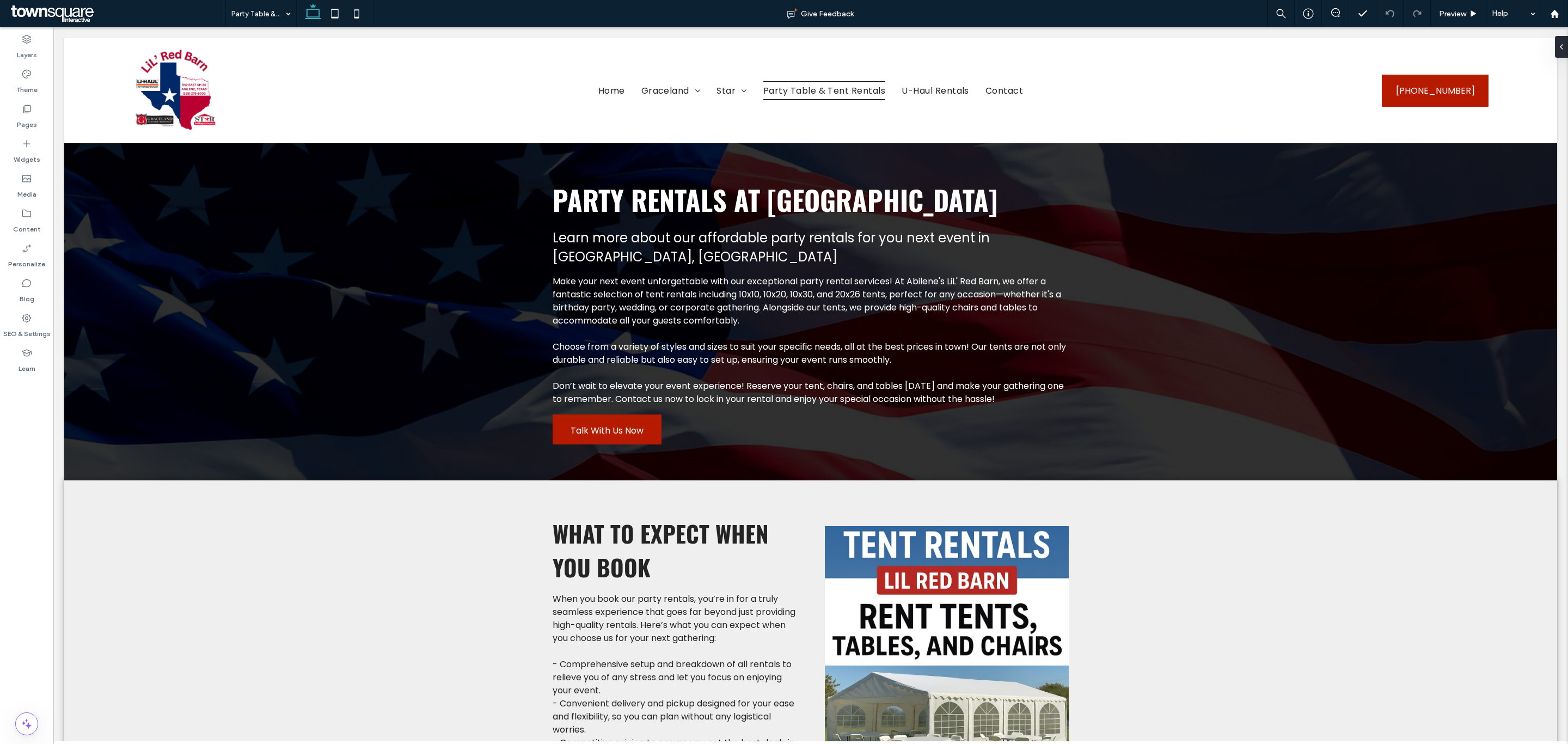
drag, startPoint x: 359, startPoint y: 17, endPoint x: 456, endPoint y: 68, distance: 109.6
click at [359, 17] on icon at bounding box center [357, 13] width 22 height 22
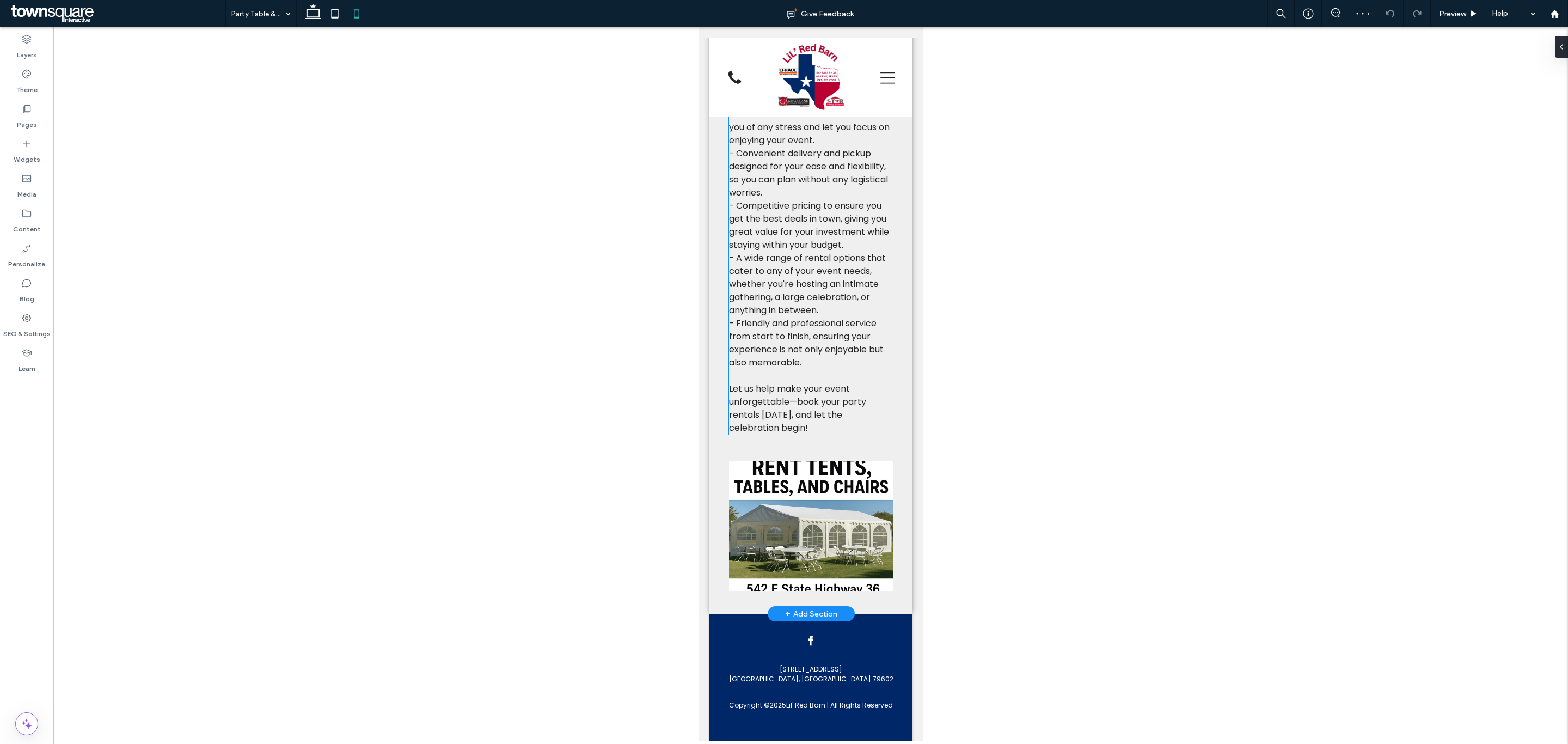
scroll to position [866, 0]
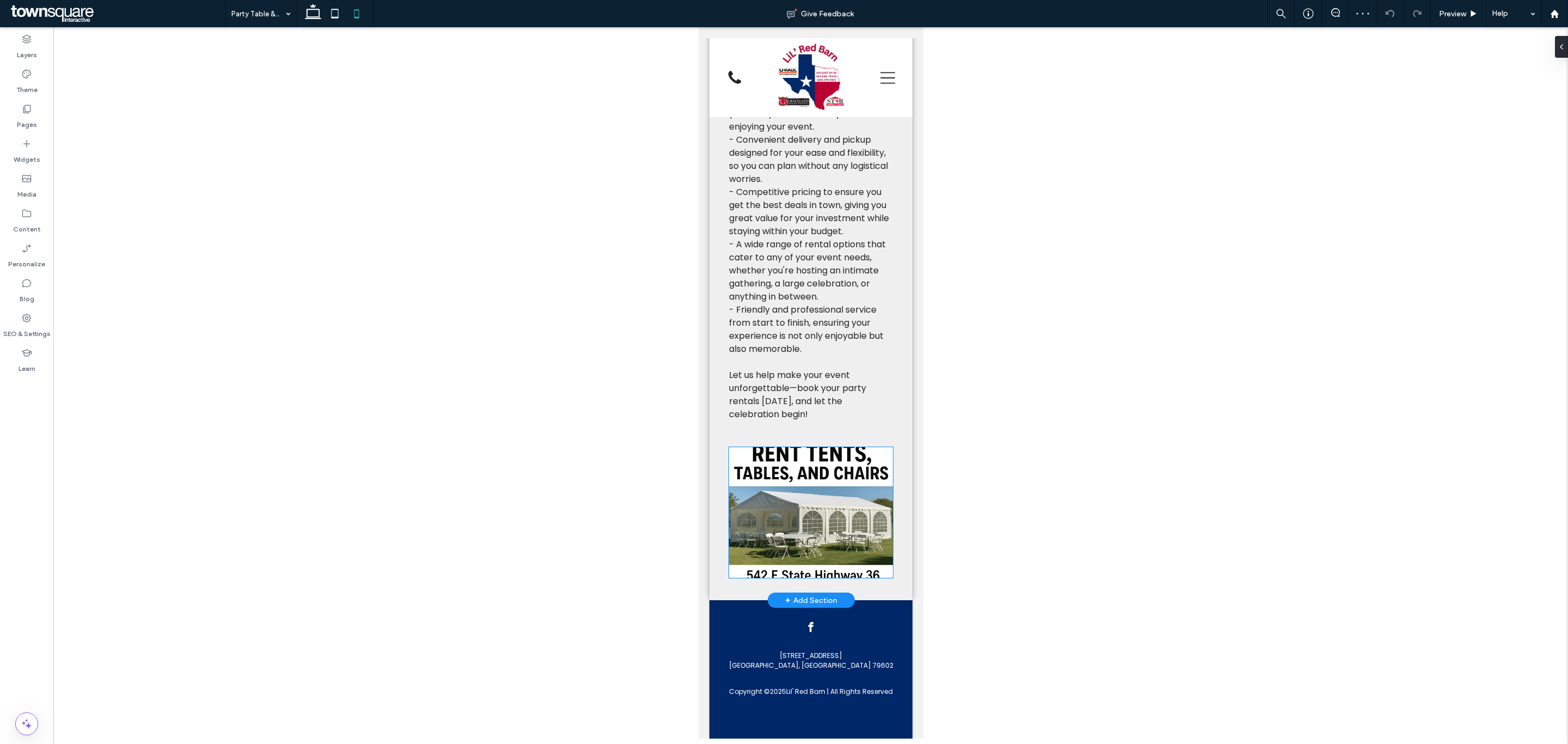
click at [838, 496] on img at bounding box center [810, 512] width 164 height 131
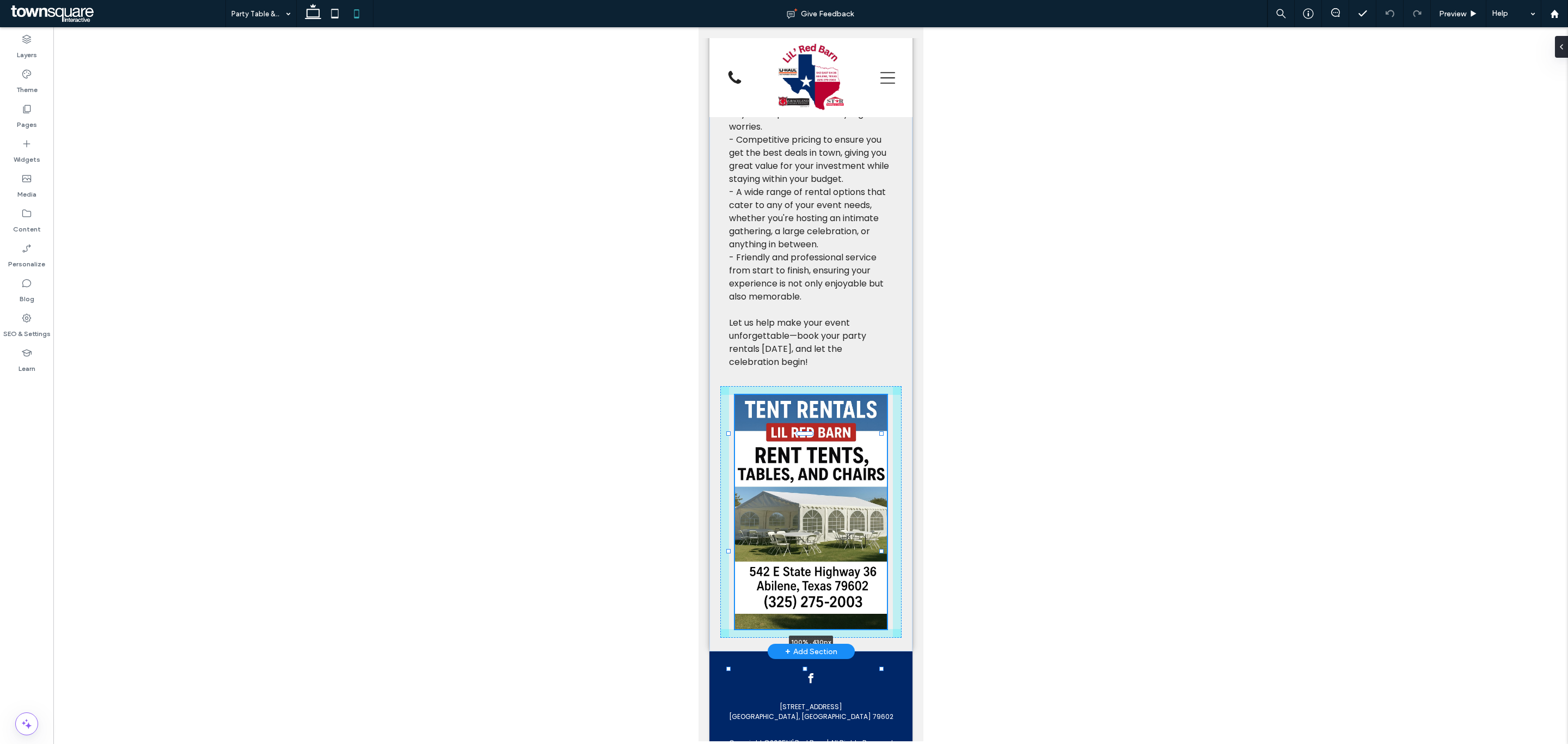
drag, startPoint x: 804, startPoint y: 579, endPoint x: 813, endPoint y: 631, distance: 52.8
click at [813, 631] on div "What to Expect When You Book When you book our party rentals, you’re in for a t…" at bounding box center [811, 254] width 203 height 794
type input "***"
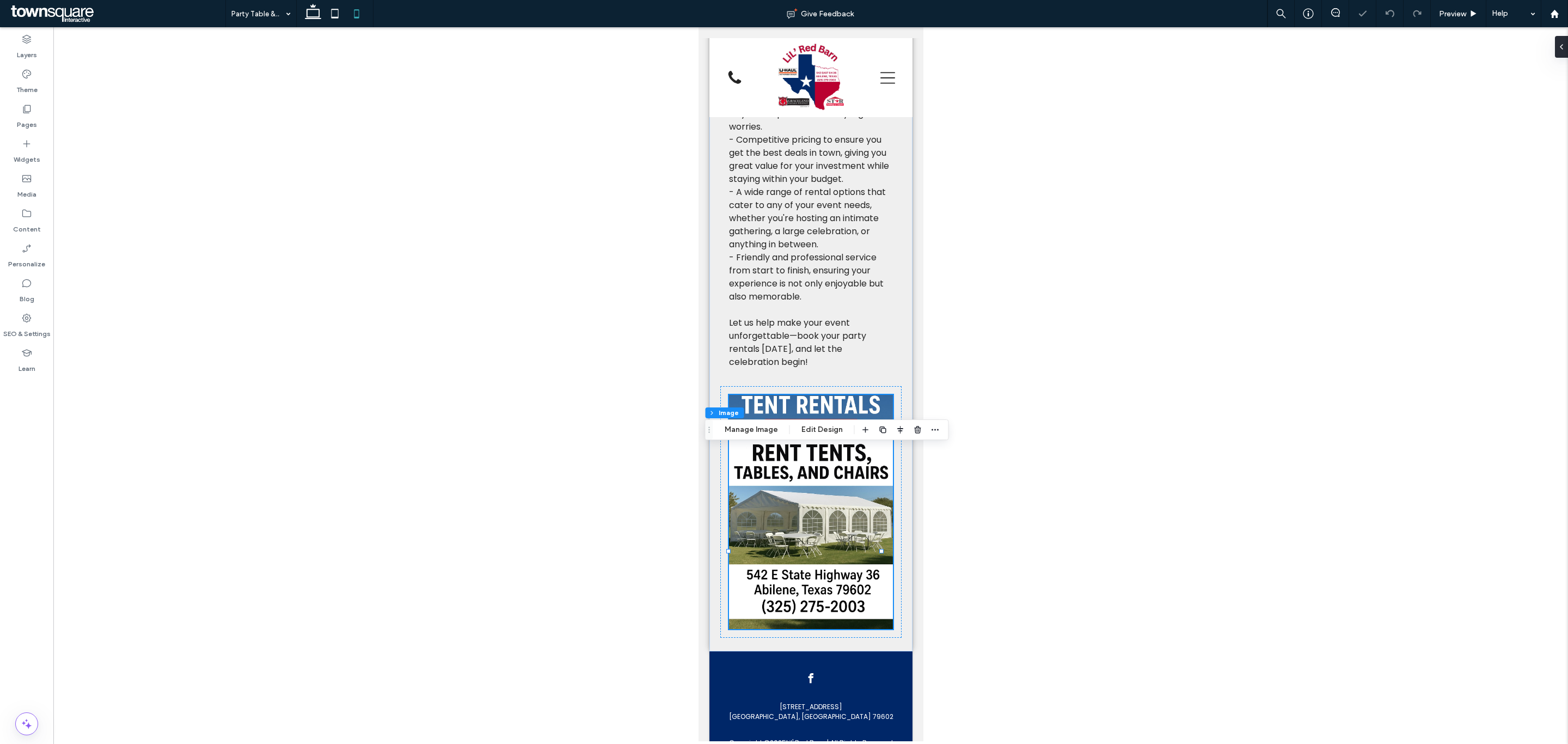
click at [581, 240] on div at bounding box center [811, 384] width 1514 height 714
click at [715, 312] on div "What to Expect When You Book When you book our party rentals, you’re in for a t…" at bounding box center [811, 254] width 203 height 794
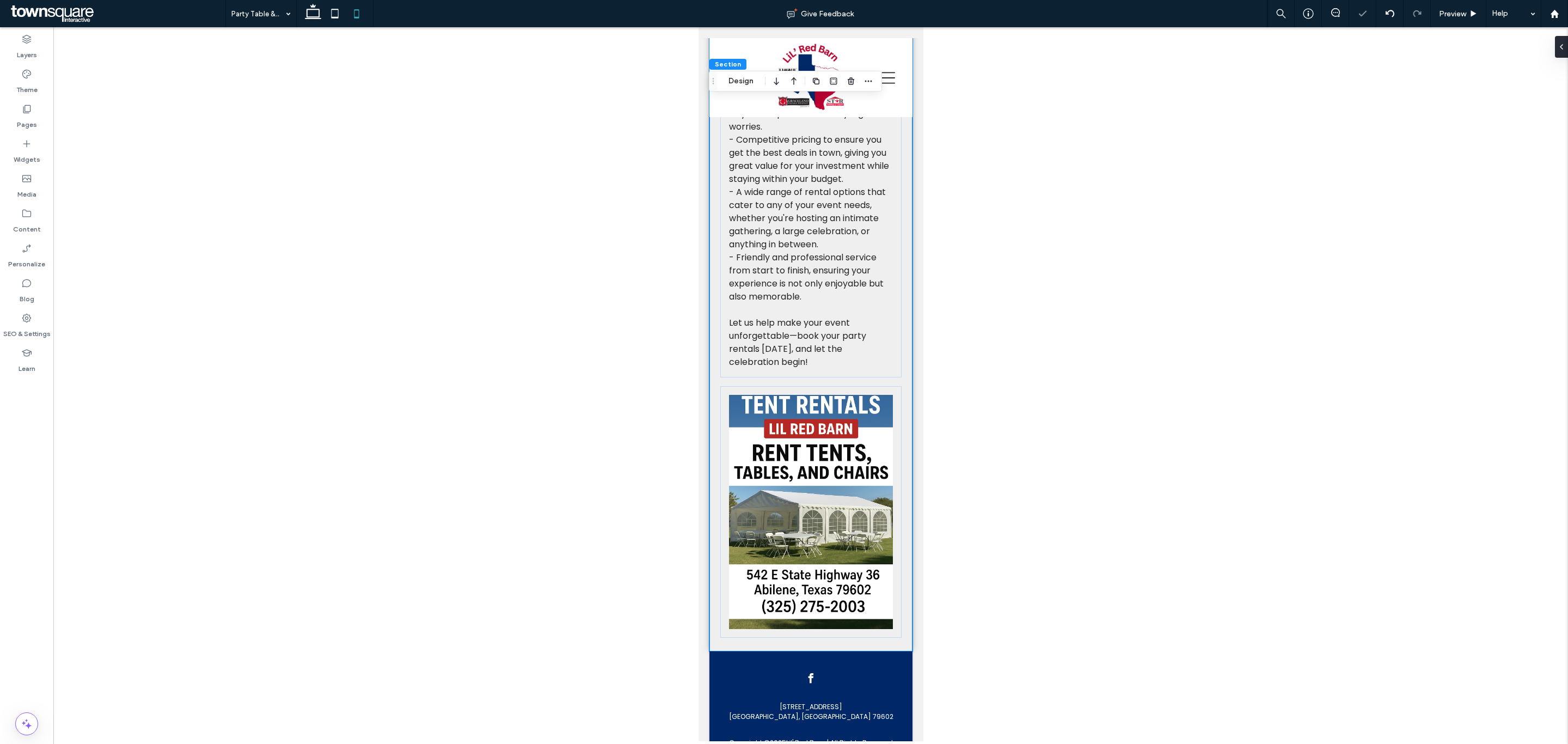
click at [605, 273] on div at bounding box center [811, 384] width 1514 height 714
drag, startPoint x: 317, startPoint y: 15, endPoint x: 615, endPoint y: 182, distance: 341.6
click at [317, 15] on icon at bounding box center [313, 13] width 22 height 22
type input "**"
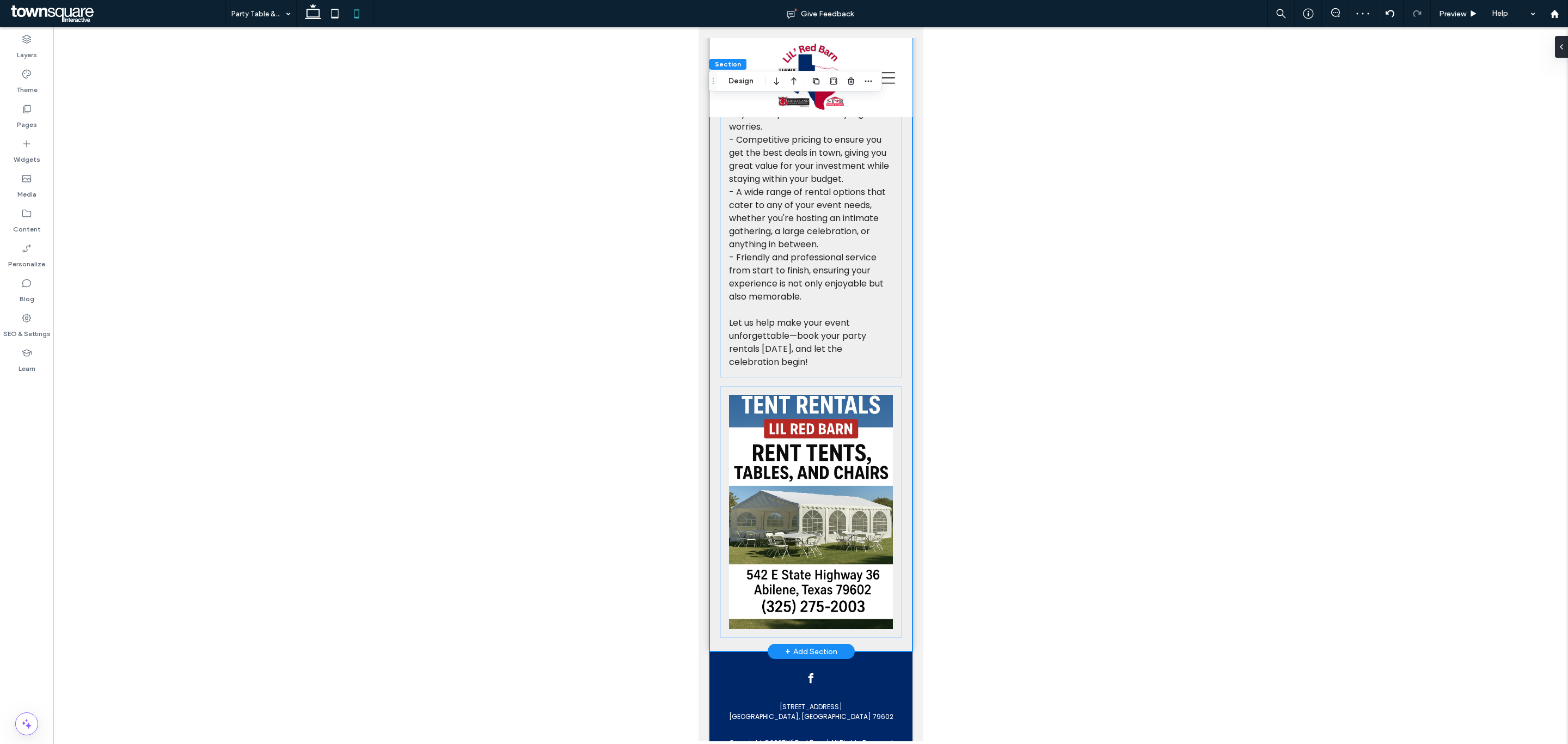
type input "**"
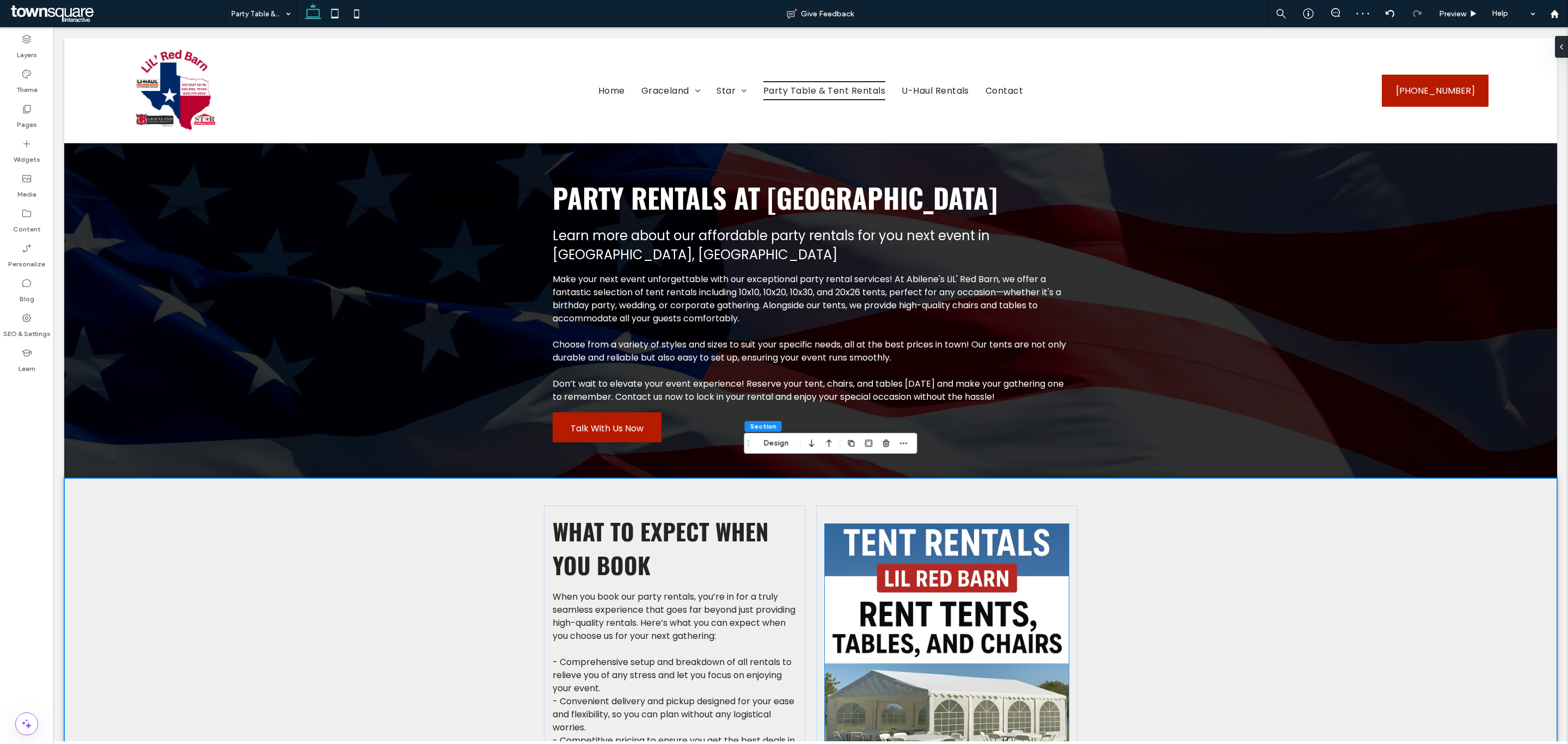
scroll to position [0, 0]
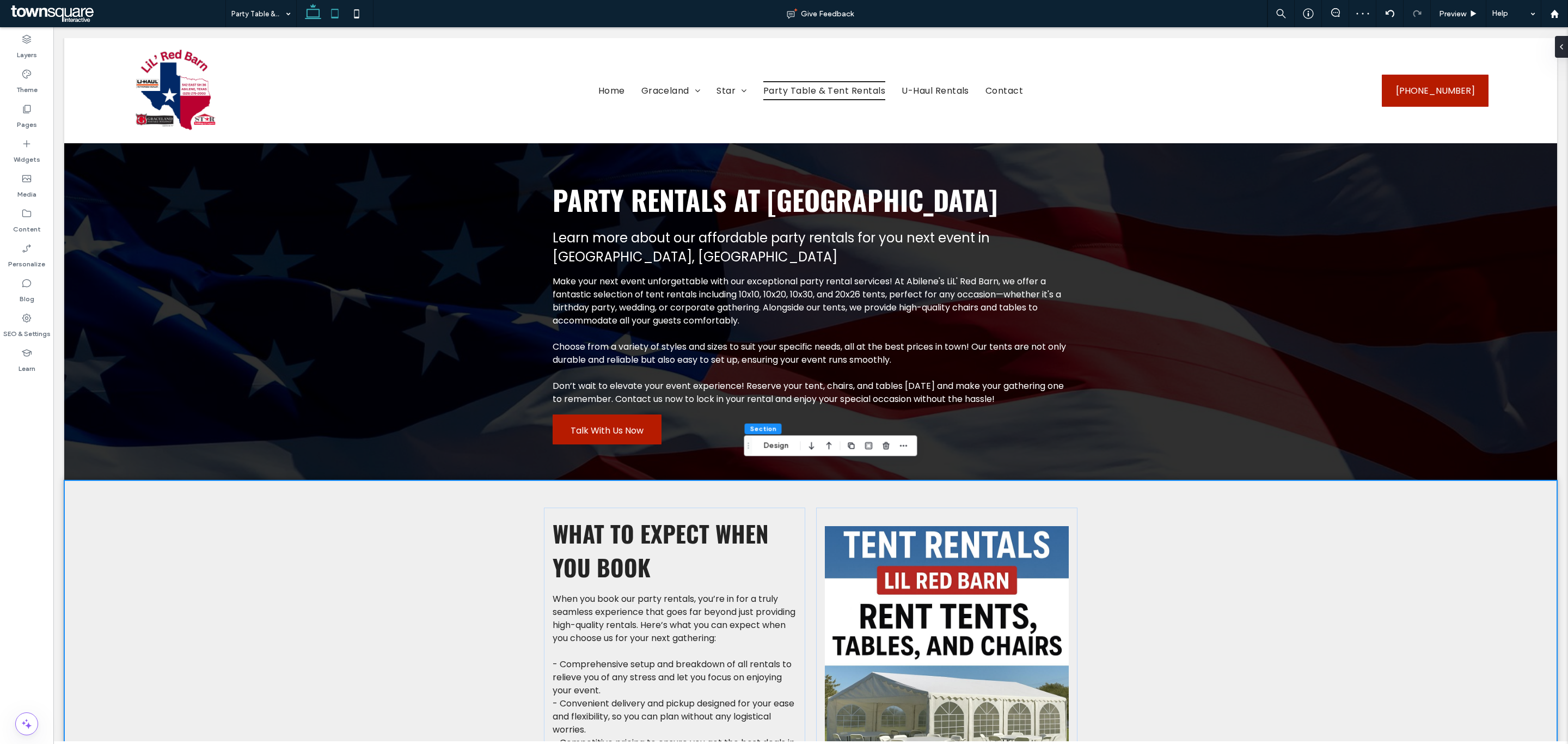
click at [333, 16] on icon at bounding box center [335, 13] width 22 height 22
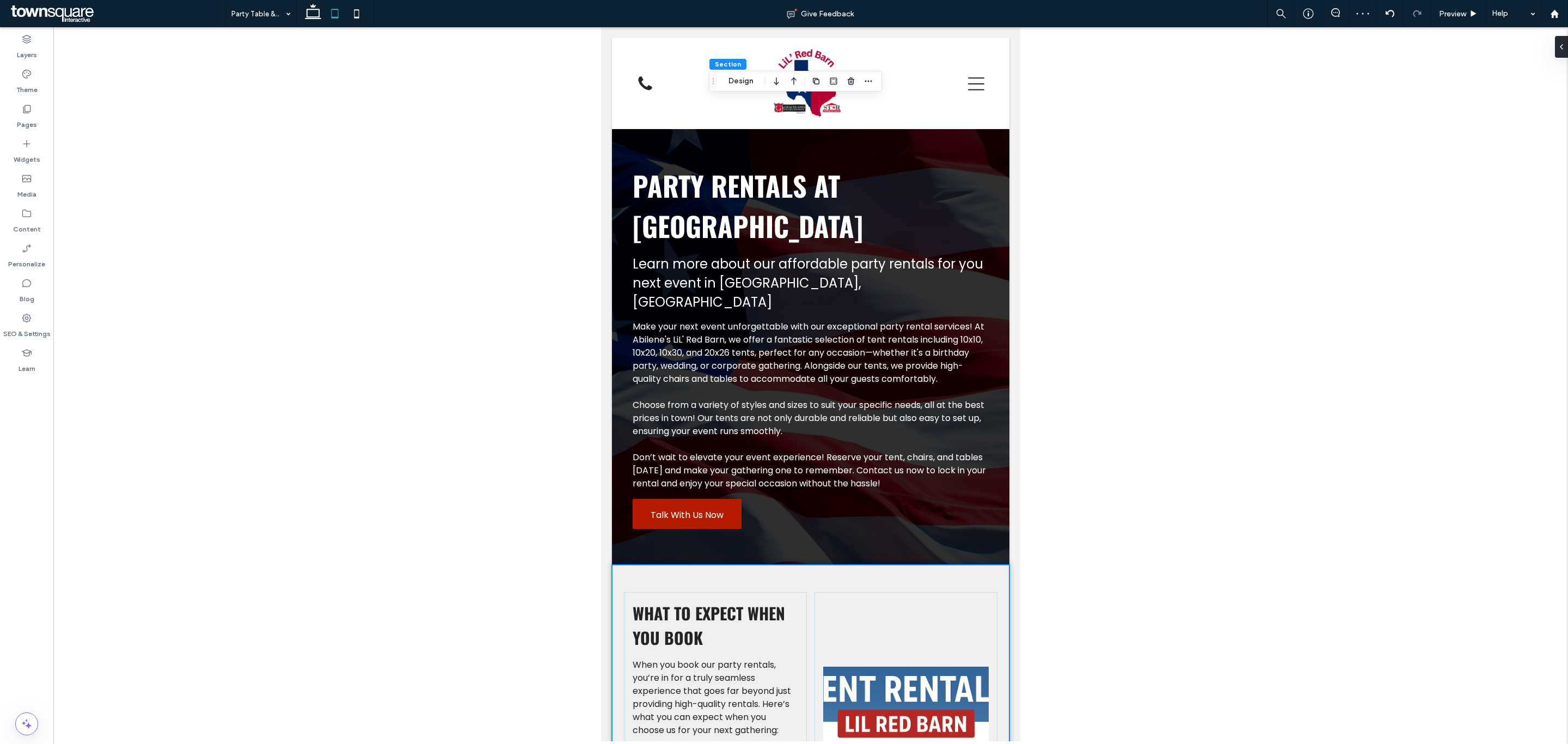
scroll to position [466, 0]
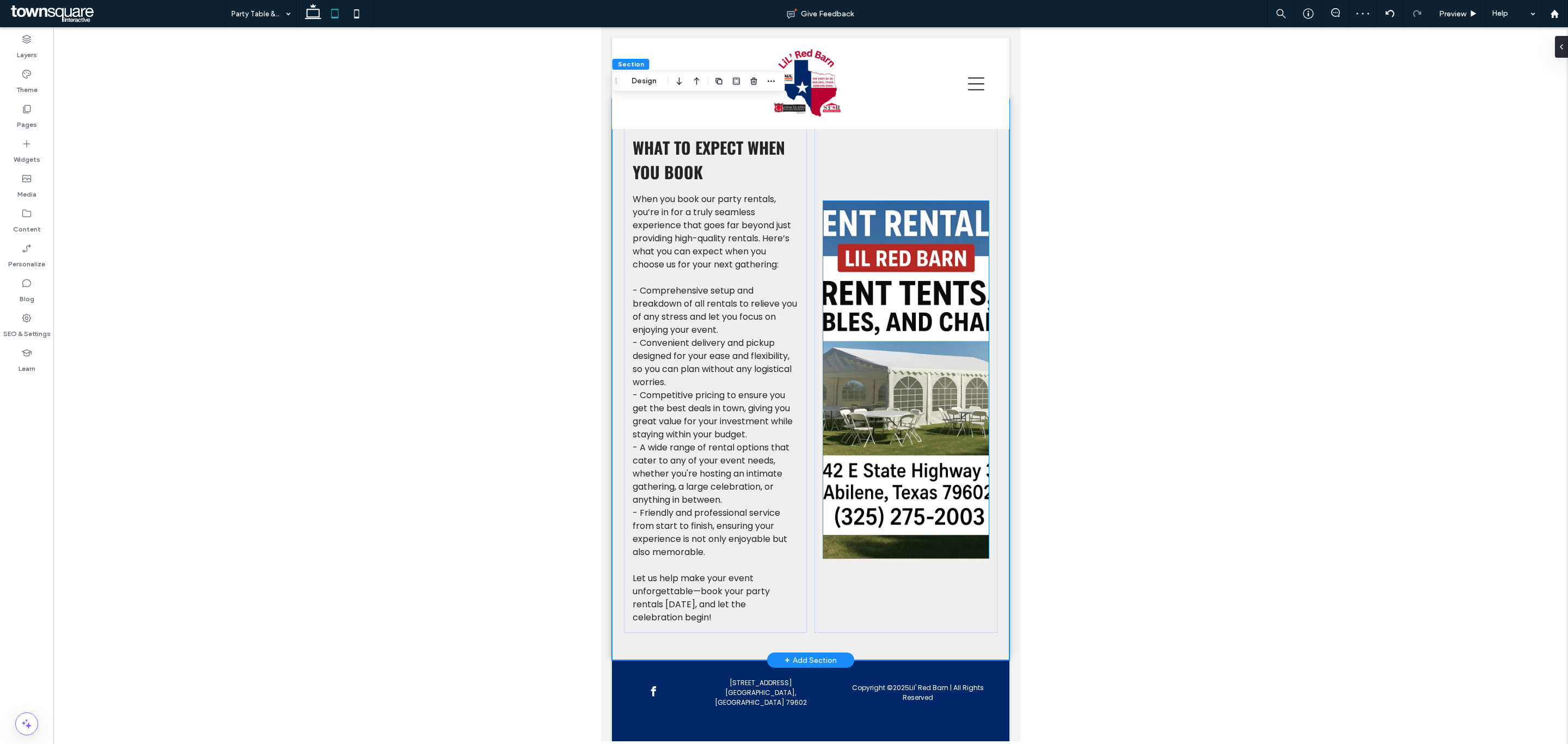
click at [961, 450] on img at bounding box center [906, 379] width 166 height 357
click at [861, 355] on img at bounding box center [906, 379] width 166 height 357
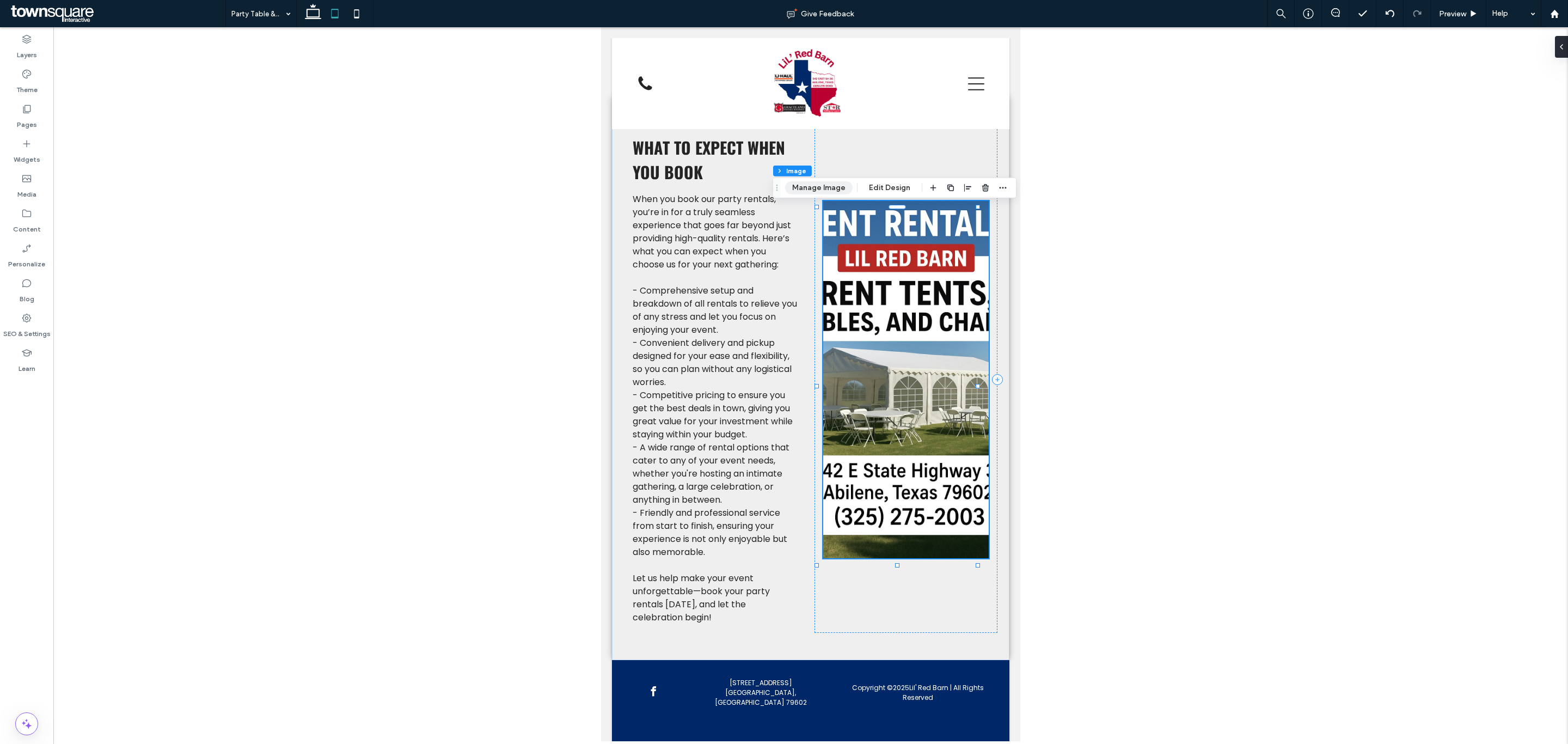
drag, startPoint x: 343, startPoint y: 192, endPoint x: 822, endPoint y: 183, distance: 479.1
click at [822, 183] on button "Manage Image" at bounding box center [819, 188] width 68 height 13
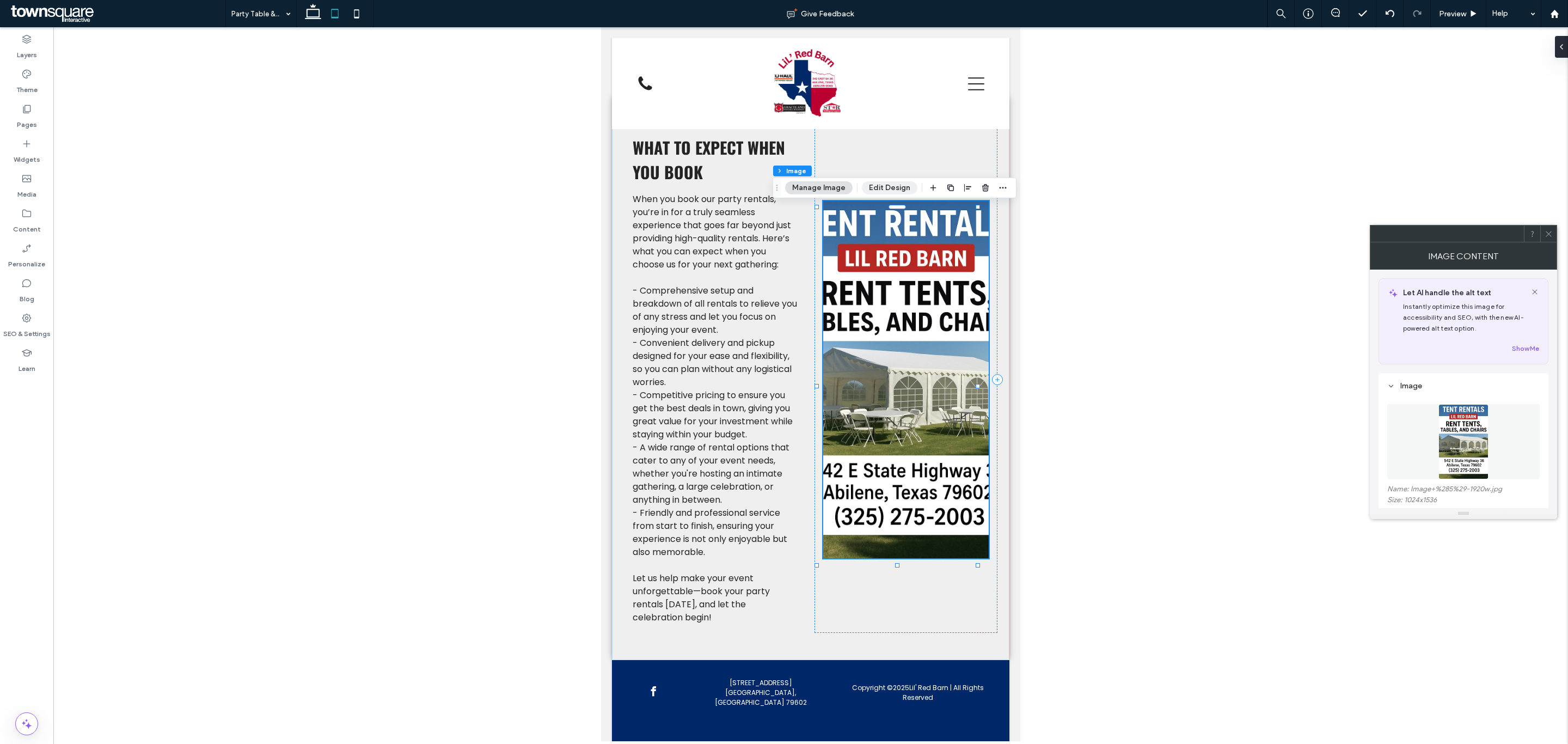
click at [874, 188] on button "Edit Design" at bounding box center [889, 188] width 55 height 13
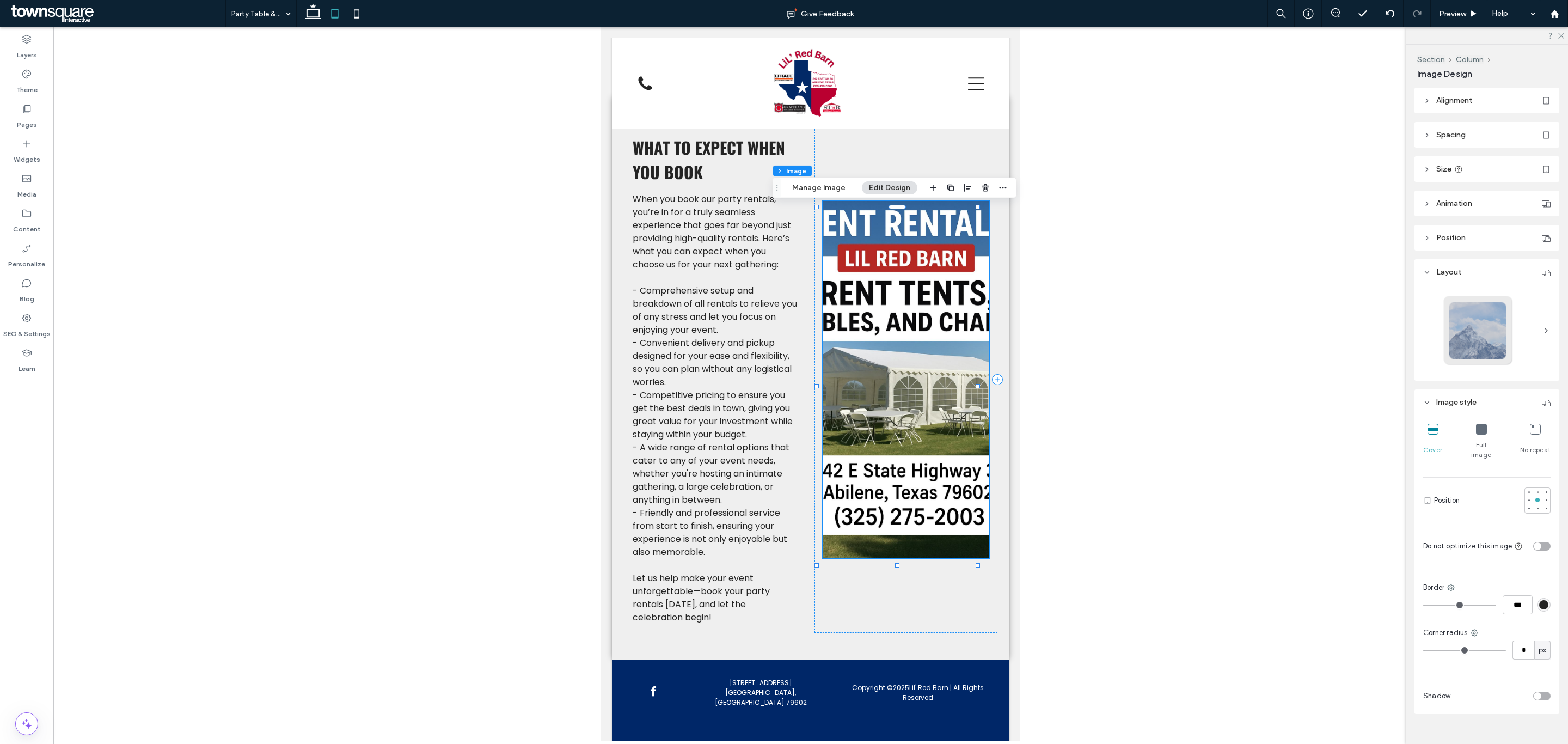
click at [1479, 431] on icon at bounding box center [1482, 429] width 11 height 11
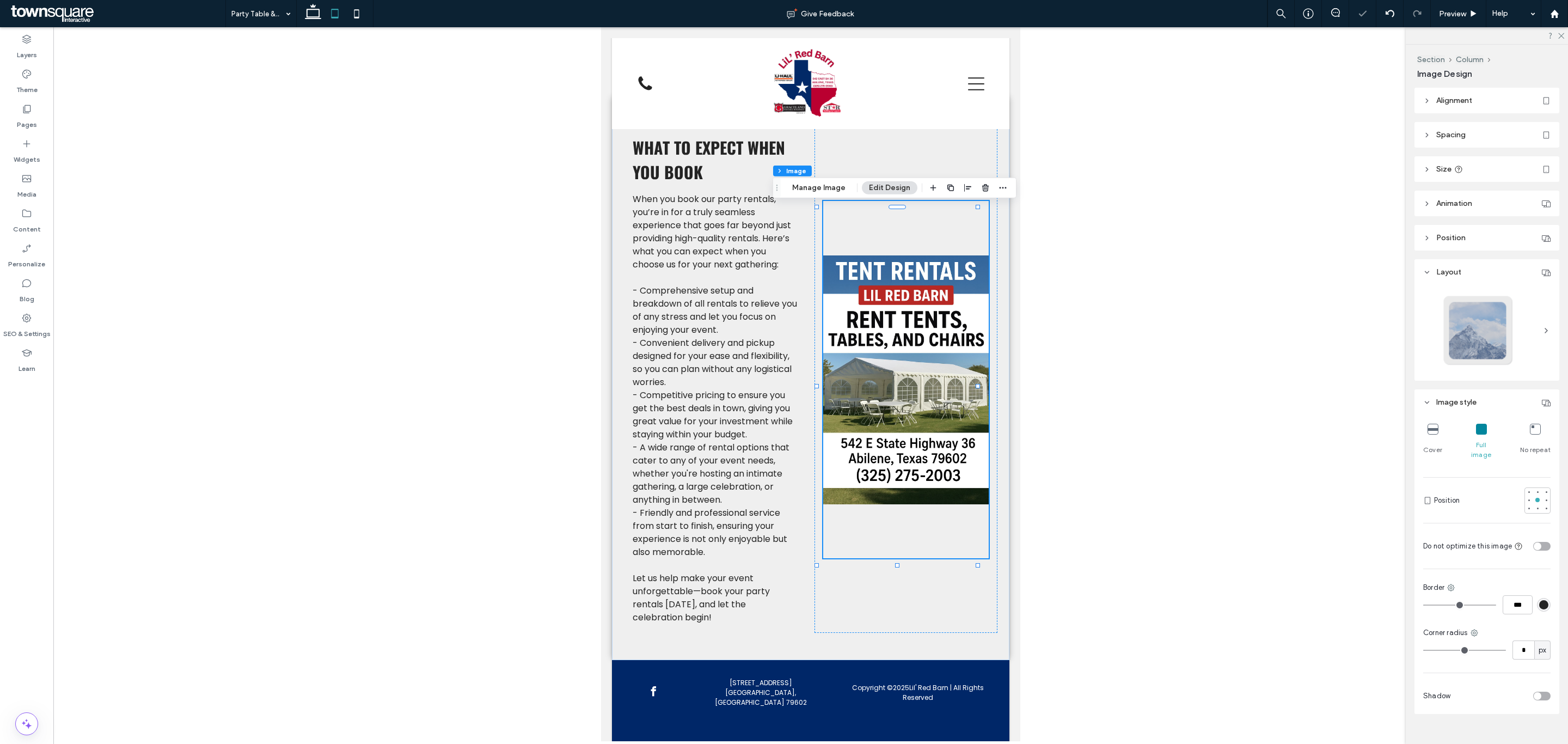
click at [412, 360] on div at bounding box center [811, 384] width 1514 height 714
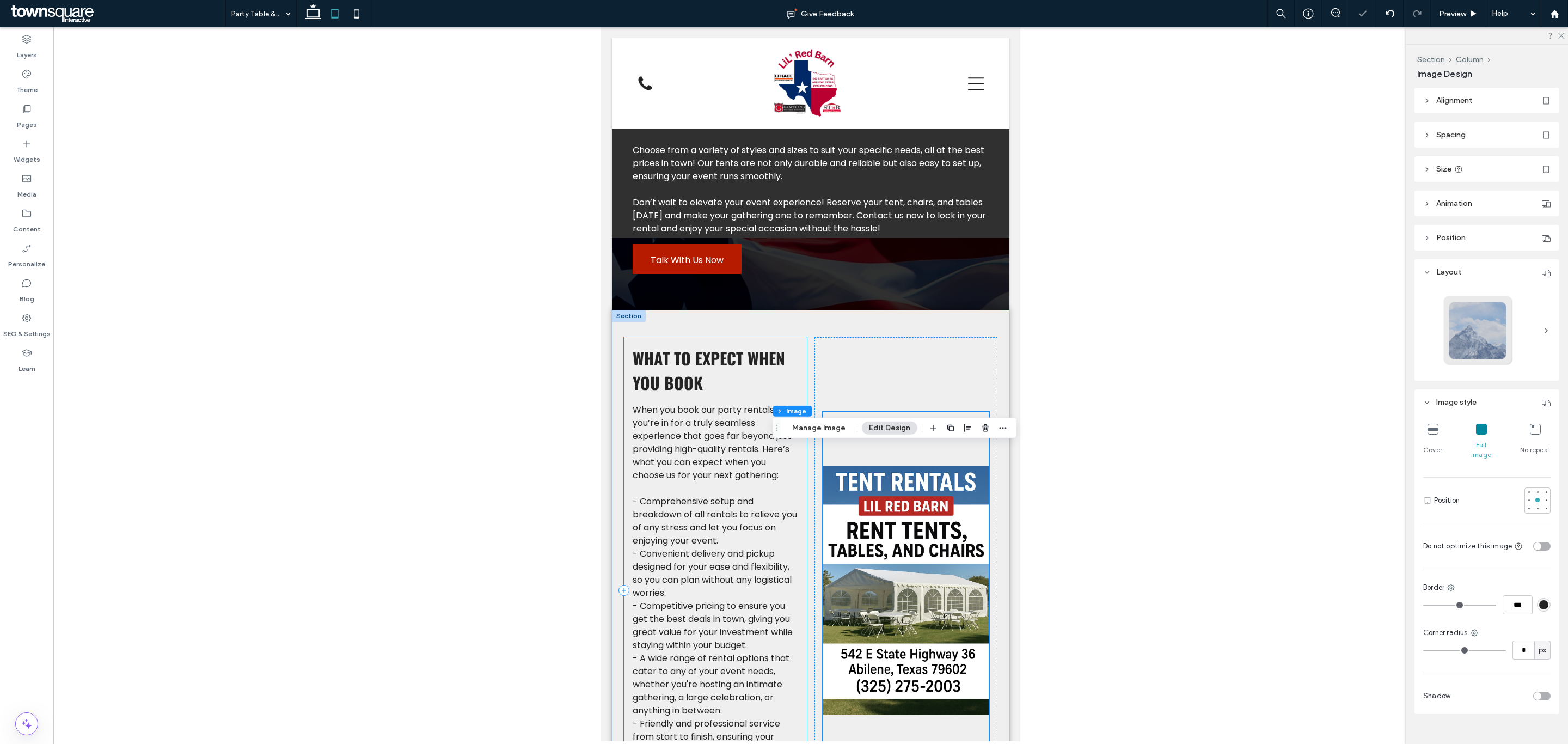
scroll to position [220, 0]
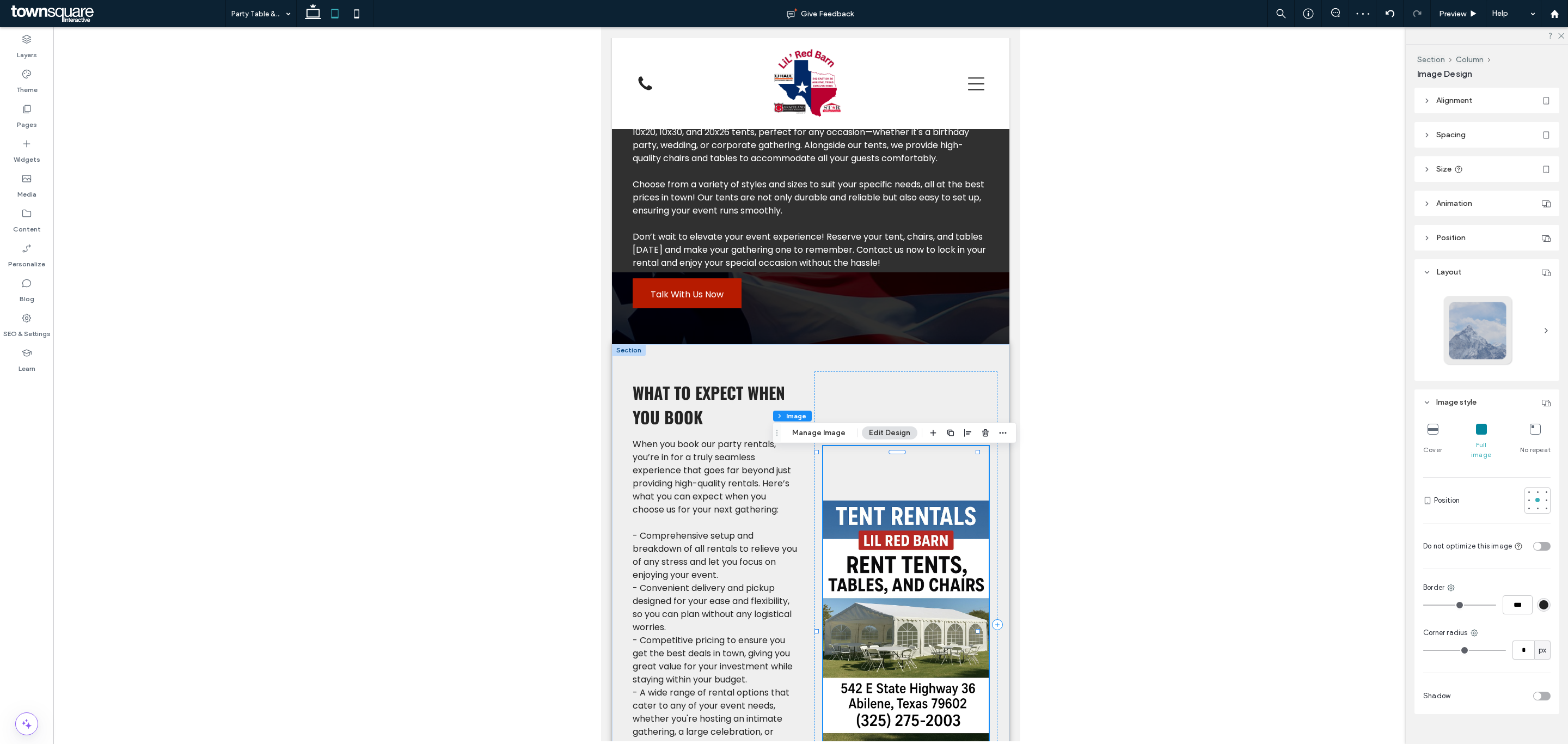
click at [923, 531] on img at bounding box center [906, 625] width 166 height 357
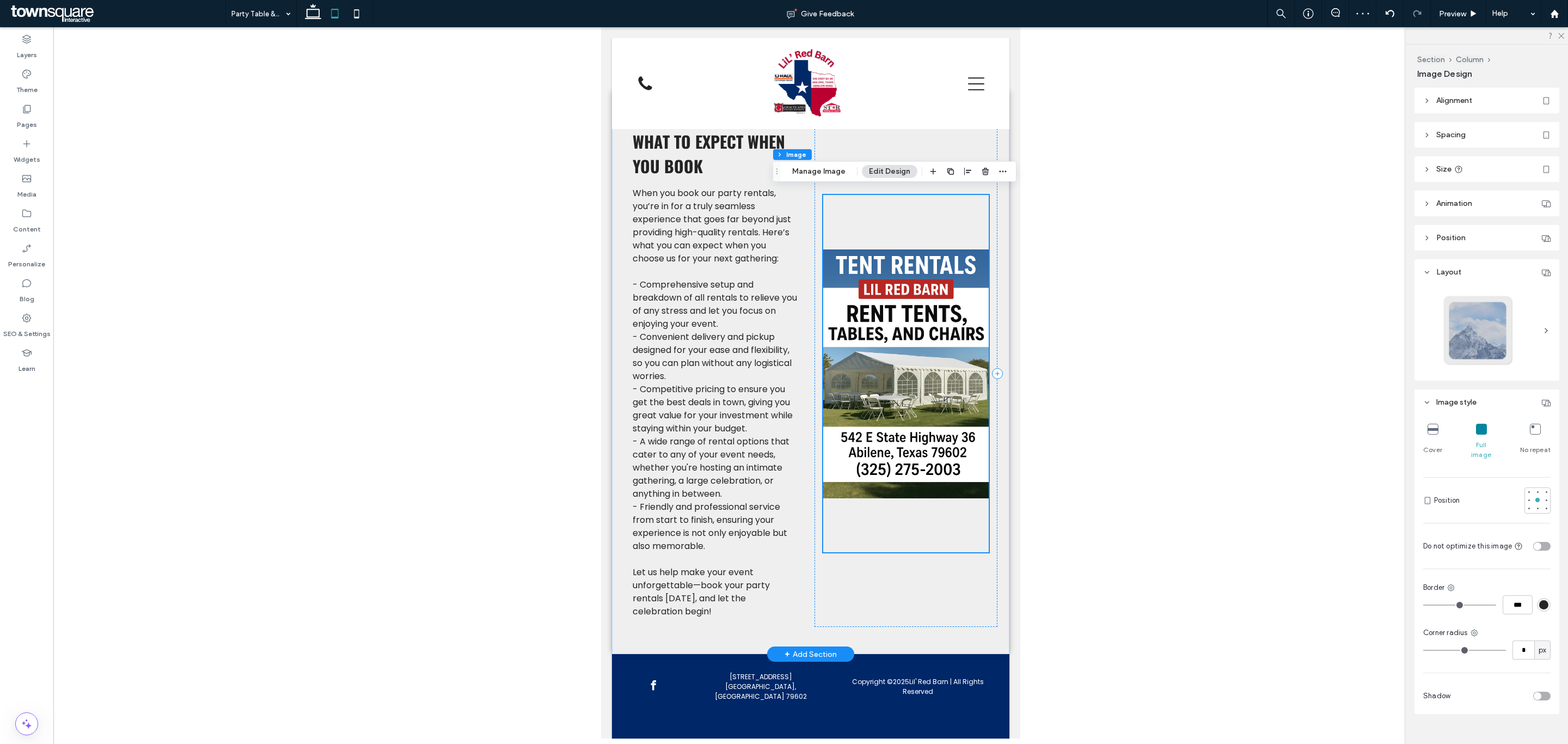
scroll to position [482, 0]
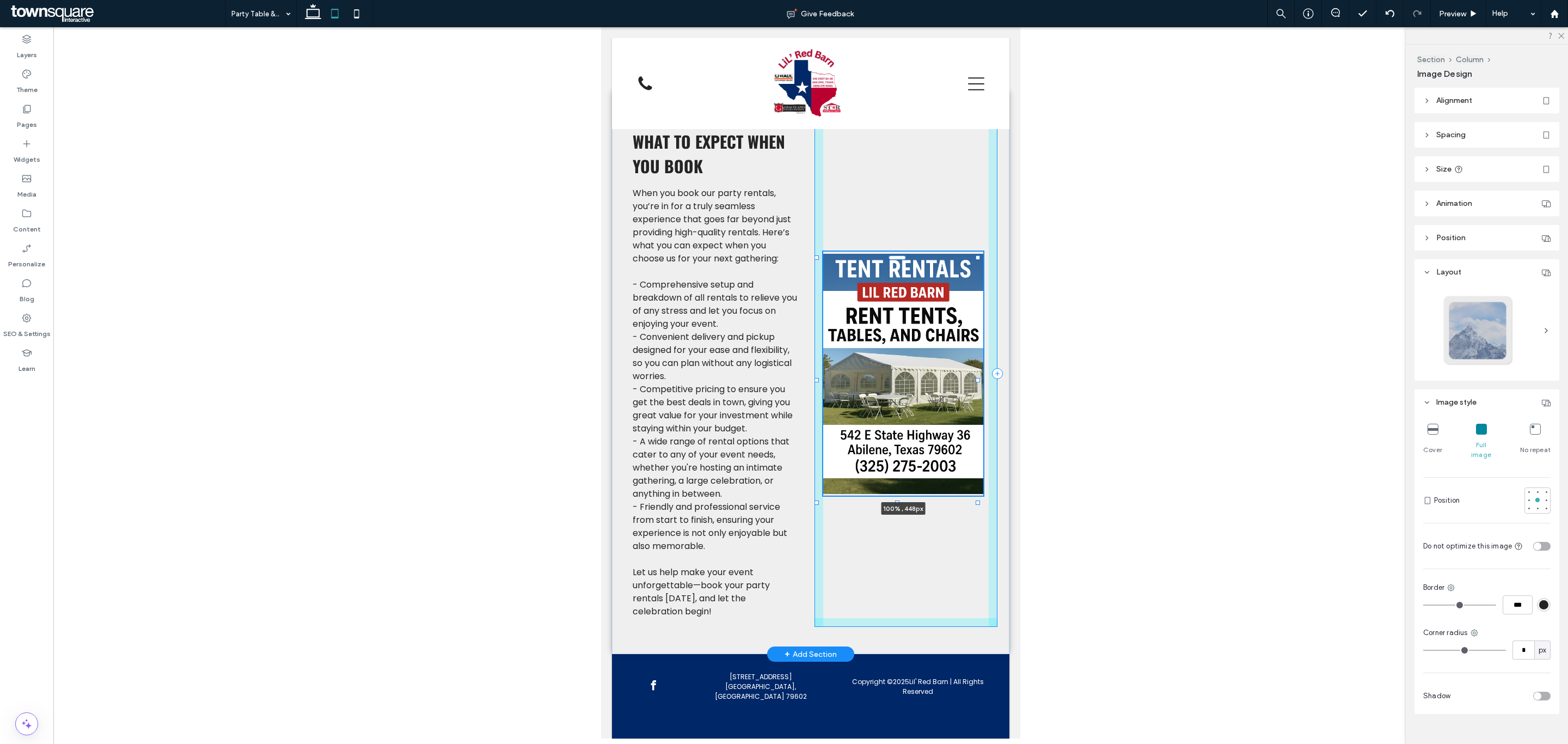
drag, startPoint x: 897, startPoint y: 547, endPoint x: 900, endPoint y: 491, distance: 56.1
click at [900, 491] on div "What to Expect When You Book When you book our party rentals, you’re in for a t…" at bounding box center [810, 373] width 397 height 561
type input "***"
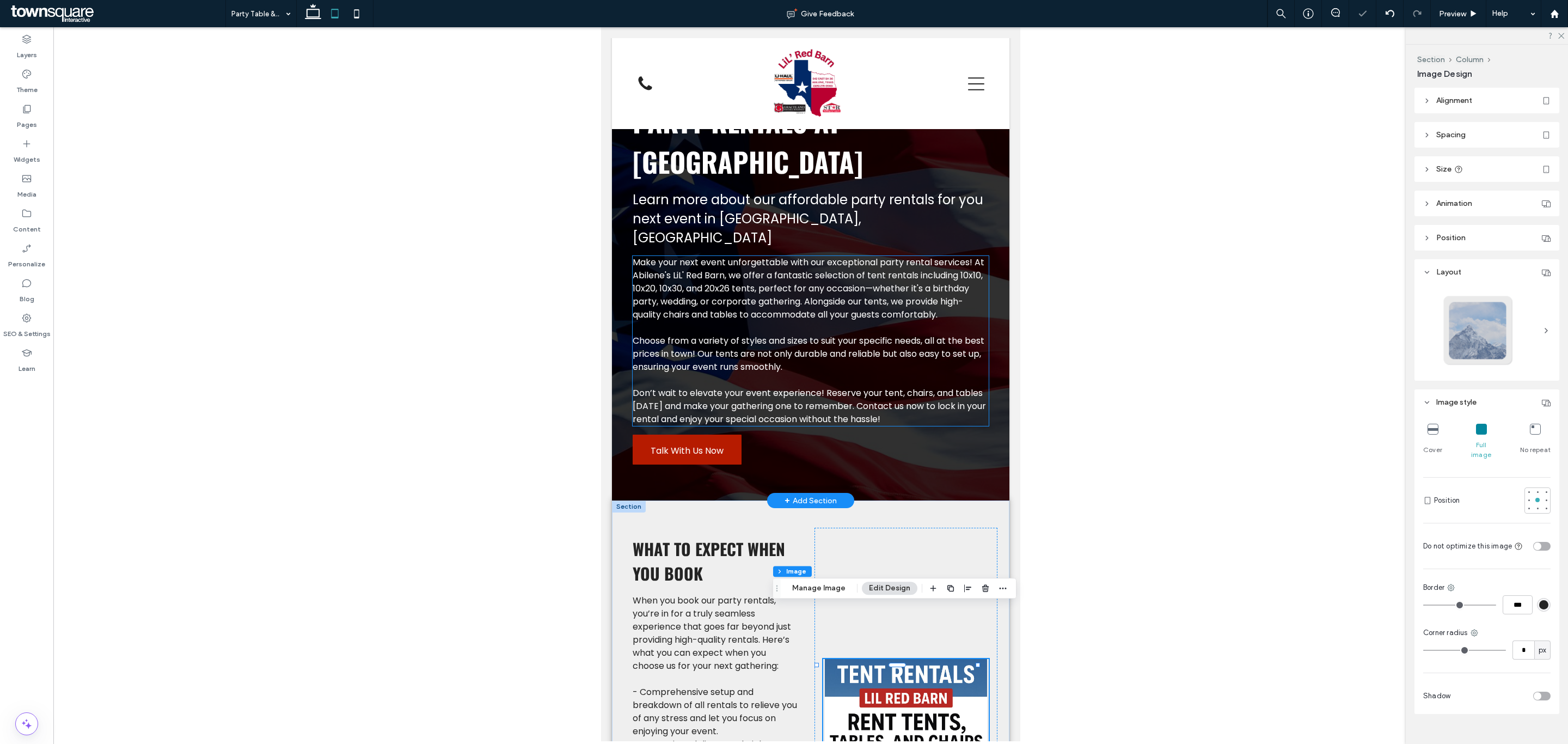
scroll to position [0, 0]
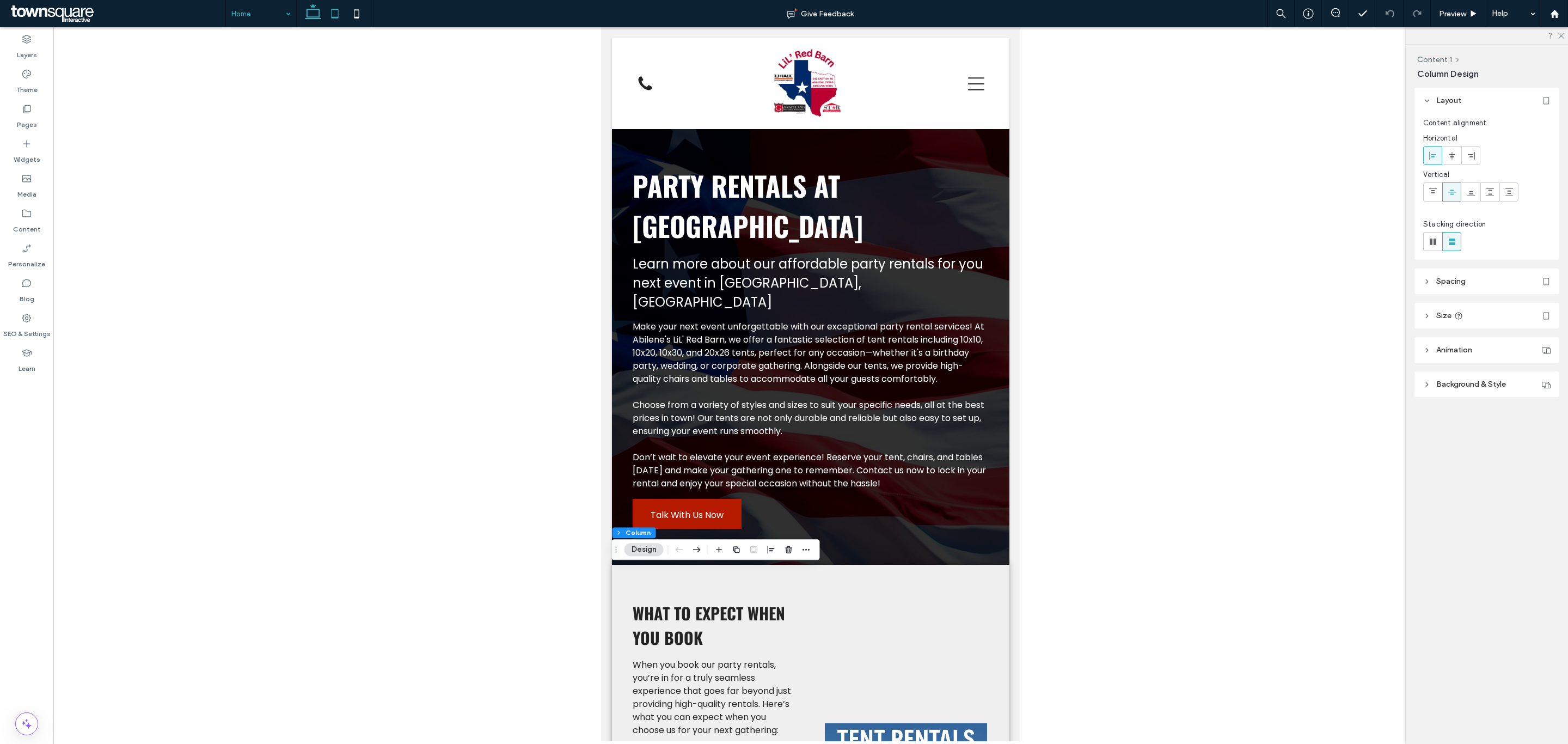
click at [323, 23] on icon at bounding box center [313, 13] width 22 height 22
type input "*****"
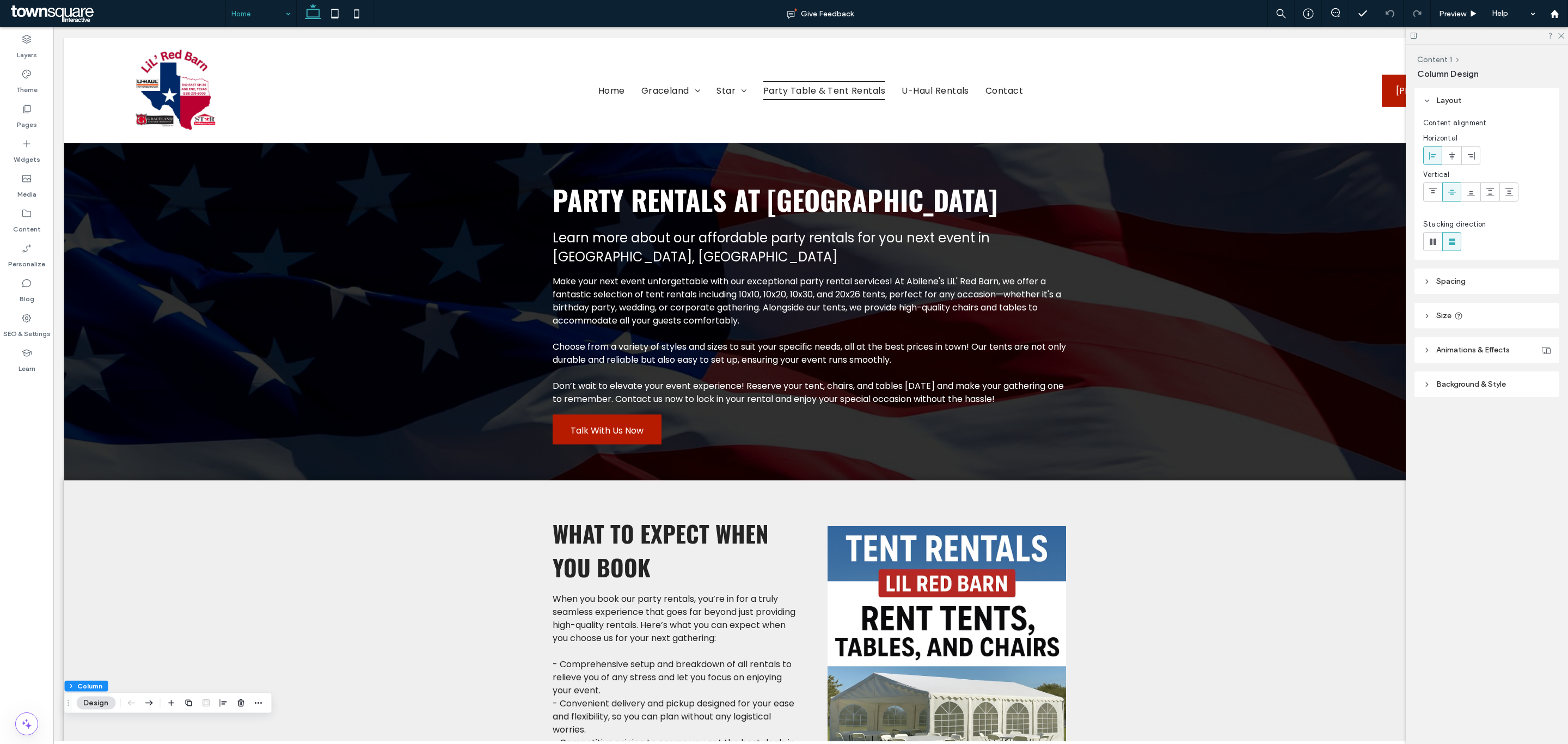
drag, startPoint x: 348, startPoint y: 13, endPoint x: 629, endPoint y: 164, distance: 319.0
click at [348, 13] on icon at bounding box center [357, 13] width 22 height 22
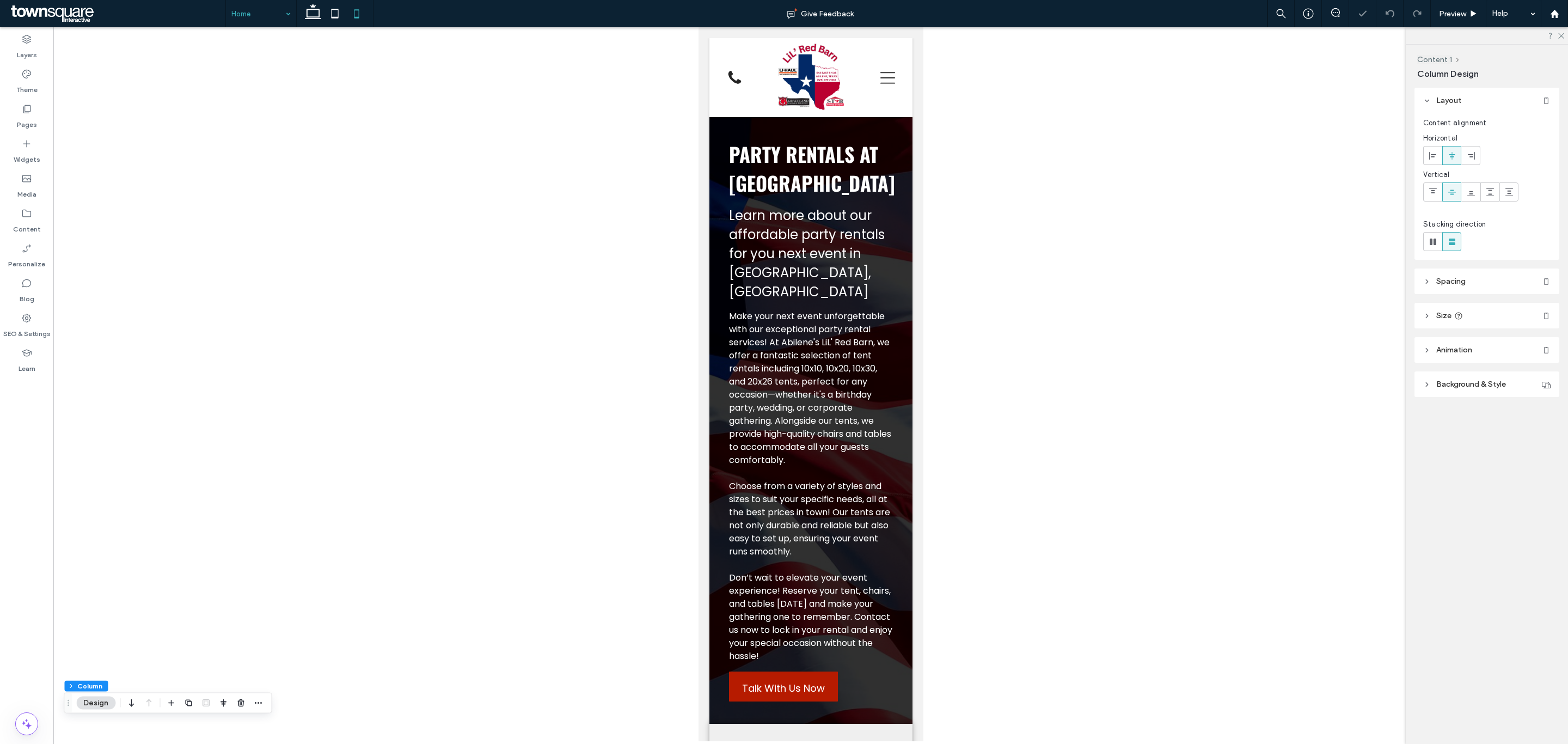
type input "***"
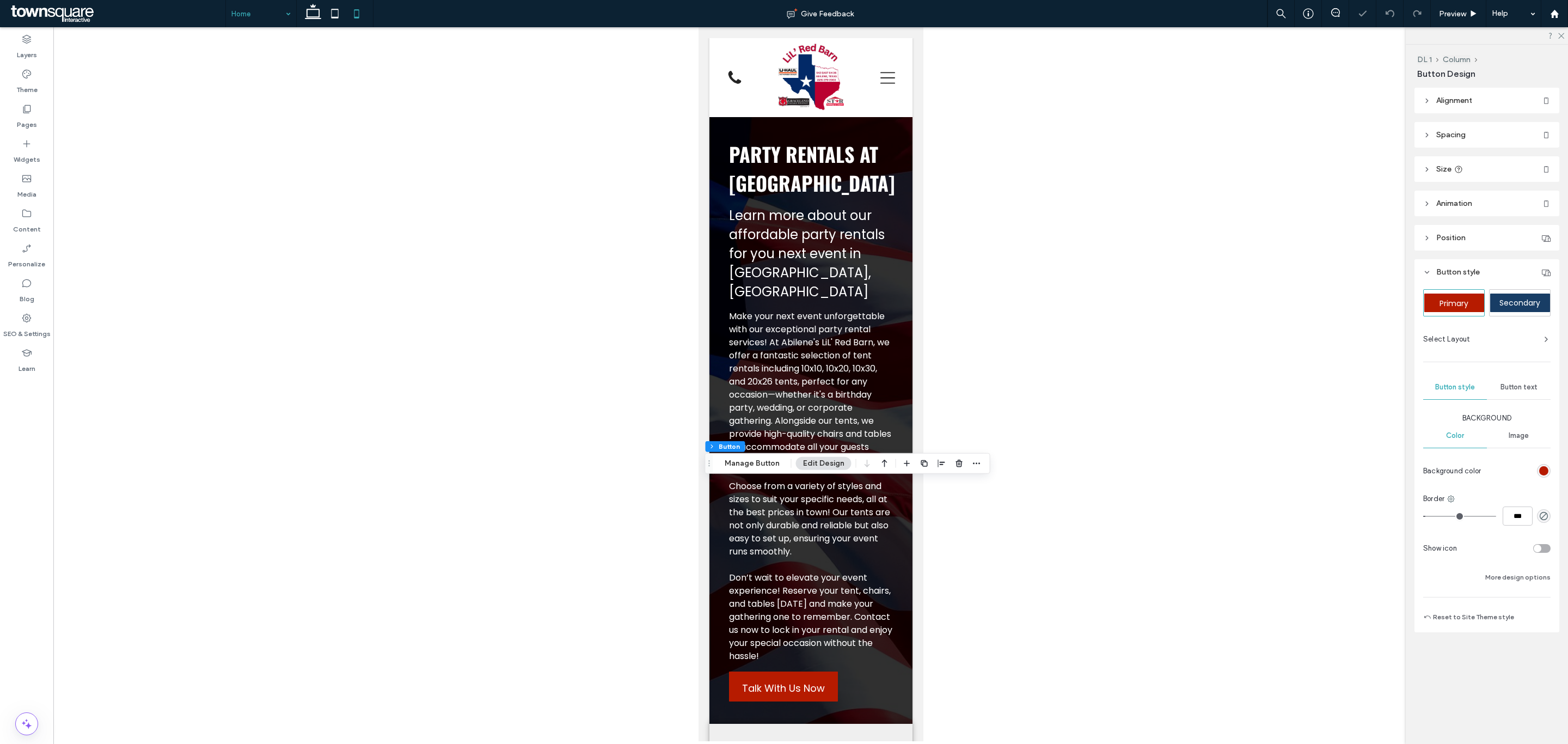
type input "**"
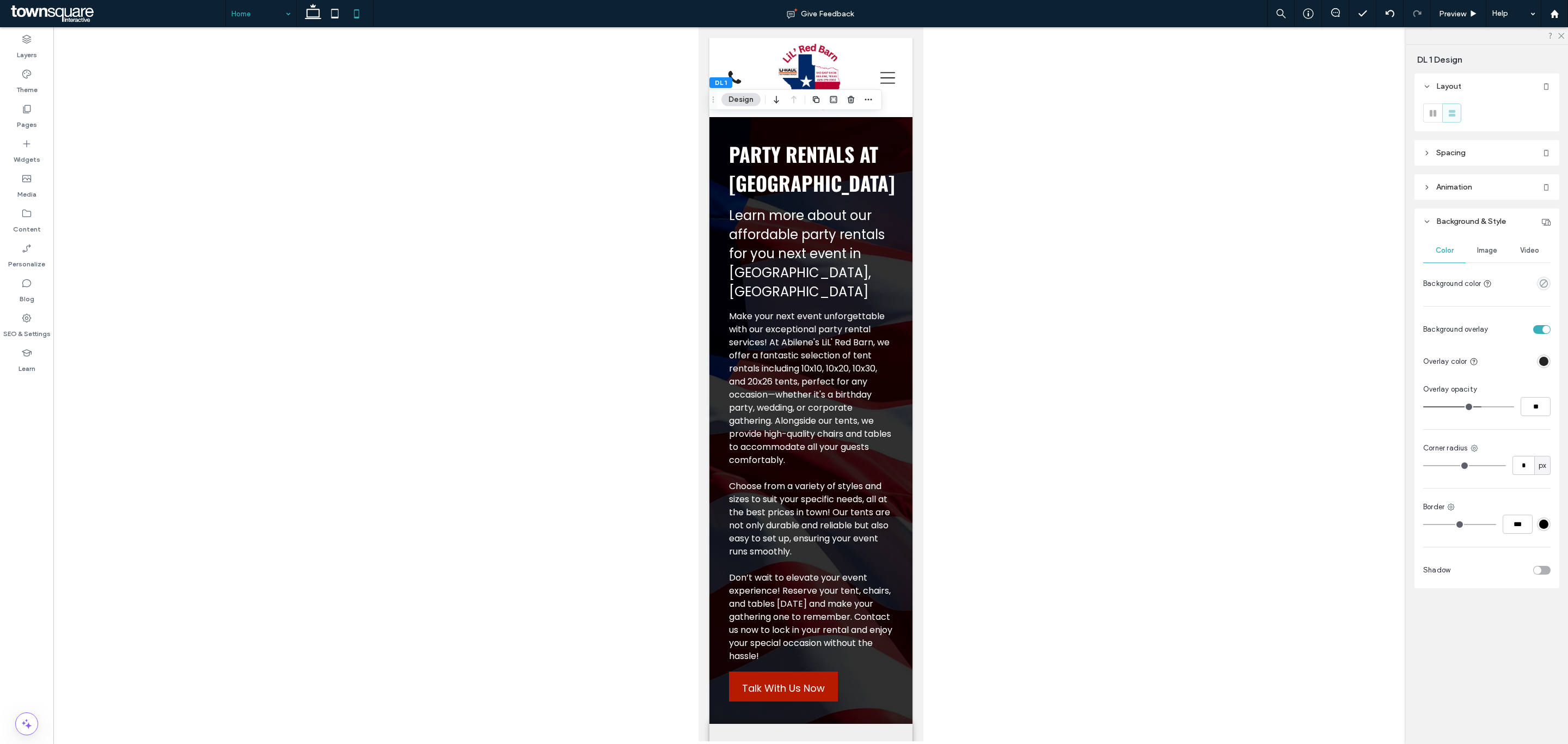
click at [234, 460] on div at bounding box center [811, 384] width 1514 height 714
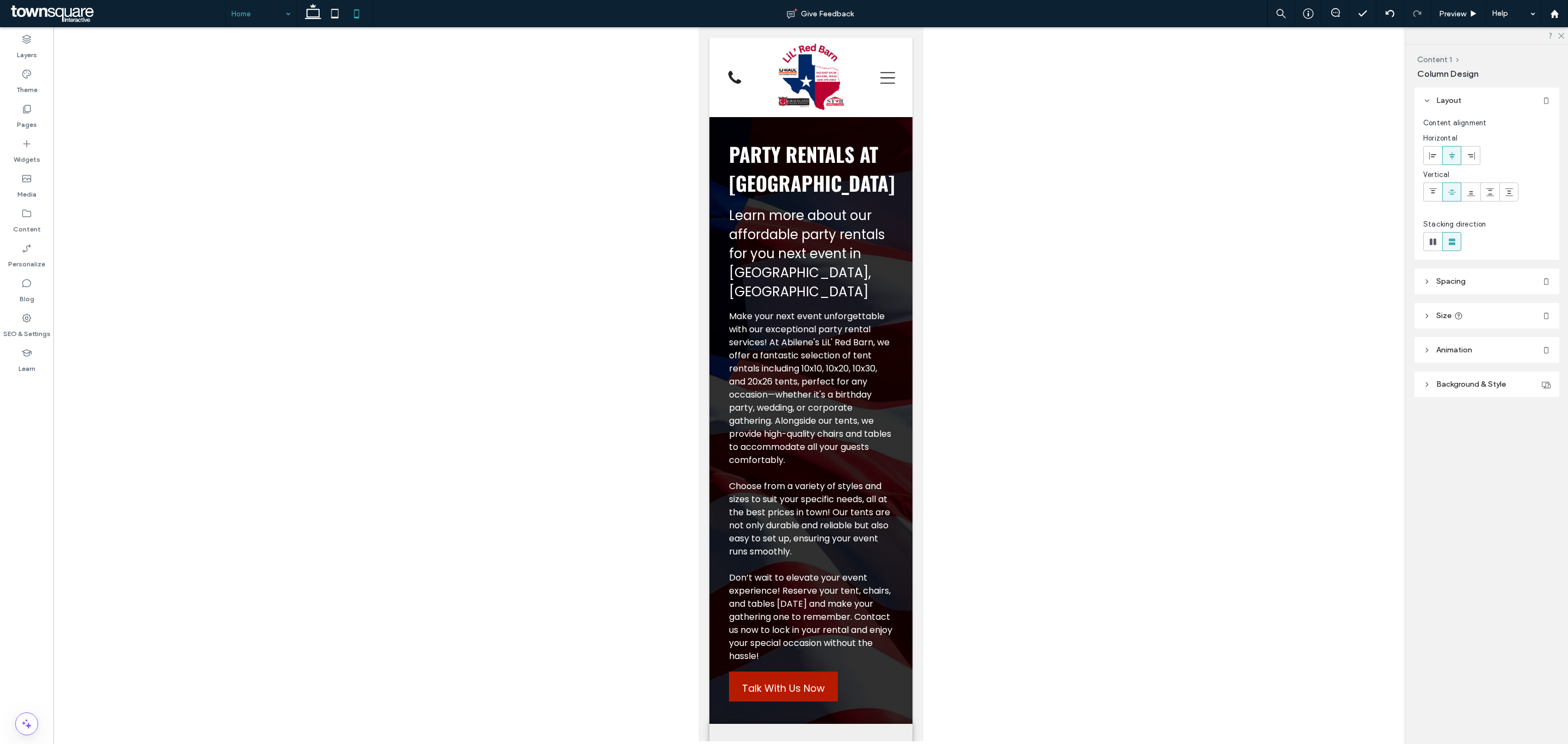
type input "***"
click at [621, 507] on div at bounding box center [811, 384] width 1514 height 714
type input "******"
type input "**"
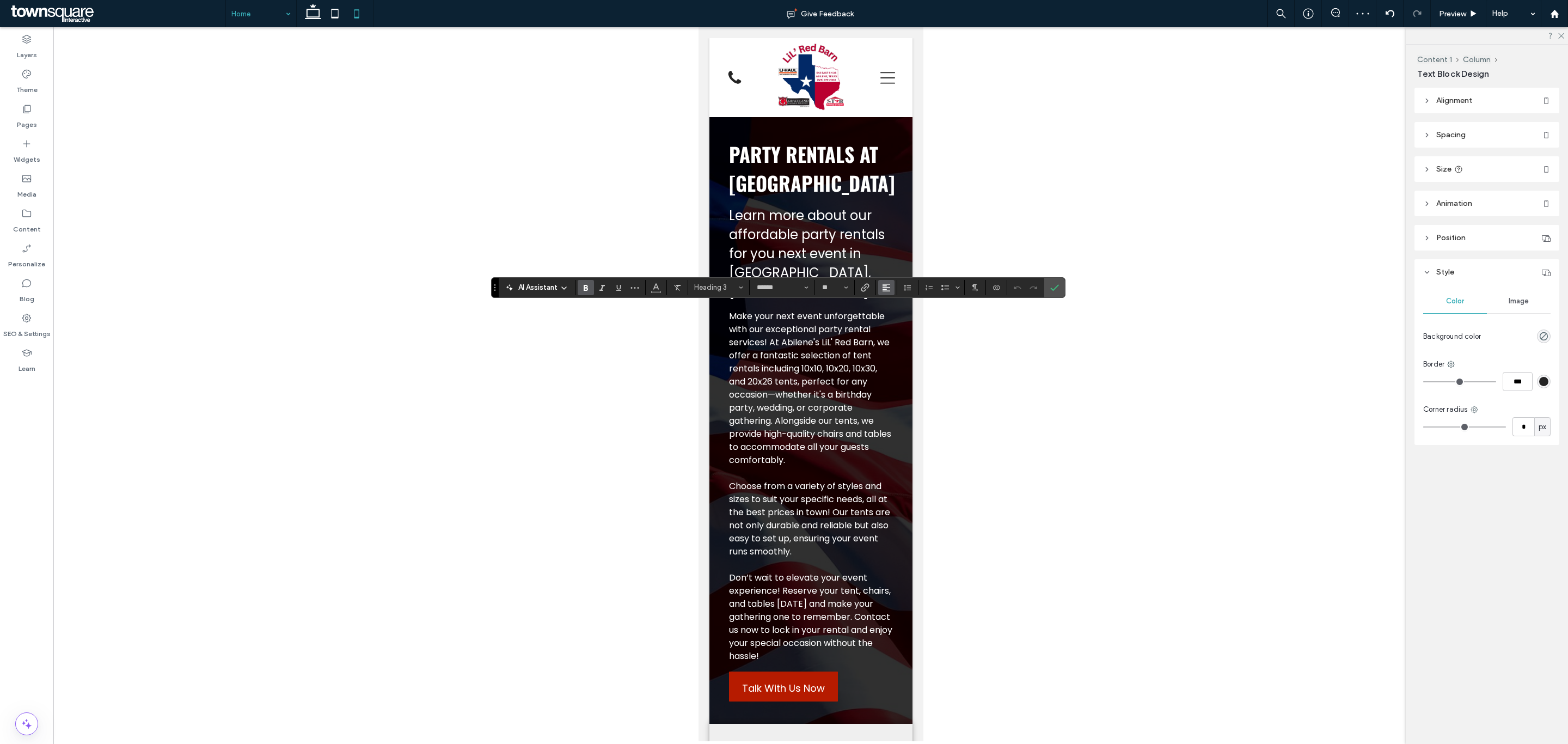
click at [884, 292] on icon "Alignment" at bounding box center [886, 287] width 9 height 9
click at [897, 323] on icon "ui.textEditor.alignment.center" at bounding box center [895, 321] width 9 height 9
click at [886, 291] on use "Alignment" at bounding box center [886, 287] width 8 height 8
click at [890, 306] on label "ui.textEditor.alignment.left" at bounding box center [897, 305] width 38 height 16
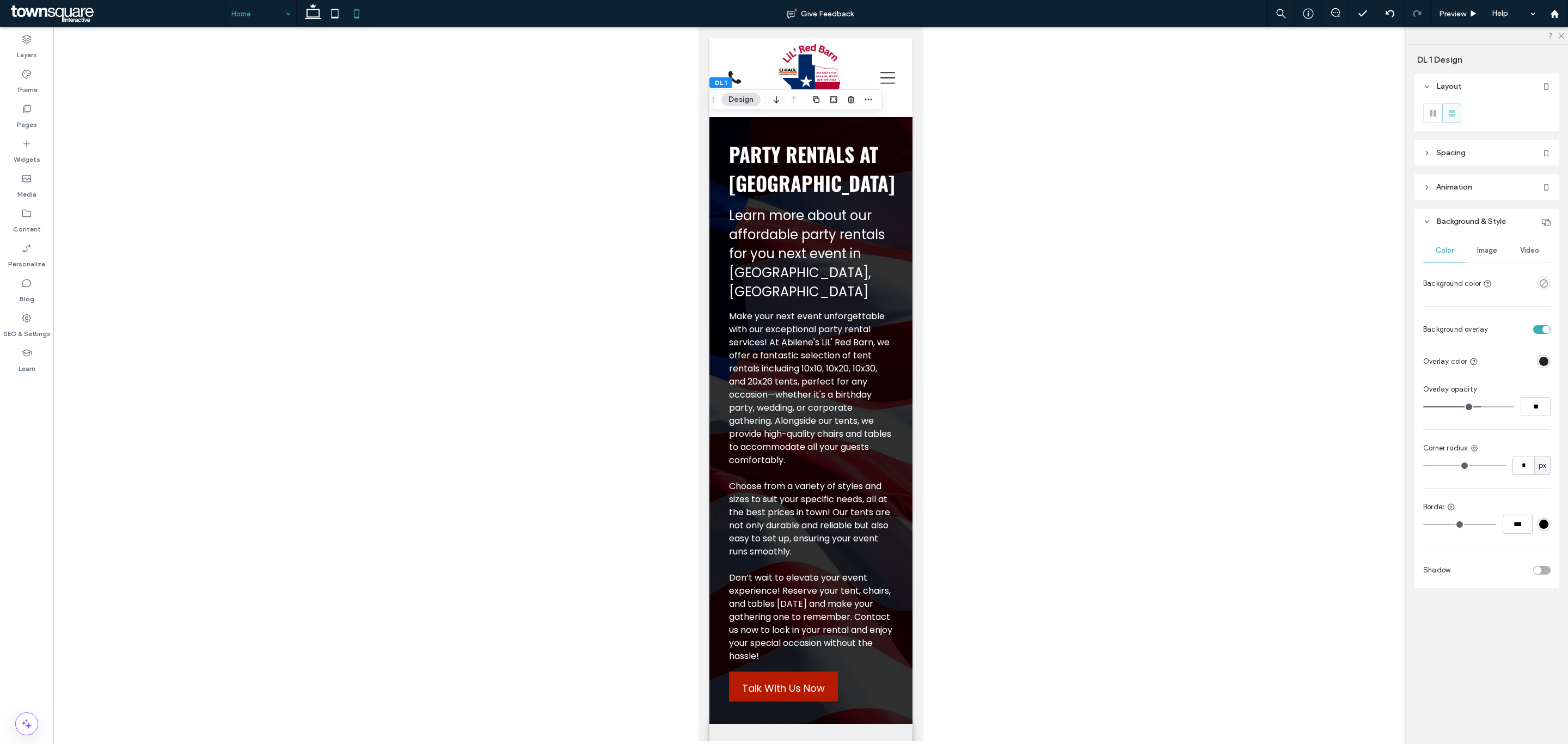
click at [1497, 257] on div "Image" at bounding box center [1487, 250] width 43 height 24
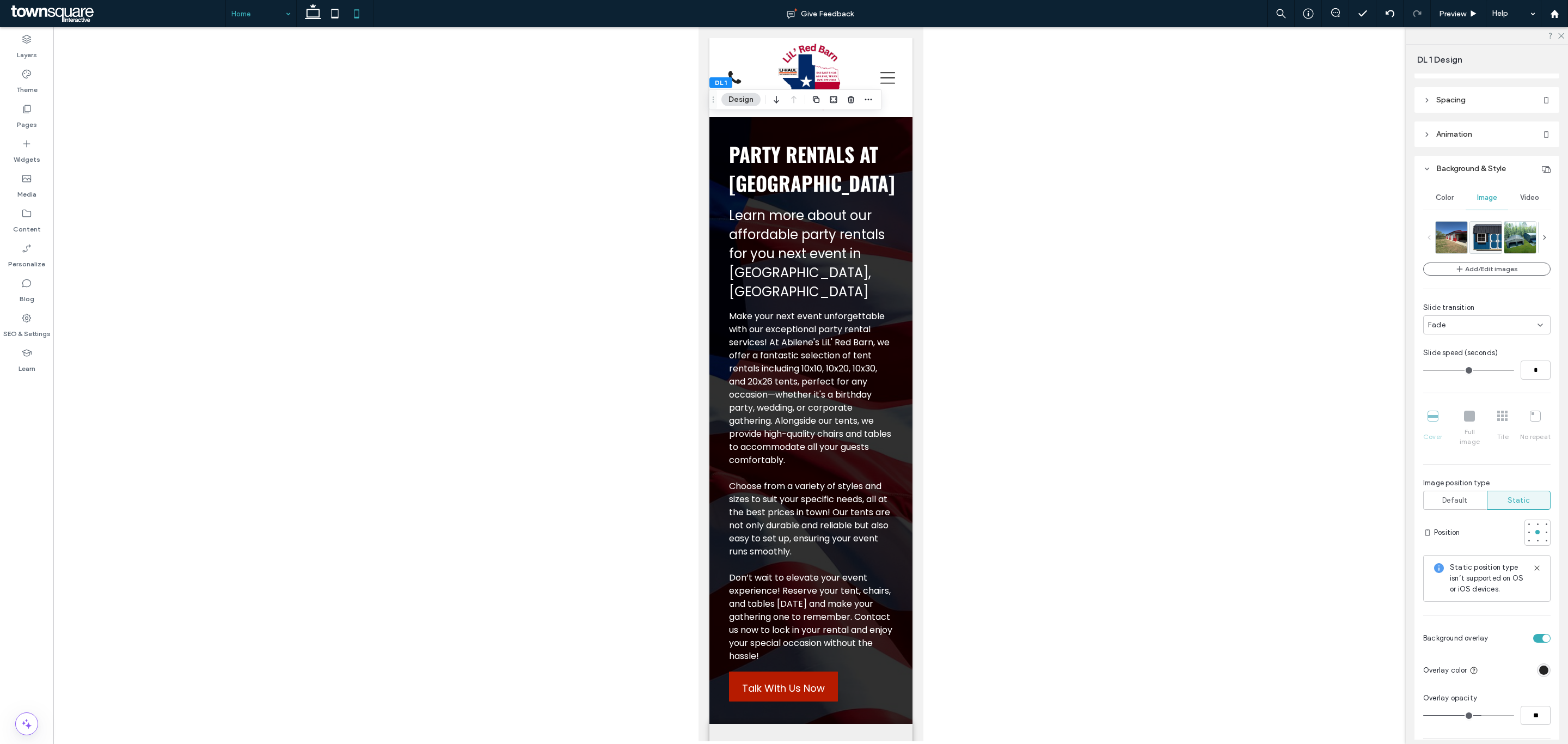
scroll to position [82, 0]
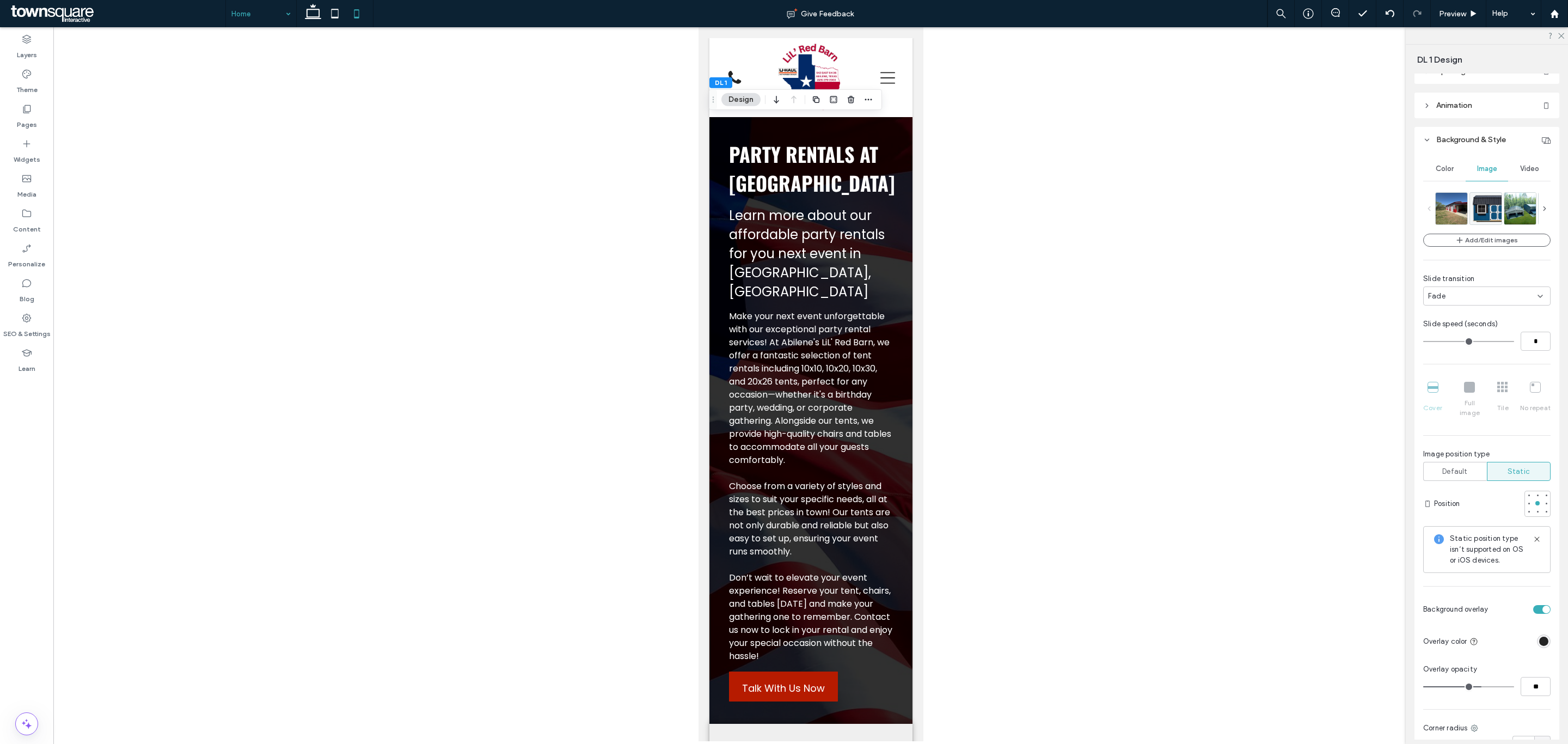
click at [1541, 206] on icon at bounding box center [1544, 208] width 8 height 8
click at [1521, 214] on img at bounding box center [1541, 208] width 69 height 32
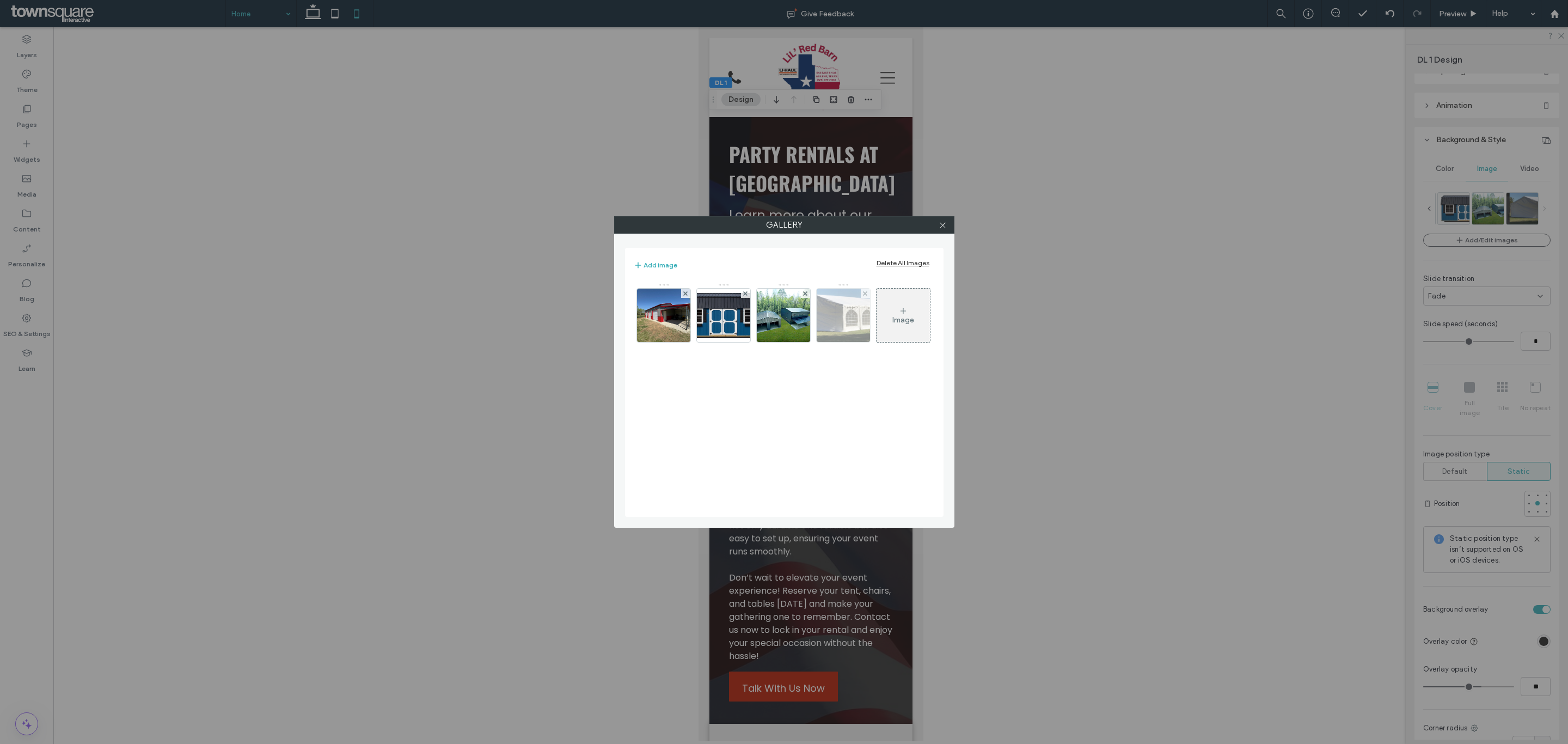
click at [849, 324] on img at bounding box center [843, 315] width 116 height 54
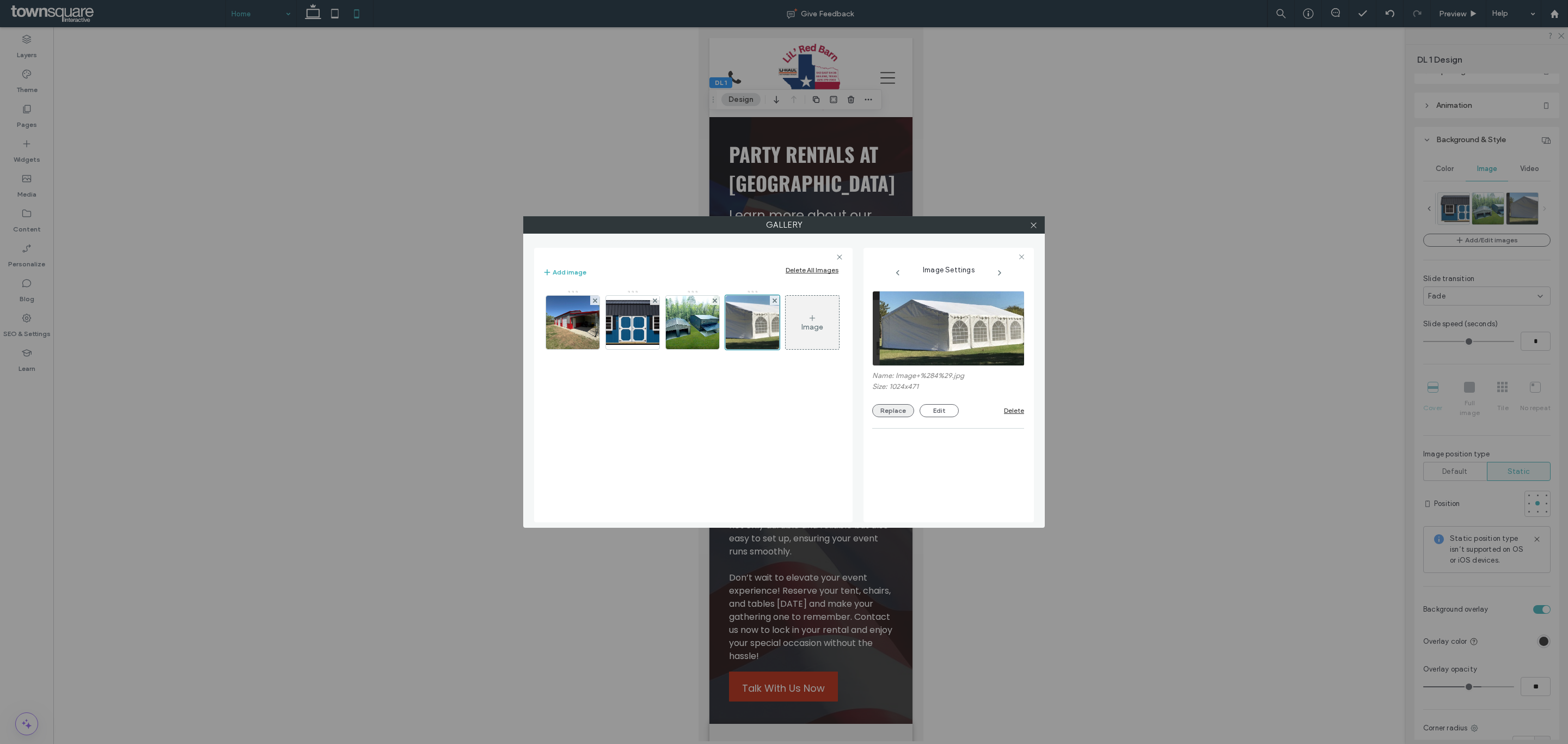
click at [903, 407] on button "Replace" at bounding box center [893, 410] width 42 height 13
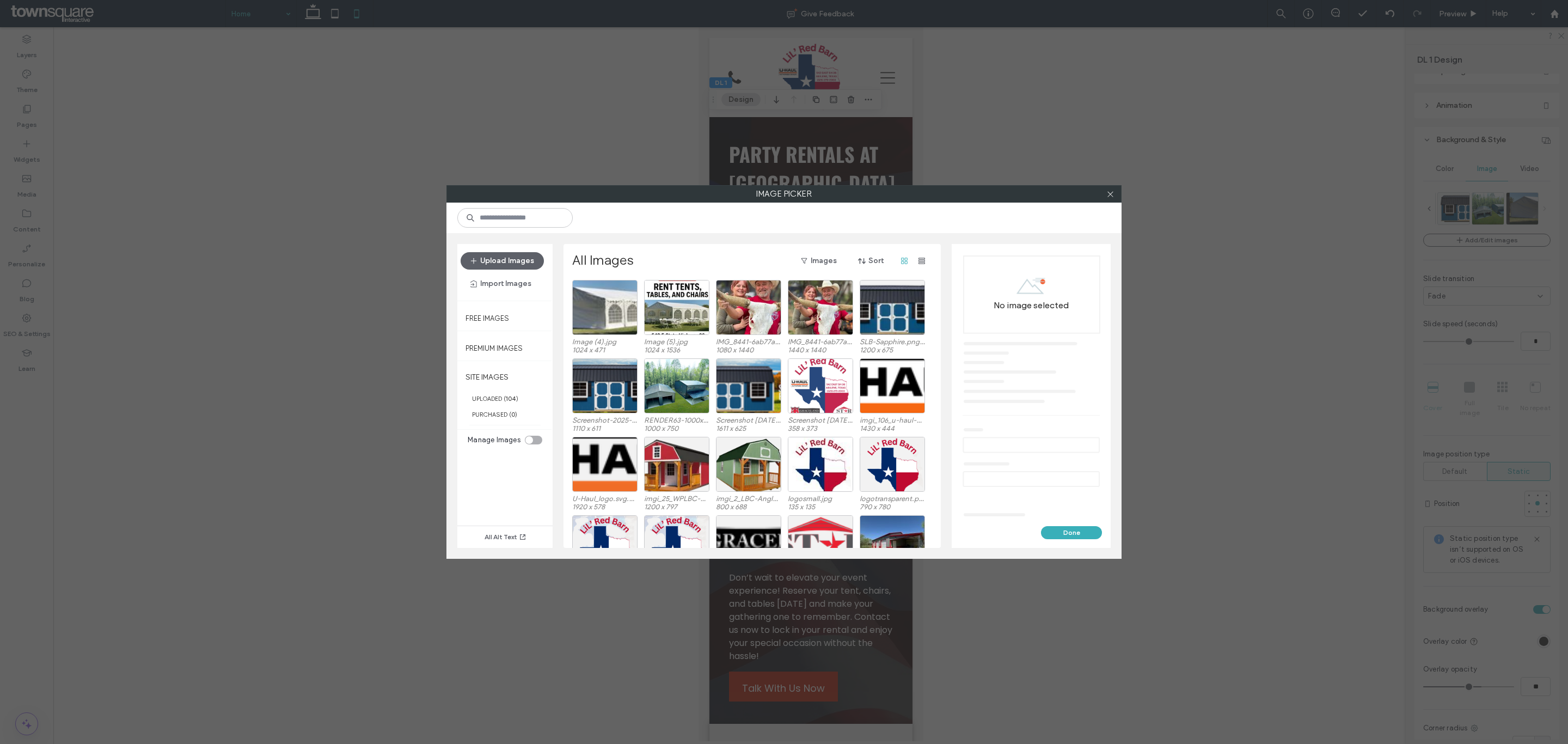
scroll to position [0, 0]
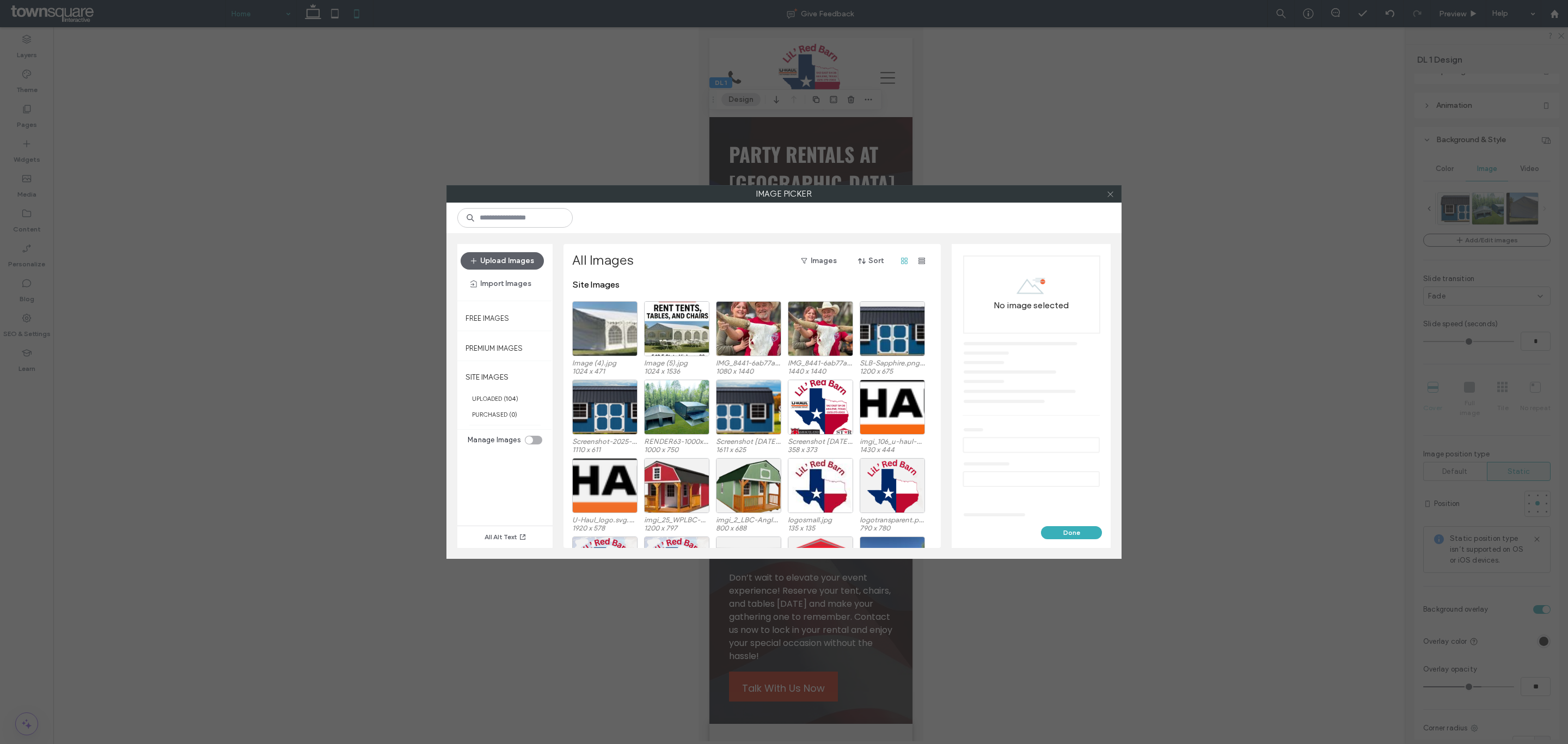
click at [1112, 198] on span at bounding box center [1110, 194] width 8 height 16
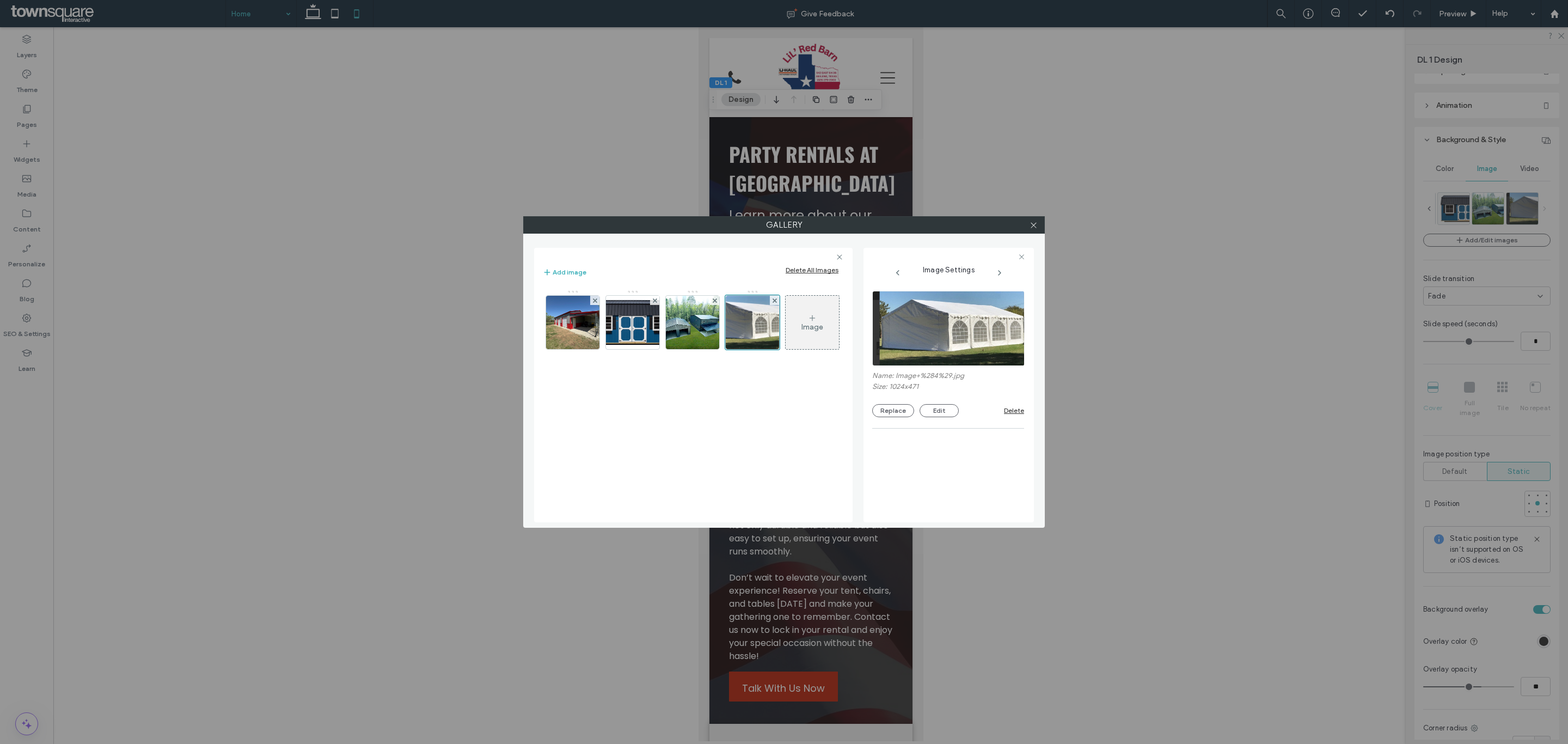
click at [1039, 230] on div at bounding box center [1033, 225] width 16 height 16
click at [1029, 227] on icon at bounding box center [1033, 225] width 8 height 8
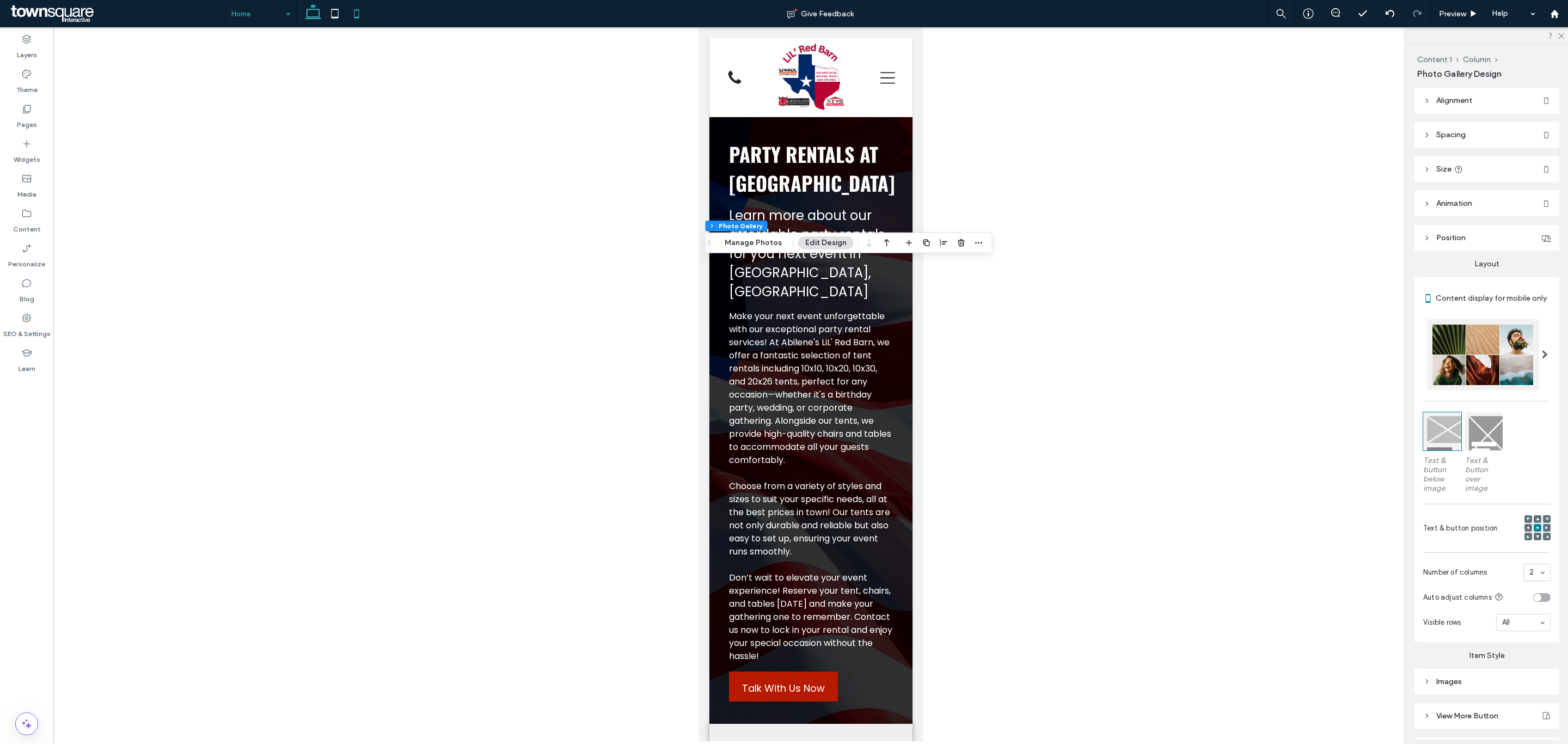
click at [312, 18] on icon at bounding box center [313, 13] width 22 height 22
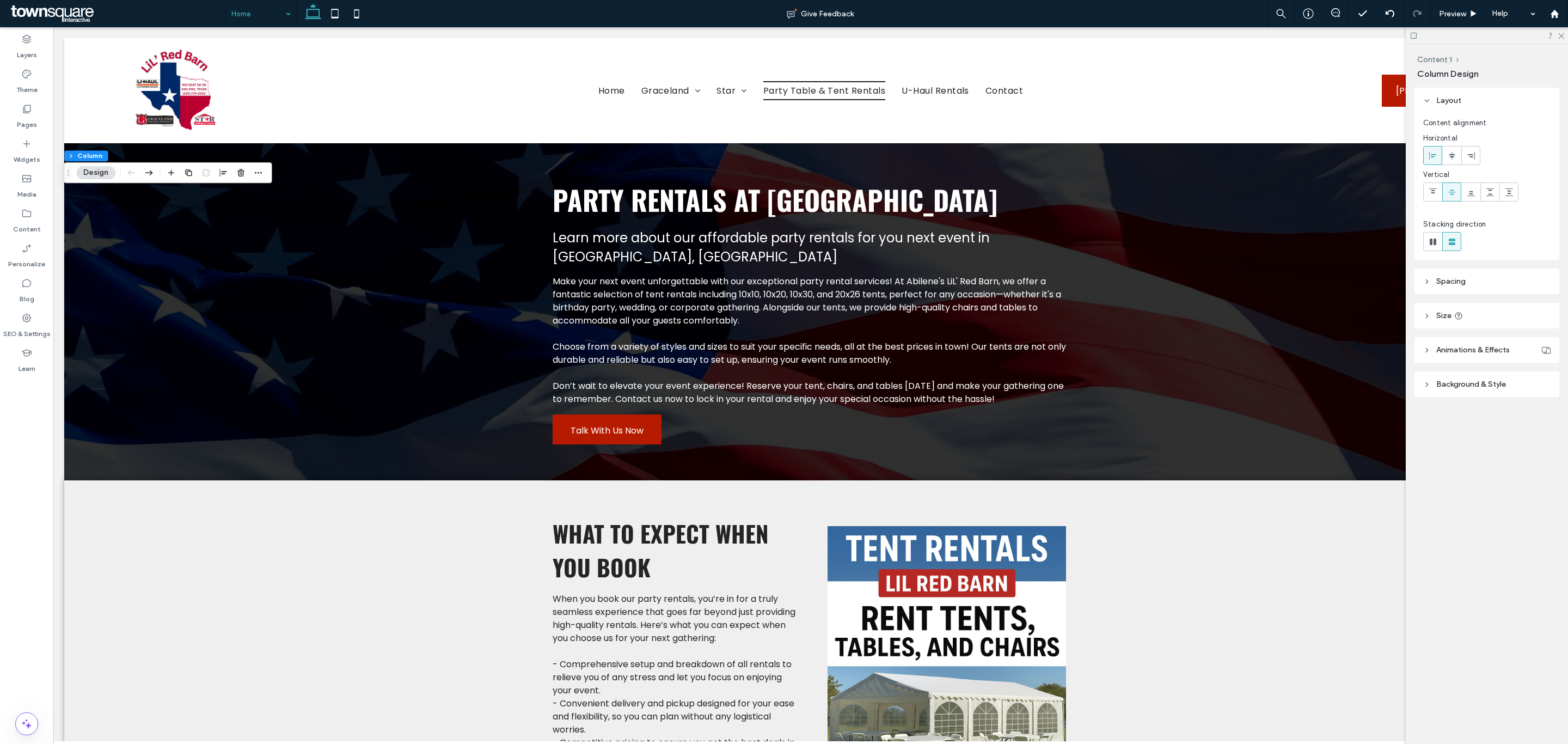
drag, startPoint x: 1449, startPoint y: 378, endPoint x: 1459, endPoint y: 379, distance: 10.0
click at [1449, 379] on span "Background & Style" at bounding box center [1471, 384] width 69 height 9
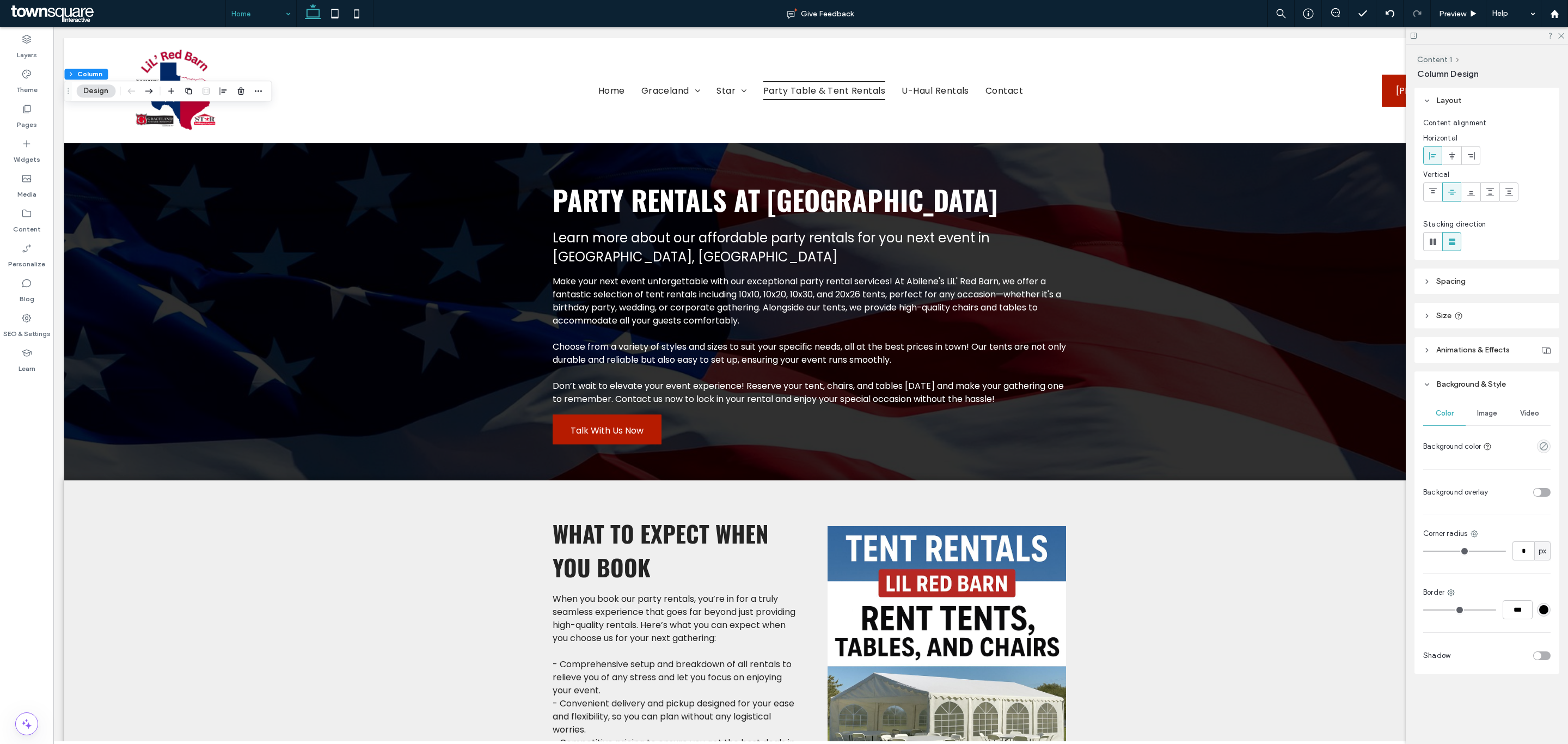
click at [1488, 409] on span "Image" at bounding box center [1487, 413] width 20 height 9
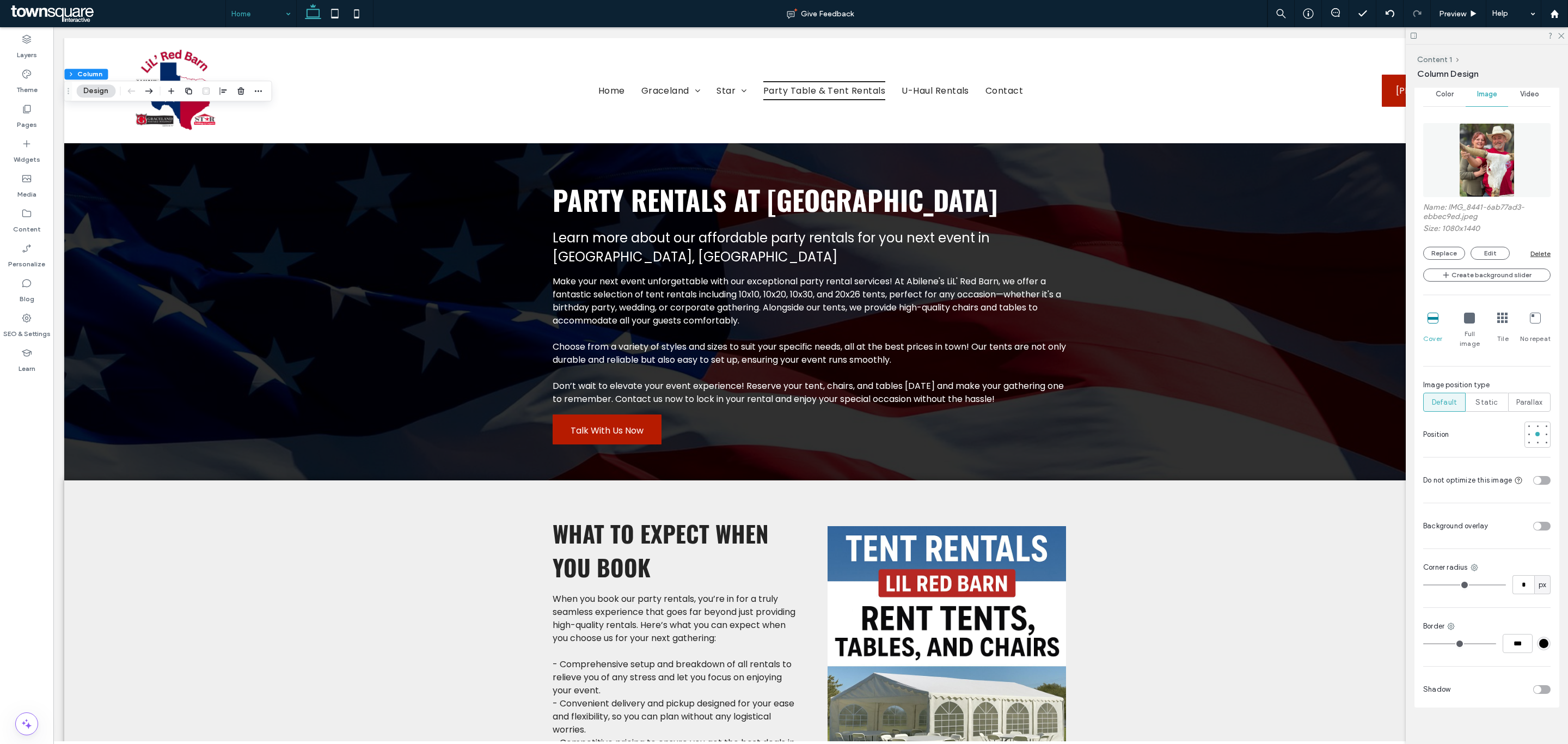
scroll to position [323, 0]
click at [1535, 436] on div at bounding box center [1537, 438] width 4 height 4
click at [1535, 419] on div at bounding box center [1537, 421] width 4 height 4
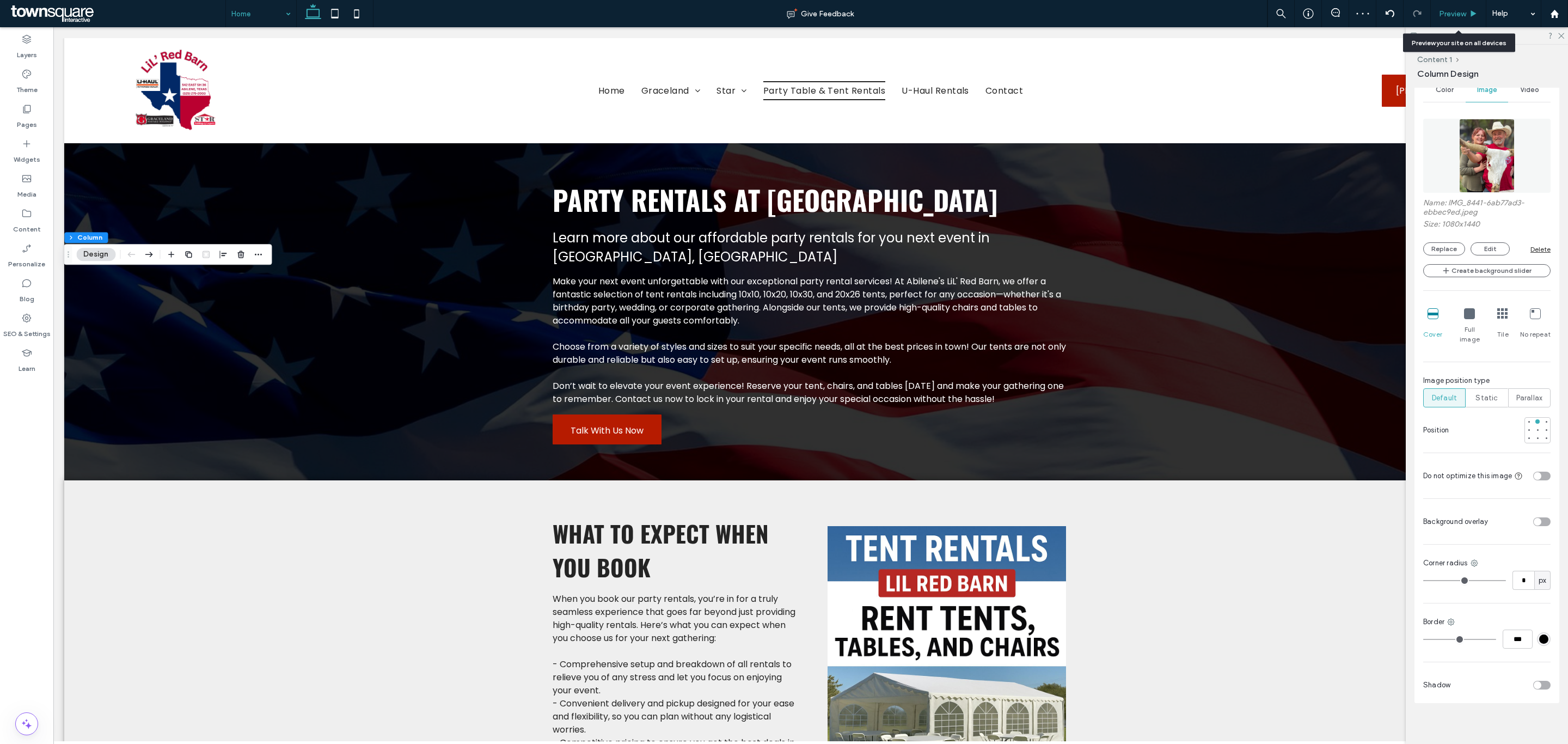
click at [1463, 10] on span "Preview" at bounding box center [1452, 13] width 27 height 9
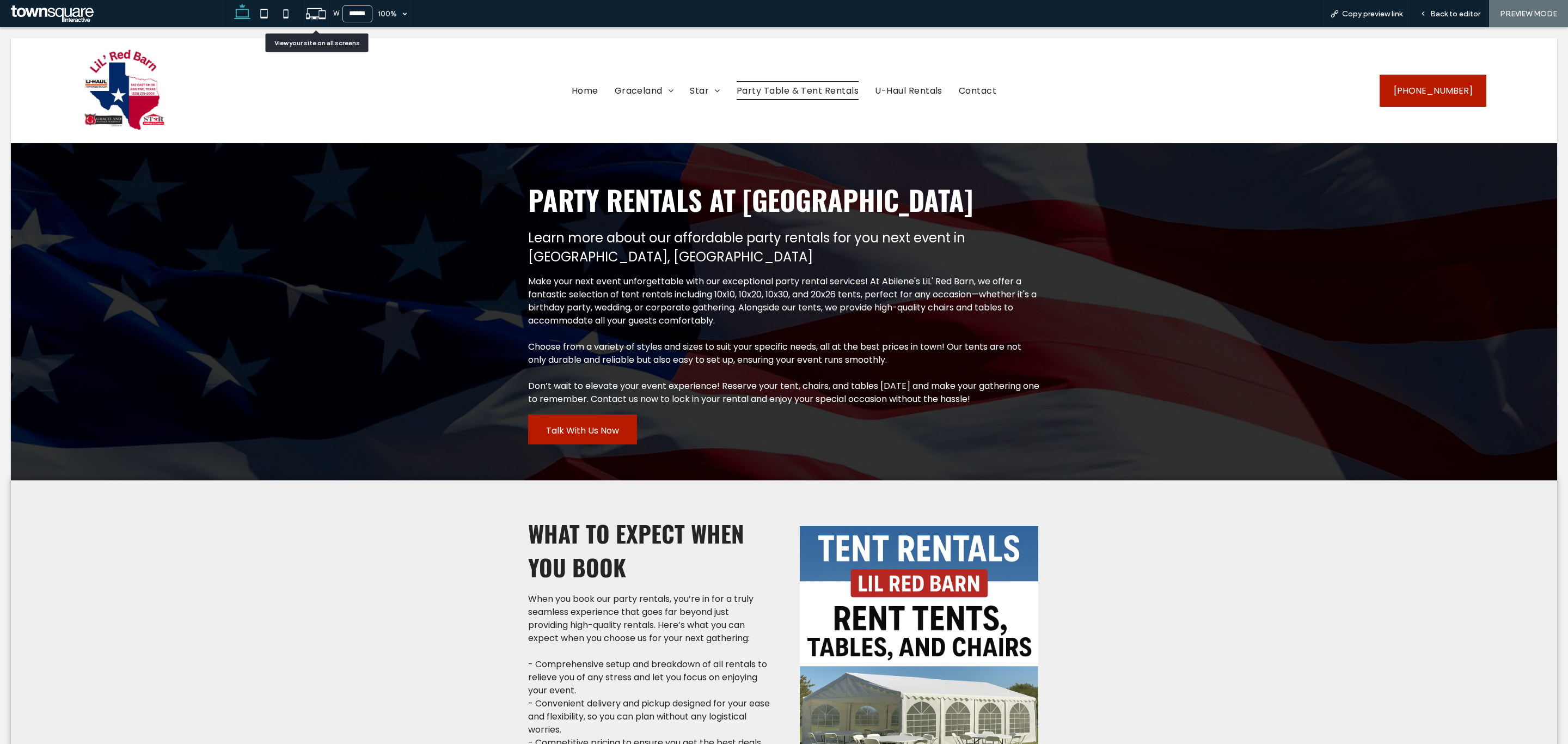
click at [323, 15] on icon at bounding box center [316, 13] width 21 height 21
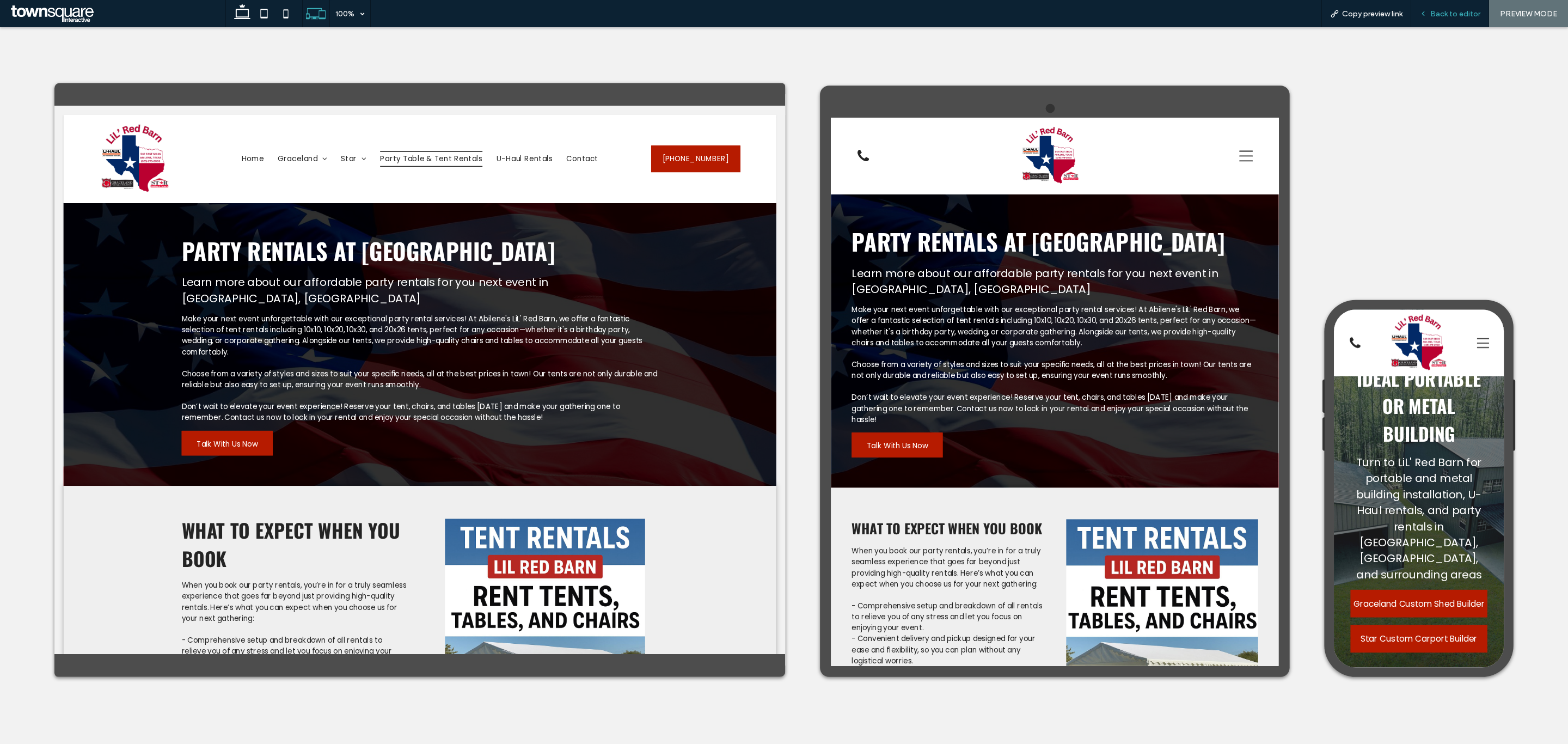
click at [1455, 17] on span "Back to editor" at bounding box center [1455, 13] width 50 height 9
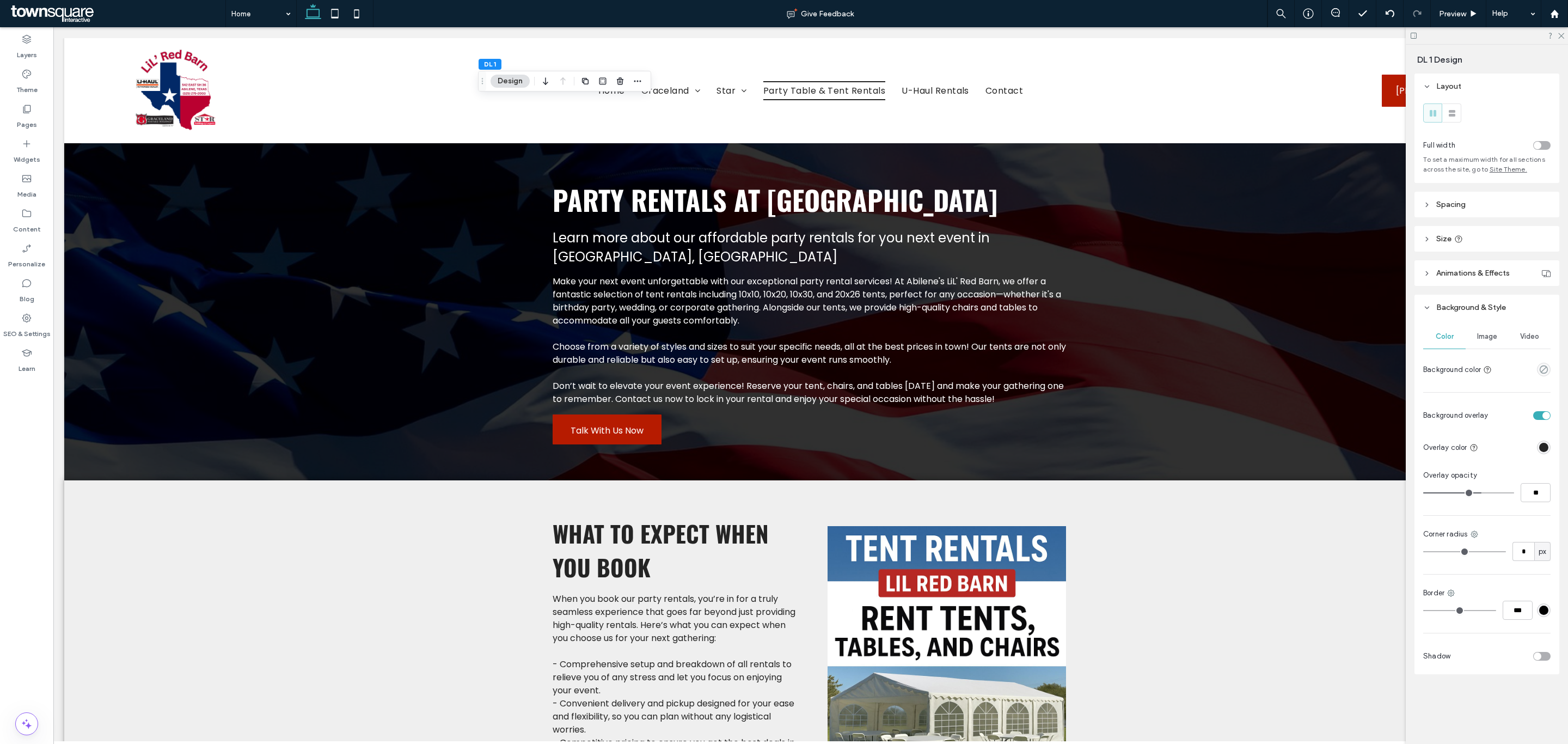
click at [1478, 203] on header "Spacing" at bounding box center [1487, 205] width 145 height 26
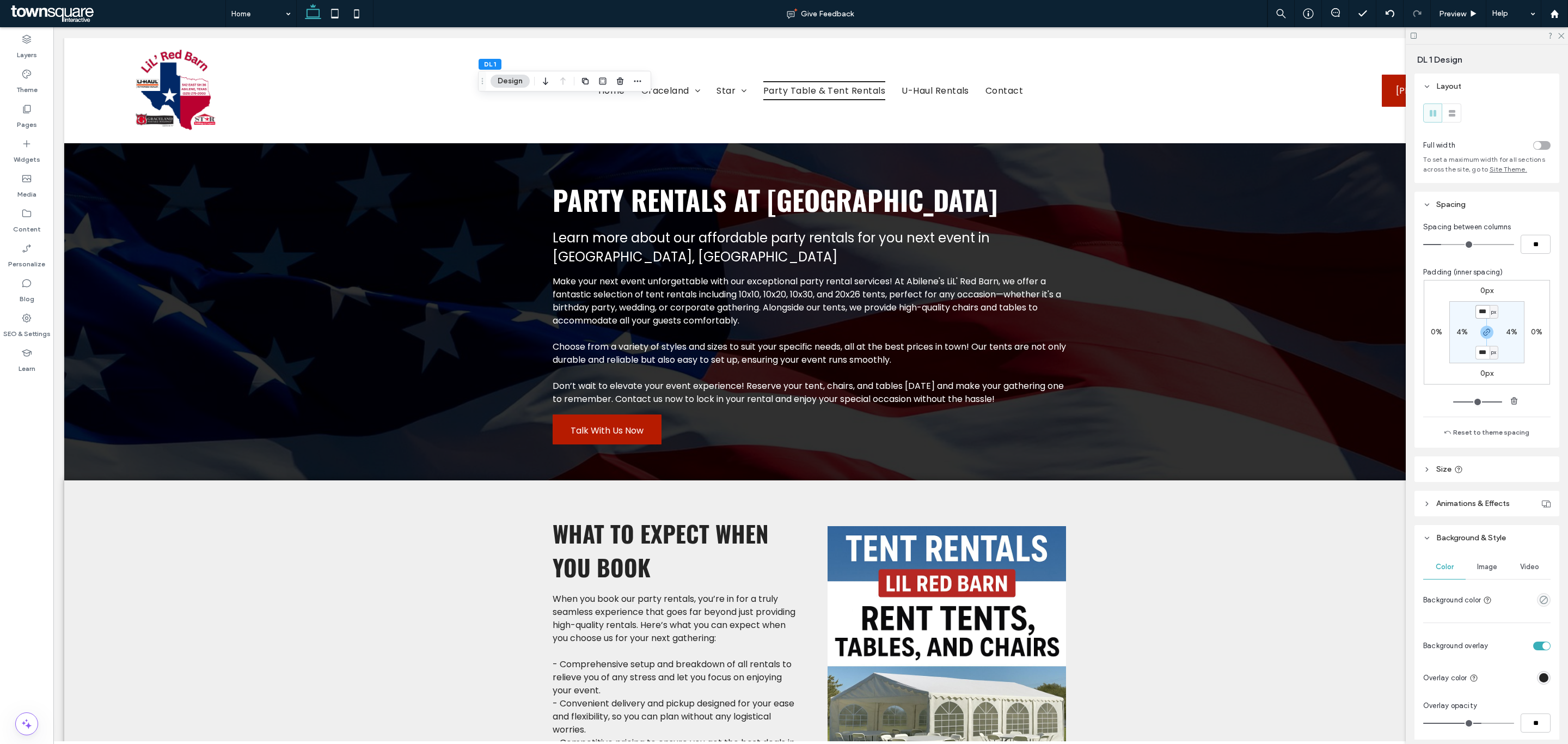
click at [1475, 311] on input "***" at bounding box center [1482, 312] width 14 height 13
type input "***"
click at [1514, 278] on div "Padding (inner spacing) 0px 0% 0px 0% *** px 4% *** px 4%" at bounding box center [1486, 337] width 127 height 141
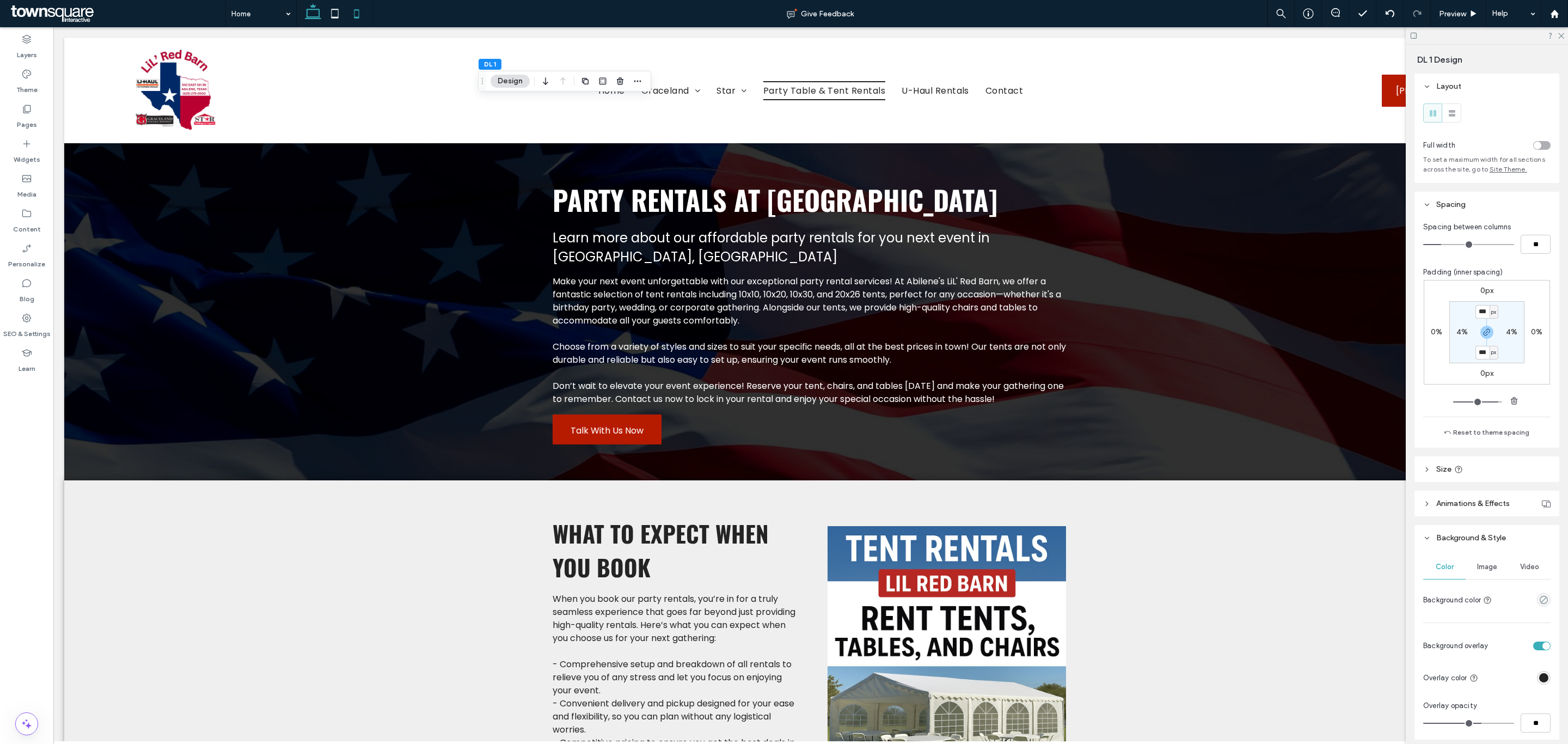
click at [351, 7] on icon at bounding box center [357, 13] width 22 height 22
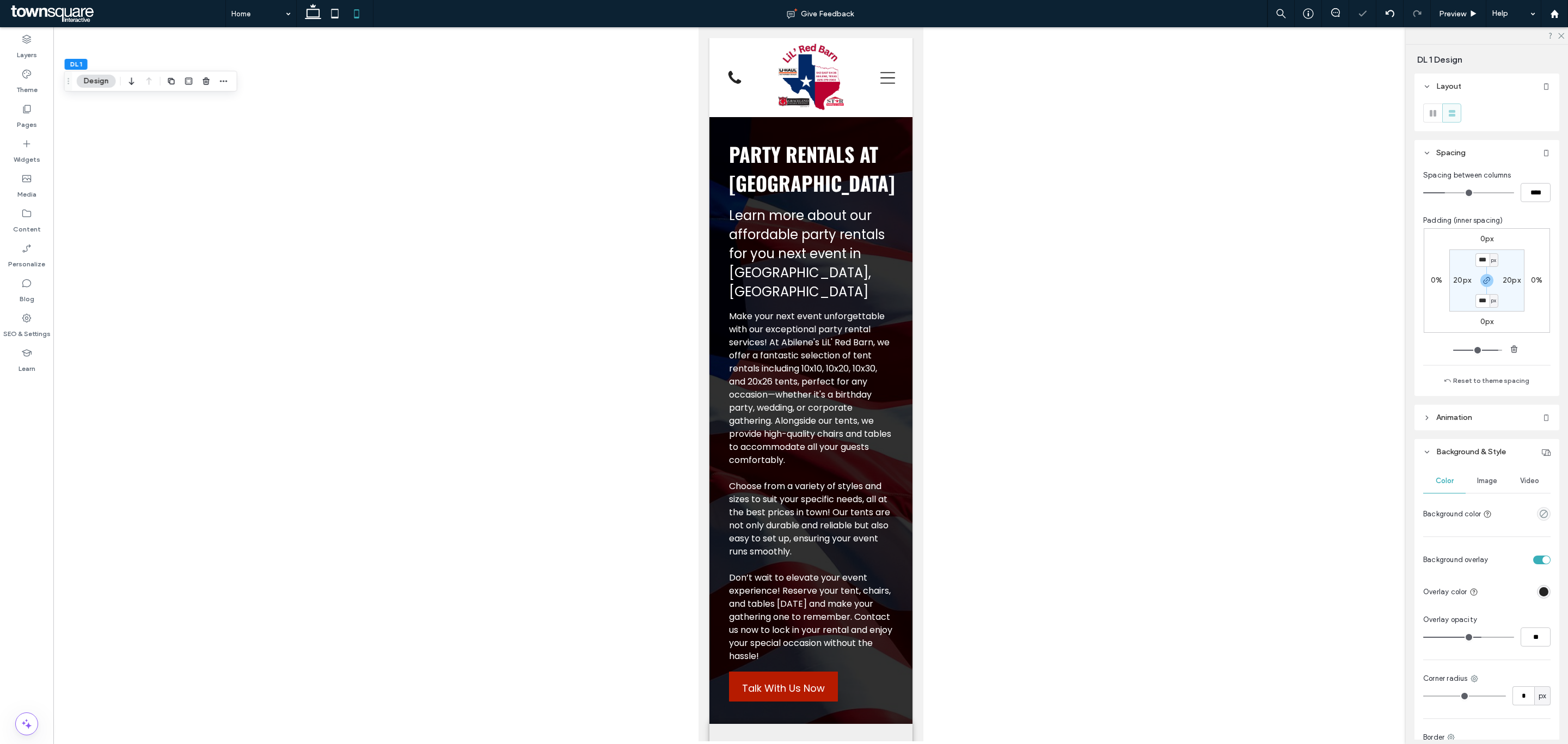
type input "**"
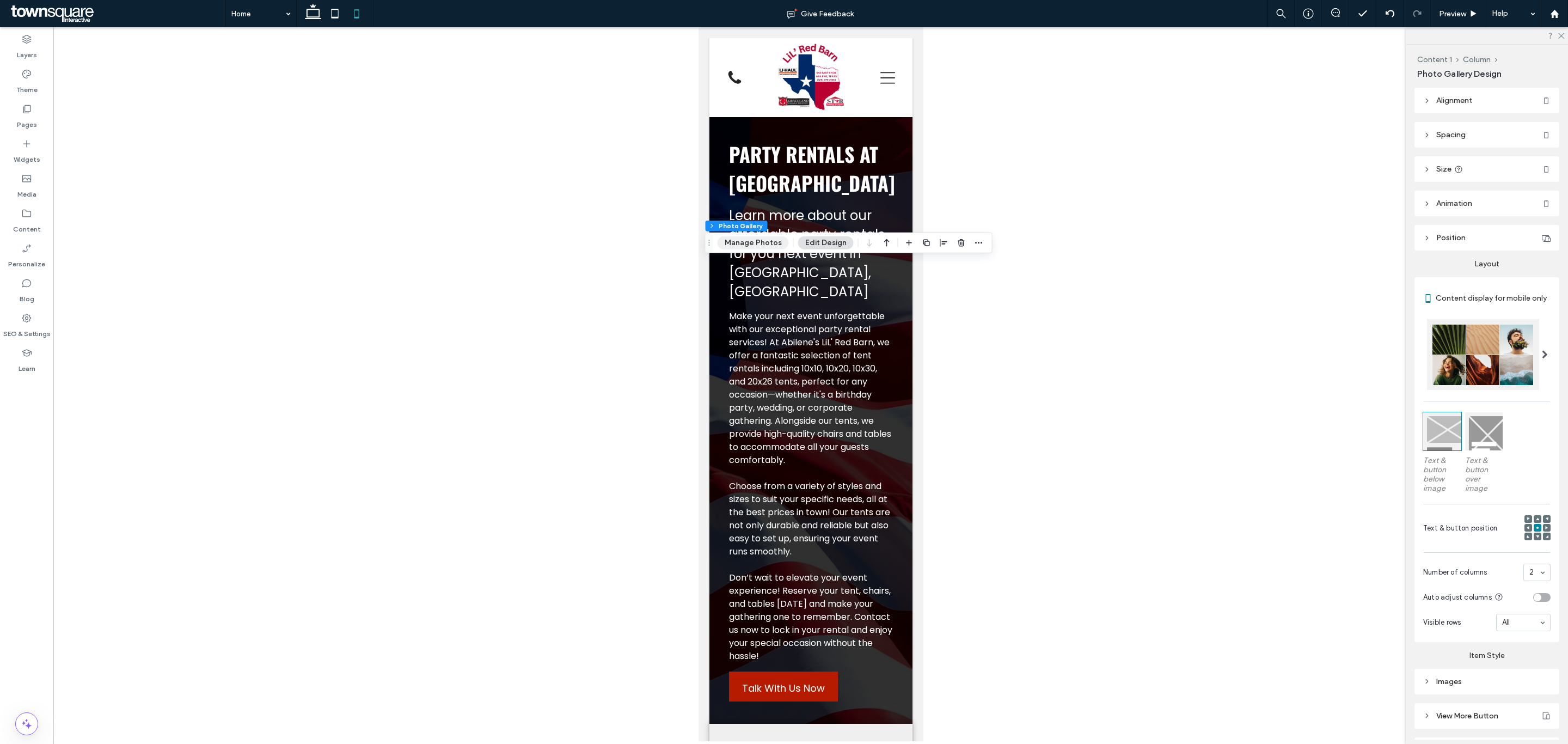
click at [777, 244] on button "Manage Photos" at bounding box center [753, 242] width 71 height 13
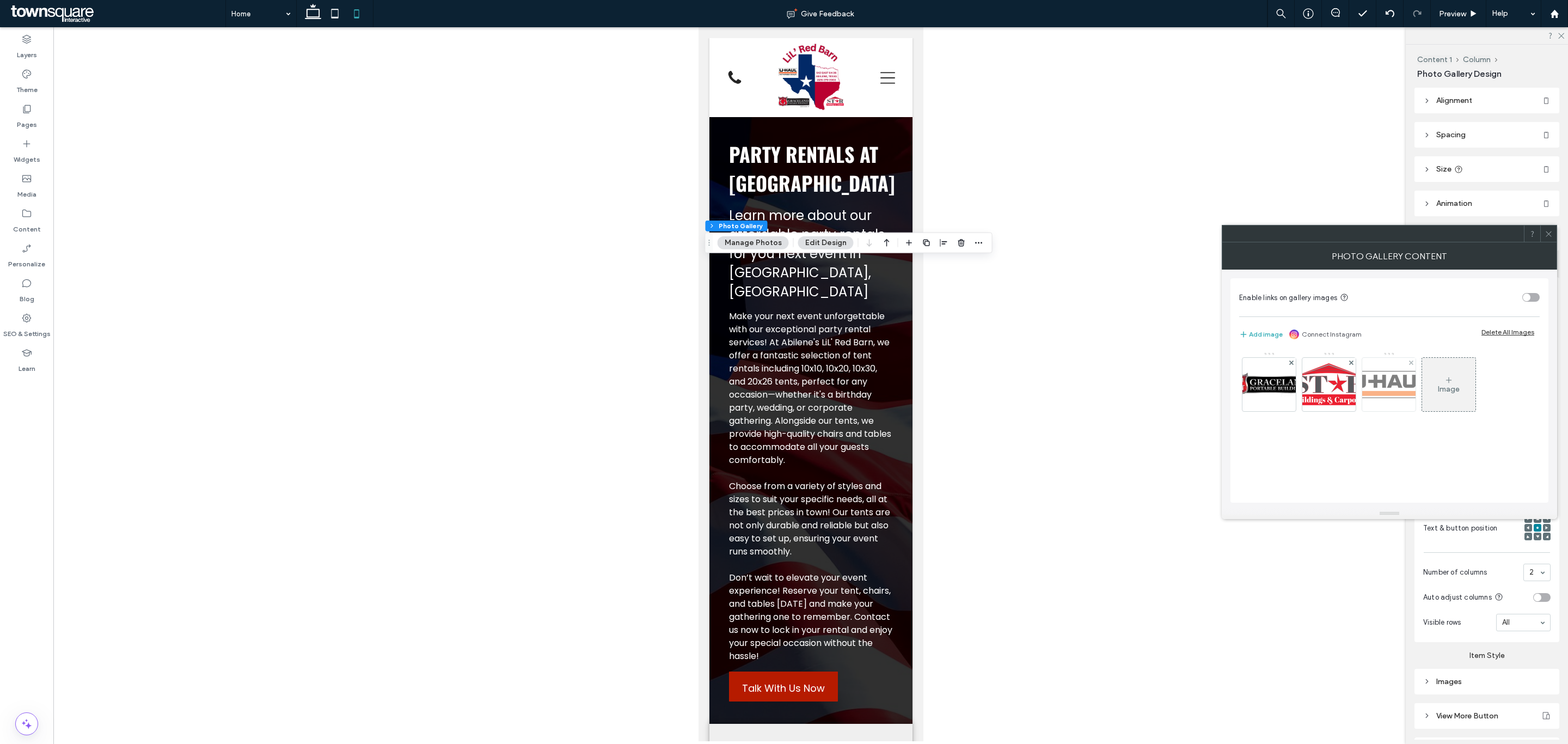
click at [1398, 377] on img at bounding box center [1388, 384] width 87 height 27
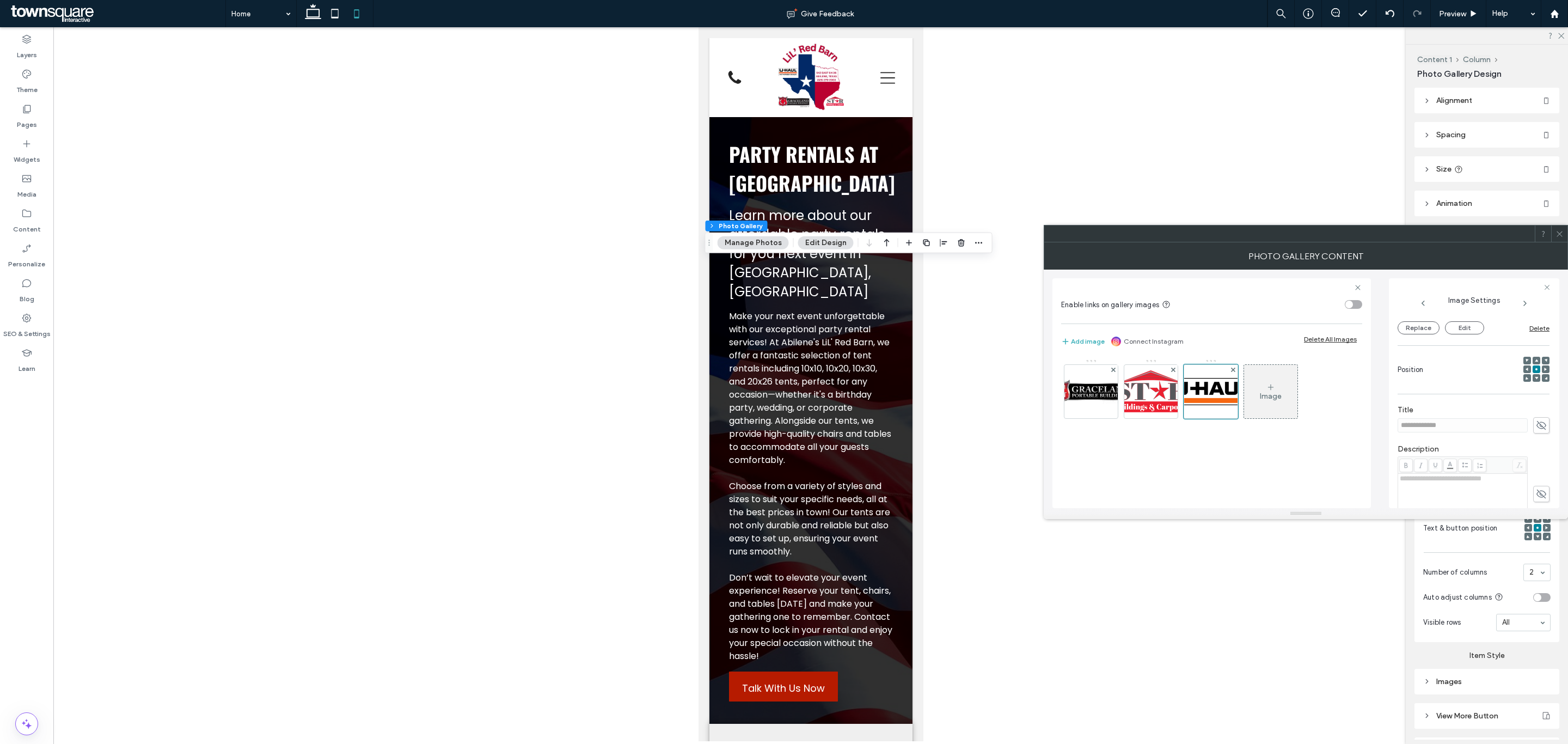
scroll to position [39, 0]
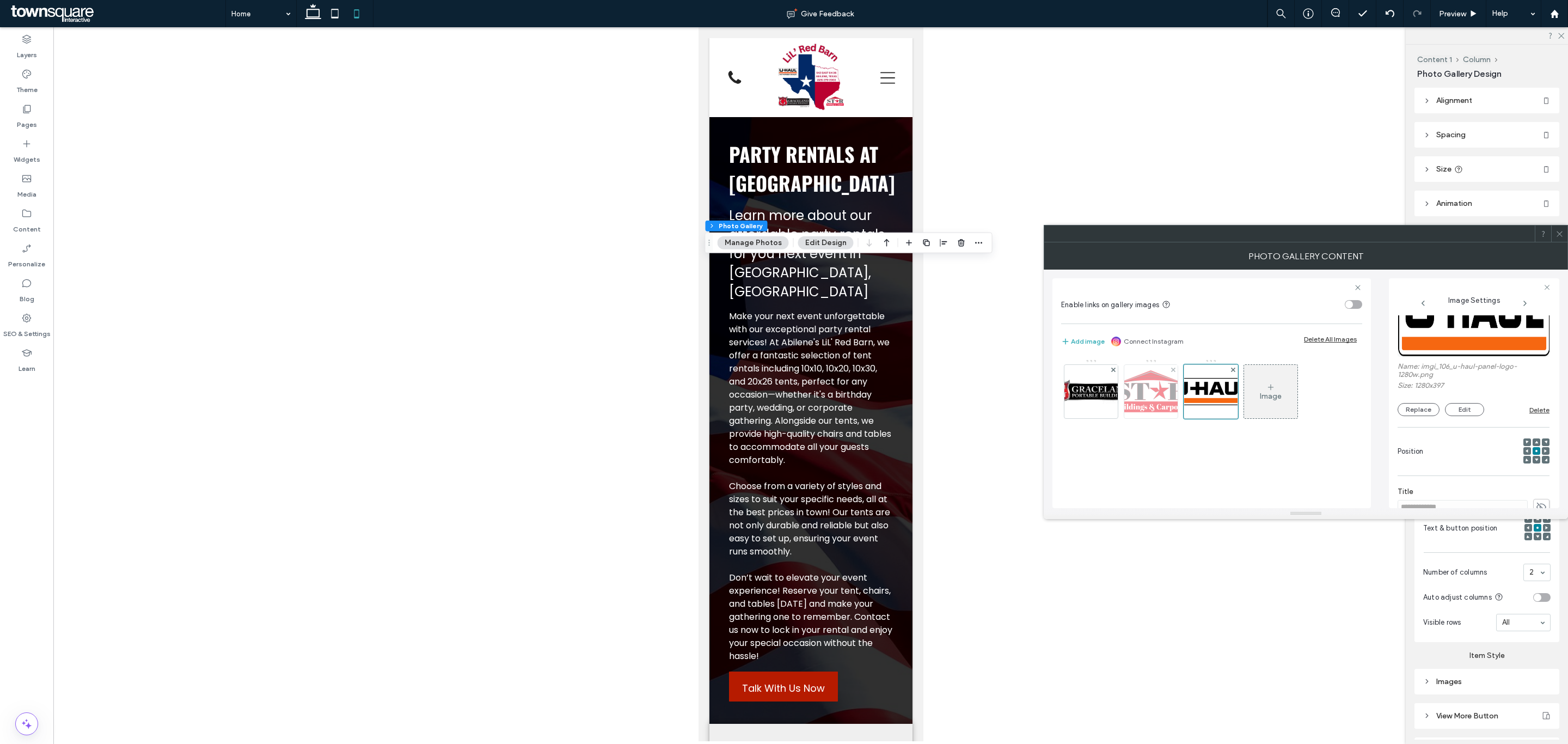
click at [1160, 398] on img at bounding box center [1150, 391] width 87 height 44
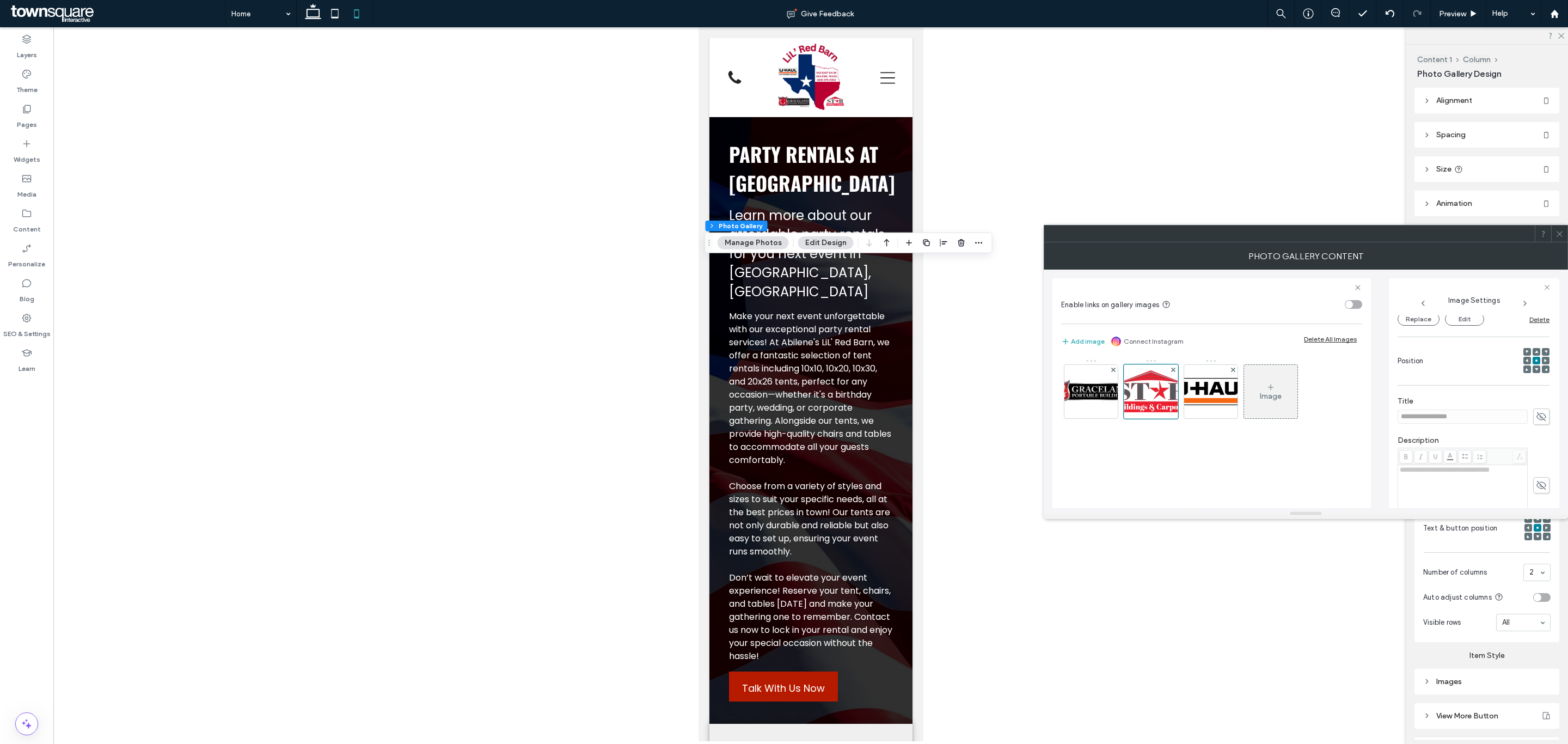
scroll to position [284, 0]
click at [1080, 391] on img at bounding box center [1091, 391] width 87 height 27
click at [1536, 410] on icon at bounding box center [1541, 412] width 11 height 12
click at [1536, 410] on icon at bounding box center [1541, 410] width 11 height 12
click at [1351, 304] on div "toggle" at bounding box center [1349, 304] width 8 height 8
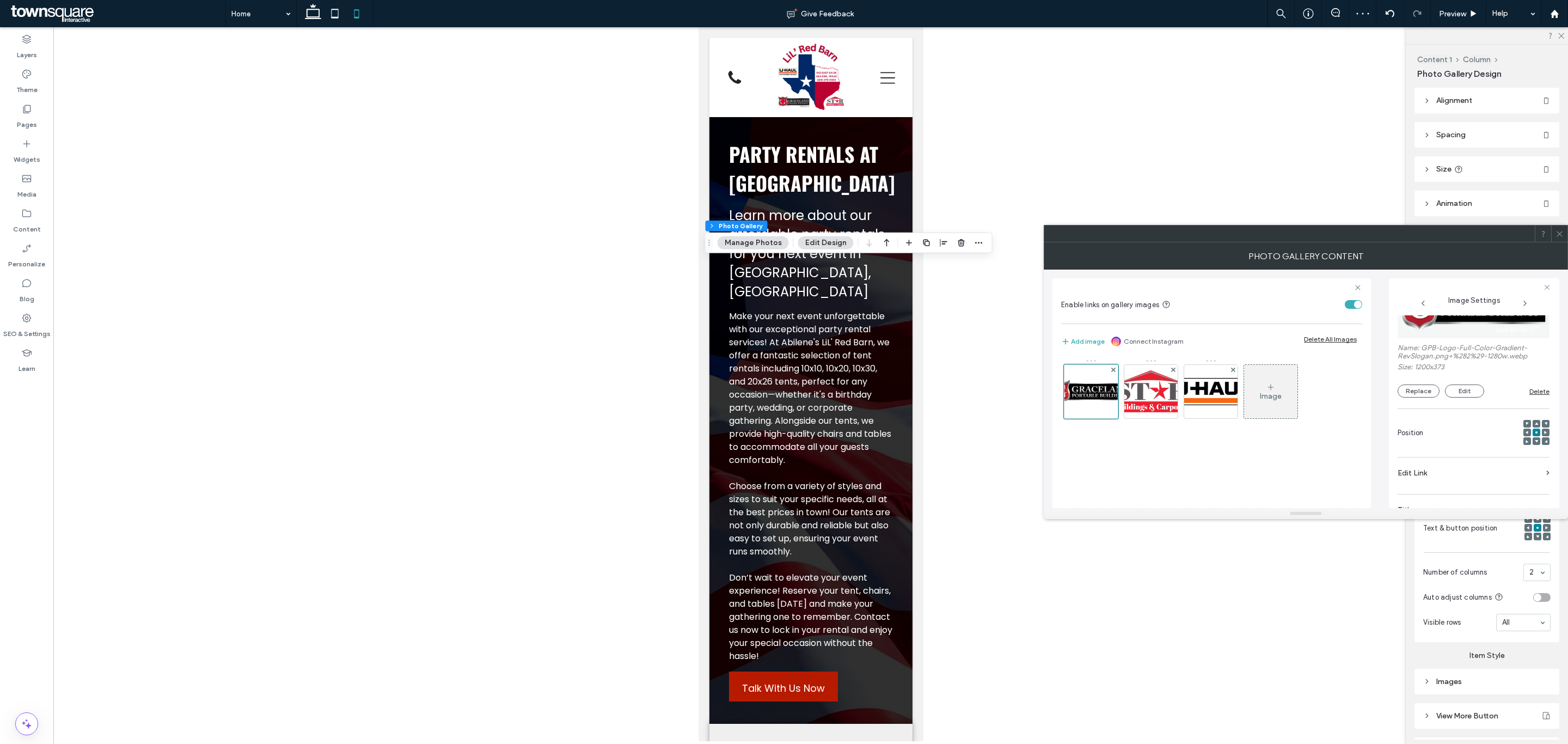
scroll to position [82, 0]
click at [1428, 454] on label "Edit Link" at bounding box center [1469, 449] width 144 height 20
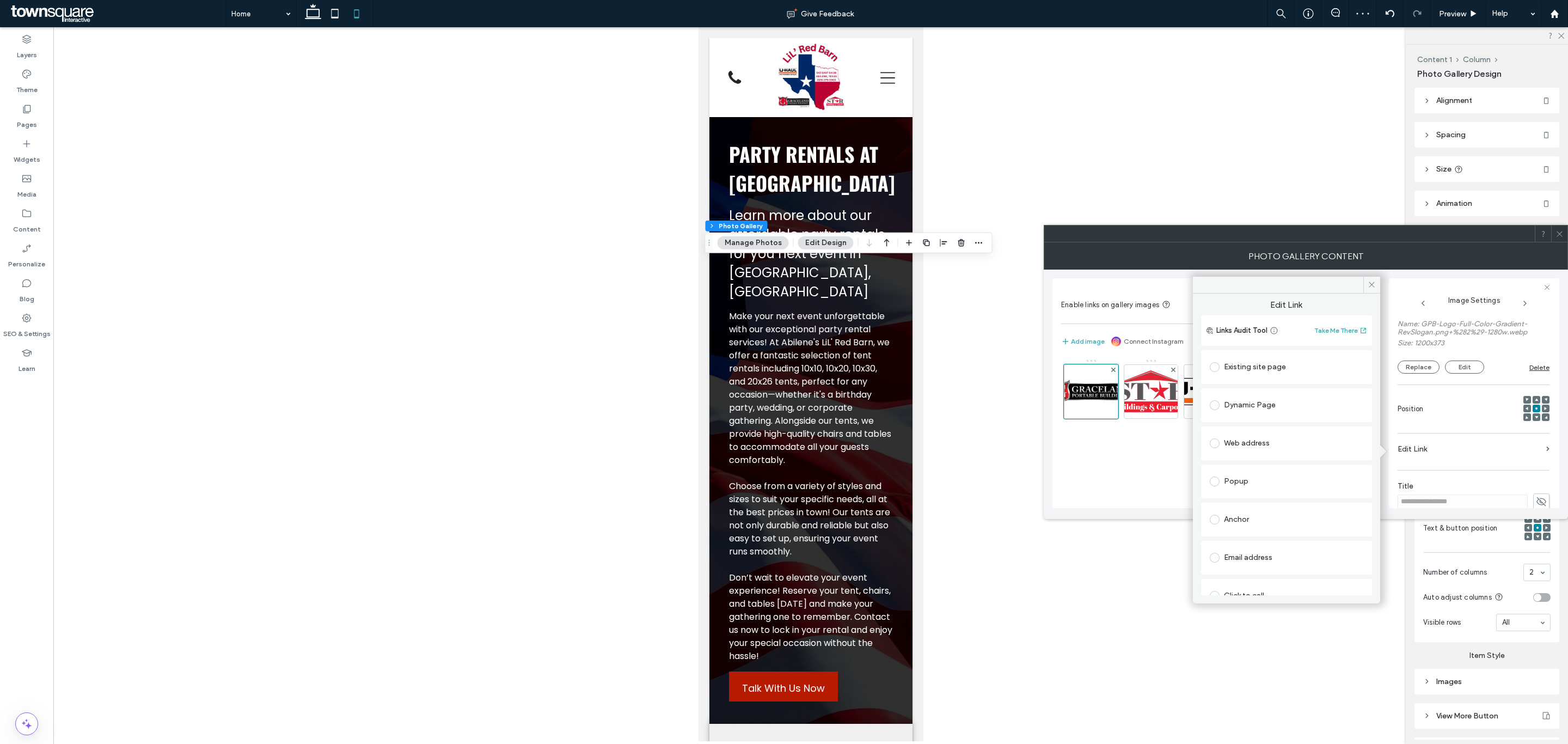
click at [1266, 453] on div "Web address" at bounding box center [1286, 443] width 153 height 23
click at [1321, 460] on input "url" at bounding box center [1286, 464] width 153 height 14
paste input "**********"
type input "**********"
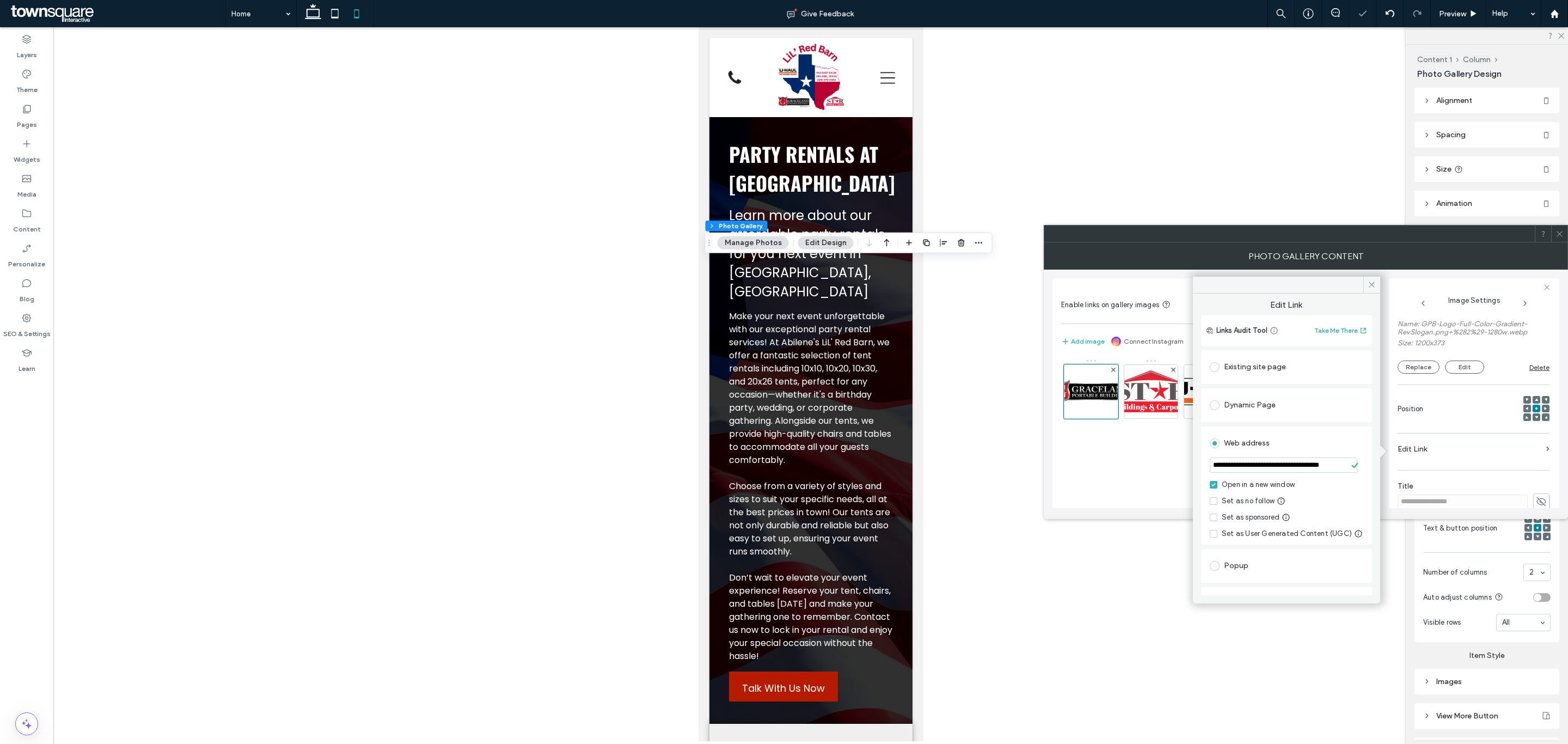
click at [1312, 437] on div "Web address" at bounding box center [1286, 443] width 153 height 18
click at [1119, 453] on div "Image" at bounding box center [1211, 427] width 301 height 149
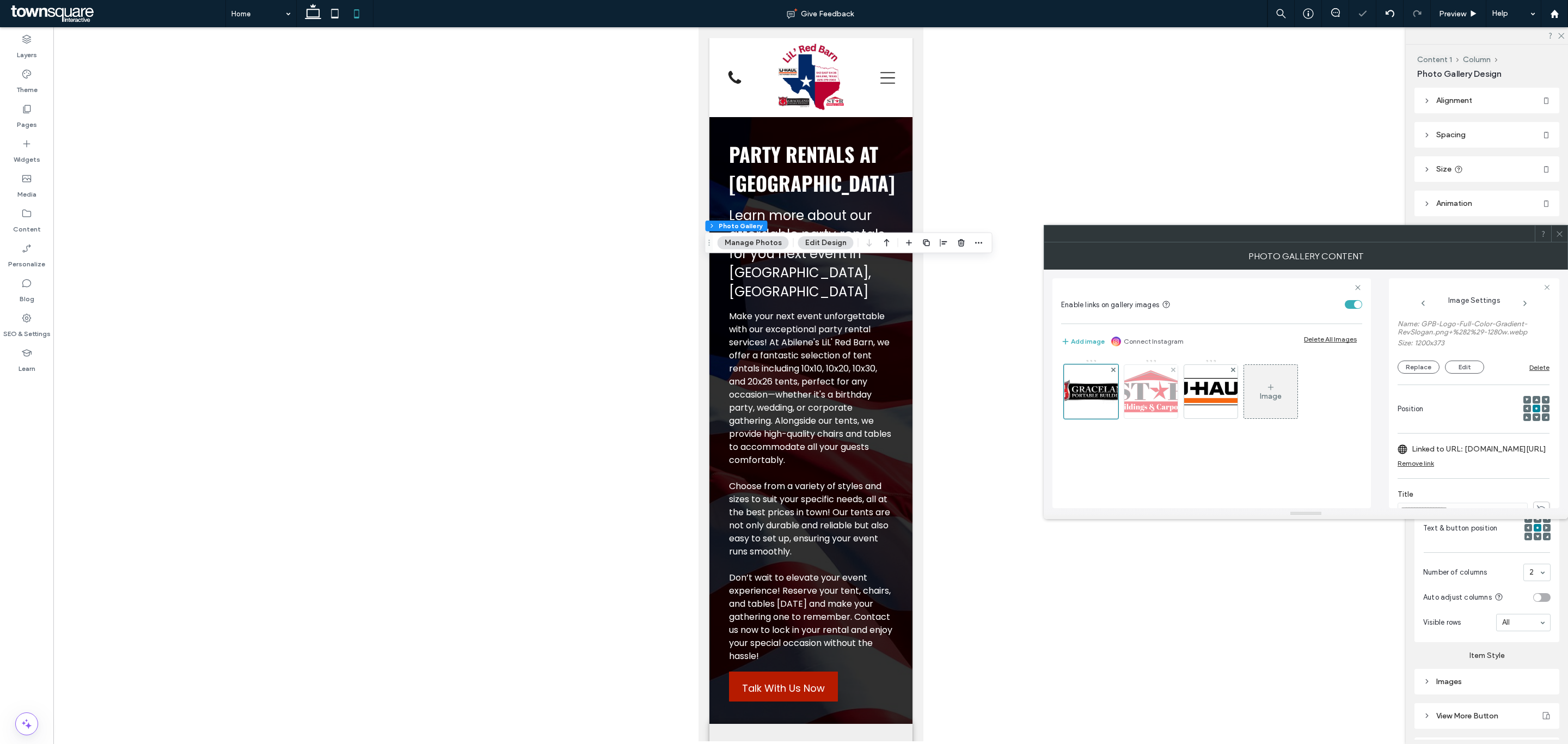
click at [1148, 393] on img at bounding box center [1150, 391] width 87 height 44
click at [1437, 369] on label "Edit Link" at bounding box center [1469, 359] width 144 height 20
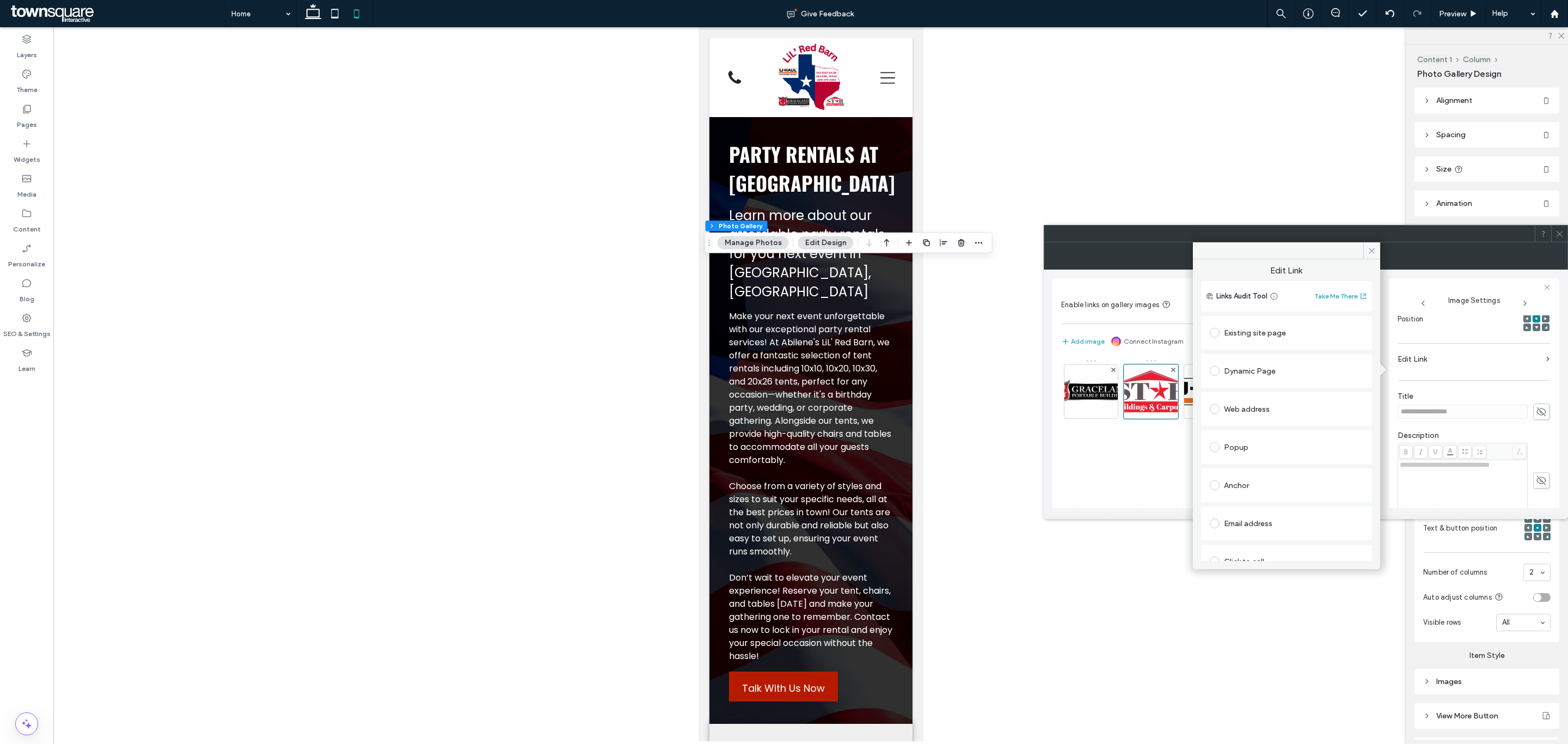
drag, startPoint x: 1265, startPoint y: 337, endPoint x: 1274, endPoint y: 337, distance: 9.0
click at [1265, 337] on div "Existing site page" at bounding box center [1286, 332] width 153 height 18
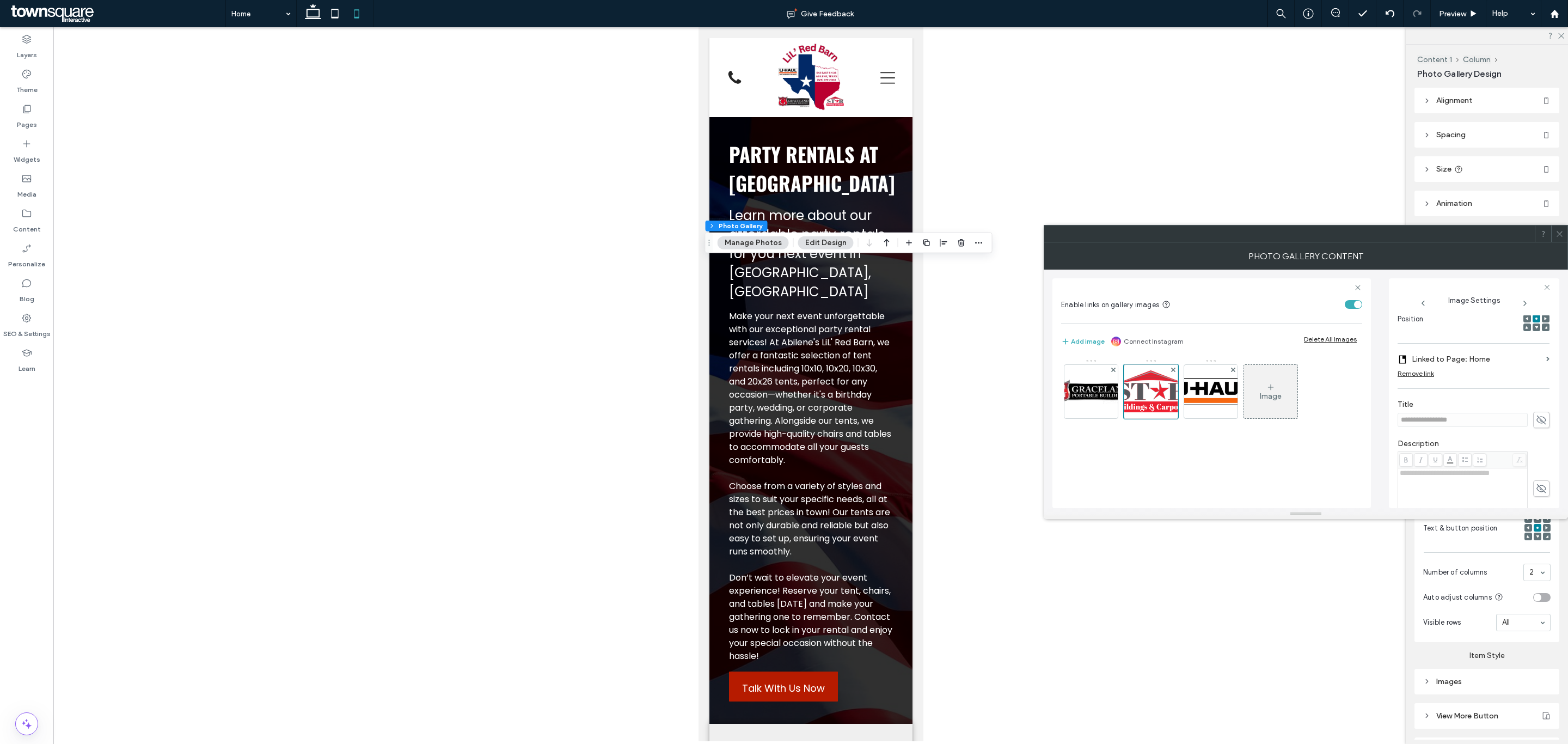
click at [1470, 369] on label "Linked to Page: Home" at bounding box center [1477, 359] width 130 height 20
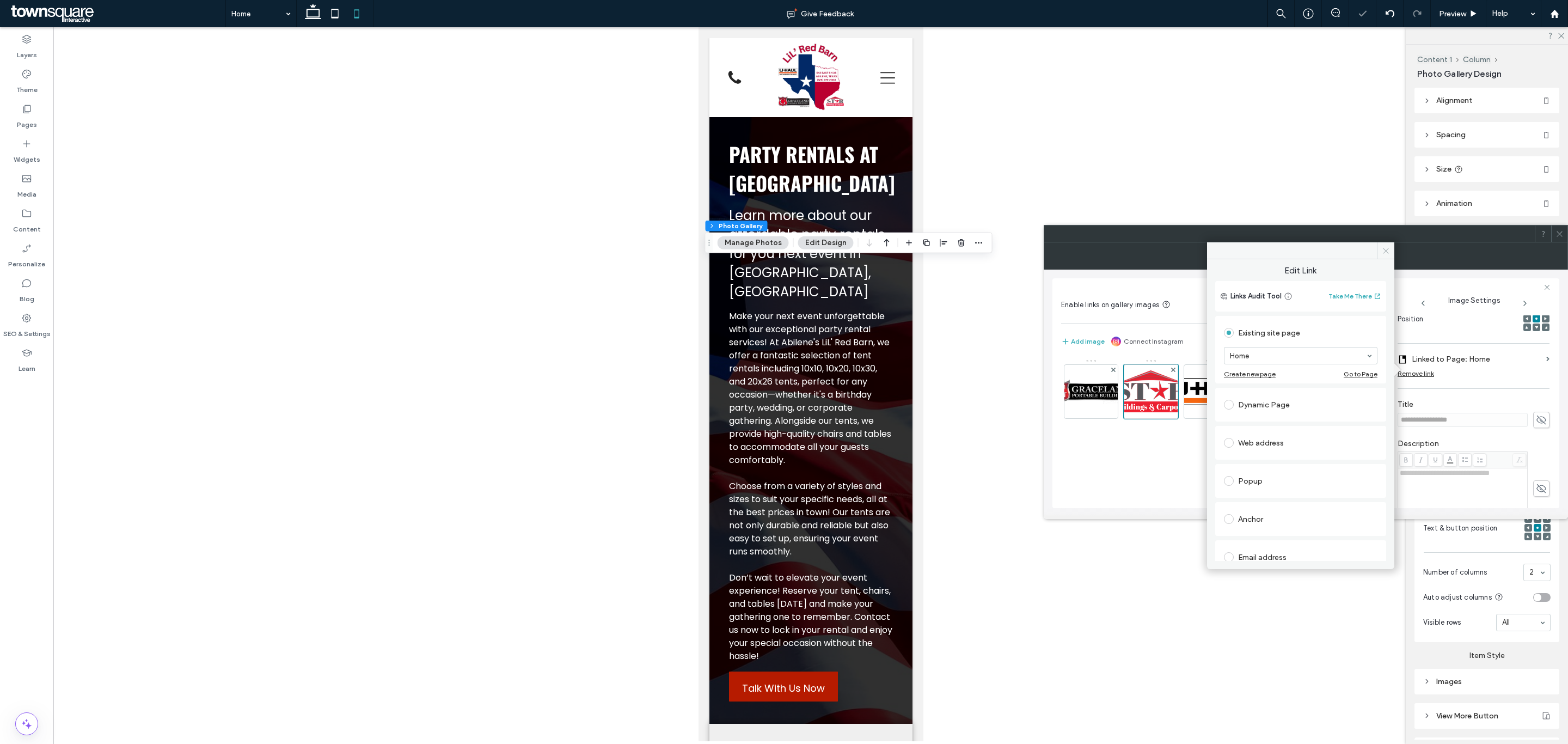
click at [1382, 250] on icon at bounding box center [1385, 250] width 8 height 8
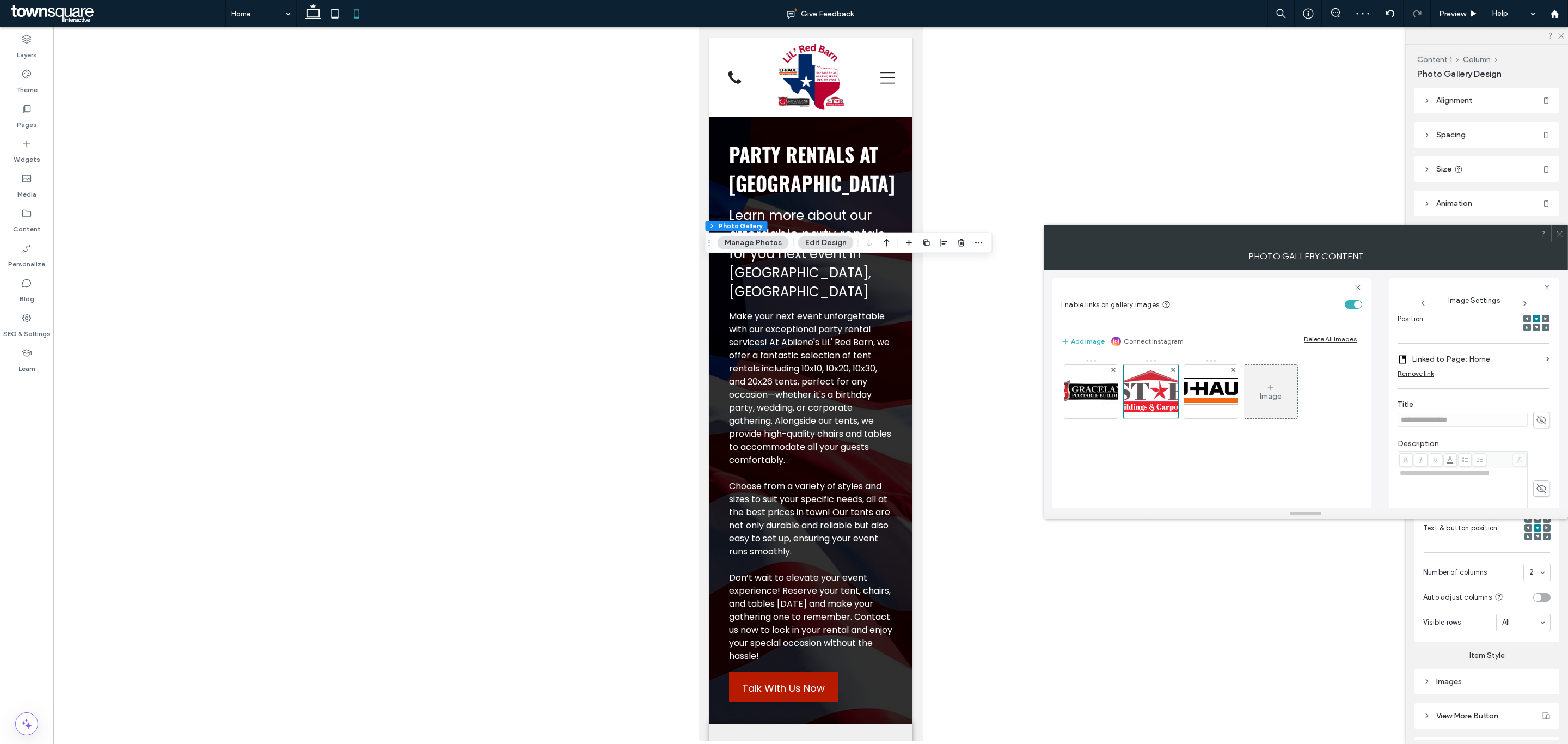
click at [1475, 366] on label "Linked to Page: Home" at bounding box center [1477, 359] width 130 height 20
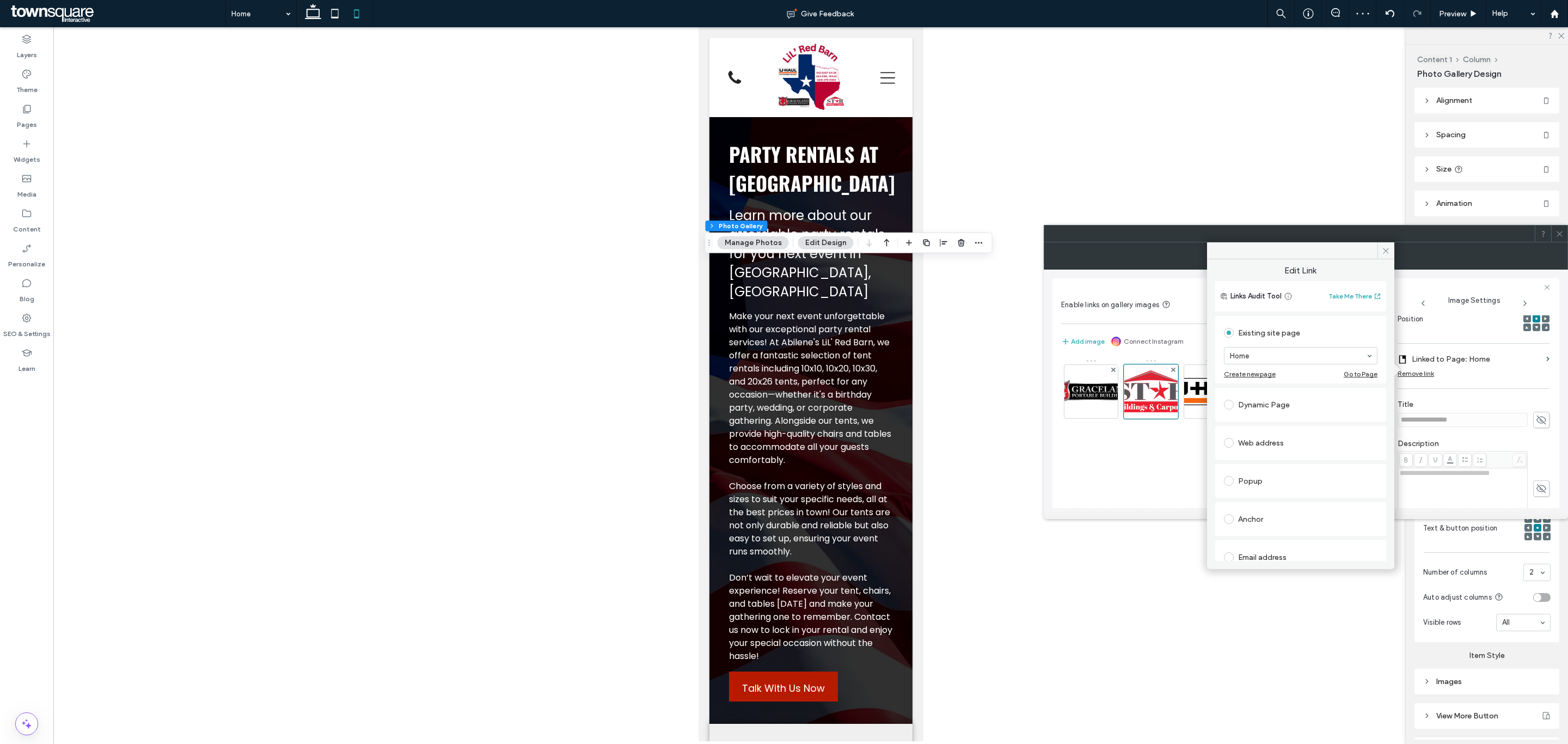
click at [1290, 443] on div "Web address" at bounding box center [1301, 443] width 153 height 18
click at [1329, 430] on input "url" at bounding box center [1301, 430] width 153 height 14
paste input "**********"
type input "**********"
click at [1320, 390] on div "**********" at bounding box center [1300, 507] width 171 height 387
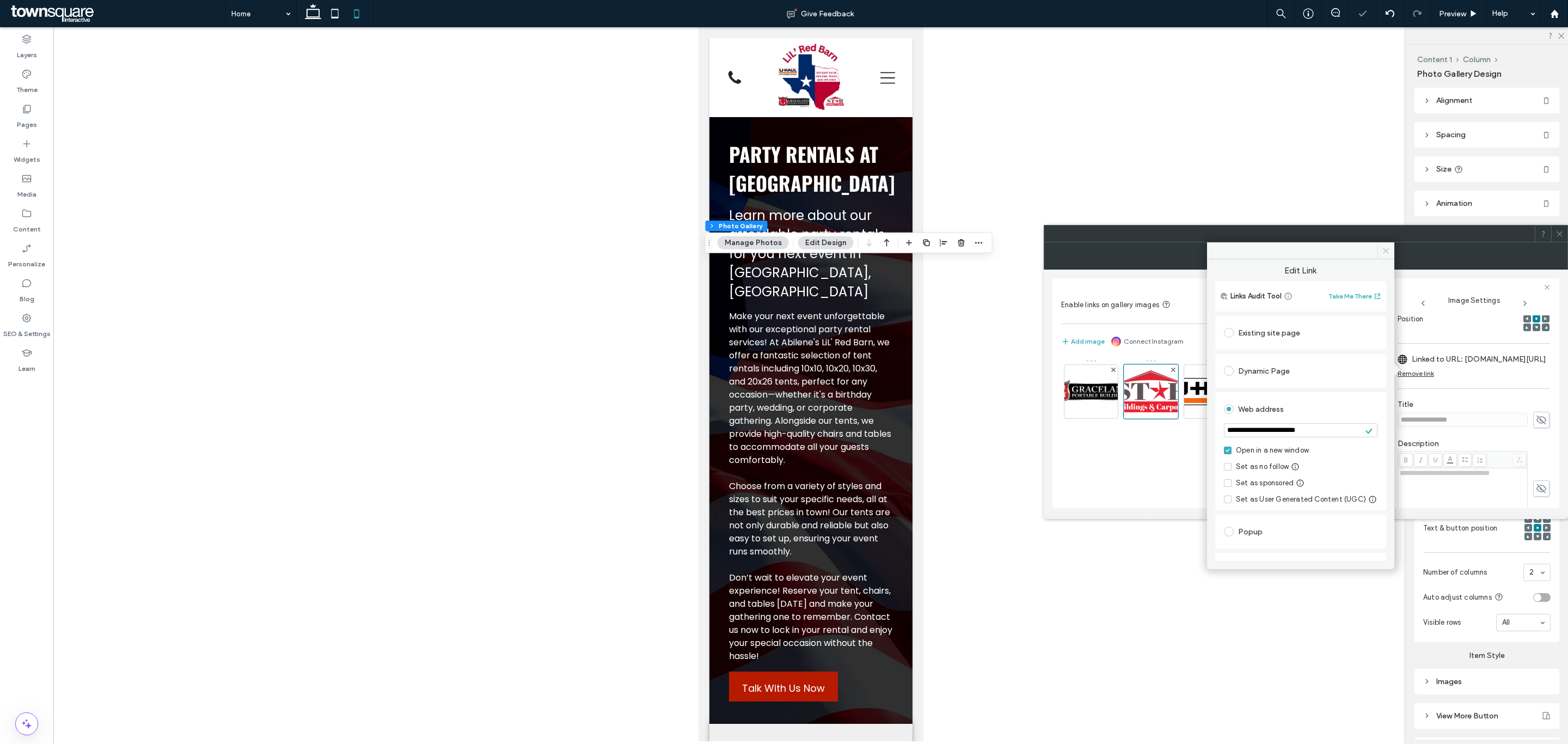
click at [1389, 253] on icon at bounding box center [1385, 250] width 8 height 8
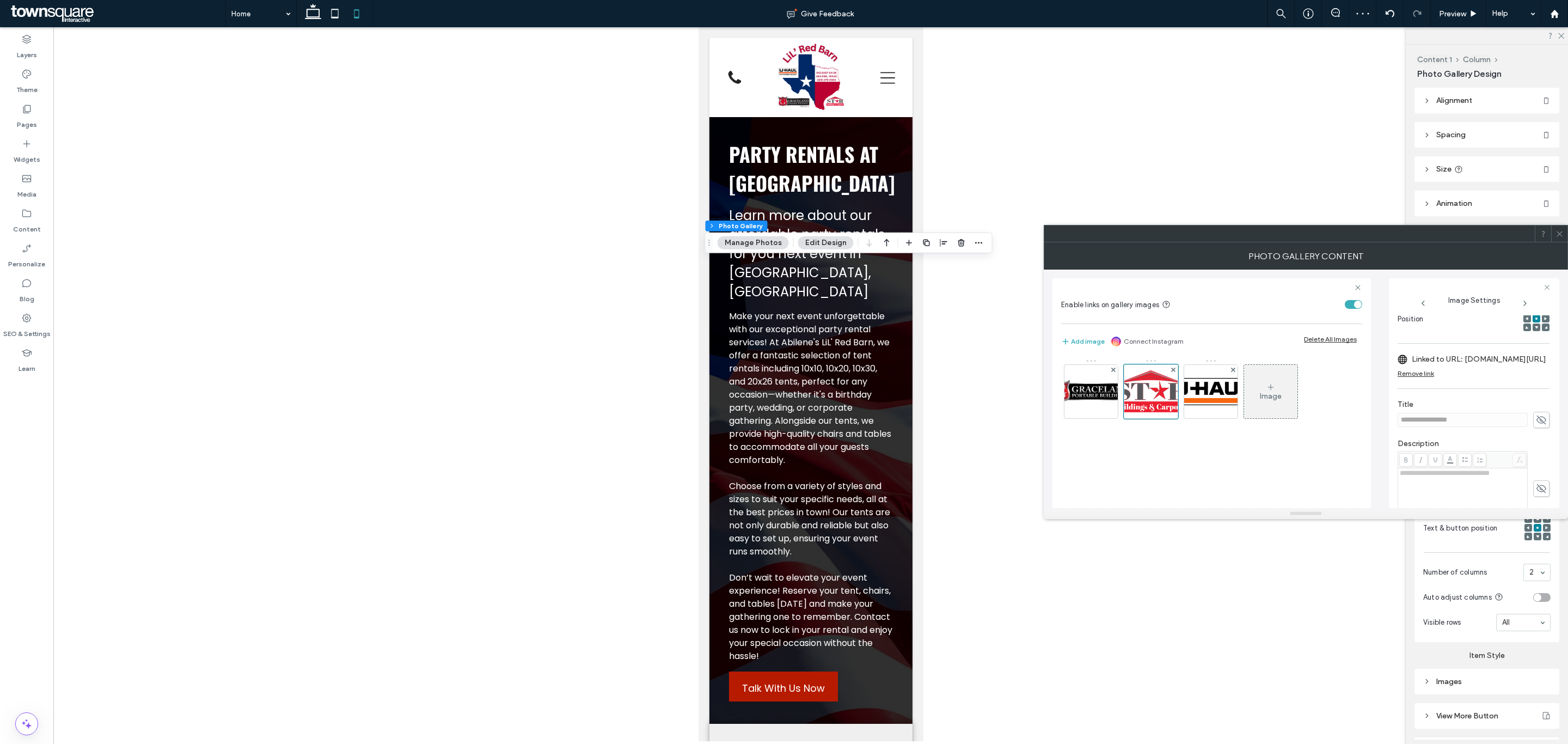
drag, startPoint x: 1205, startPoint y: 390, endPoint x: 1227, endPoint y: 391, distance: 22.0
click at [1206, 390] on img at bounding box center [1211, 391] width 87 height 27
click at [1205, 387] on div "Image" at bounding box center [1216, 391] width 54 height 51
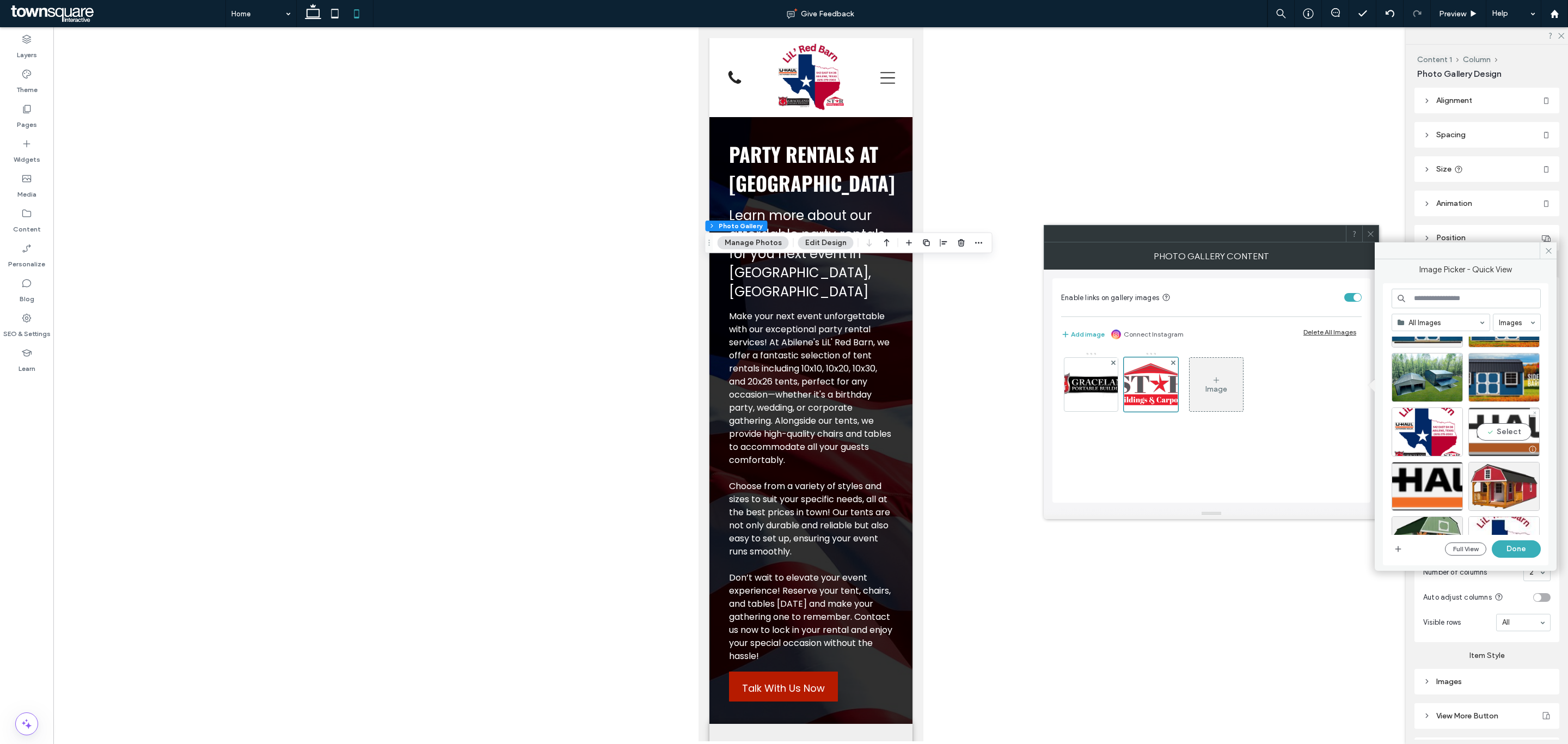
click at [1507, 437] on div "Select" at bounding box center [1503, 432] width 71 height 49
click at [1518, 546] on button "Done" at bounding box center [1516, 549] width 49 height 18
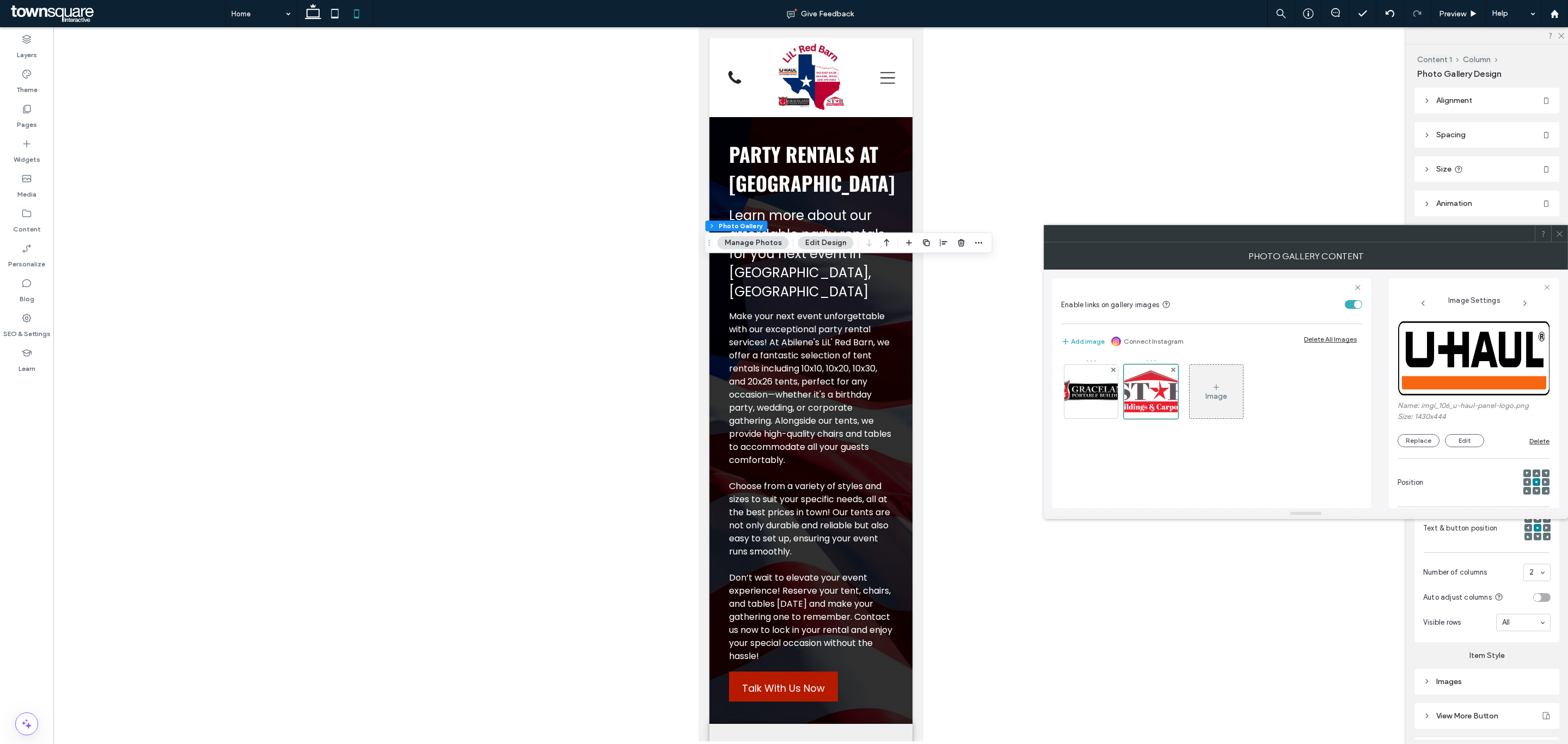
click at [1535, 441] on div "Delete" at bounding box center [1539, 440] width 20 height 8
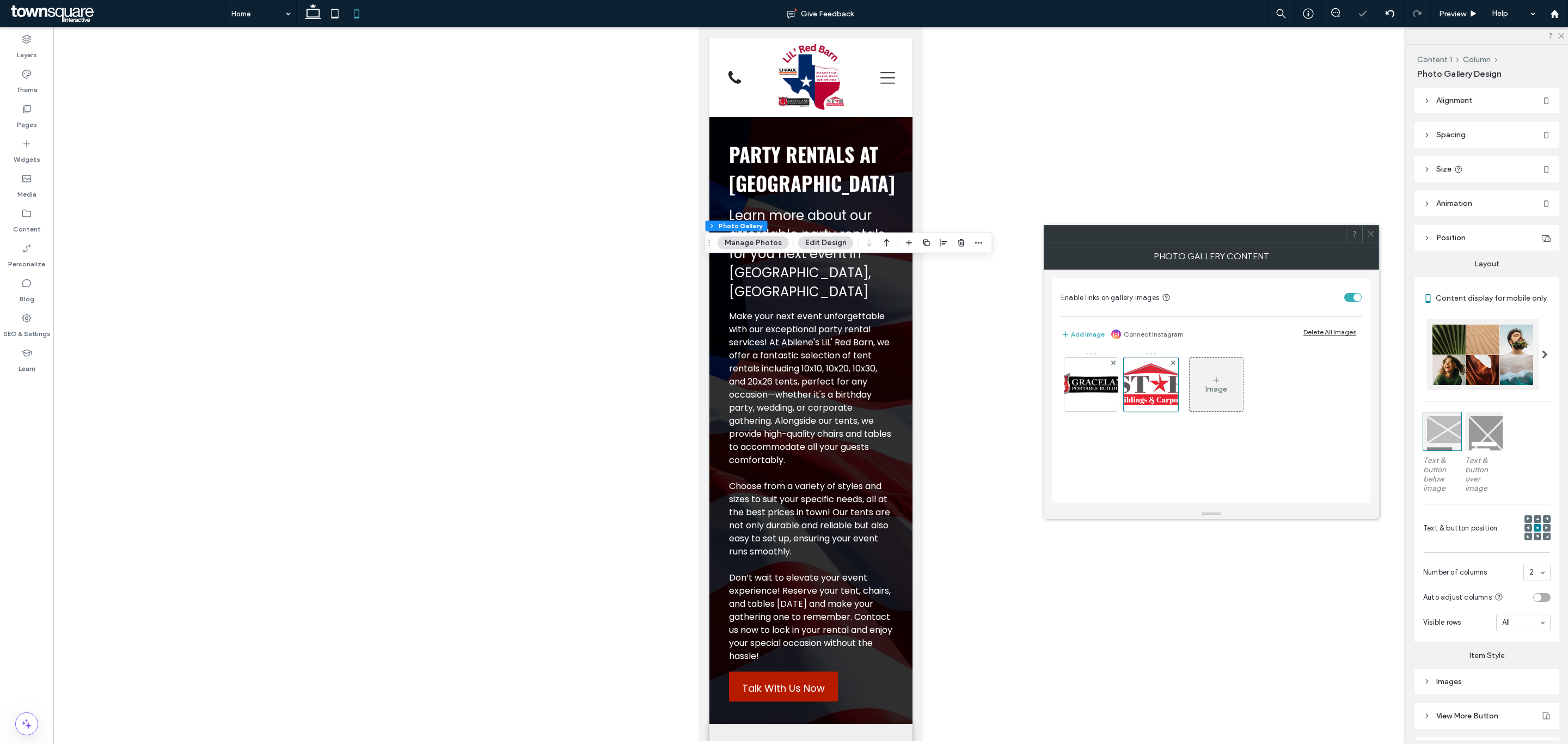
click at [1370, 240] on span at bounding box center [1370, 233] width 8 height 16
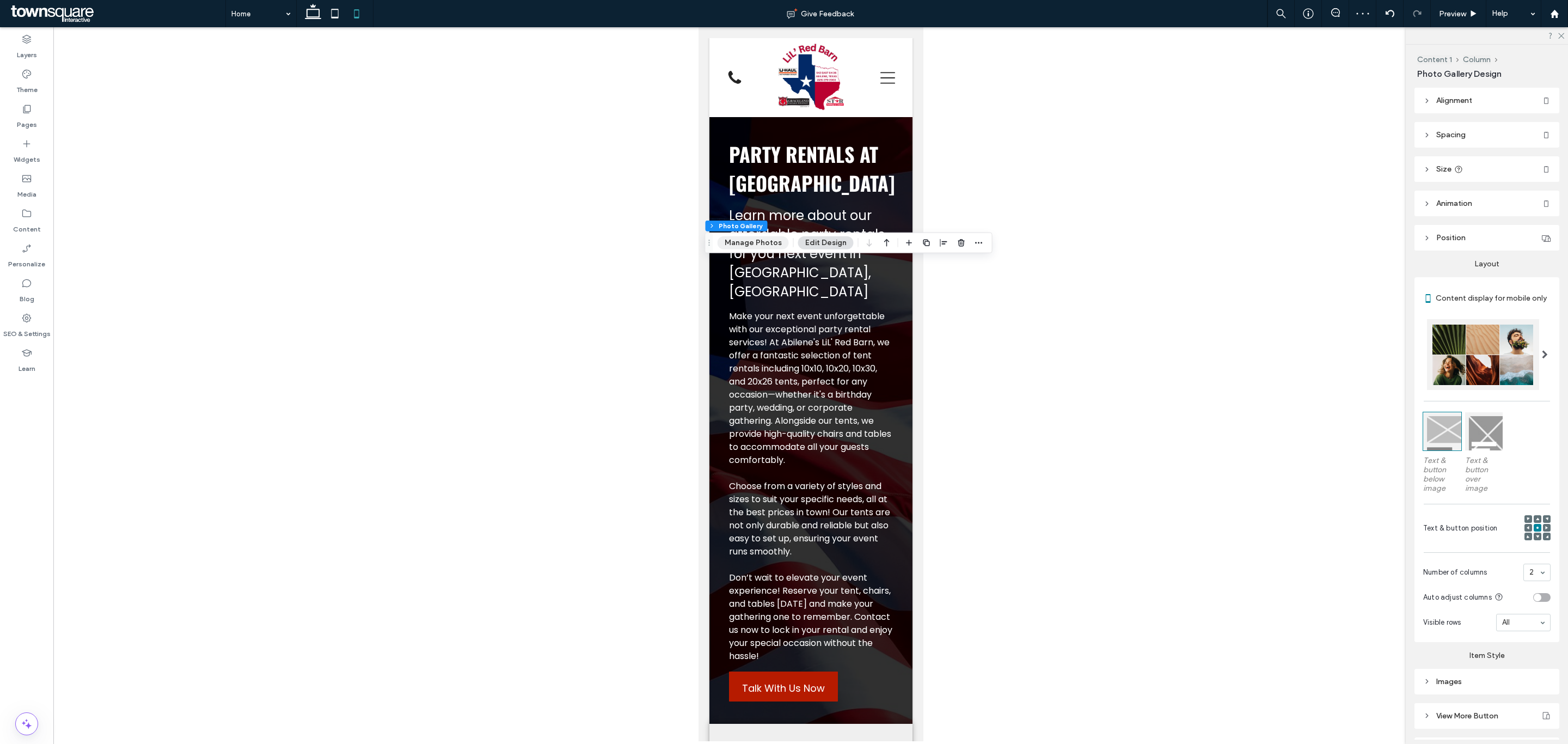
click at [761, 242] on button "Manage Photos" at bounding box center [753, 242] width 71 height 13
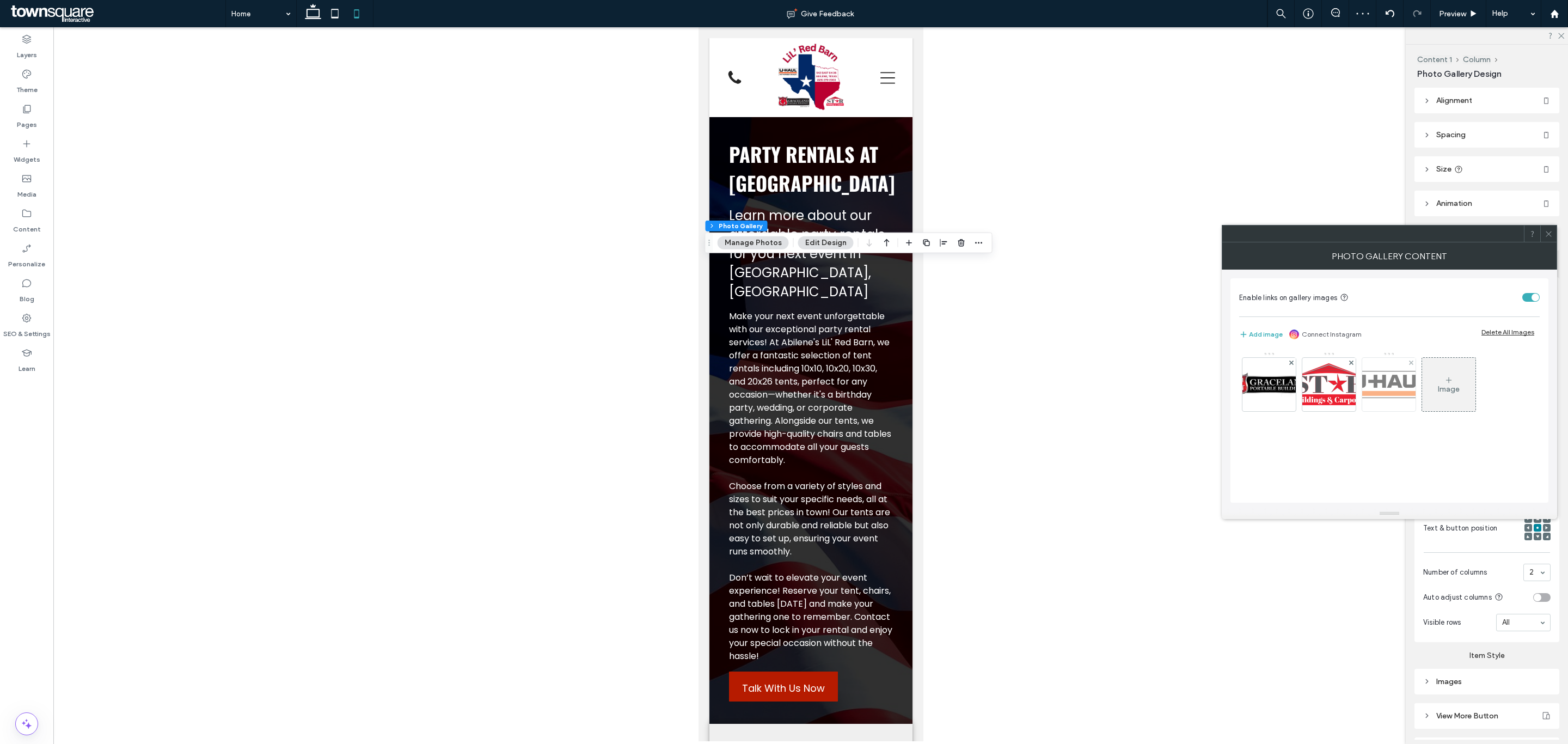
click at [1405, 382] on img at bounding box center [1388, 384] width 87 height 27
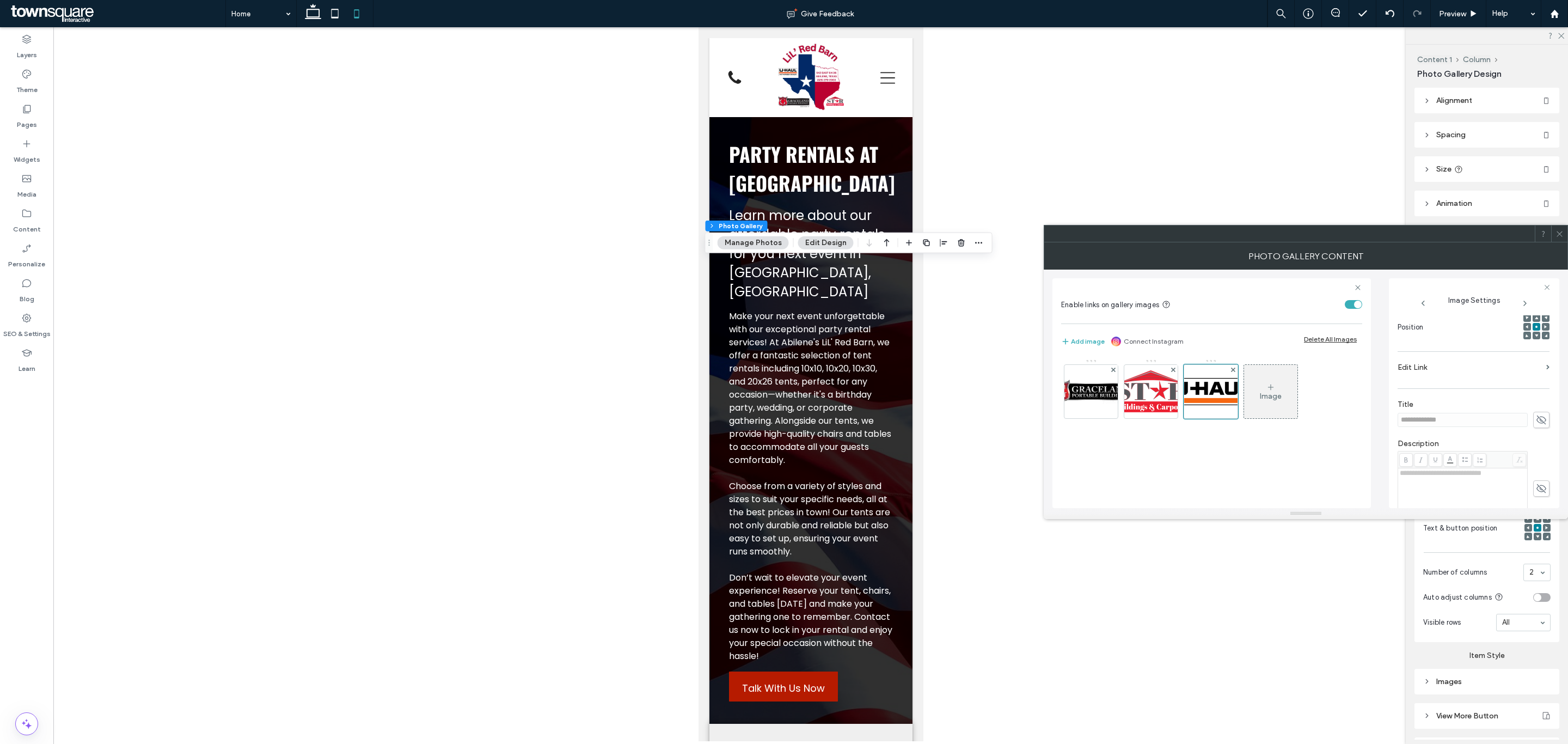
click at [1418, 371] on label "Edit Link" at bounding box center [1469, 367] width 144 height 20
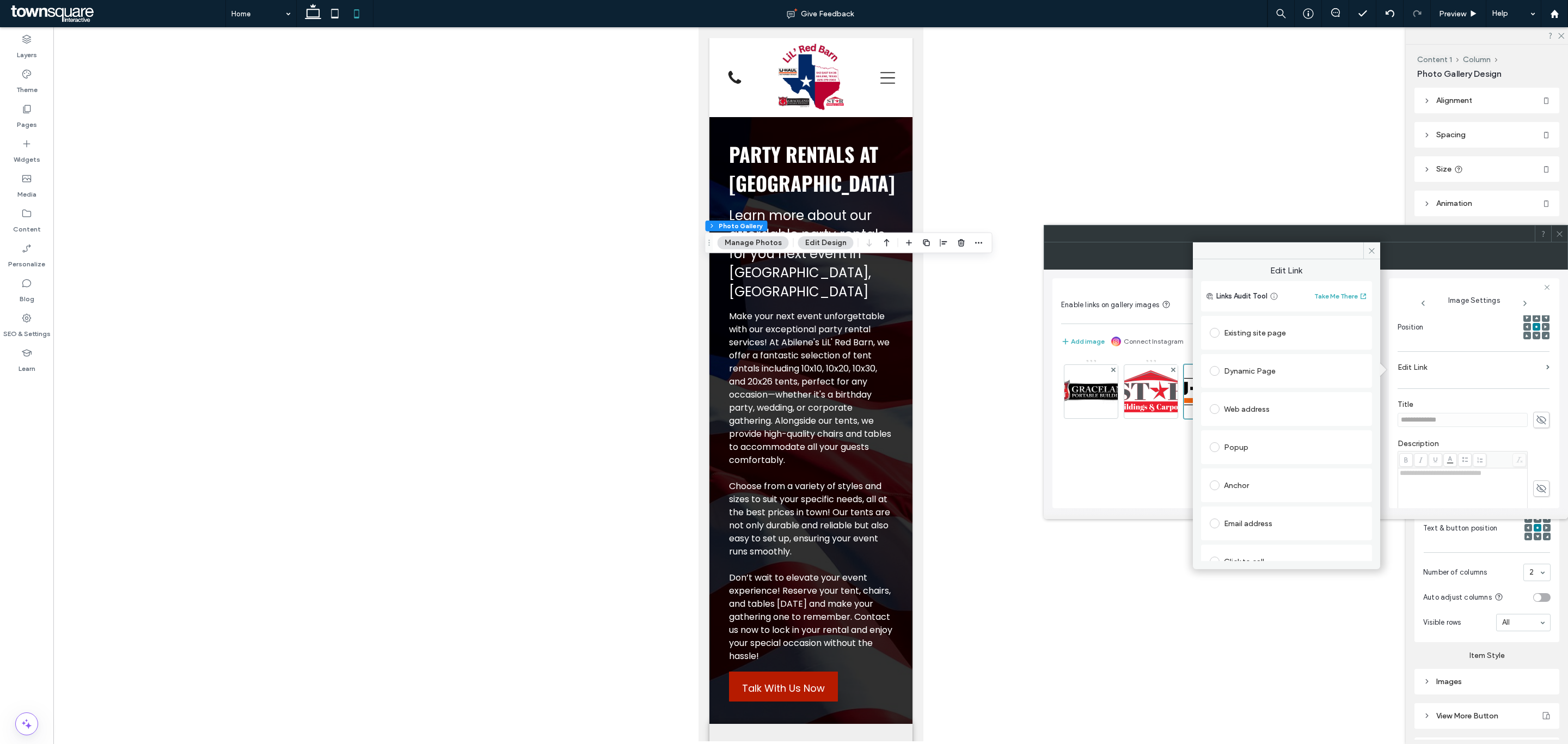
click at [1270, 414] on div "Web address" at bounding box center [1286, 409] width 153 height 18
click at [1310, 440] on section at bounding box center [1286, 431] width 153 height 27
click at [1284, 430] on input "url" at bounding box center [1286, 430] width 153 height 14
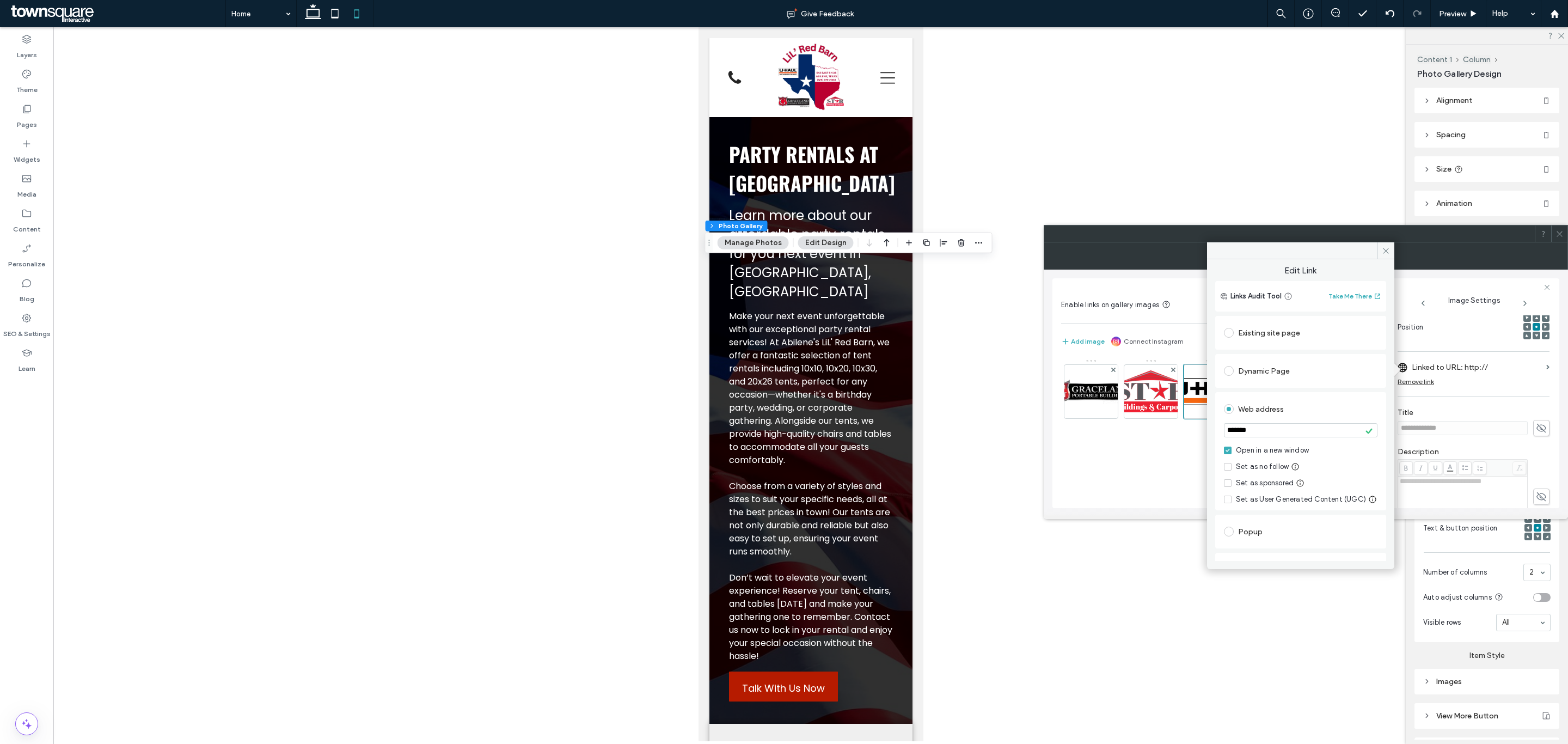
click at [1296, 424] on input "*******" at bounding box center [1301, 430] width 153 height 14
paste input "**********"
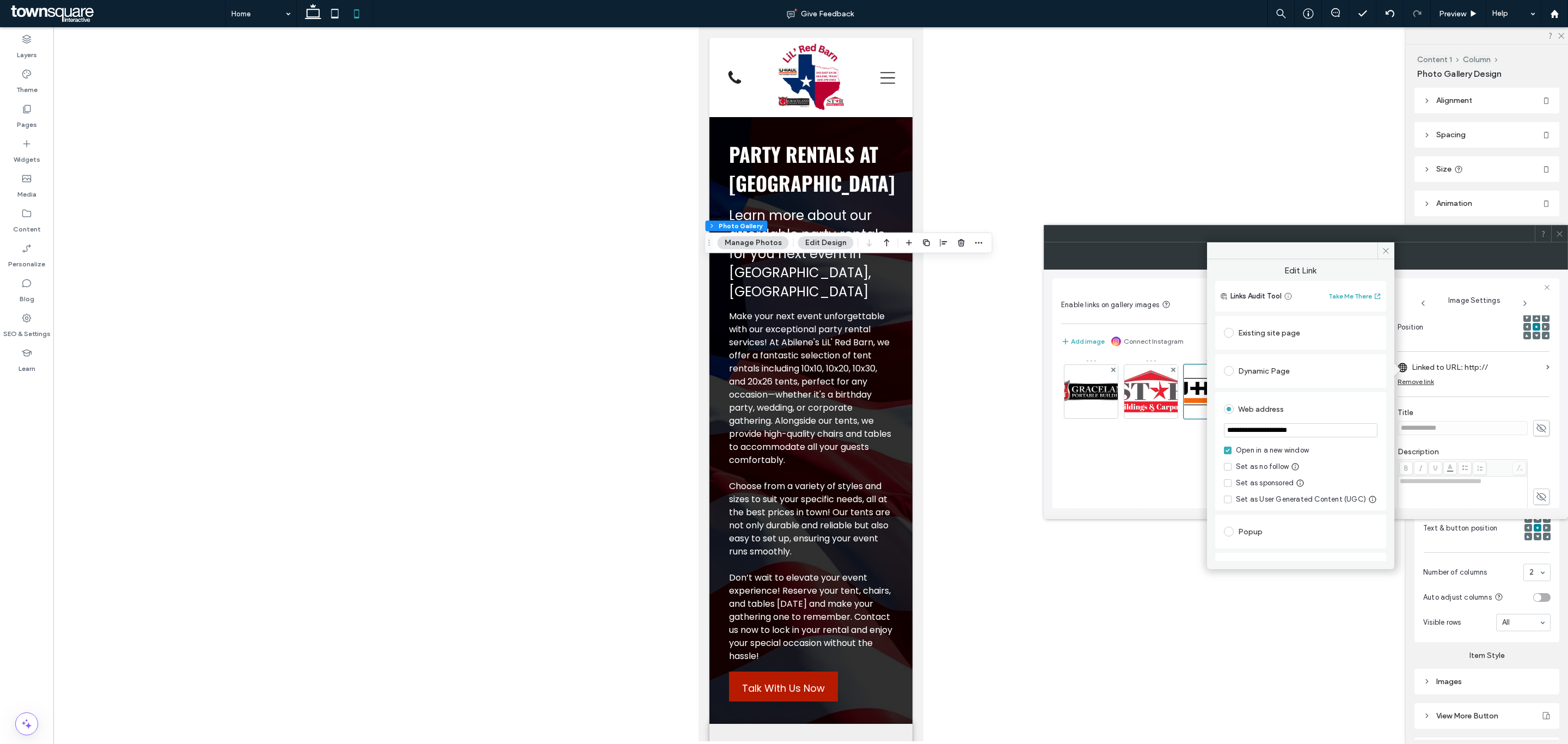
type input "**********"
click at [1317, 395] on div "**********" at bounding box center [1300, 451] width 171 height 118
drag, startPoint x: 1379, startPoint y: 251, endPoint x: 1364, endPoint y: 268, distance: 22.7
click at [1379, 251] on span at bounding box center [1386, 250] width 17 height 16
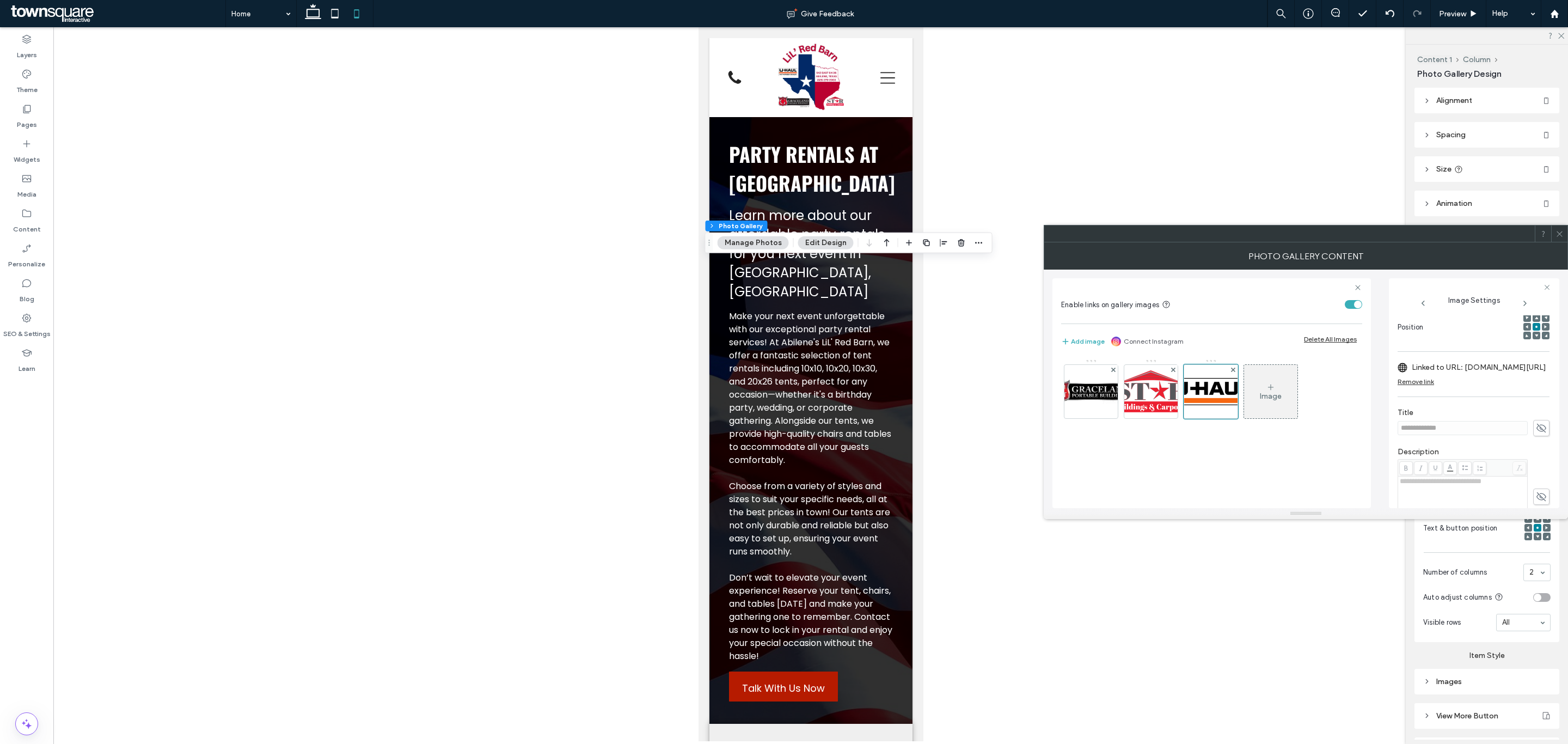
scroll to position [0, 0]
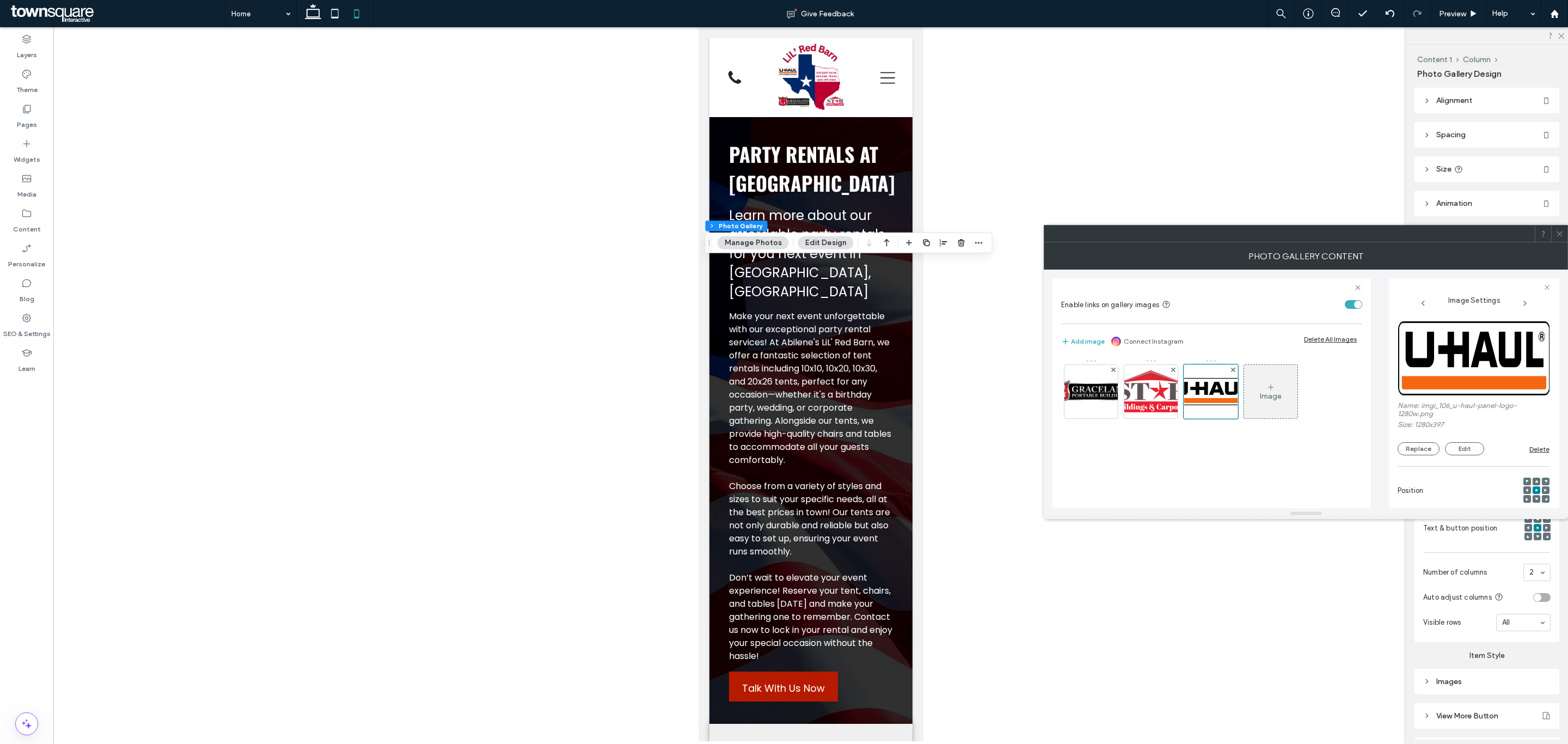
click at [1563, 230] on icon at bounding box center [1559, 233] width 8 height 8
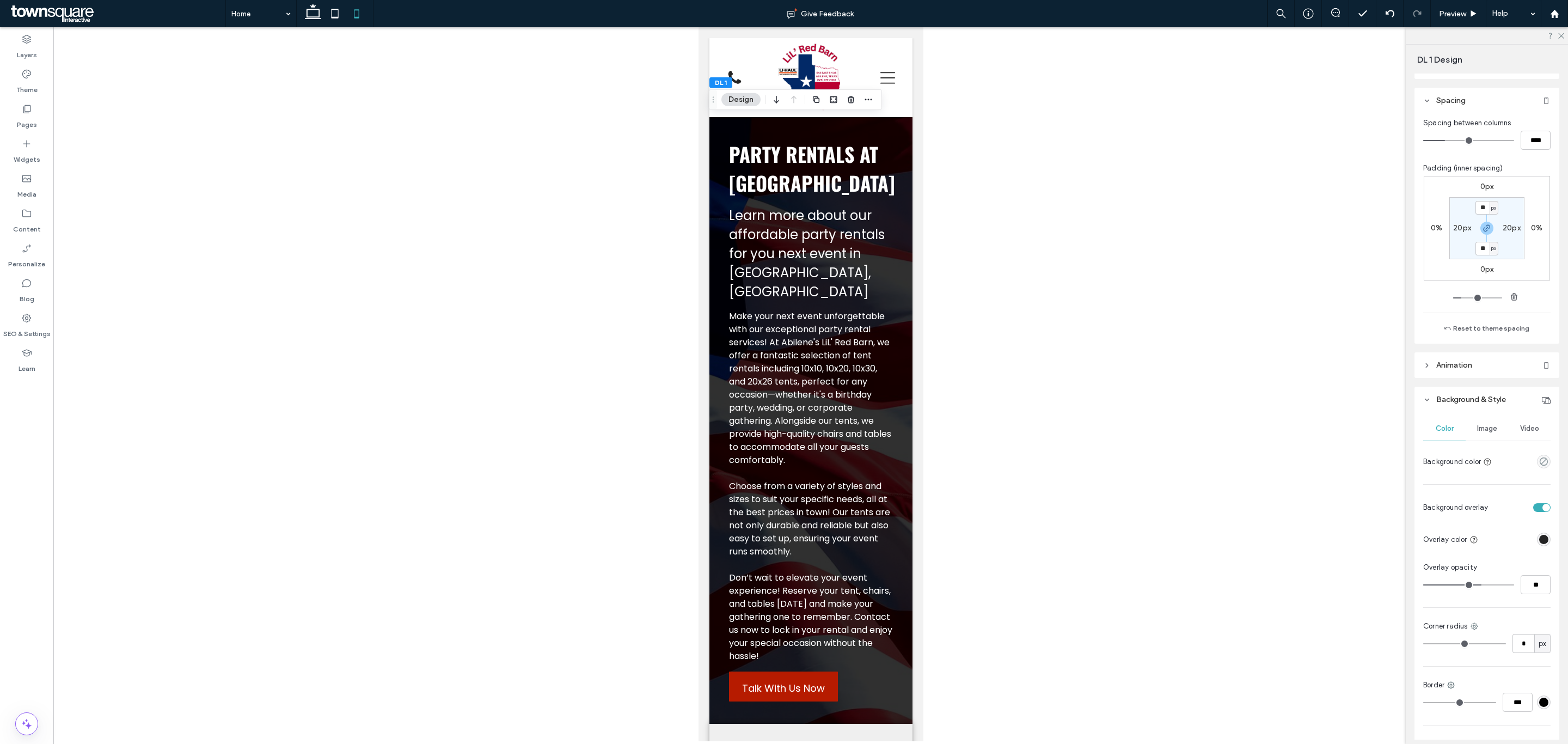
scroll to position [82, 0]
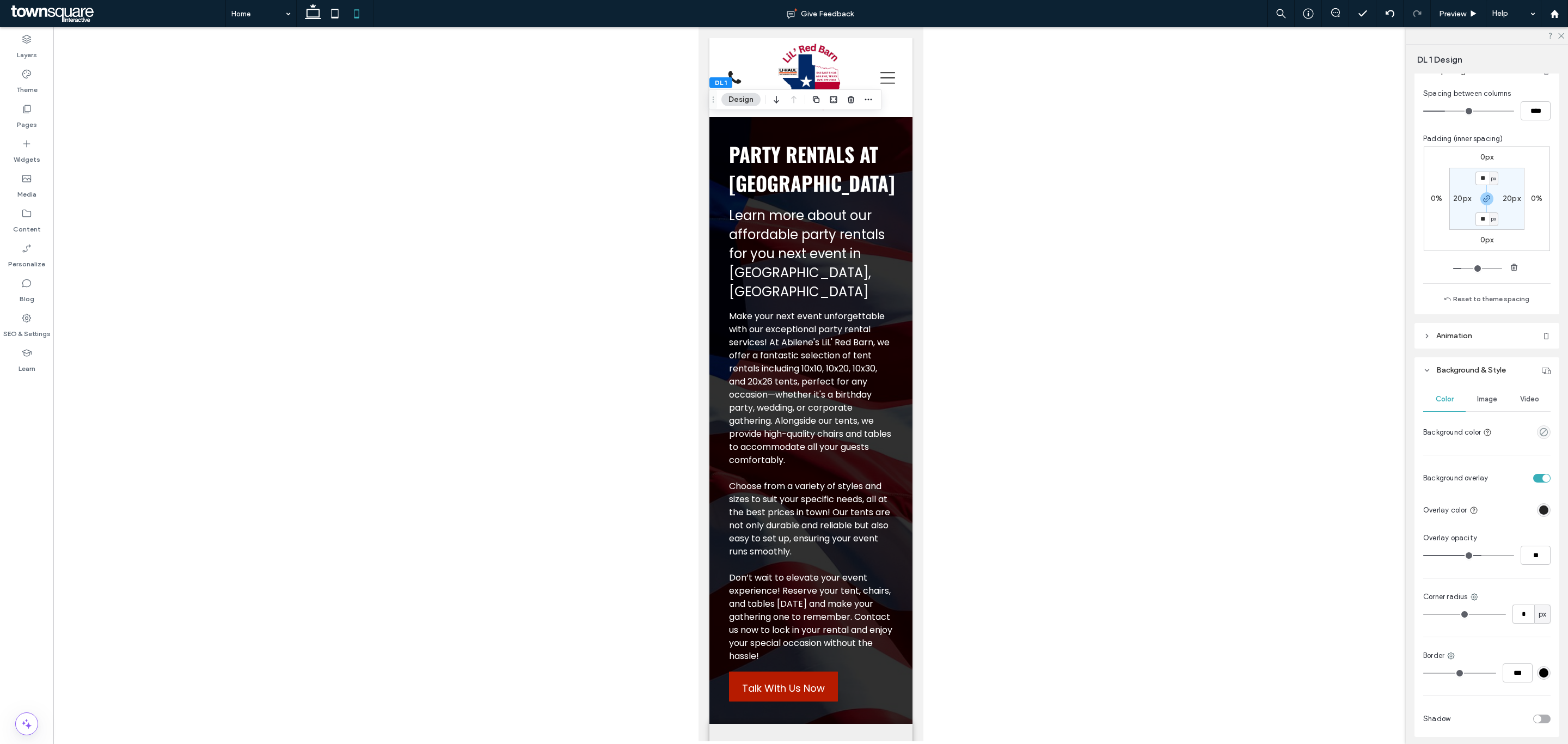
click at [1485, 396] on span "Image" at bounding box center [1487, 399] width 20 height 9
click at [1491, 474] on button "Add/Edit images" at bounding box center [1486, 470] width 127 height 13
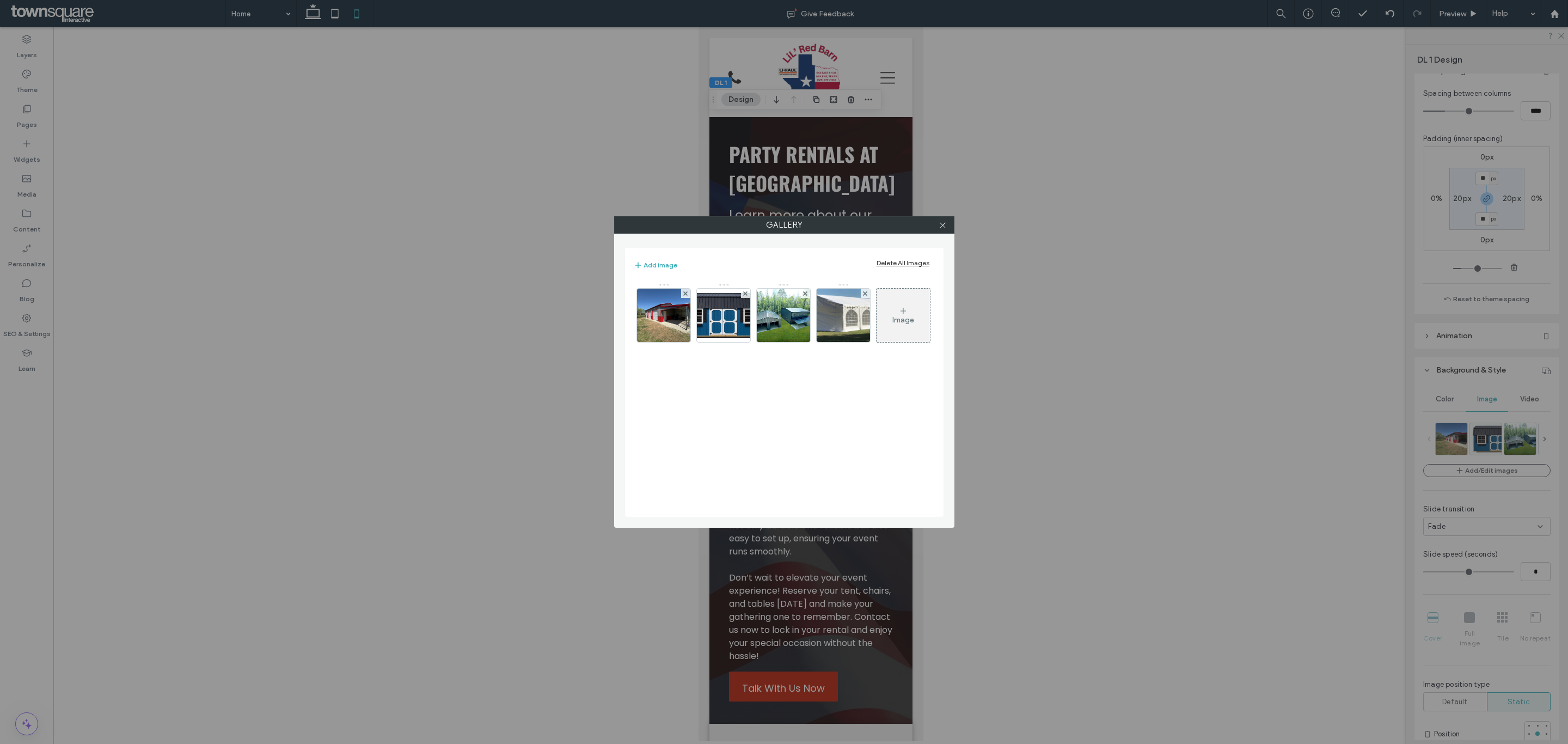
click at [877, 341] on div "Image" at bounding box center [903, 315] width 54 height 51
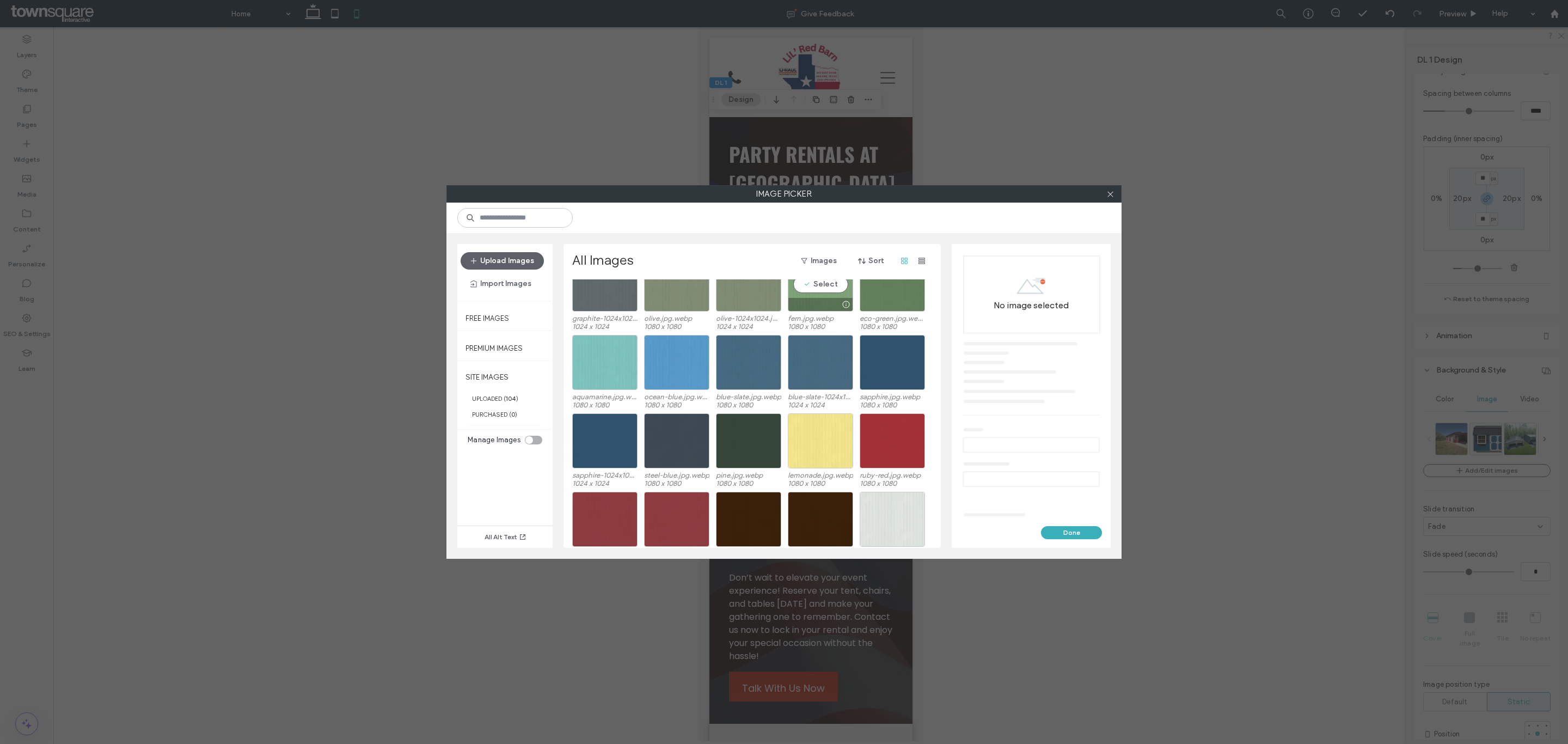
scroll to position [1188, 0]
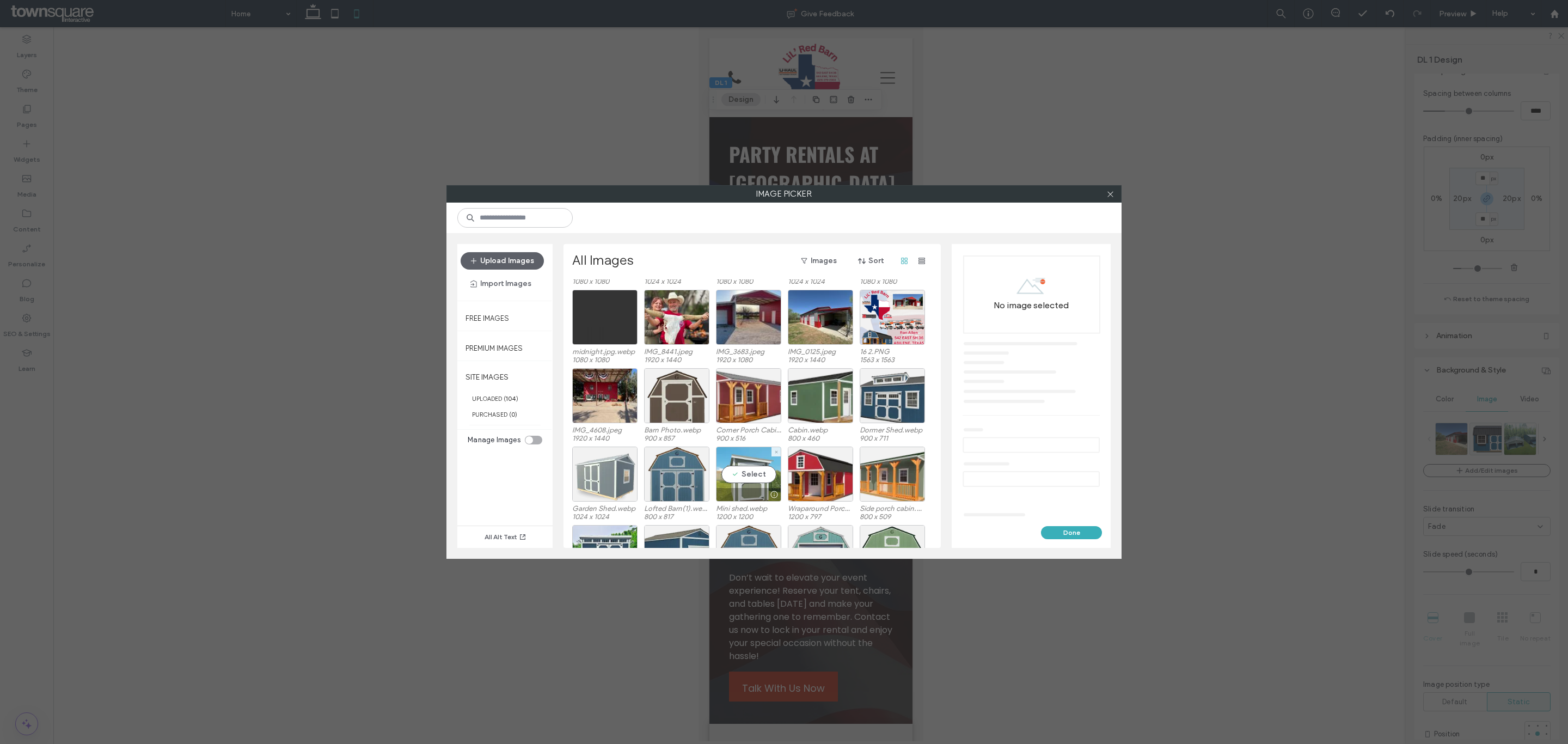
click at [749, 477] on div "Select" at bounding box center [748, 474] width 65 height 55
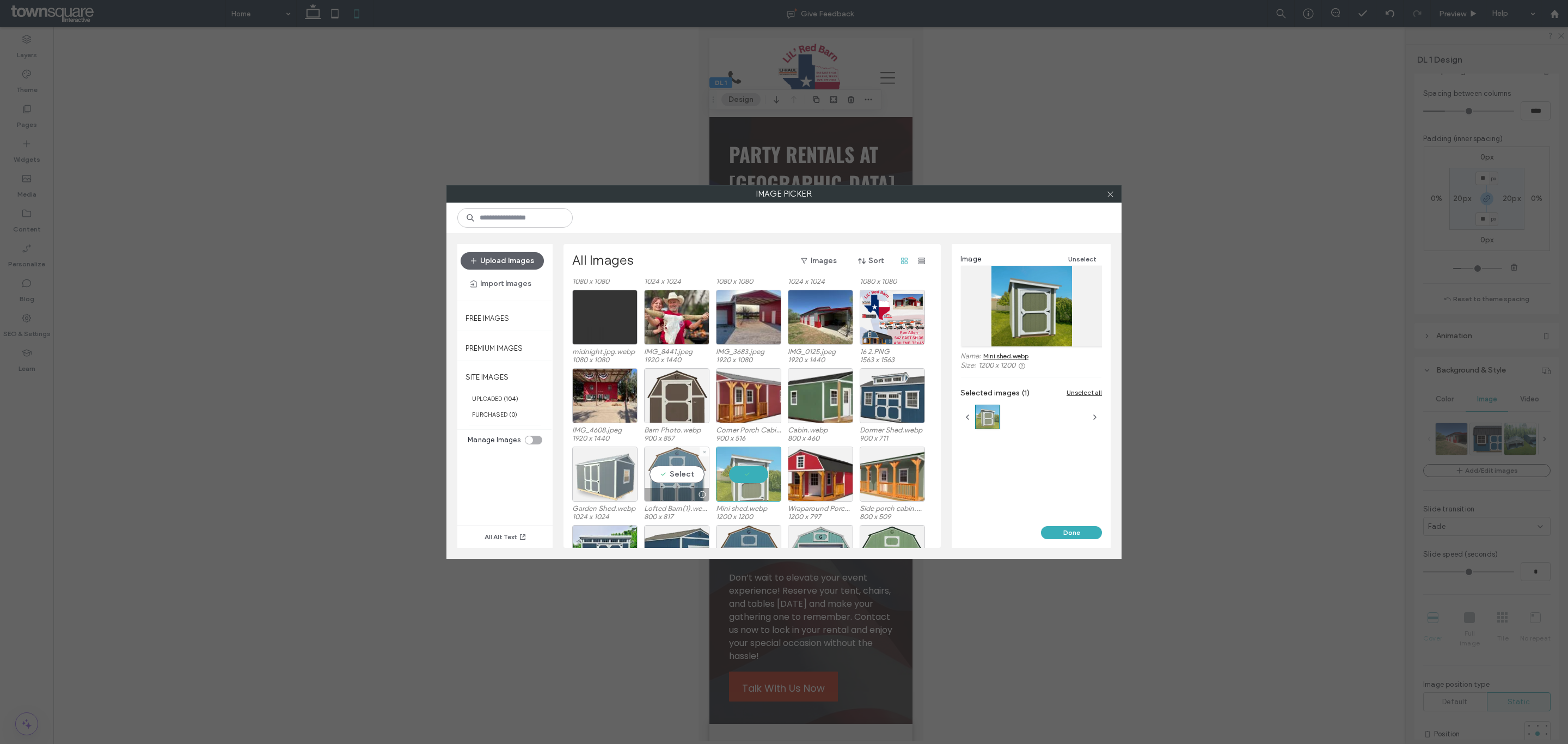
click at [683, 474] on div "Select" at bounding box center [676, 474] width 65 height 55
click at [1062, 531] on button "Done" at bounding box center [1071, 532] width 61 height 13
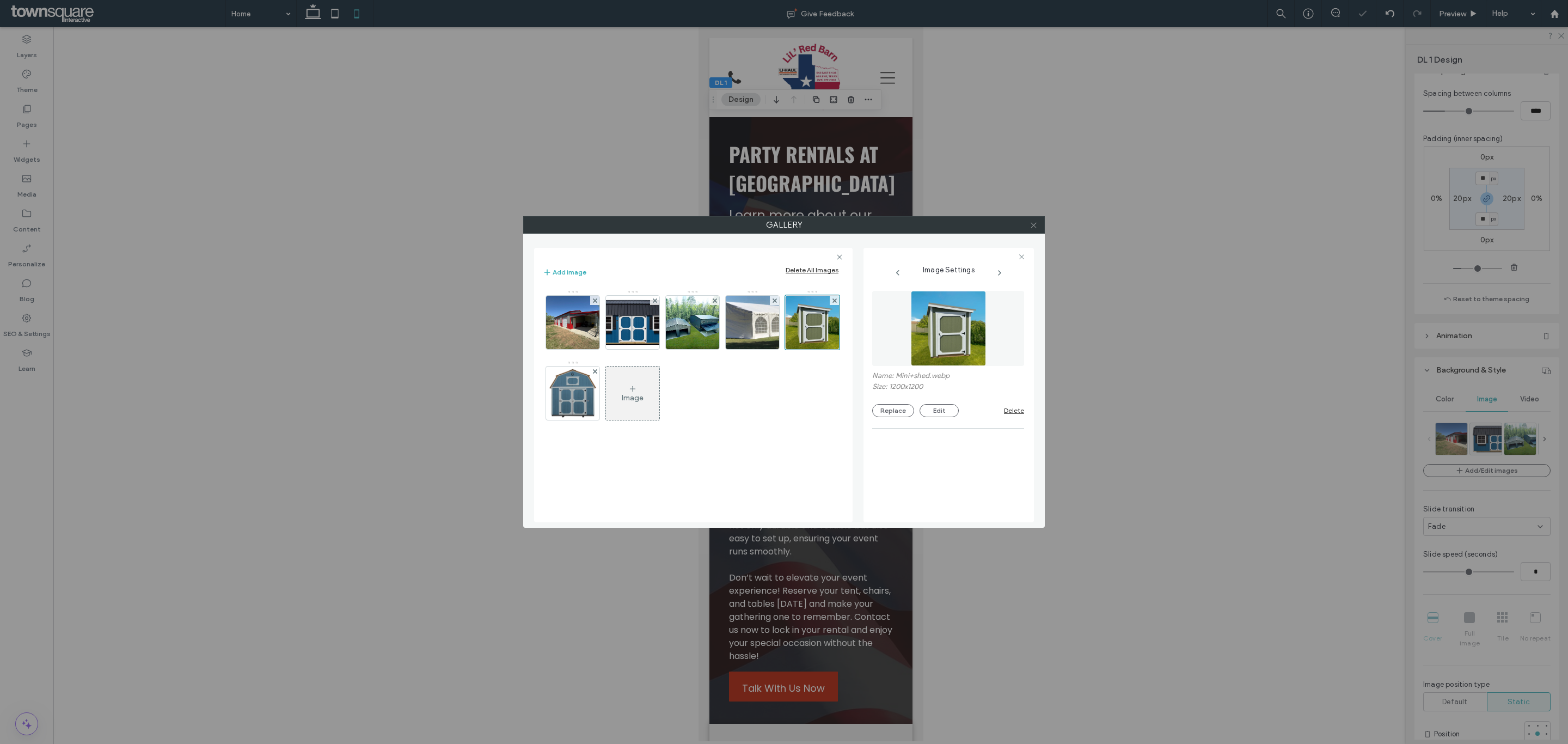
click at [1035, 219] on span at bounding box center [1033, 225] width 8 height 16
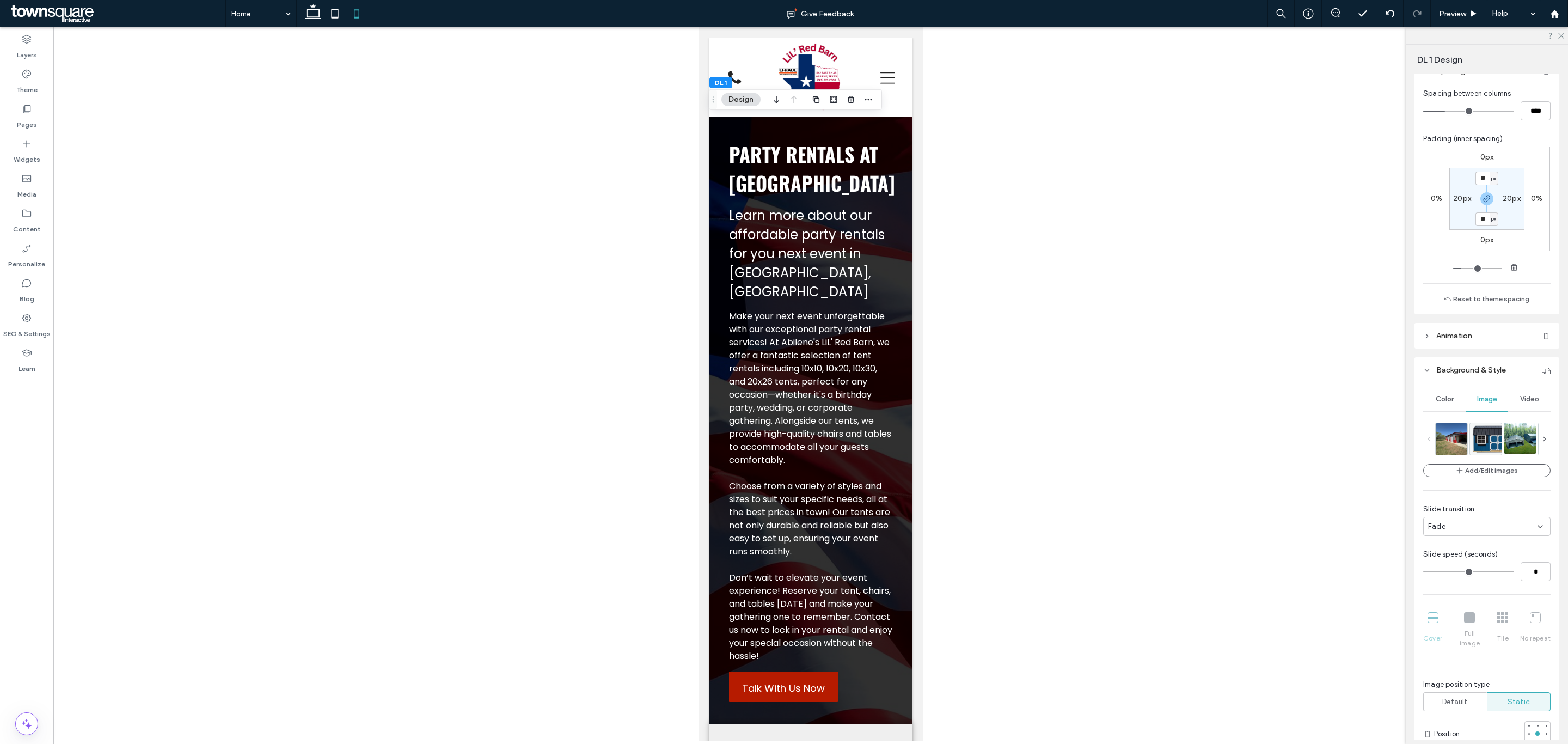
click at [1513, 449] on img at bounding box center [1525, 438] width 42 height 32
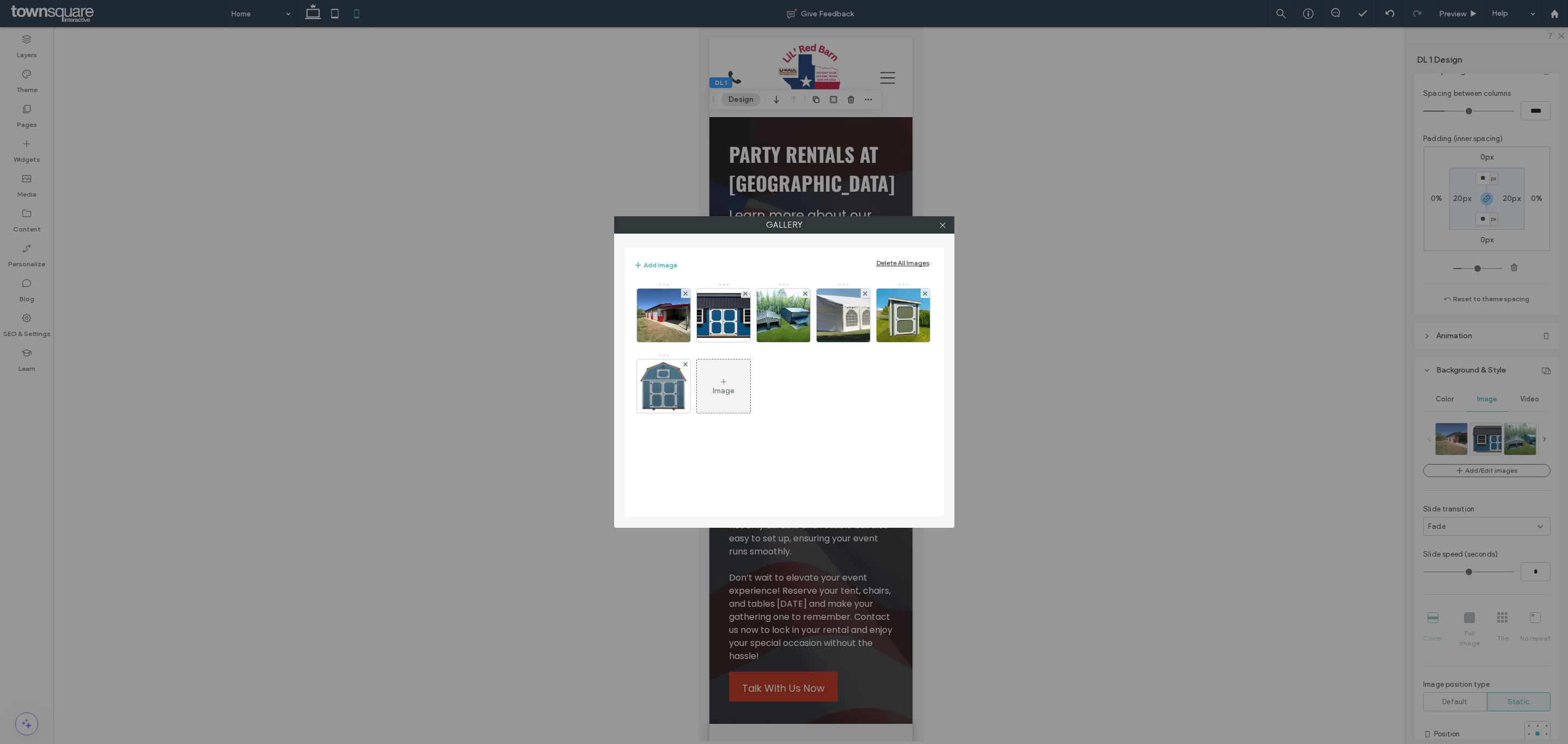
click at [1426, 508] on div "Gallery Add image Delete All Images Image" at bounding box center [784, 372] width 1568 height 744
click at [939, 217] on span at bounding box center [942, 225] width 8 height 16
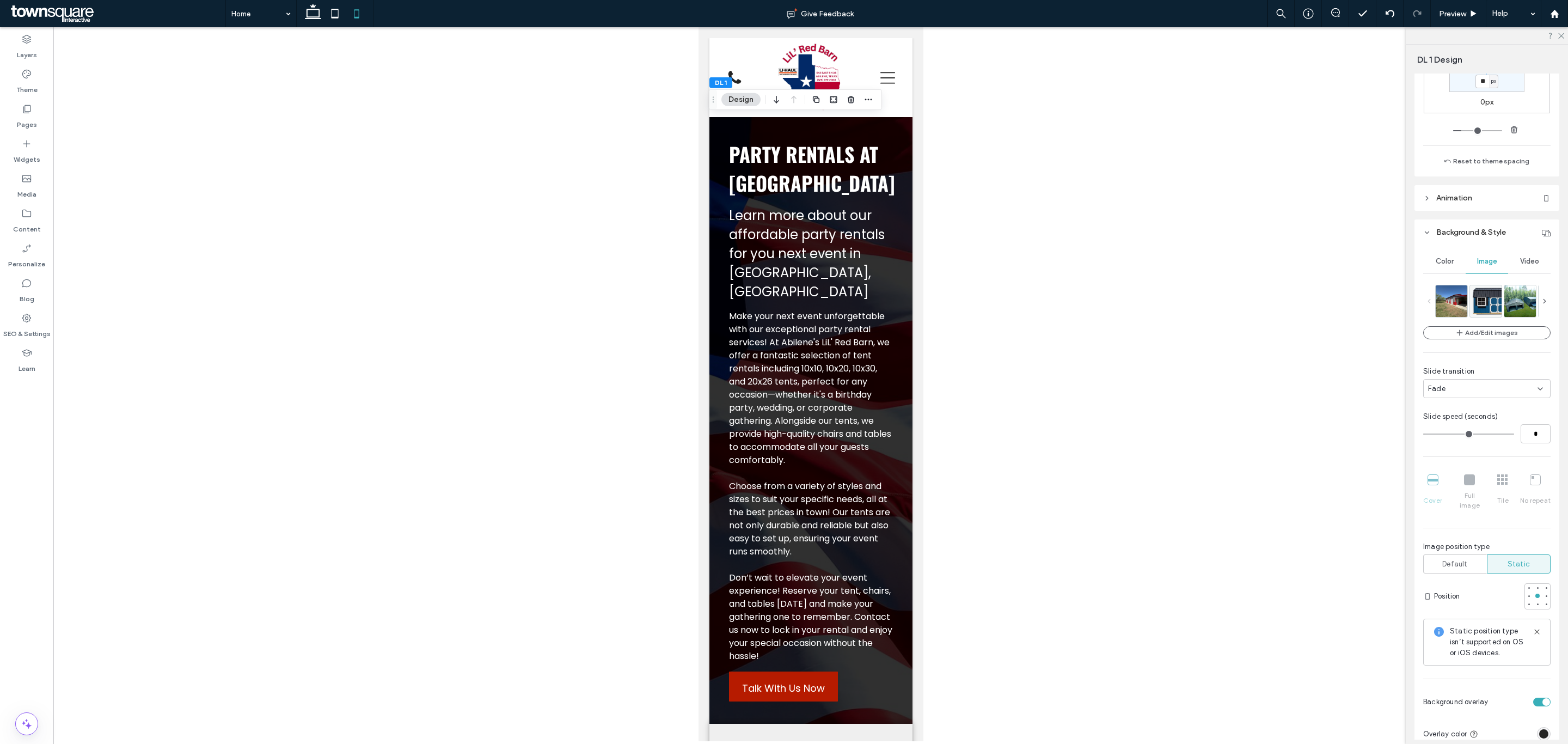
scroll to position [245, 0]
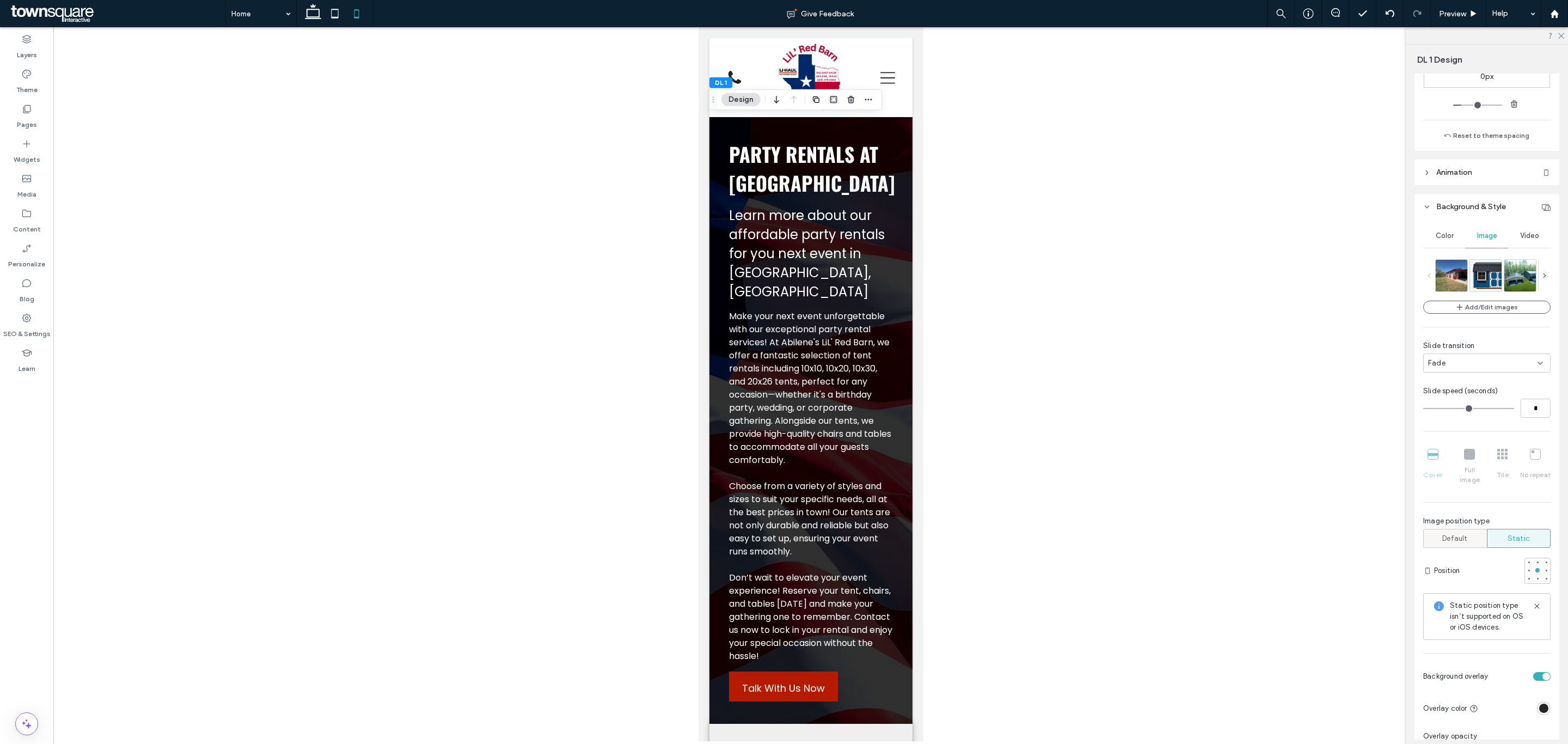
click at [1466, 529] on div "Default" at bounding box center [1455, 538] width 49 height 18
click at [1459, 533] on span "Default" at bounding box center [1454, 539] width 25 height 11
click at [1533, 602] on icon at bounding box center [1537, 606] width 9 height 9
click at [1468, 531] on div "Default" at bounding box center [1455, 538] width 49 height 18
click at [1463, 533] on span "Default" at bounding box center [1454, 539] width 25 height 11
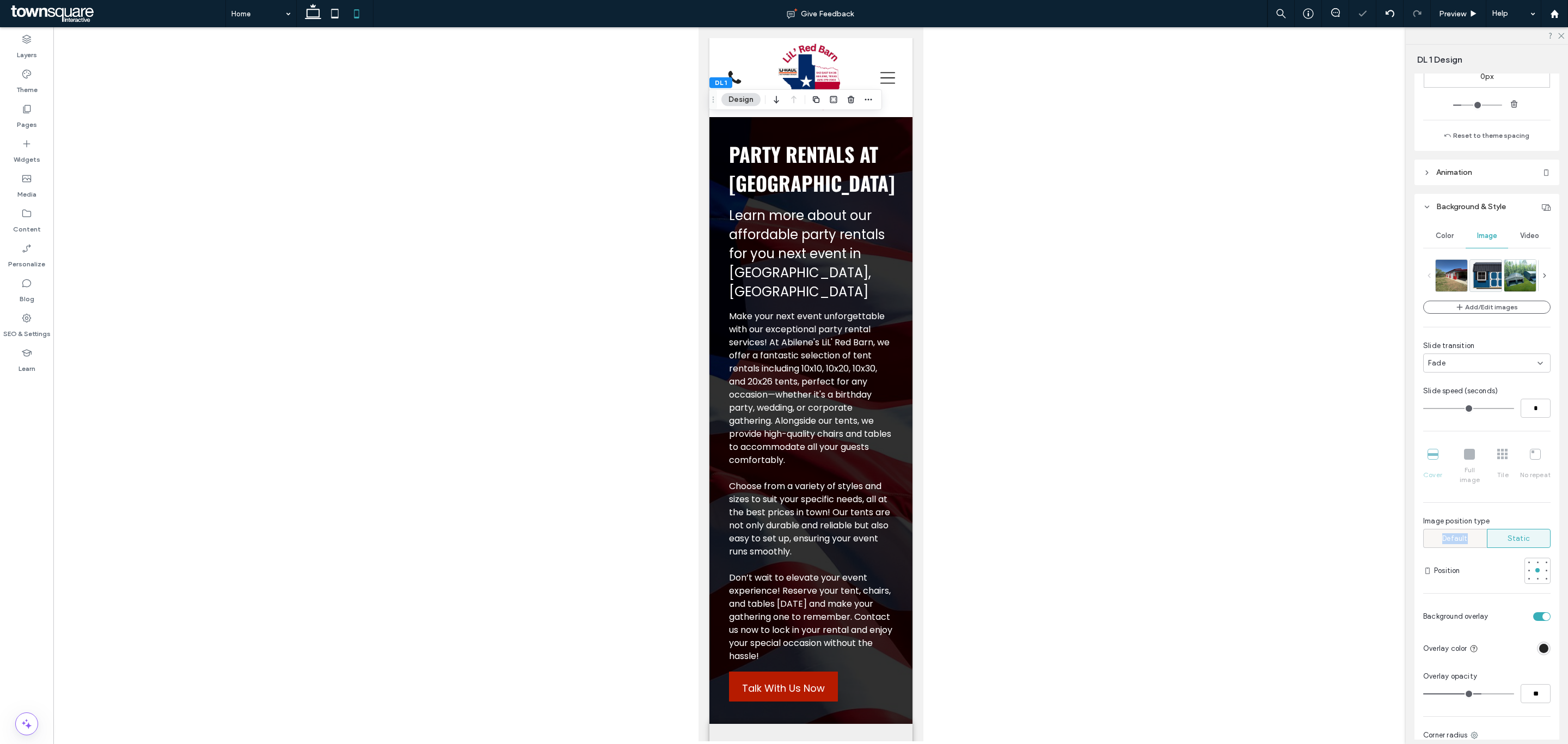
click at [1462, 533] on span "Default" at bounding box center [1454, 539] width 25 height 11
click at [1464, 533] on span "Default" at bounding box center [1454, 539] width 25 height 11
click at [1468, 532] on div "Default" at bounding box center [1455, 538] width 49 height 18
click at [1511, 533] on span "Static" at bounding box center [1519, 539] width 23 height 11
click at [1477, 280] on img at bounding box center [1498, 275] width 56 height 32
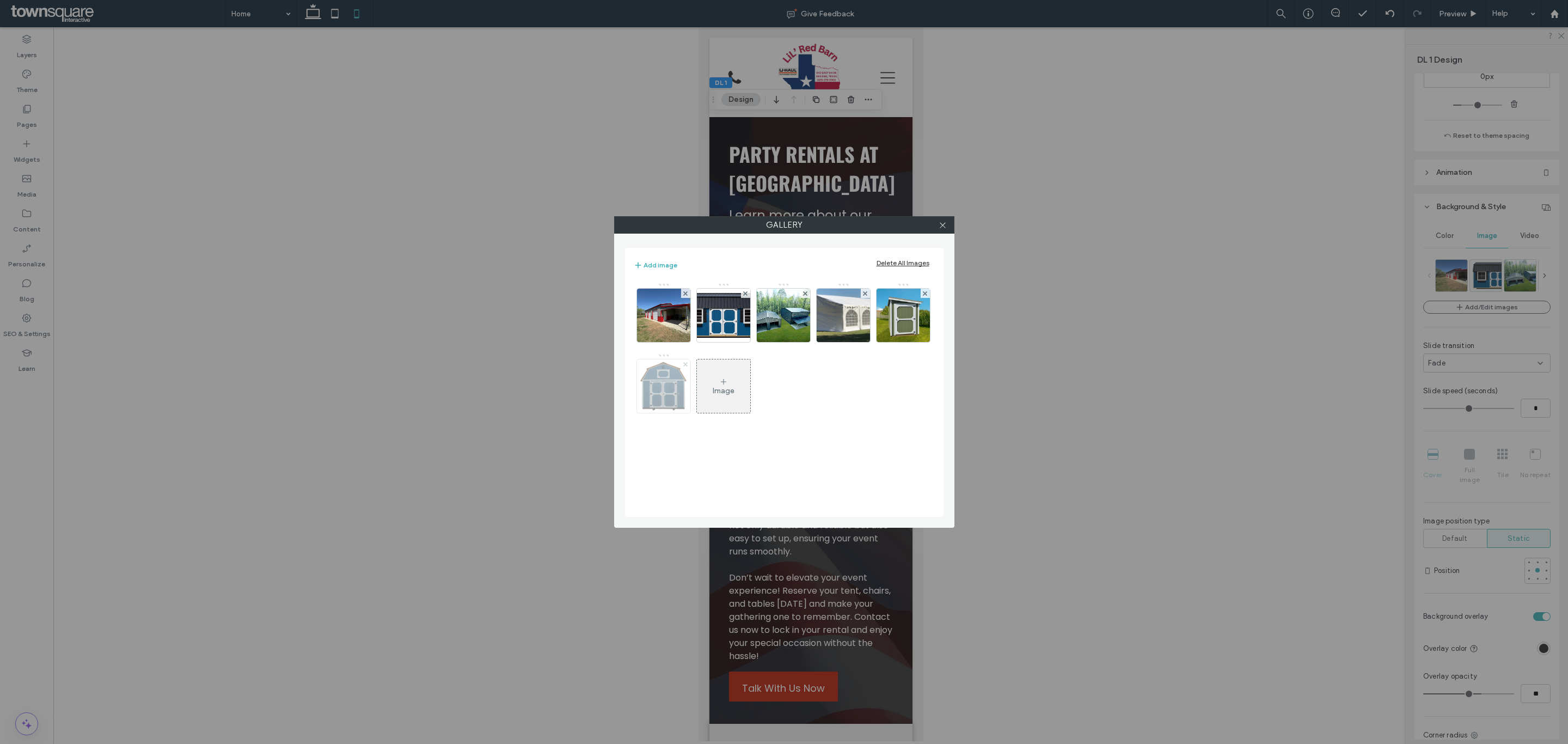
click at [688, 362] on span at bounding box center [685, 363] width 4 height 9
click at [923, 296] on icon at bounding box center [925, 293] width 4 height 4
click at [940, 222] on icon at bounding box center [942, 225] width 8 height 8
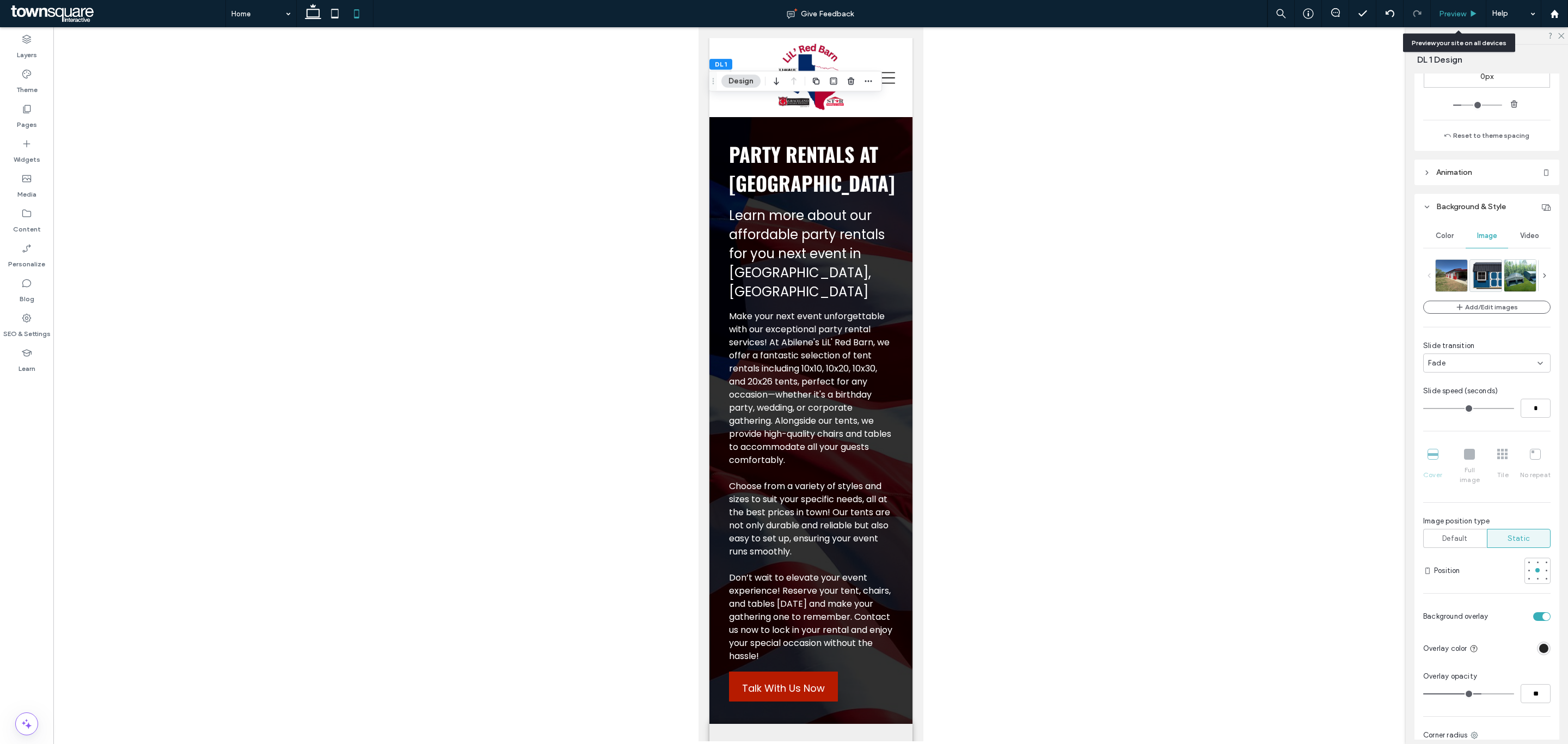
click at [1462, 16] on span "Preview" at bounding box center [1452, 13] width 27 height 9
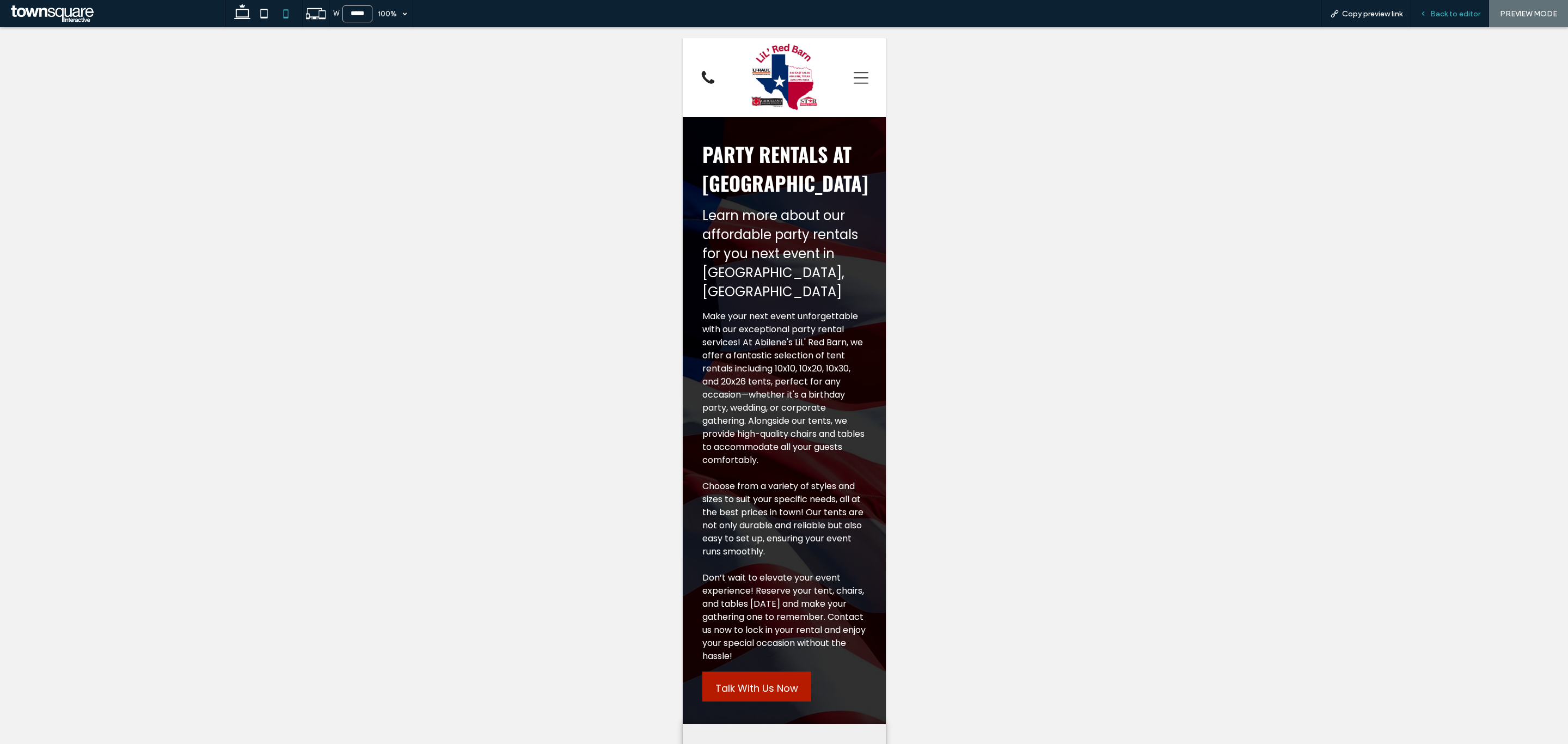
click at [1475, 4] on div "Back to editor" at bounding box center [1450, 13] width 78 height 27
click at [1446, 19] on div "Back to editor" at bounding box center [1450, 13] width 78 height 27
click at [1446, 16] on span "Back to editor" at bounding box center [1455, 13] width 50 height 9
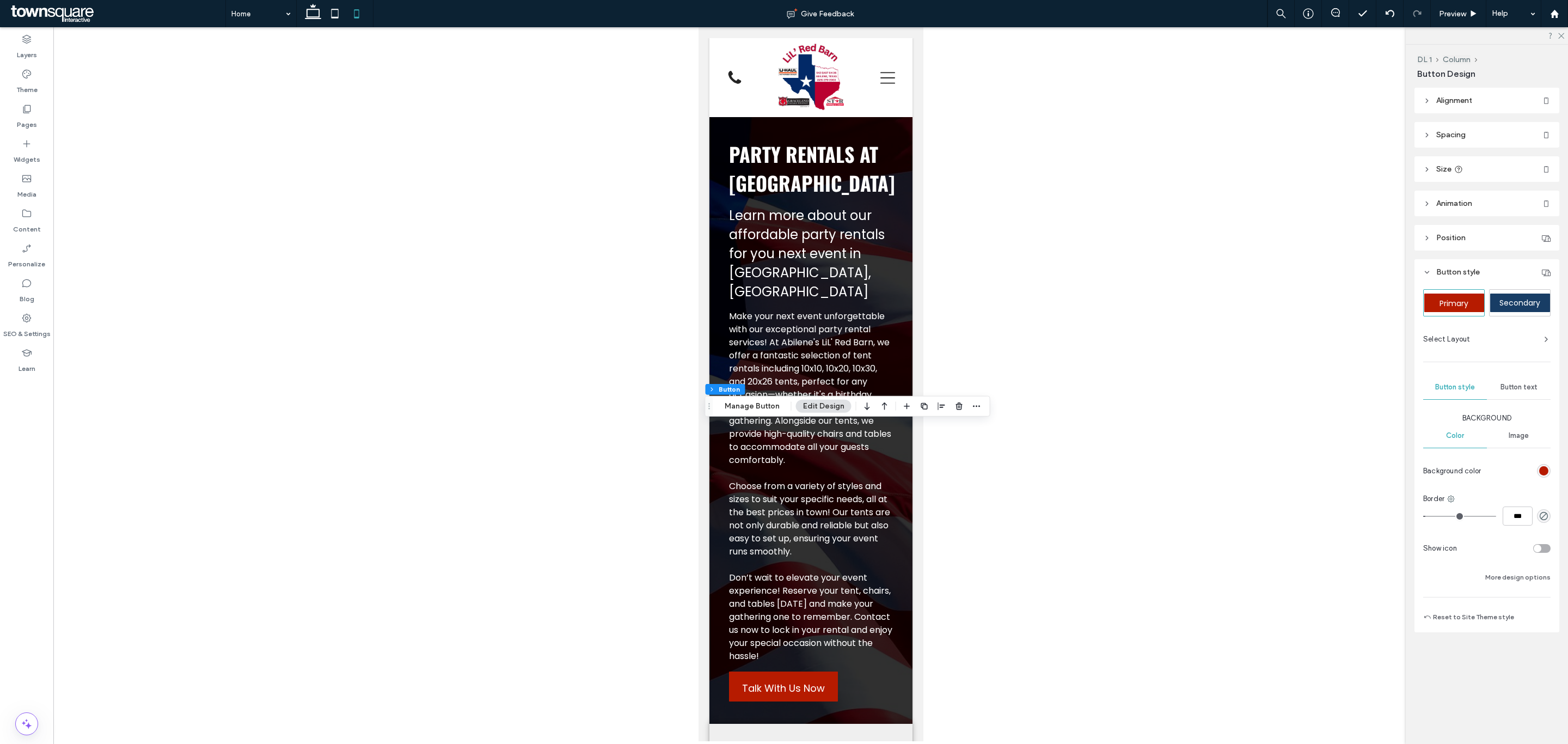
type input "**"
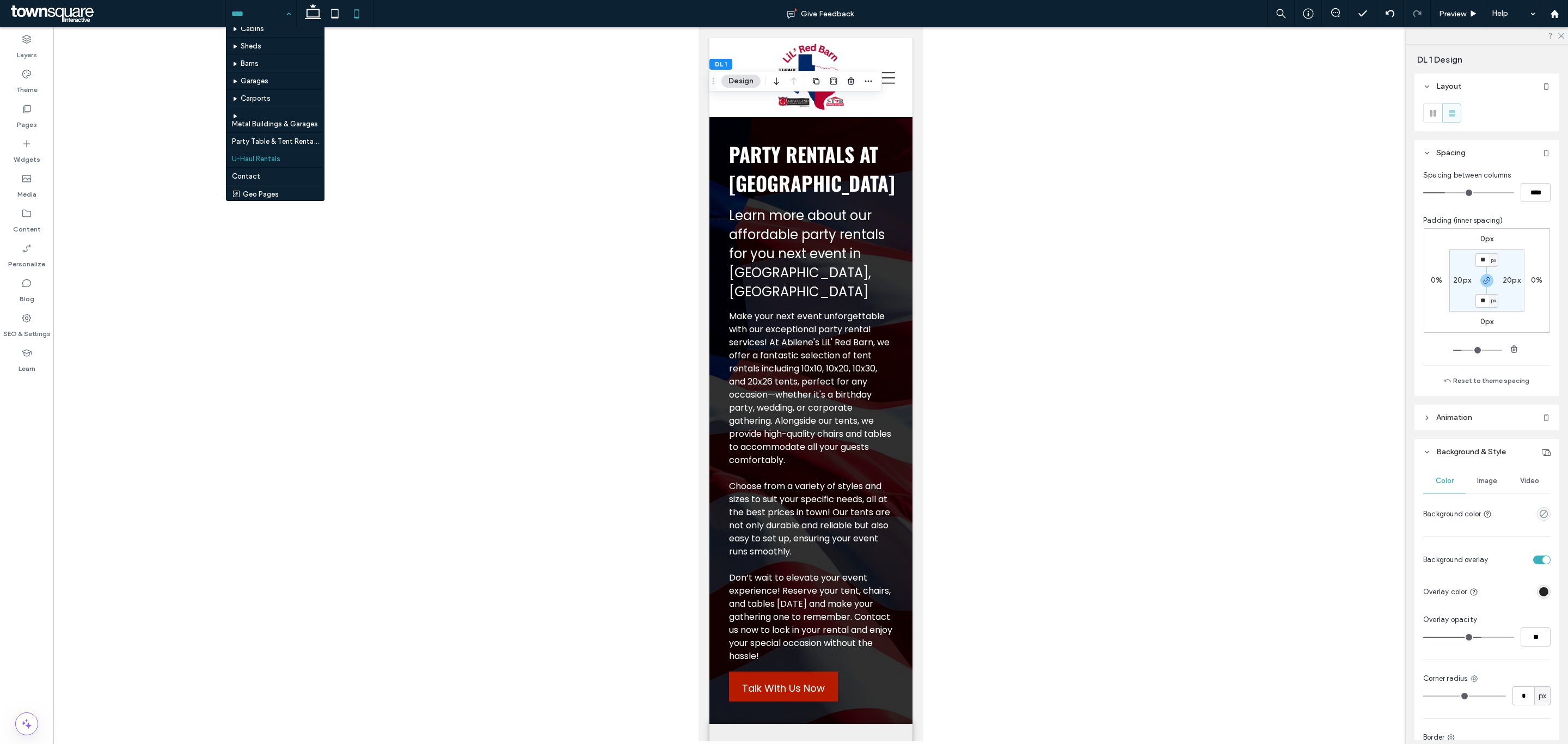
scroll to position [30, 0]
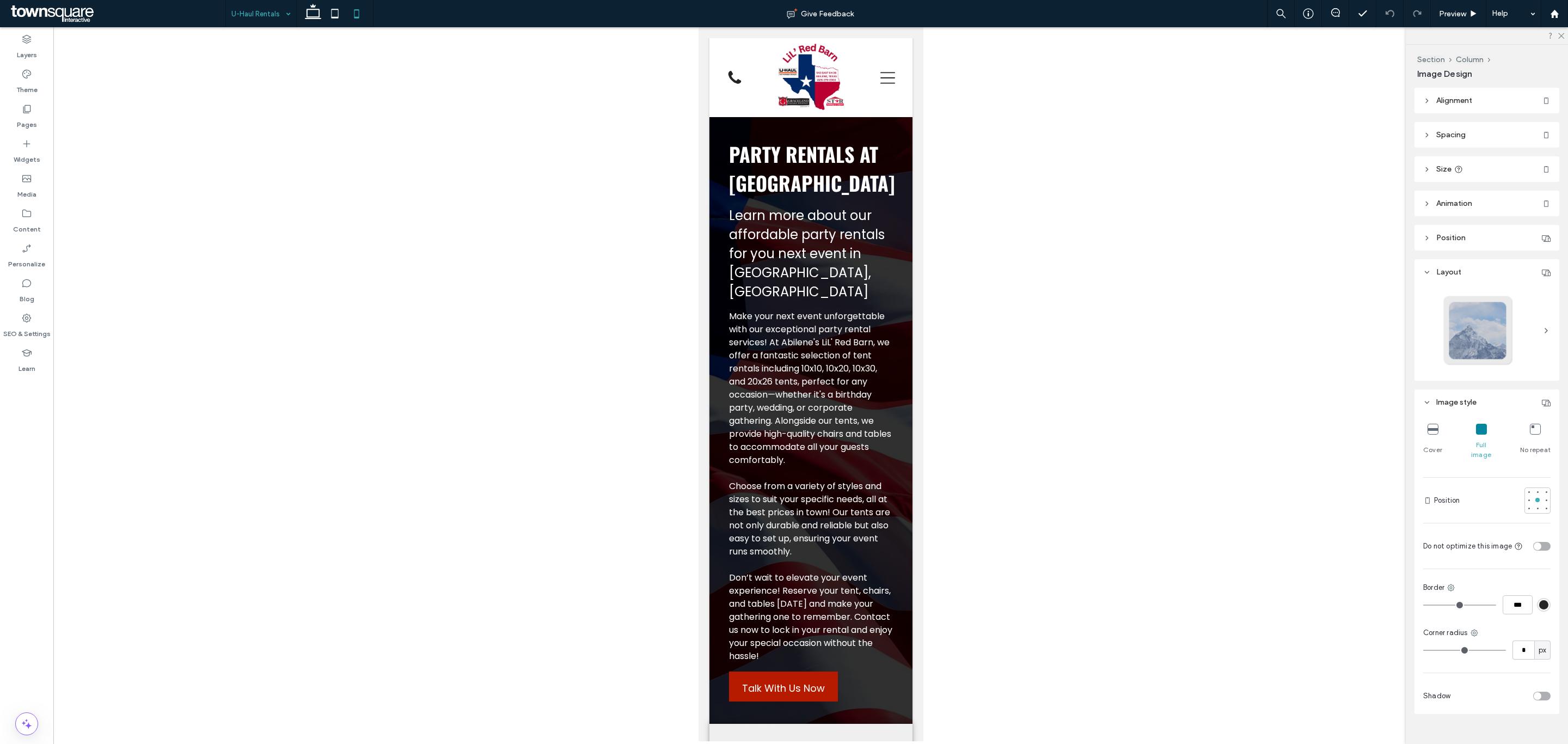
type input "**"
type input "****"
click at [756, 351] on button "Manage Image" at bounding box center [751, 349] width 68 height 13
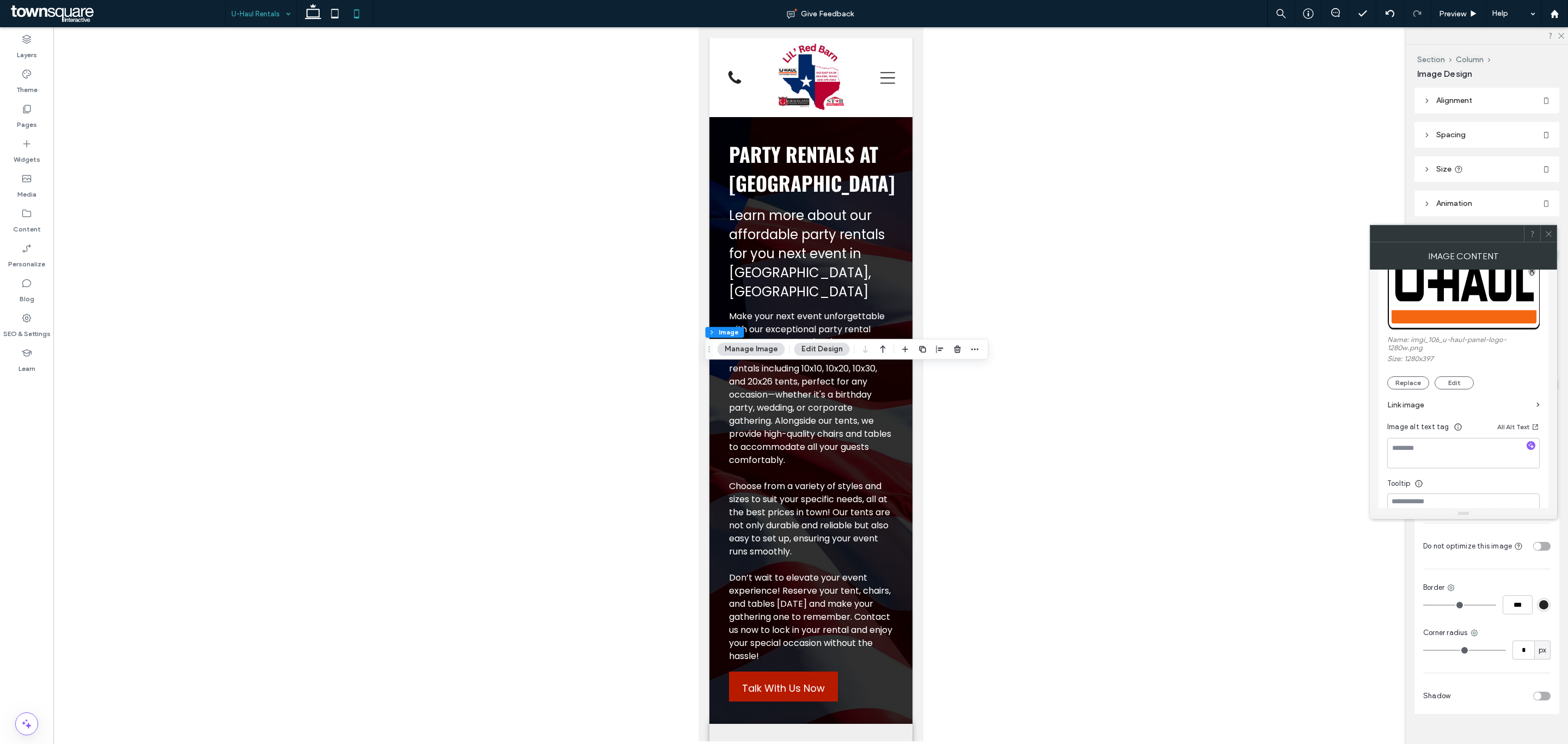
scroll to position [163, 0]
click at [1437, 387] on label "Link image" at bounding box center [1460, 390] width 145 height 20
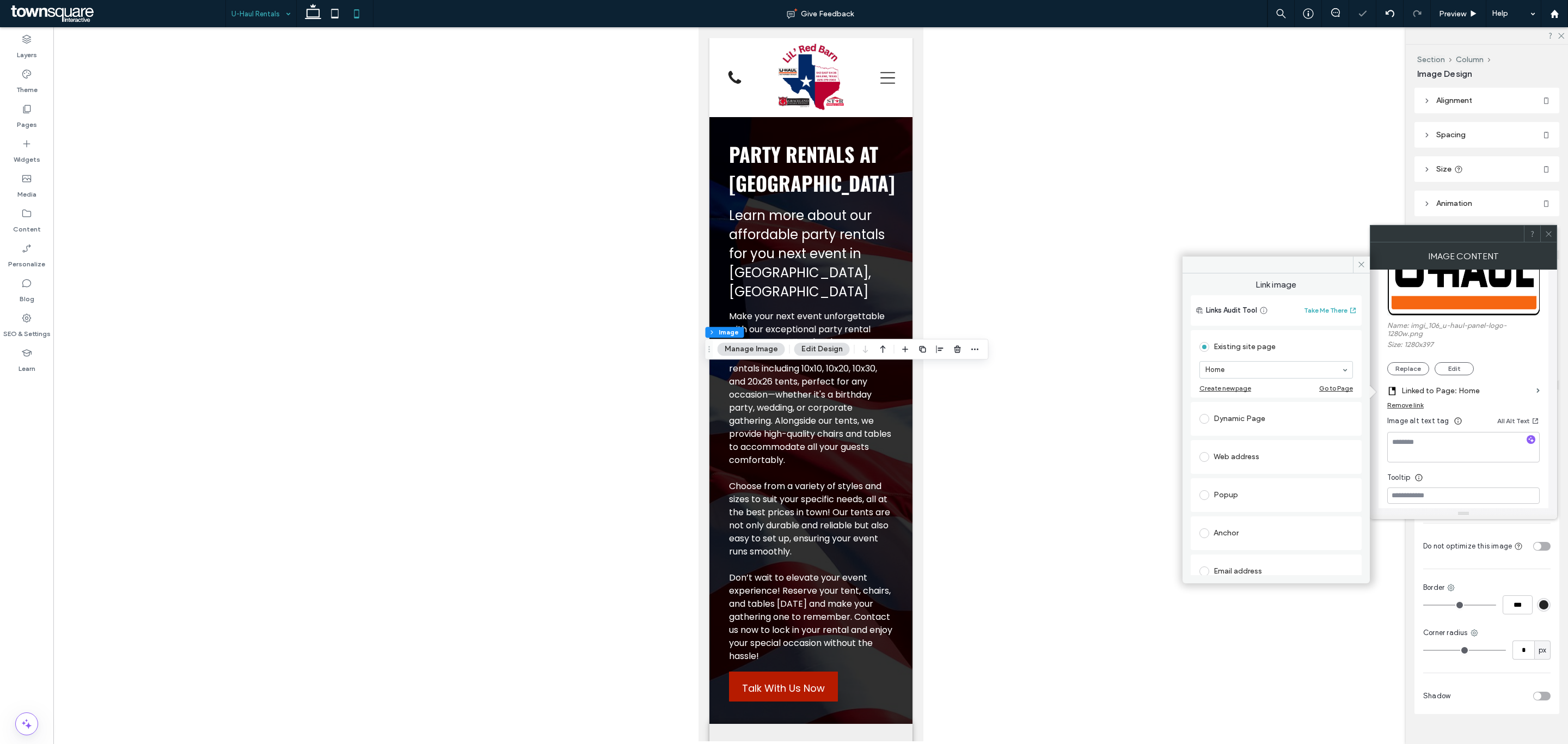
click at [1261, 456] on div "Web address" at bounding box center [1276, 457] width 153 height 18
click at [1266, 440] on input "url" at bounding box center [1276, 444] width 153 height 14
paste input "**********"
type input "**********"
click at [1301, 412] on div "Web address" at bounding box center [1276, 421] width 153 height 20
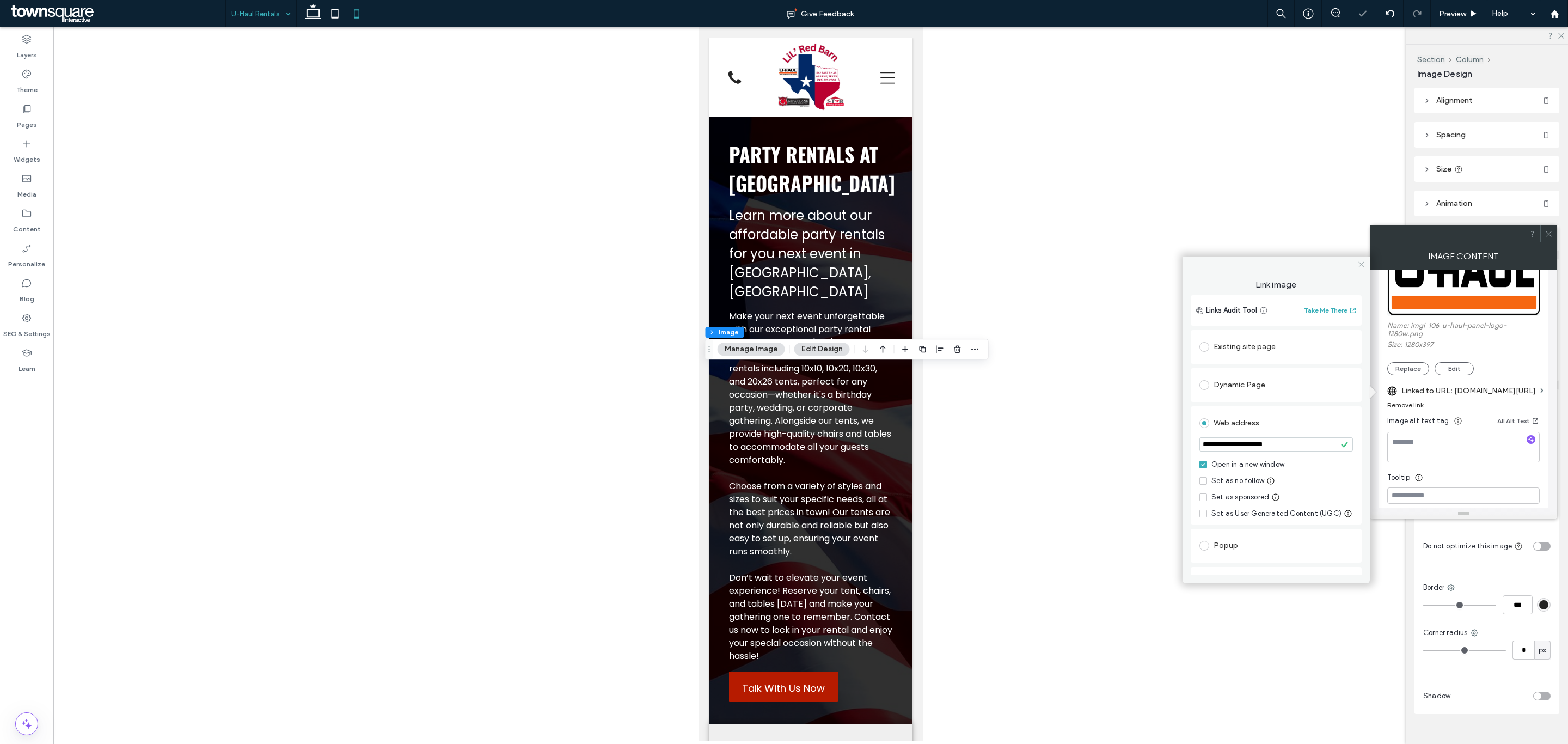
click at [1356, 261] on span at bounding box center [1362, 264] width 17 height 16
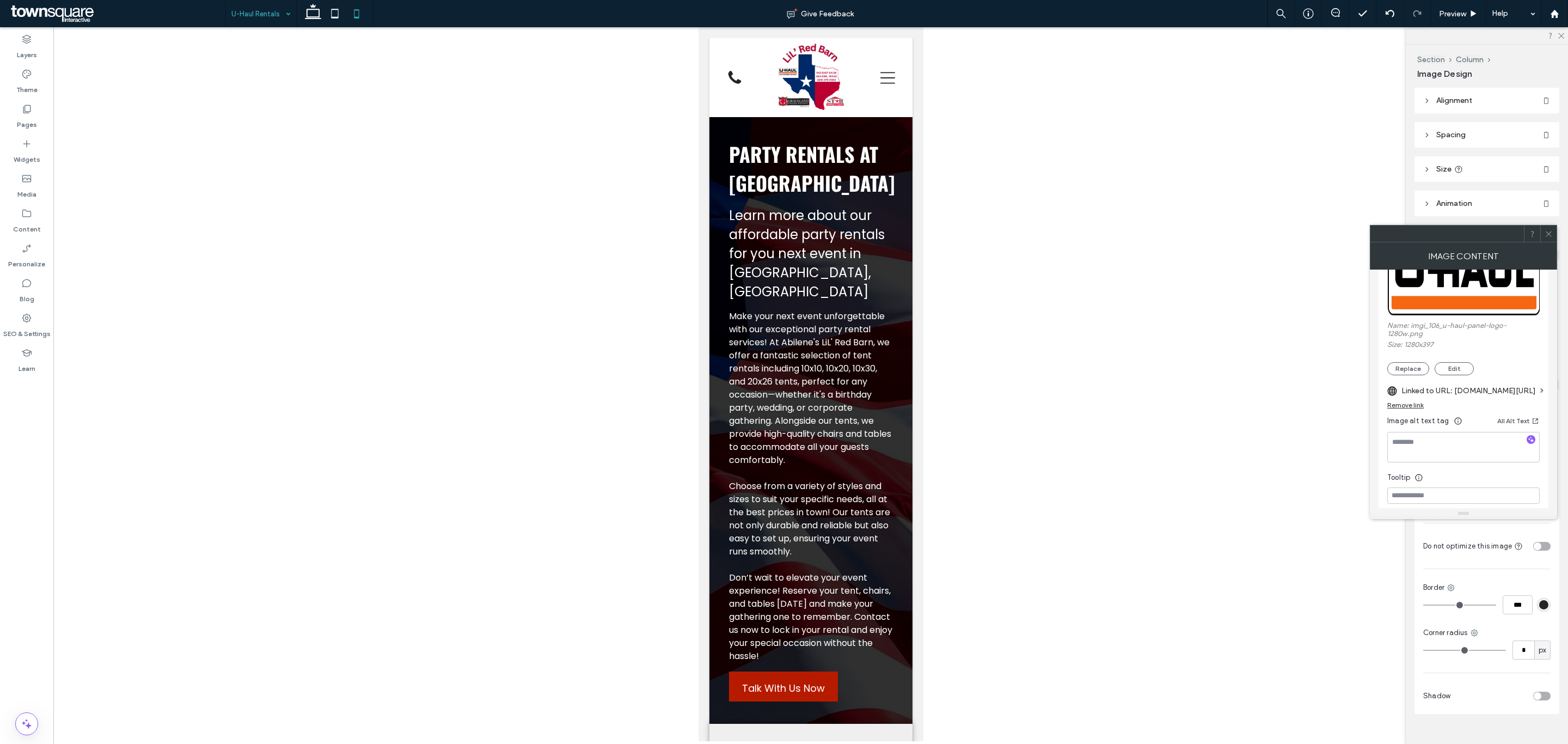
type input "***"
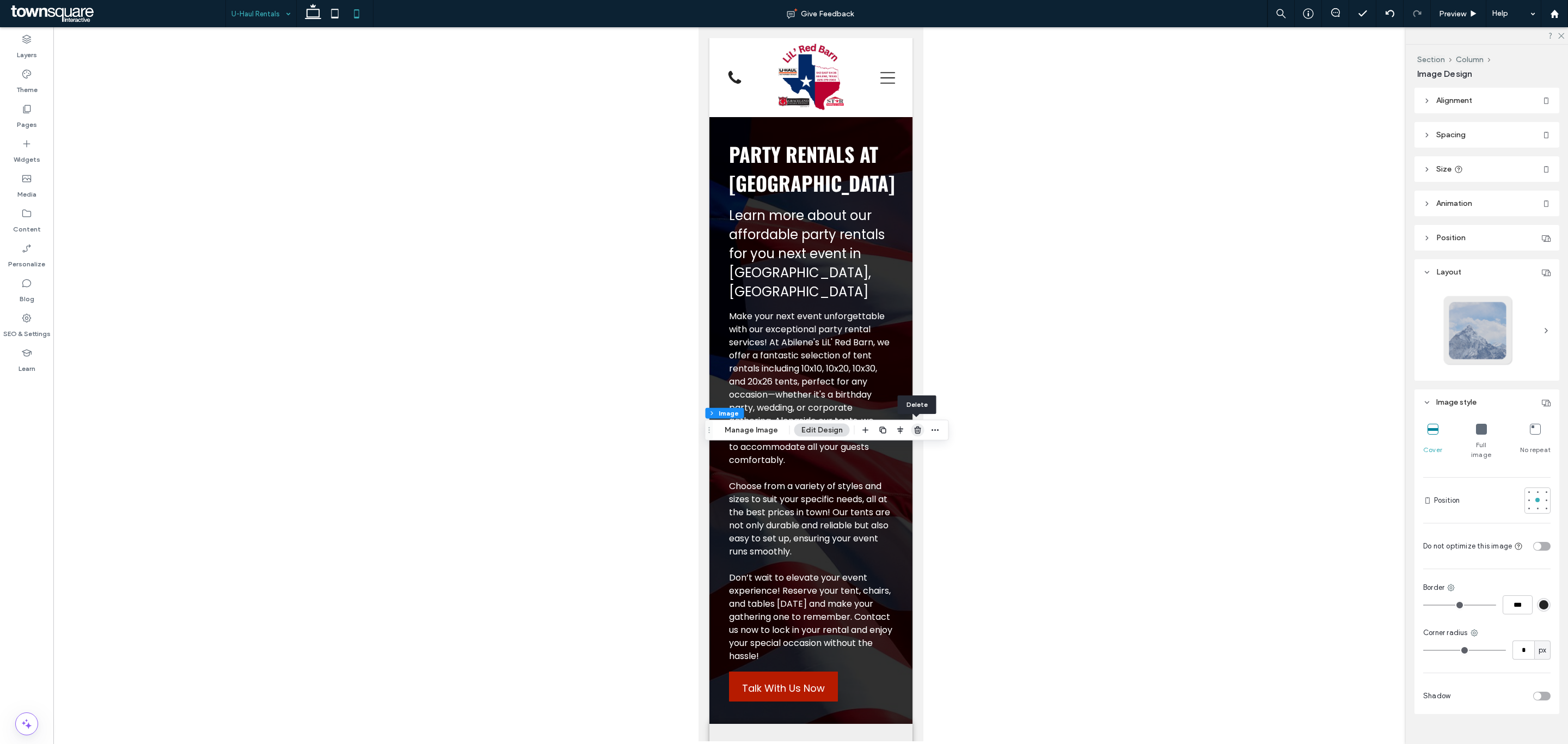
click at [915, 432] on icon "button" at bounding box center [918, 430] width 9 height 9
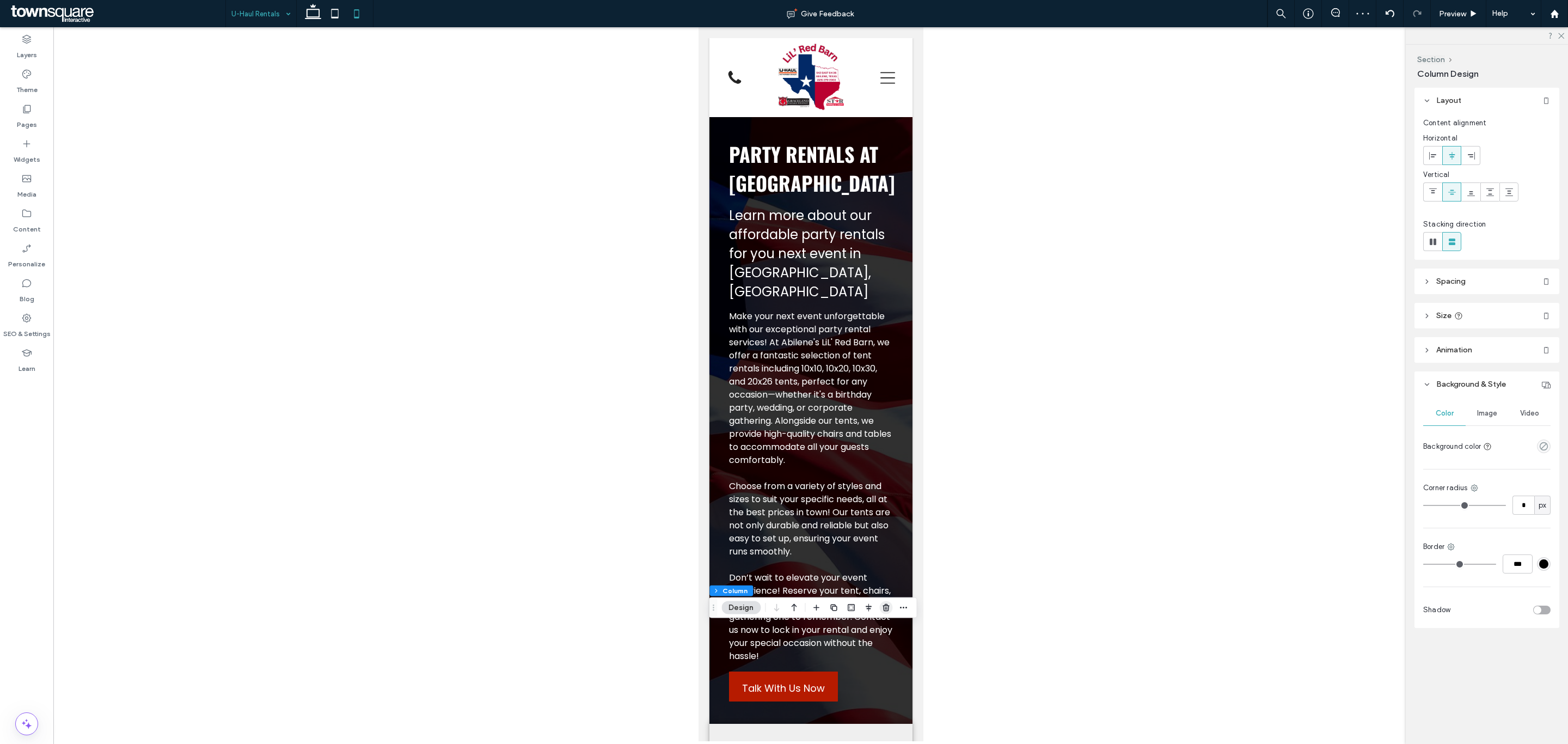
click at [889, 606] on use "button" at bounding box center [886, 608] width 7 height 7
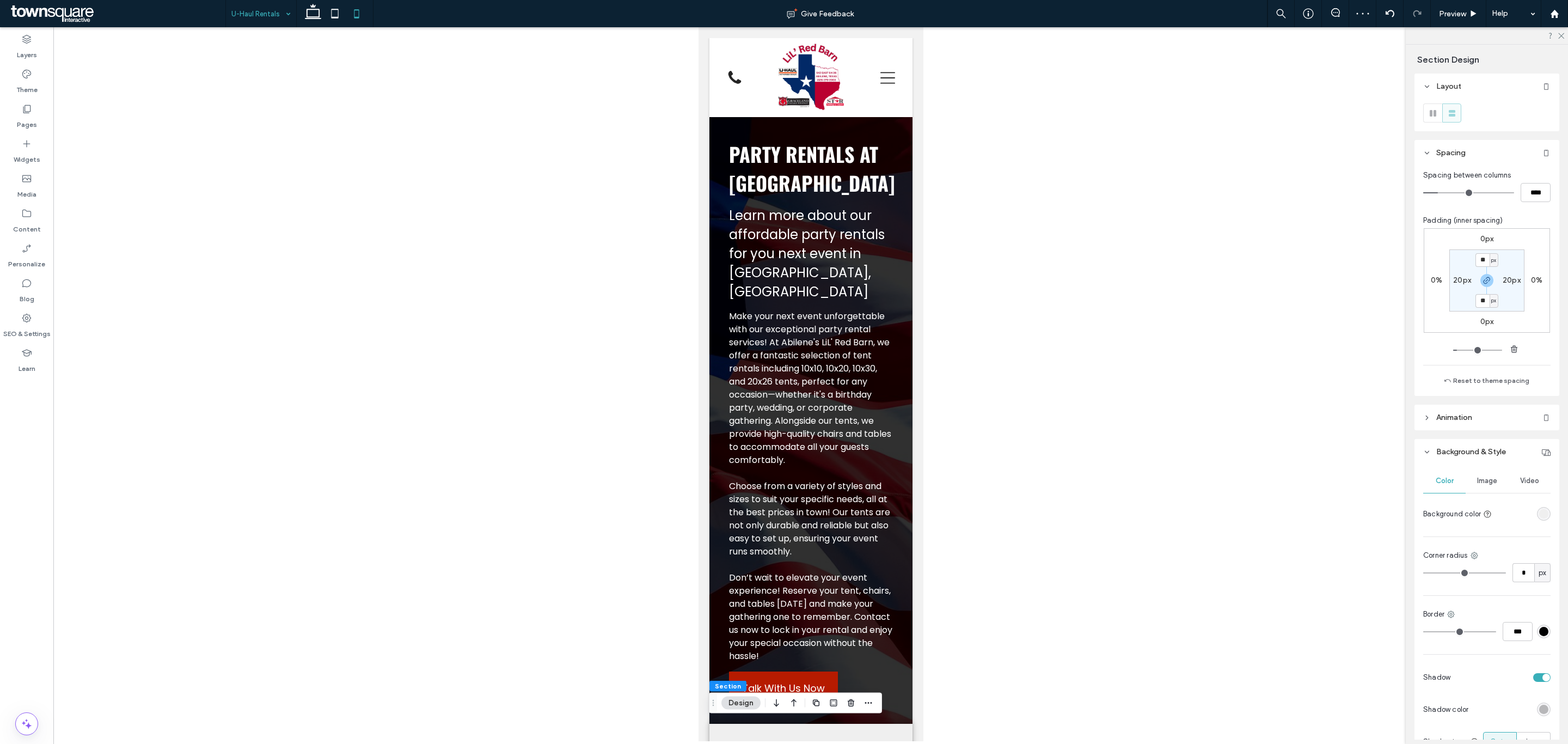
drag, startPoint x: 270, startPoint y: 18, endPoint x: 273, endPoint y: 23, distance: 5.8
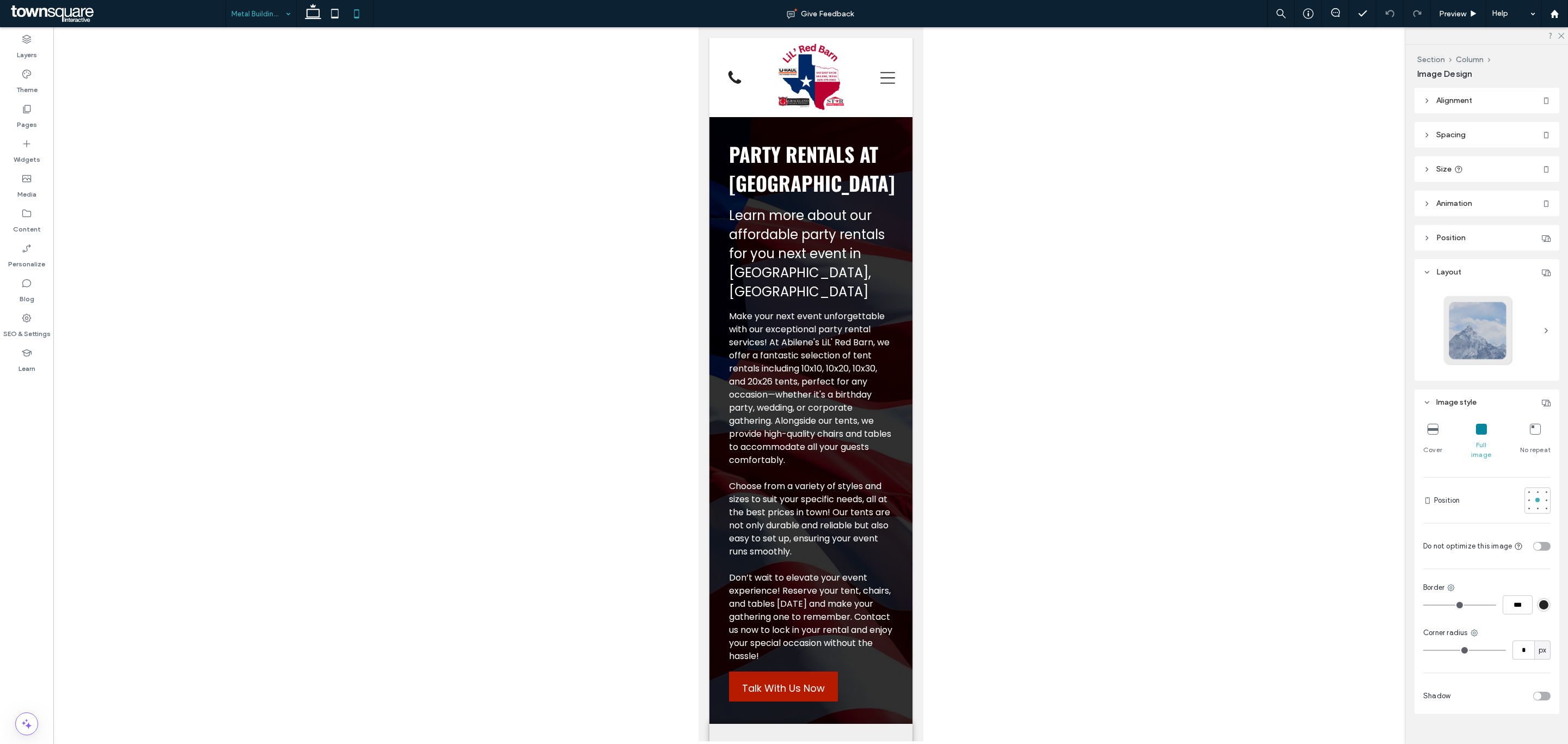
type input "***"
type input "****"
click at [758, 386] on button "Manage Image" at bounding box center [751, 382] width 68 height 13
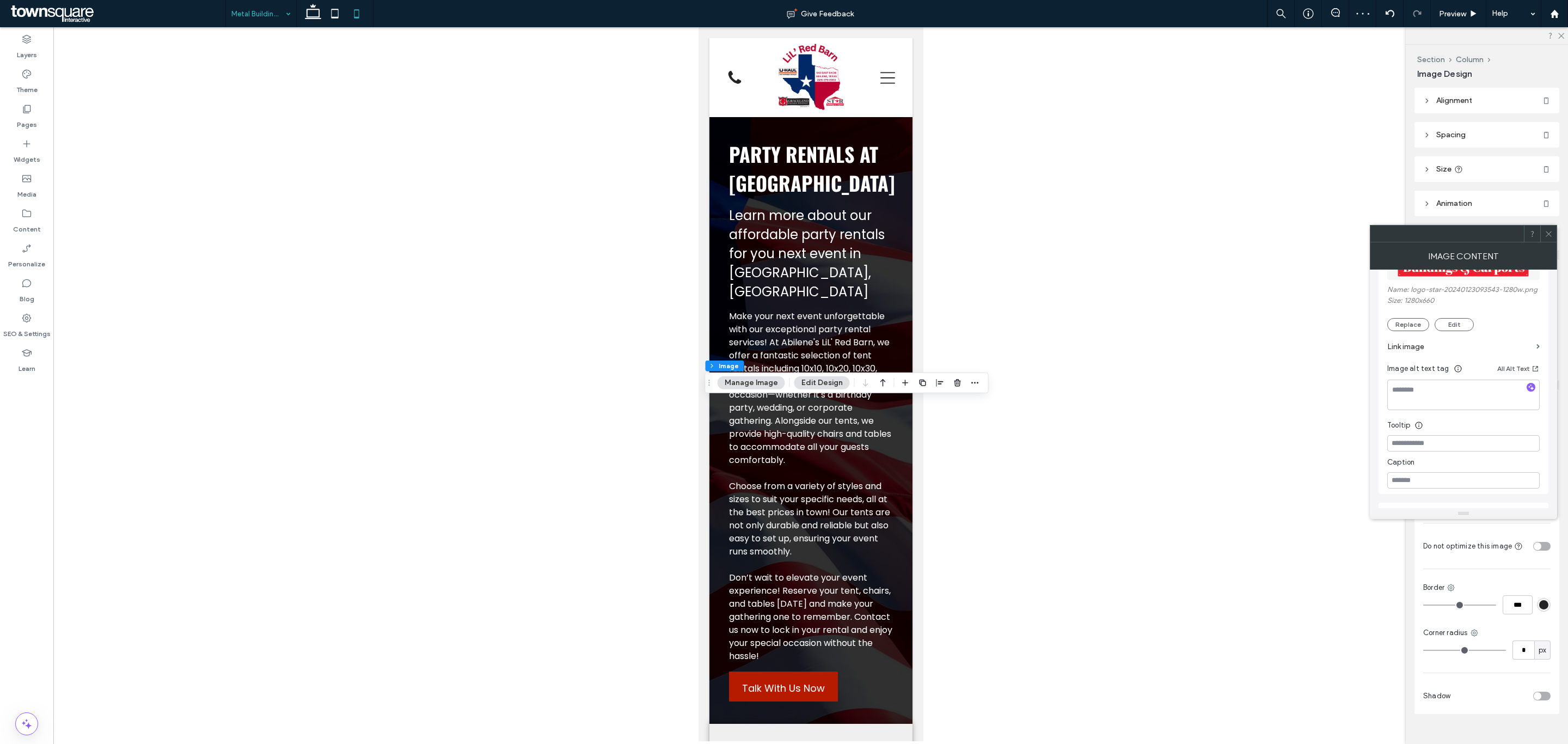
scroll to position [163, 0]
click at [1420, 384] on label "Link image" at bounding box center [1460, 382] width 145 height 20
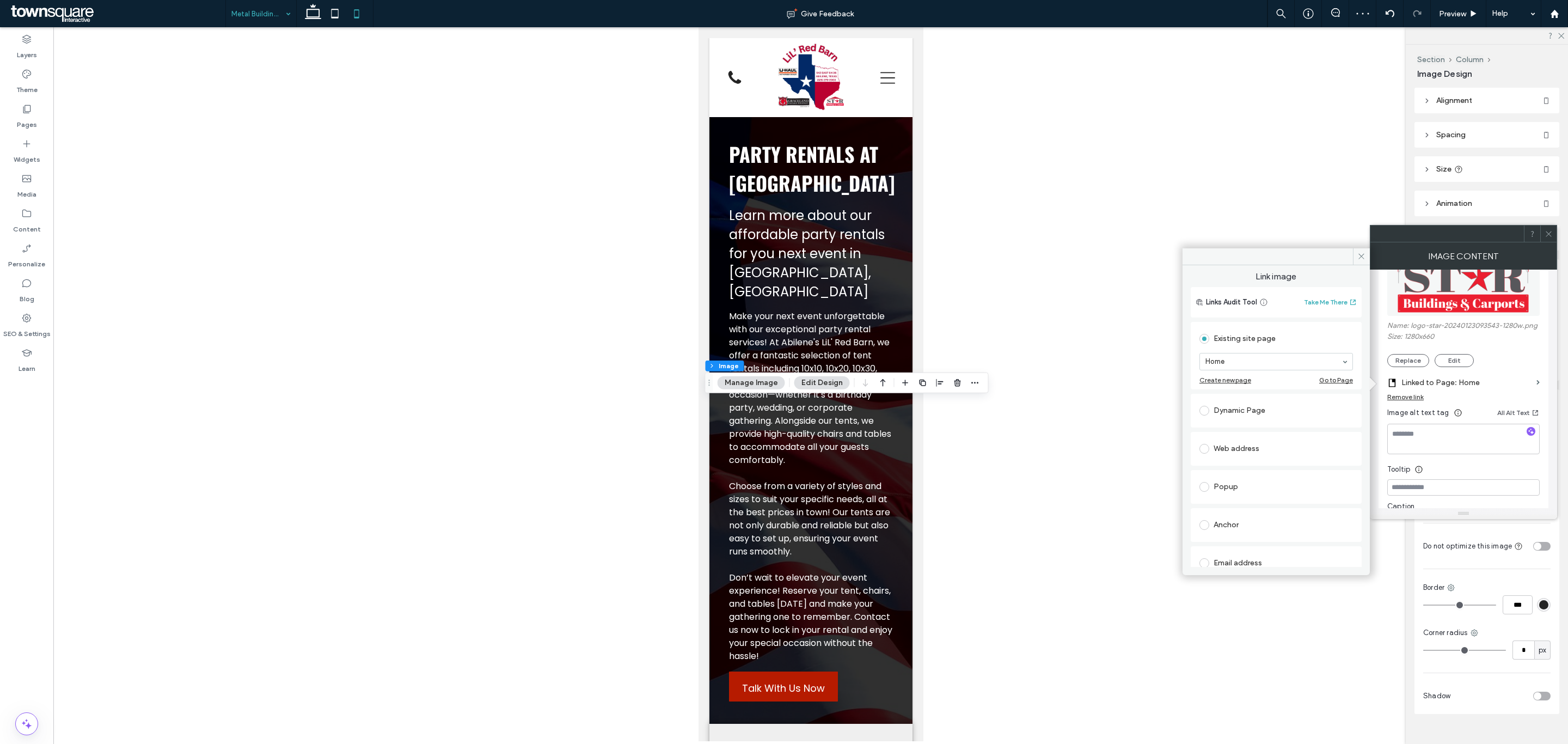
click at [1256, 450] on div "Web address" at bounding box center [1276, 449] width 153 height 18
click at [1271, 438] on input "url" at bounding box center [1276, 436] width 153 height 14
paste input "**********"
type input "**********"
click at [1292, 418] on div "Web address" at bounding box center [1276, 415] width 153 height 18
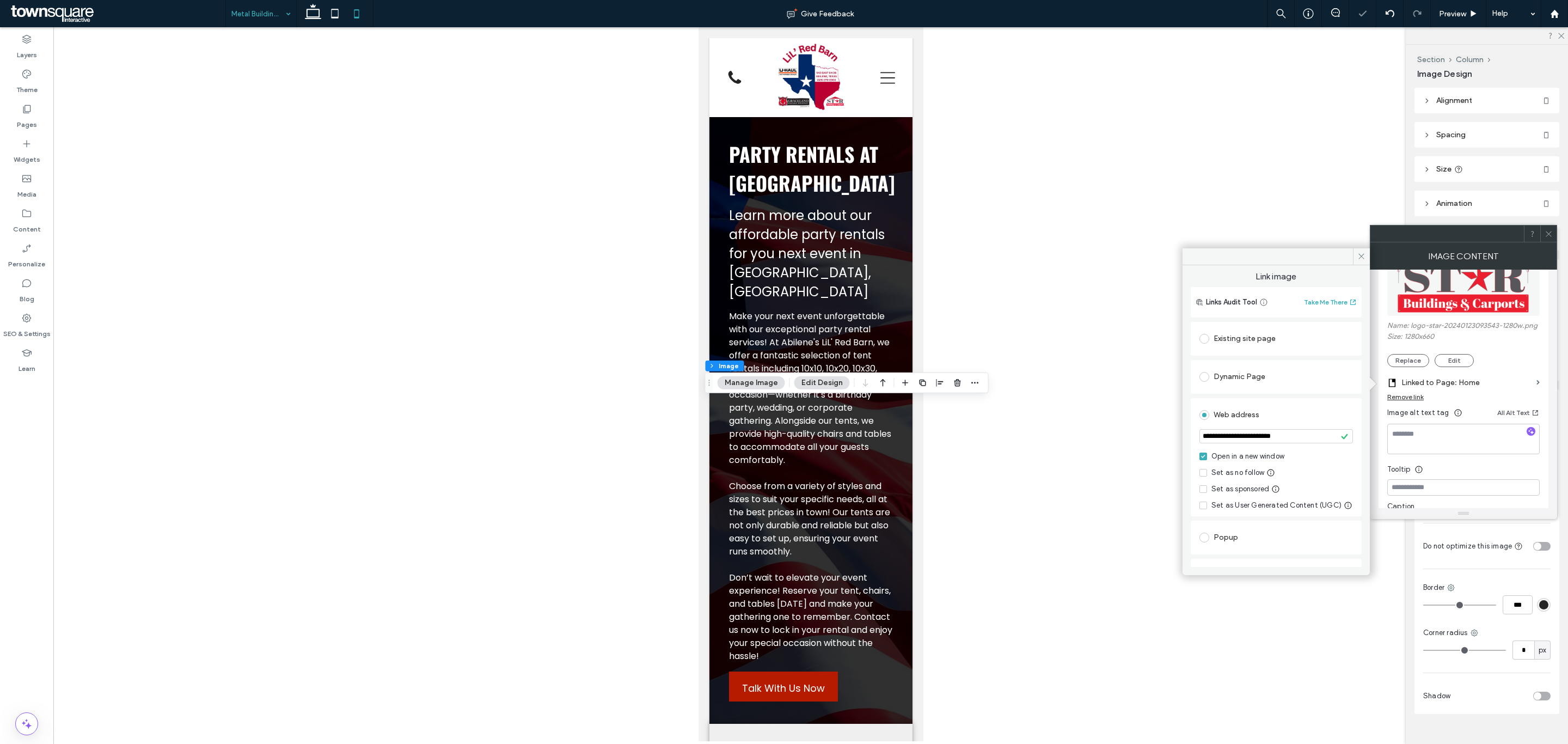
click at [539, 427] on div at bounding box center [811, 384] width 1514 height 714
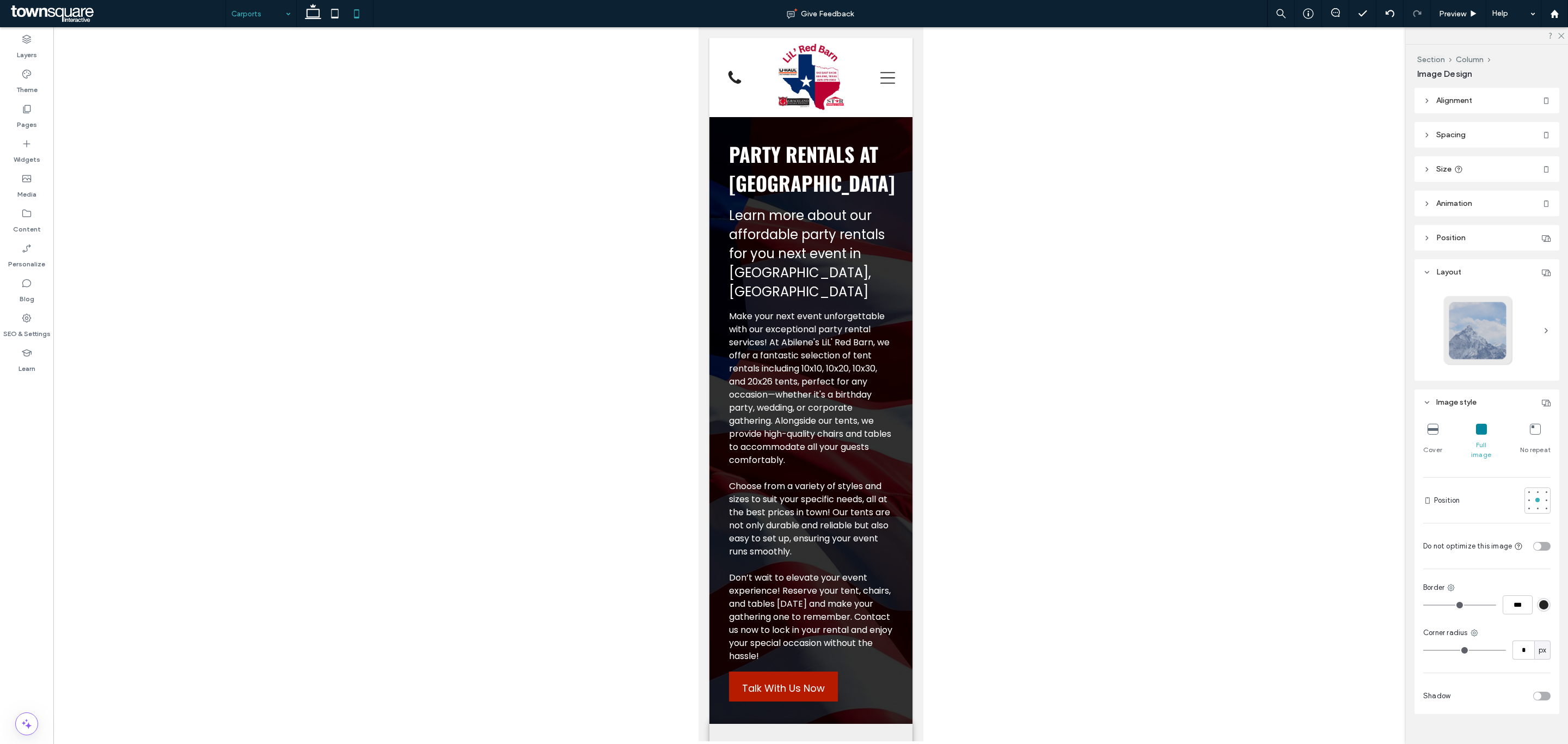
type input "***"
type input "****"
click at [733, 250] on button "Manage Image" at bounding box center [751, 254] width 68 height 13
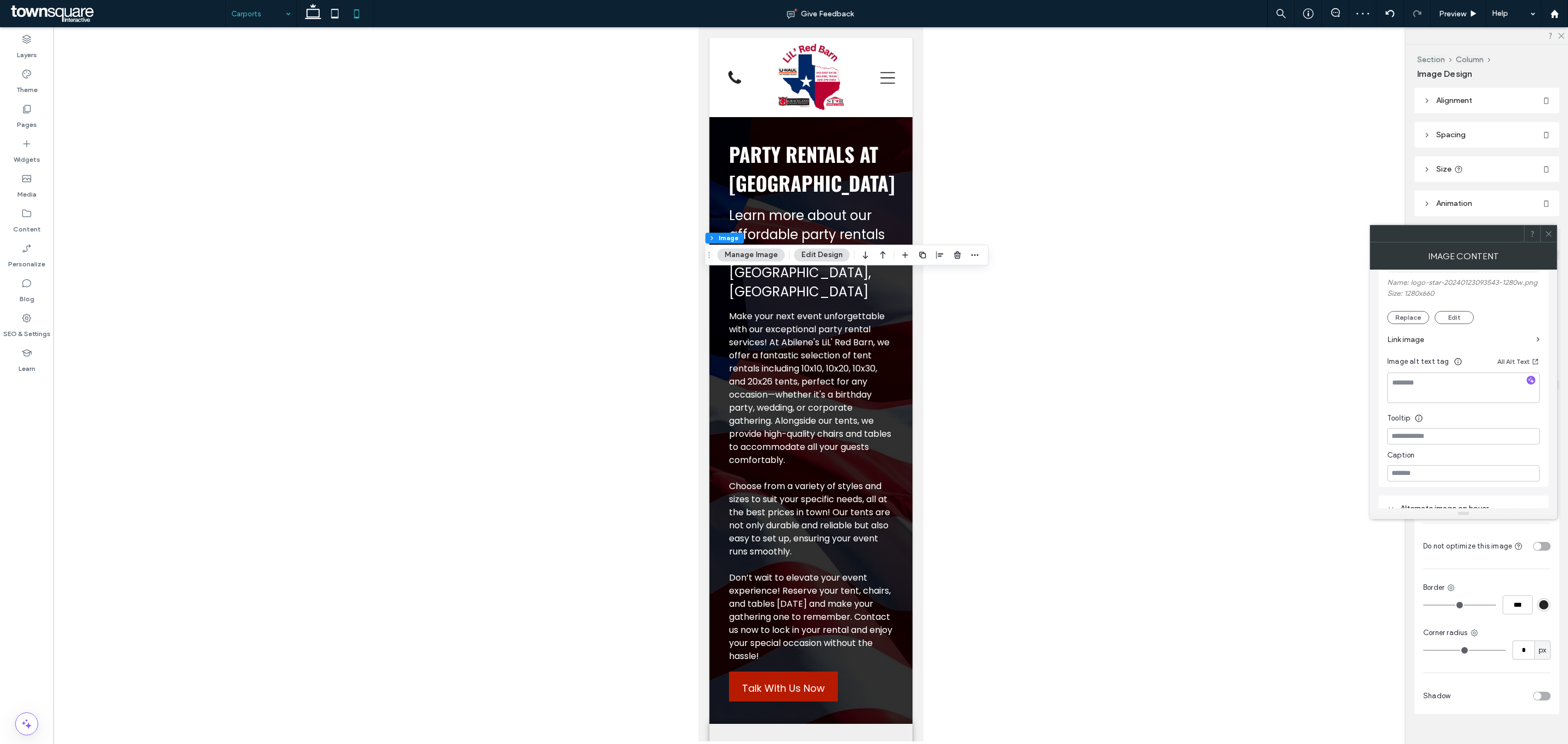
scroll to position [245, 0]
click at [1426, 297] on label "Link image" at bounding box center [1460, 301] width 145 height 20
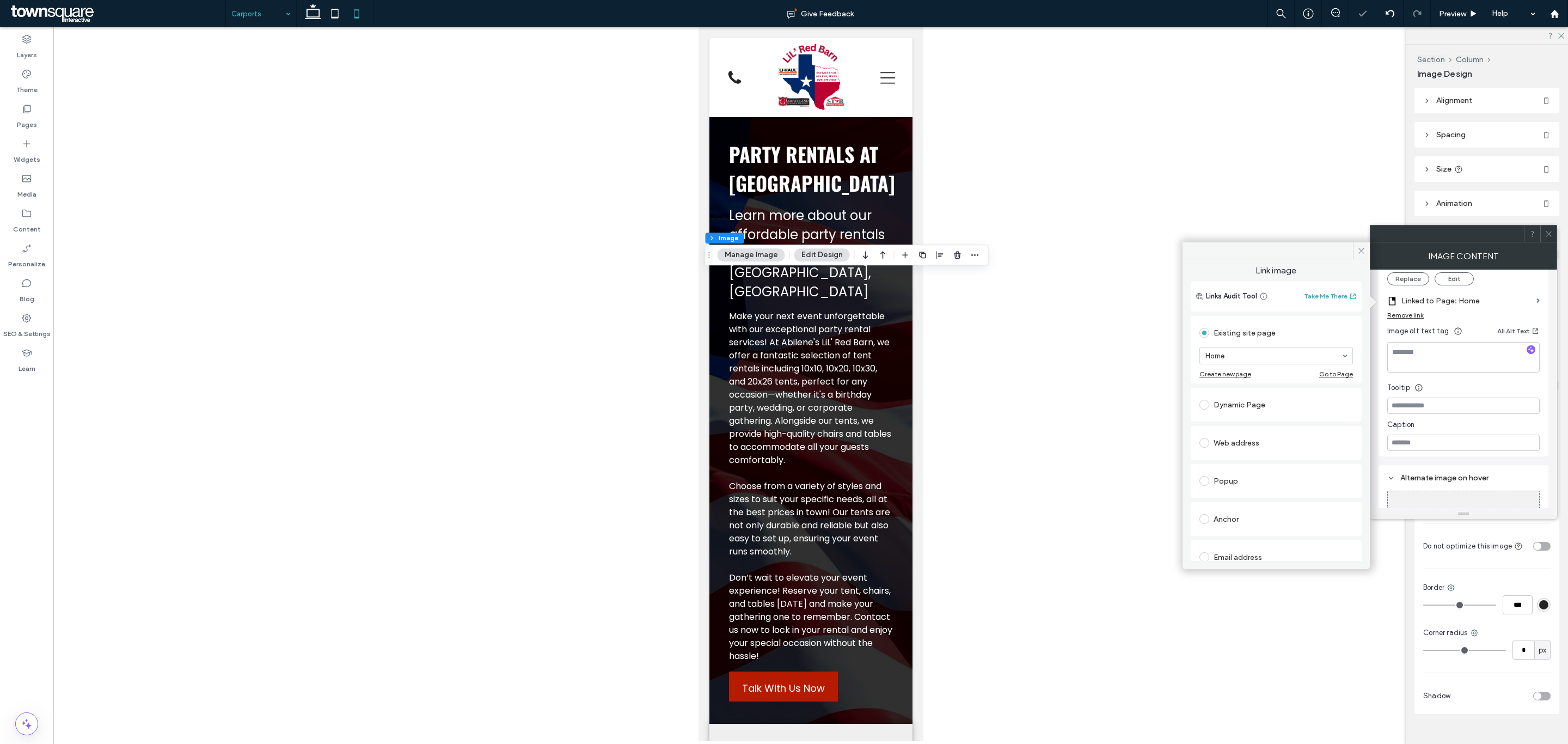
click at [1266, 450] on div "Web address" at bounding box center [1276, 443] width 153 height 18
click at [1303, 430] on input "url" at bounding box center [1276, 430] width 153 height 14
paste input "**********"
type input "**********"
click at [1286, 386] on div "Dynamic Page" at bounding box center [1276, 370] width 171 height 33
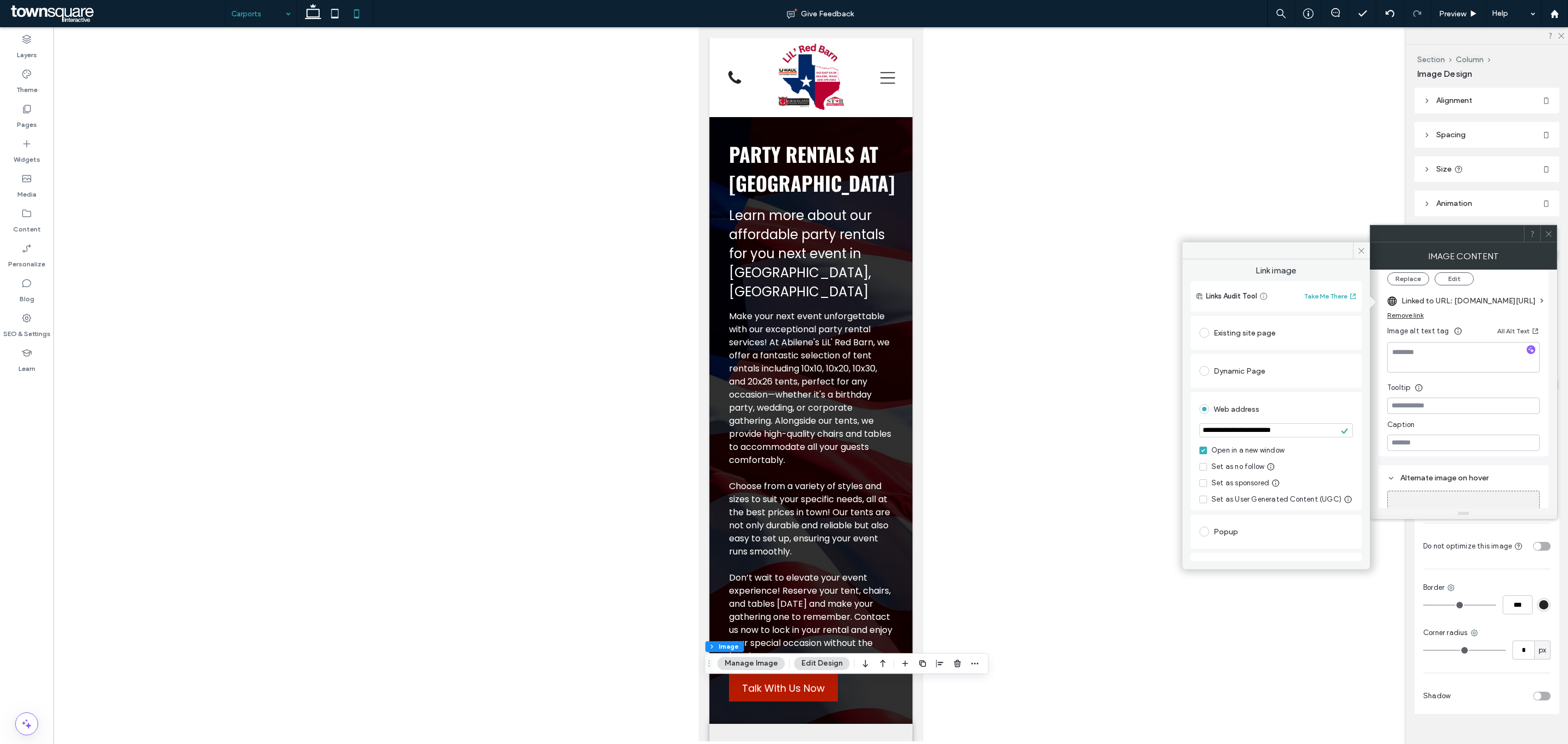
drag, startPoint x: 217, startPoint y: 7, endPoint x: 229, endPoint y: 13, distance: 13.4
click at [217, 7] on span at bounding box center [116, 13] width 217 height 22
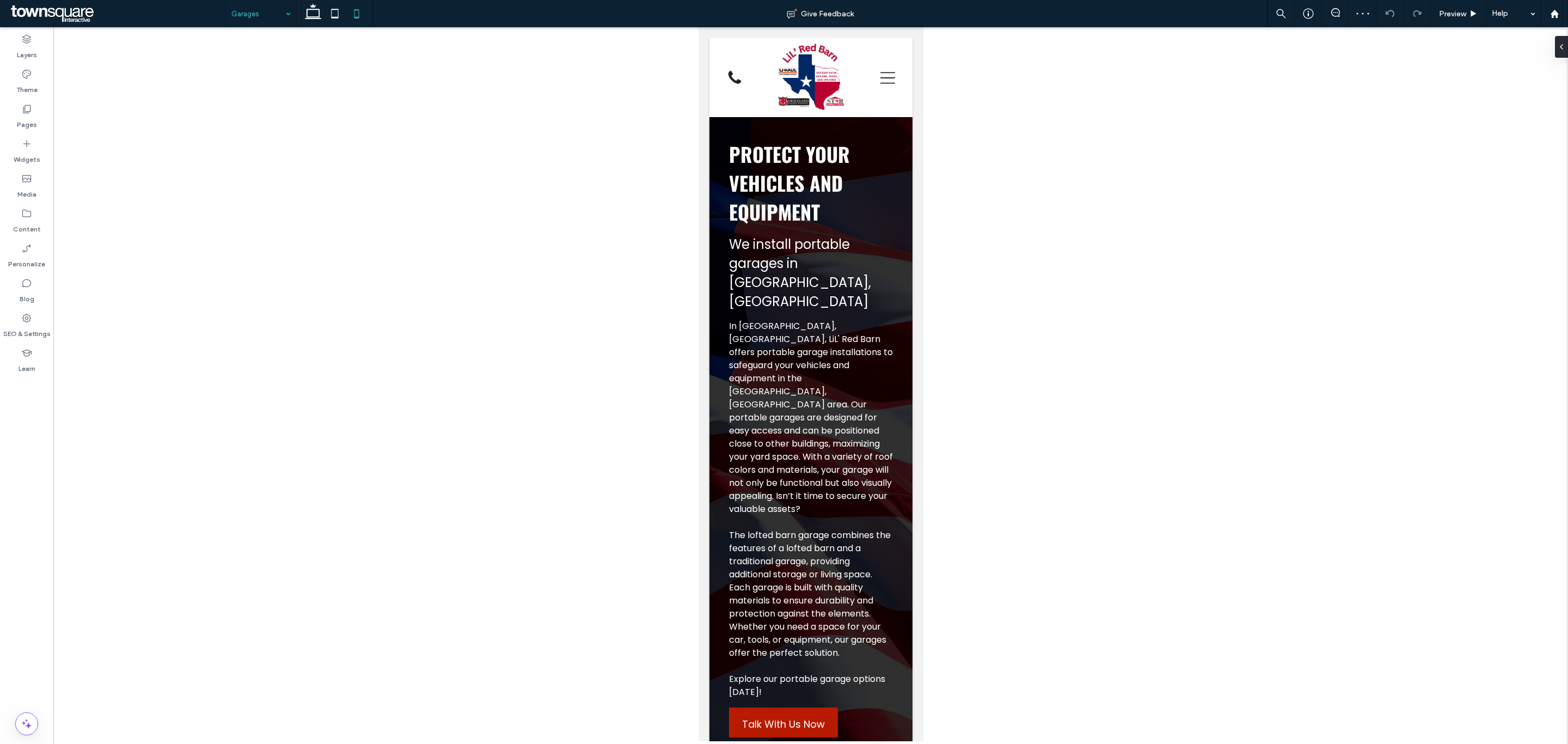
scroll to position [245, 0]
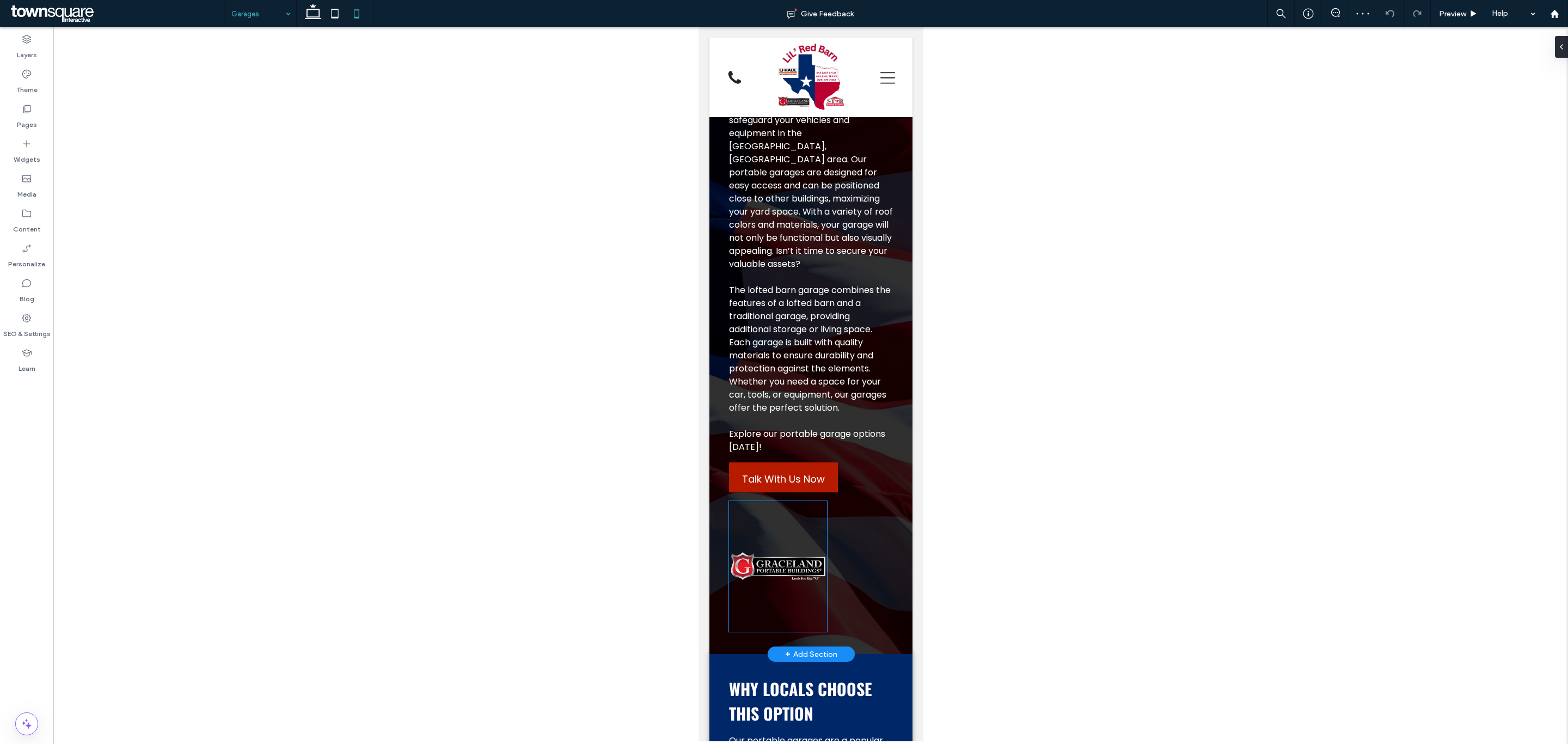
click at [782, 519] on img at bounding box center [777, 566] width 98 height 131
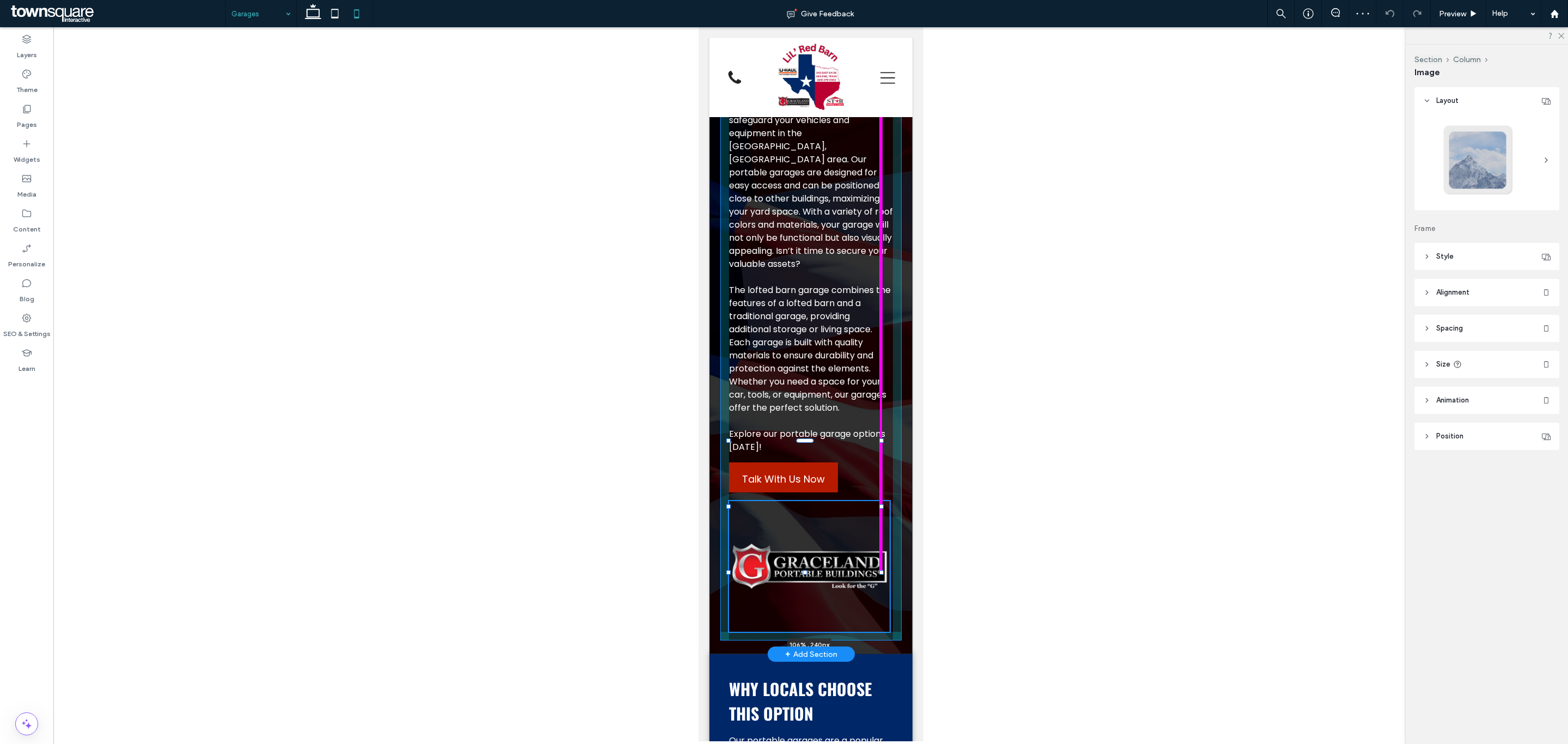
drag, startPoint x: 821, startPoint y: 507, endPoint x: 892, endPoint y: 507, distance: 71.0
click at [892, 507] on div "Protect Your Vehicles and Equipment We install portable garages in [GEOGRAPHIC_…" at bounding box center [811, 263] width 203 height 782
type input "***"
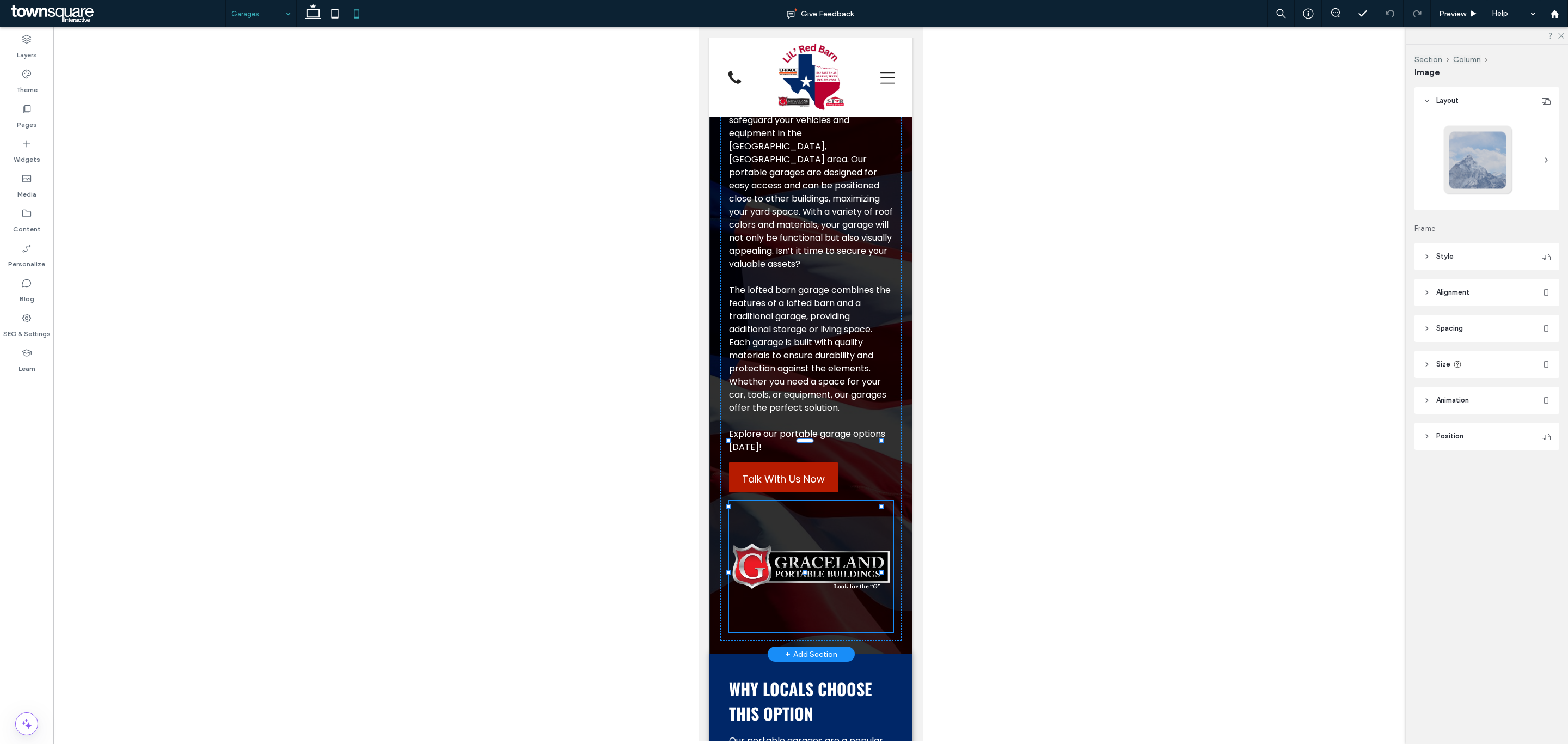
type input "***"
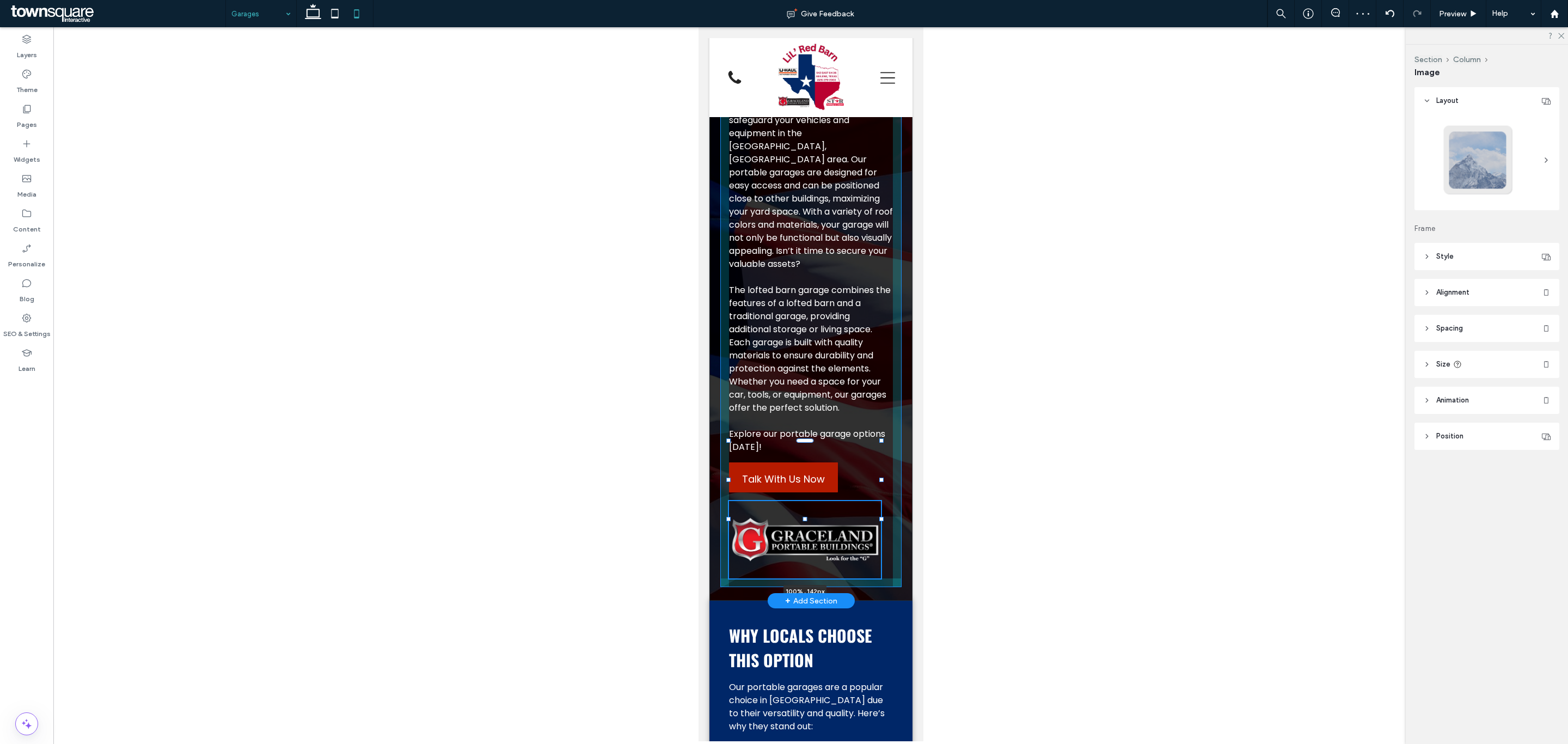
drag, startPoint x: 803, startPoint y: 574, endPoint x: 803, endPoint y: 520, distance: 54.0
click at [803, 520] on div at bounding box center [804, 519] width 4 height 4
type input "***"
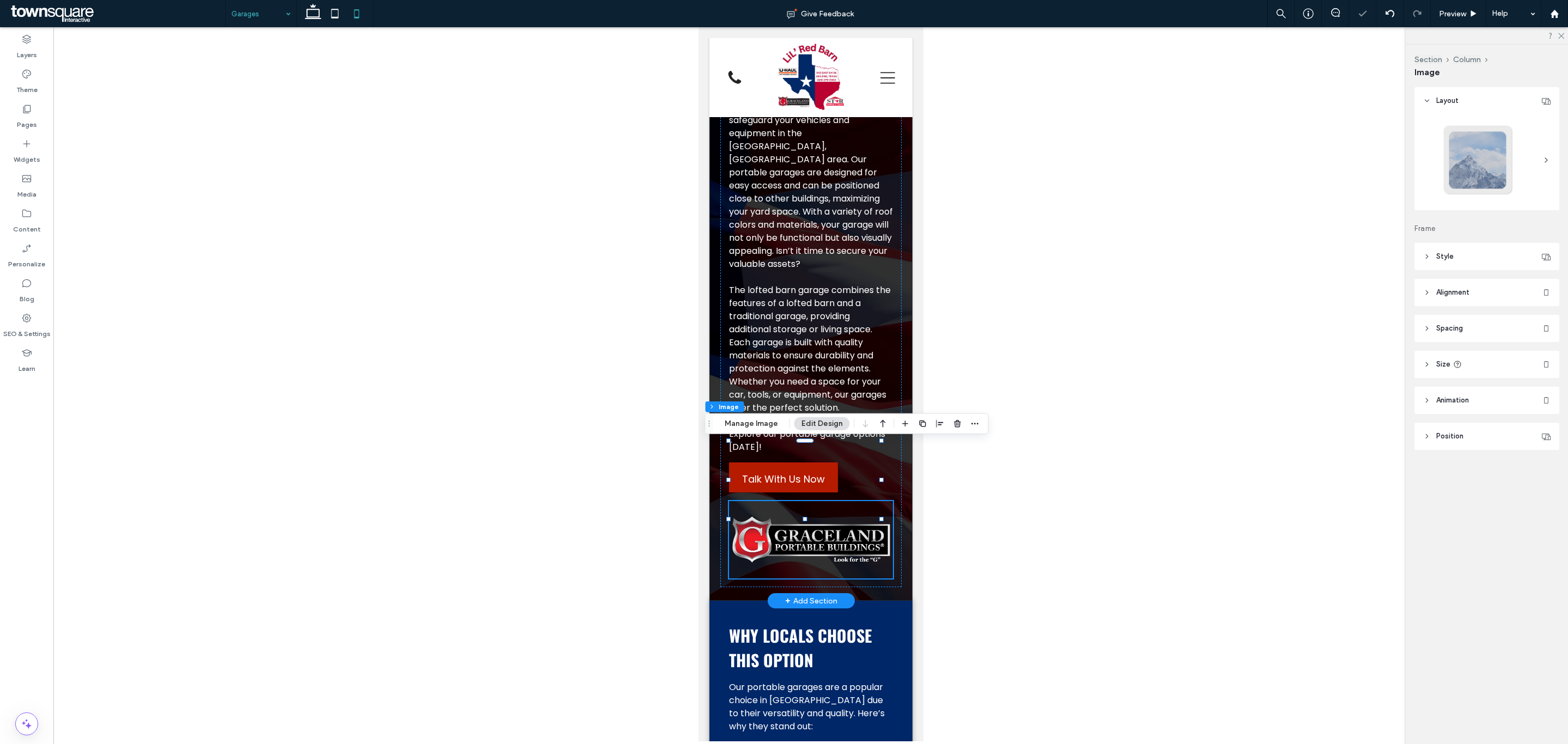
click at [795, 501] on img at bounding box center [810, 539] width 164 height 77
click at [758, 430] on div "Section Column Image Manage Image Edit Design" at bounding box center [847, 424] width 284 height 21
click at [755, 424] on button "Manage Image" at bounding box center [751, 423] width 68 height 13
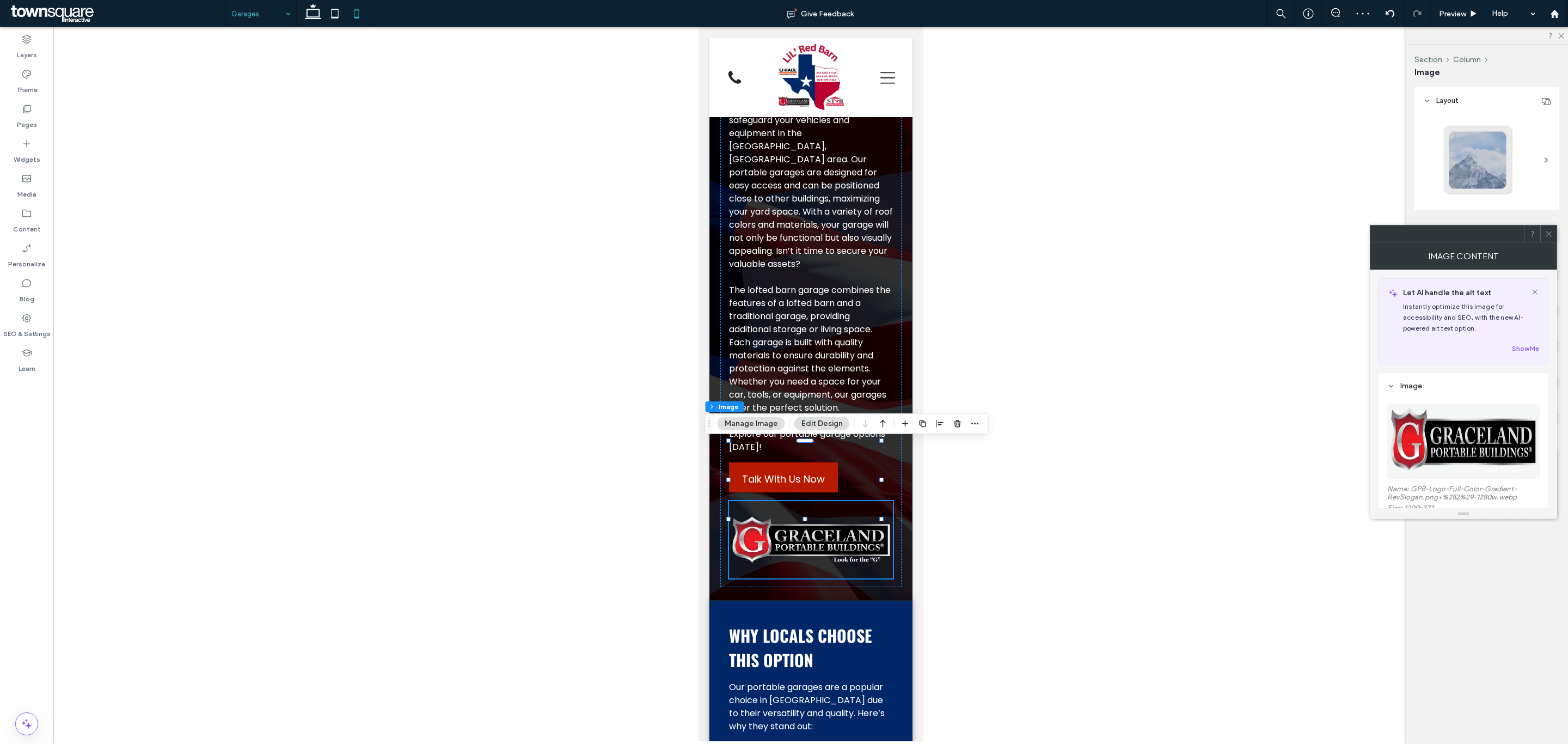
scroll to position [163, 0]
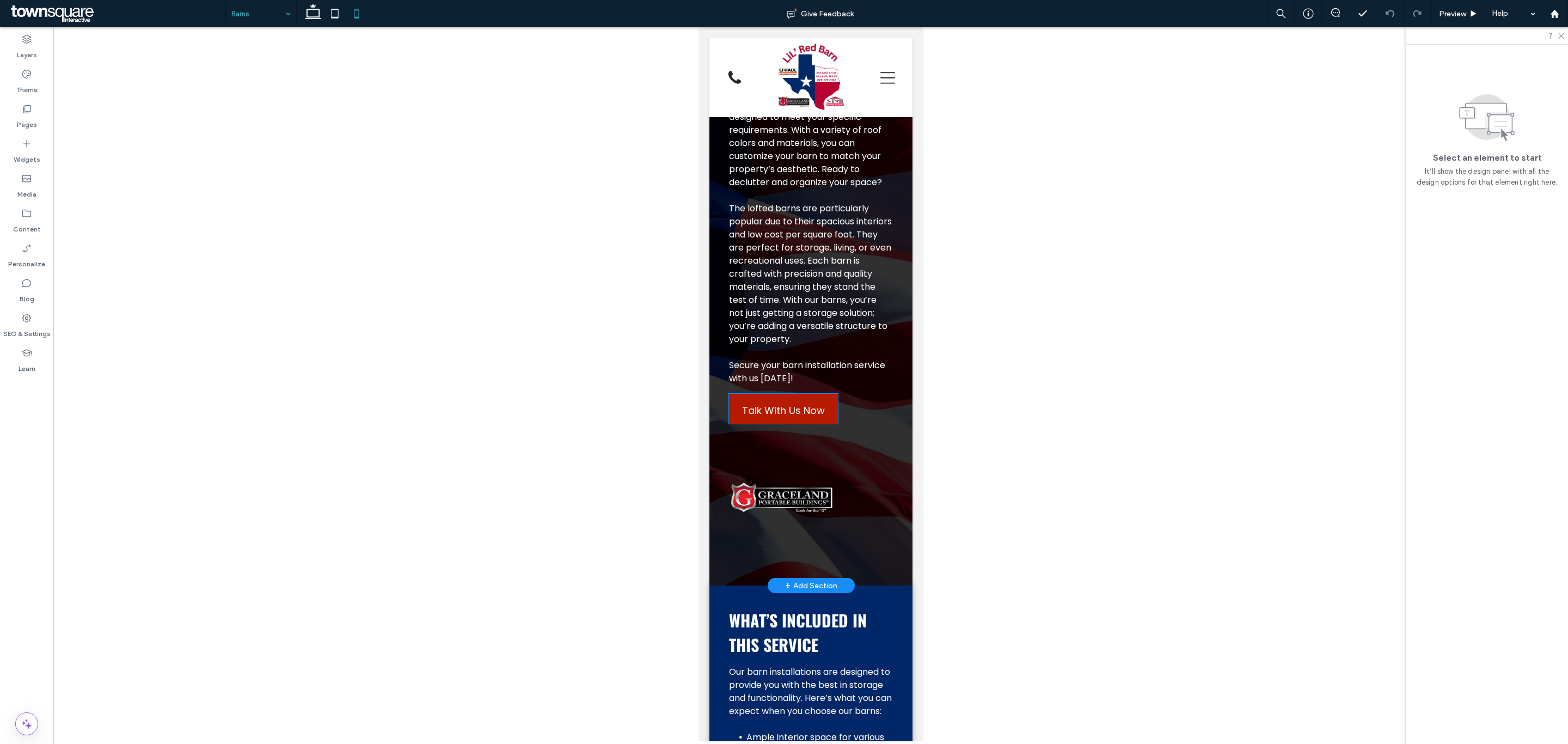
scroll to position [490, 0]
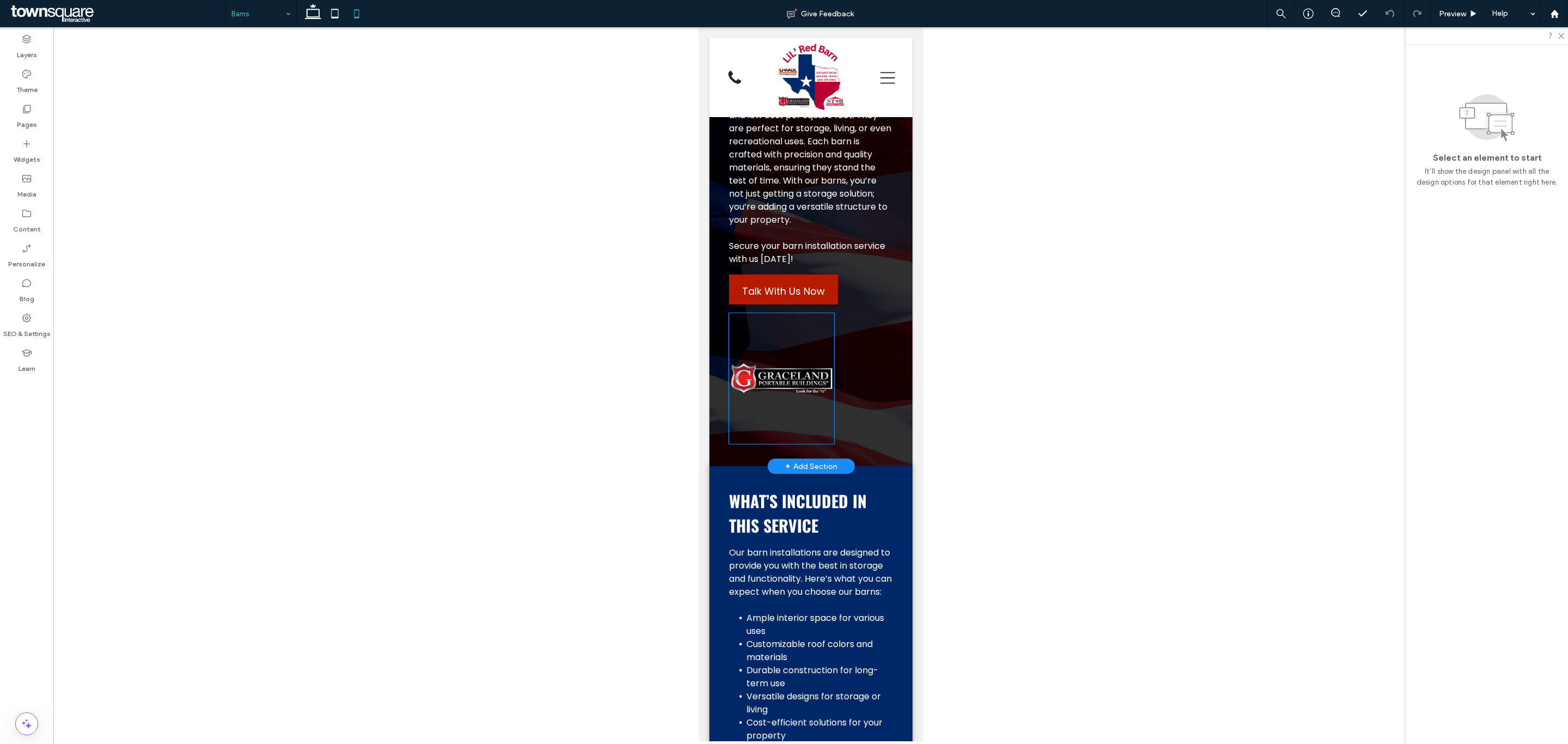
drag, startPoint x: 800, startPoint y: 384, endPoint x: 826, endPoint y: 393, distance: 27.5
click at [800, 384] on img at bounding box center [781, 378] width 105 height 131
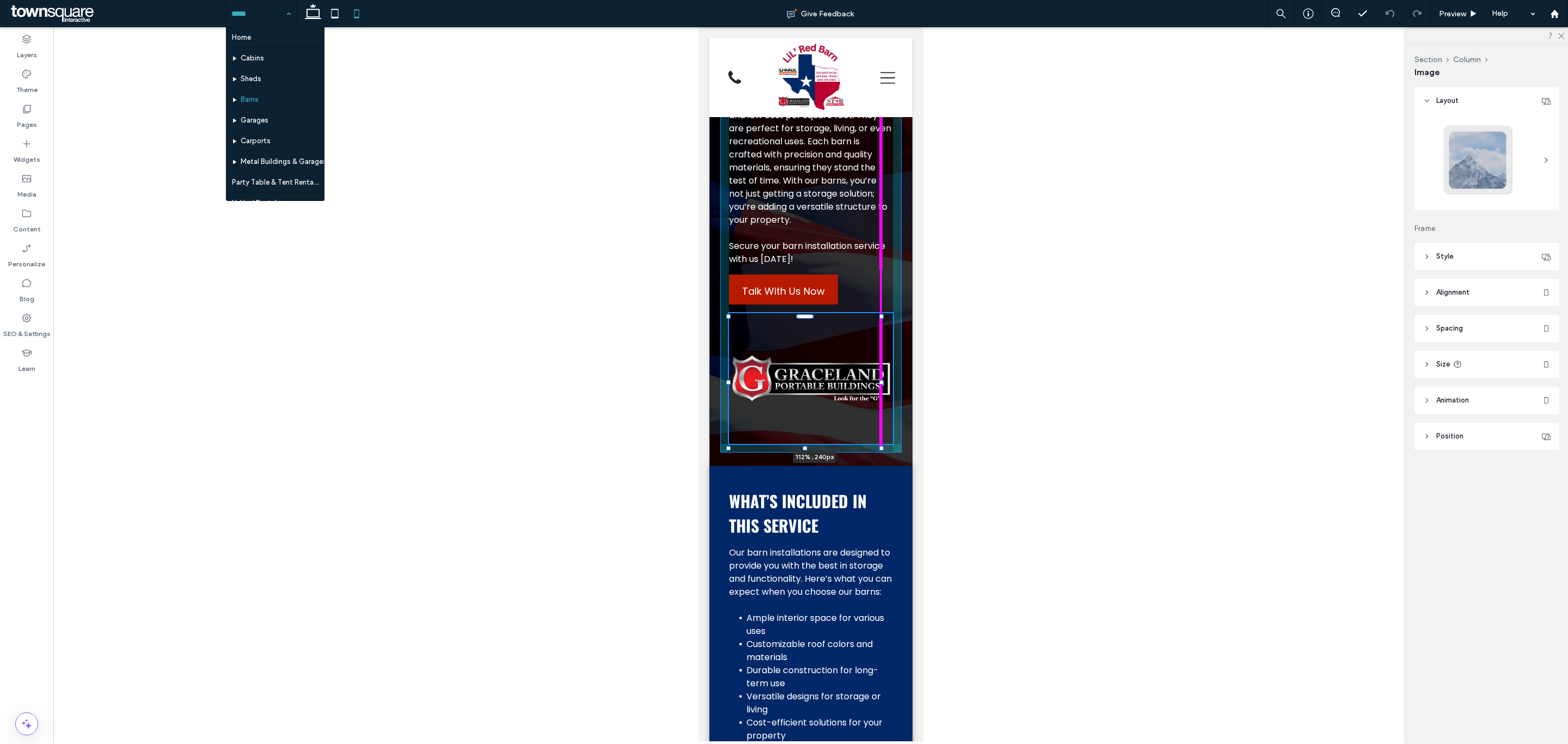
drag, startPoint x: 826, startPoint y: 382, endPoint x: 900, endPoint y: 379, distance: 74.1
type input "***"
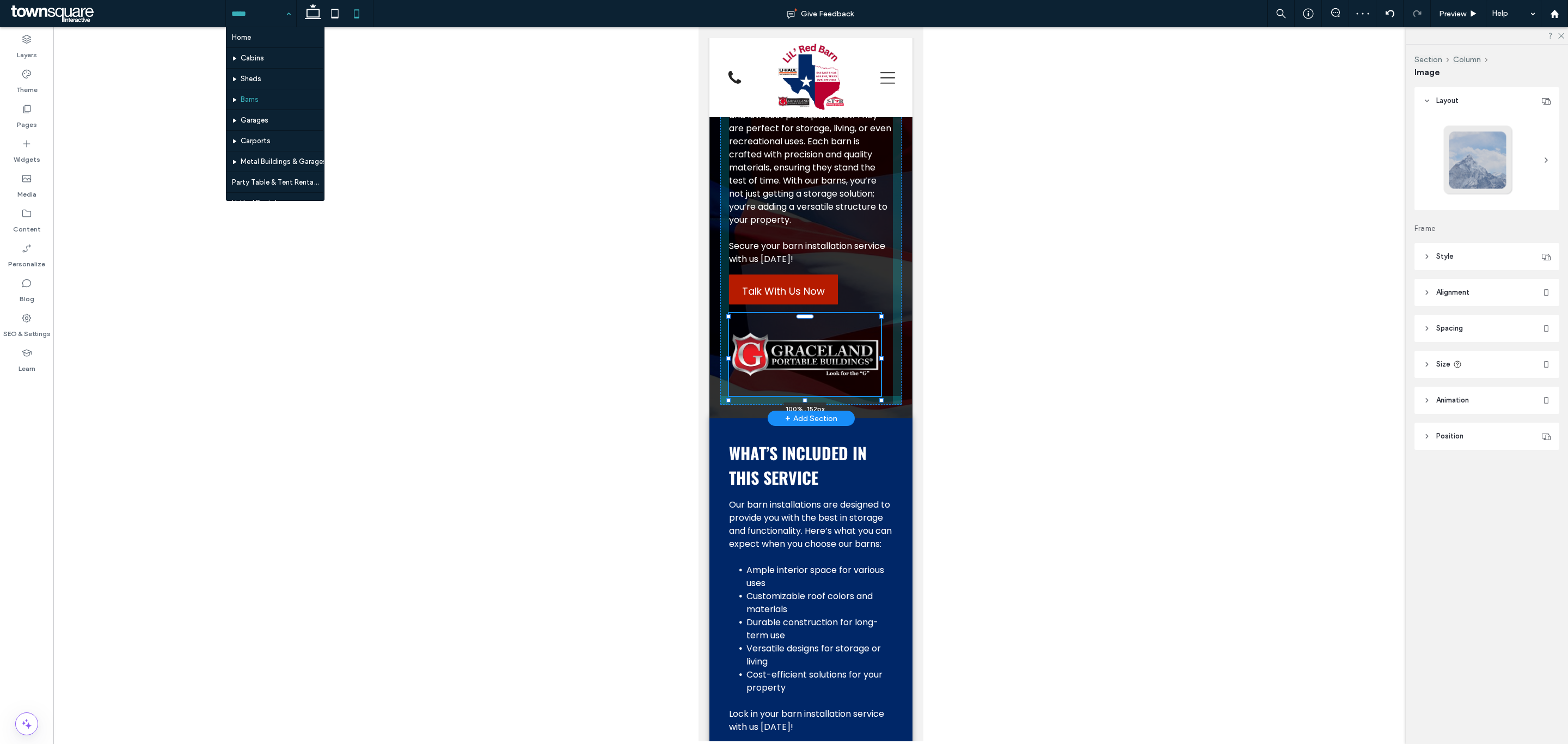
drag, startPoint x: 802, startPoint y: 446, endPoint x: 816, endPoint y: 399, distance: 49.0
click at [816, 399] on div "Create More Space for Your Needs We offer portable barn delivery and installati…" at bounding box center [811, 23] width 203 height 791
type input "***"
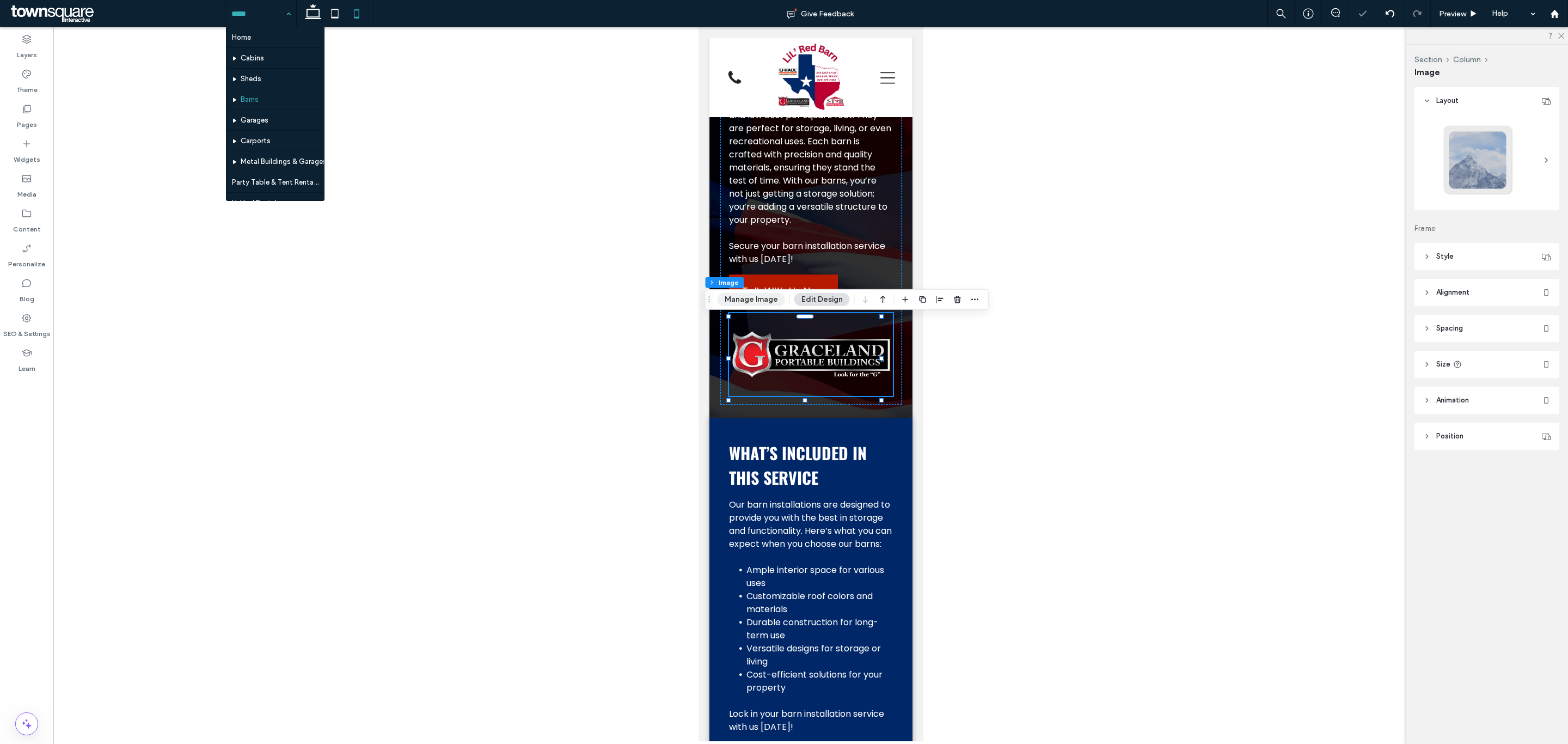
click at [746, 299] on button "Manage Image" at bounding box center [751, 299] width 68 height 13
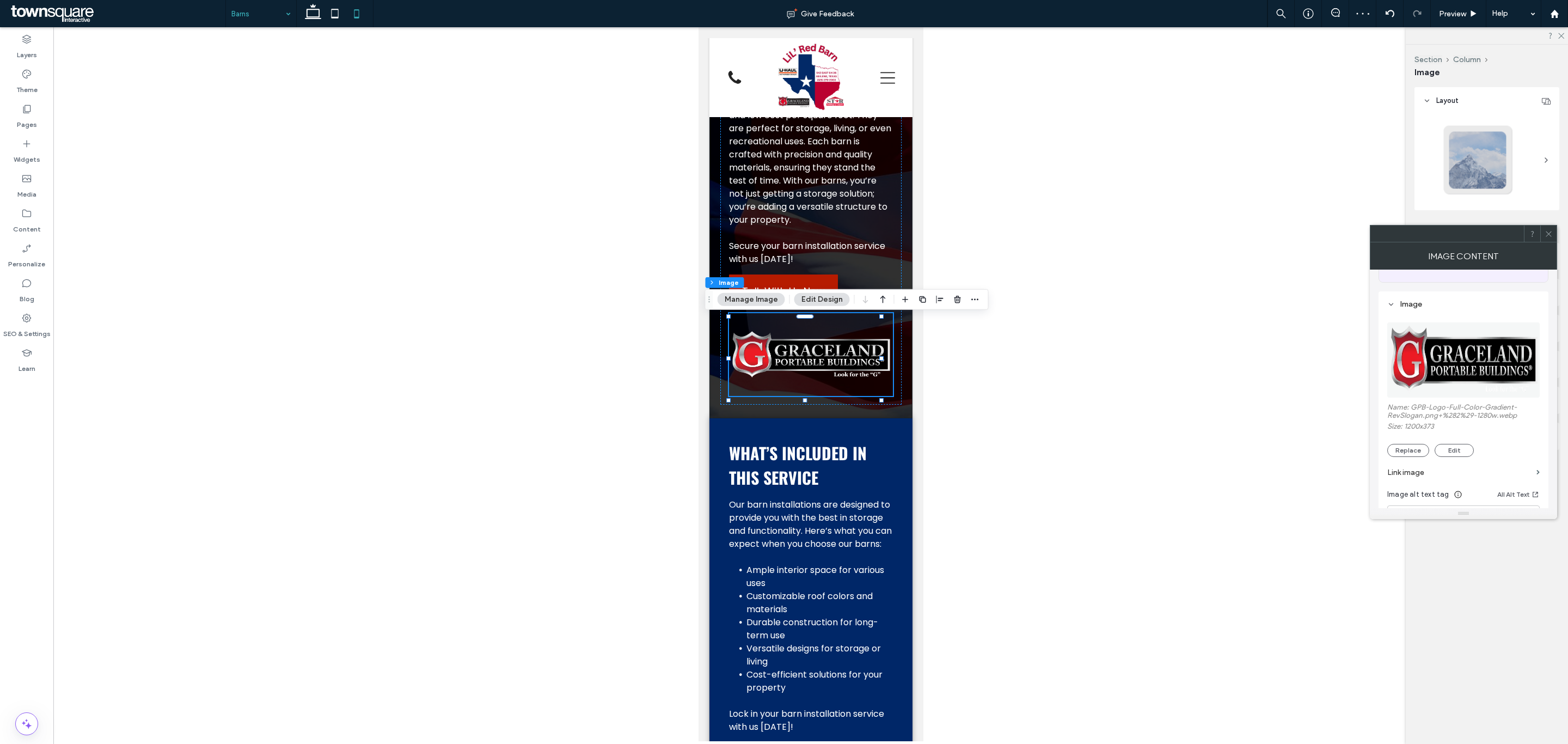
scroll to position [163, 0]
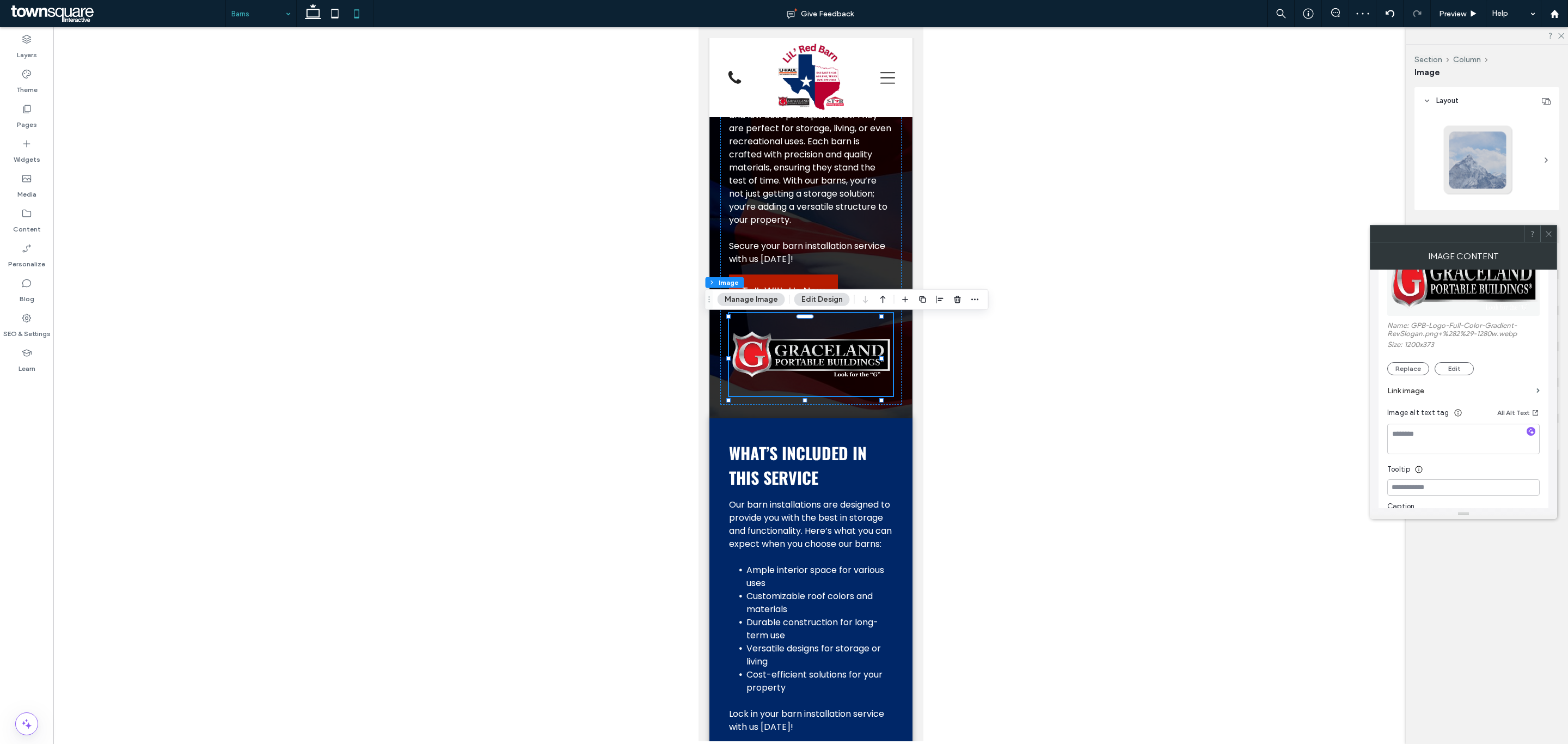
click at [1413, 384] on label "Link image" at bounding box center [1460, 390] width 145 height 20
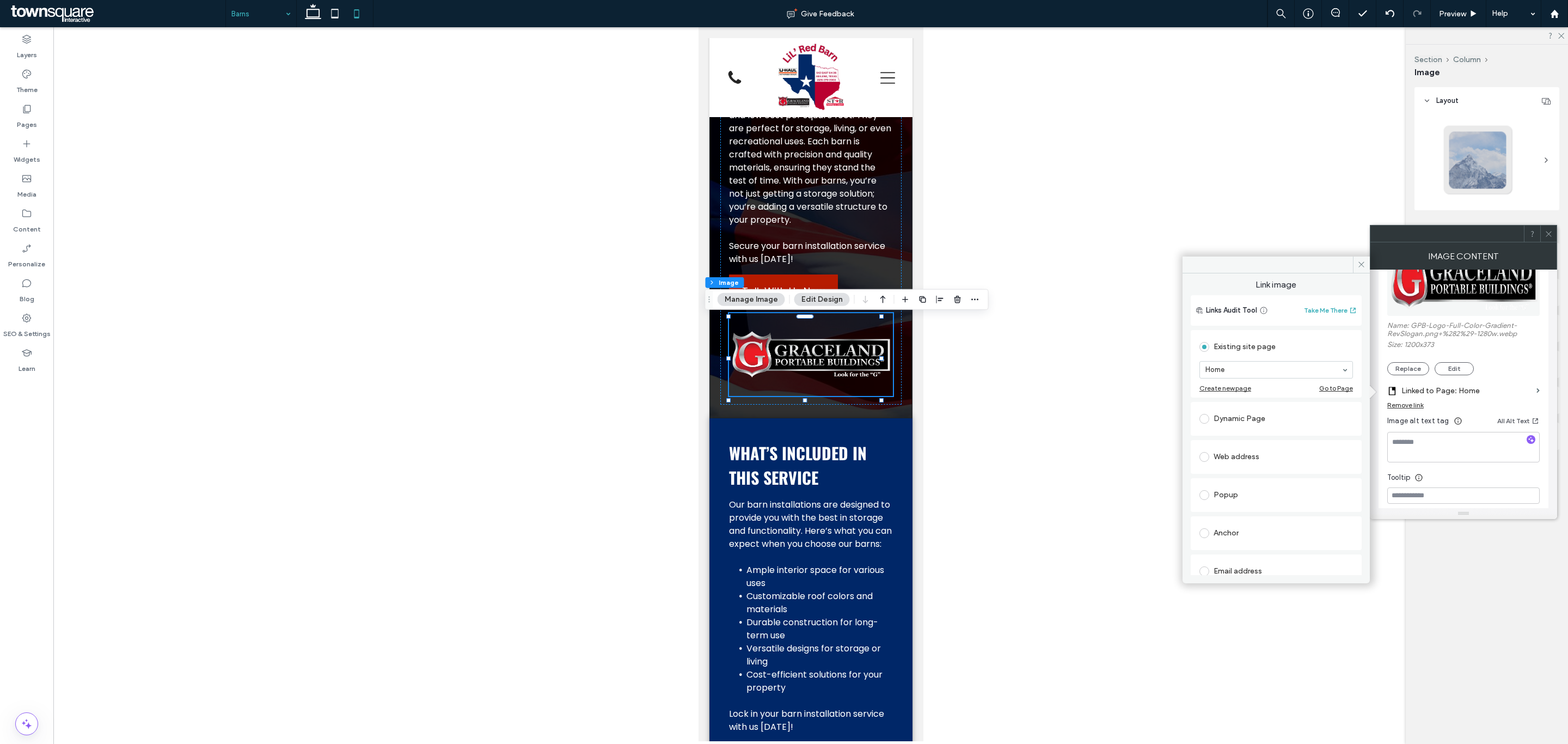
click at [1286, 451] on div "Web address" at bounding box center [1276, 457] width 153 height 18
click at [1278, 441] on input "url" at bounding box center [1276, 444] width 153 height 14
paste input "**********"
type input "**********"
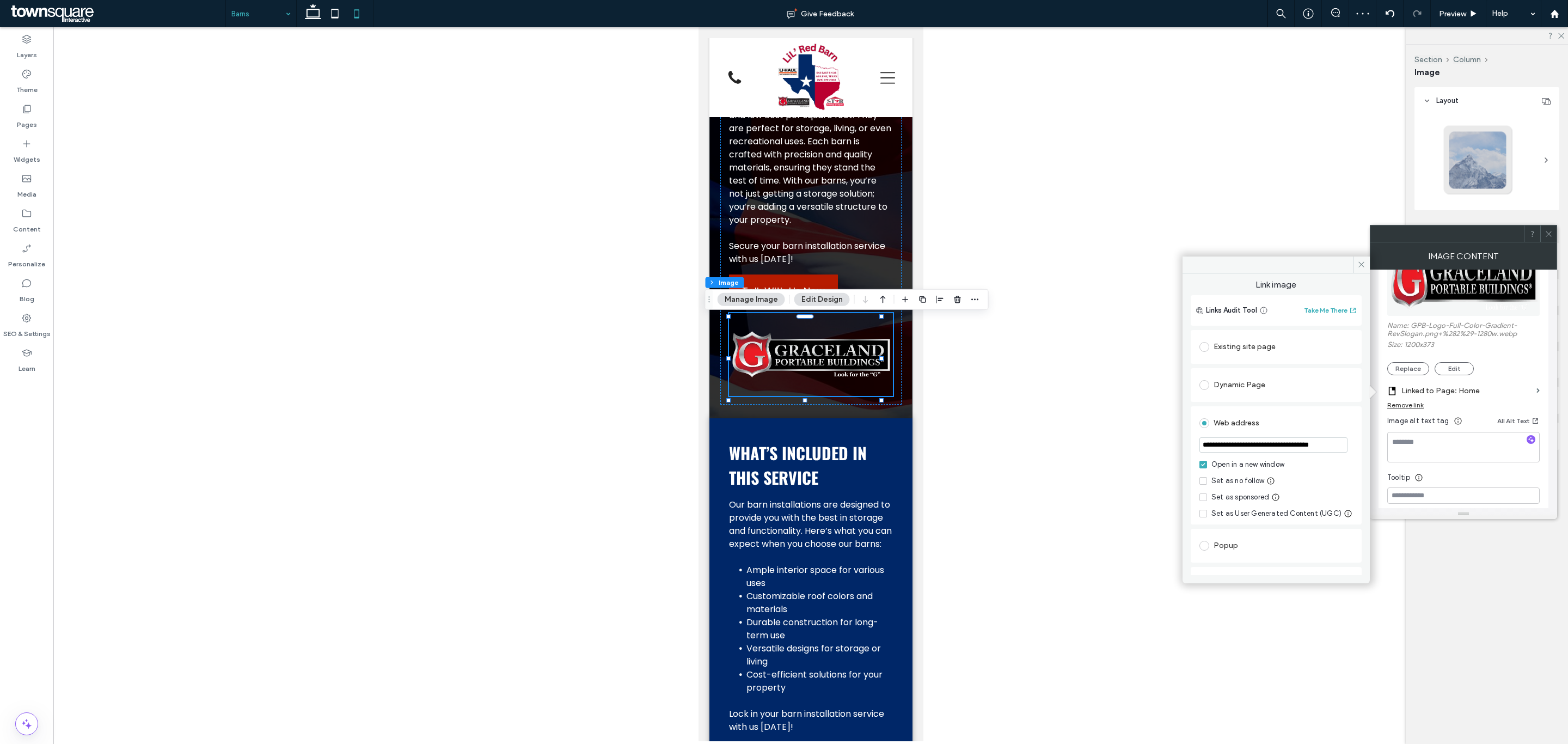
click at [1327, 415] on div "Web address" at bounding box center [1276, 423] width 153 height 18
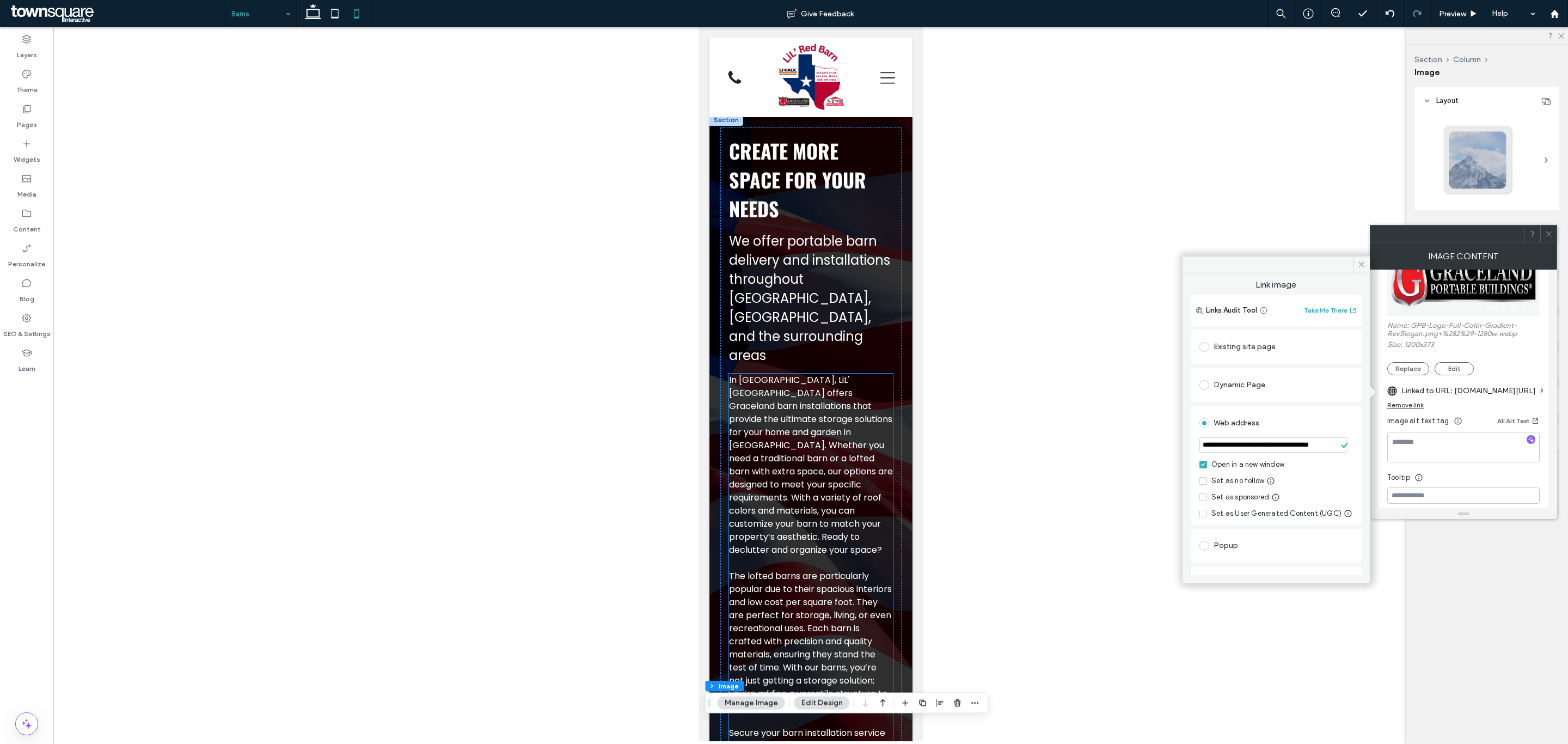
scroll to position [0, 0]
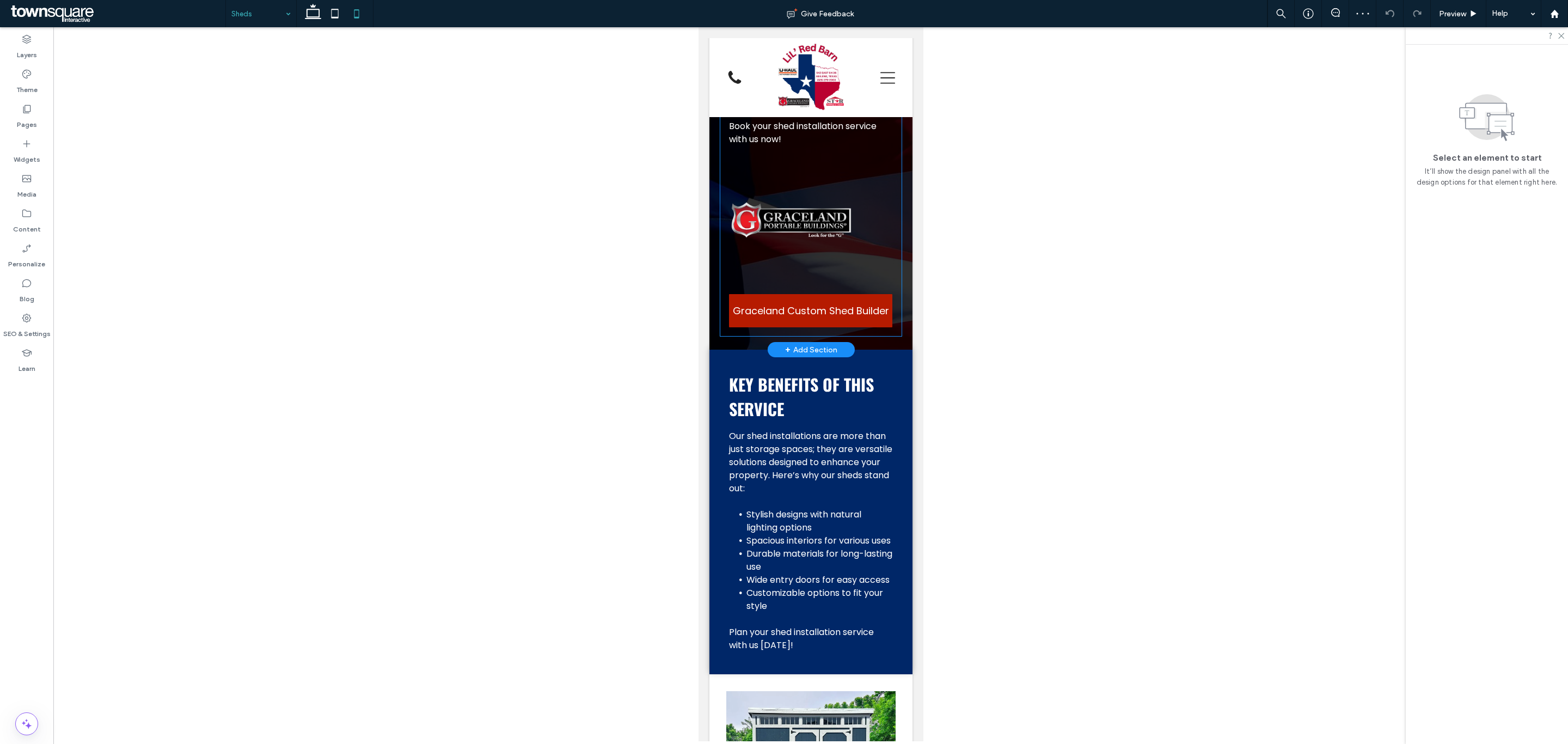
scroll to position [572, 0]
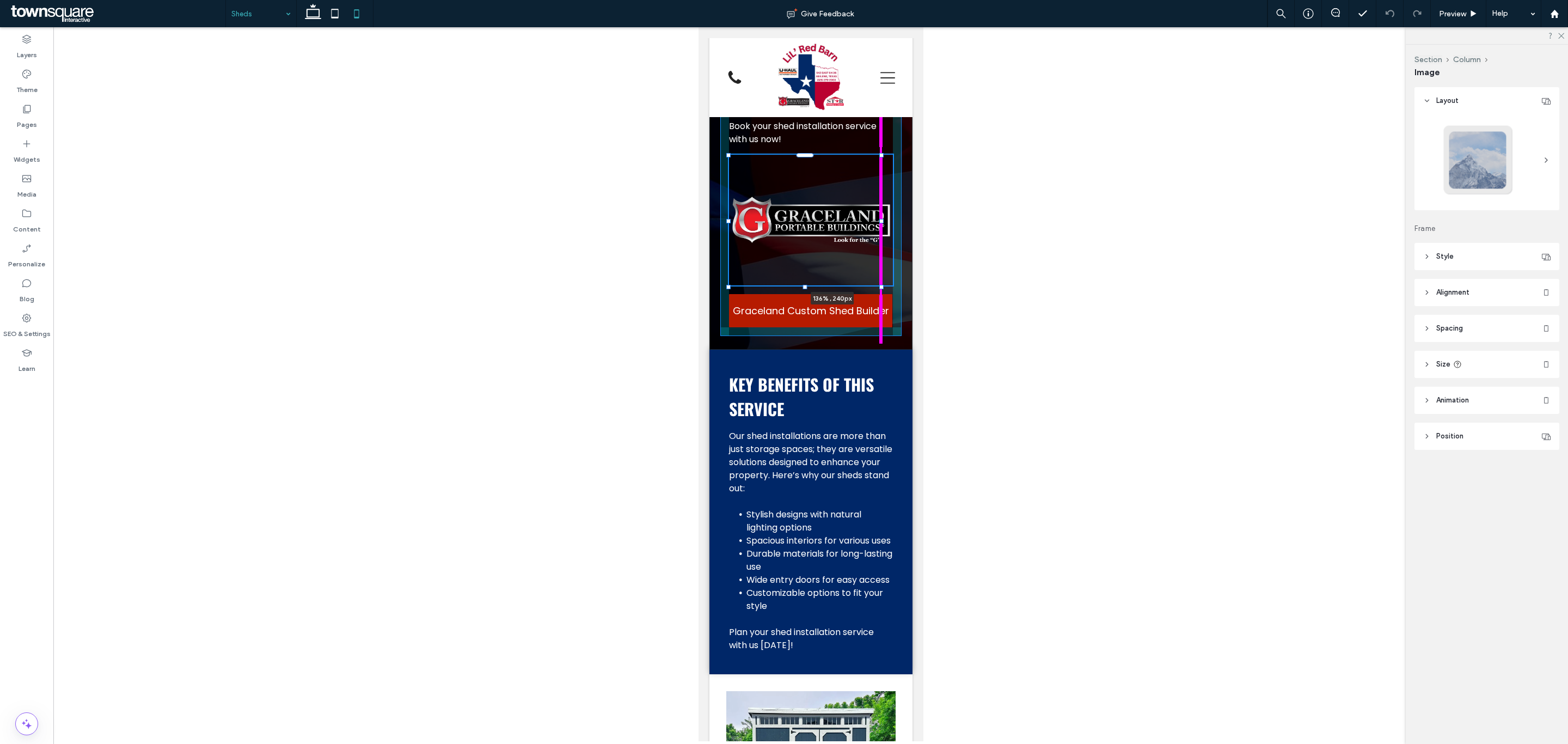
drag, startPoint x: 852, startPoint y: 219, endPoint x: 938, endPoint y: 225, distance: 86.2
type input "***"
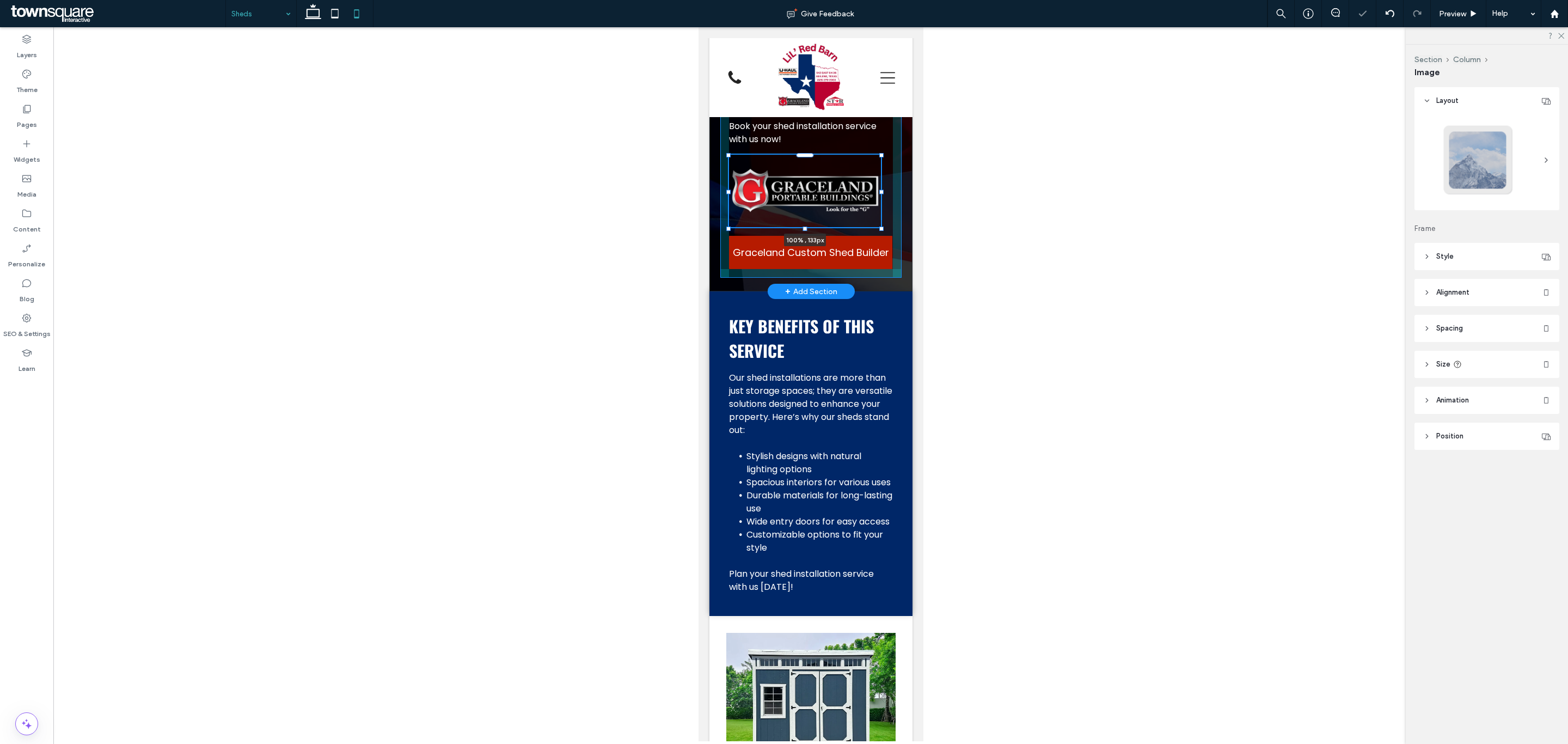
drag, startPoint x: 804, startPoint y: 286, endPoint x: 813, endPoint y: 228, distance: 58.7
click at [729, 156] on div at bounding box center [729, 156] width 1 height 1
type input "***"
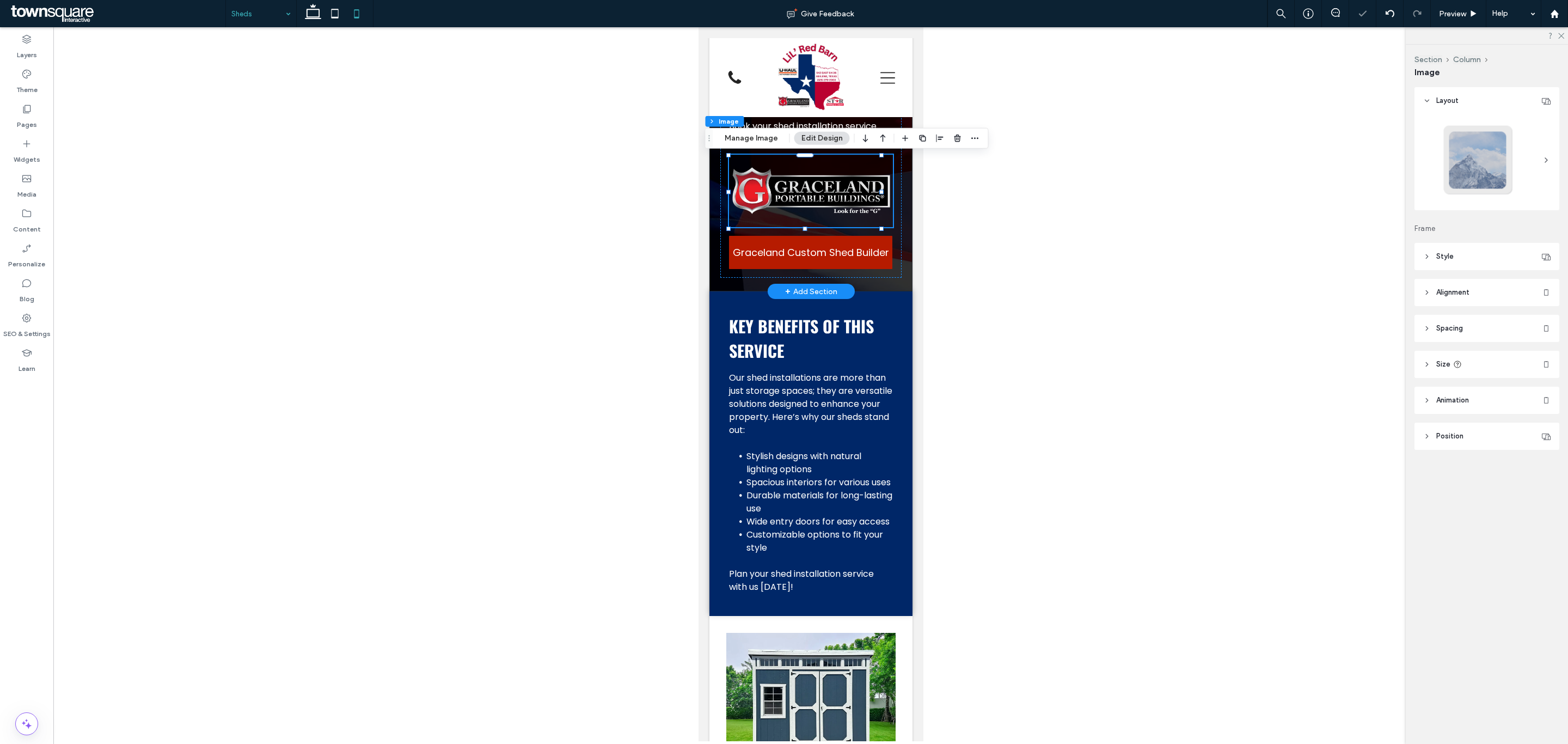
click at [806, 191] on img at bounding box center [810, 191] width 164 height 72
drag, startPoint x: 754, startPoint y: 141, endPoint x: 180, endPoint y: 132, distance: 574.1
click at [754, 141] on button "Manage Image" at bounding box center [751, 138] width 68 height 13
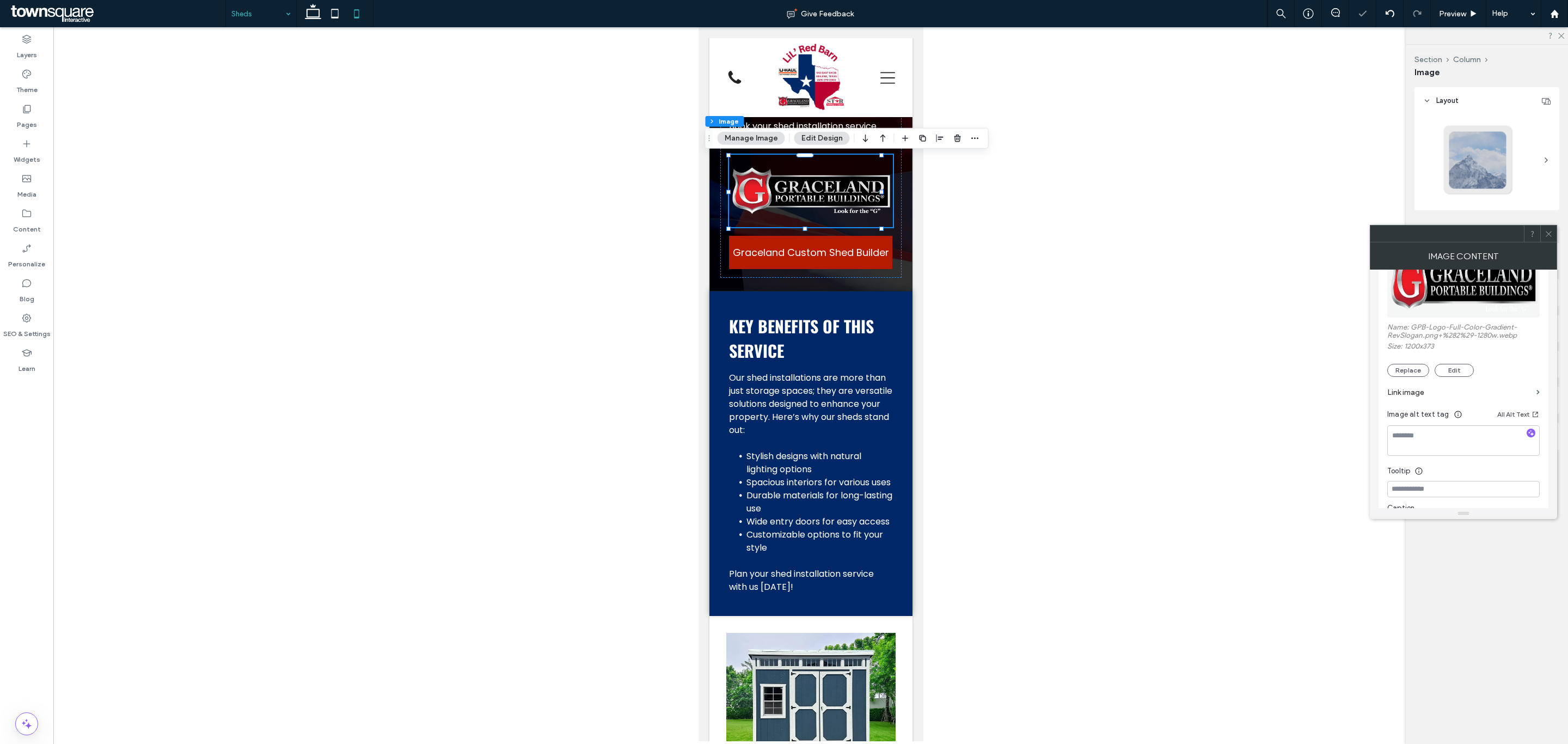
scroll to position [245, 0]
click at [1421, 304] on label "Link image" at bounding box center [1460, 309] width 145 height 20
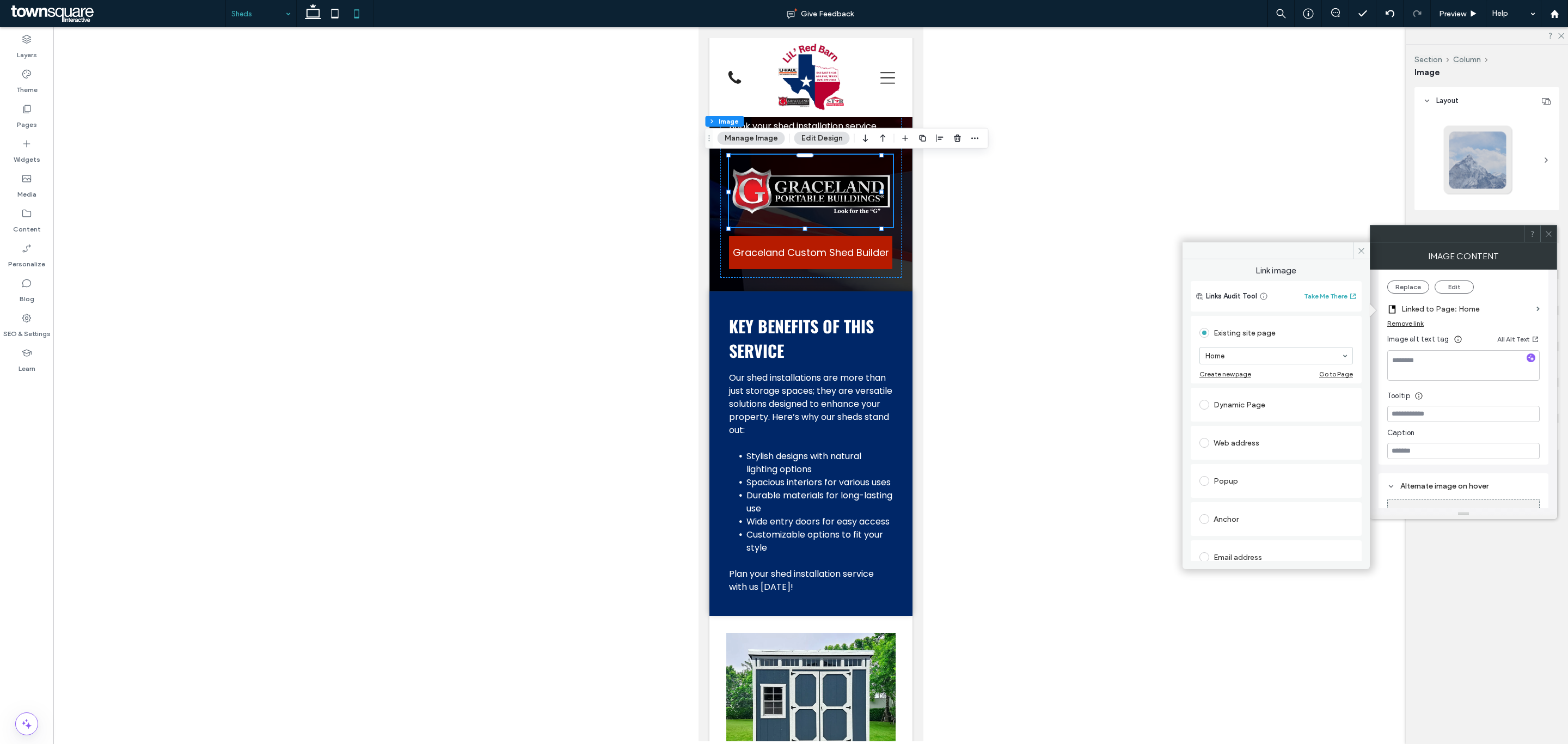
click at [1286, 443] on div "Web address" at bounding box center [1276, 443] width 153 height 18
click at [1281, 430] on input "url" at bounding box center [1276, 430] width 153 height 14
paste input "**********"
type input "**********"
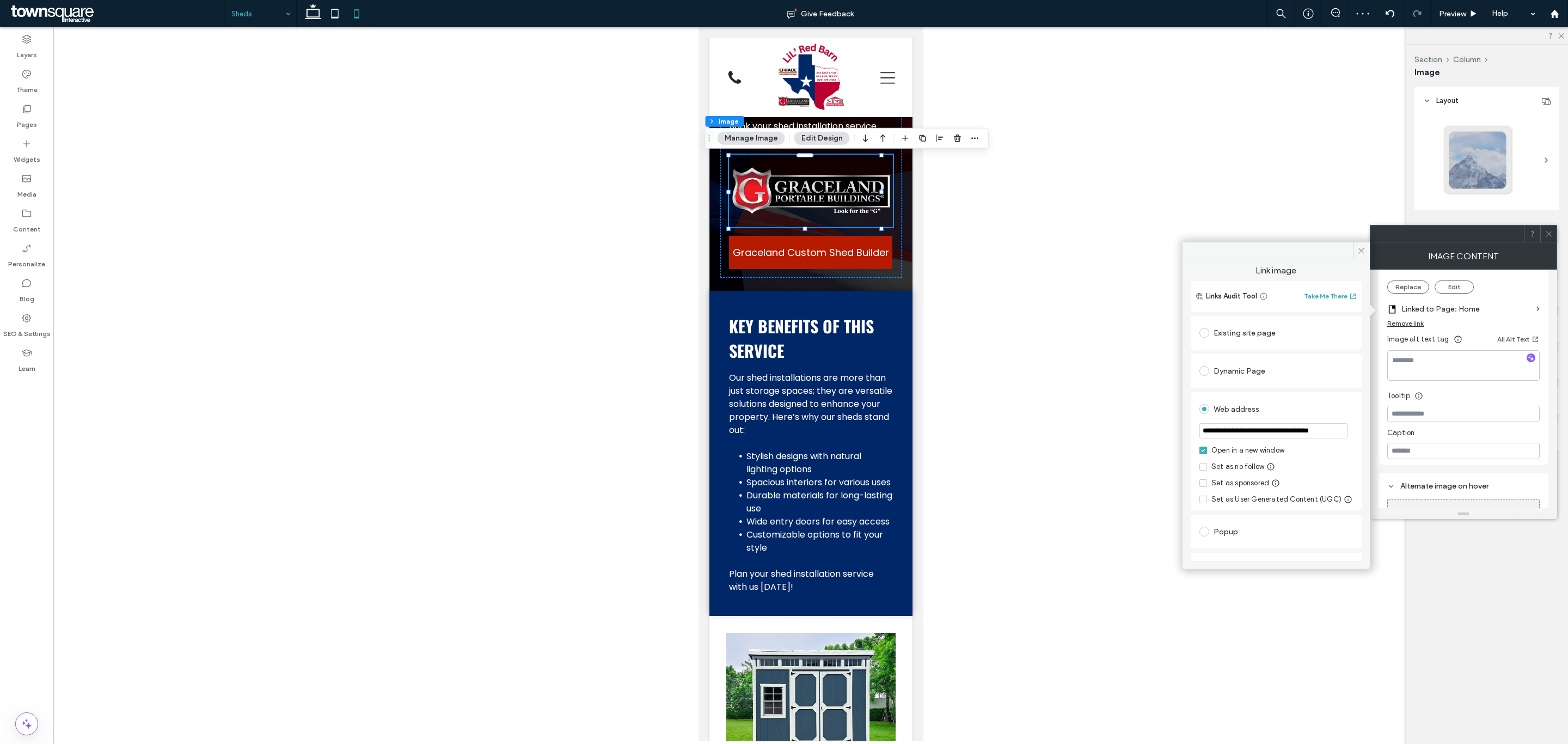
click at [1283, 404] on div "Web address" at bounding box center [1276, 409] width 153 height 18
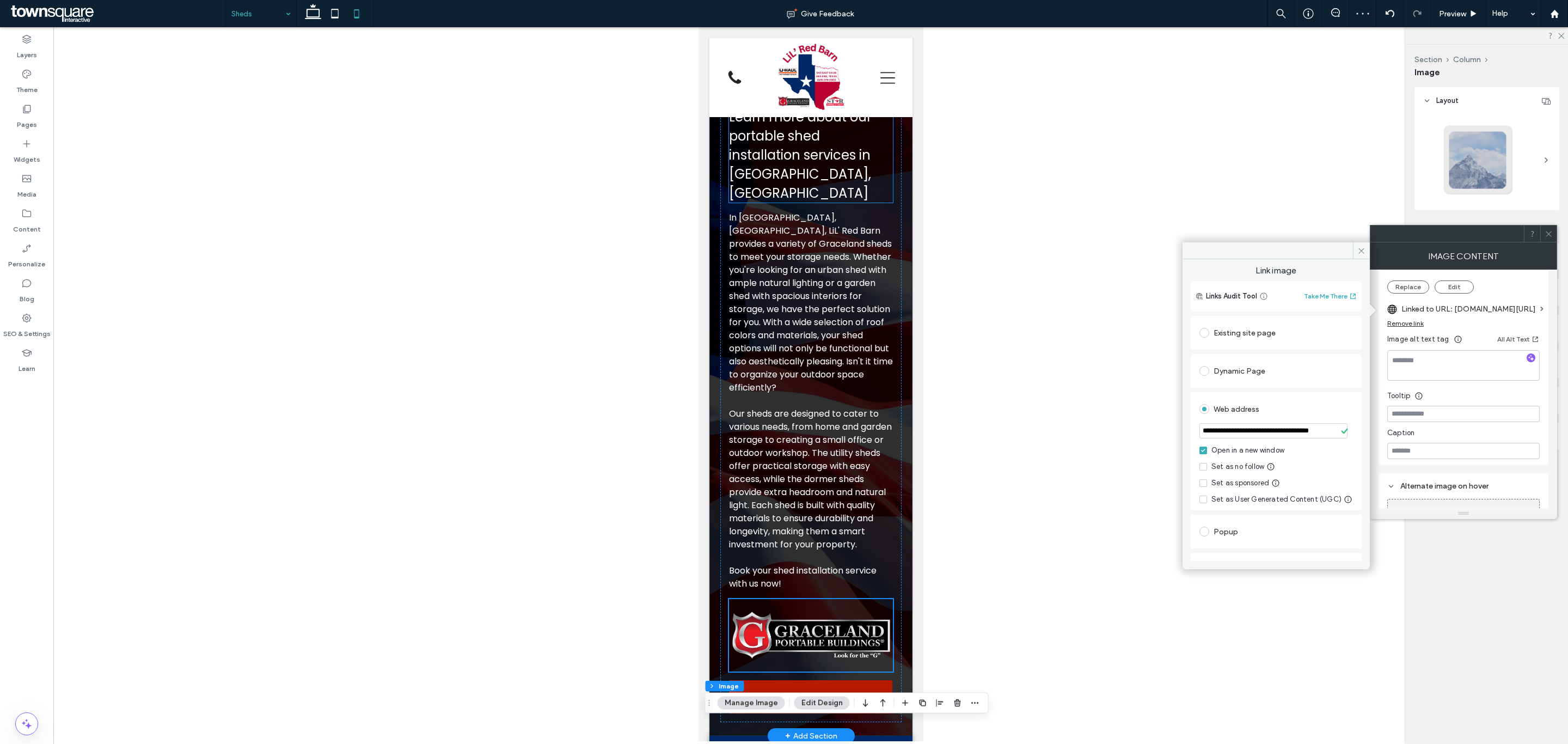
scroll to position [327, 0]
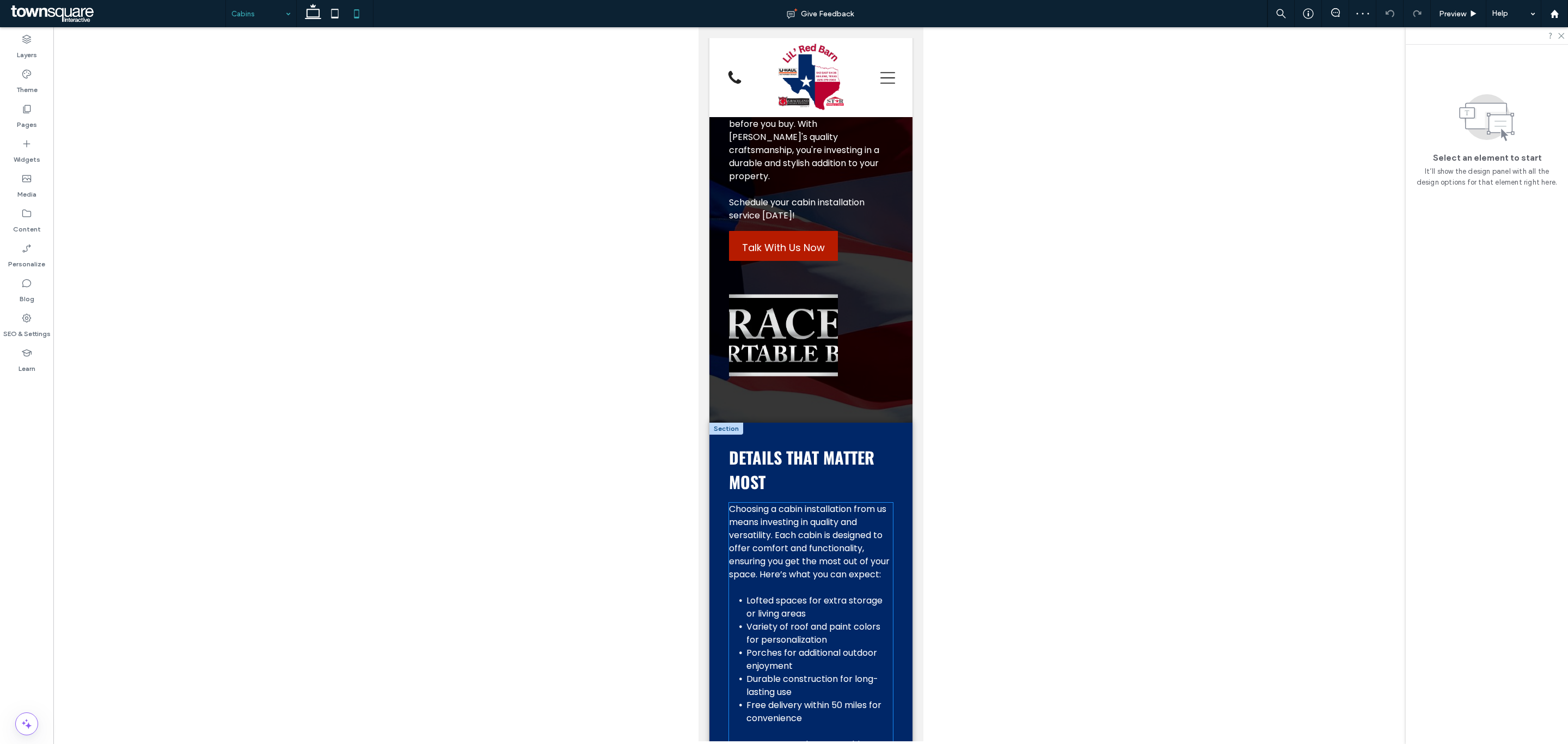
scroll to position [490, 0]
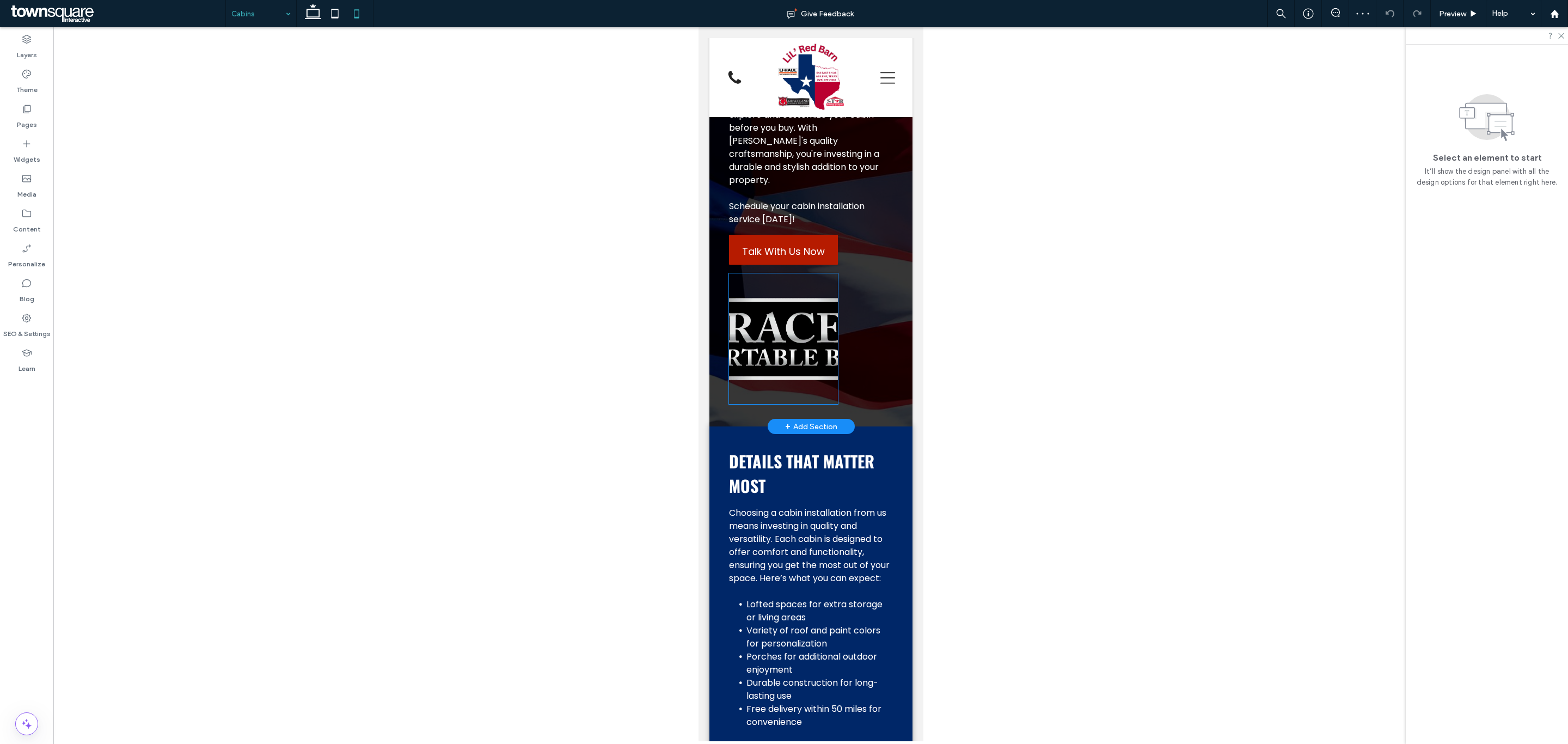
drag, startPoint x: 788, startPoint y: 384, endPoint x: 801, endPoint y: 384, distance: 13.0
click at [788, 384] on img at bounding box center [783, 339] width 109 height 131
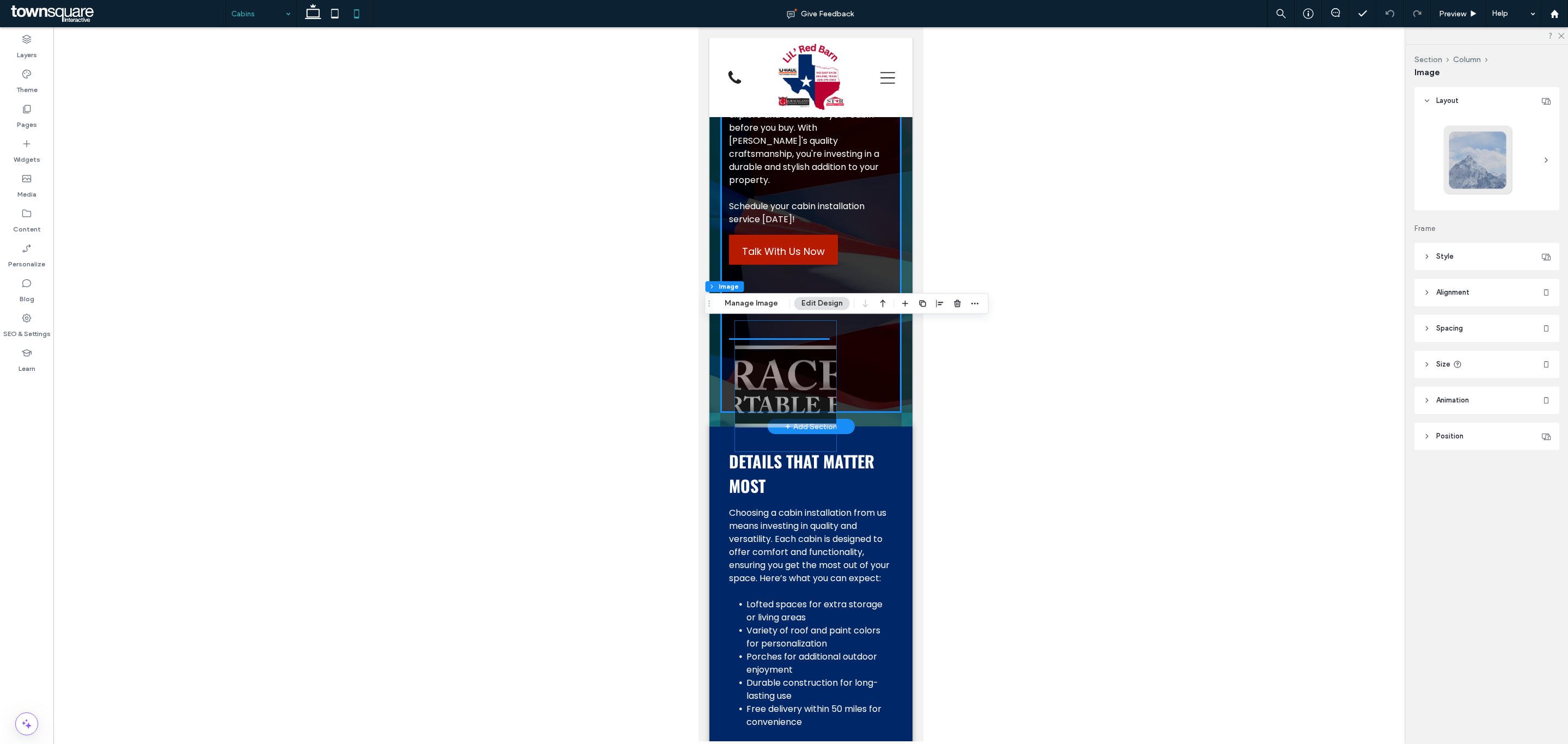
drag, startPoint x: 826, startPoint y: 385, endPoint x: 833, endPoint y: 385, distance: 7.0
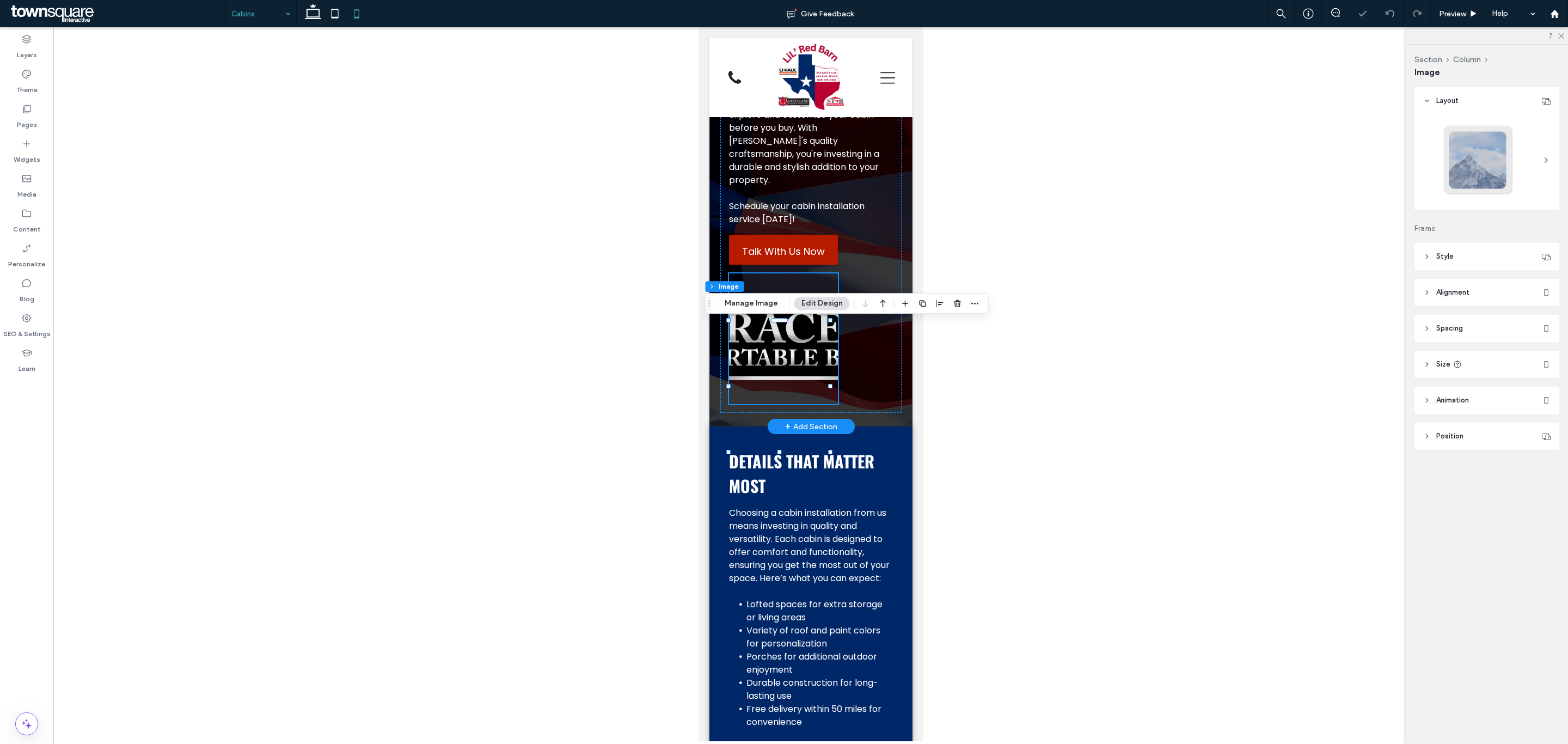
click at [810, 381] on img at bounding box center [783, 339] width 109 height 131
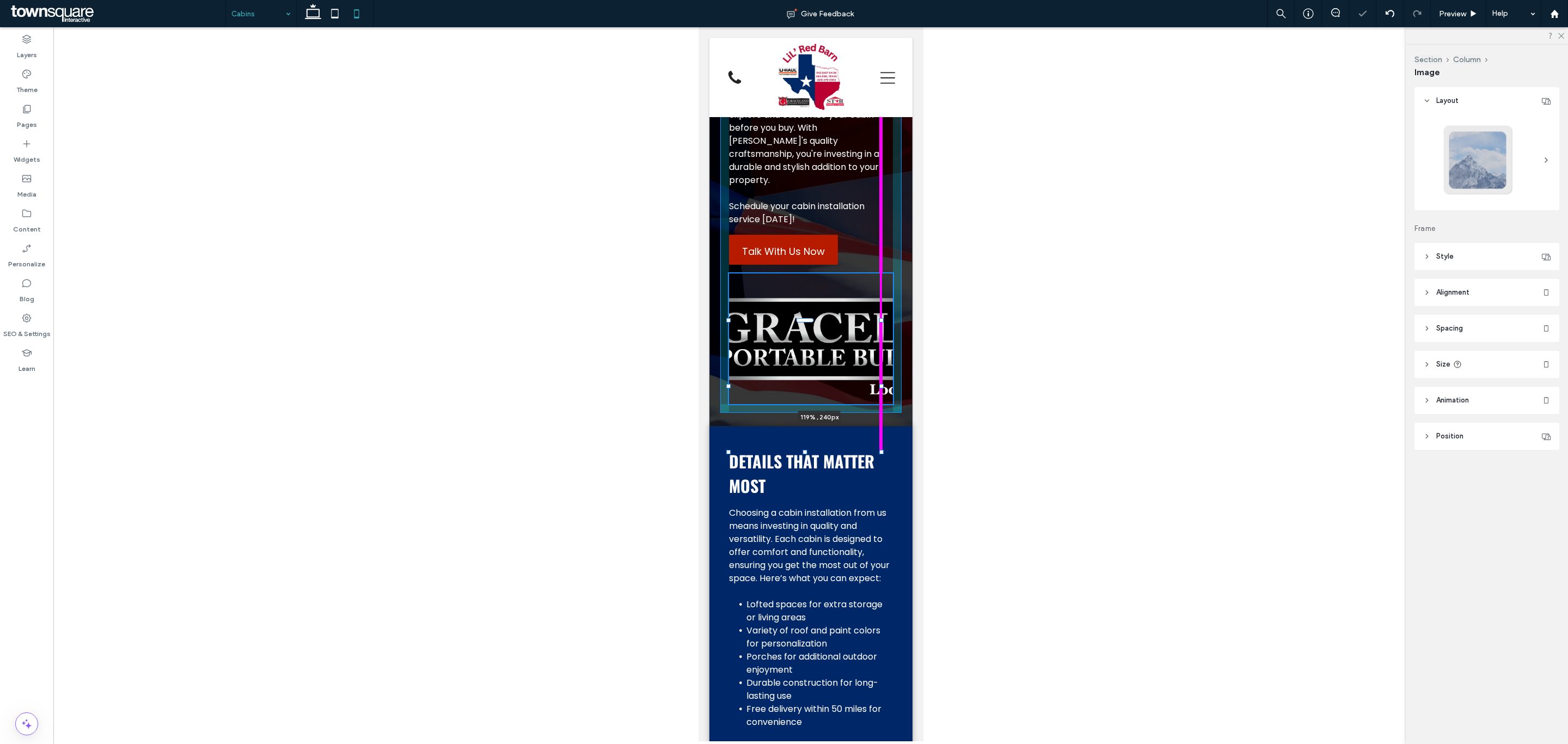
drag, startPoint x: 829, startPoint y: 384, endPoint x: 911, endPoint y: 389, distance: 82.2
type input "***"
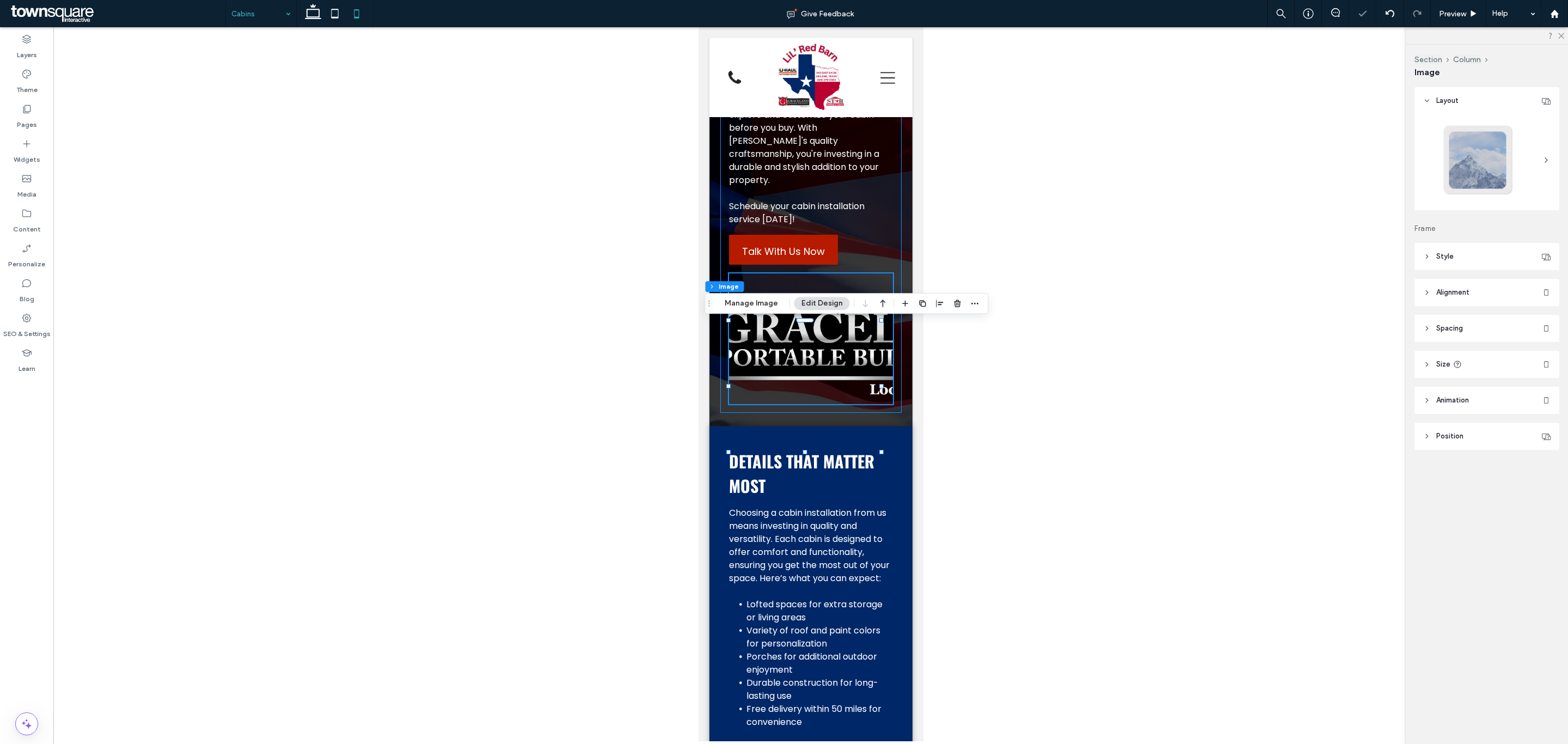
click at [1480, 433] on header "Position" at bounding box center [1487, 436] width 145 height 27
click at [817, 306] on button "Edit Design" at bounding box center [822, 303] width 55 height 13
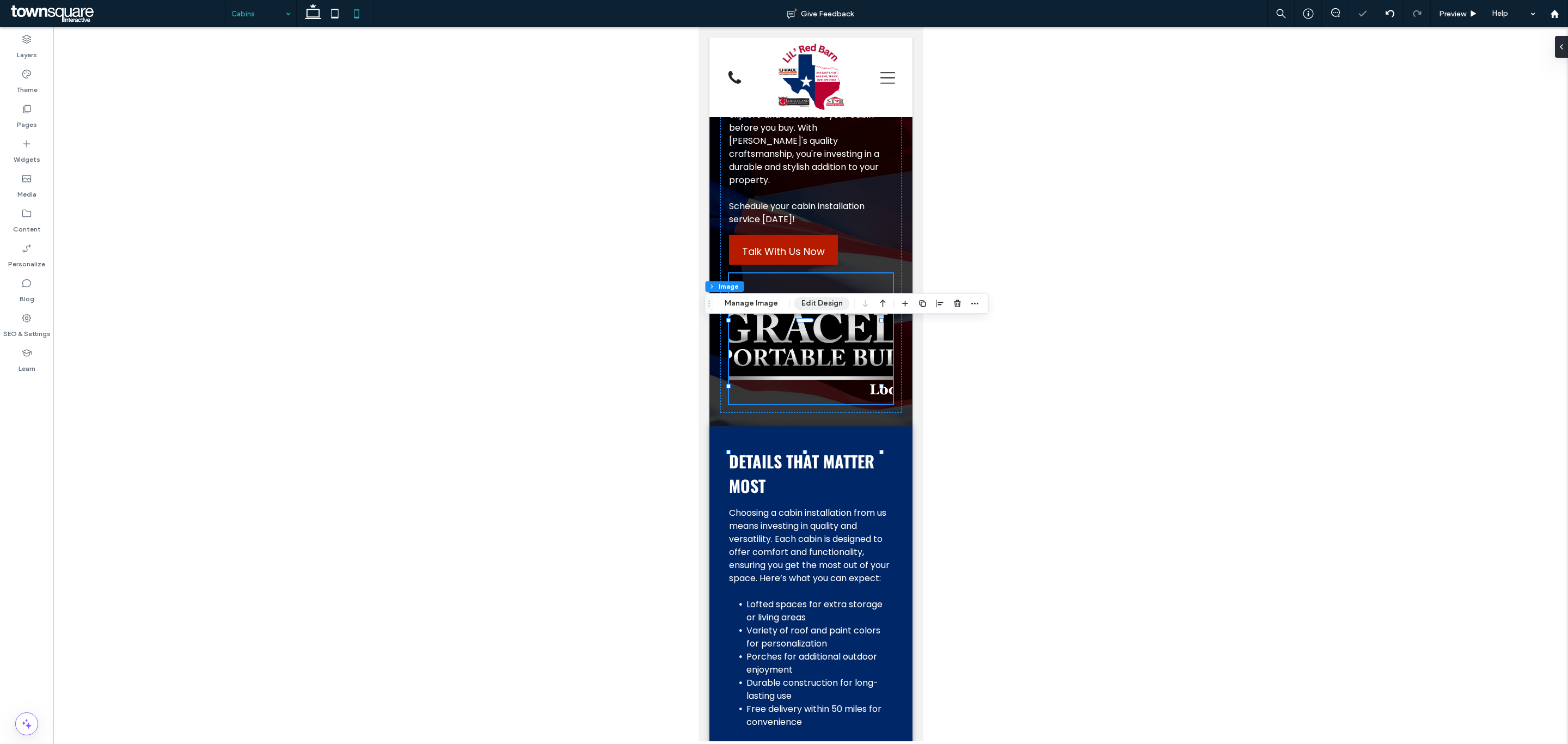
click at [817, 306] on button "Edit Design" at bounding box center [822, 303] width 55 height 13
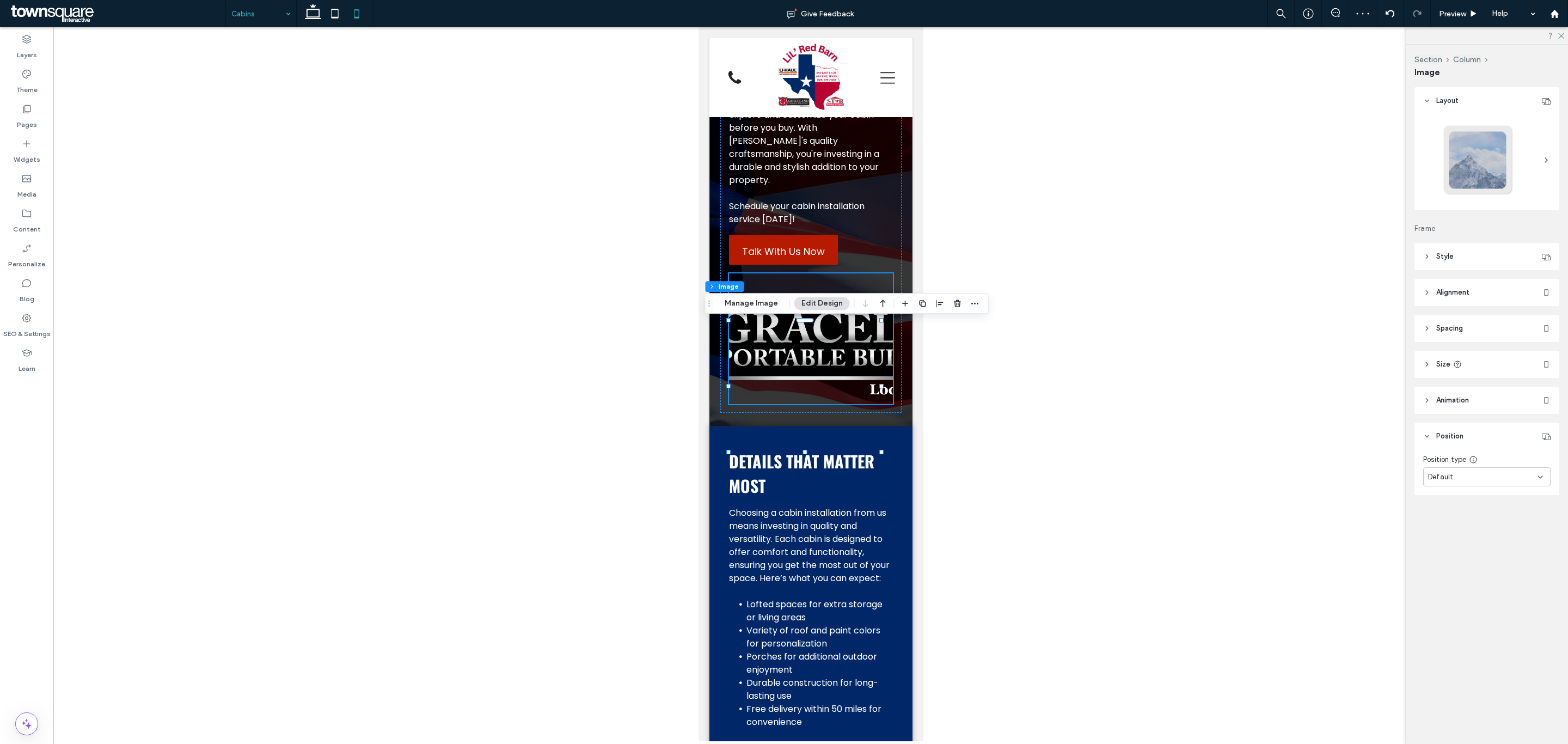
click at [1459, 267] on header "Style" at bounding box center [1487, 256] width 145 height 27
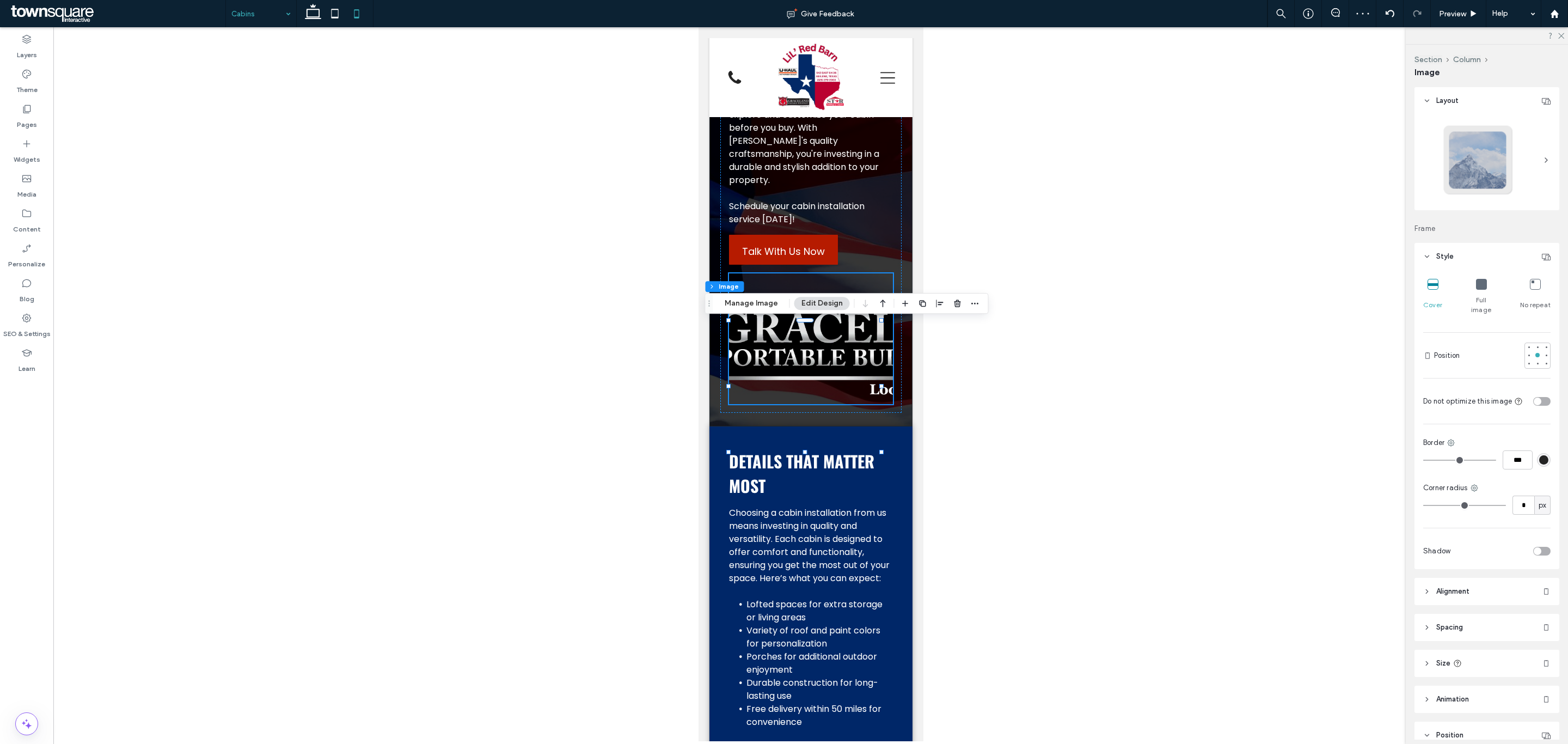
click at [1476, 287] on icon at bounding box center [1482, 284] width 11 height 11
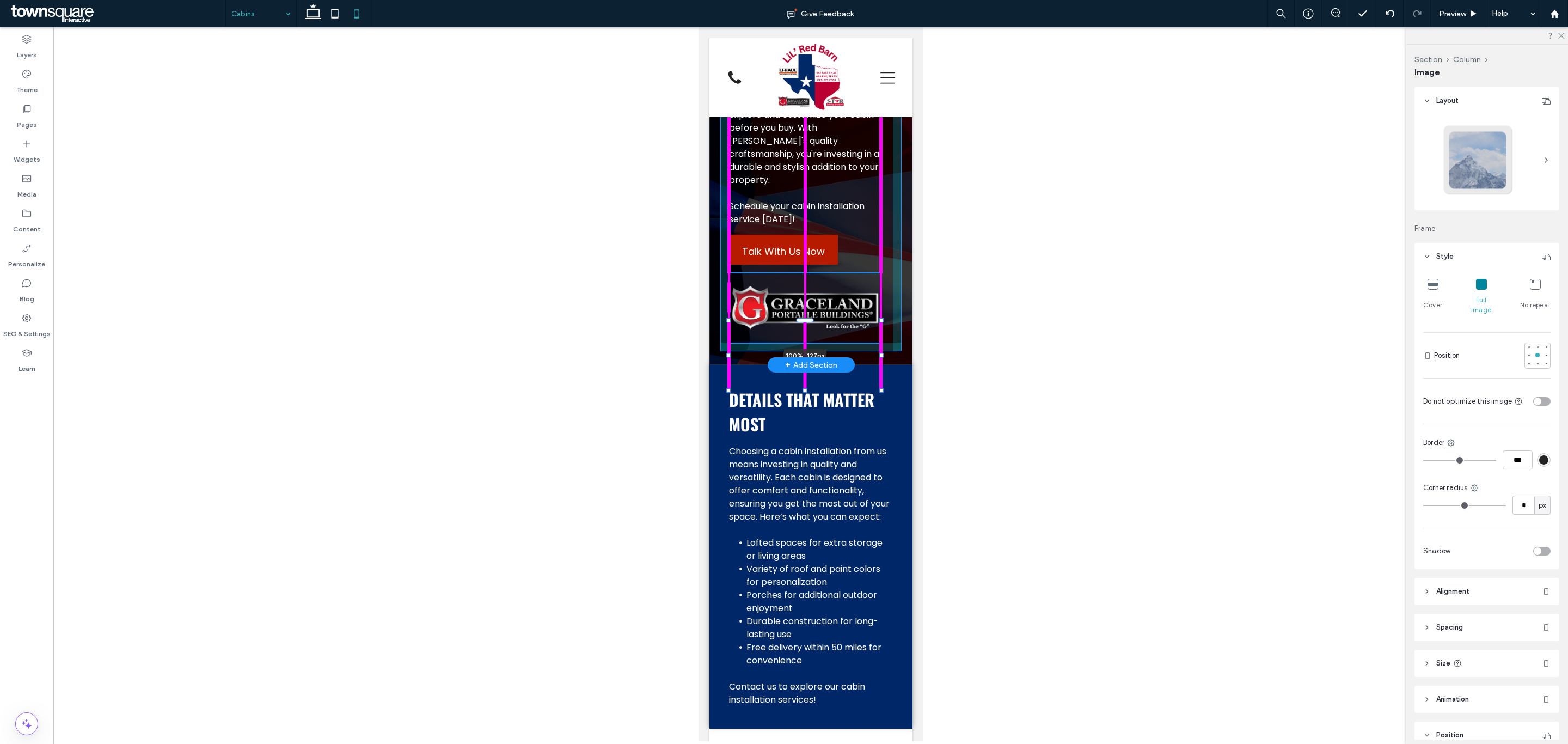
drag, startPoint x: 805, startPoint y: 452, endPoint x: 813, endPoint y: 391, distance: 61.5
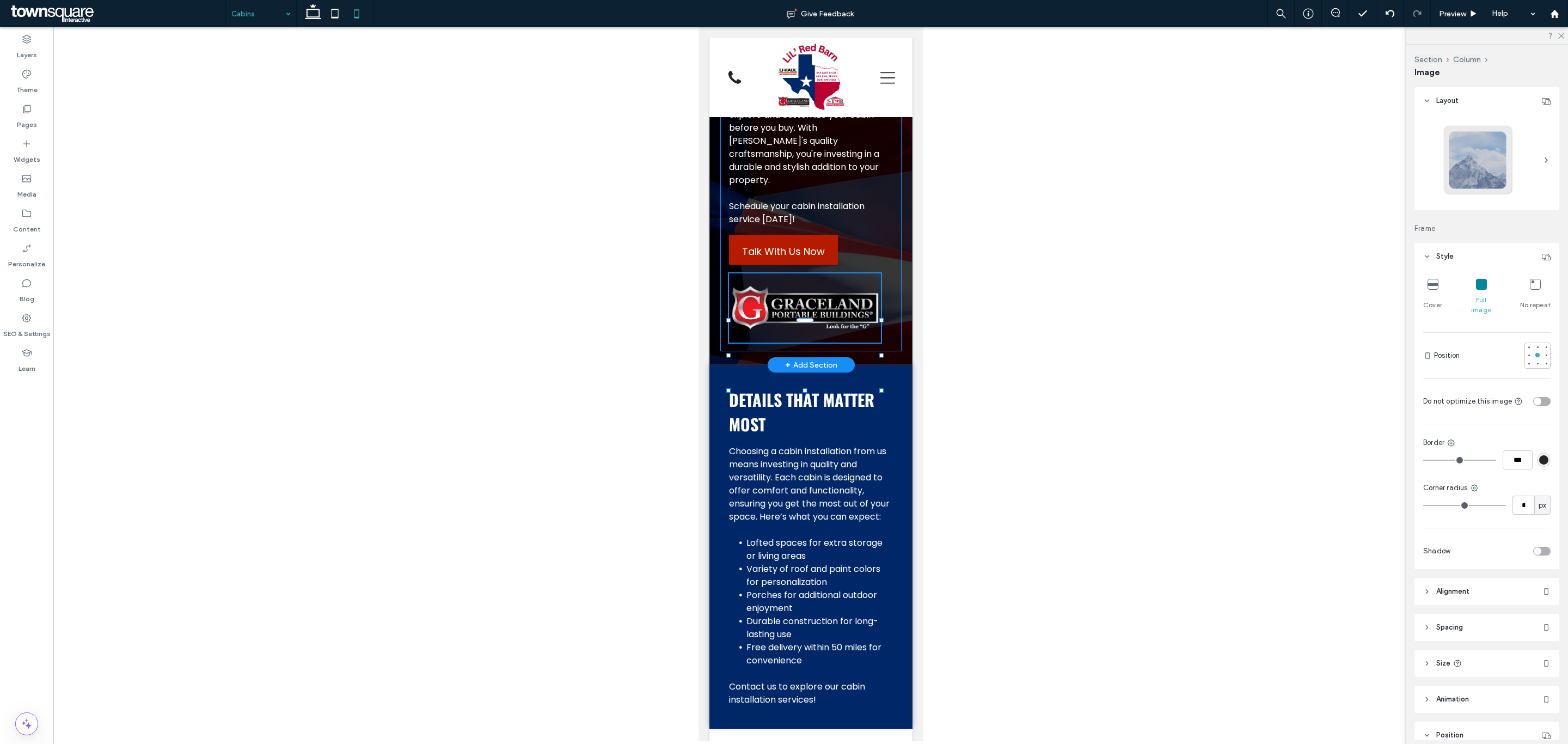
type input "***"
click at [765, 309] on button "Manage Image" at bounding box center [751, 303] width 68 height 13
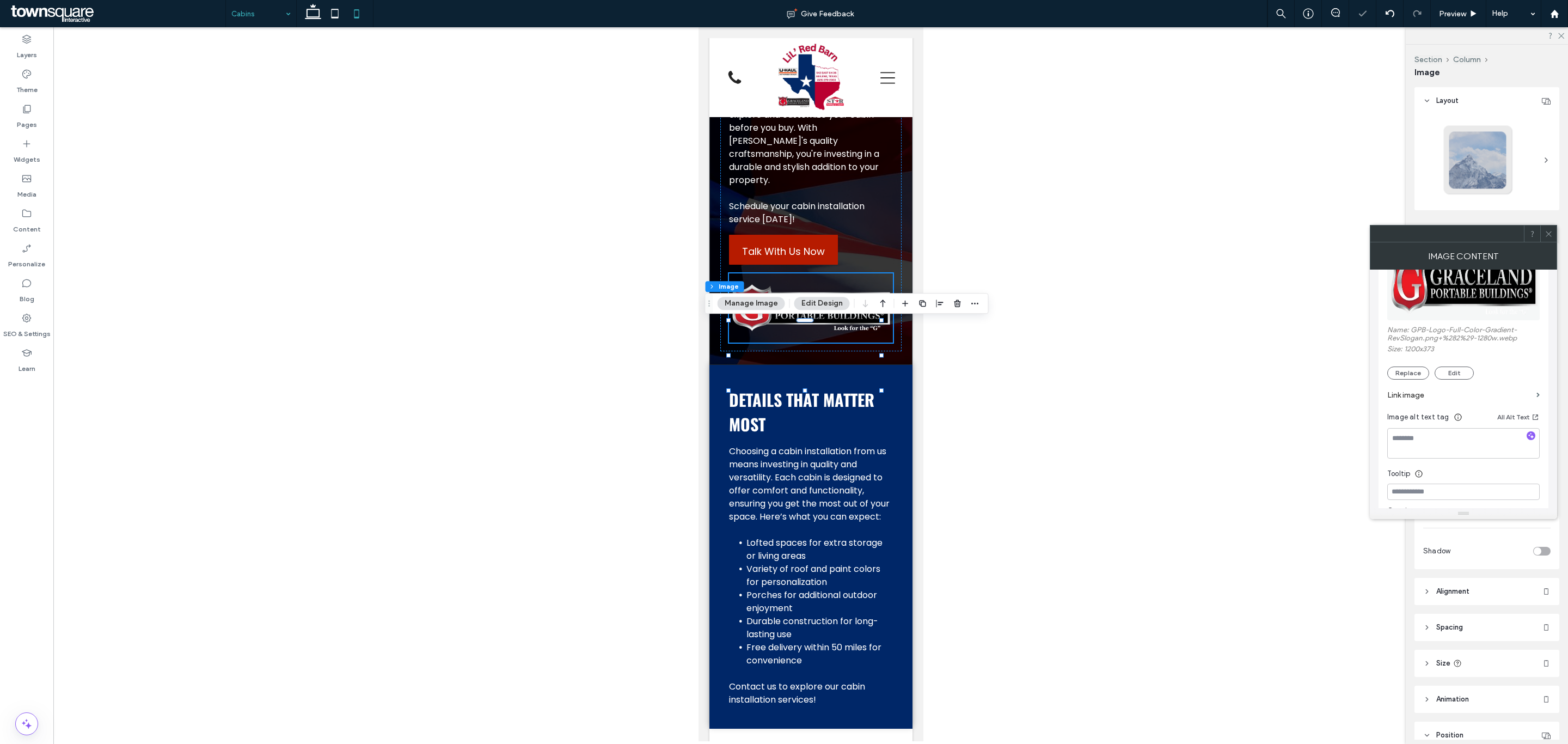
scroll to position [163, 0]
click at [1418, 388] on label "Link image" at bounding box center [1460, 390] width 145 height 20
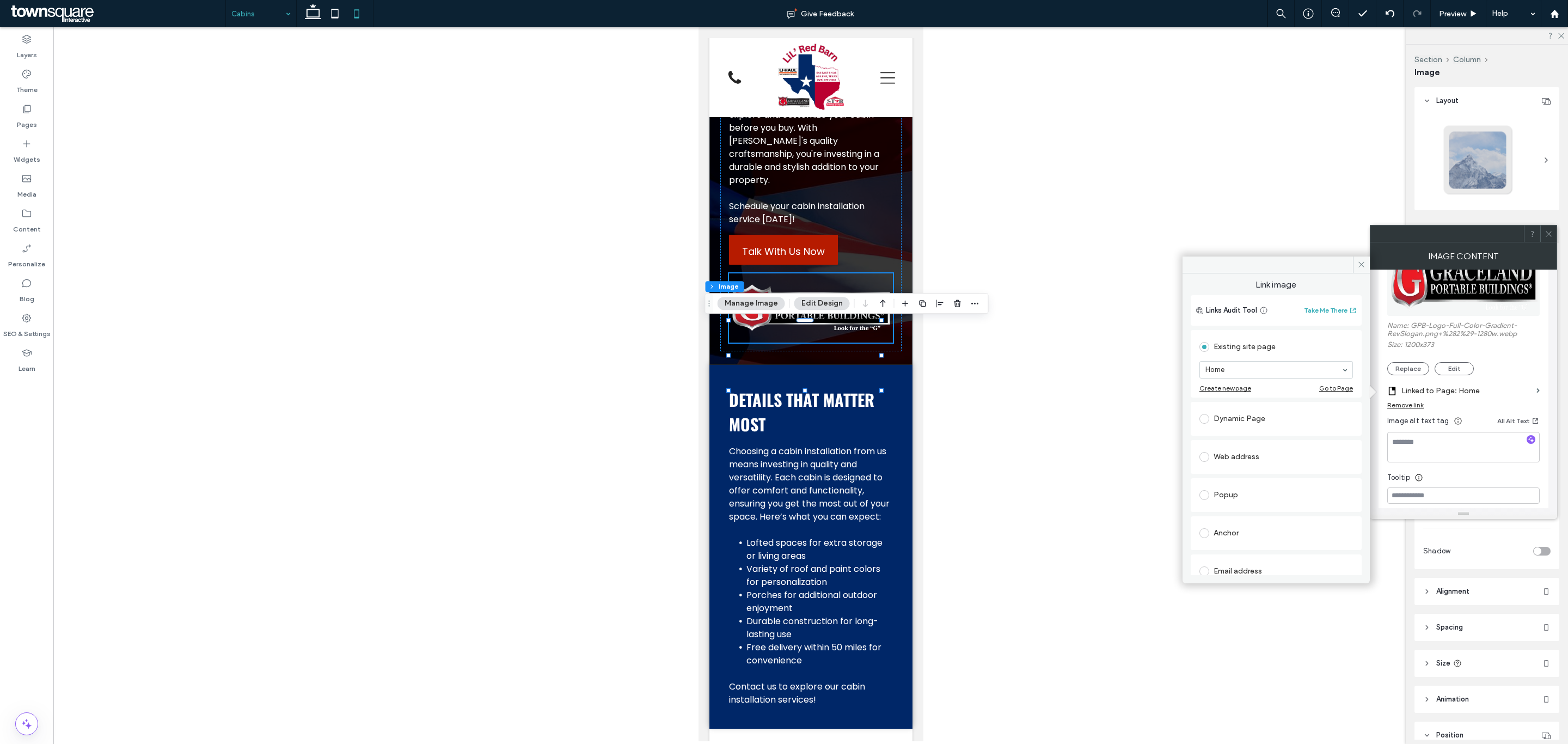
click at [1259, 461] on div "Web address" at bounding box center [1276, 457] width 153 height 18
click at [1261, 446] on input "url" at bounding box center [1276, 444] width 153 height 14
paste input "**********"
type input "**********"
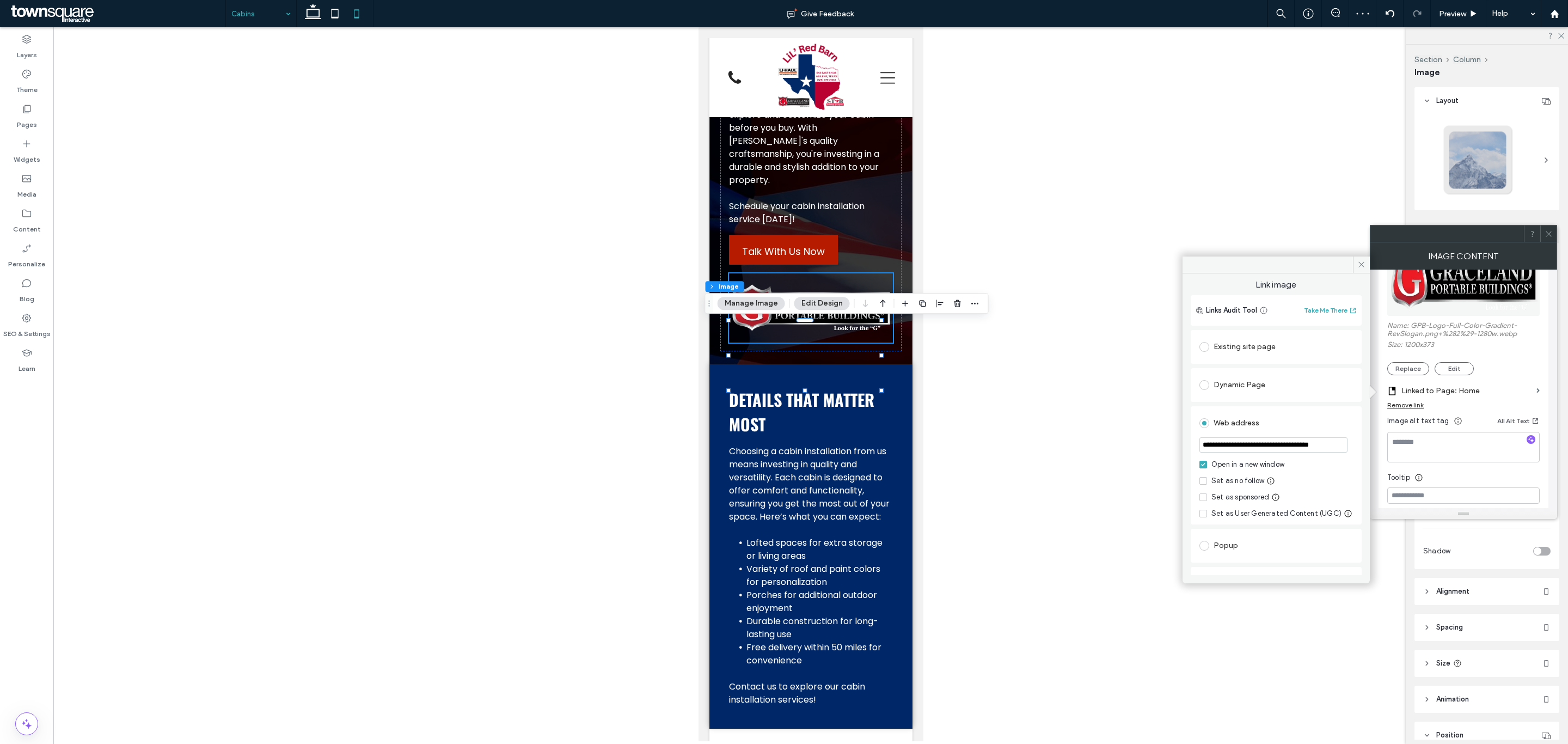
click at [1194, 407] on div "**********" at bounding box center [1276, 465] width 171 height 118
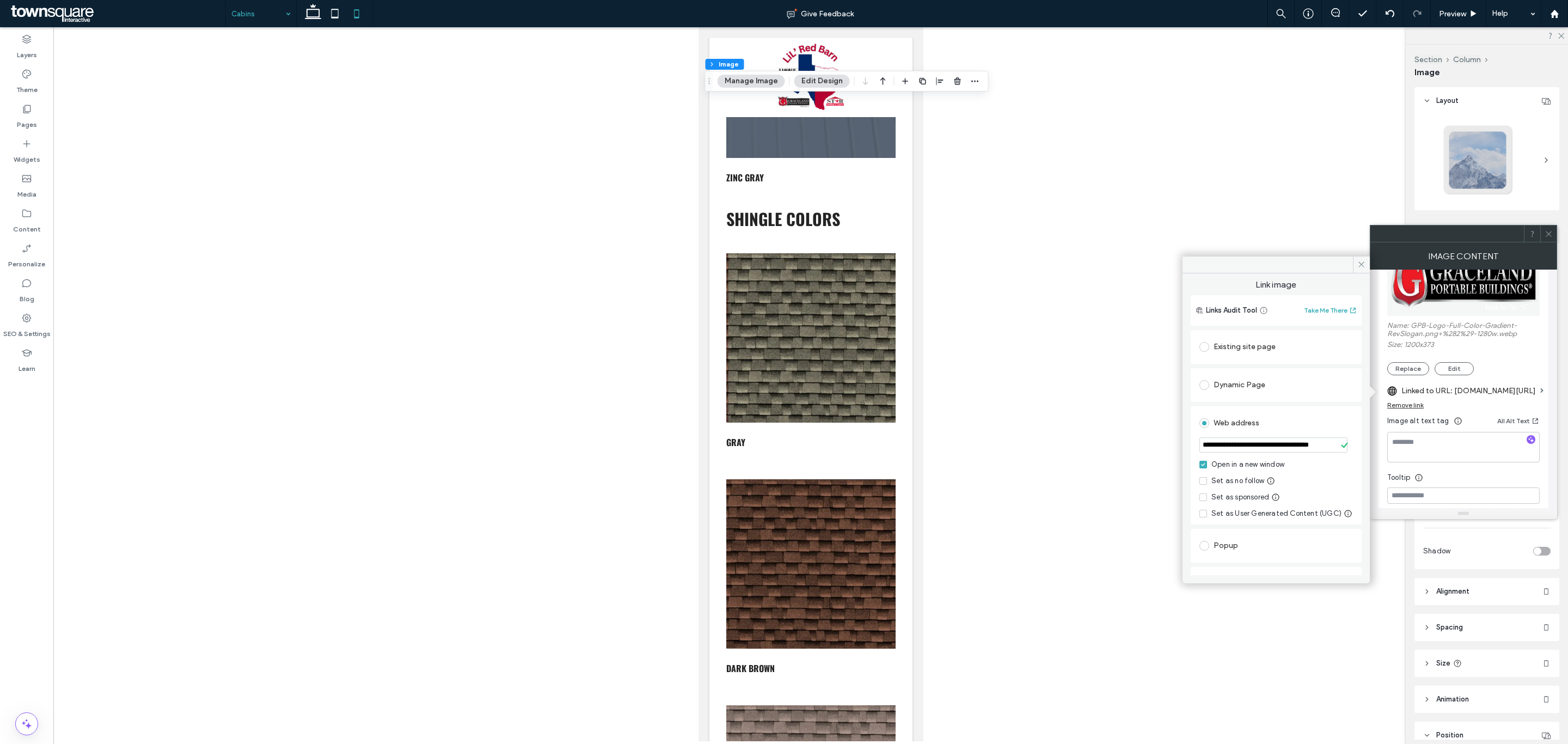
scroll to position [12985, 0]
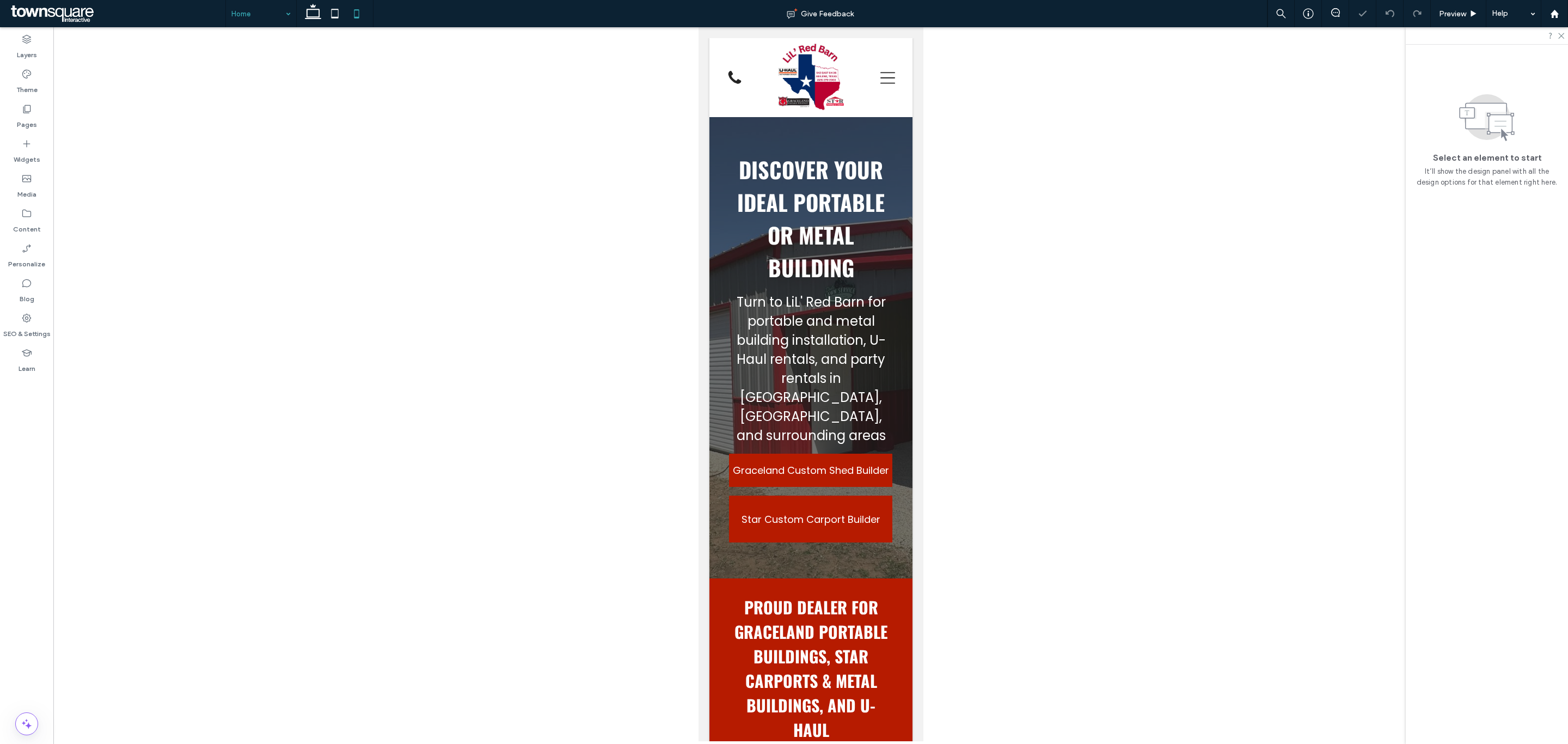
click at [250, 16] on input at bounding box center [258, 13] width 54 height 27
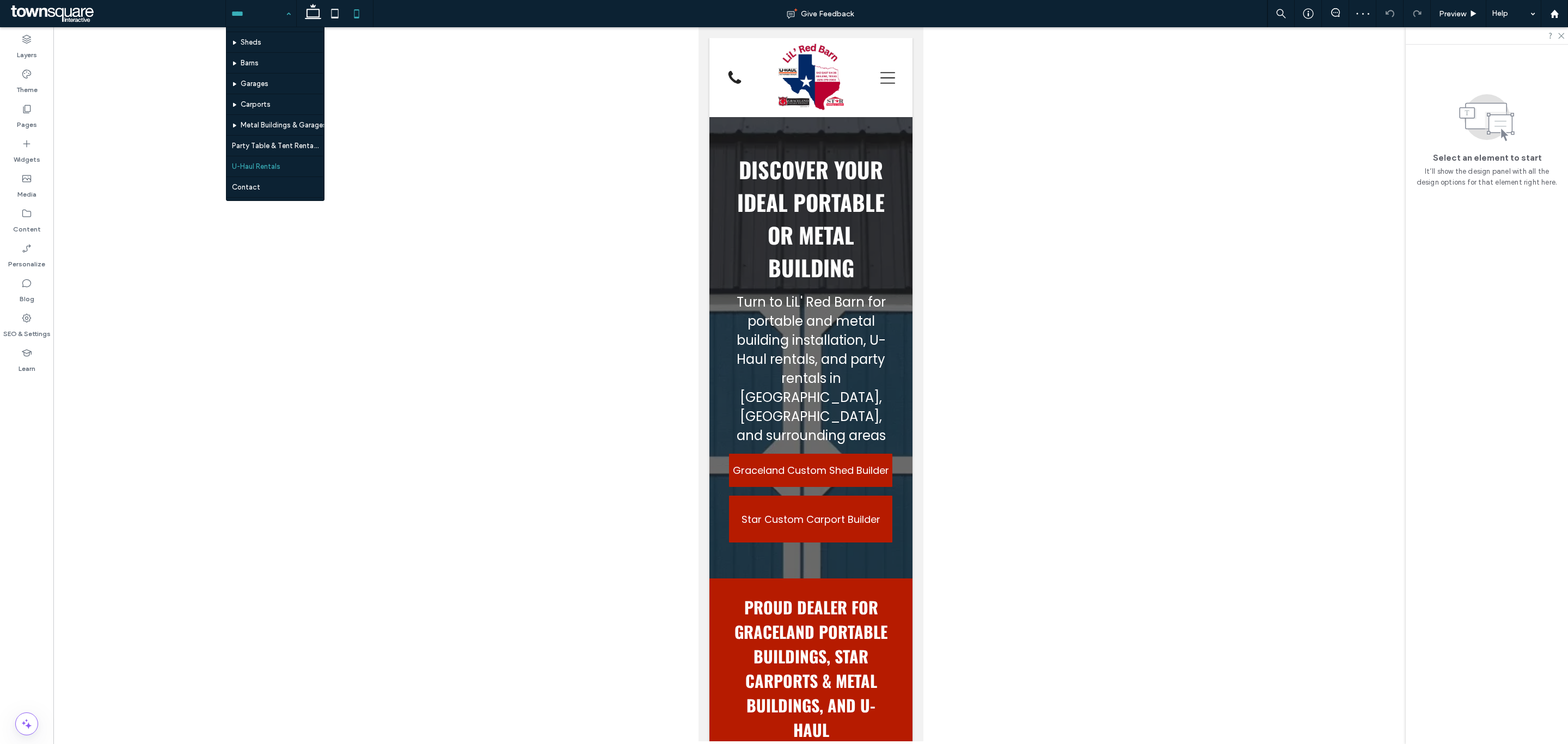
scroll to position [56, 0]
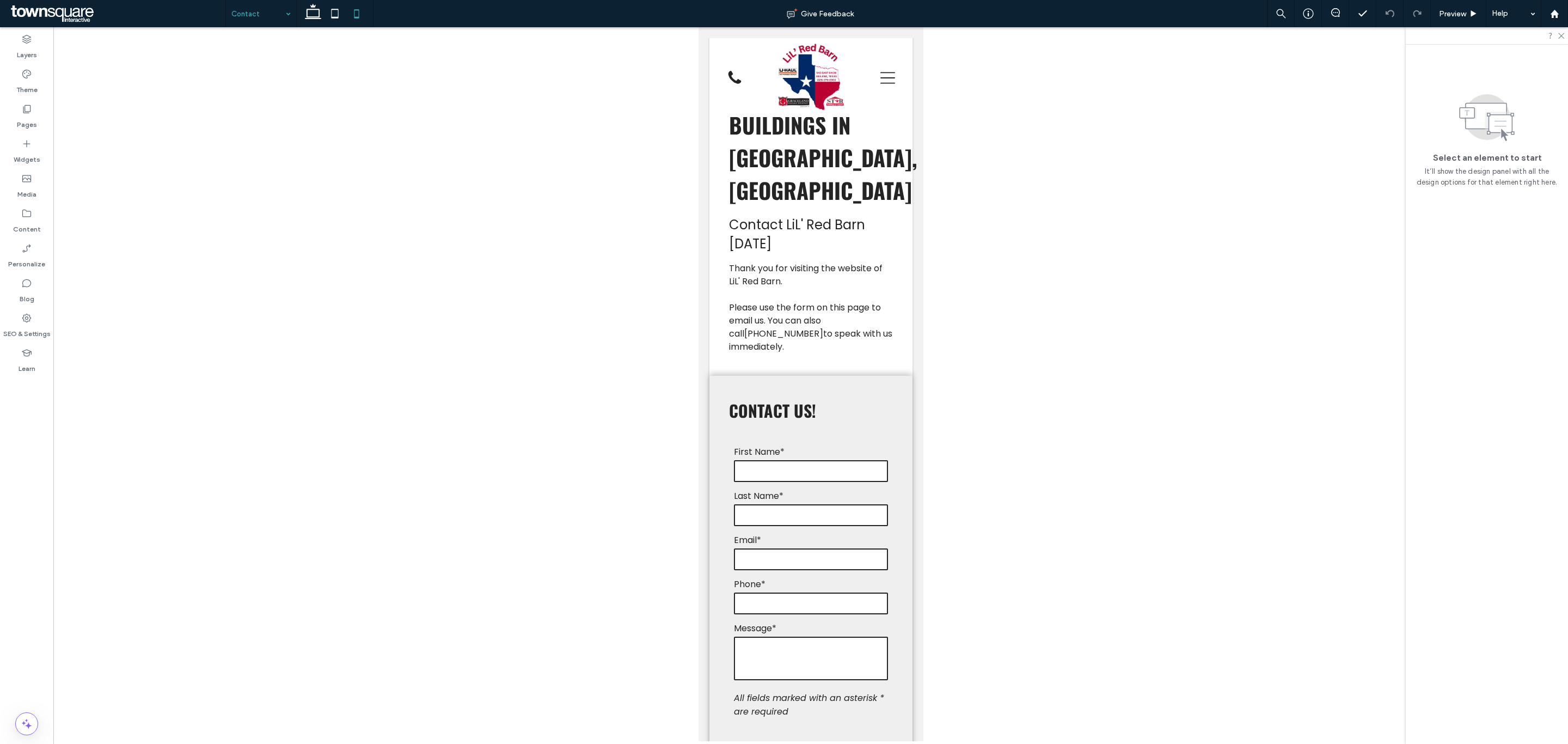
scroll to position [82, 0]
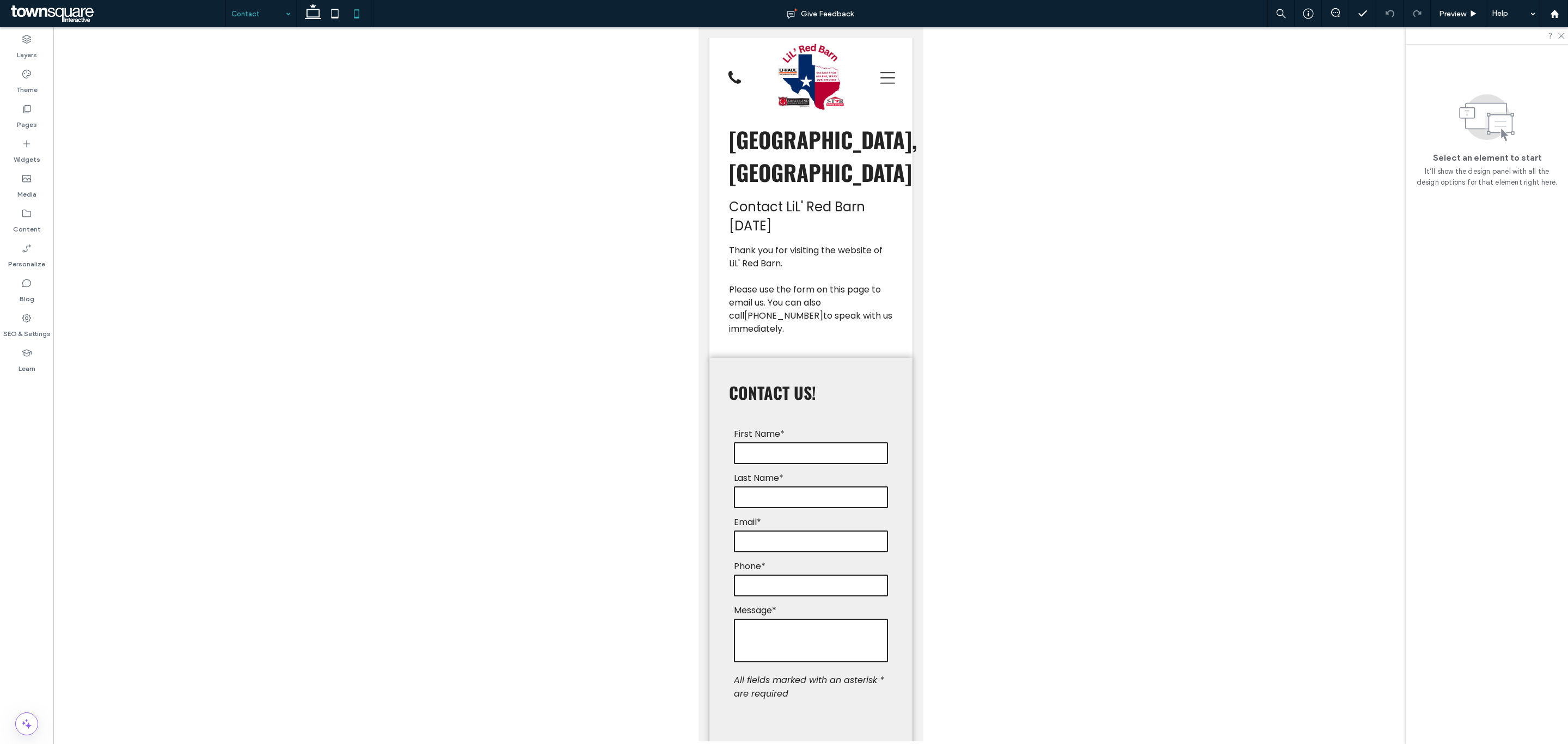
click at [273, 15] on input at bounding box center [258, 13] width 54 height 27
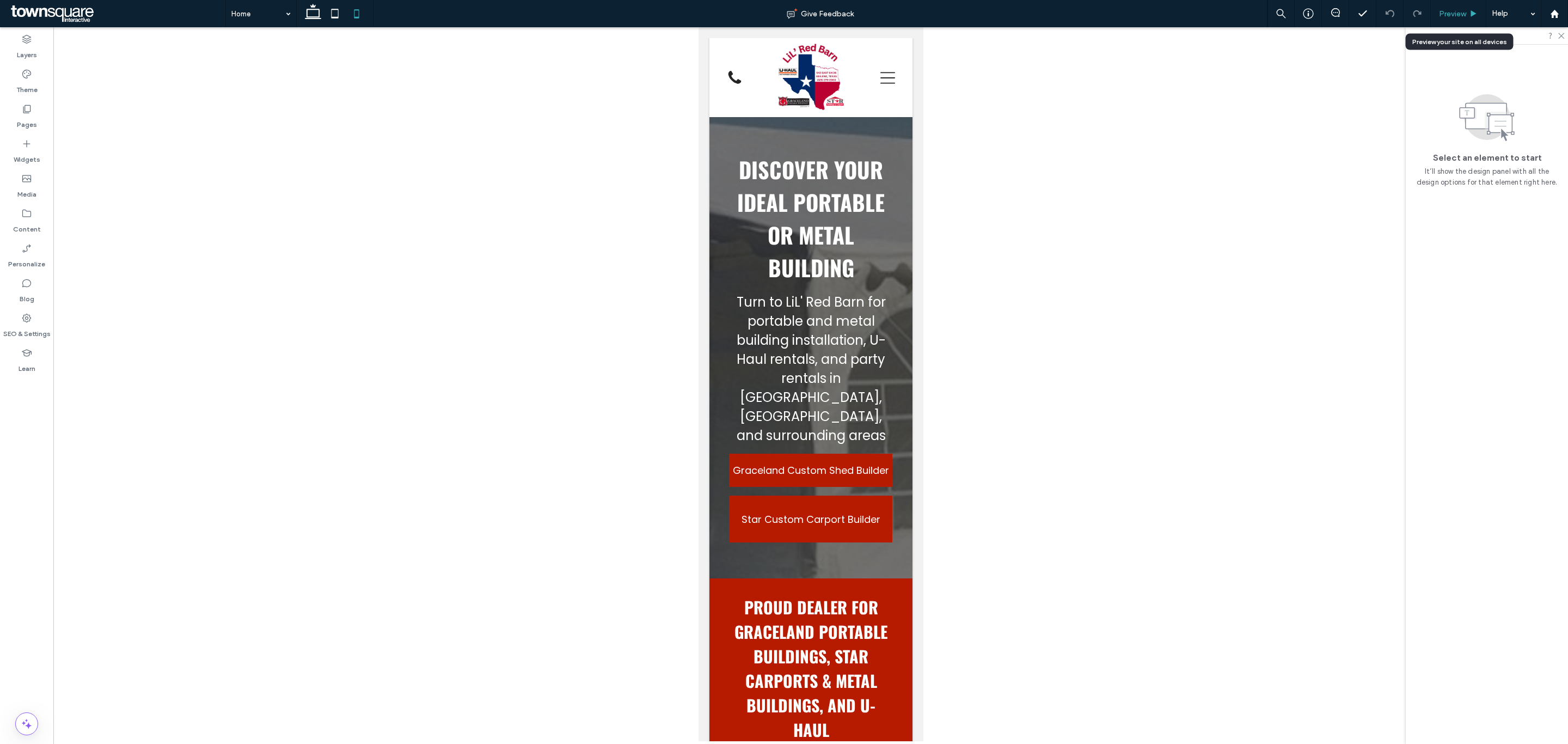
click at [1473, 10] on icon at bounding box center [1473, 13] width 8 height 8
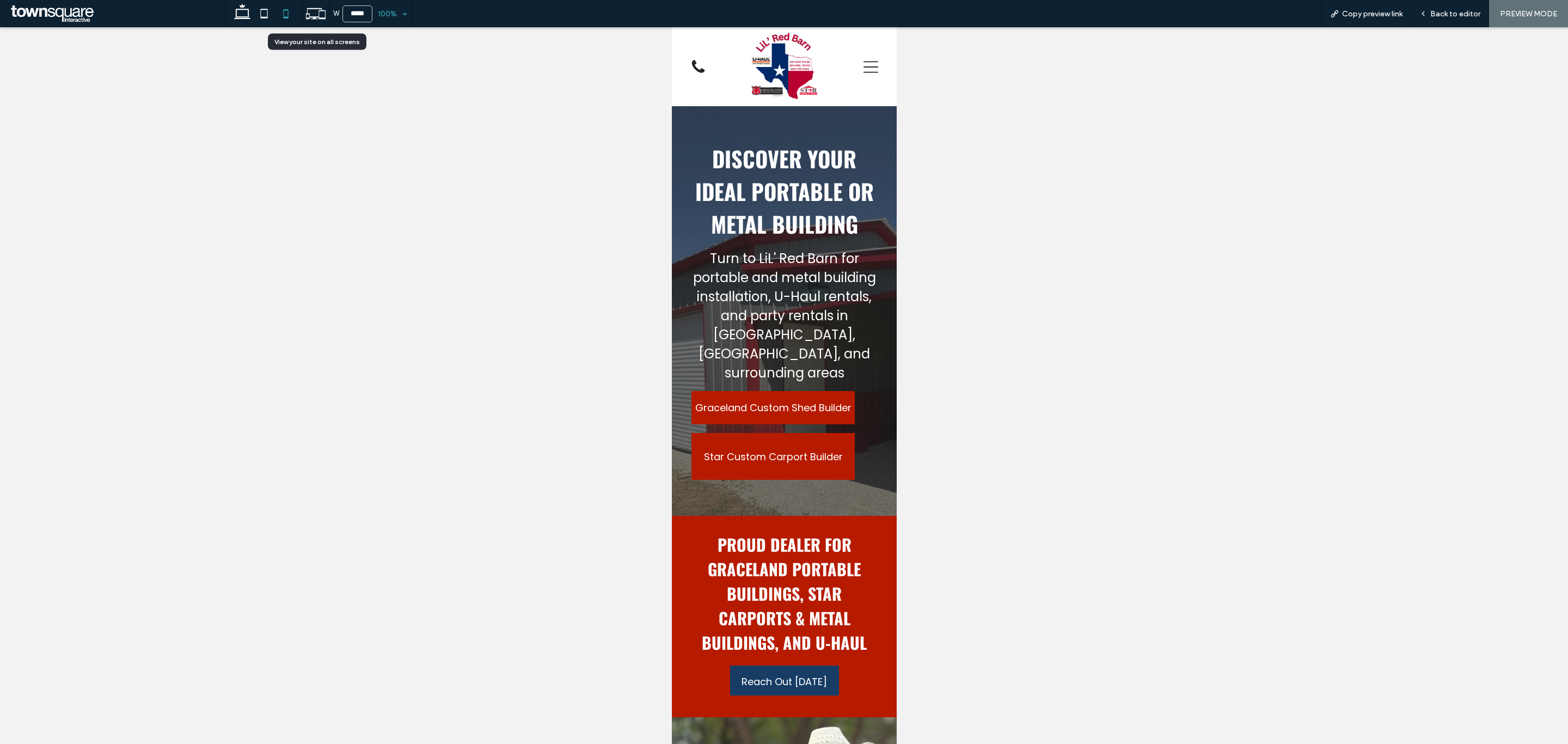
drag, startPoint x: 322, startPoint y: 12, endPoint x: 369, endPoint y: 25, distance: 48.8
click at [322, 12] on icon at bounding box center [316, 13] width 21 height 21
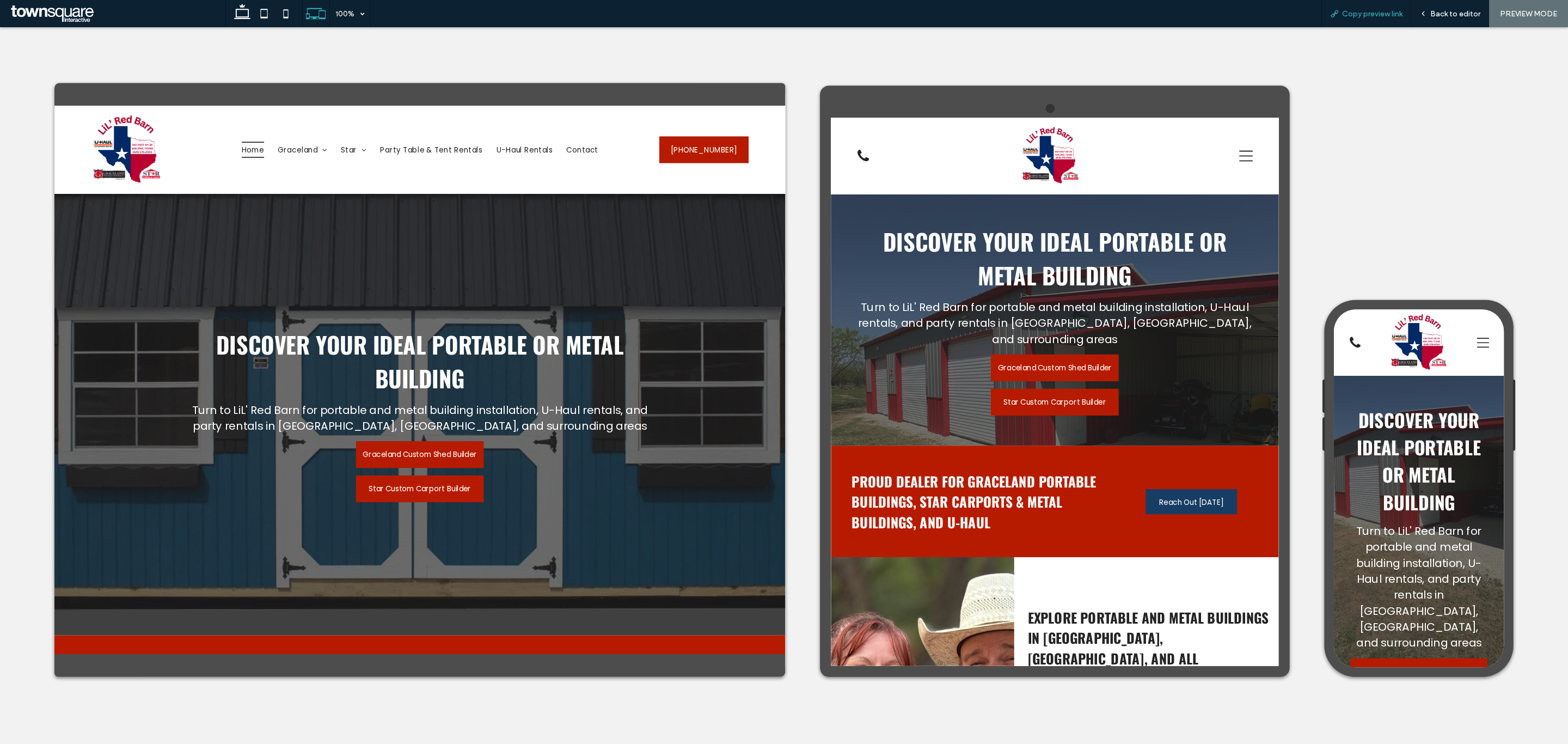
click at [1353, 13] on span "Copy preview link" at bounding box center [1372, 13] width 60 height 9
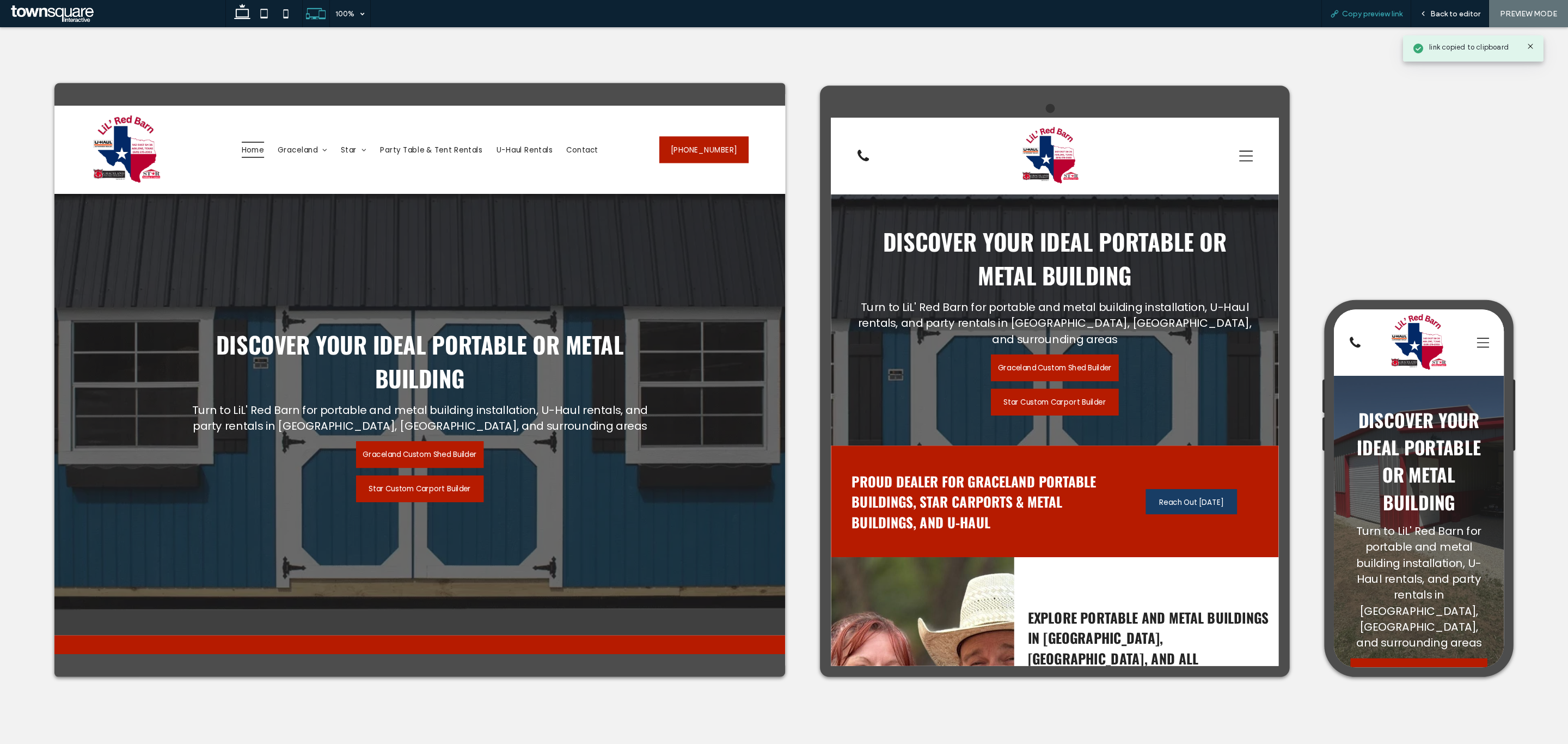
click at [1372, 16] on span "Copy preview link" at bounding box center [1372, 13] width 60 height 9
